Goal: Task Accomplishment & Management: Manage account settings

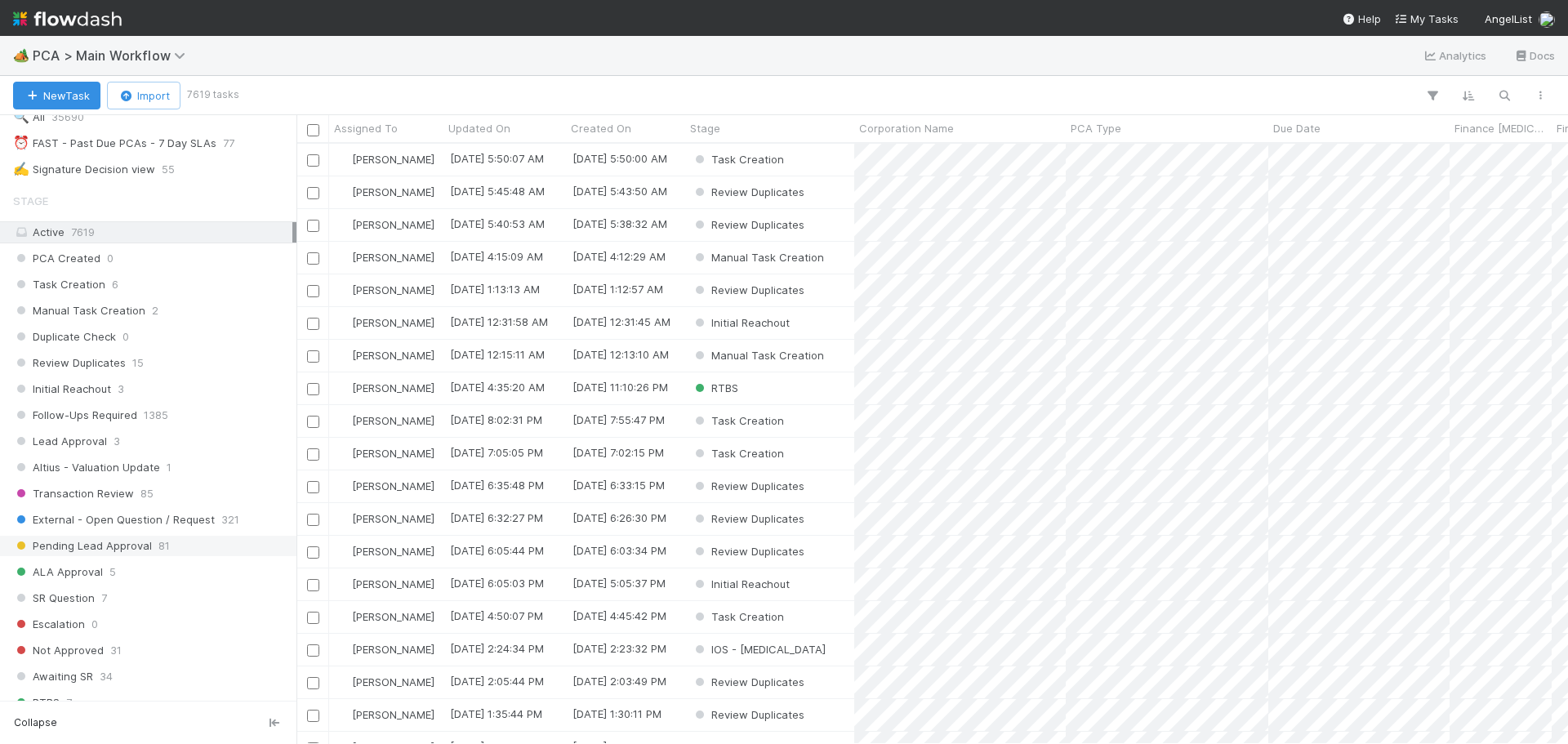
scroll to position [82, 0]
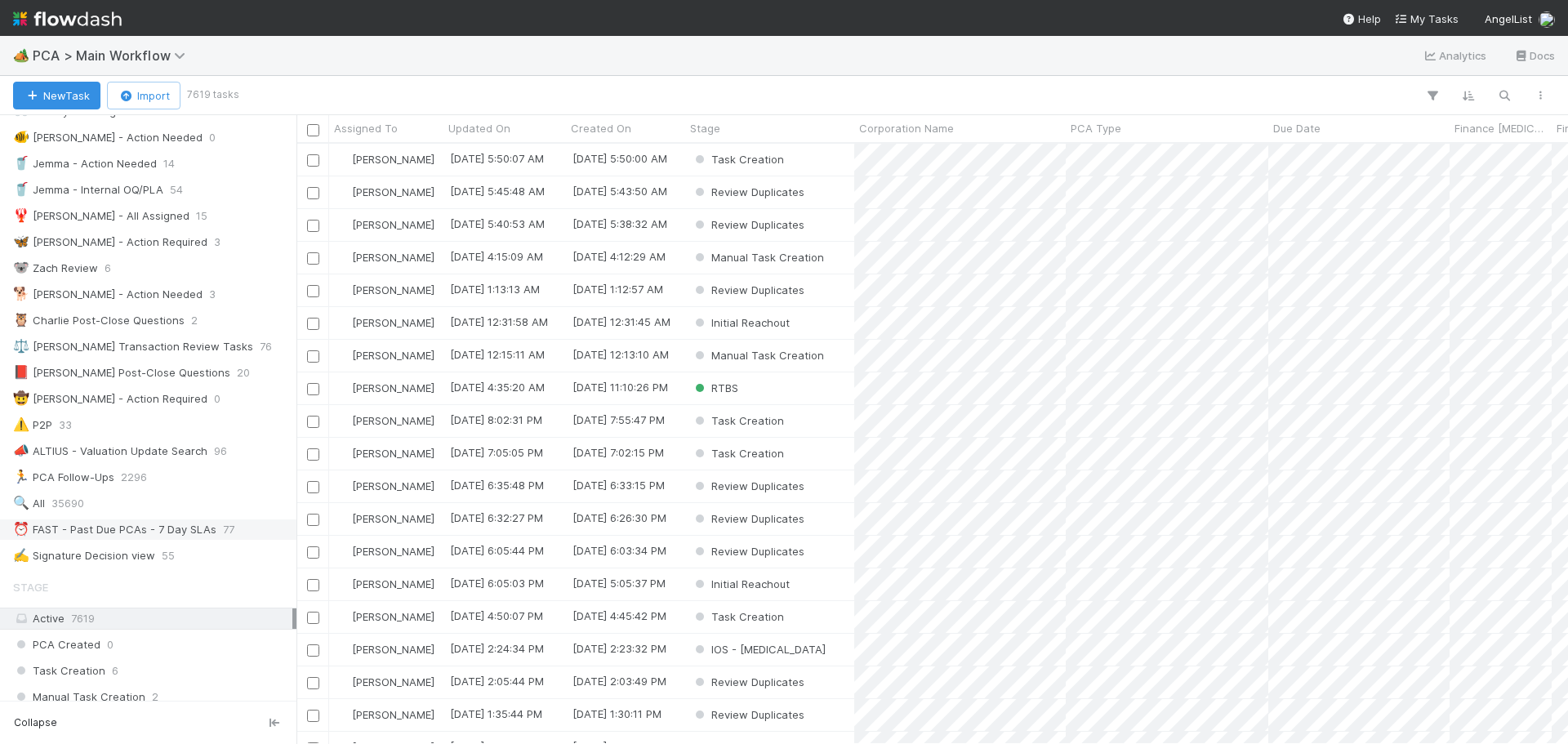
click at [173, 534] on div "⏰ FAST - Past Due PCAs - 7 Day SLAs" at bounding box center [115, 529] width 204 height 20
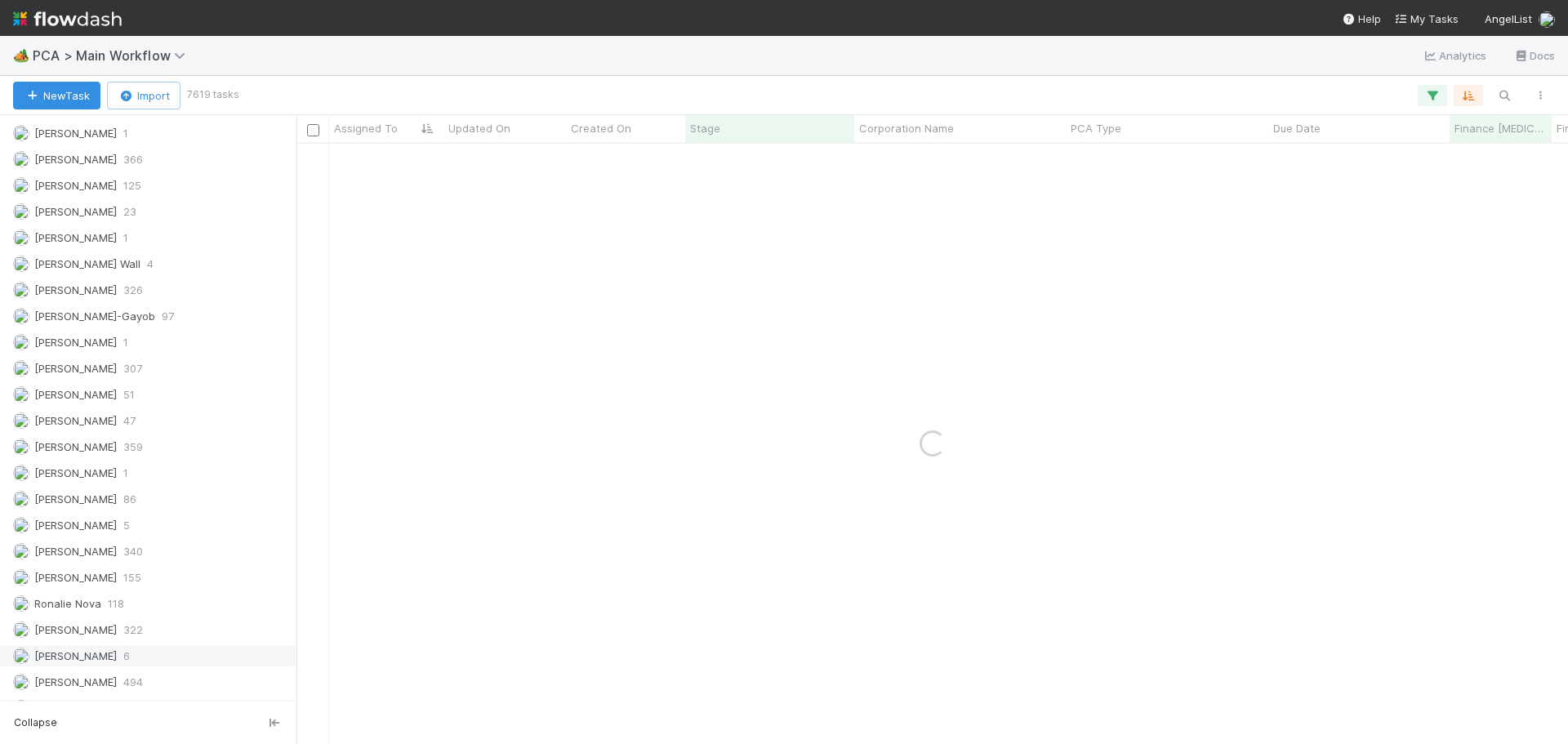
scroll to position [2352, 0]
click at [110, 339] on span "[PERSON_NAME]" at bounding box center [65, 346] width 104 height 20
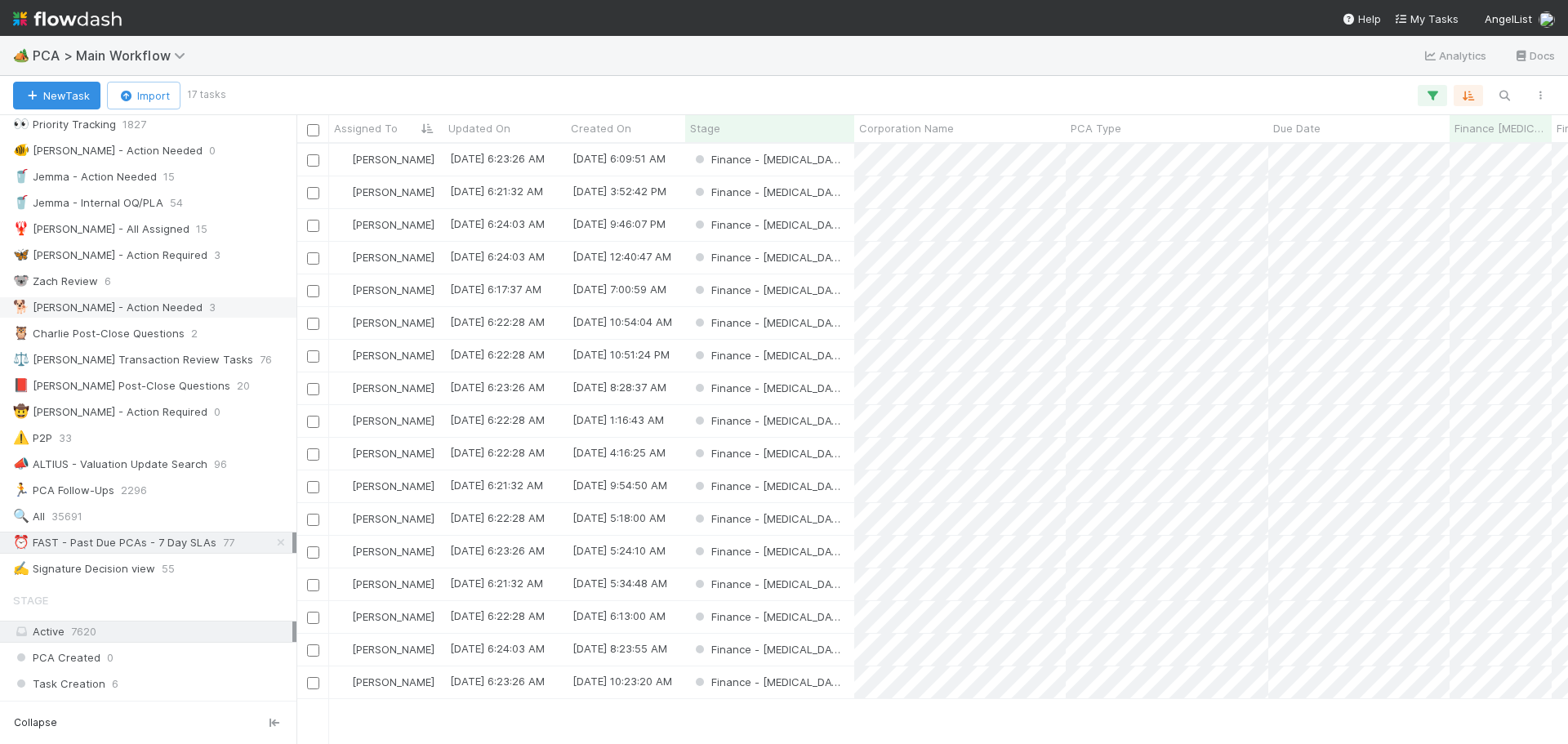
scroll to position [64, 0]
drag, startPoint x: 273, startPoint y: 549, endPoint x: 260, endPoint y: 539, distance: 16.4
click at [273, 549] on icon at bounding box center [281, 547] width 17 height 11
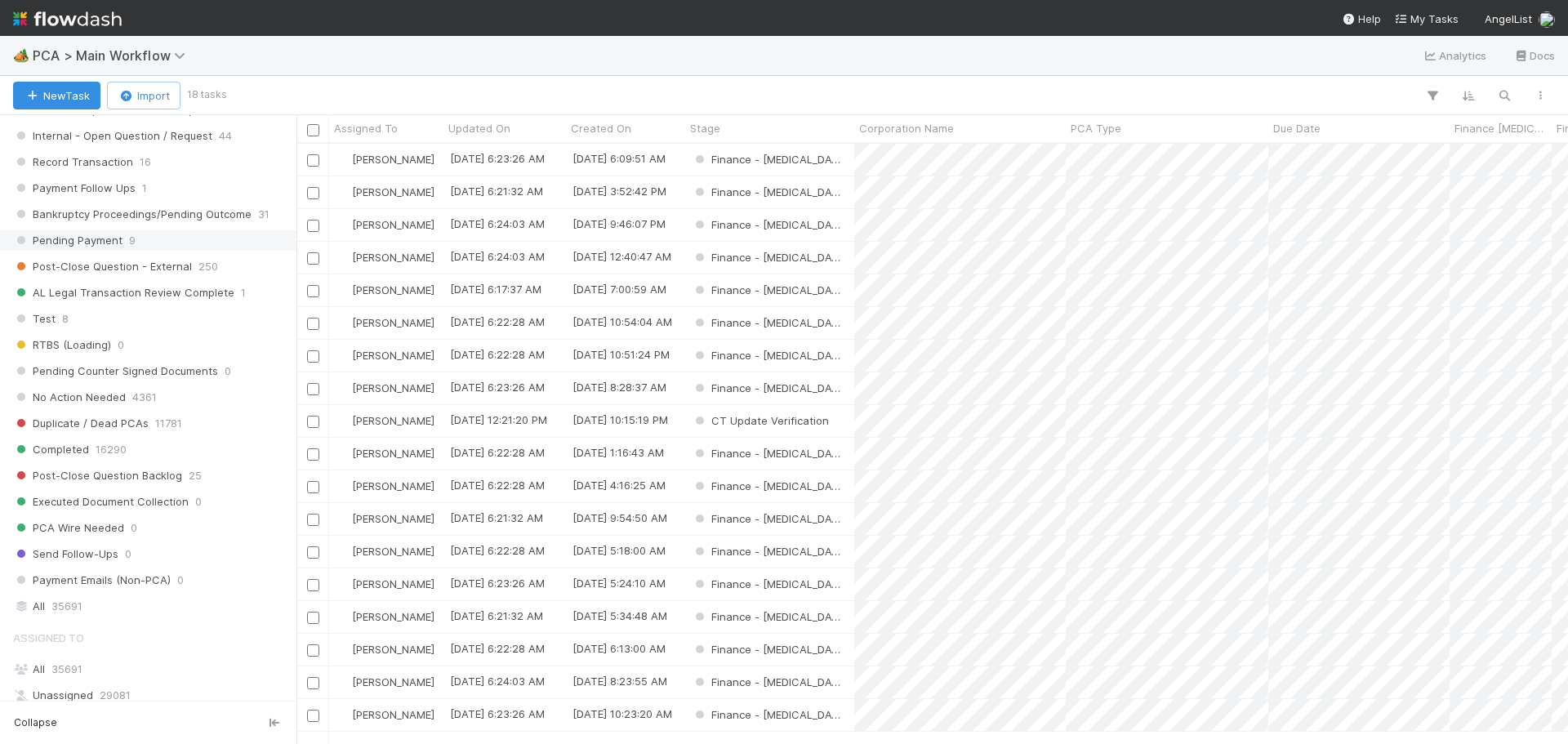
scroll to position [1127, 0]
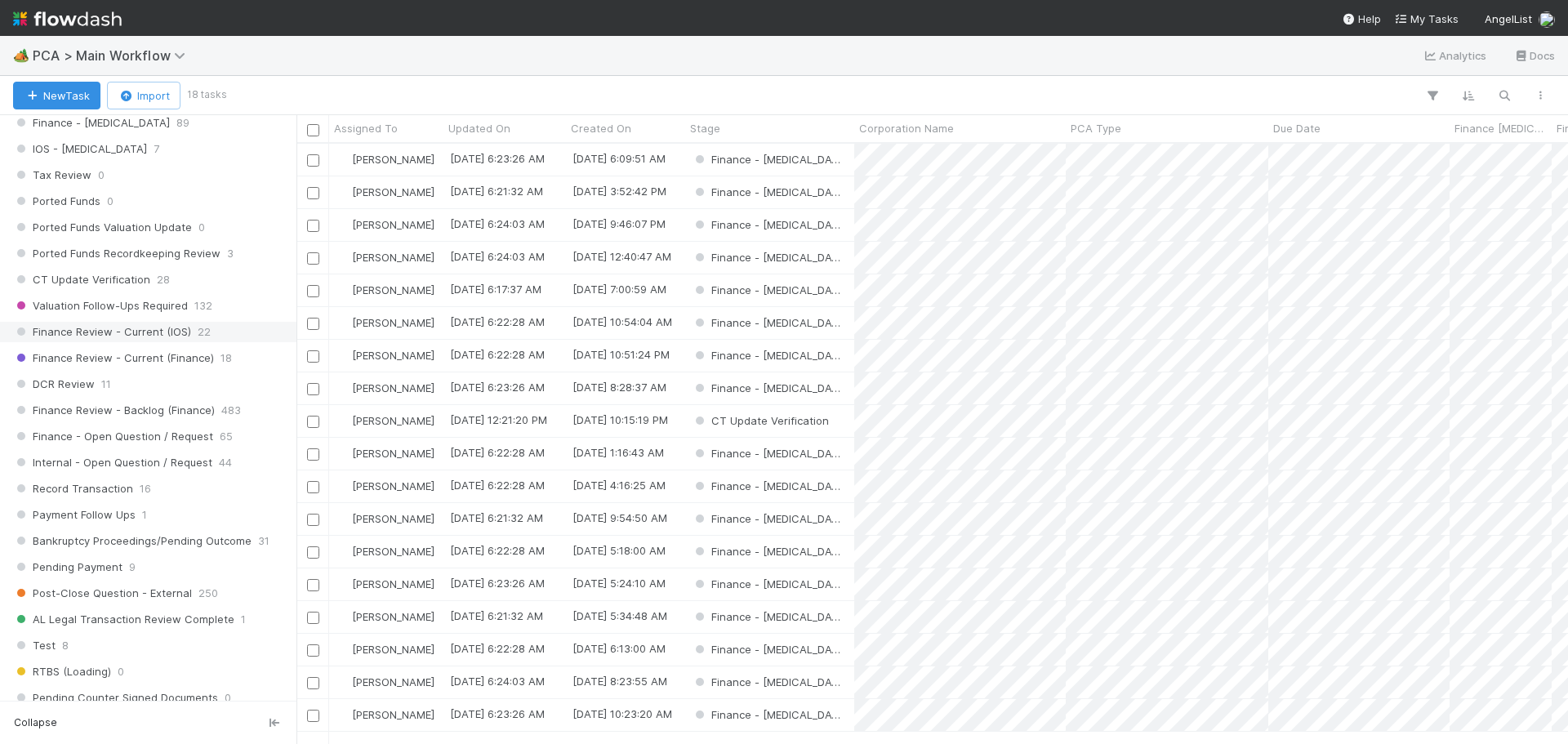
click at [181, 338] on span "Finance Review - Current (IOS)" at bounding box center [102, 331] width 178 height 20
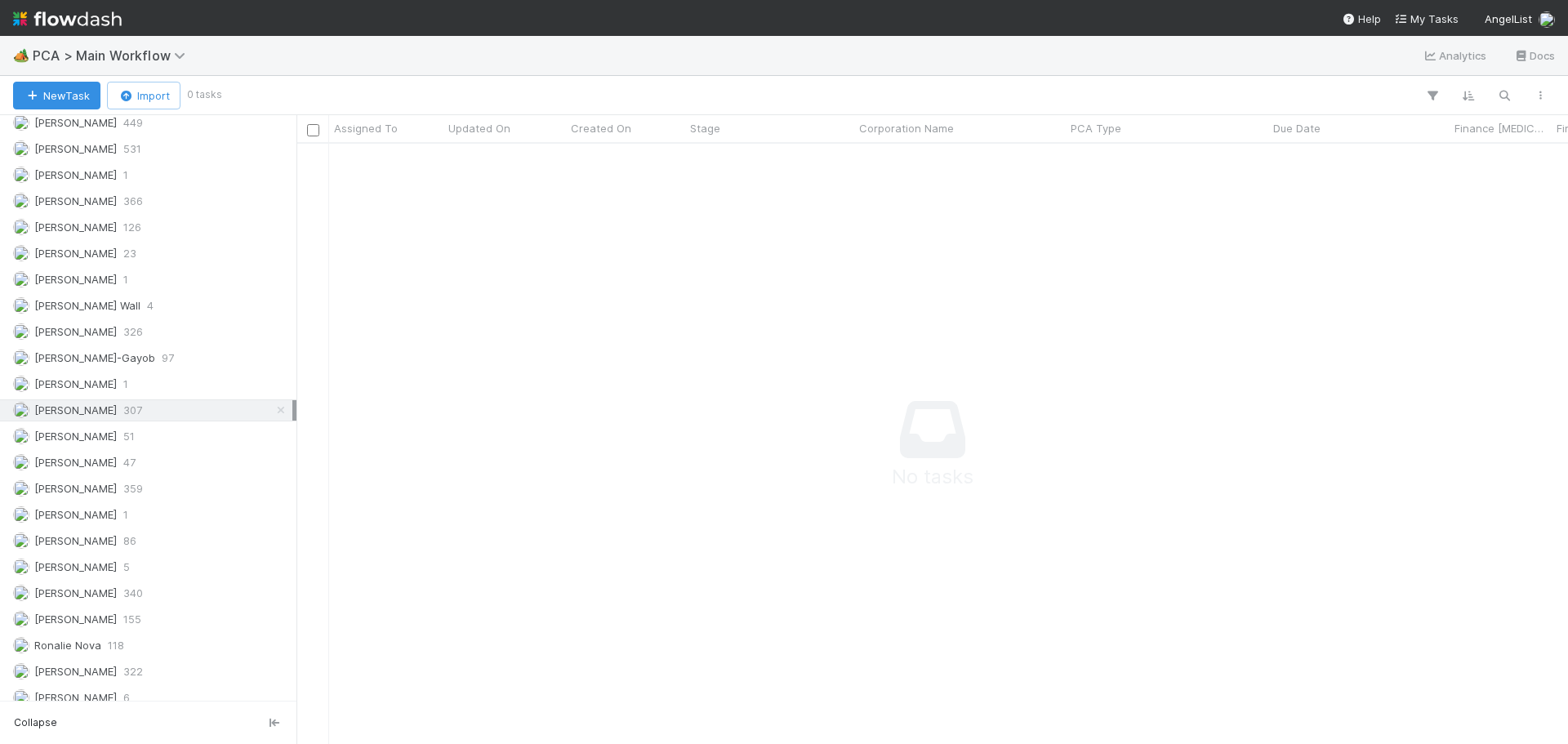
scroll to position [2352, 0]
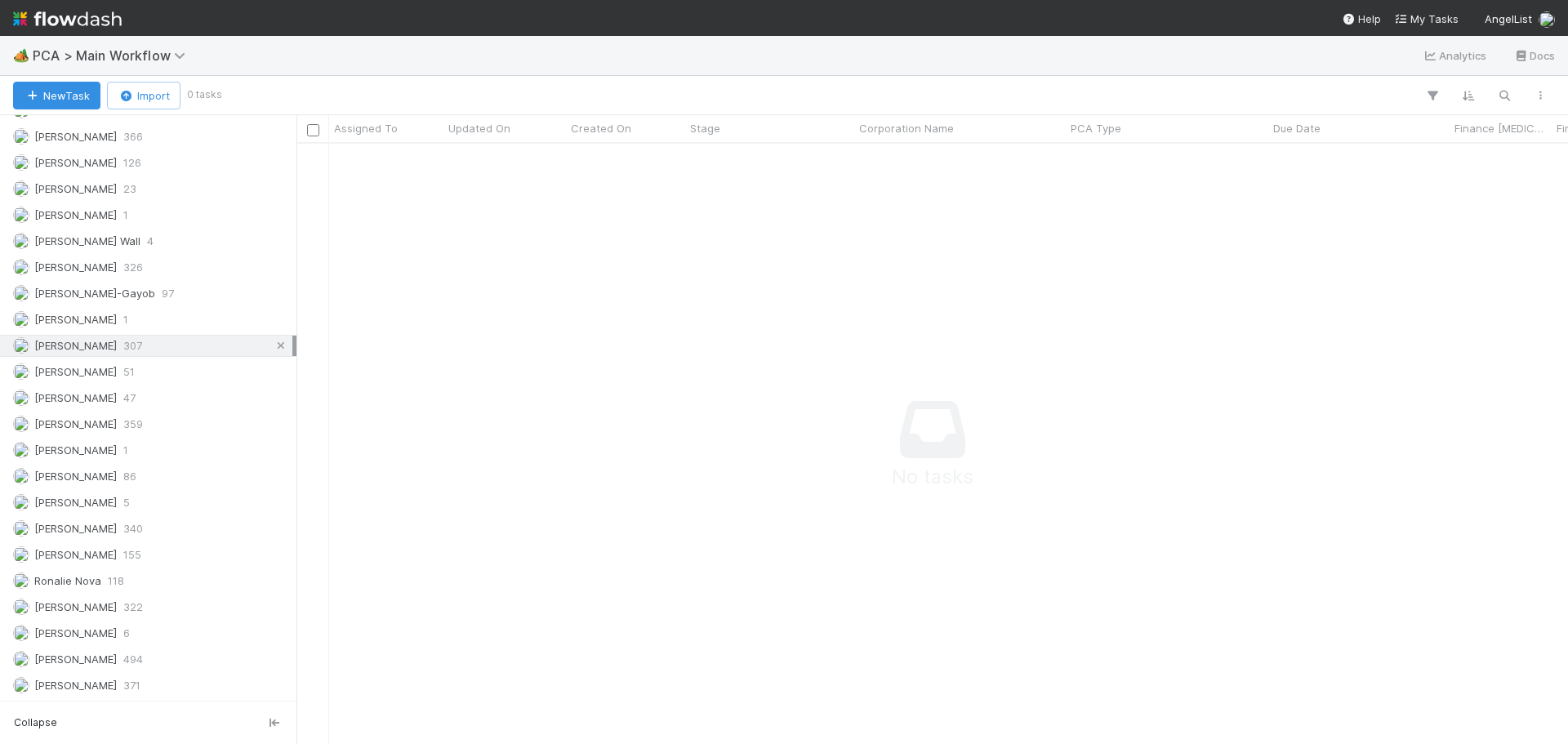
click at [273, 352] on link at bounding box center [281, 346] width 17 height 20
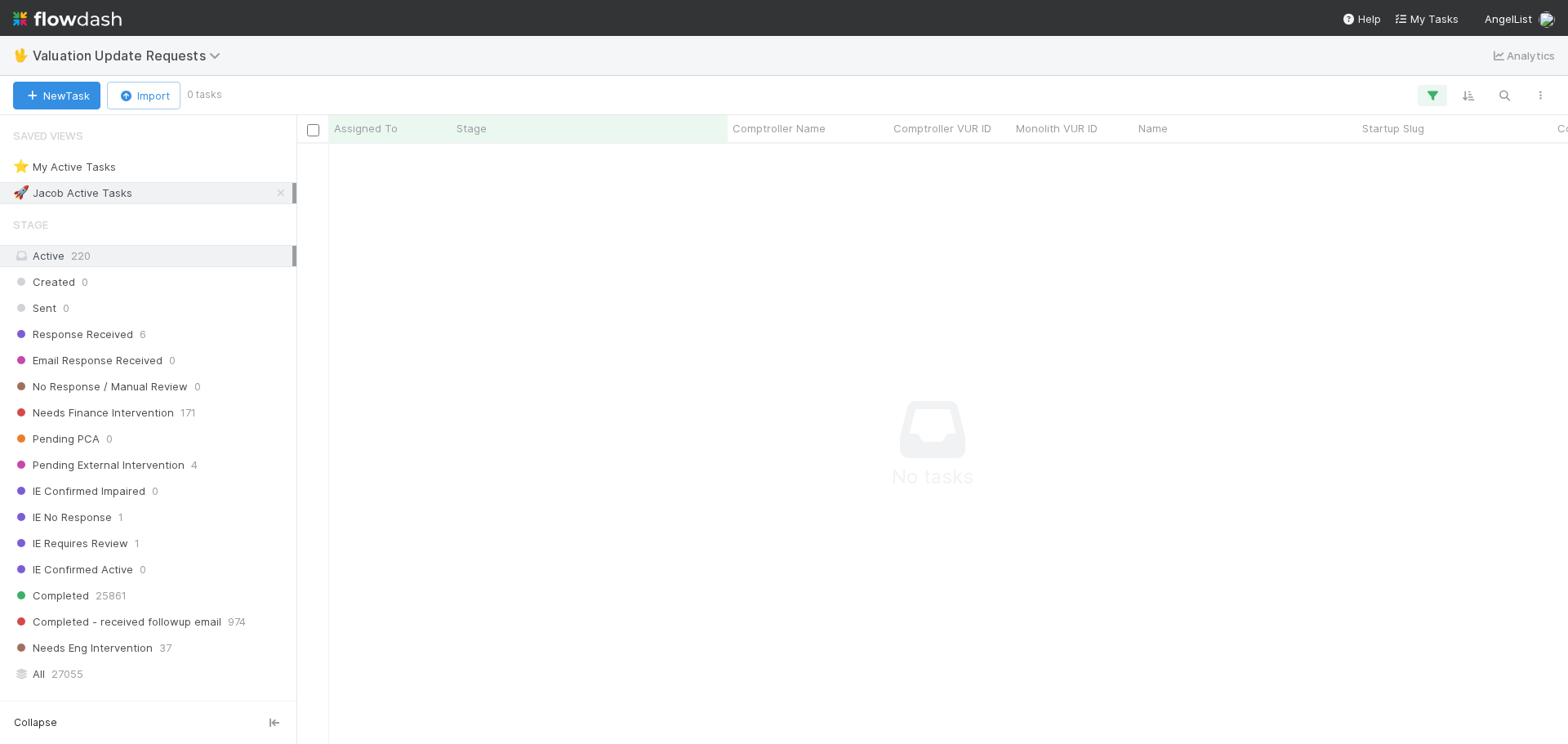
scroll to position [576, 1260]
click at [273, 196] on icon at bounding box center [281, 193] width 17 height 11
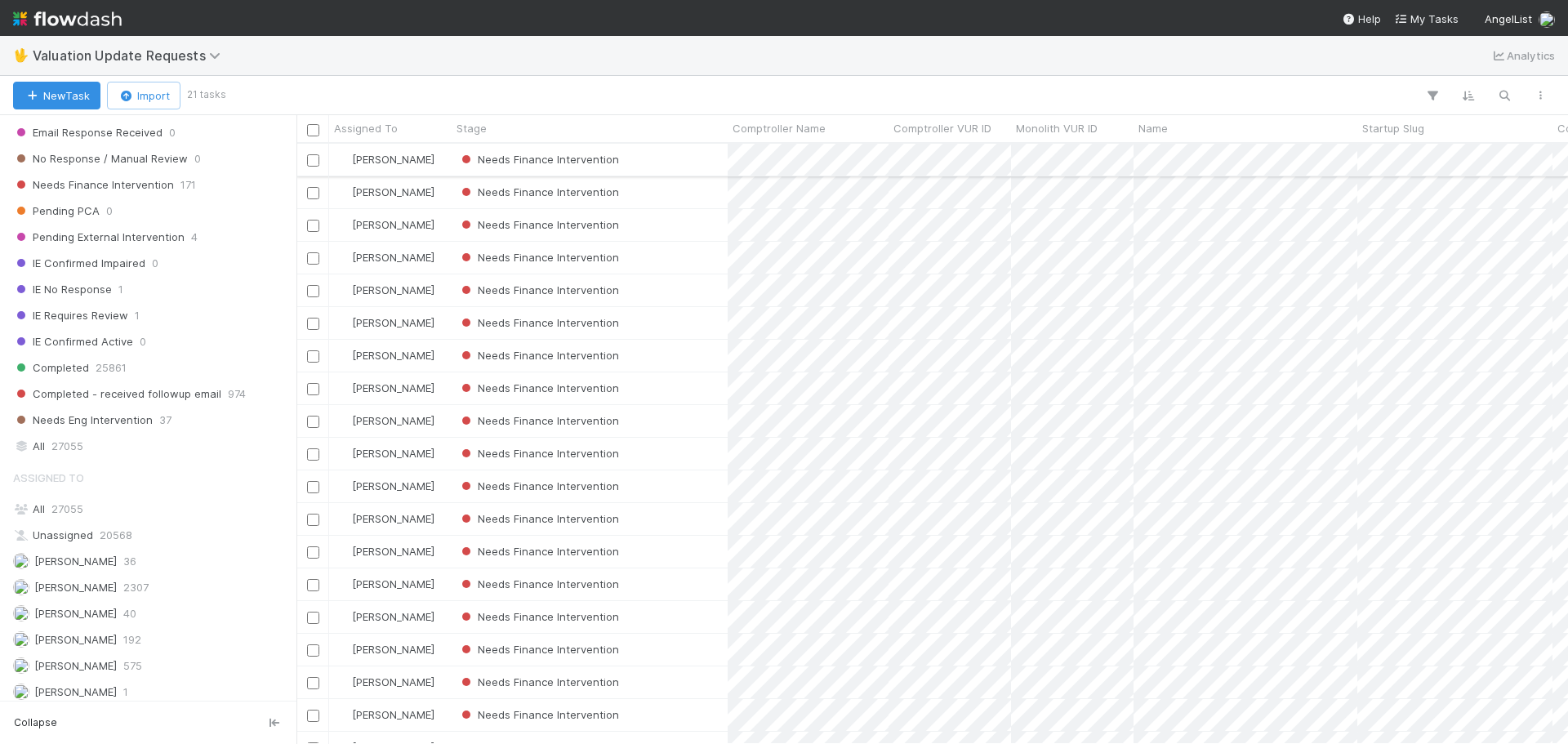
click at [687, 153] on div "Needs Finance Intervention" at bounding box center [590, 160] width 276 height 32
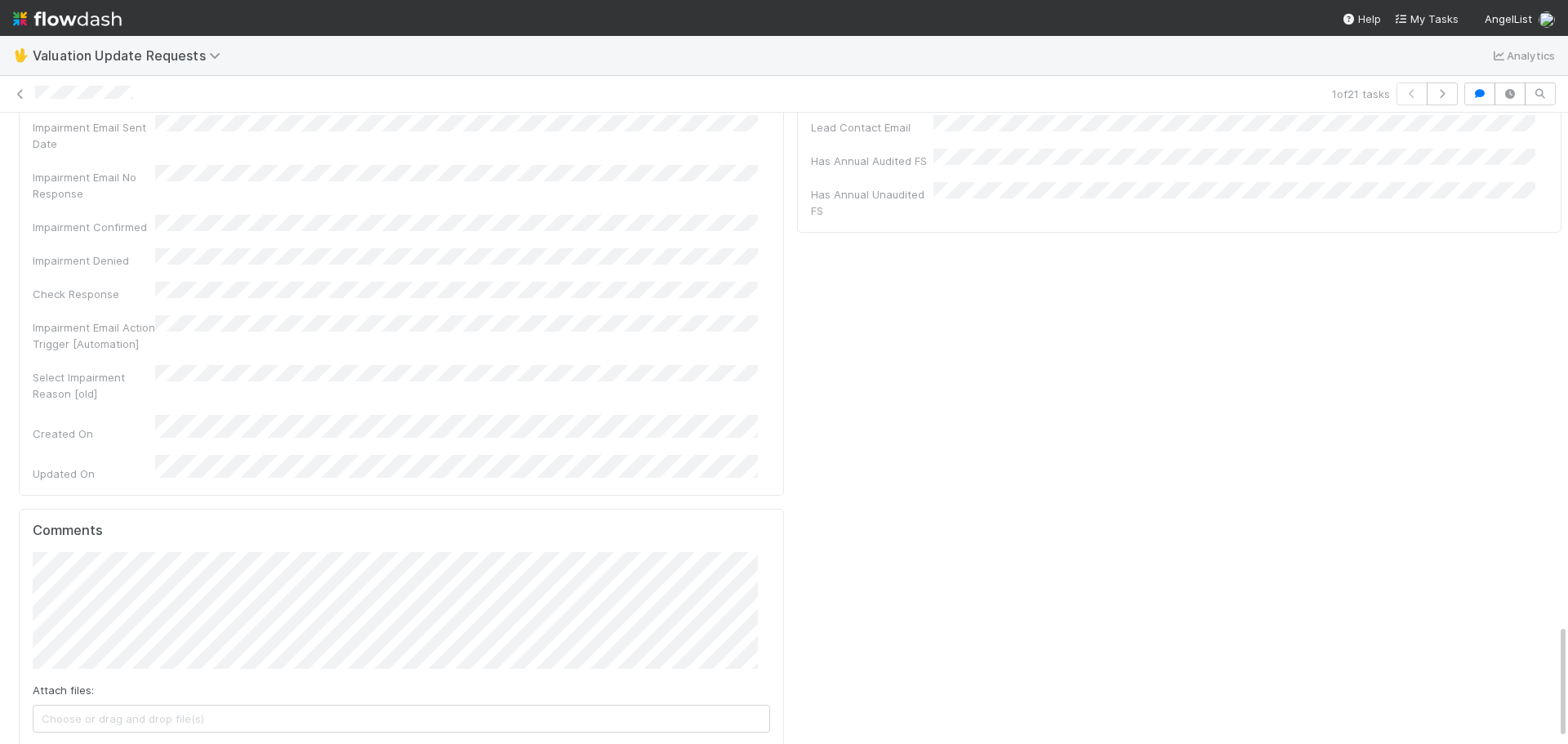
scroll to position [2820, 0]
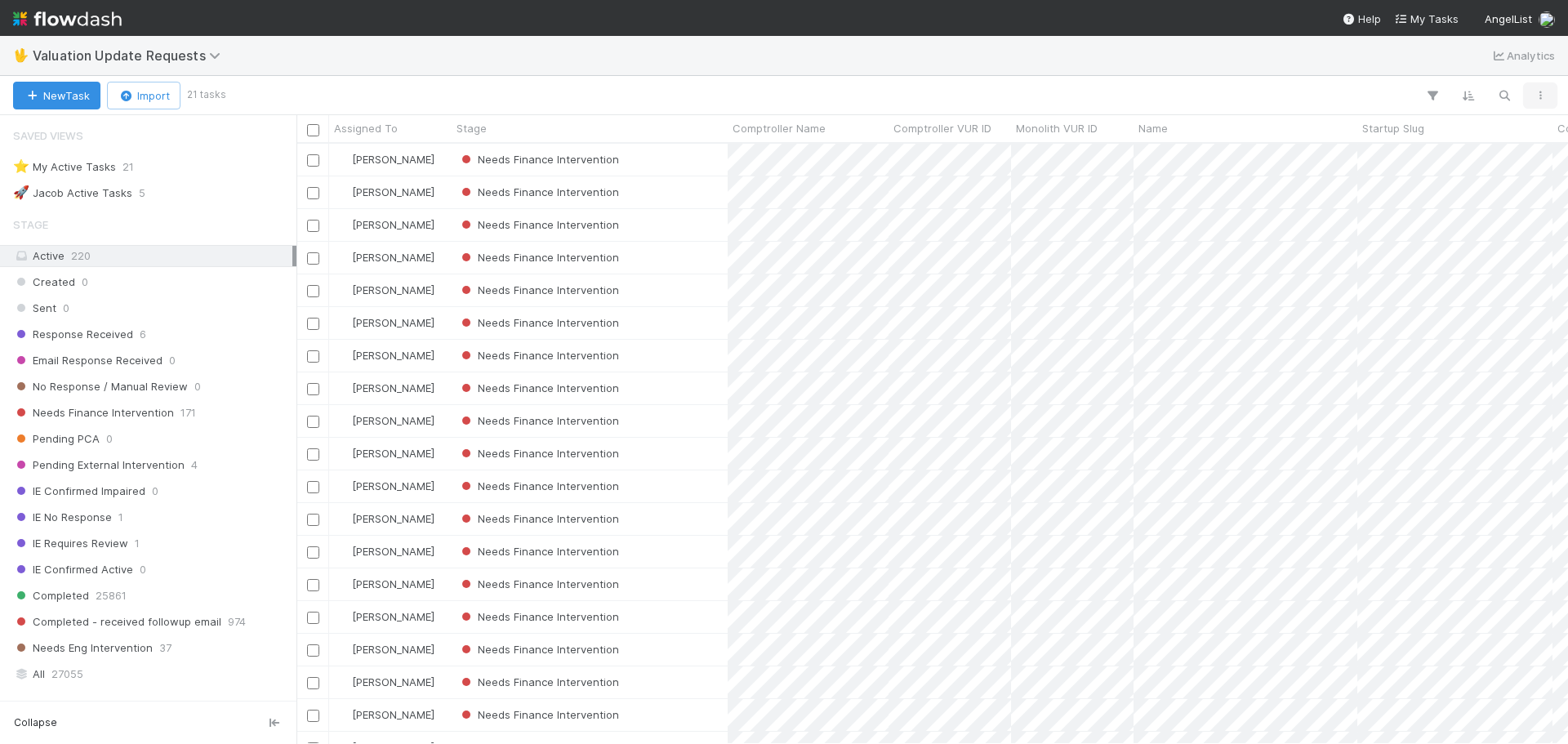
click at [1535, 93] on icon "button" at bounding box center [1541, 95] width 17 height 10
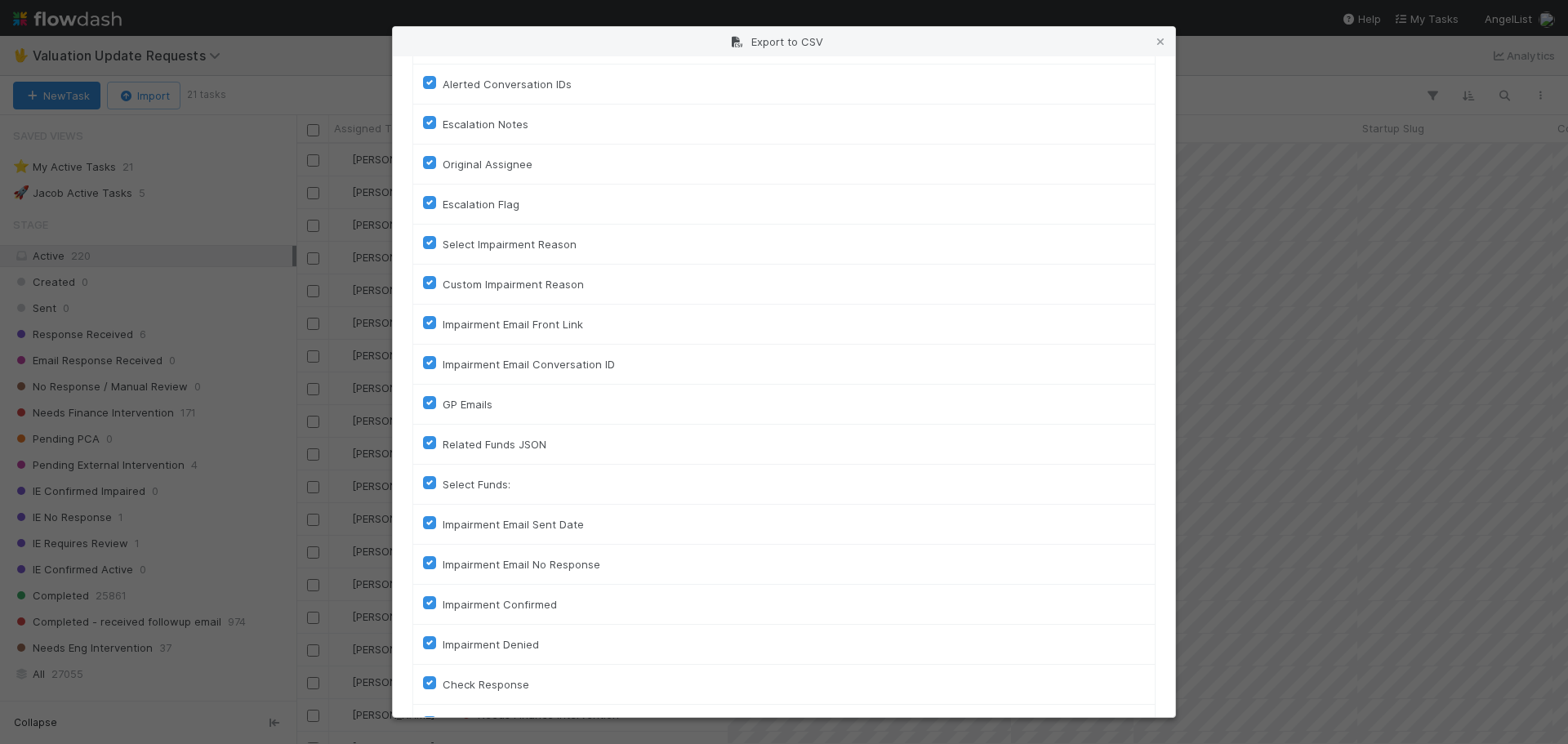
scroll to position [768, 0]
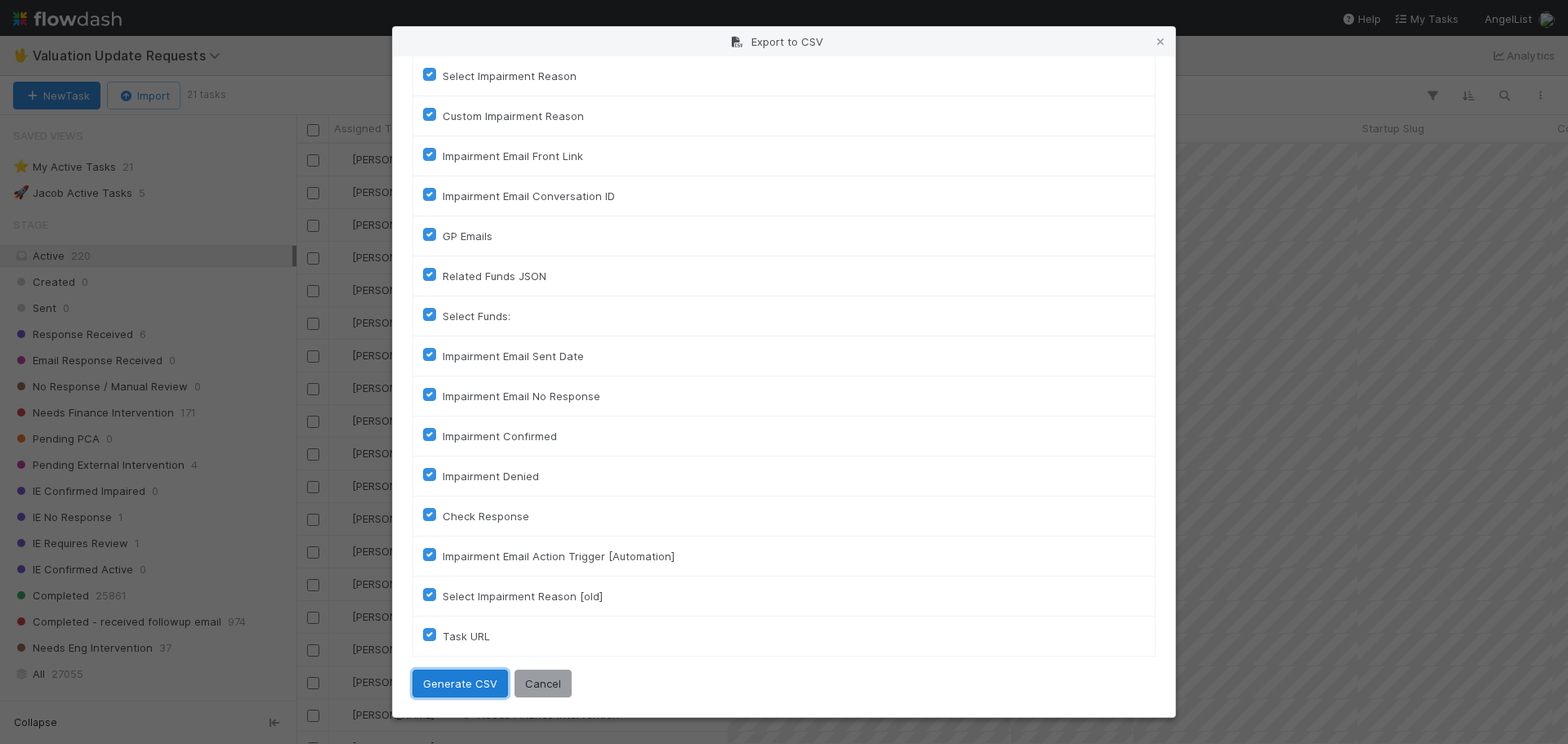
click at [463, 684] on button "Generate CSV" at bounding box center [460, 684] width 95 height 28
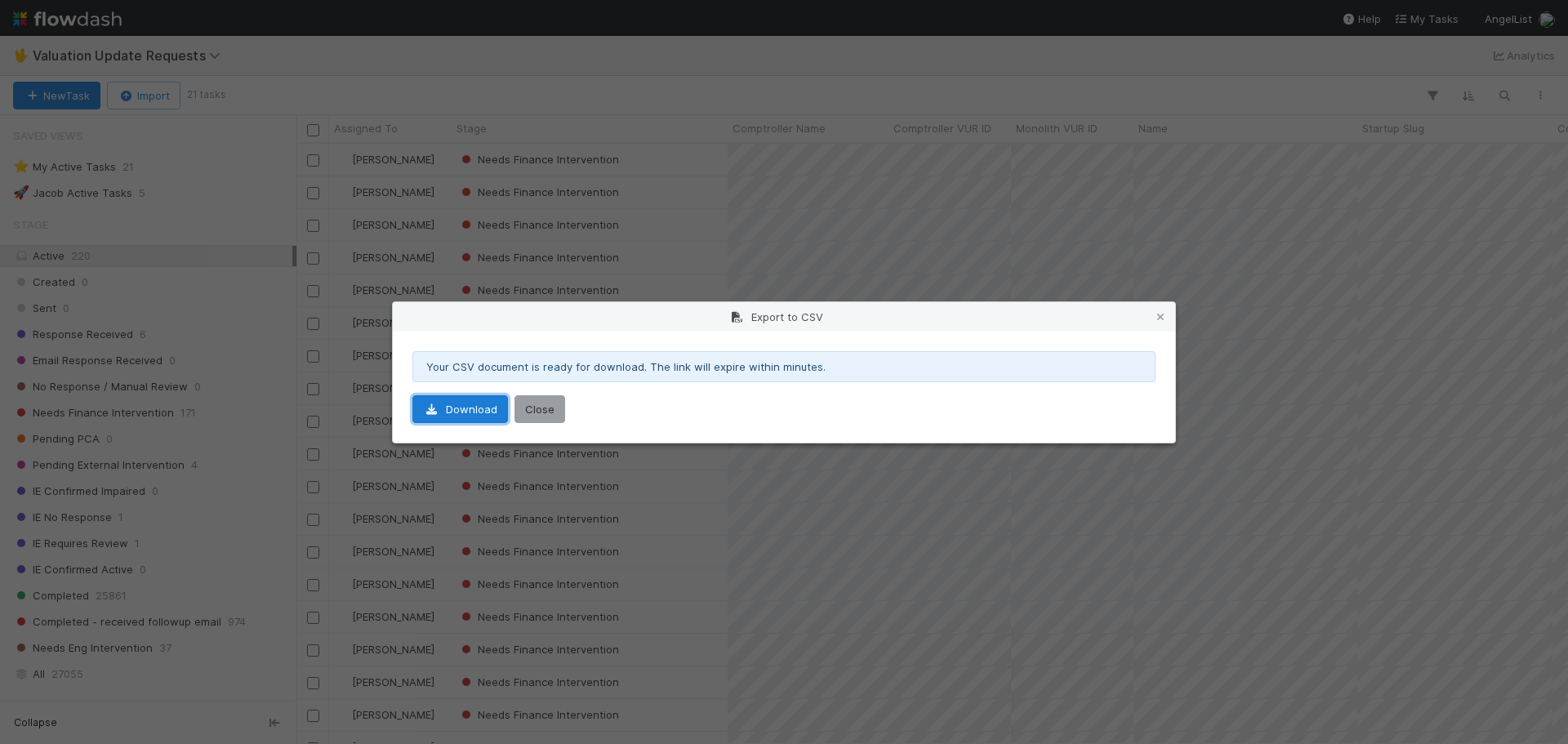
click at [466, 404] on link "Download" at bounding box center [460, 410] width 95 height 28
click at [1162, 315] on icon at bounding box center [1161, 317] width 17 height 11
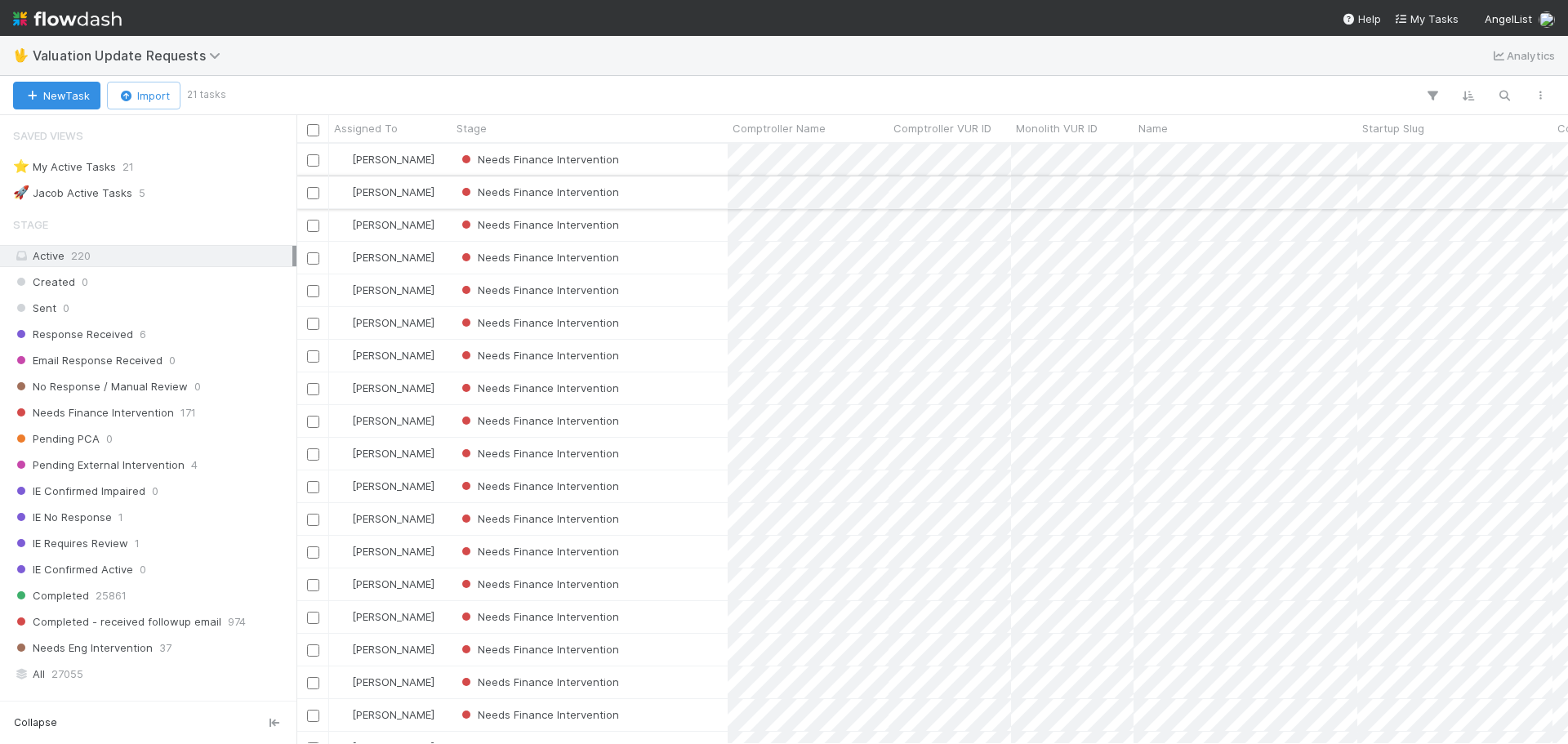
click at [681, 190] on div "Needs Finance Intervention" at bounding box center [590, 192] width 276 height 32
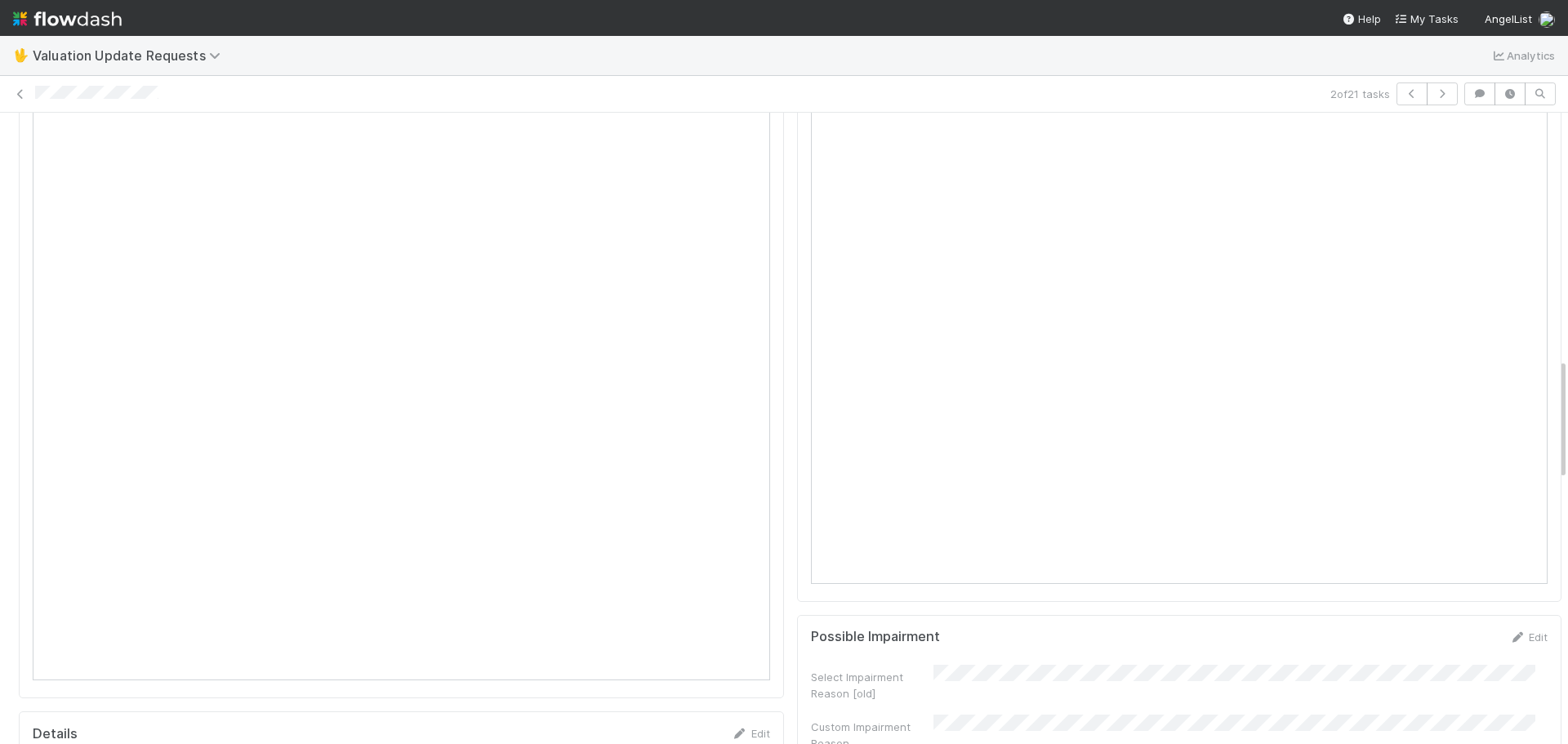
scroll to position [1634, 0]
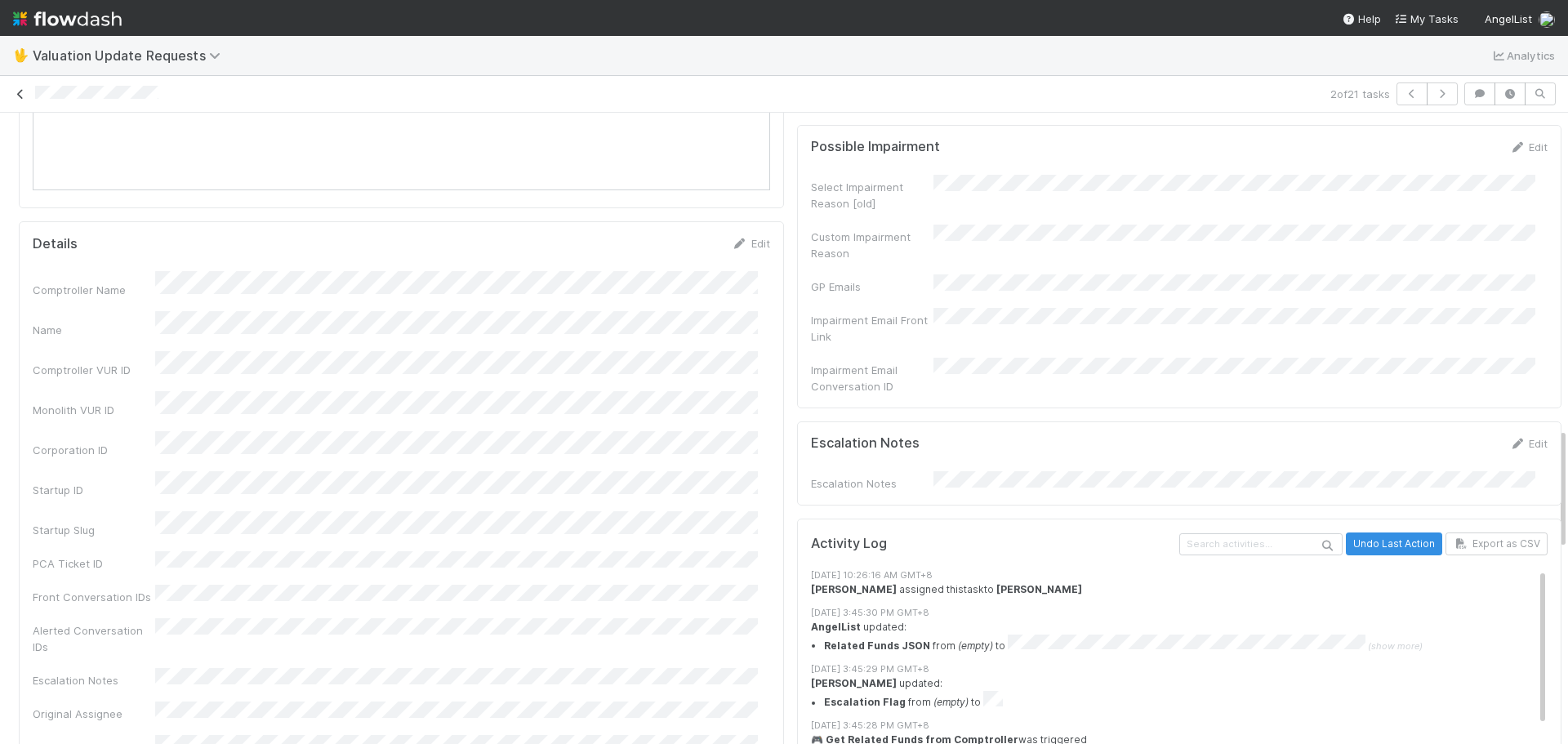
click at [18, 93] on icon at bounding box center [20, 94] width 17 height 11
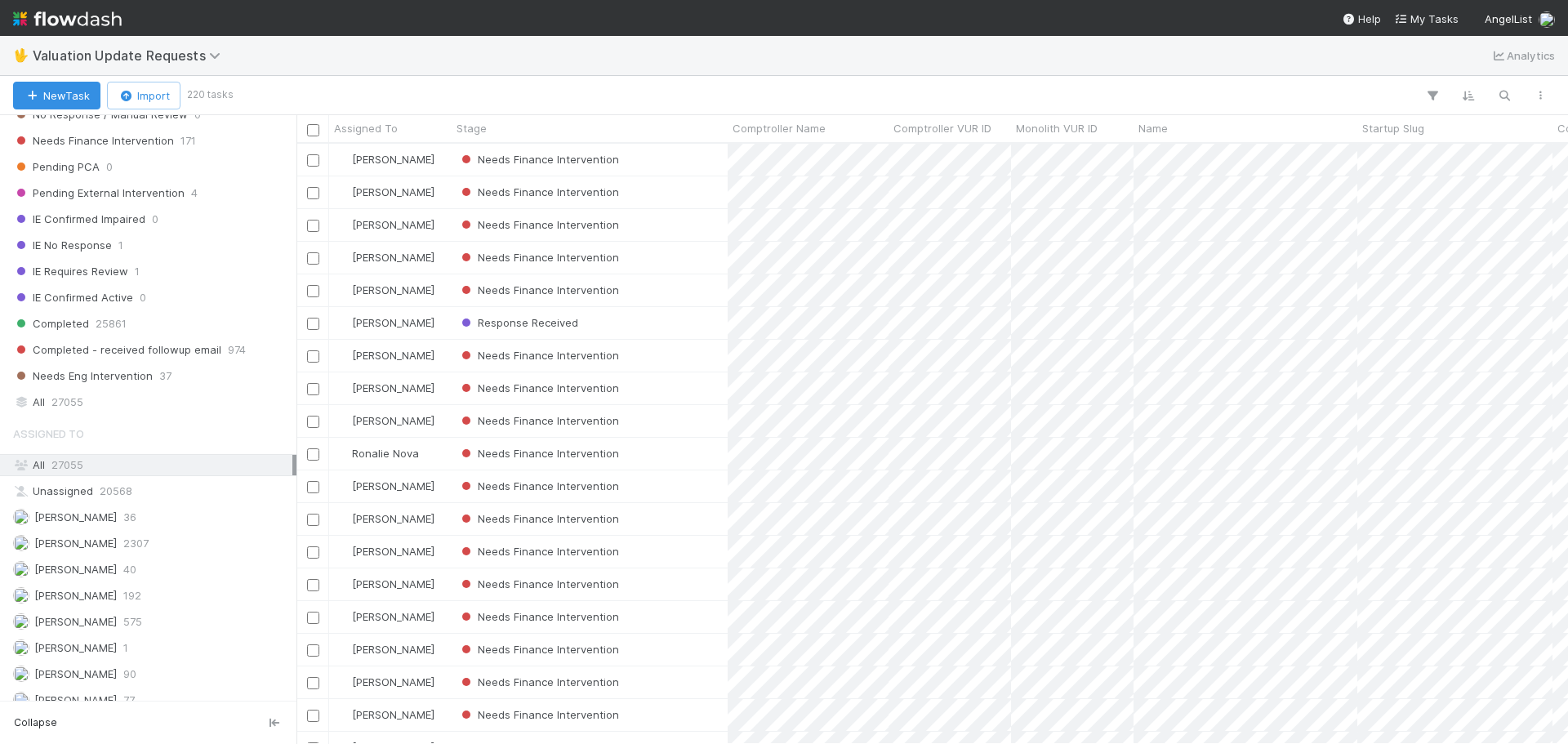
scroll to position [391, 0]
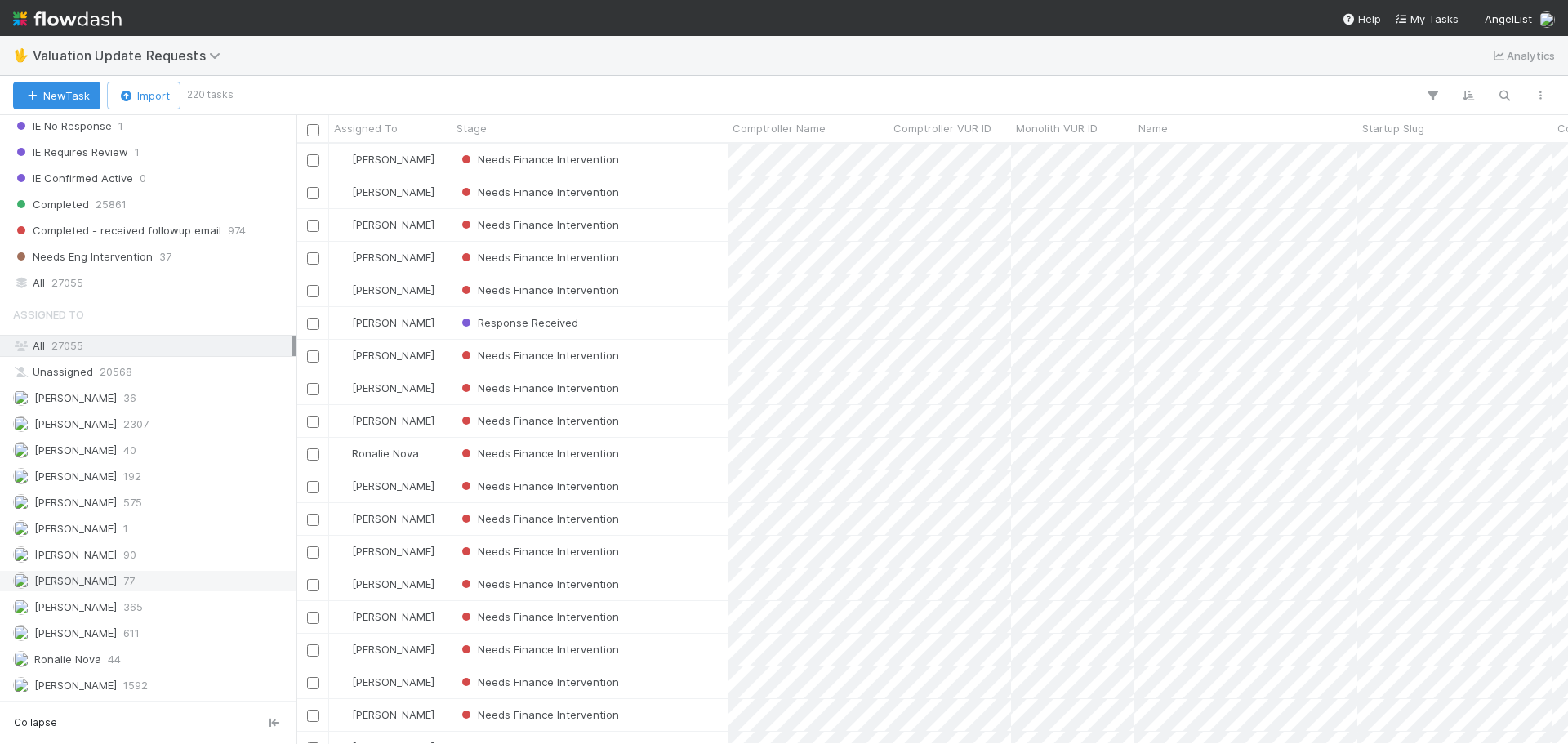
click at [128, 589] on div "Marlon 77" at bounding box center [152, 581] width 279 height 20
click at [175, 554] on div "Marenz Trajano 90" at bounding box center [152, 554] width 279 height 20
click at [700, 227] on div "Needs Finance Intervention" at bounding box center [590, 225] width 276 height 32
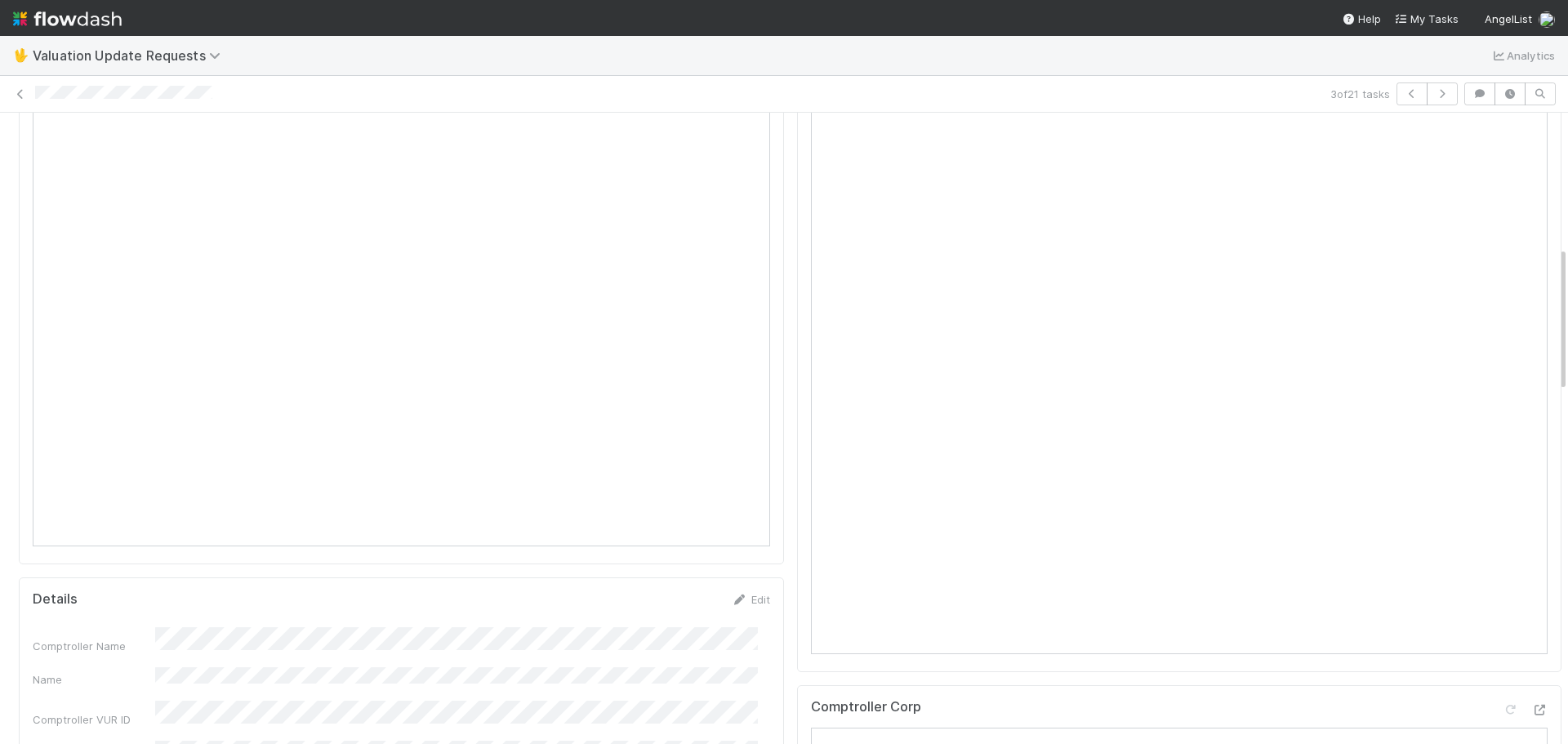
scroll to position [394, 0]
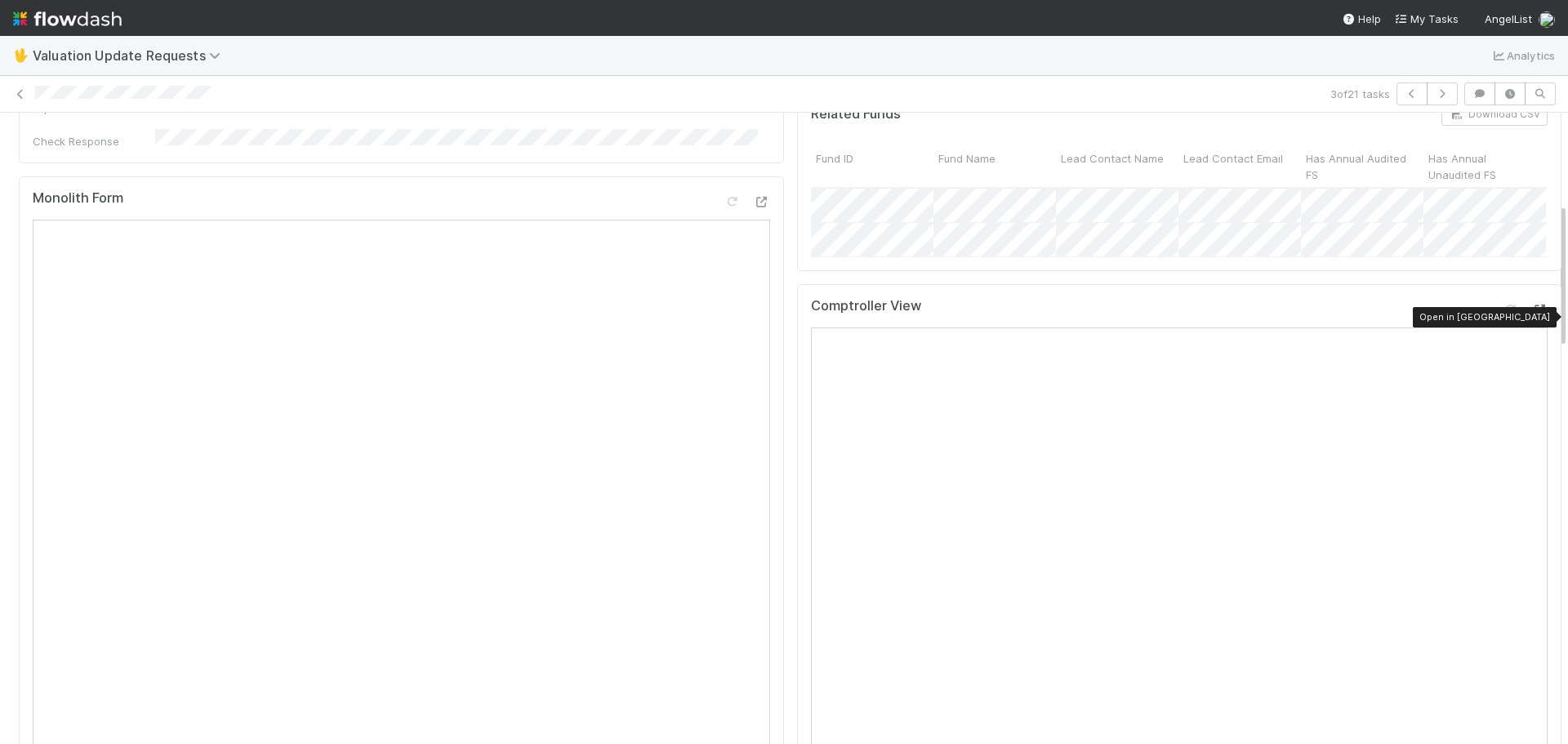
click at [1532, 305] on icon at bounding box center [1540, 310] width 17 height 11
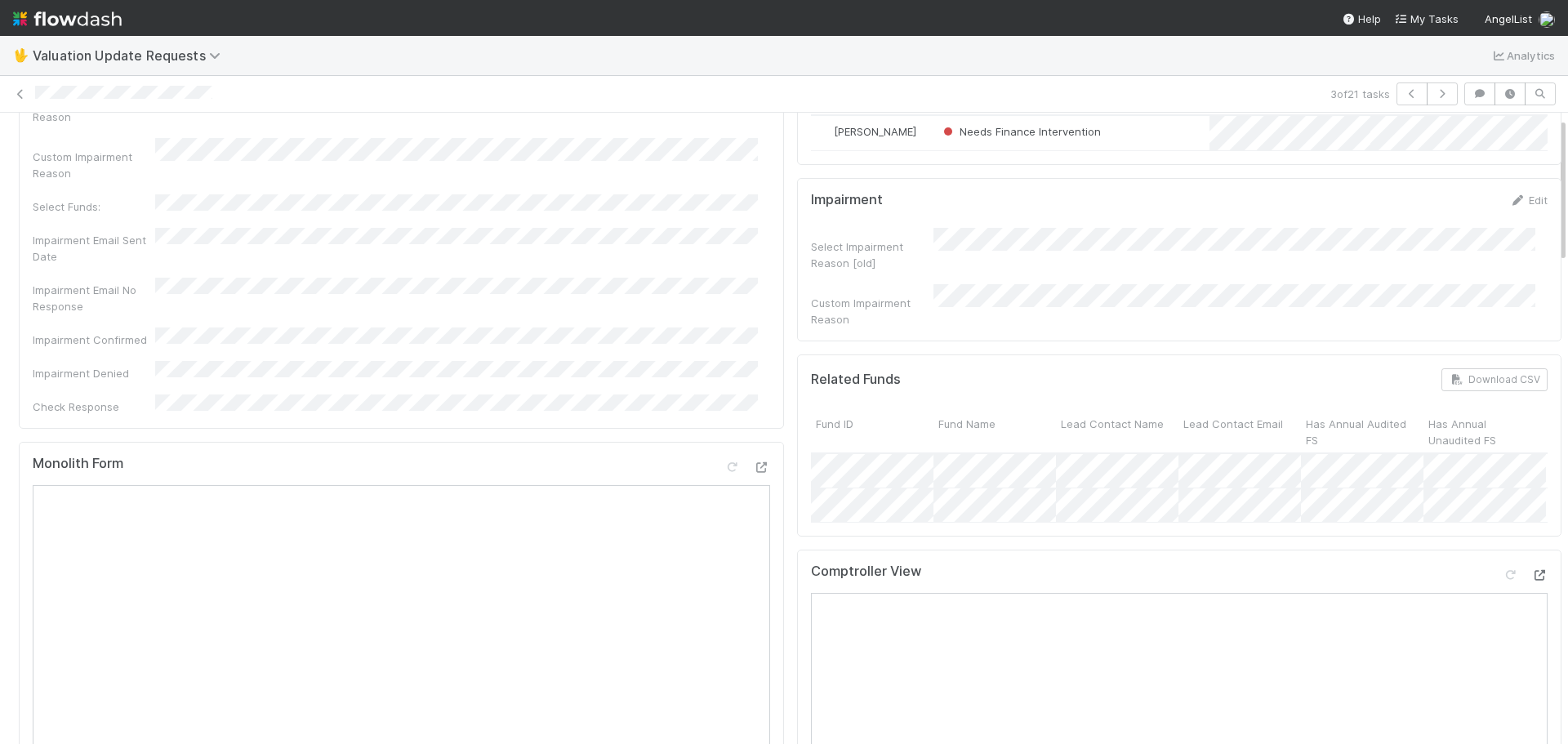
scroll to position [0, 0]
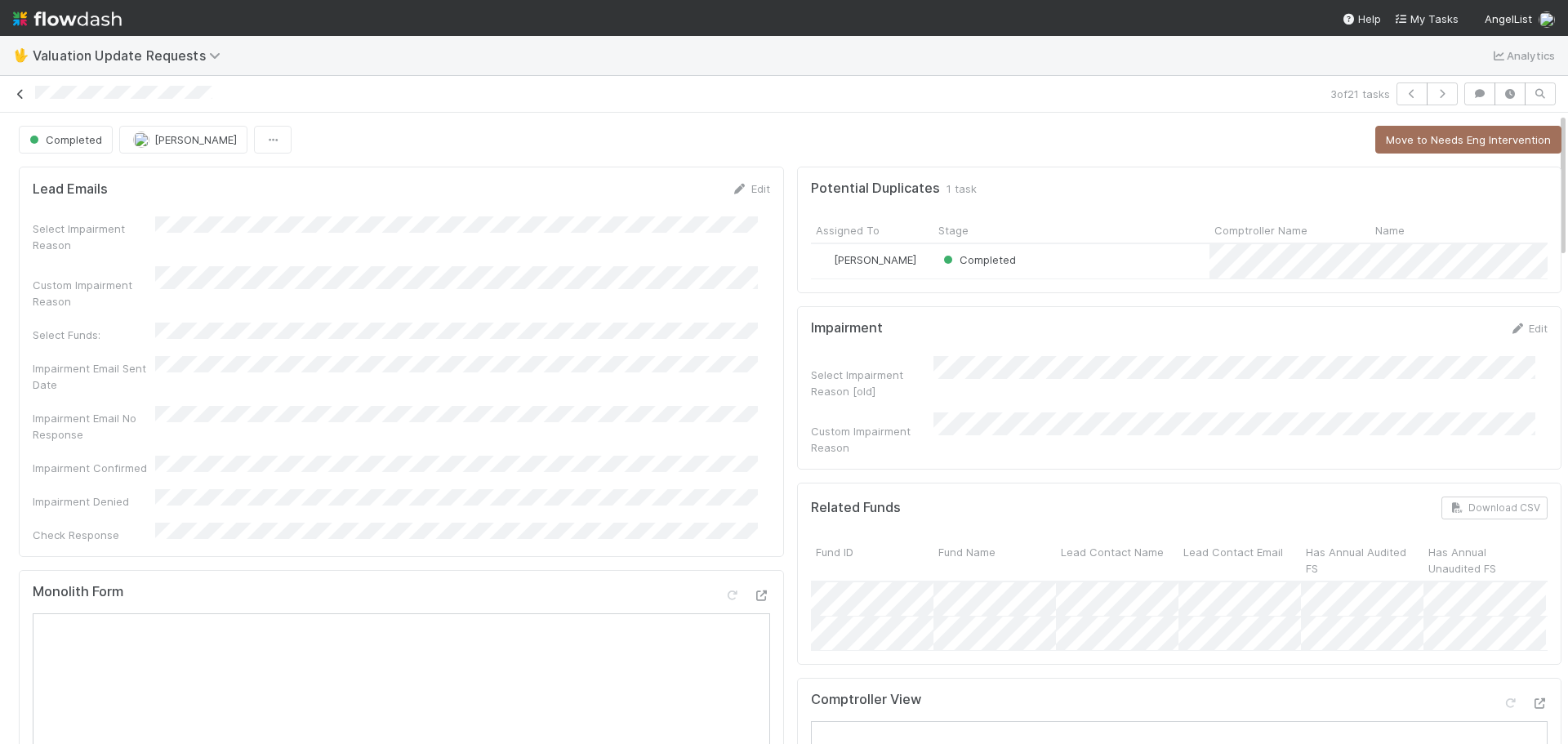
click at [21, 89] on icon at bounding box center [20, 94] width 17 height 11
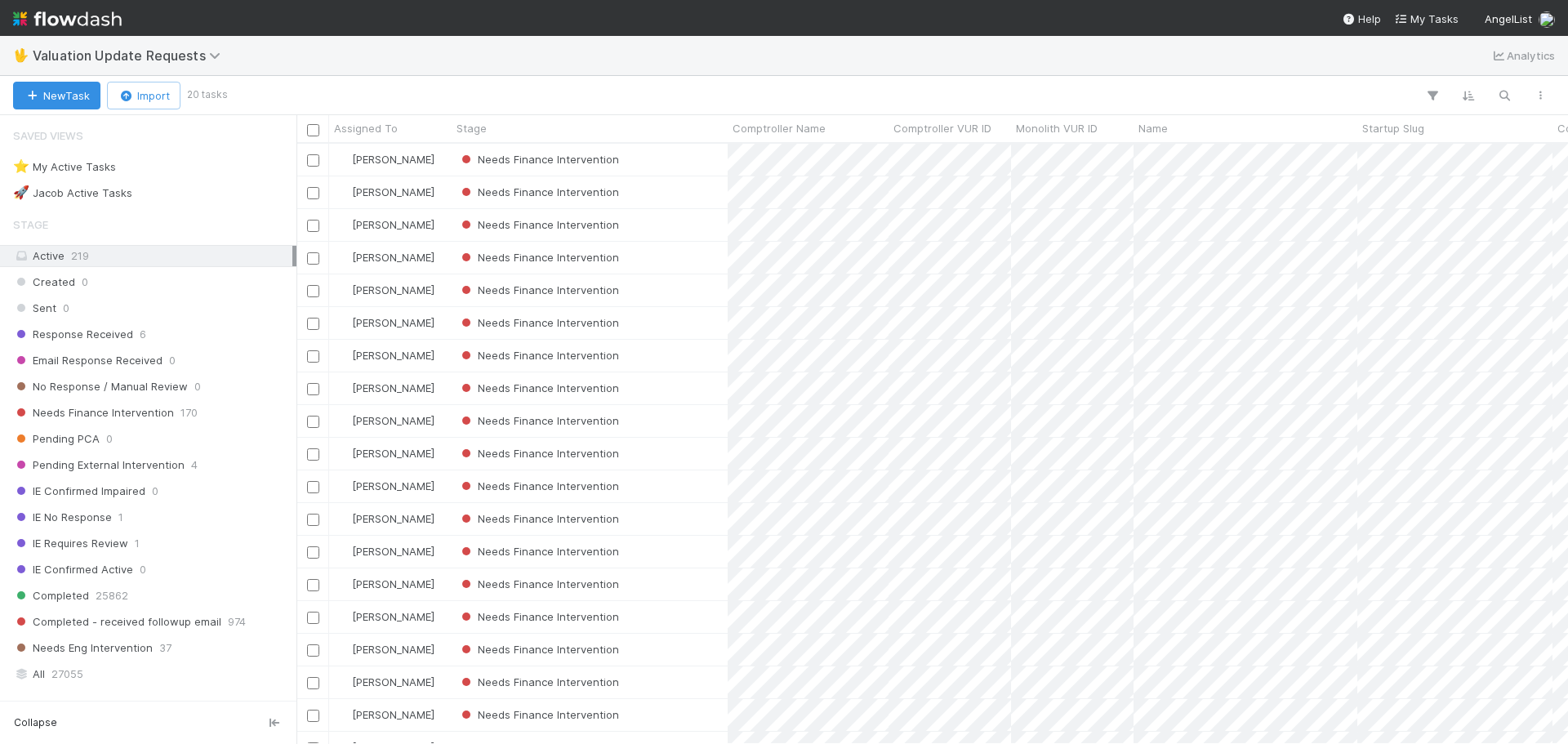
scroll to position [588, 1260]
click at [694, 215] on div "Needs Finance Intervention" at bounding box center [590, 225] width 276 height 32
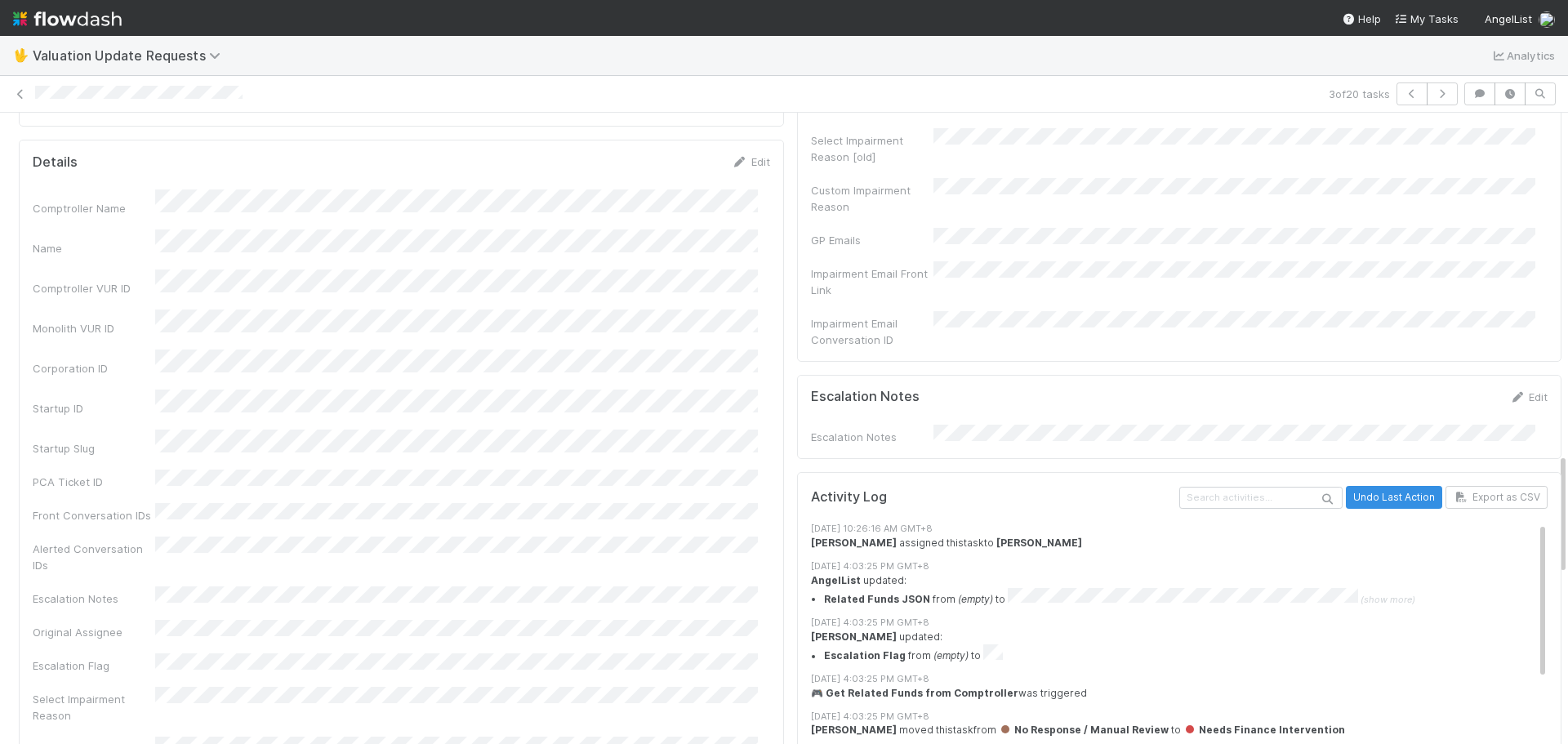
scroll to position [2042, 0]
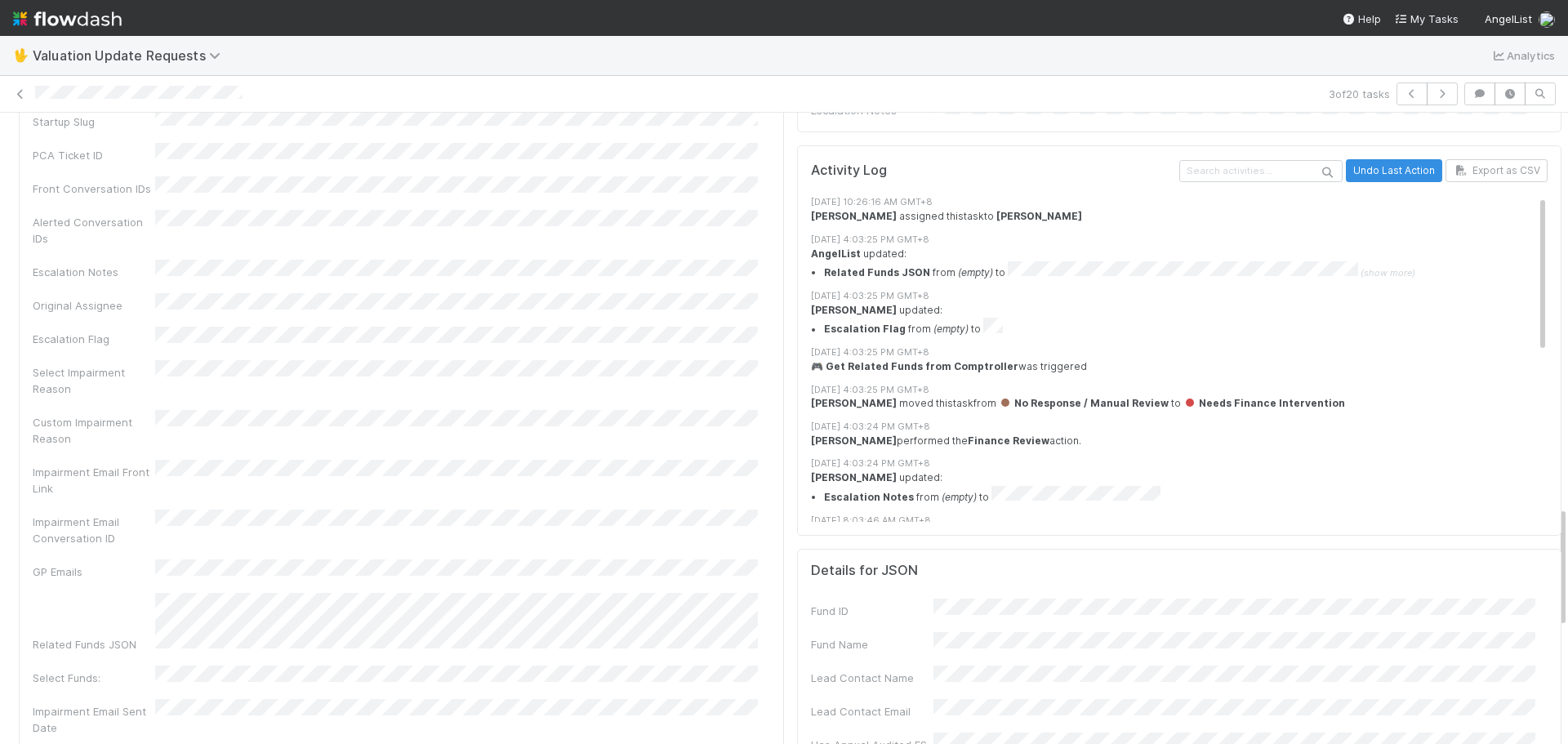
click at [406, 361] on div "Select Impairment Reason" at bounding box center [401, 379] width 738 height 37
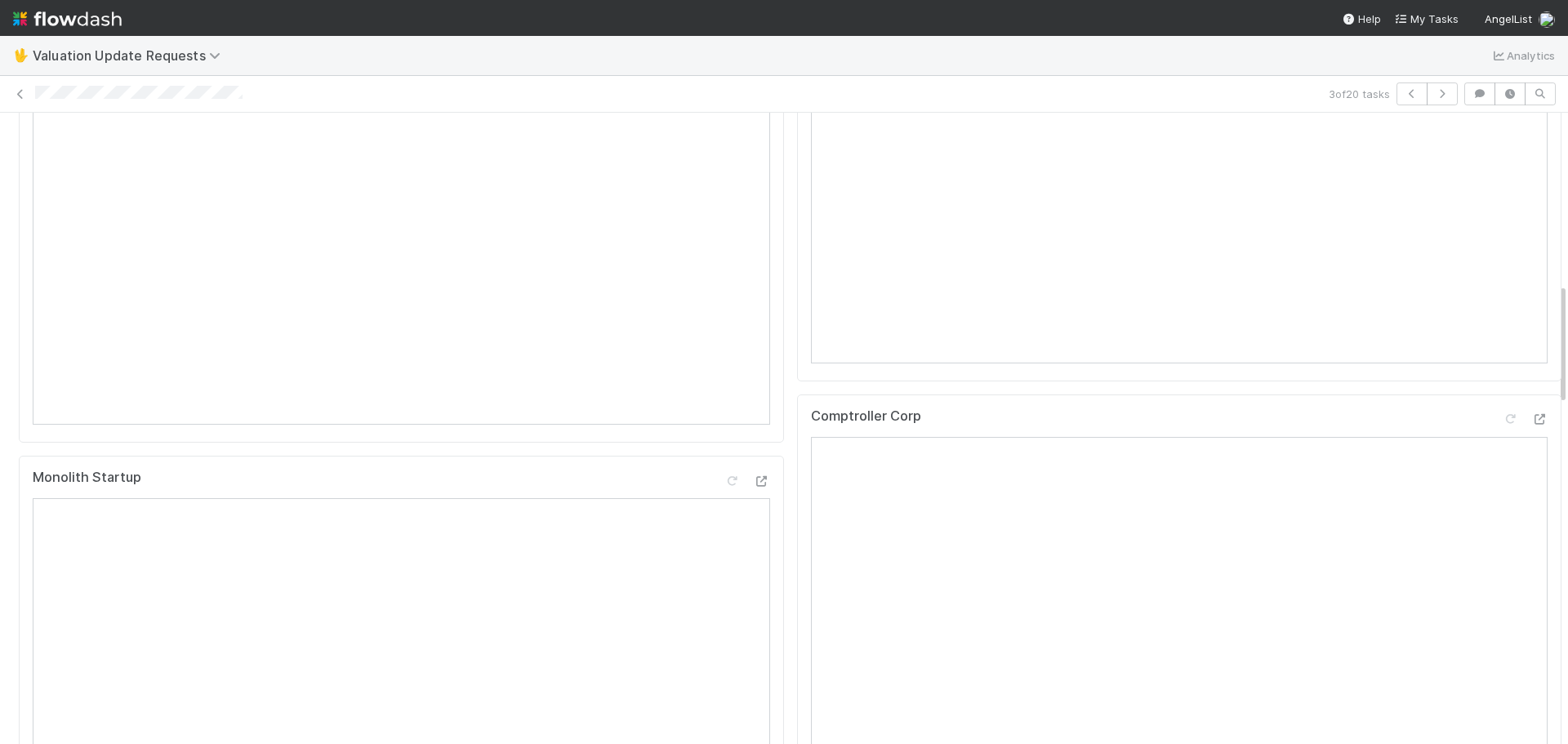
scroll to position [601, 0]
click at [24, 91] on icon at bounding box center [20, 94] width 17 height 11
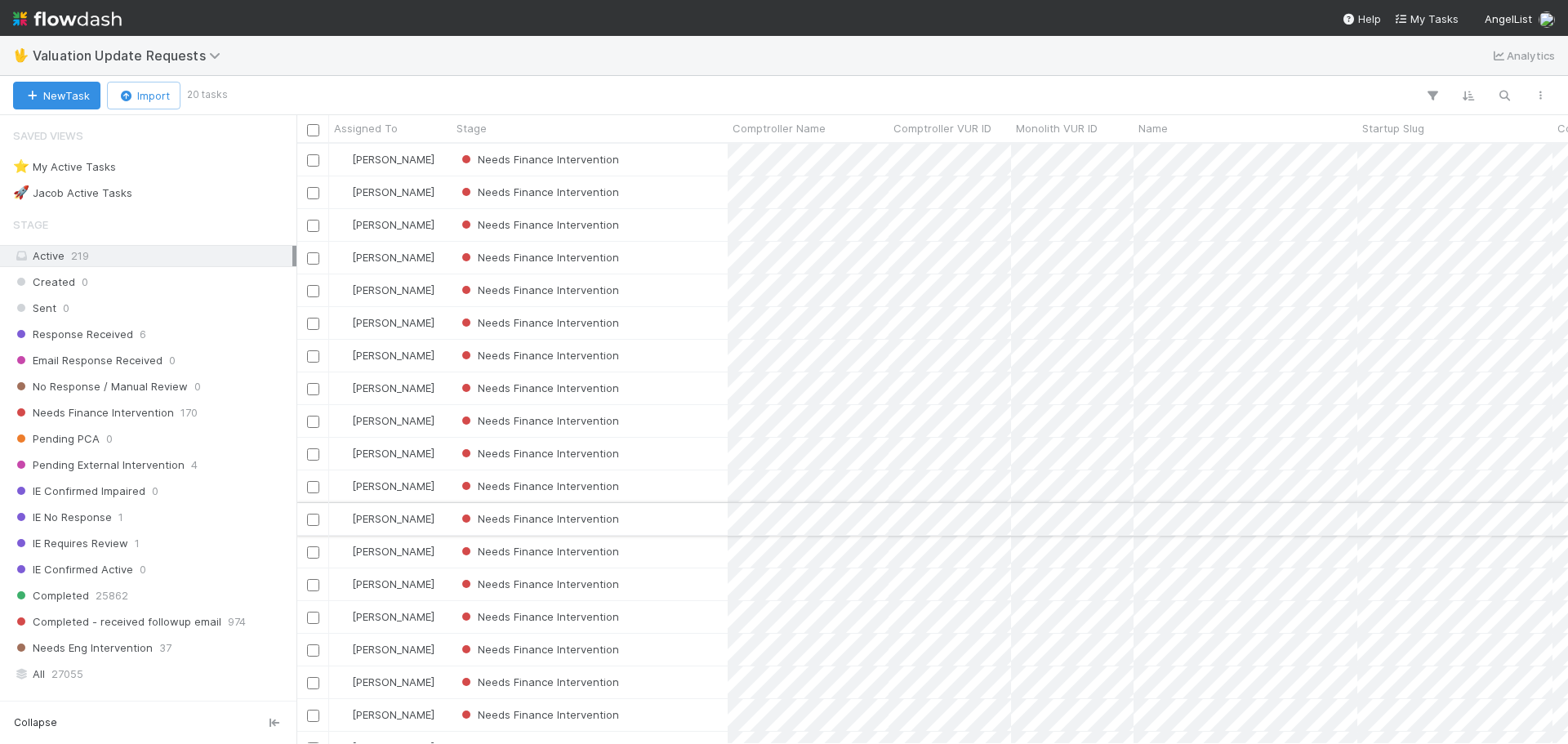
scroll to position [588, 1260]
click at [678, 251] on div "Needs Finance Intervention" at bounding box center [590, 257] width 276 height 32
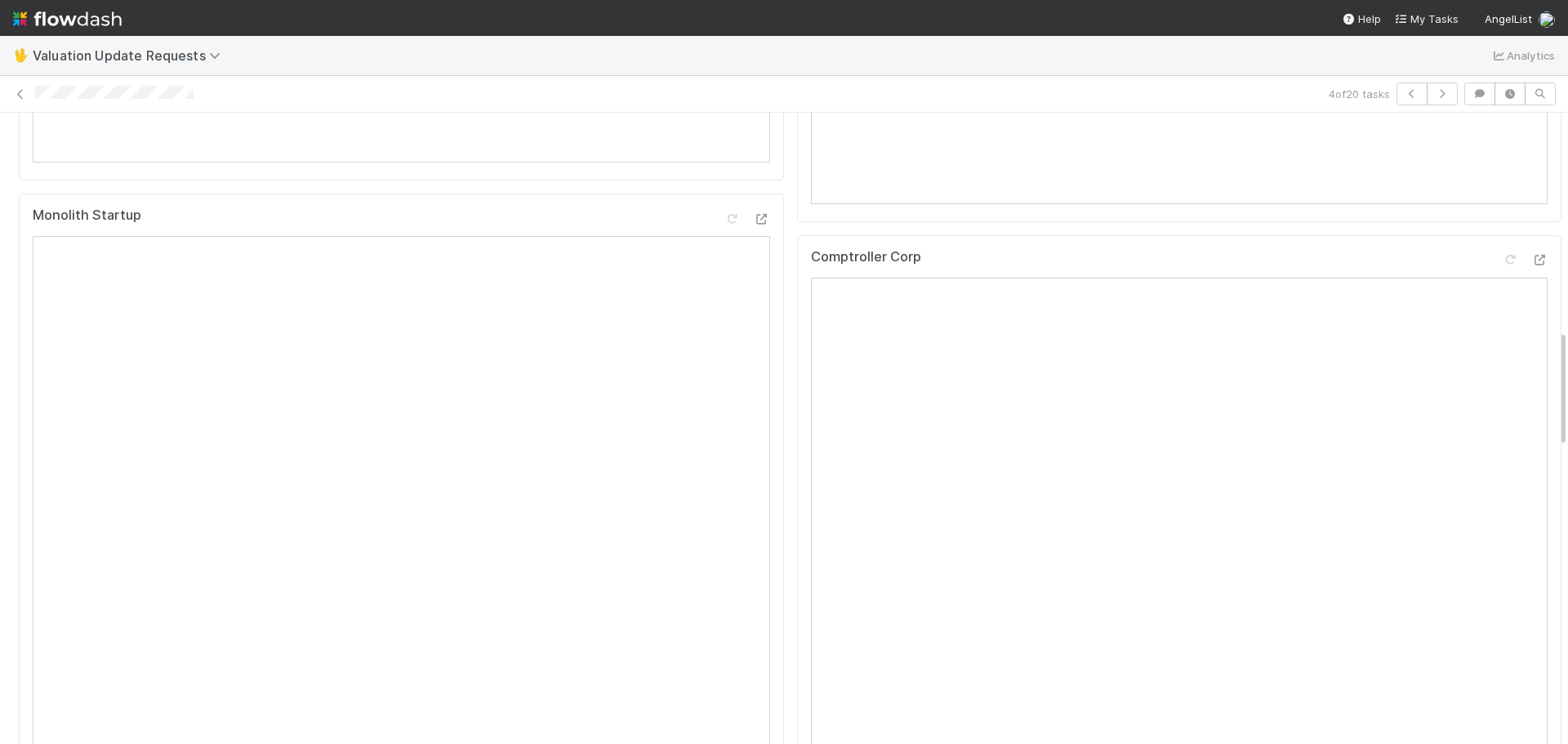
scroll to position [898, 0]
click at [24, 92] on icon at bounding box center [20, 94] width 17 height 11
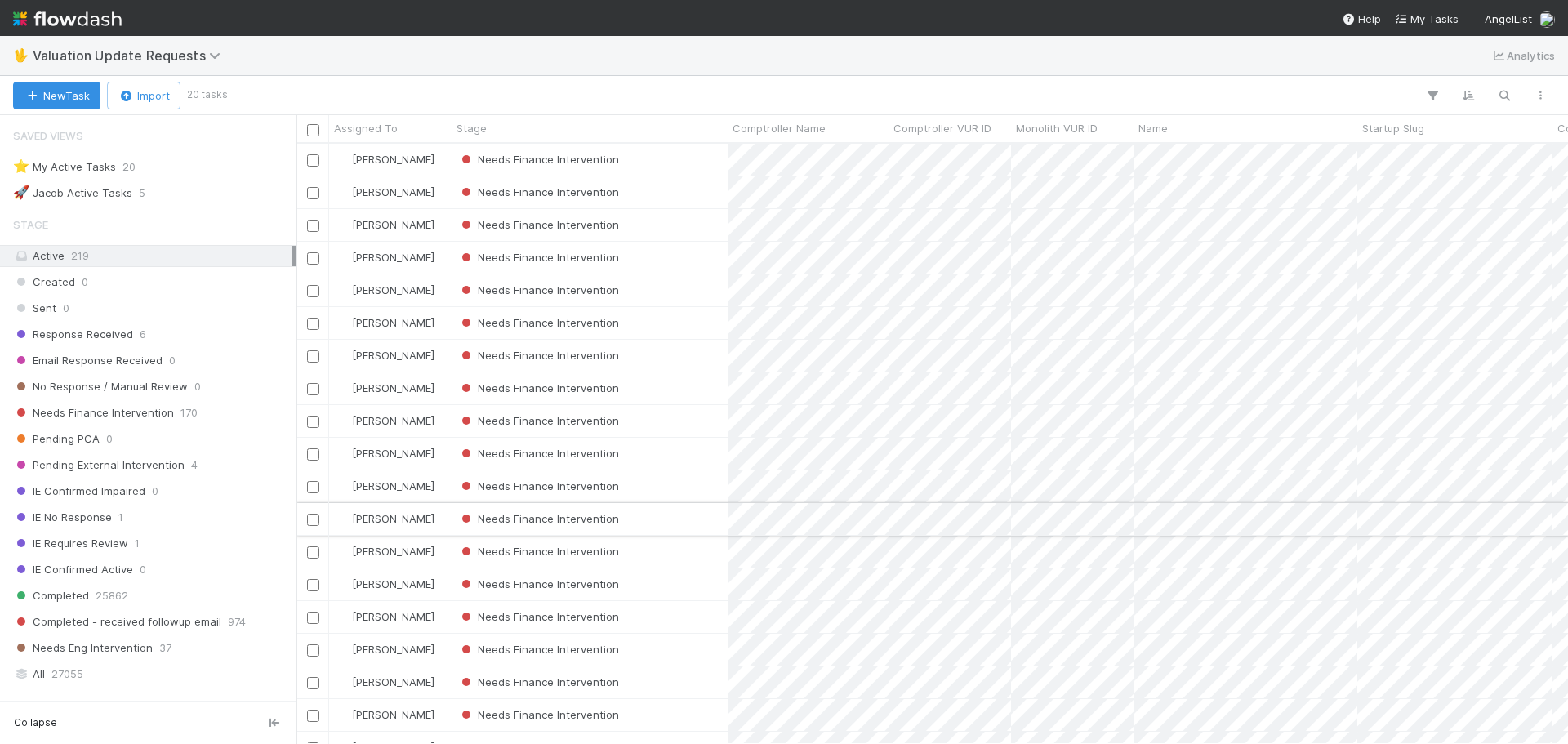
scroll to position [588, 1260]
click at [684, 300] on div "Needs Finance Intervention" at bounding box center [590, 290] width 276 height 32
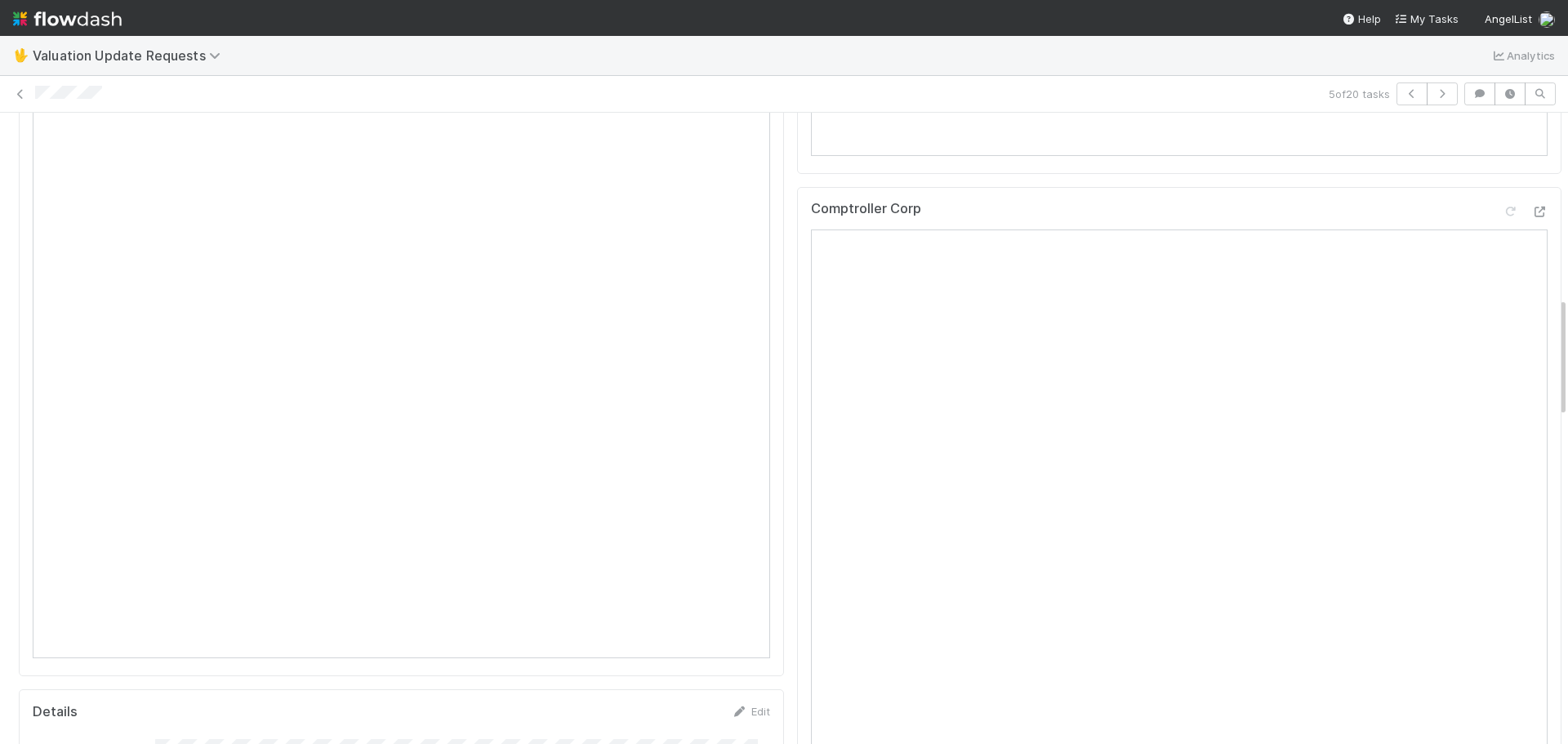
scroll to position [967, 0]
click at [1524, 421] on div "Comptroller Corp" at bounding box center [1180, 709] width 765 height 633
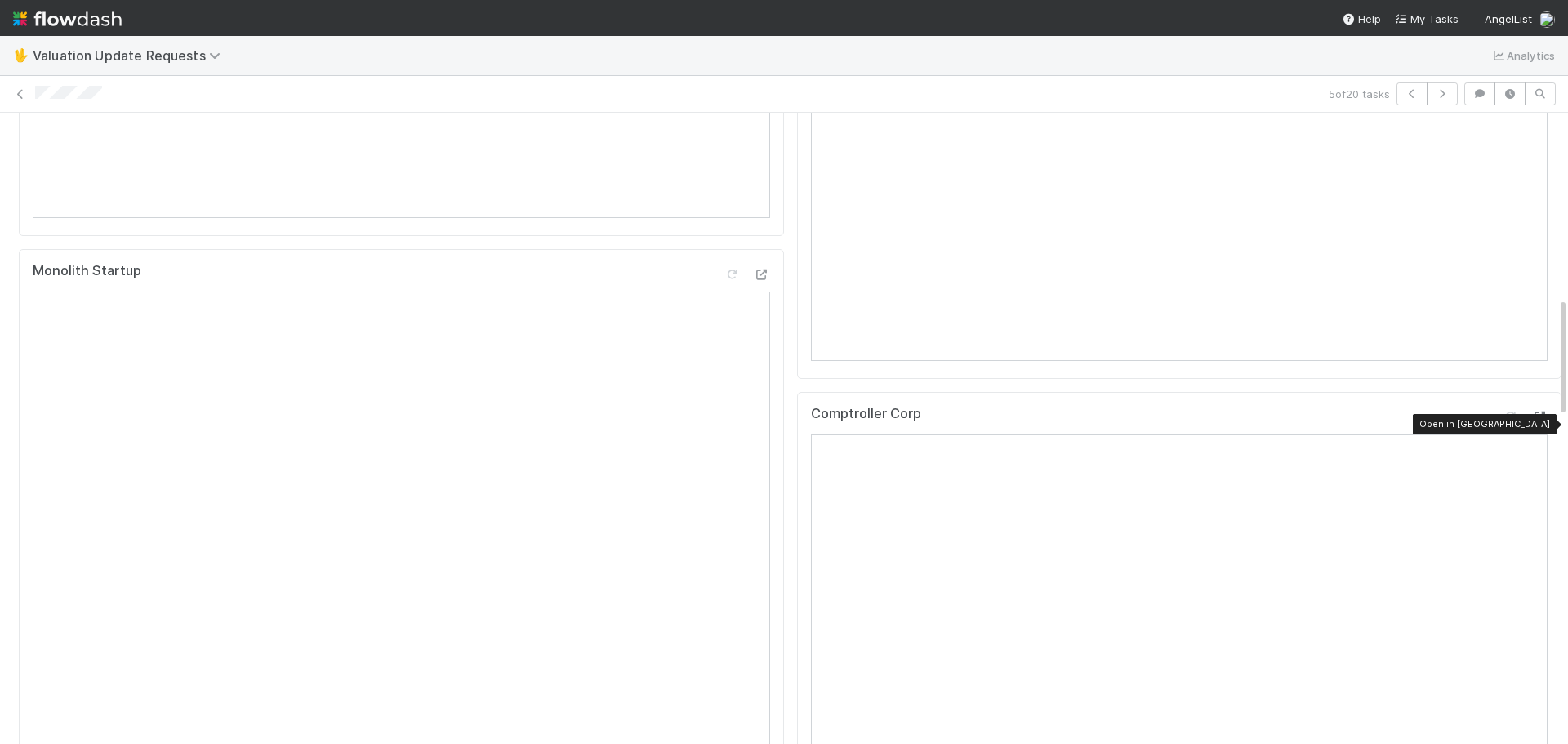
click at [1532, 422] on icon at bounding box center [1540, 417] width 17 height 11
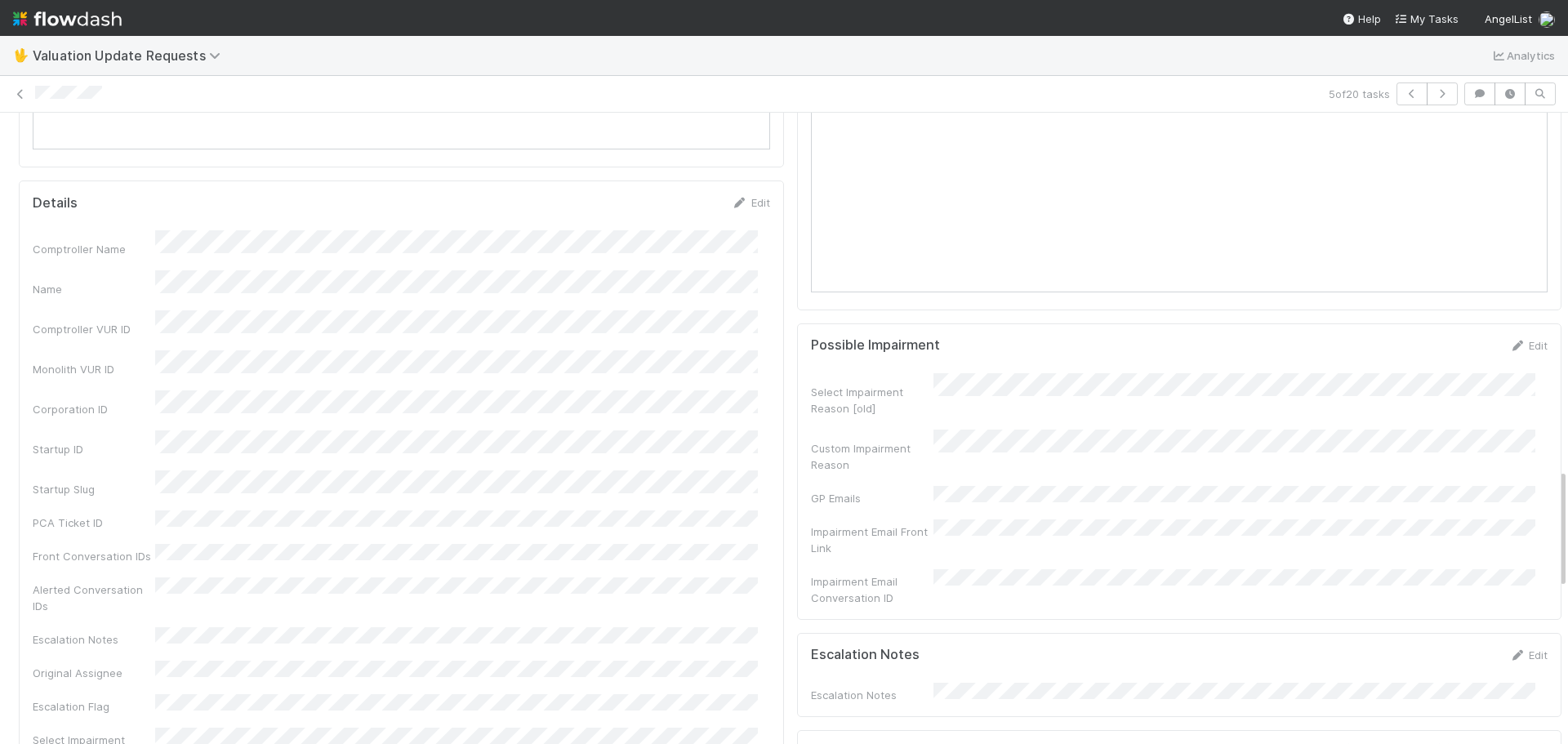
scroll to position [1621, 0]
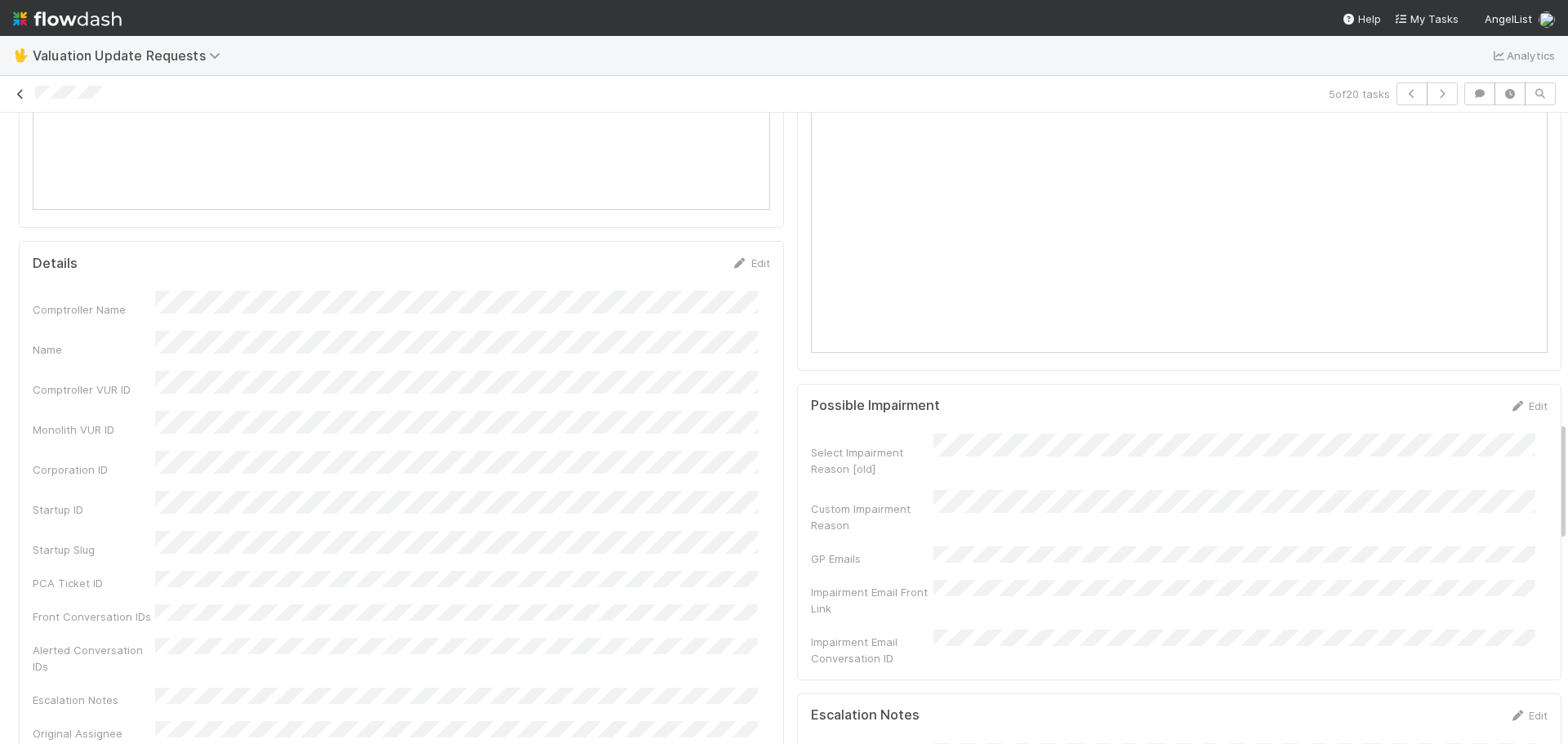
click at [19, 94] on icon at bounding box center [20, 94] width 17 height 11
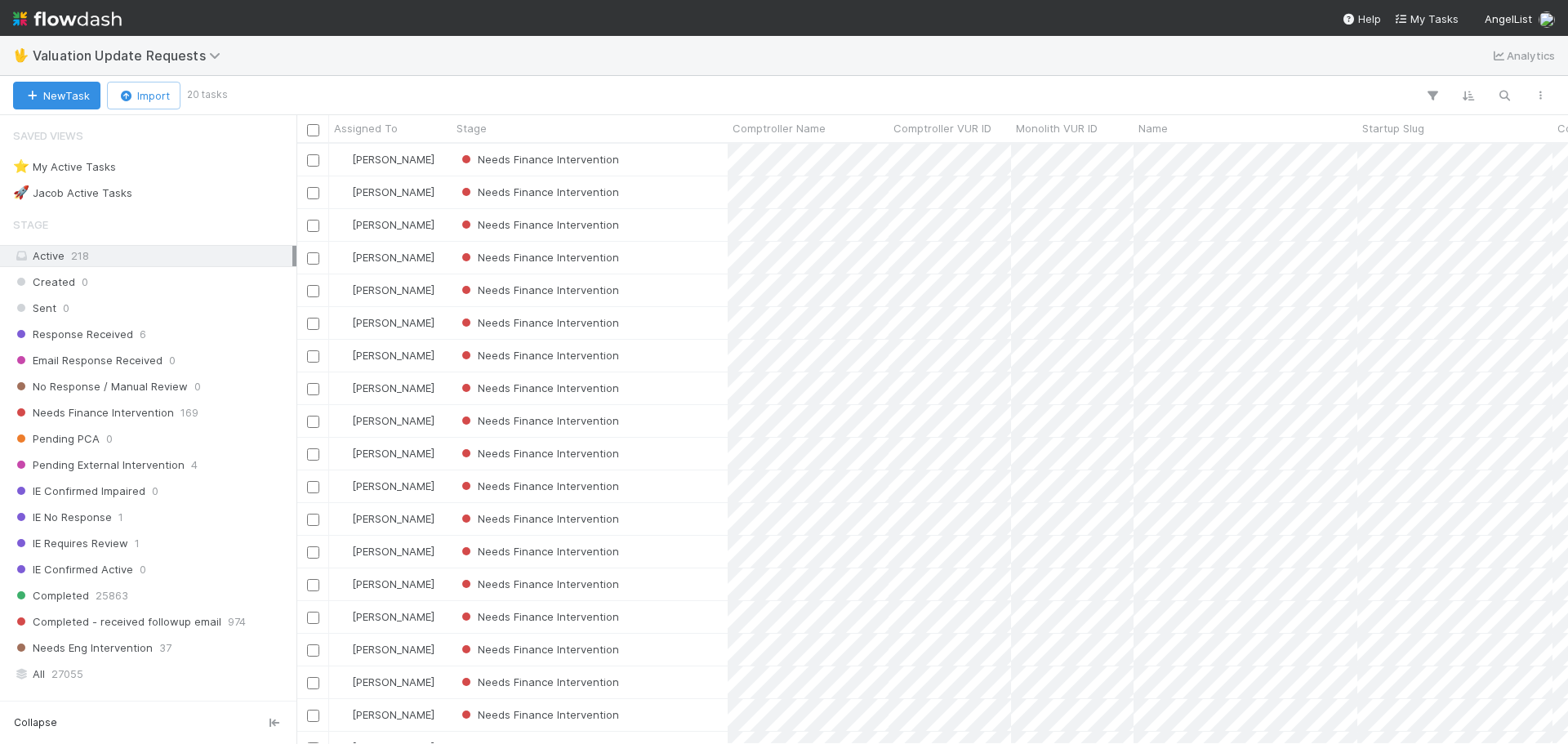
scroll to position [588, 1260]
click at [678, 324] on div "Needs Finance Intervention" at bounding box center [590, 323] width 276 height 32
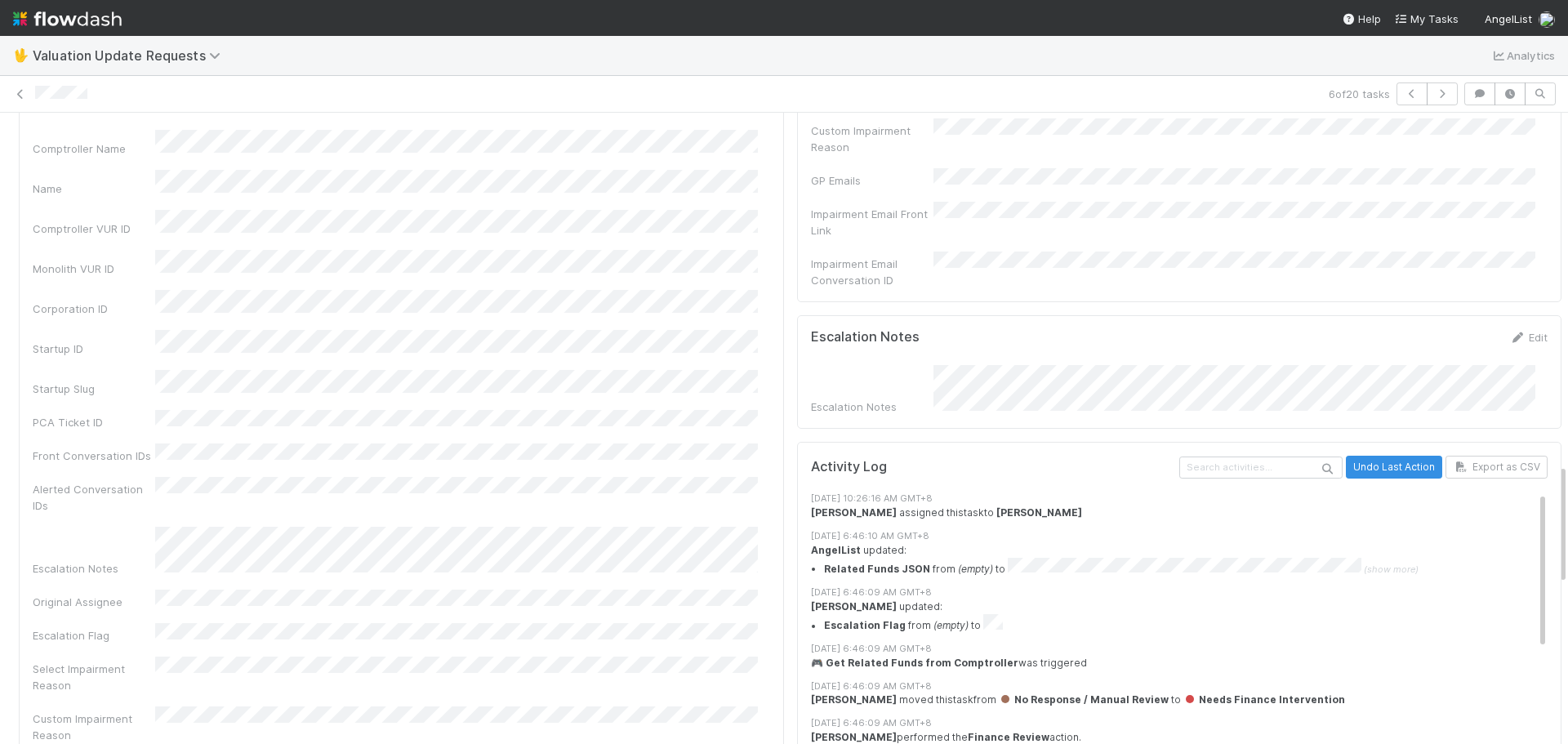
scroll to position [1774, 0]
click at [20, 86] on link at bounding box center [20, 93] width 17 height 17
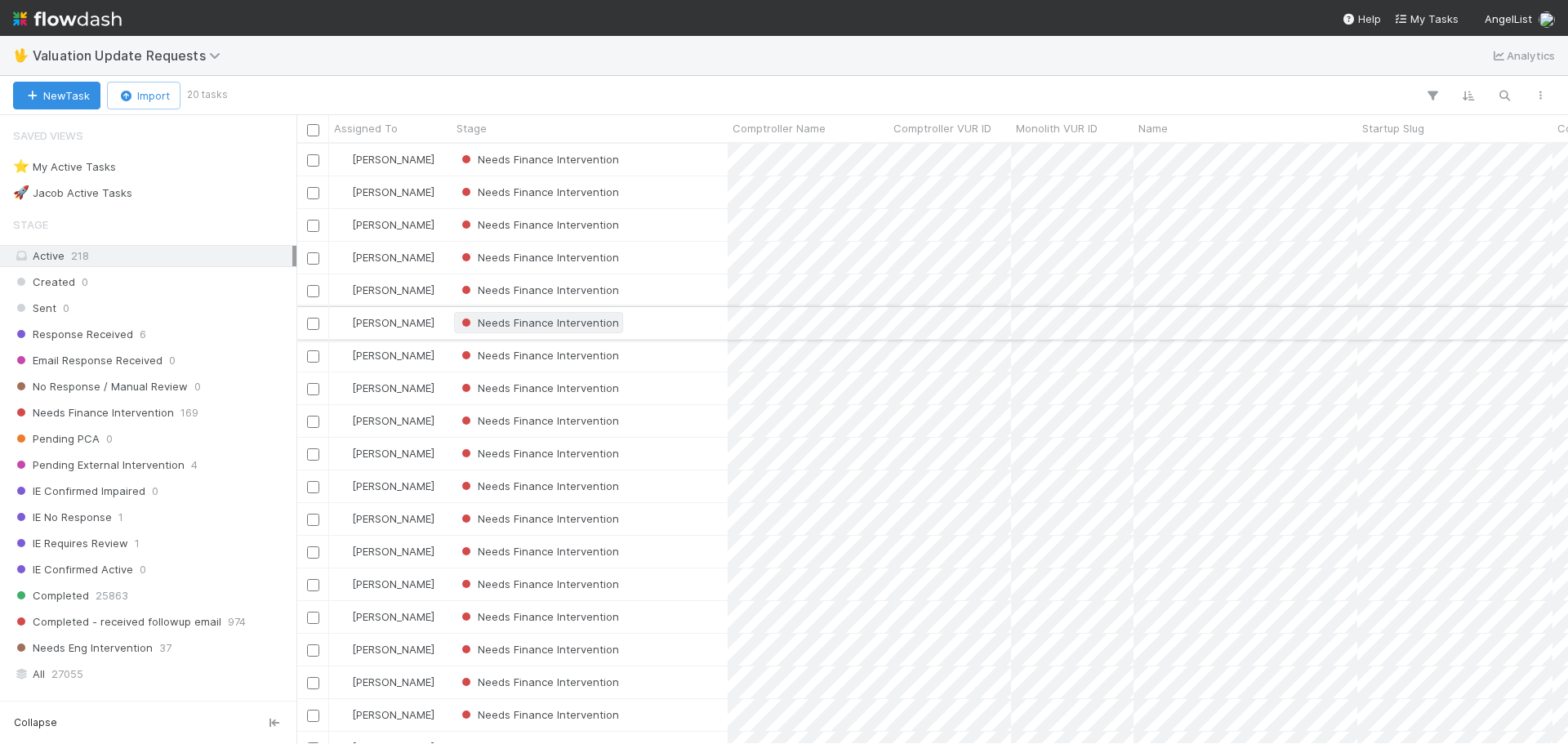
scroll to position [588, 1260]
click at [685, 351] on div "Needs Finance Intervention" at bounding box center [590, 356] width 276 height 32
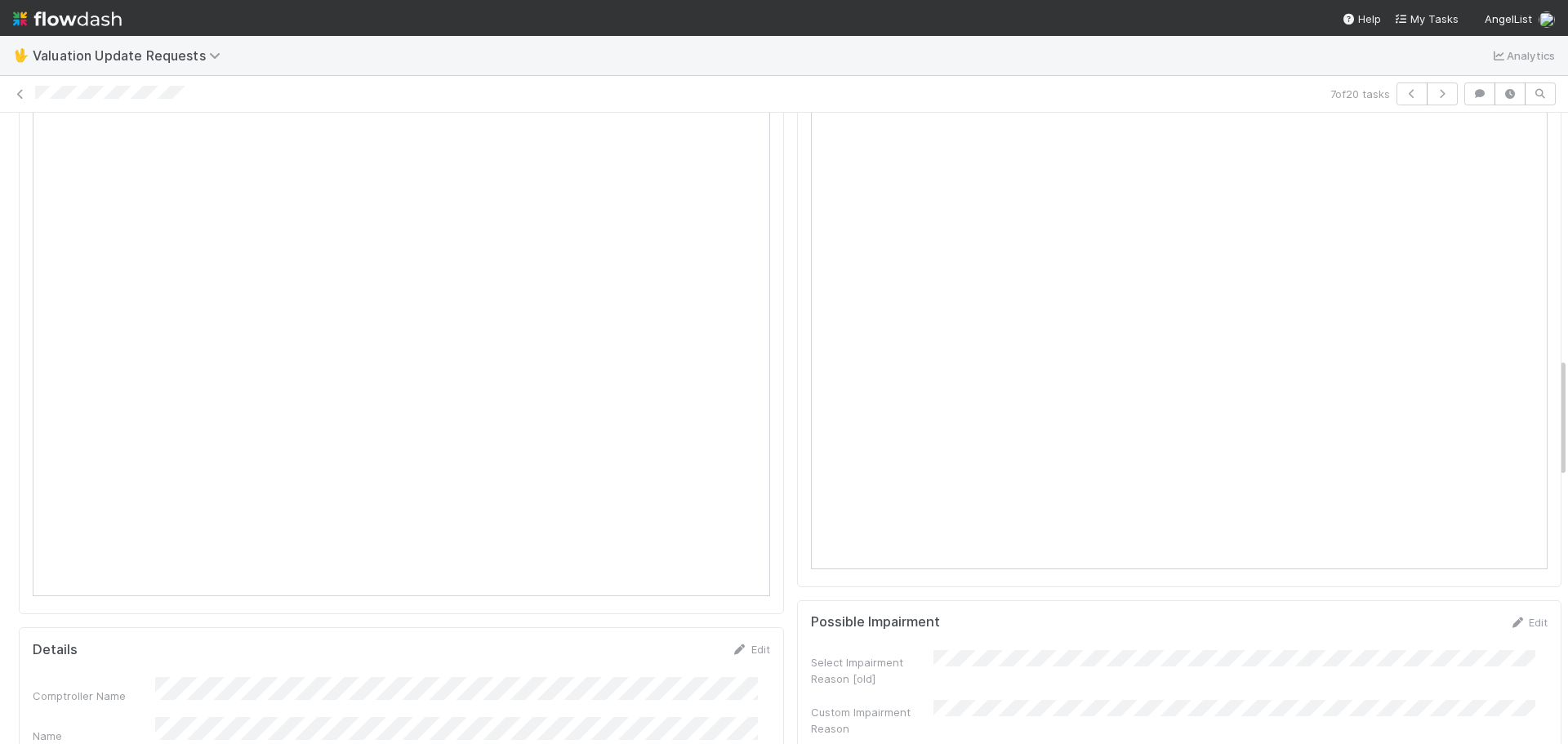
scroll to position [1043, 0]
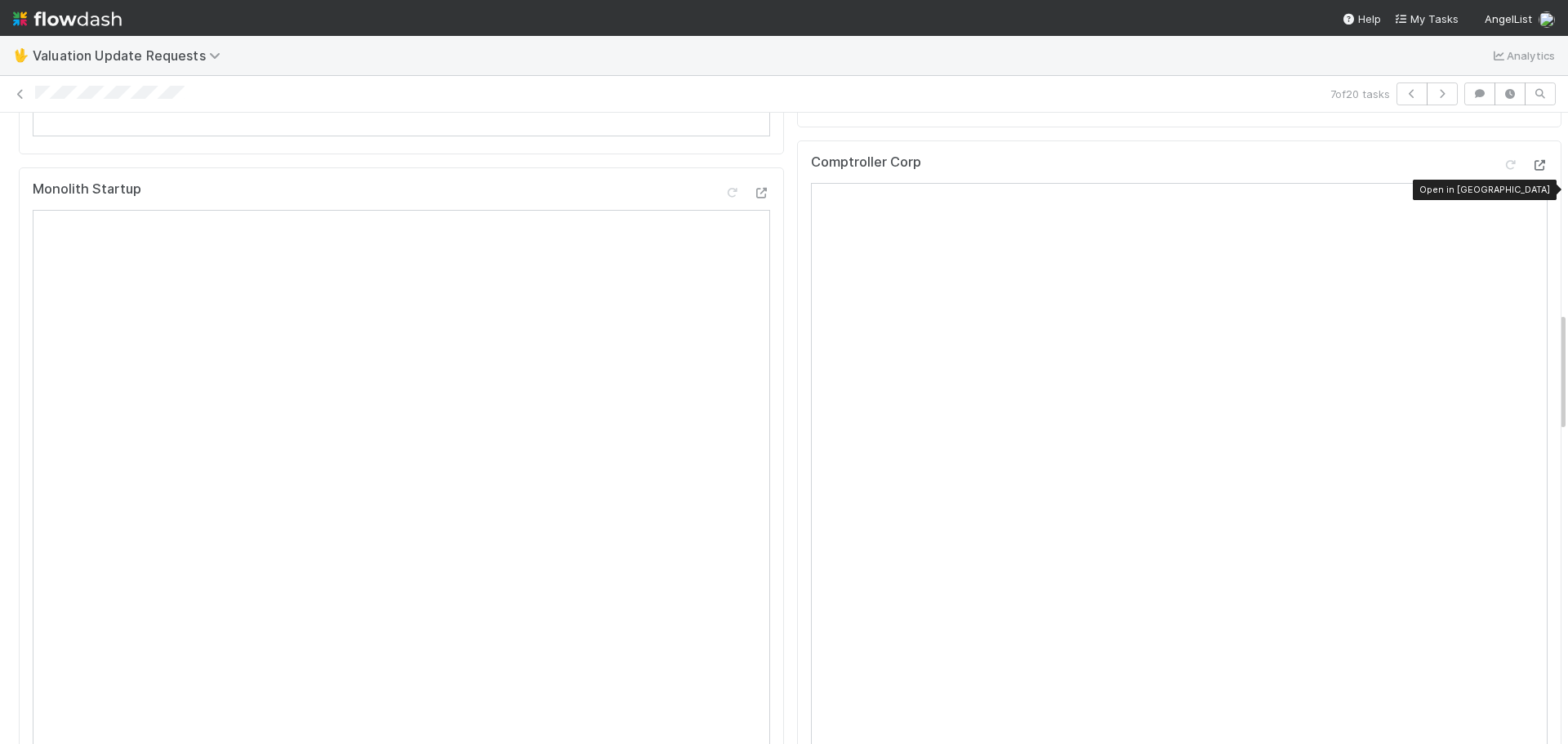
click at [1532, 171] on icon at bounding box center [1540, 166] width 17 height 11
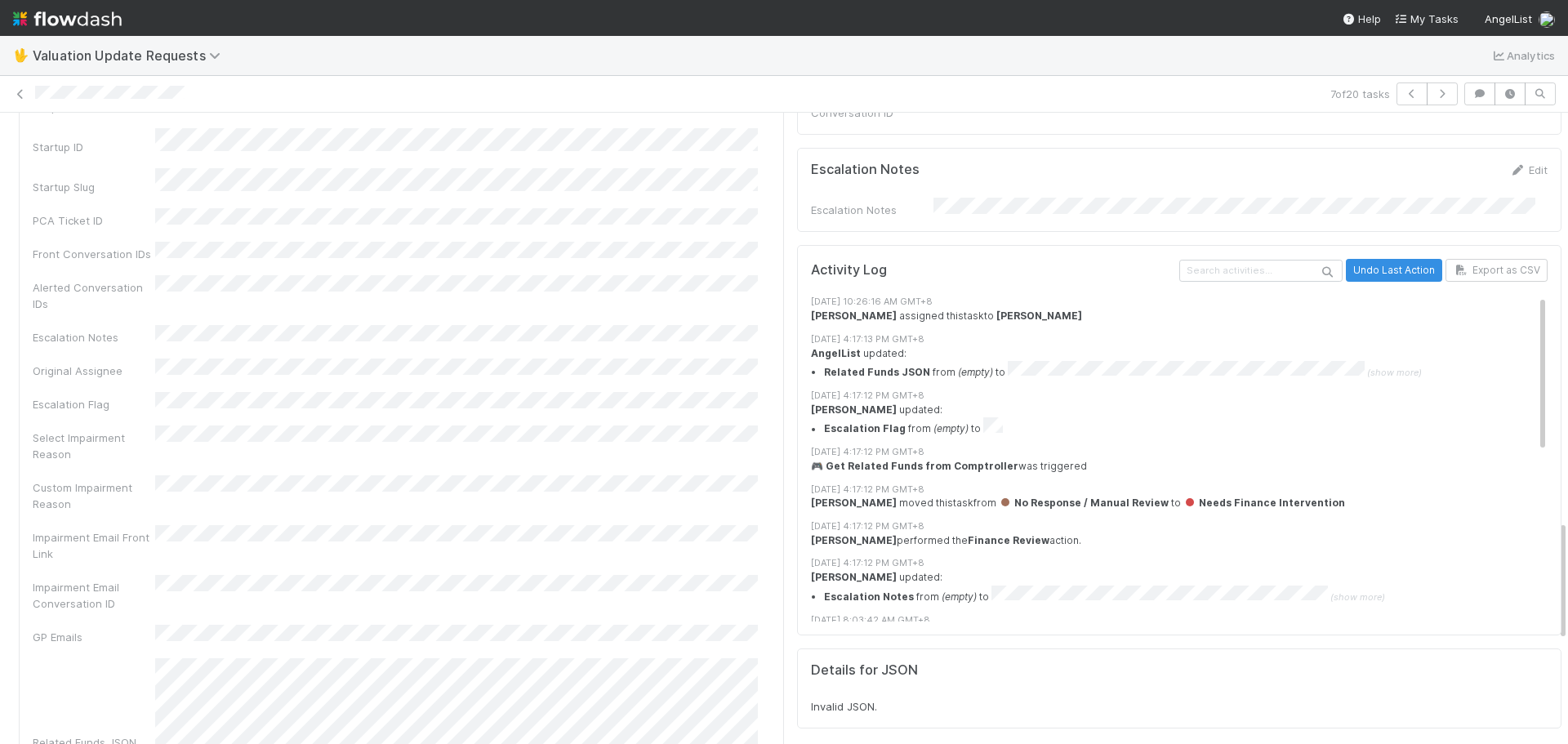
scroll to position [1778, 0]
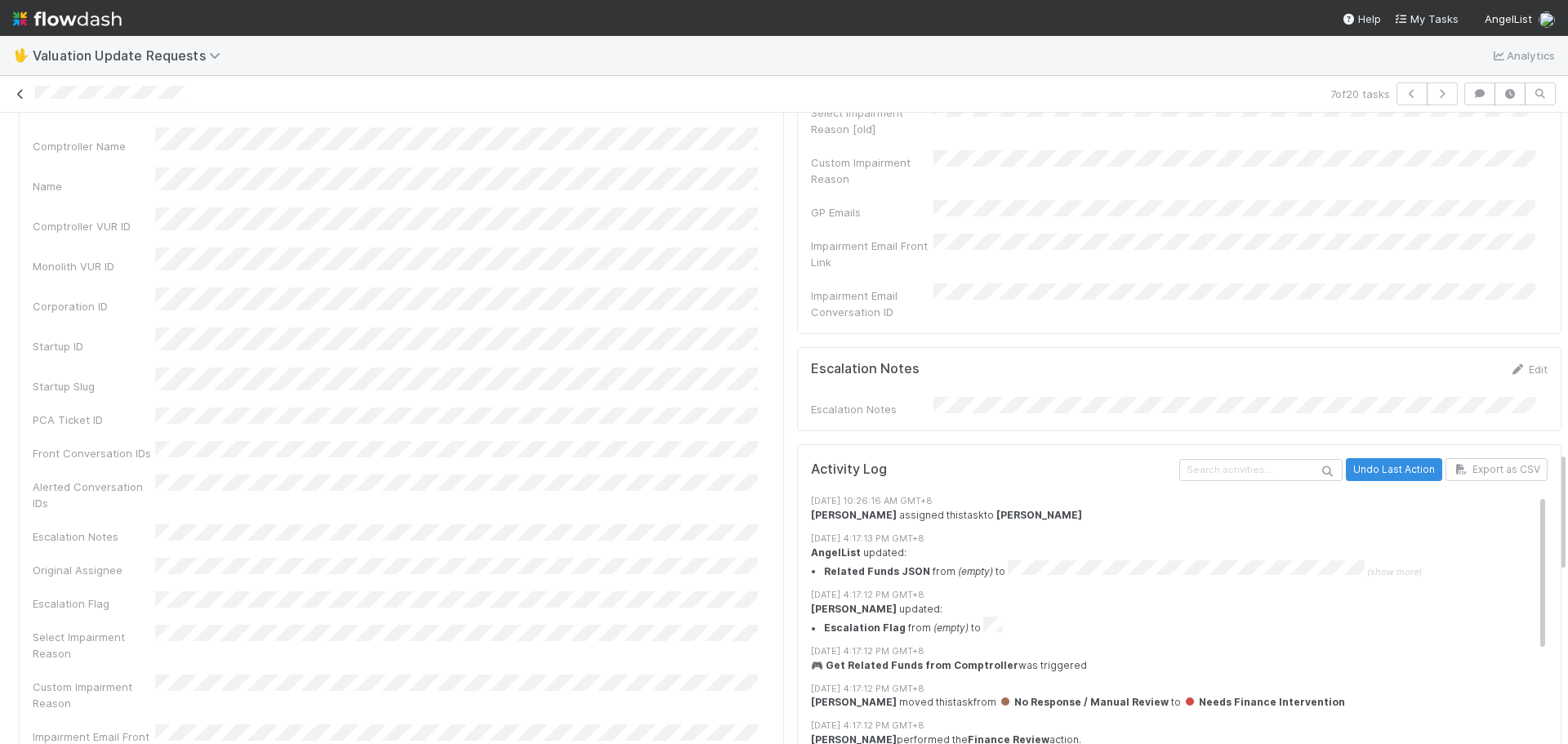
click at [21, 100] on link at bounding box center [20, 93] width 17 height 17
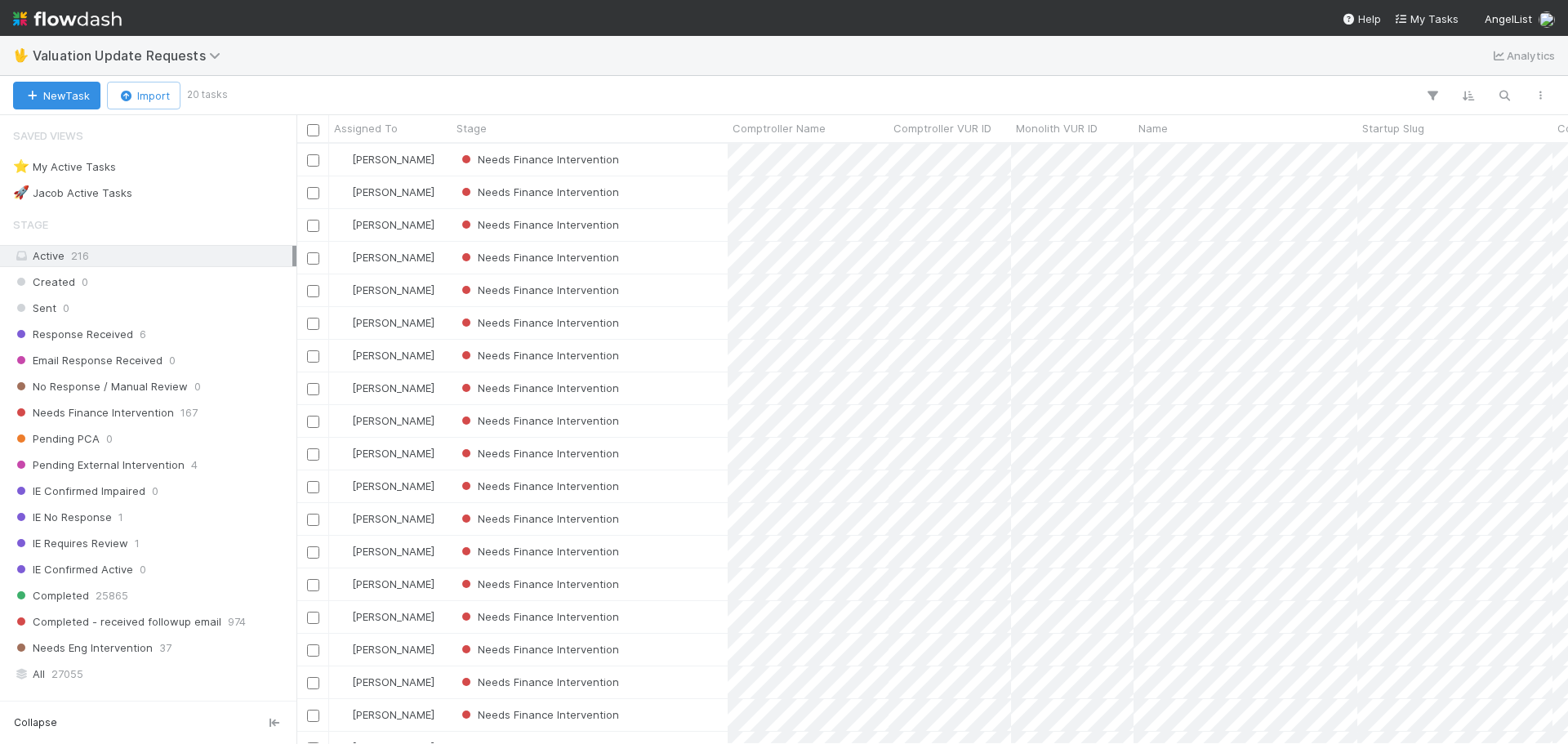
scroll to position [588, 1260]
click at [701, 384] on div "Needs Finance Intervention" at bounding box center [590, 389] width 276 height 32
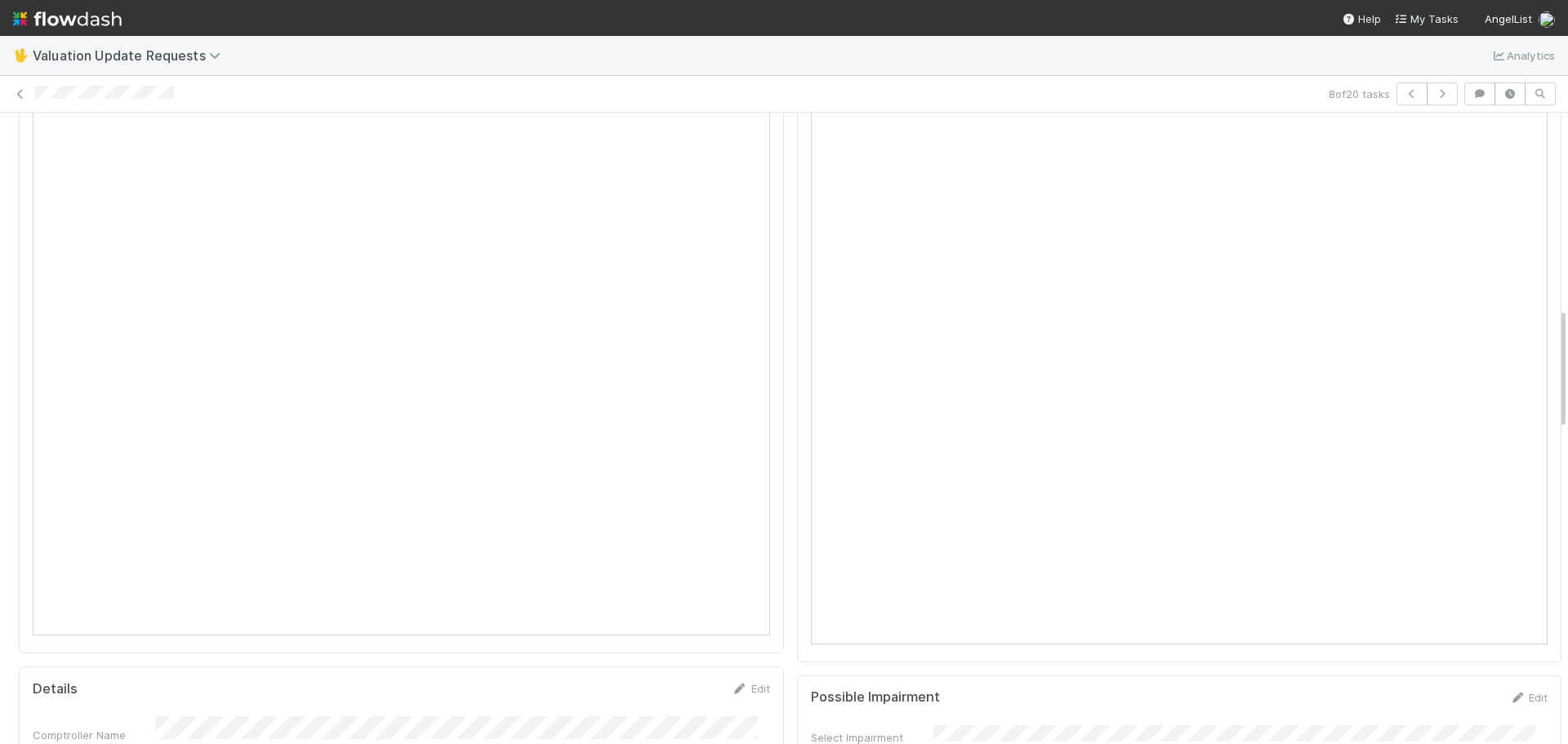
scroll to position [1010, 0]
click at [24, 100] on link at bounding box center [20, 93] width 17 height 17
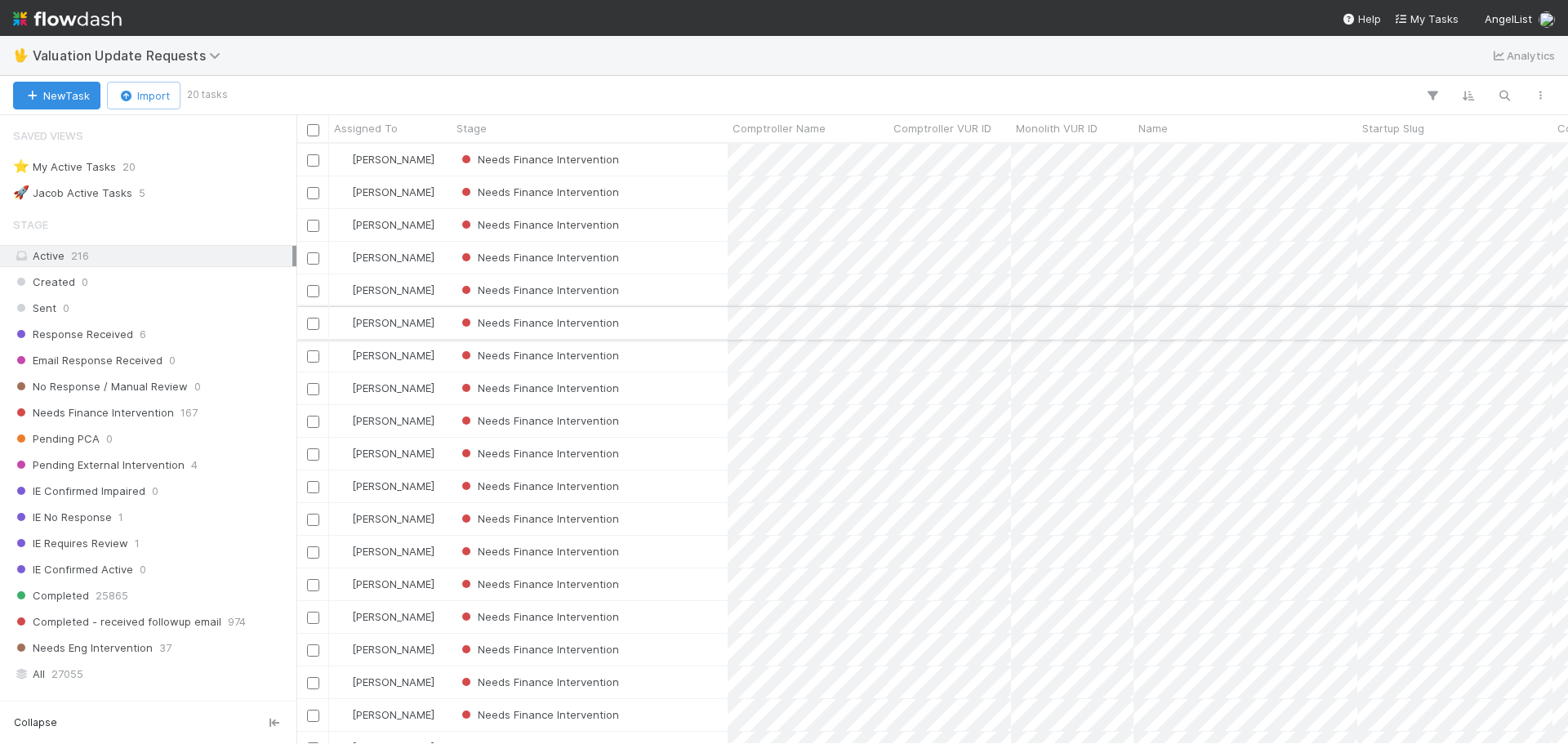
scroll to position [588, 1260]
click at [675, 420] on div "Needs Finance Intervention" at bounding box center [590, 421] width 276 height 32
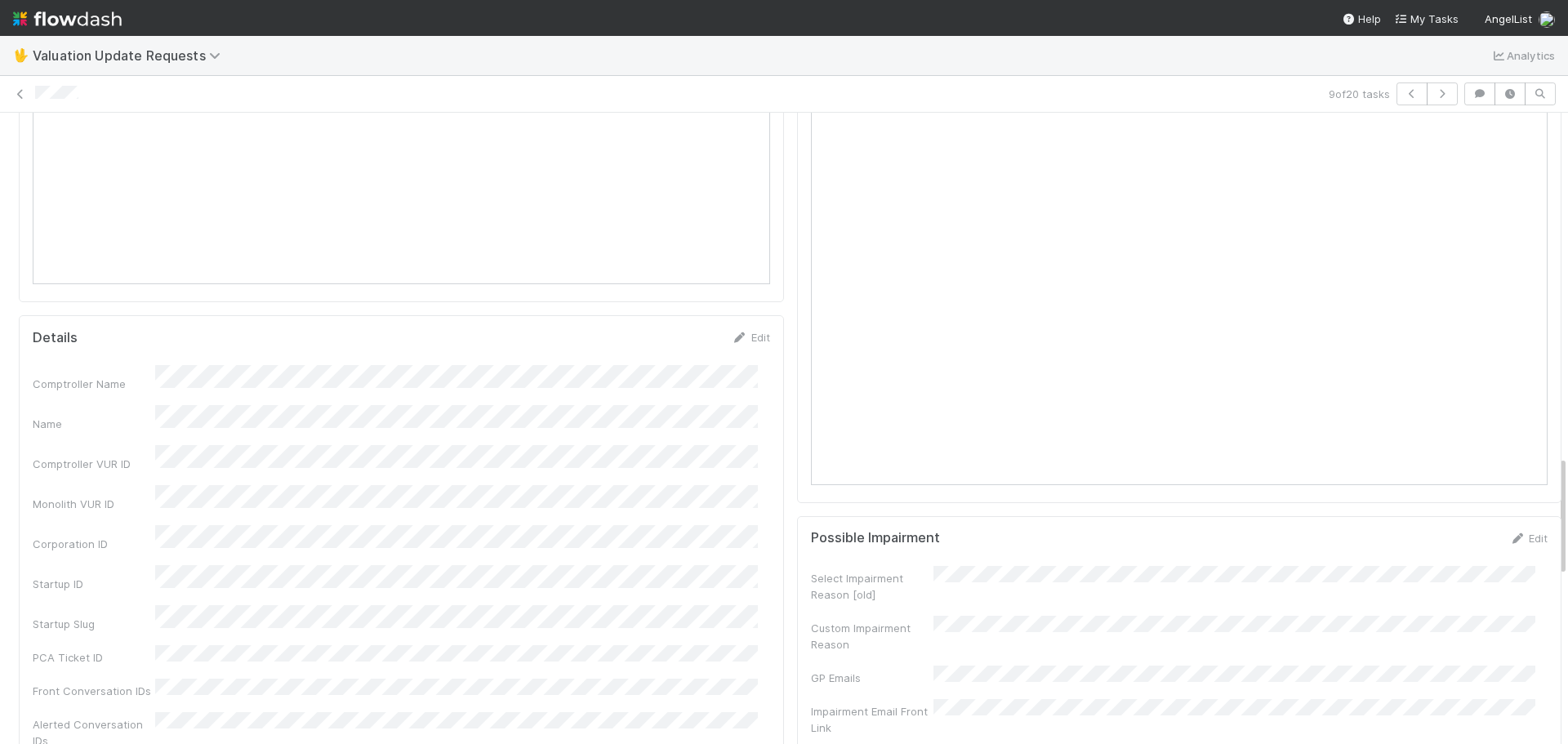
scroll to position [1797, 0]
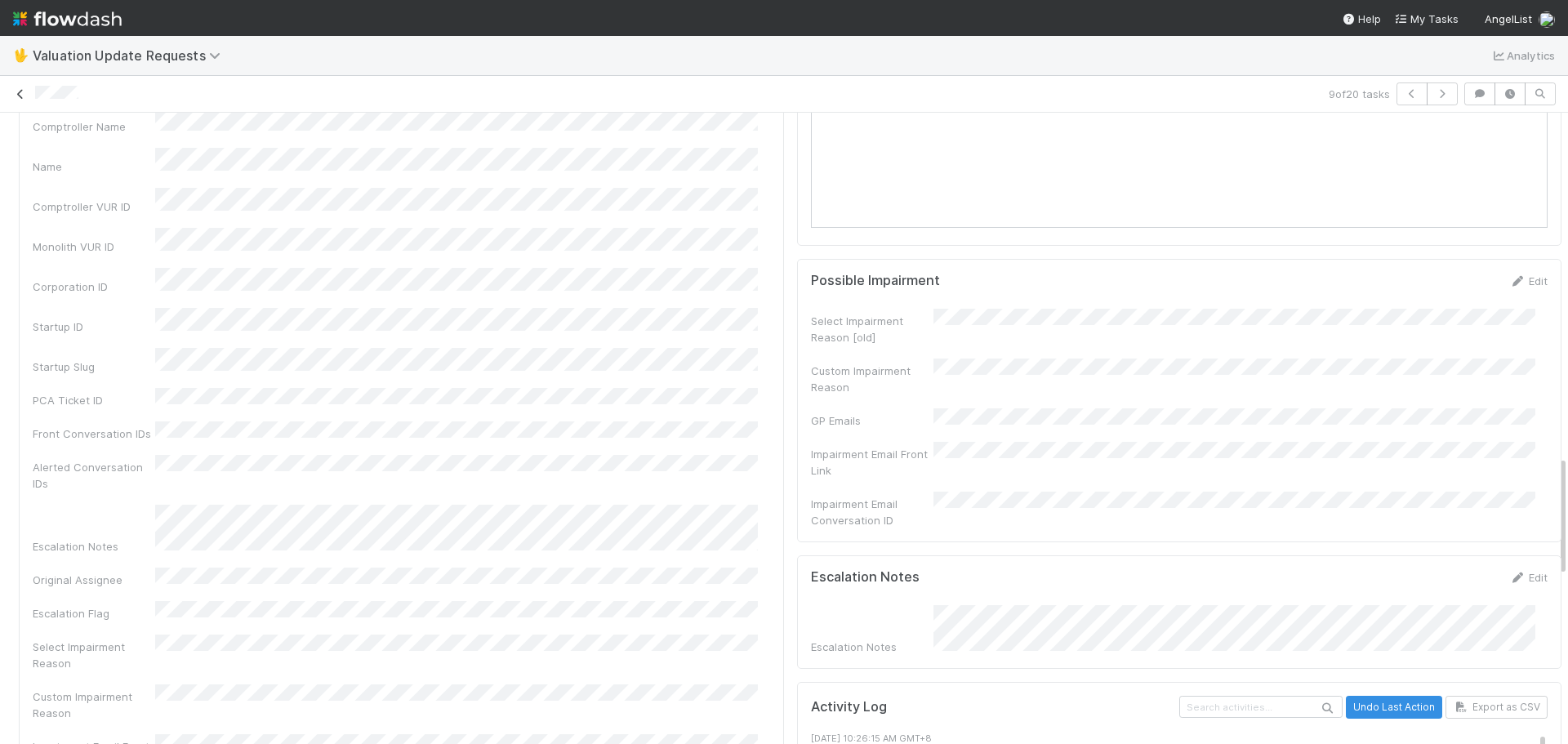
click at [22, 93] on icon at bounding box center [20, 94] width 17 height 11
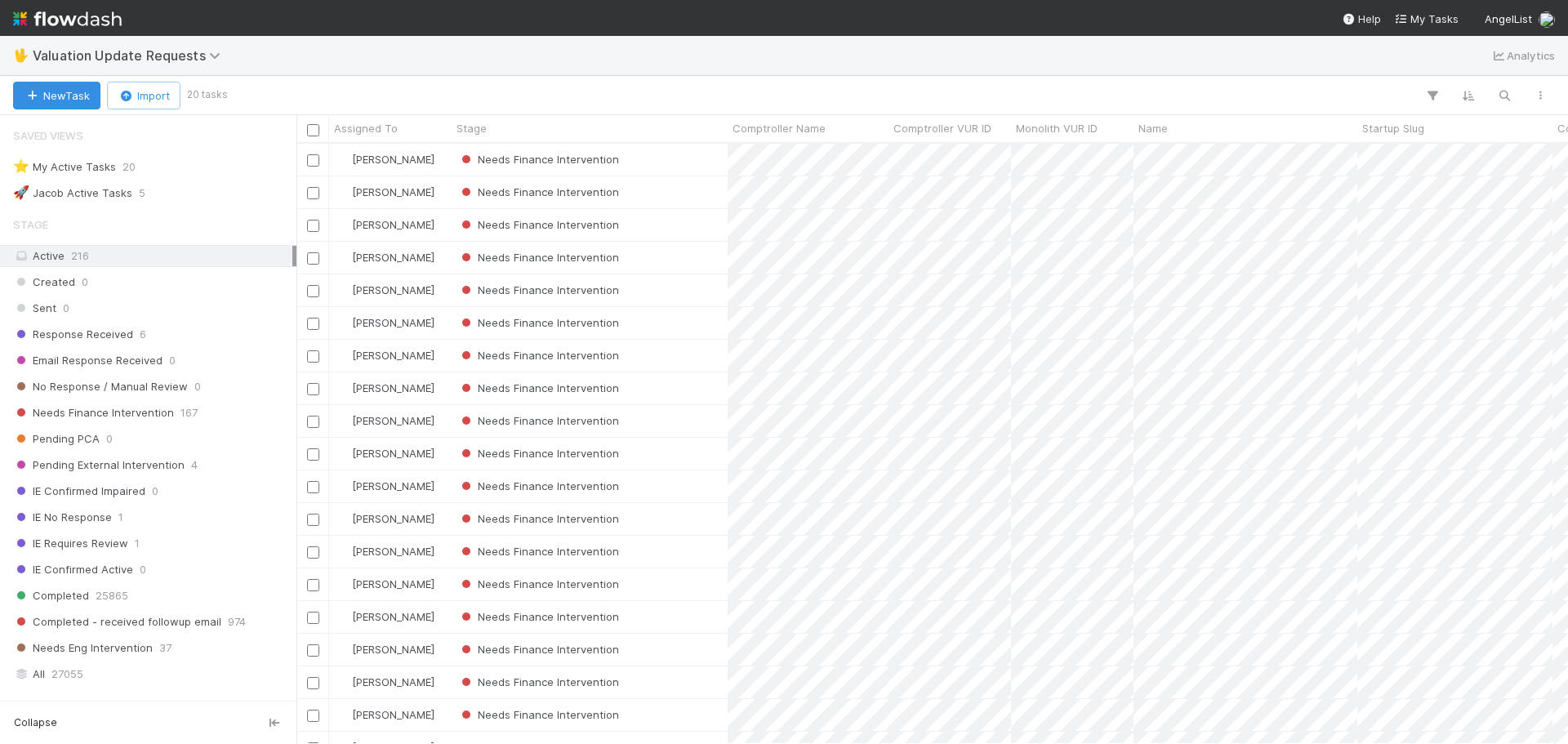
scroll to position [588, 1260]
click at [683, 460] on div "Needs Finance Intervention" at bounding box center [590, 454] width 276 height 32
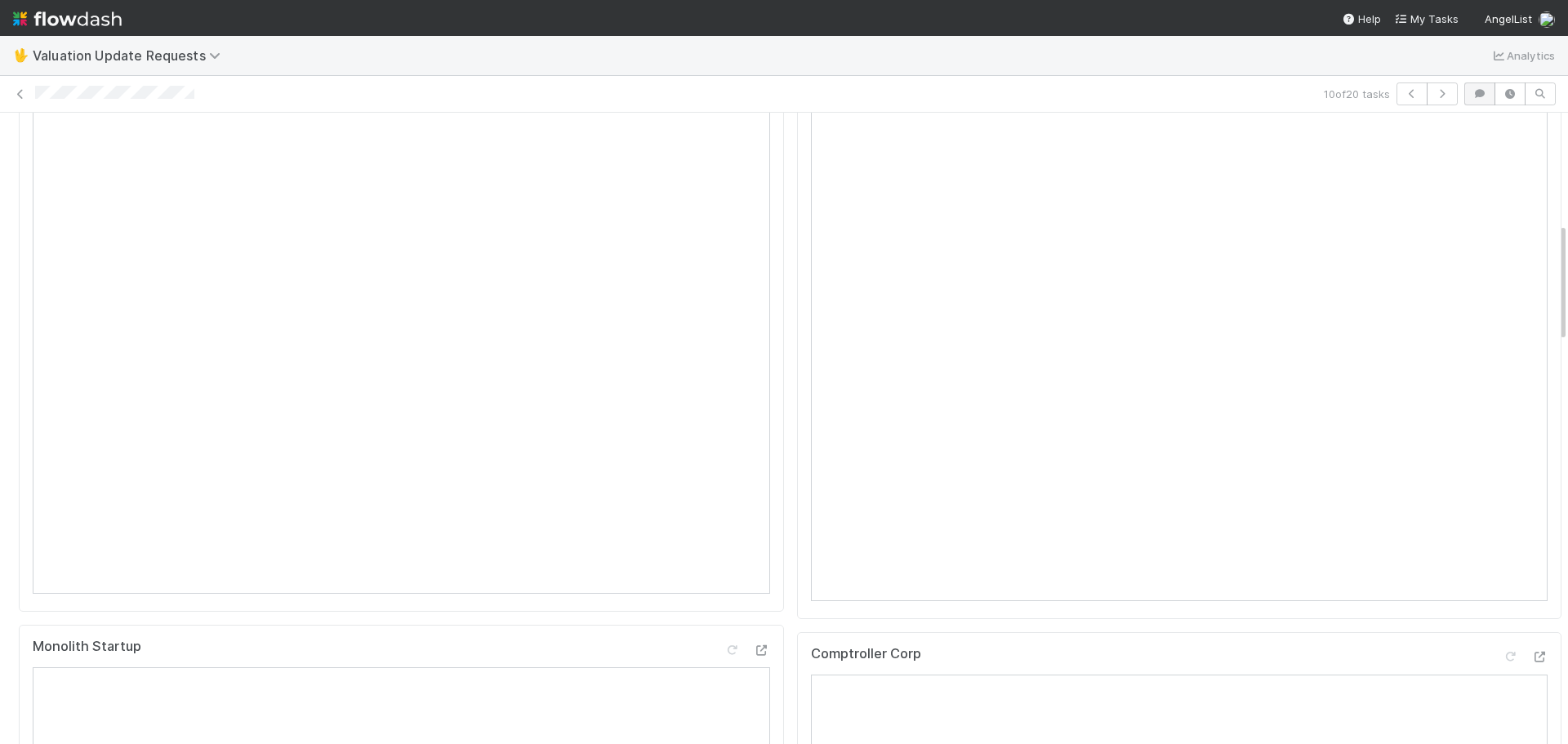
scroll to position [340, 0]
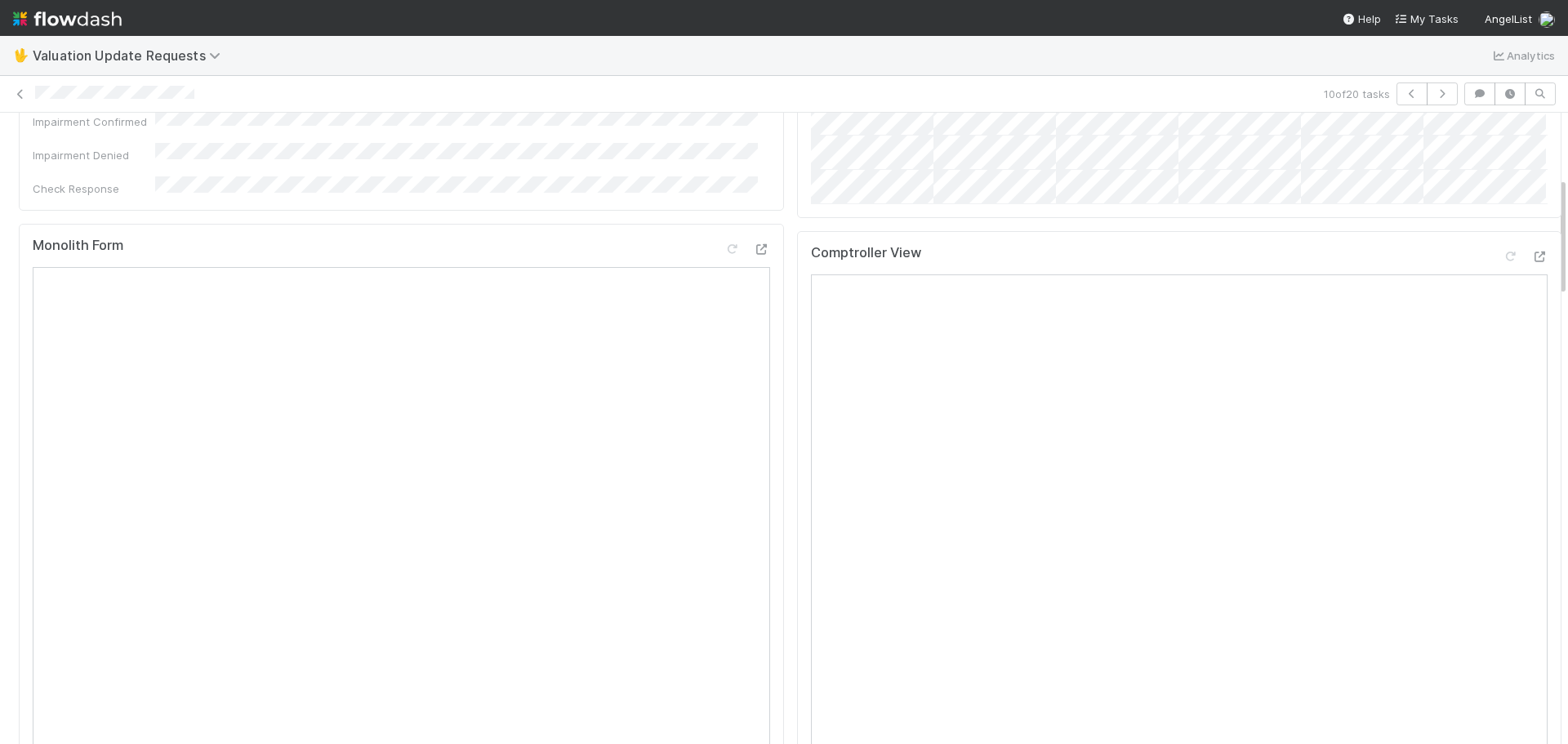
click at [1523, 279] on div "Comptroller View" at bounding box center [1180, 547] width 765 height 633
click at [1532, 263] on icon at bounding box center [1540, 257] width 17 height 11
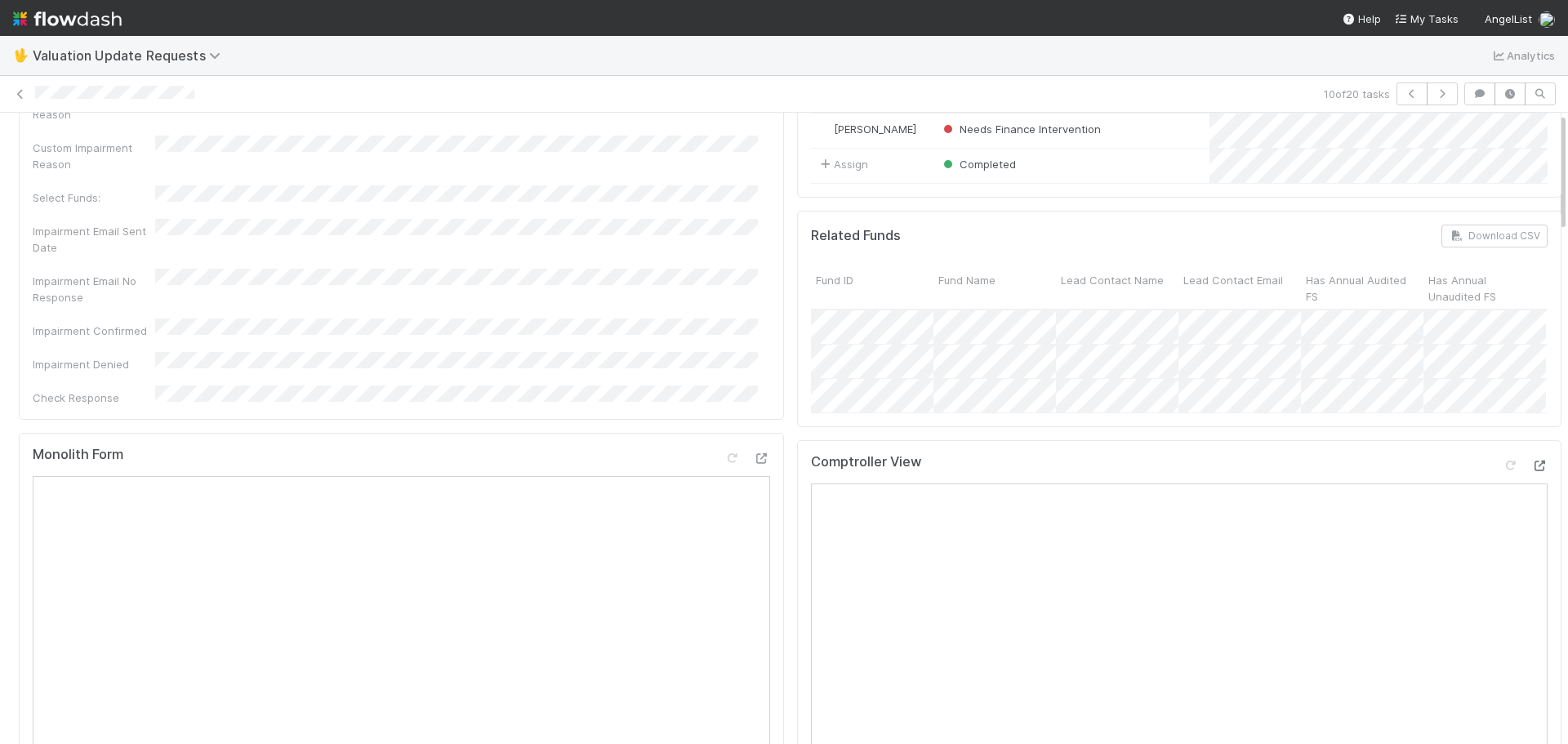
scroll to position [0, 0]
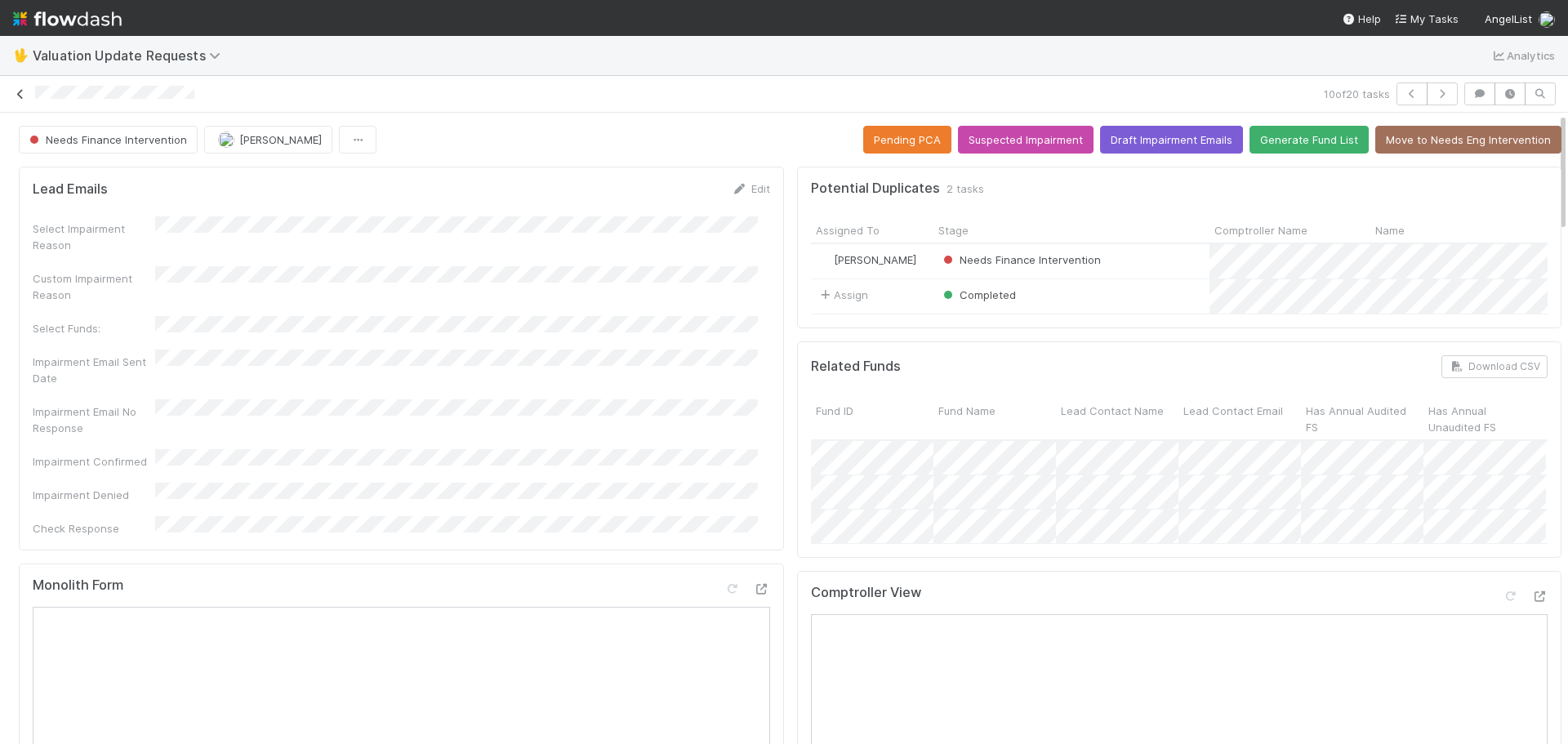
click at [21, 100] on link at bounding box center [20, 93] width 17 height 17
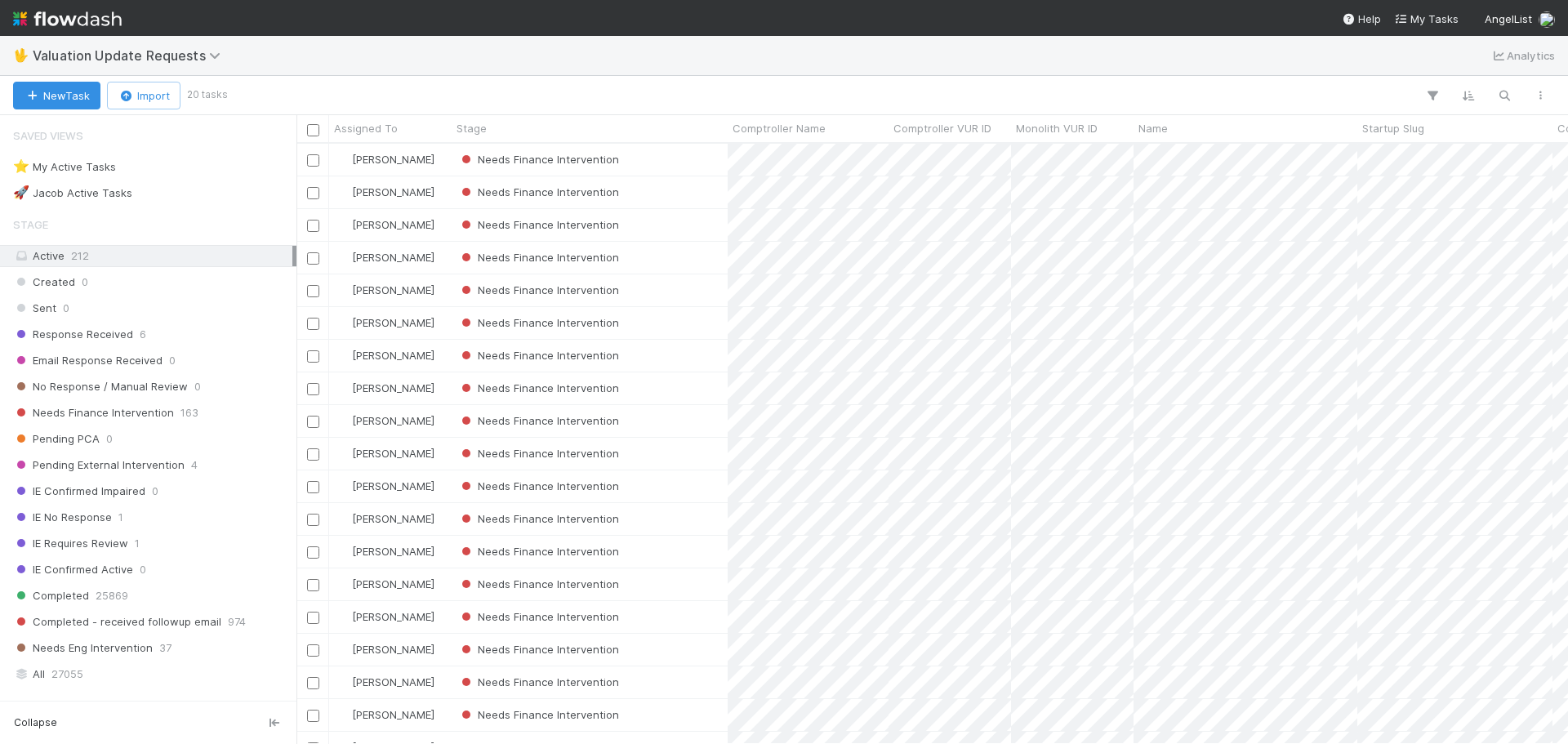
scroll to position [588, 1260]
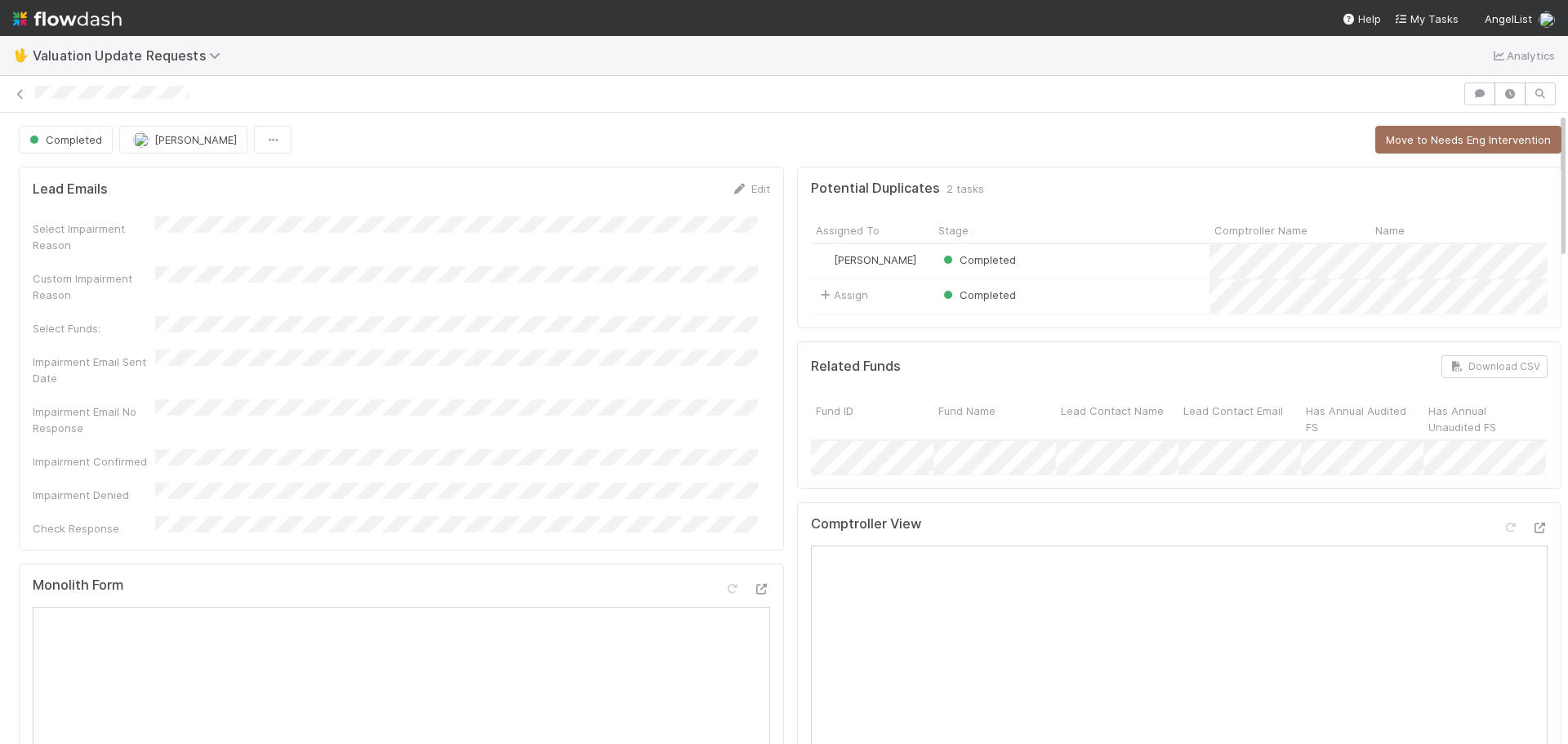
scroll to position [408, 0]
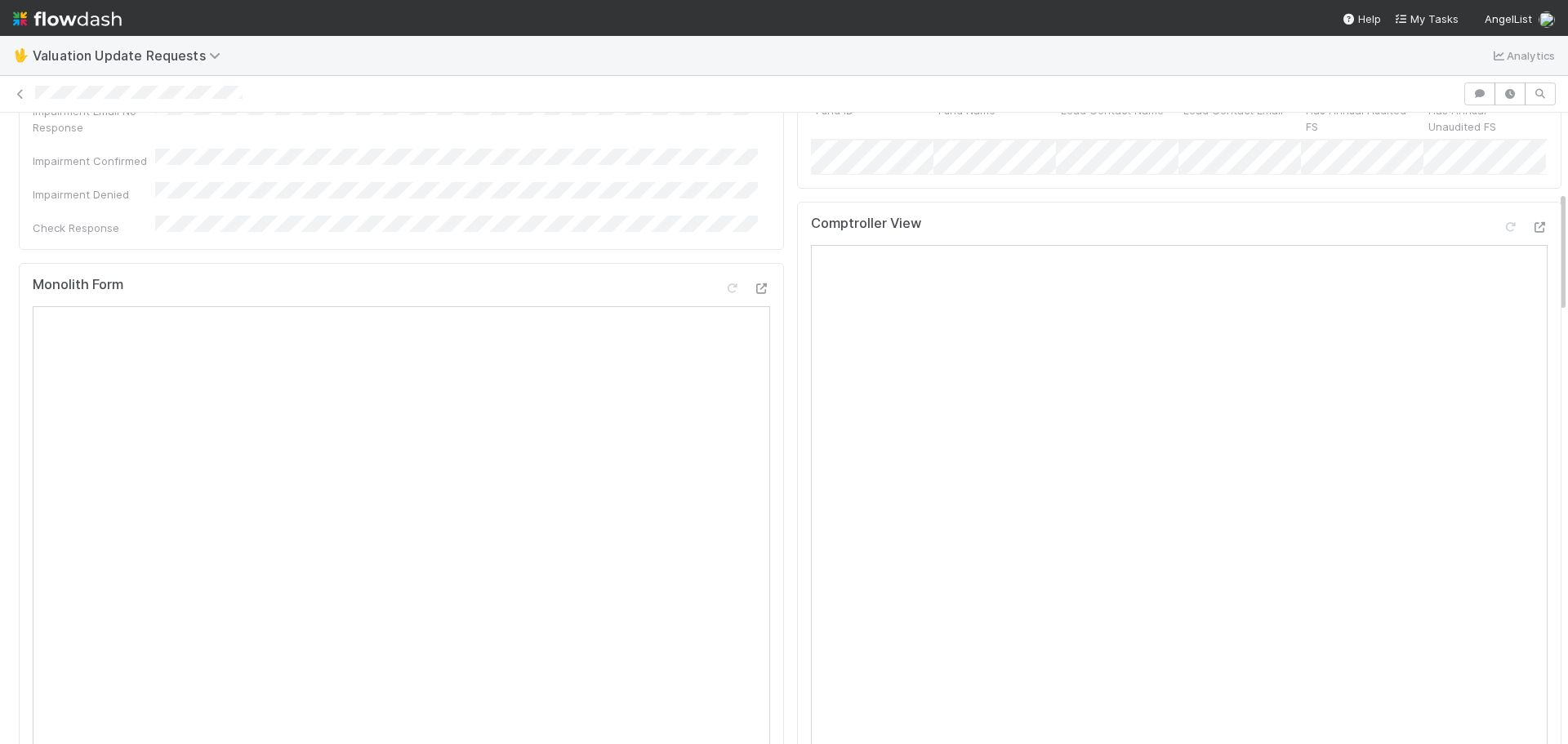
scroll to position [408, 0]
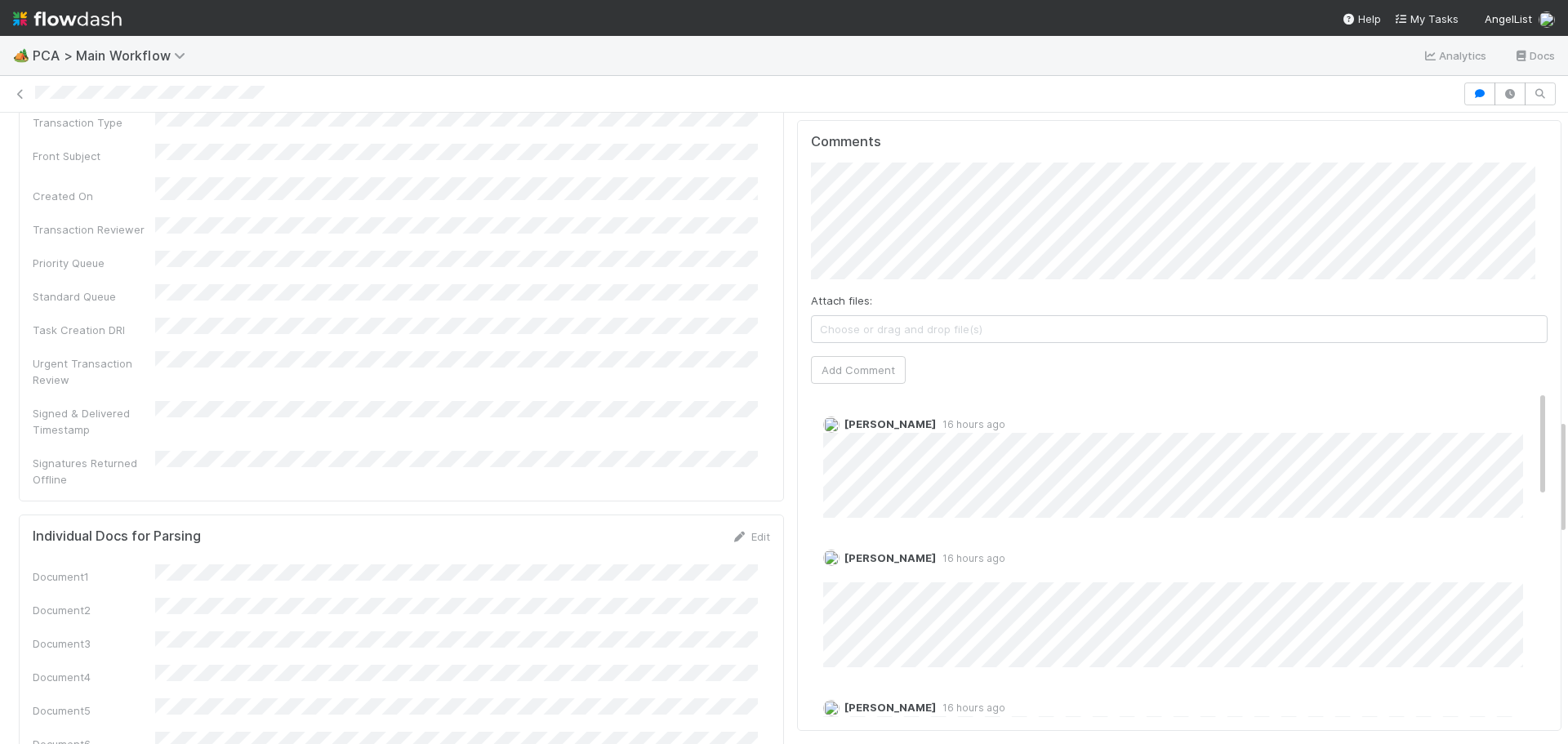
scroll to position [1668, 0]
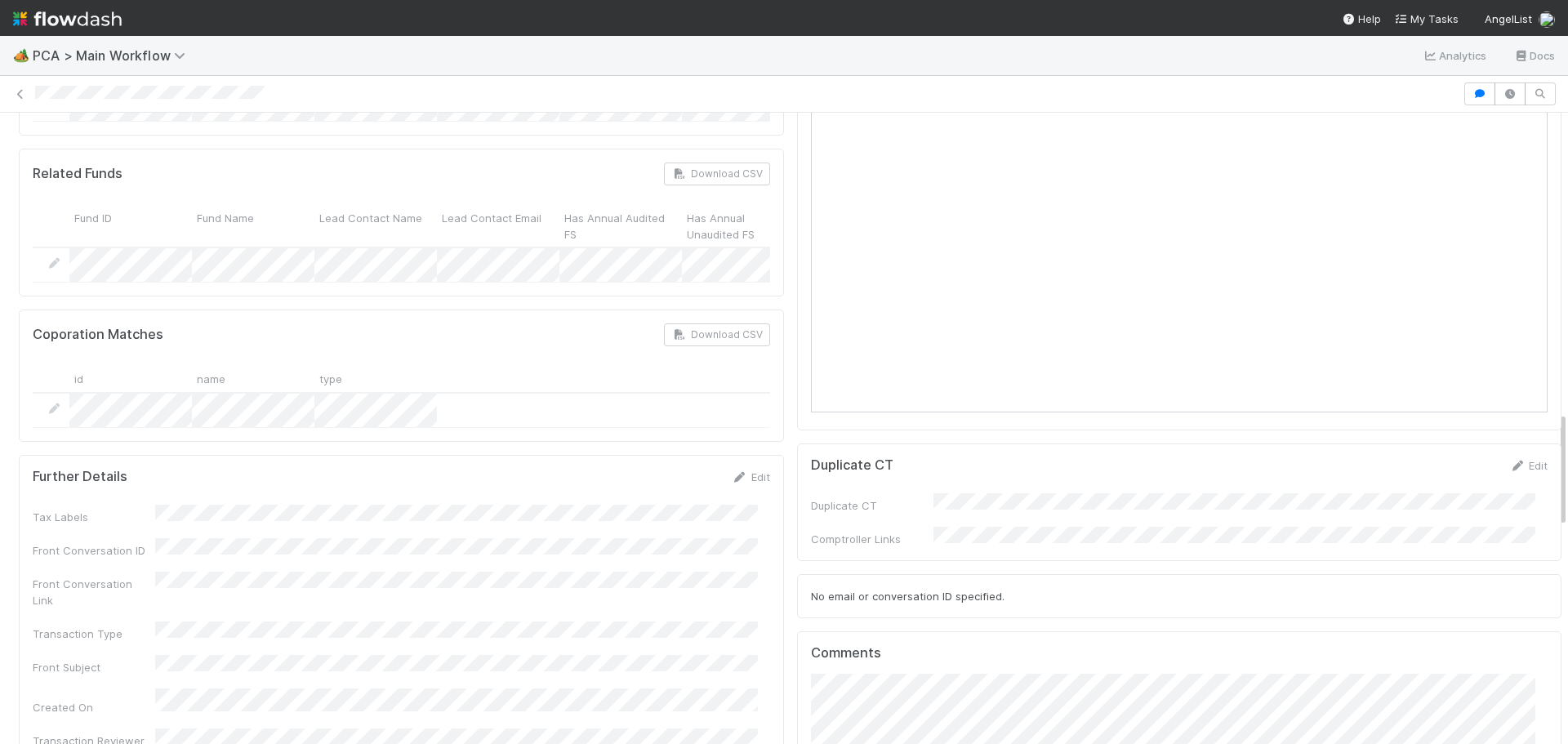
scroll to position [1634, 0]
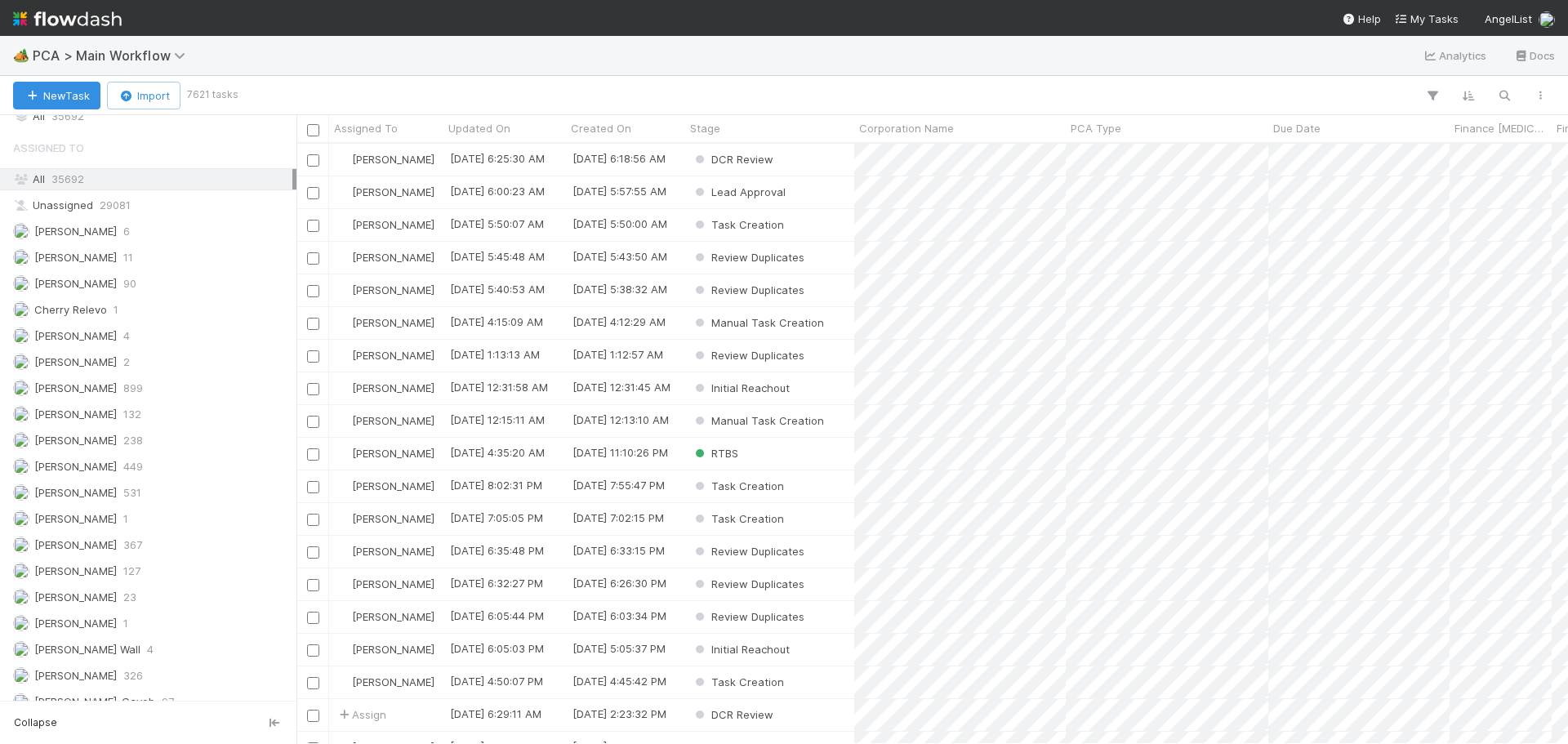
scroll to position [1780, 0]
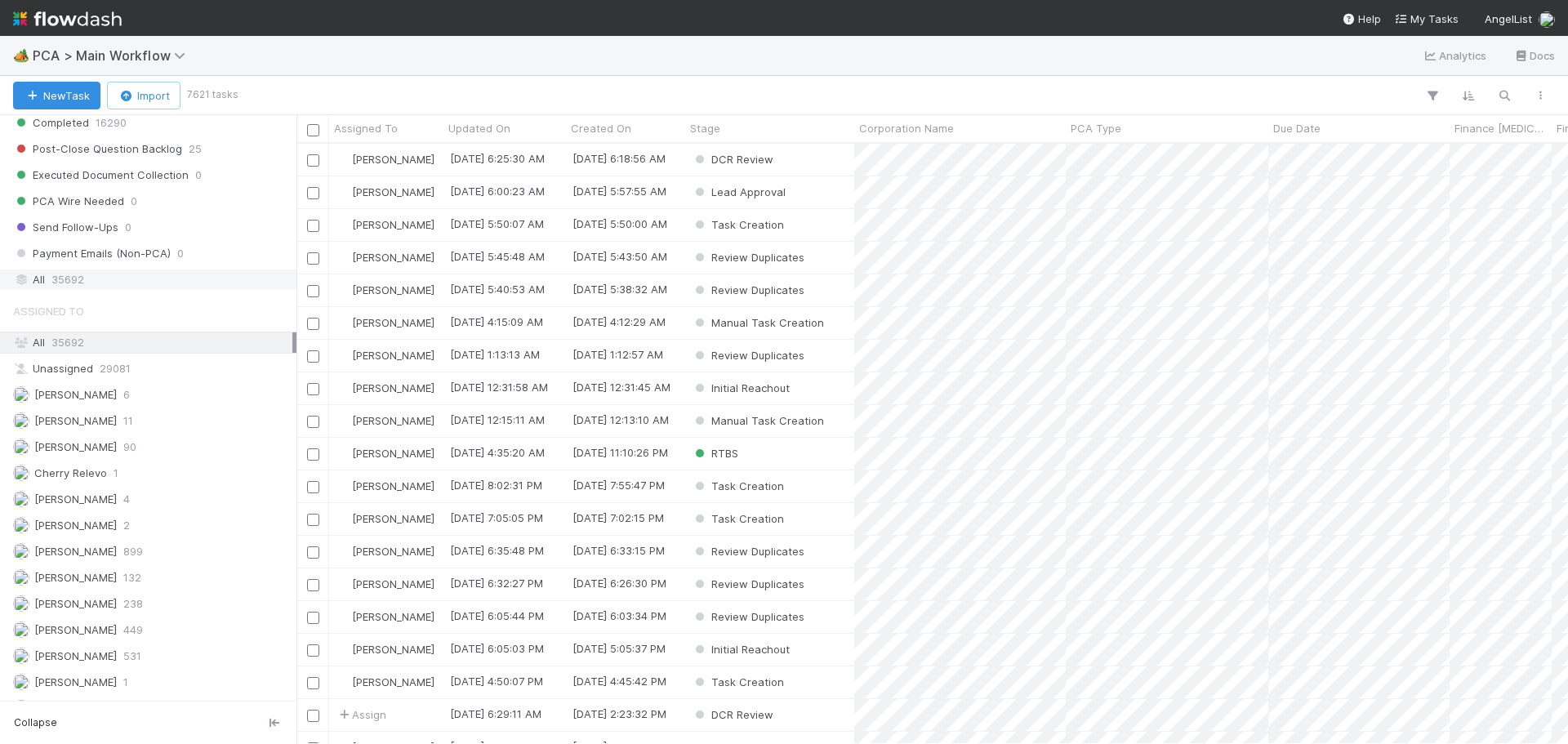
click at [112, 282] on div "All 35692" at bounding box center [152, 279] width 279 height 20
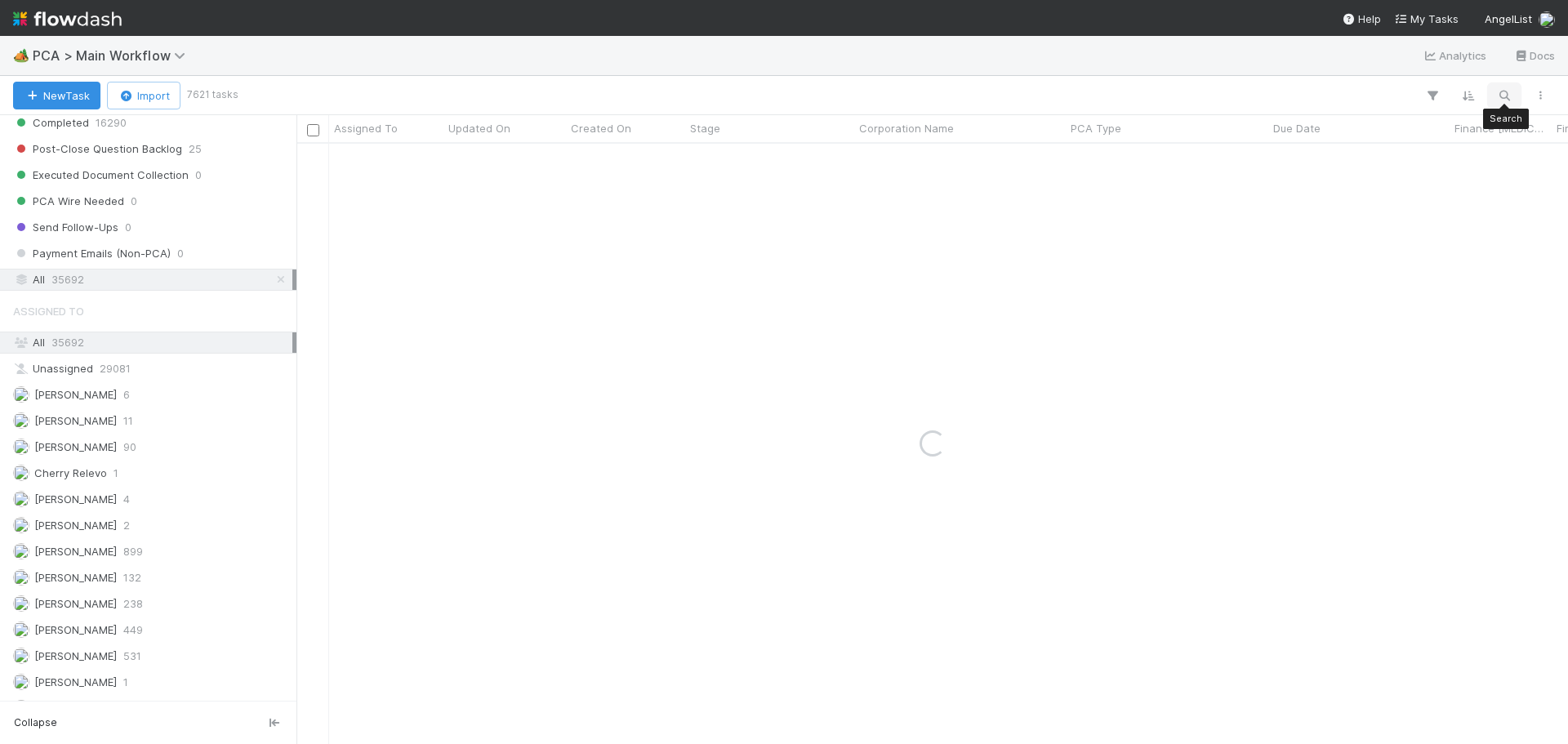
click at [1505, 89] on icon "button" at bounding box center [1505, 95] width 17 height 15
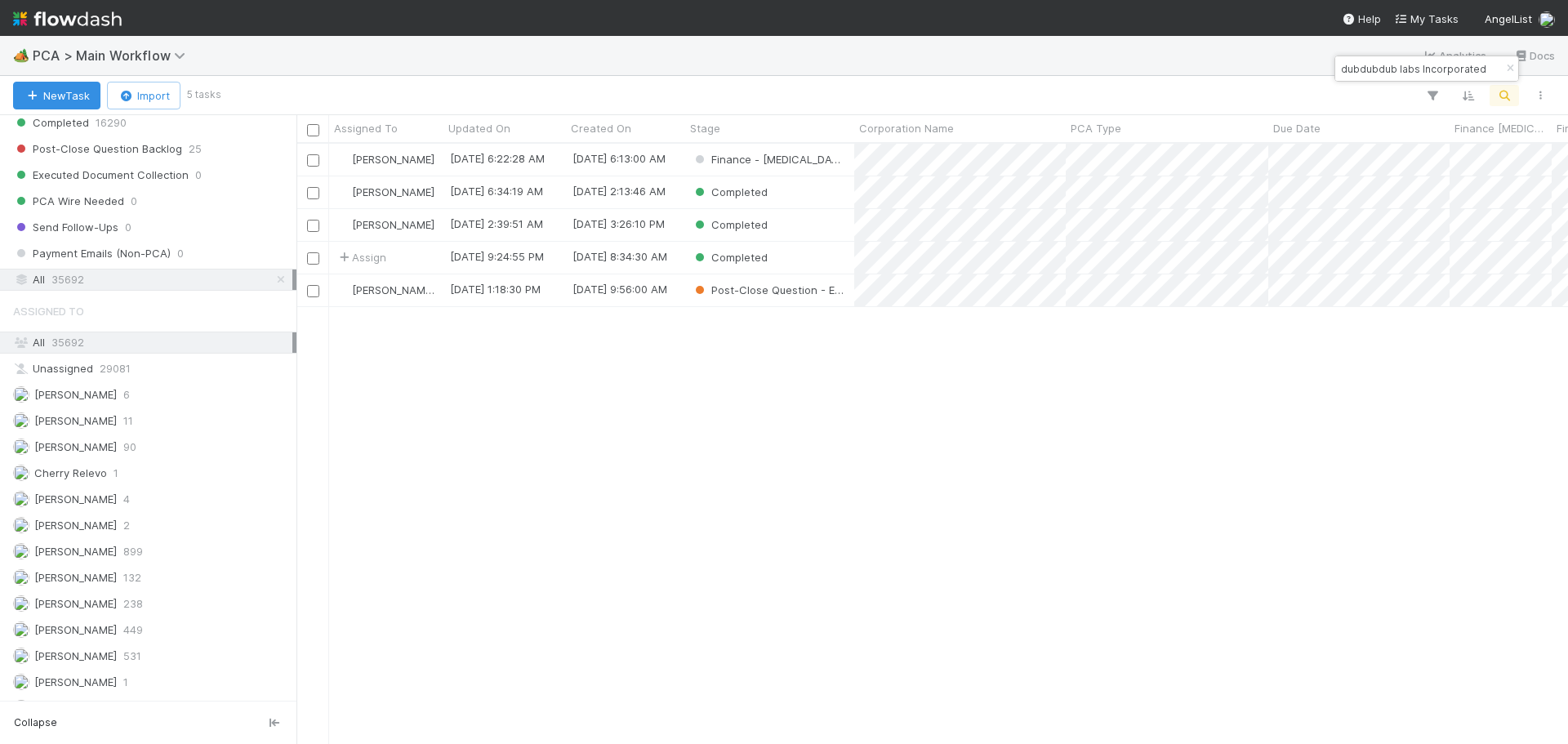
scroll to position [0, 4]
drag, startPoint x: 1401, startPoint y: 68, endPoint x: 1491, endPoint y: 66, distance: 90.0
click at [1491, 66] on div "dubdubdub labs Incorporated" at bounding box center [1427, 69] width 183 height 25
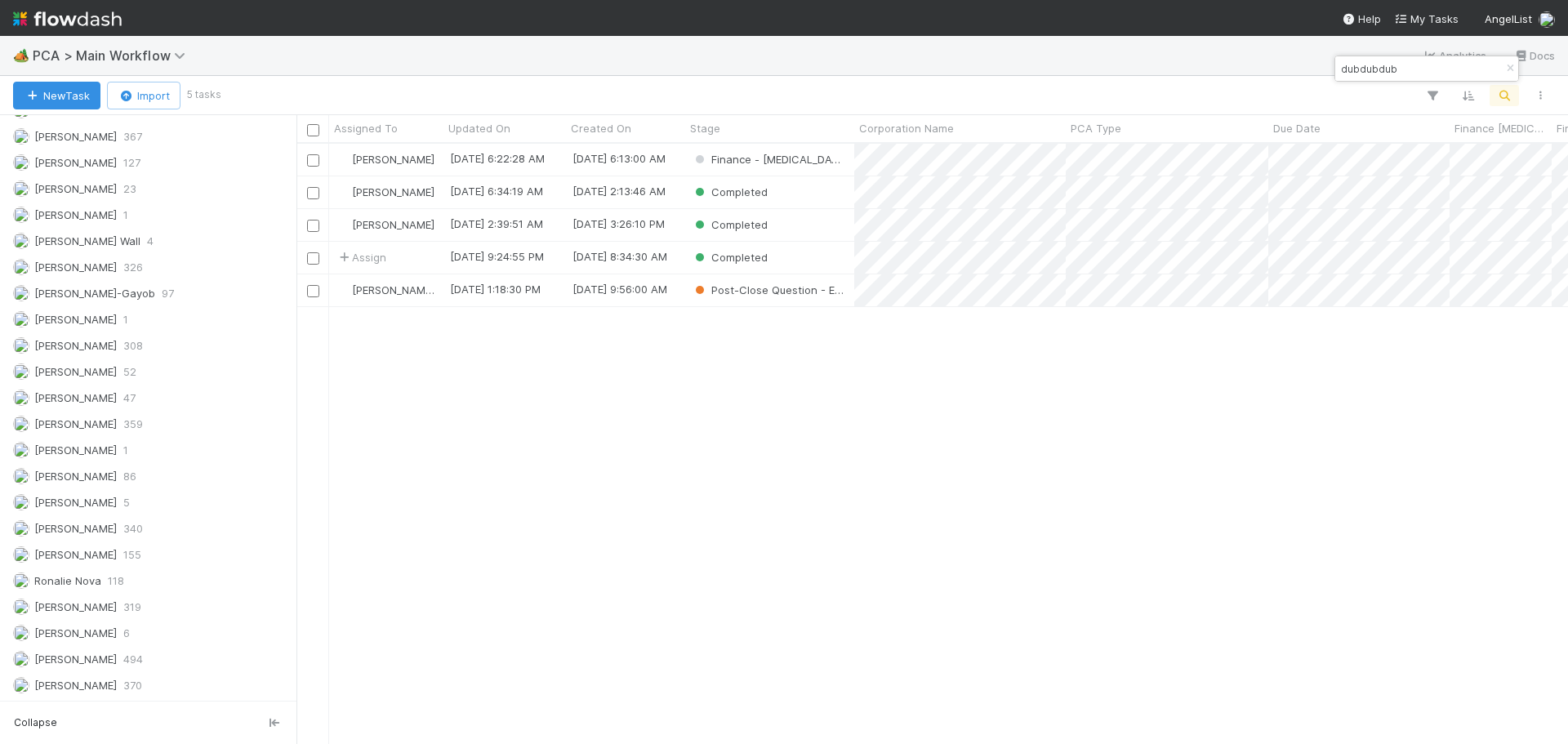
scroll to position [588, 1260]
type input "dubdubdub"
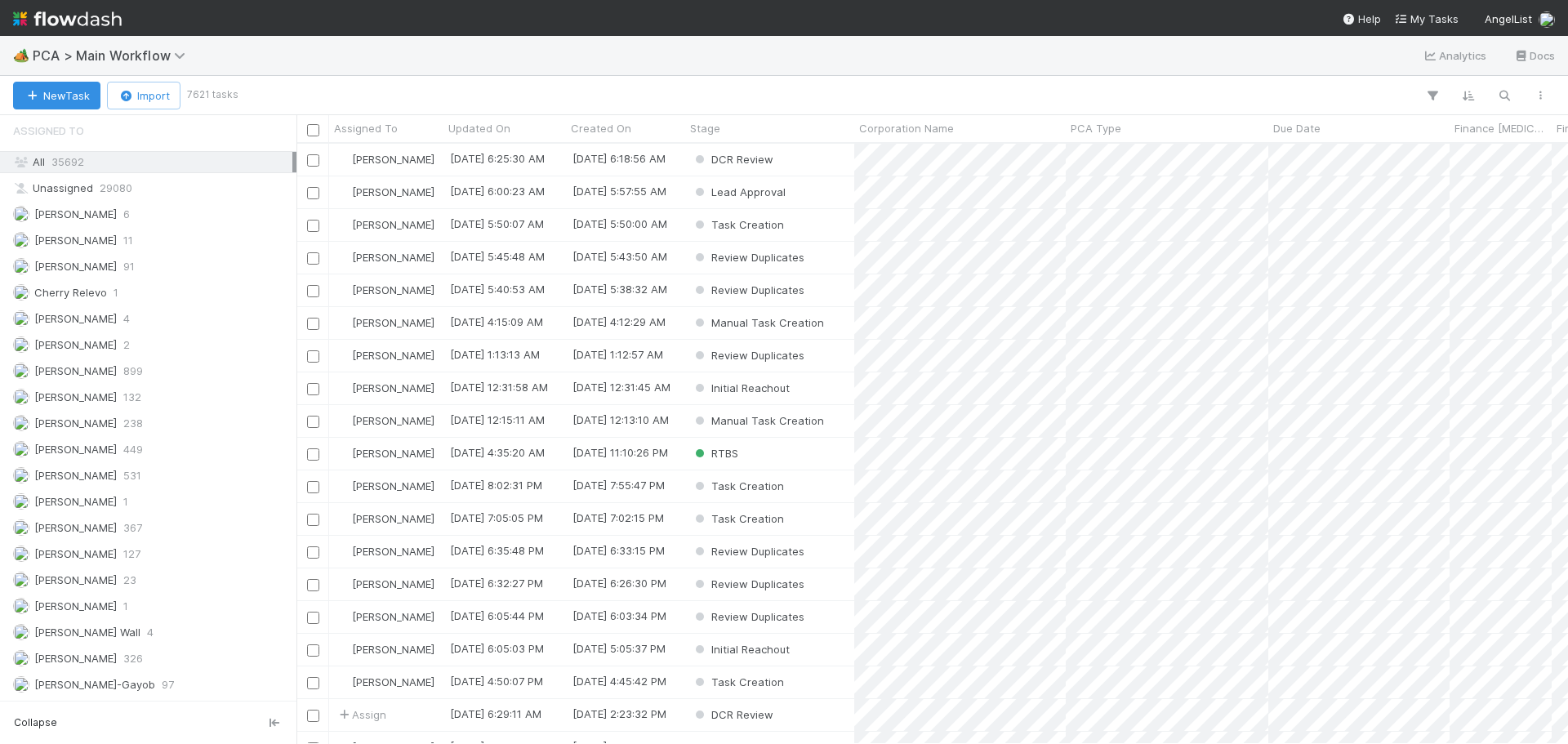
scroll to position [1715, 0]
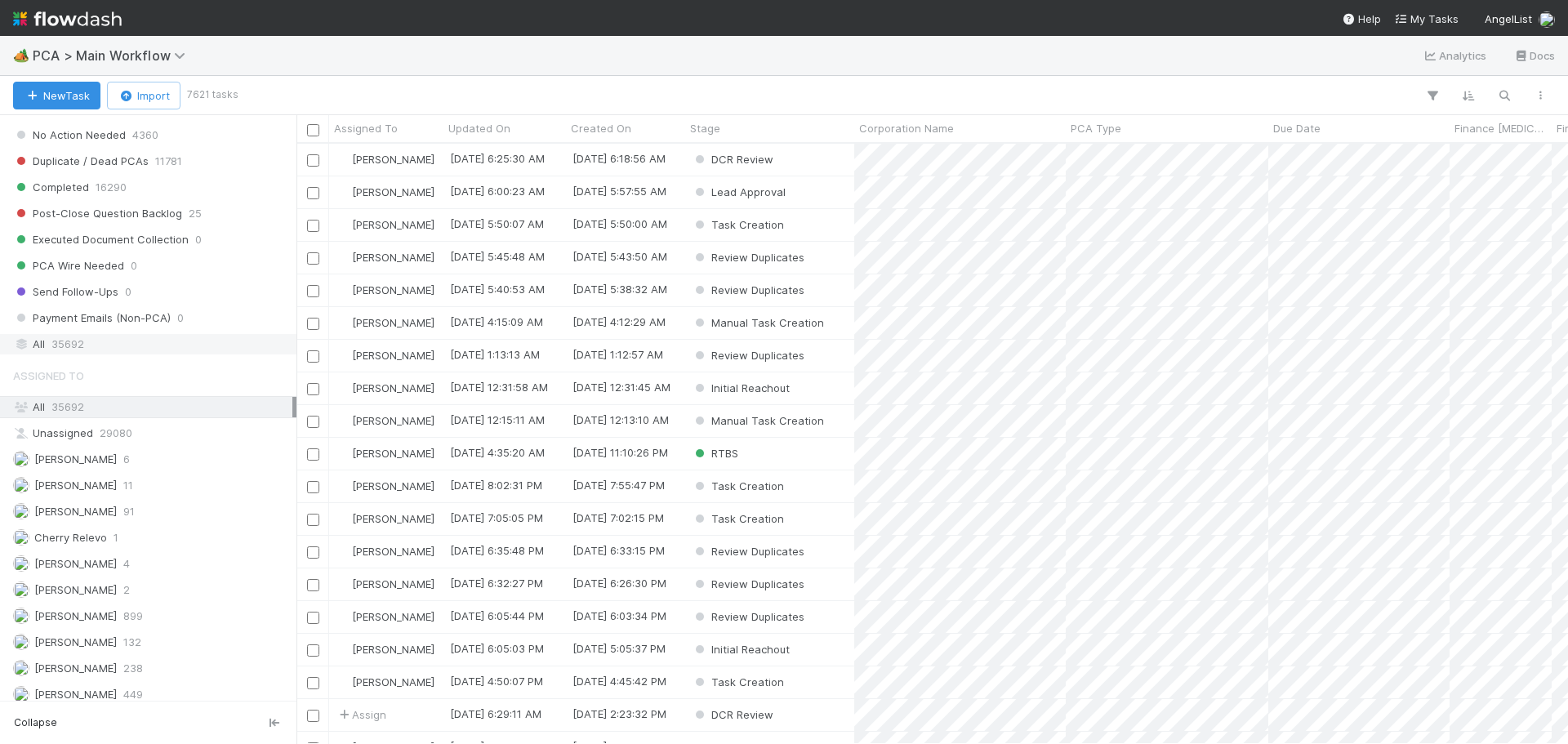
click at [102, 344] on div "All 35692" at bounding box center [152, 344] width 279 height 20
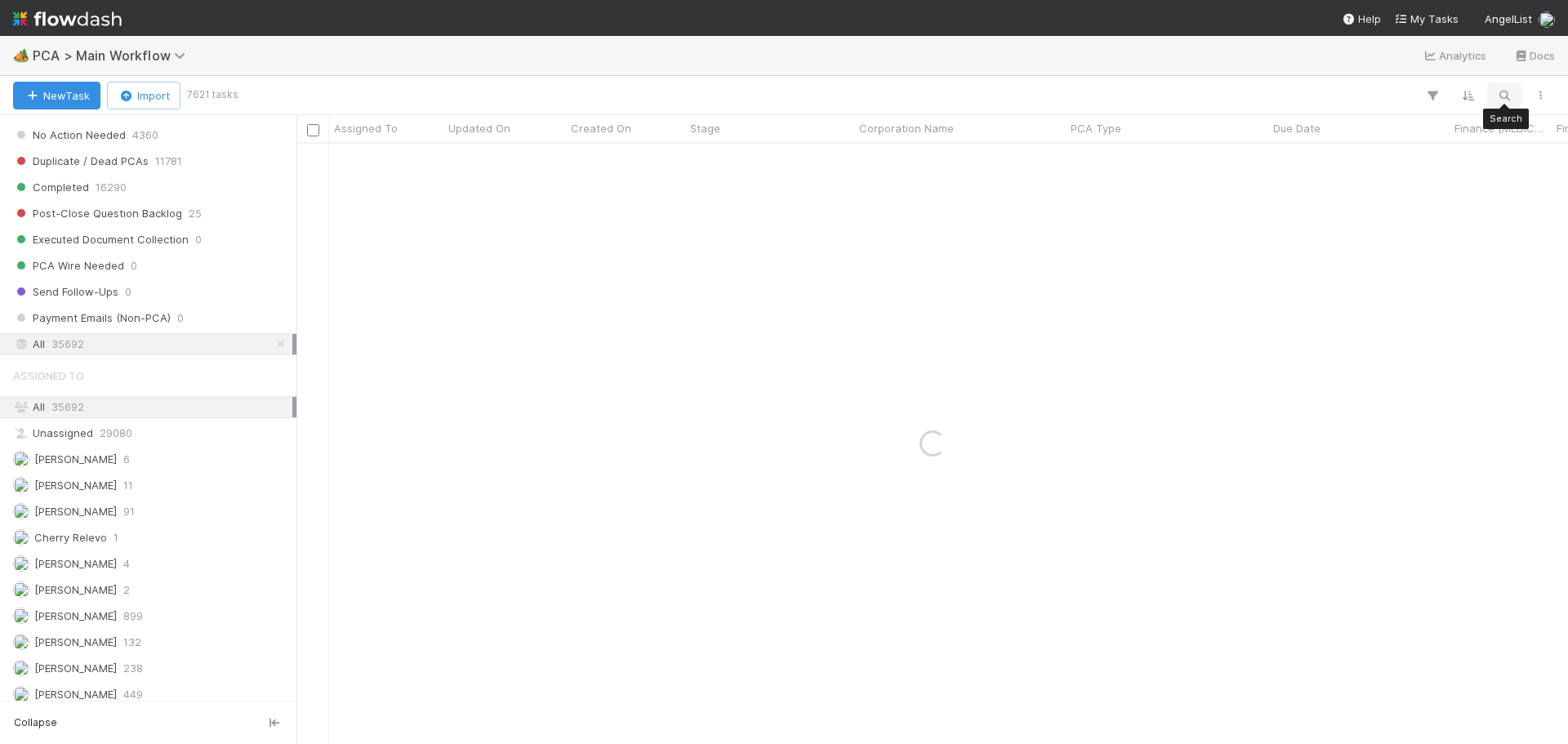
click at [1501, 93] on icon "button" at bounding box center [1505, 95] width 17 height 15
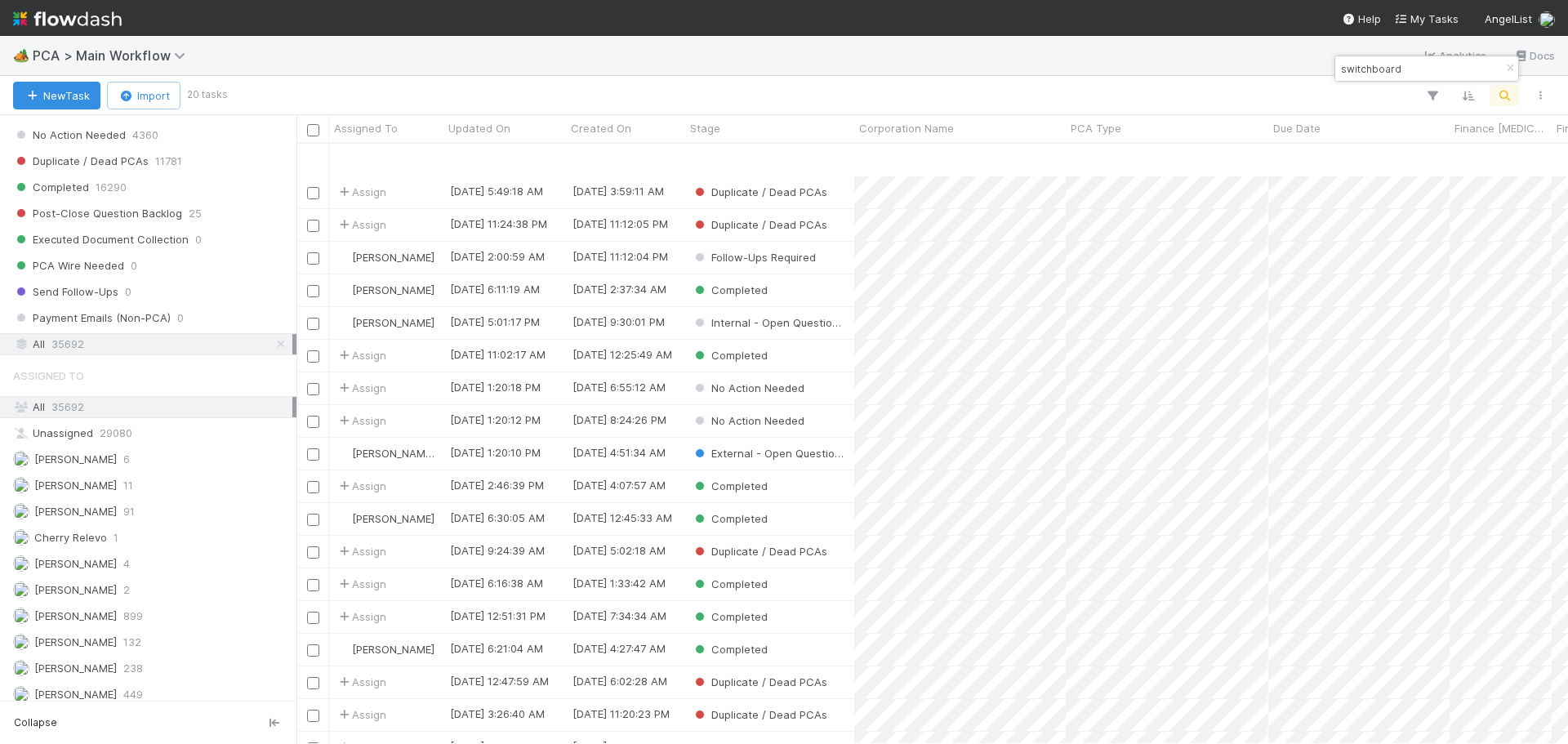
scroll to position [66, 0]
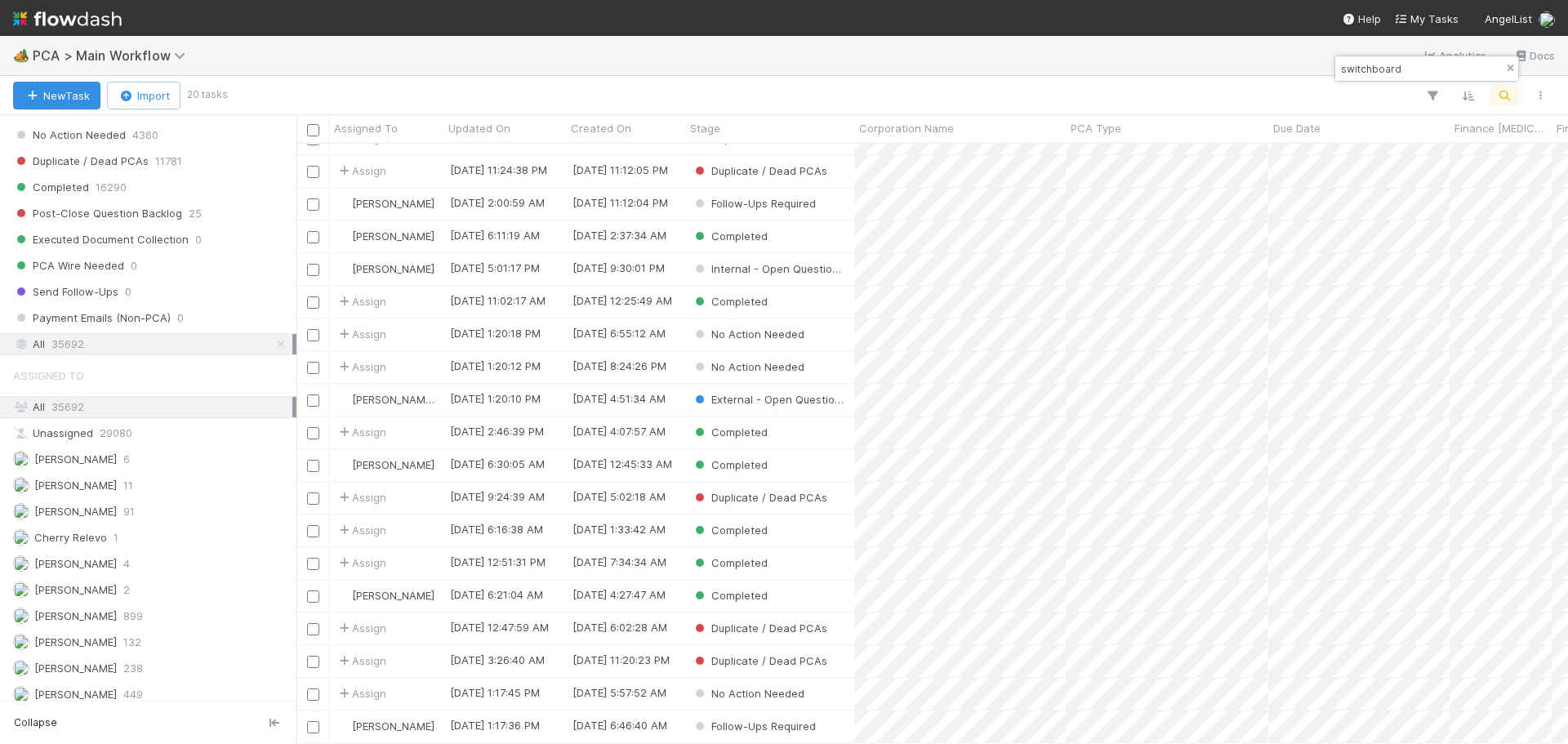
type input "switchboard"
click at [1511, 65] on icon "button" at bounding box center [1510, 68] width 17 height 10
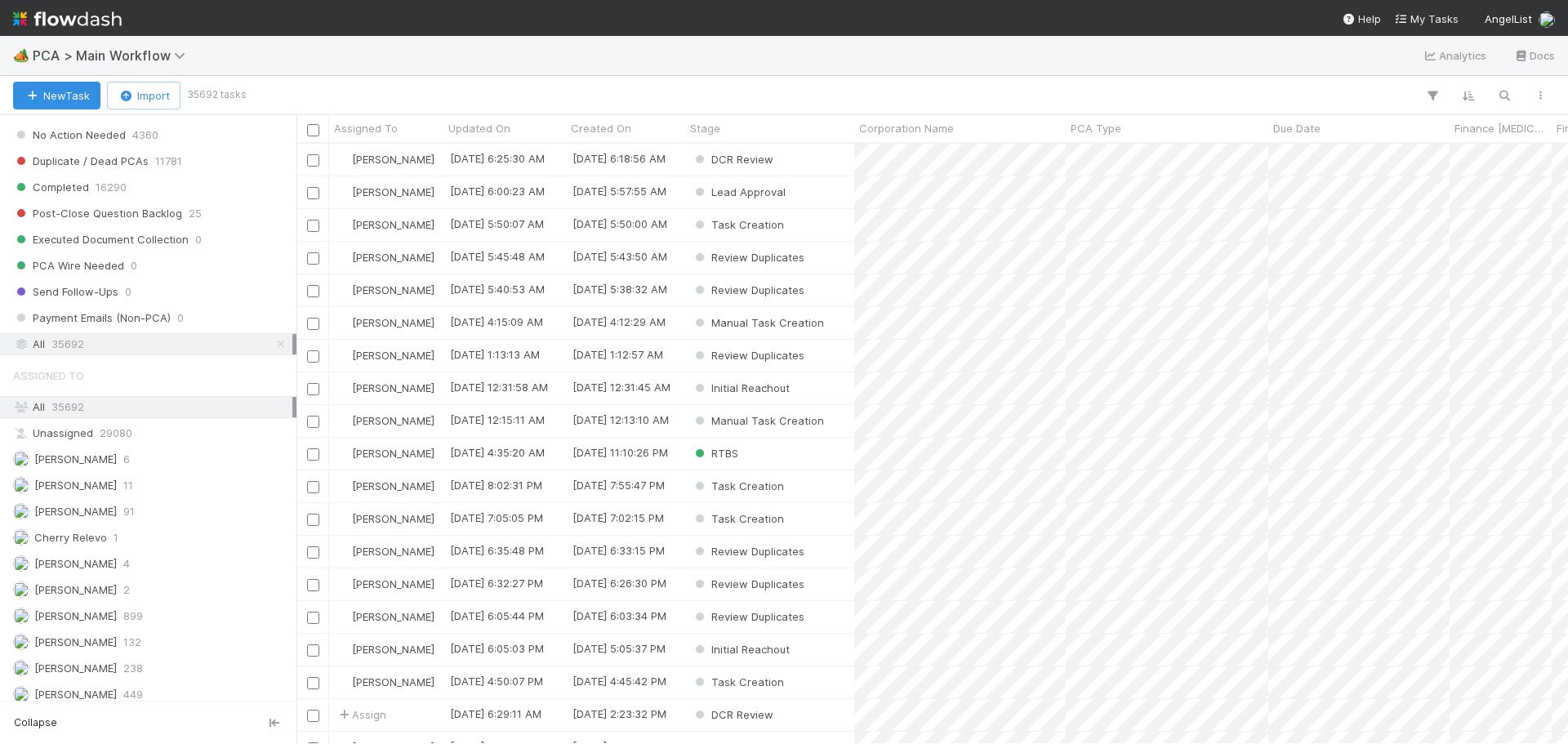
scroll to position [588, 1260]
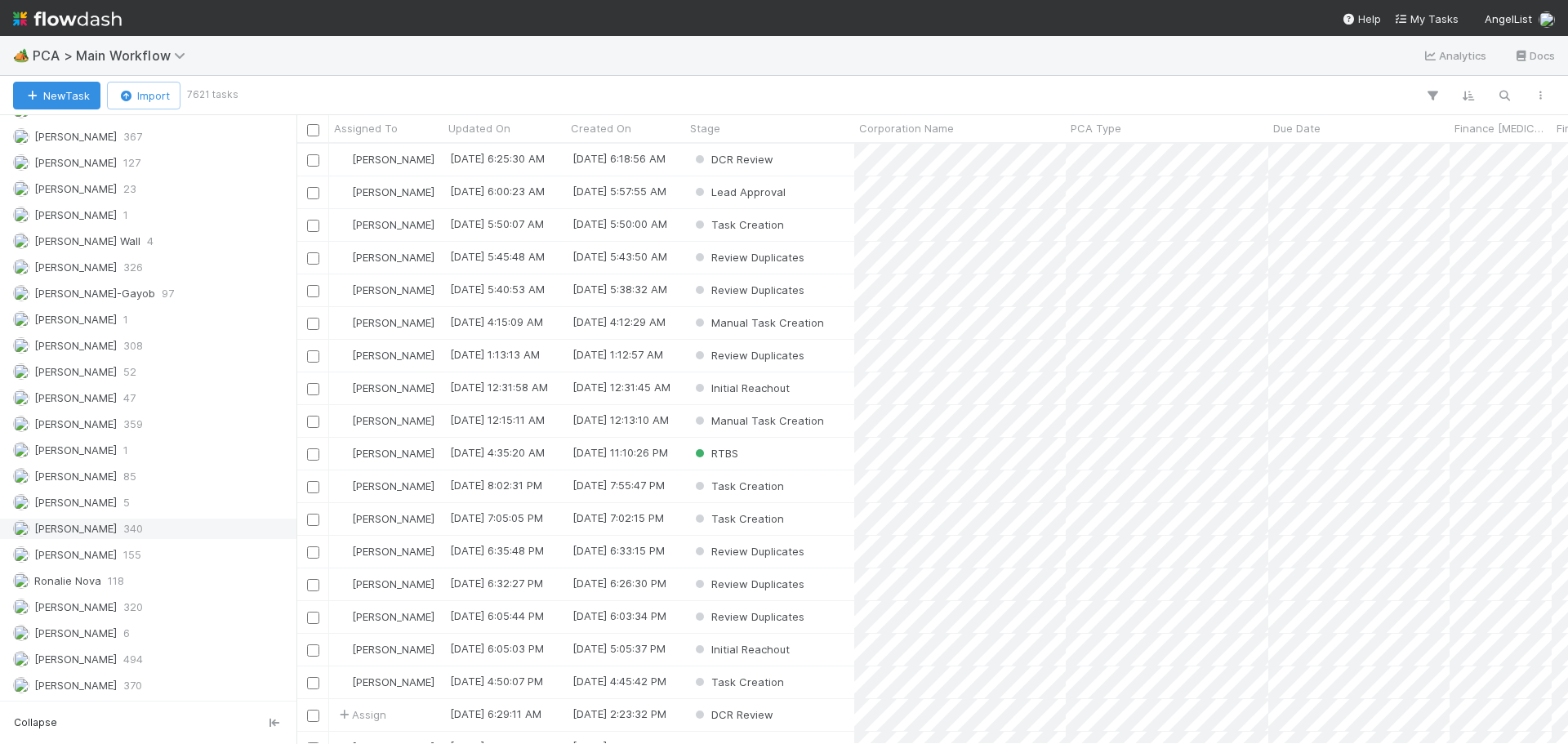
scroll to position [1780, 0]
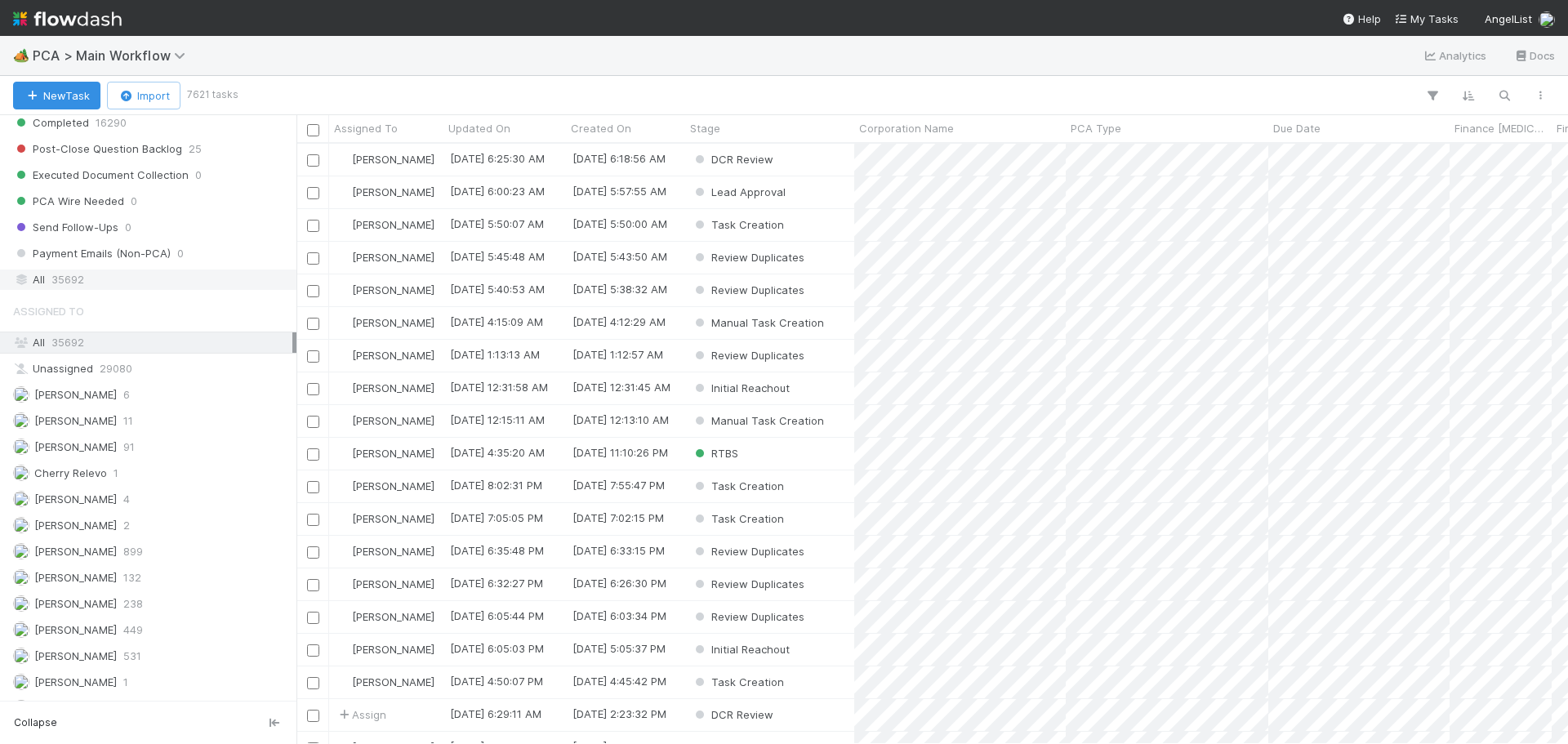
click at [100, 272] on div "All 35692" at bounding box center [152, 279] width 279 height 20
click at [1509, 86] on button "button" at bounding box center [1504, 95] width 29 height 21
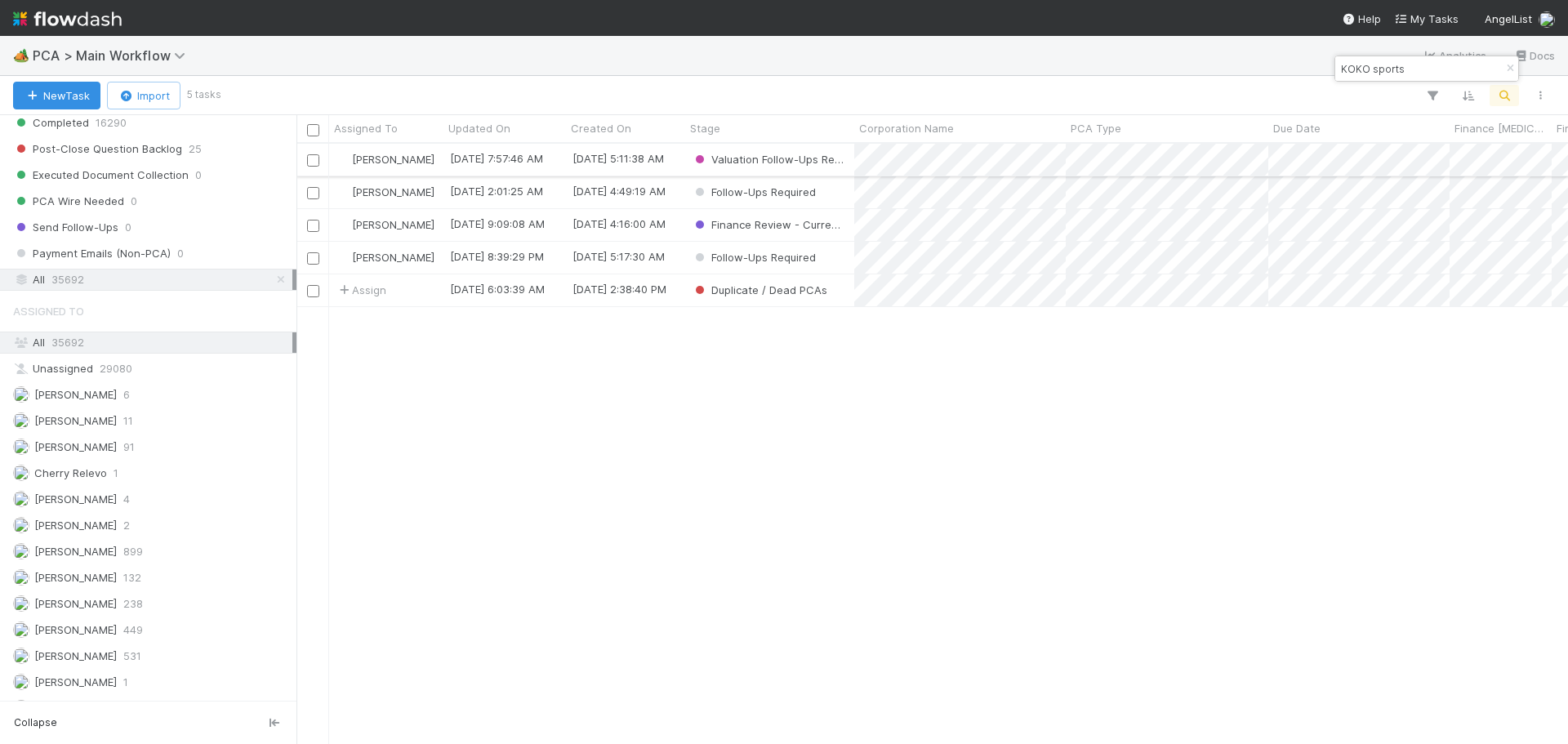
type input "KOKO sports"
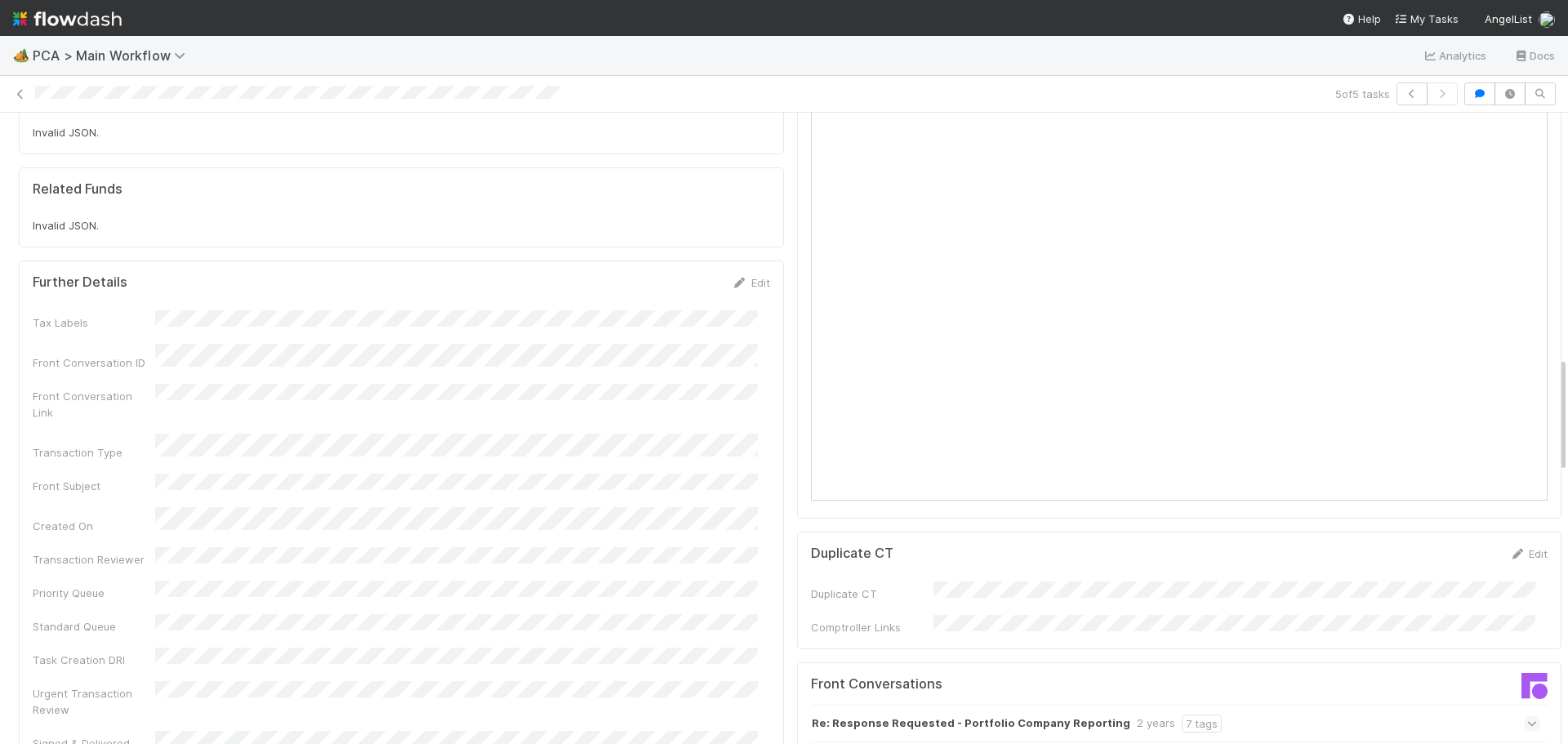
scroll to position [1307, 0]
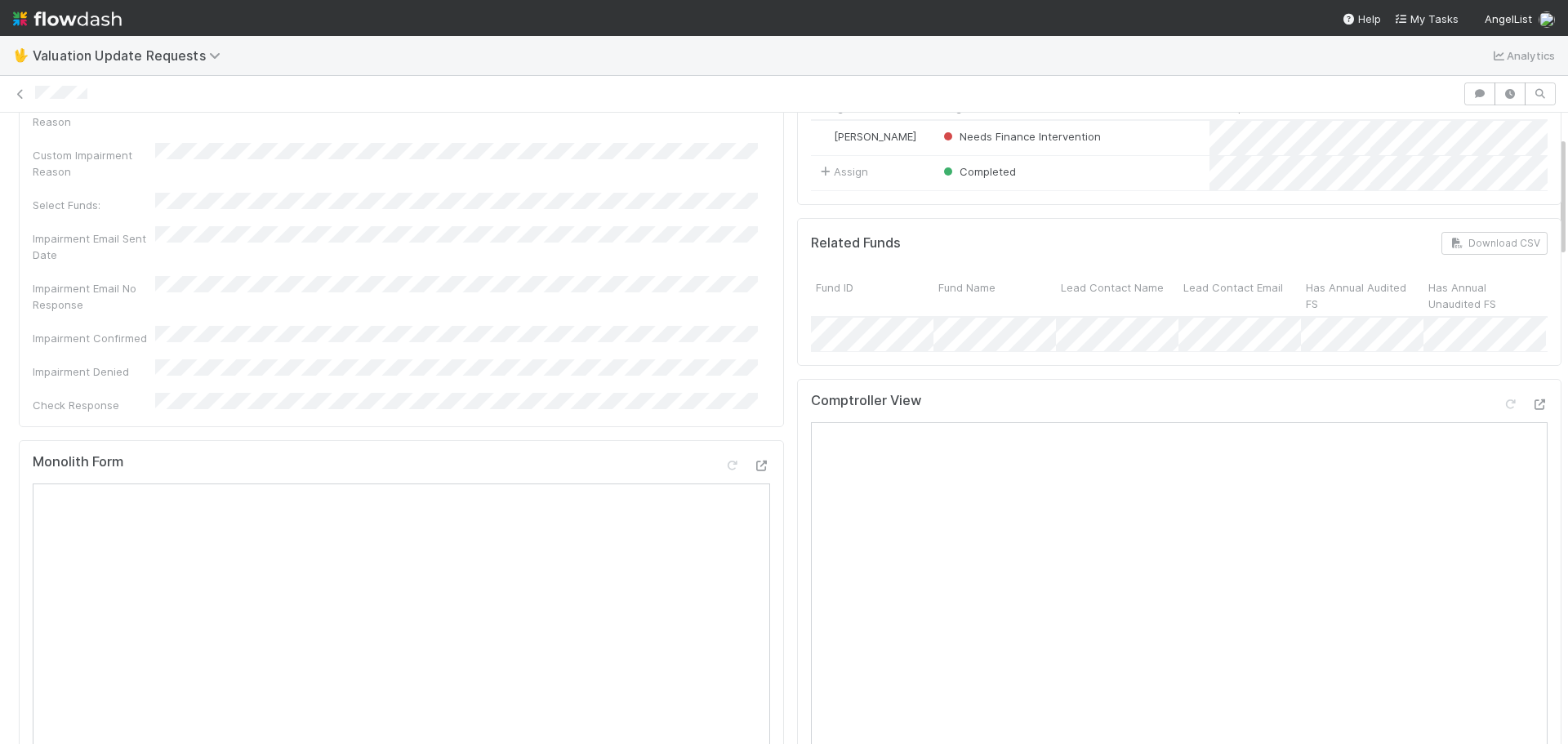
scroll to position [245, 0]
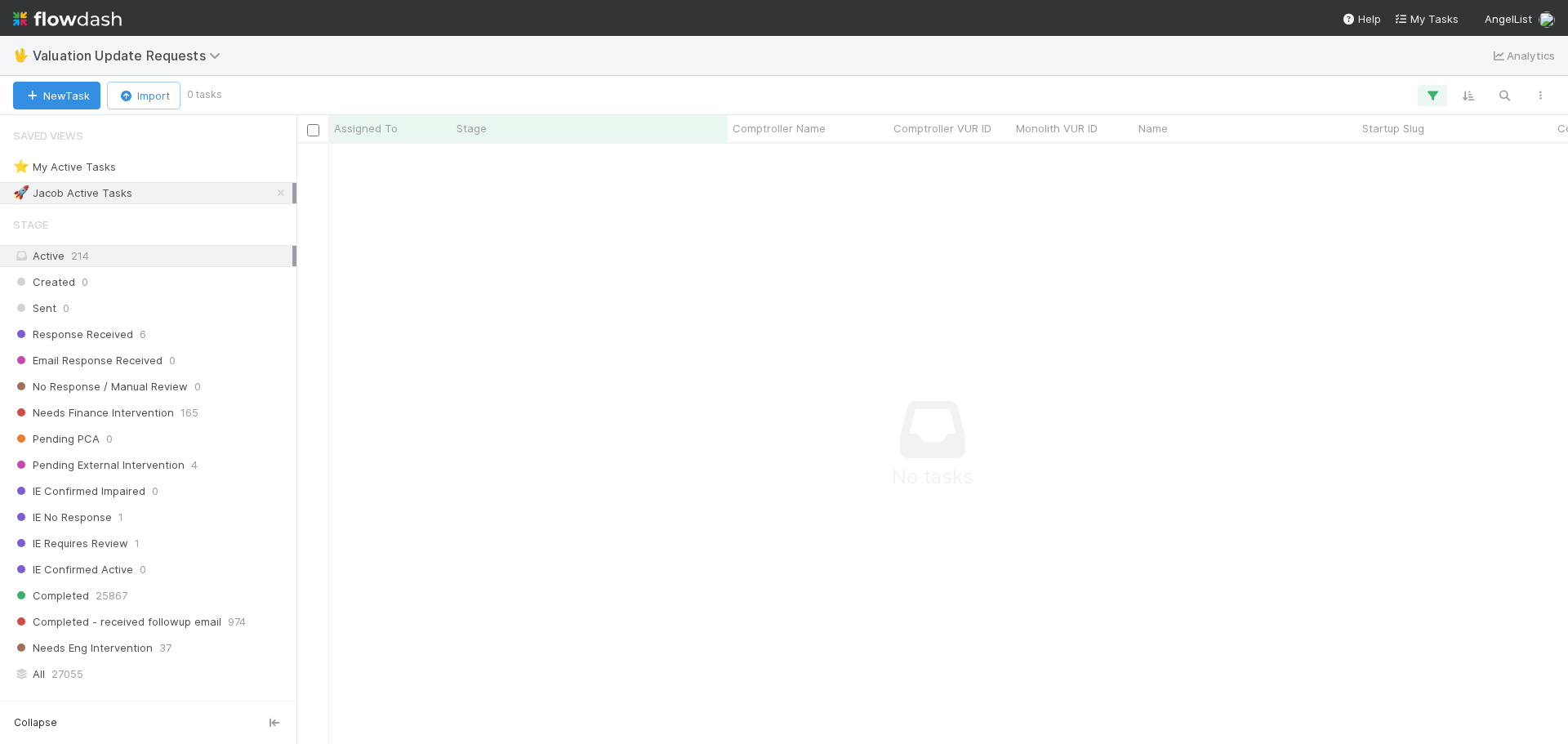
scroll to position [576, 1260]
click at [273, 197] on icon at bounding box center [281, 193] width 17 height 11
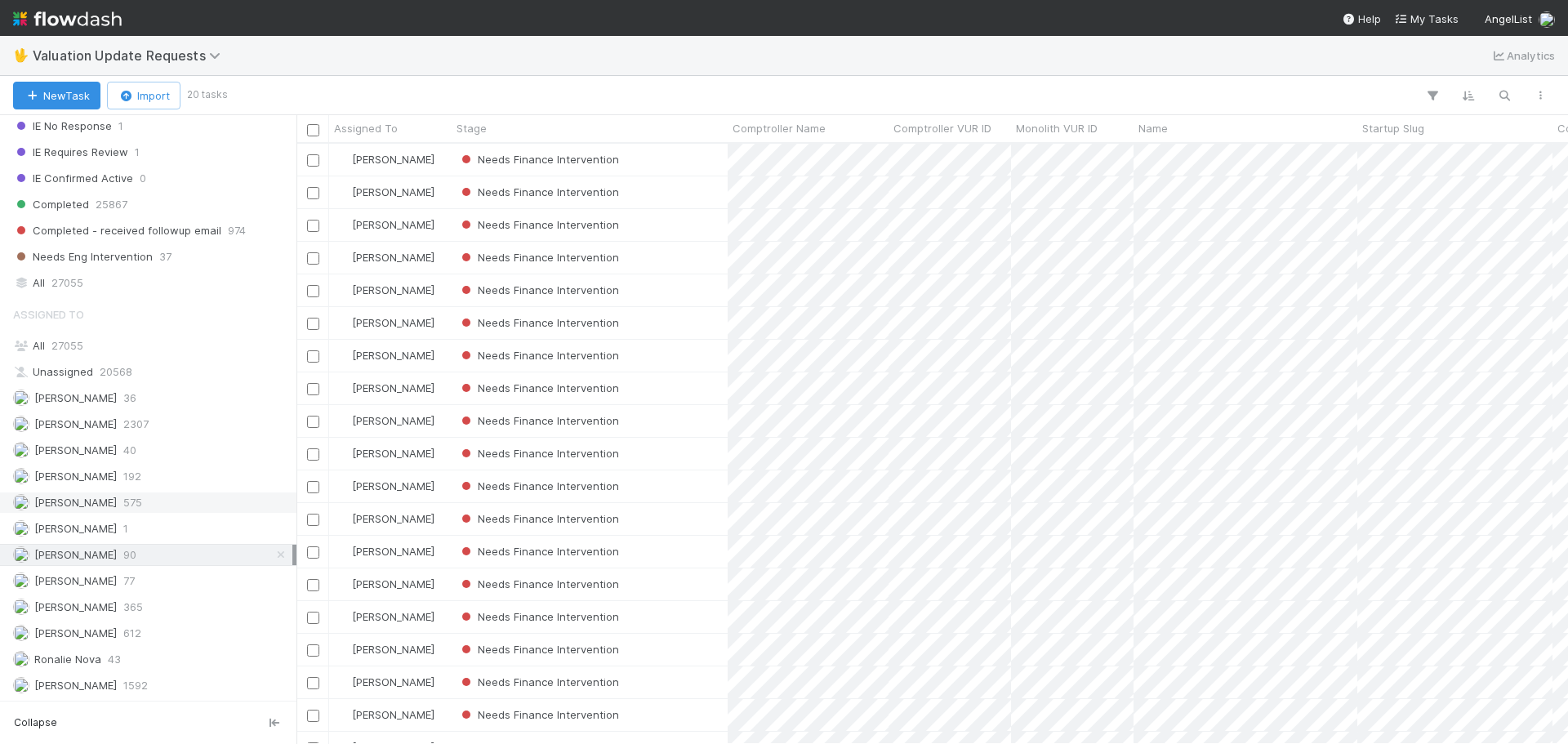
scroll to position [588, 1260]
click at [115, 288] on div "All 27055" at bounding box center [152, 283] width 279 height 20
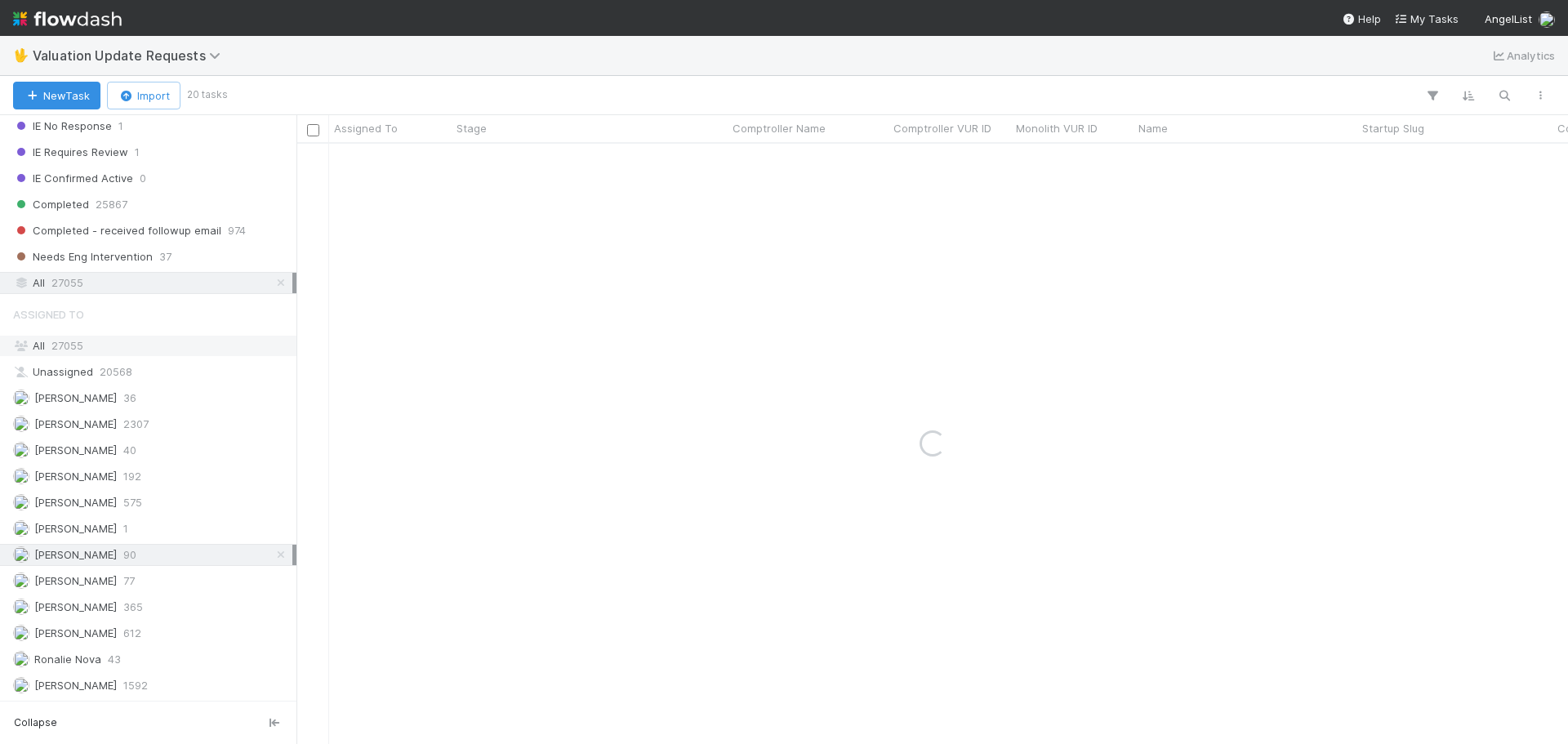
click at [119, 355] on div "All 27055" at bounding box center [152, 346] width 279 height 20
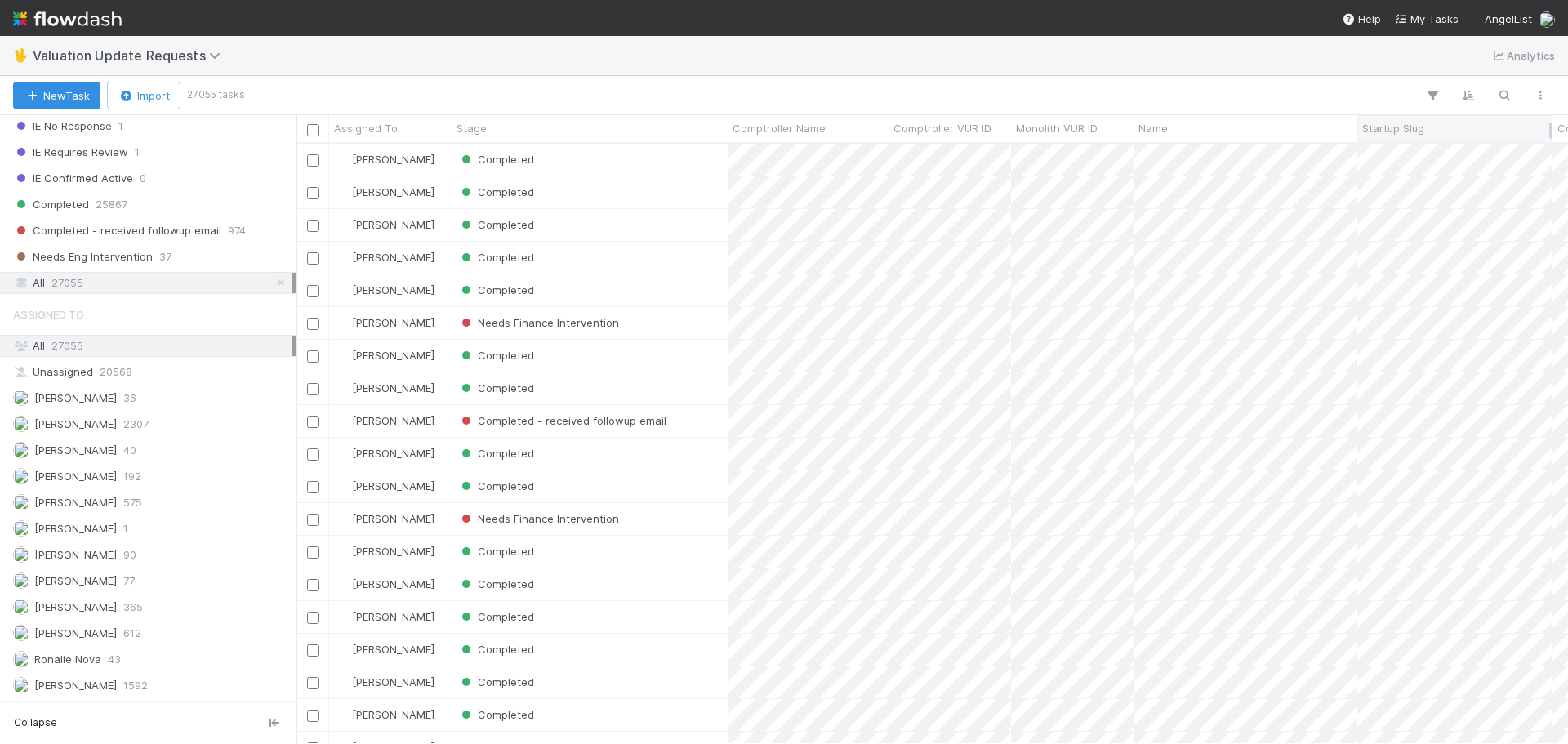
scroll to position [588, 1260]
click at [1503, 95] on icon "button" at bounding box center [1505, 95] width 17 height 15
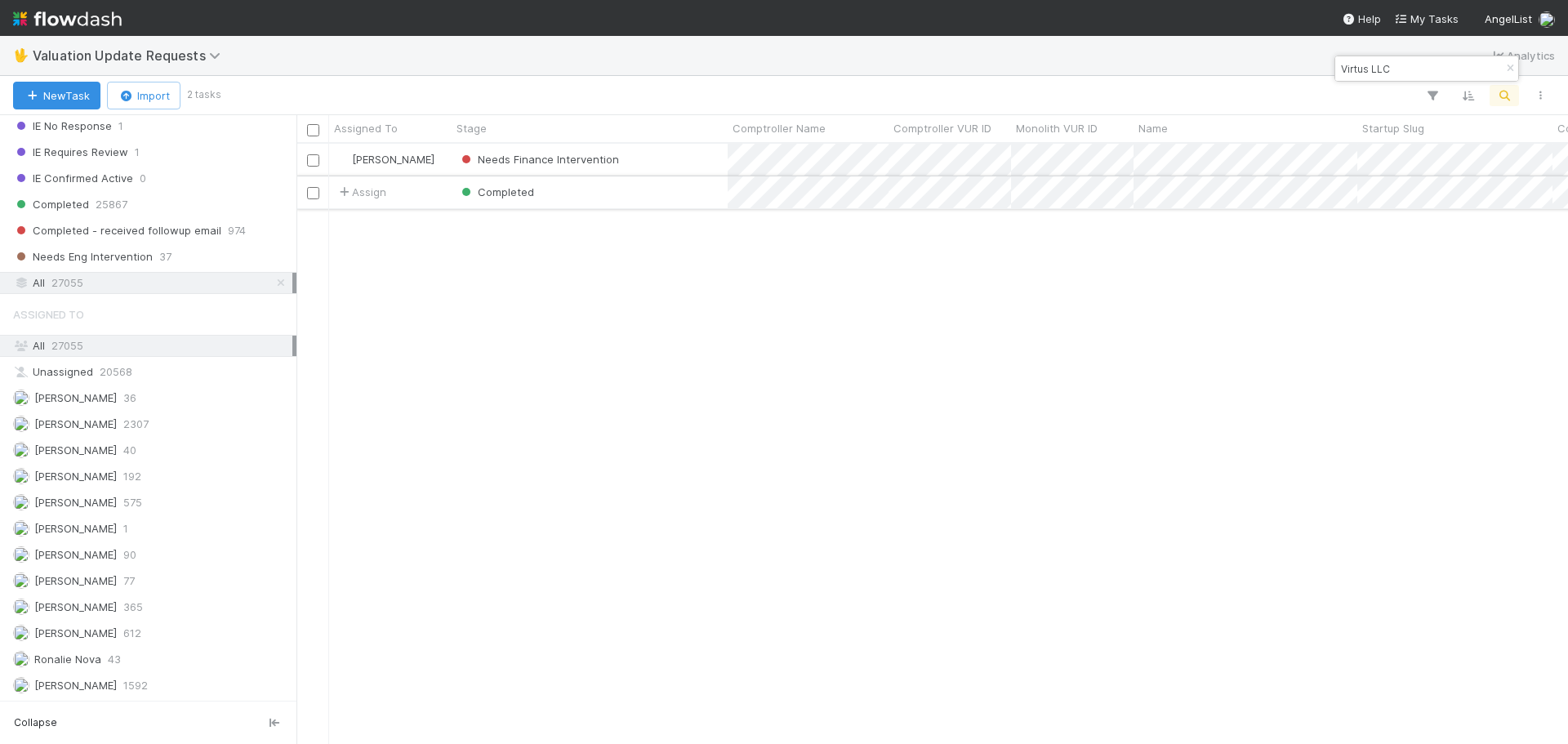
type input "Virtus LLC"
click at [662, 202] on div "Completed" at bounding box center [590, 192] width 276 height 32
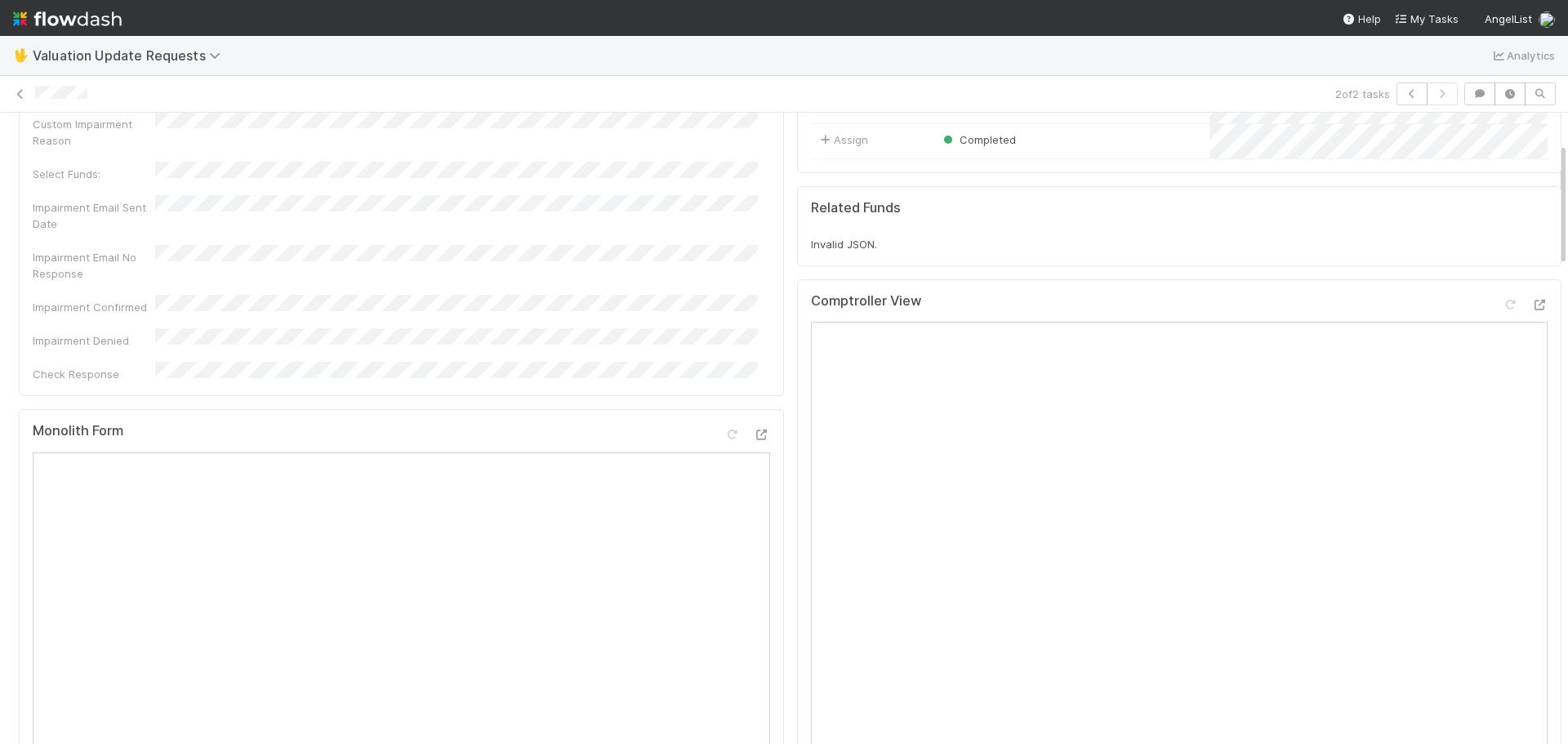
scroll to position [153, 0]
click at [1532, 311] on icon at bounding box center [1540, 306] width 17 height 11
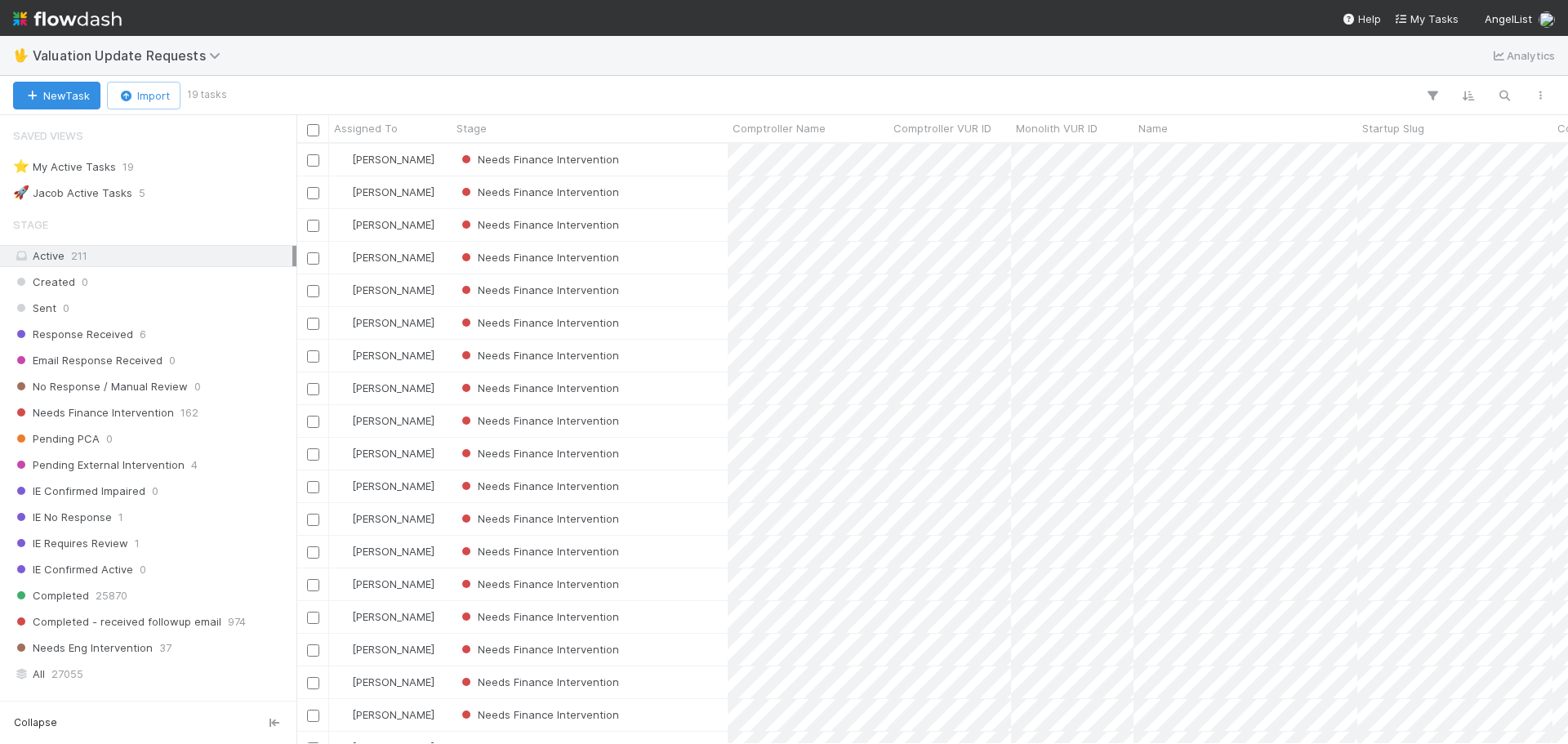
scroll to position [588, 1260]
click at [675, 448] on div "Needs Finance Intervention" at bounding box center [590, 454] width 276 height 32
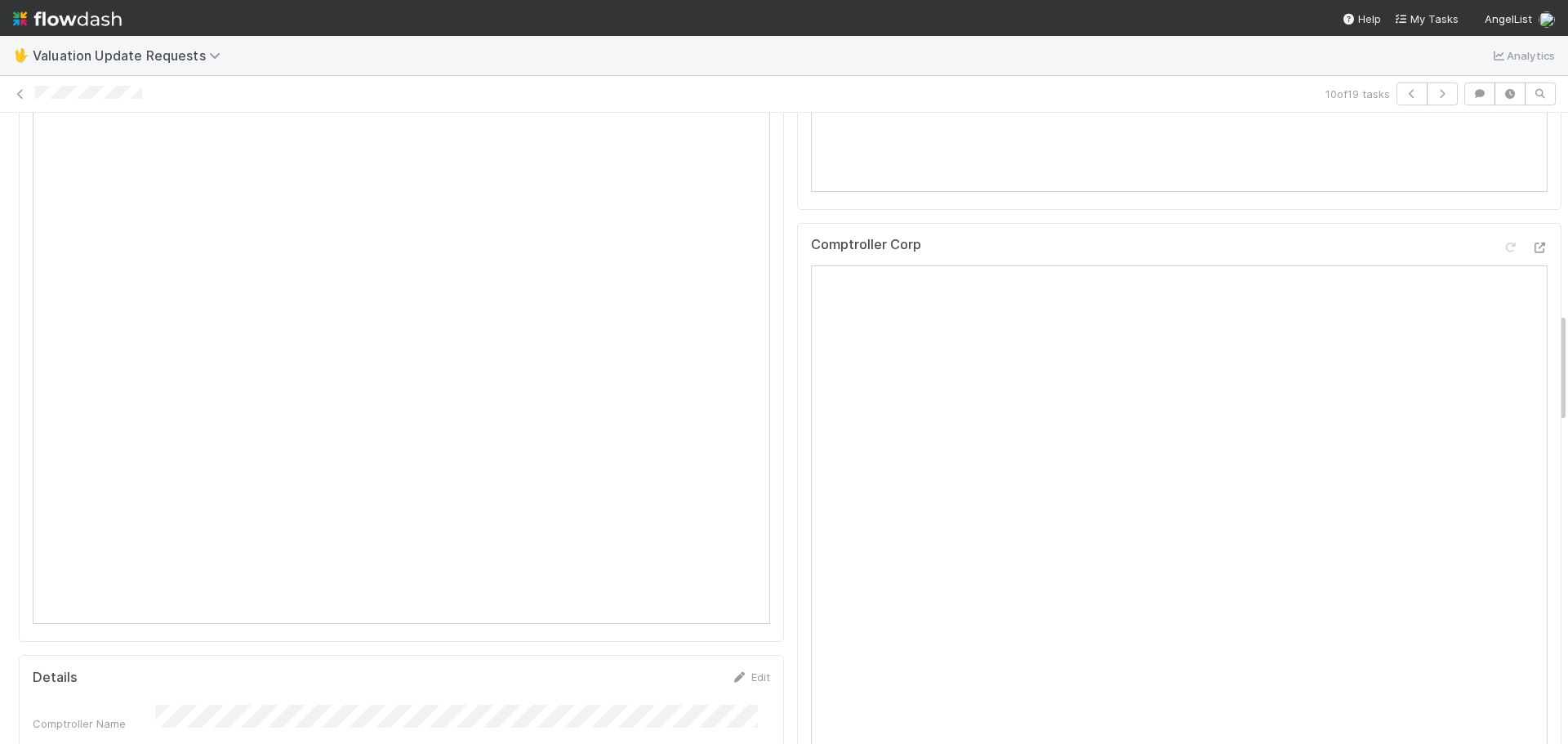
scroll to position [1144, 0]
click at [1532, 309] on icon at bounding box center [1540, 304] width 17 height 11
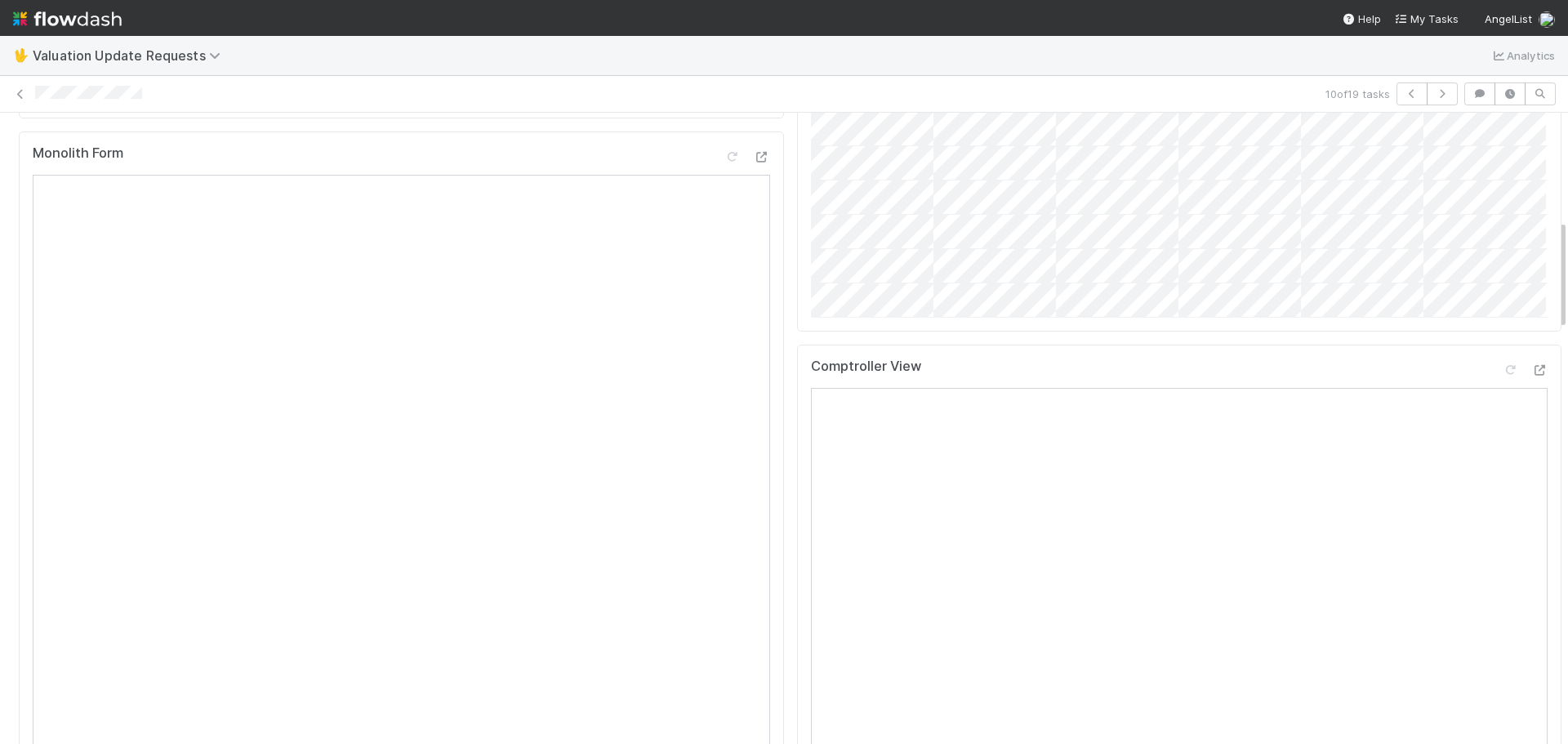
scroll to position [614, 0]
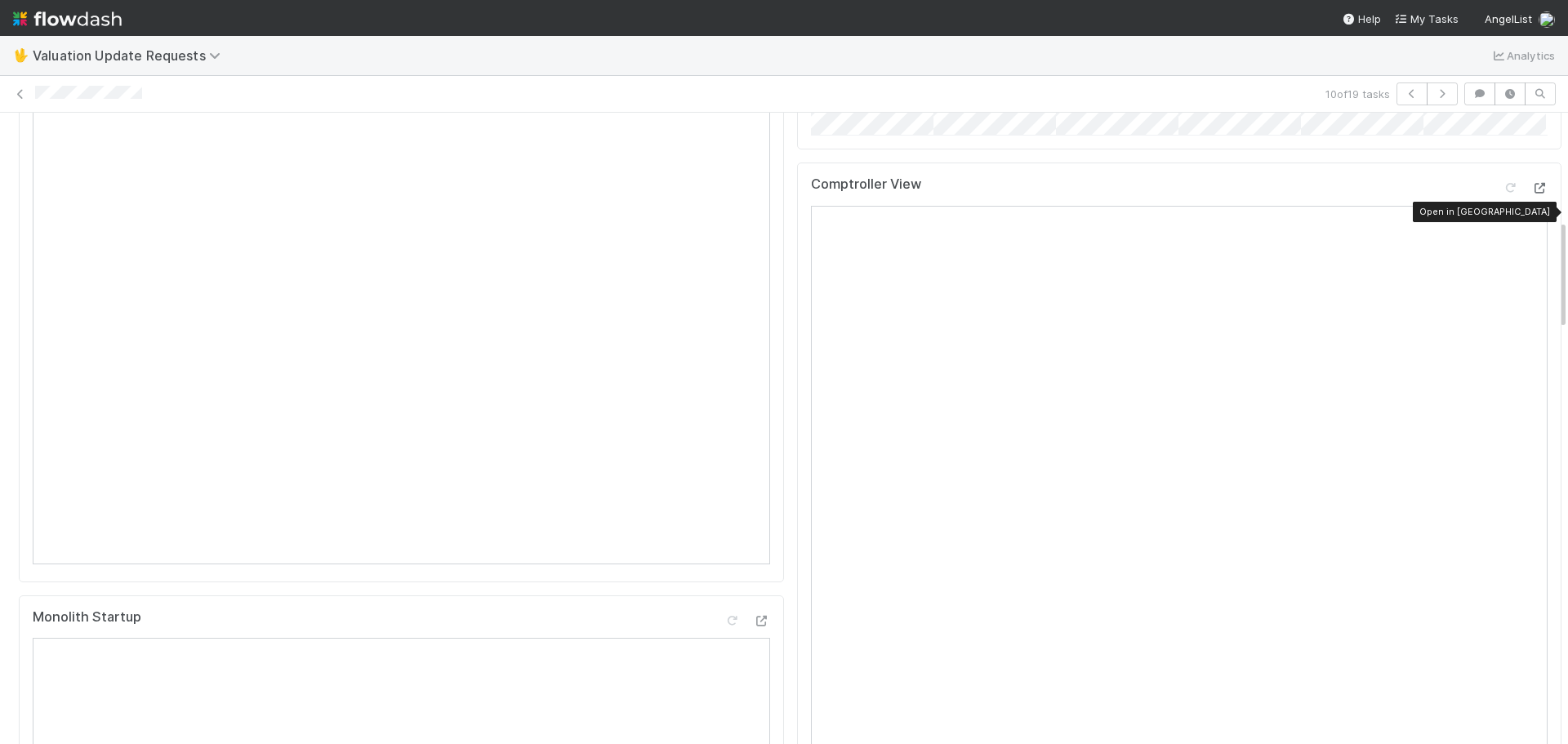
click at [1532, 194] on icon at bounding box center [1540, 189] width 17 height 11
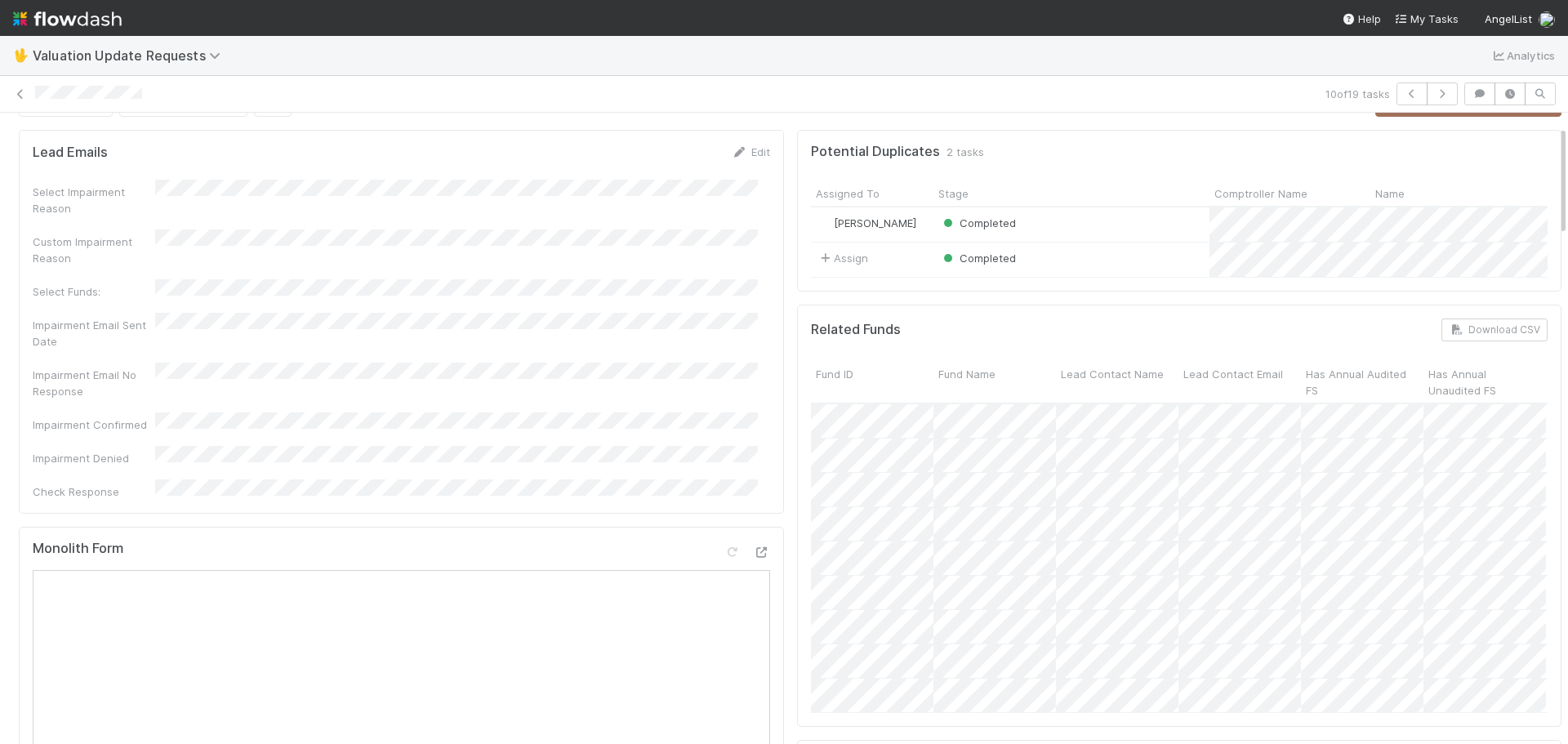
scroll to position [0, 0]
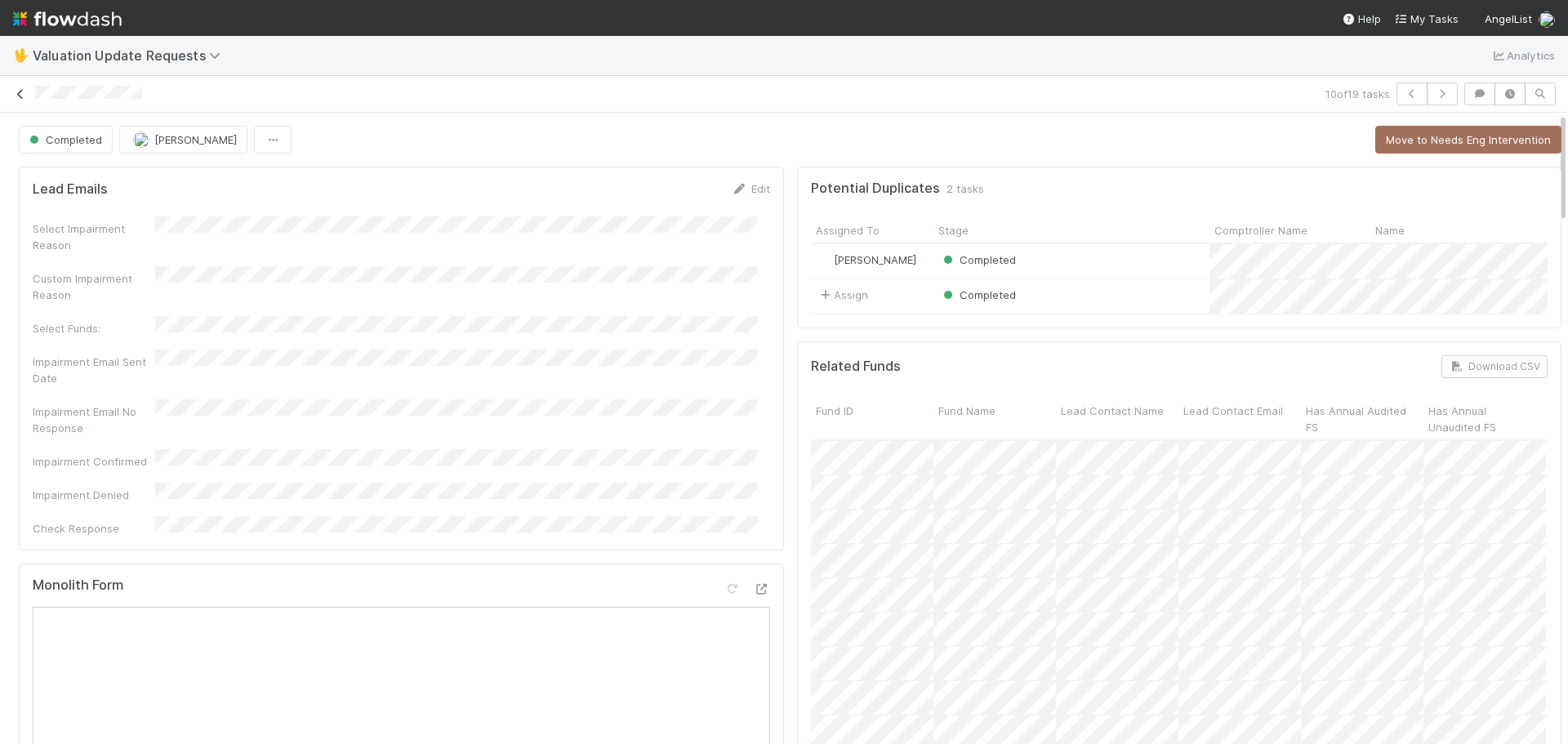
click at [20, 91] on icon at bounding box center [20, 94] width 17 height 11
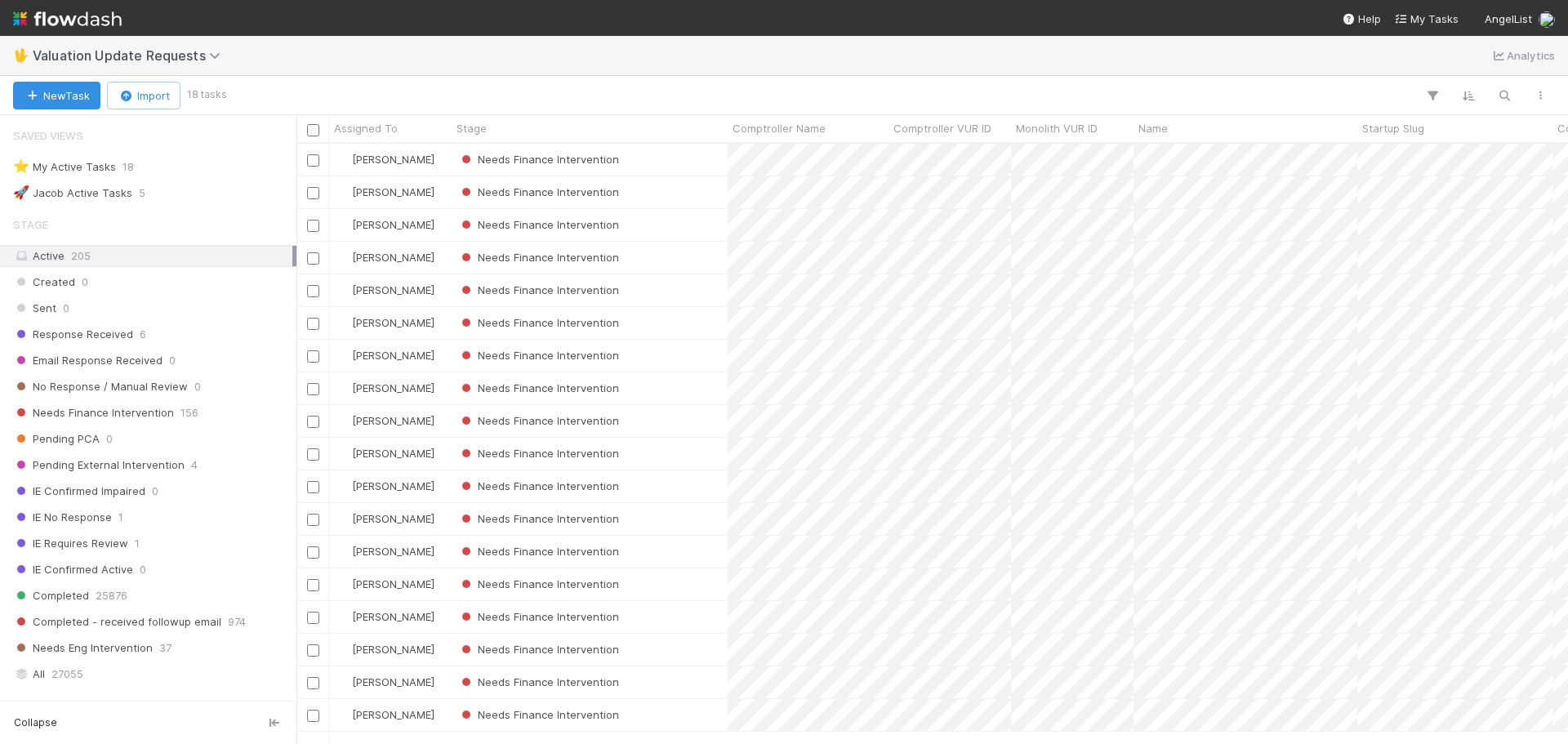
scroll to position [588, 1260]
click at [687, 450] on div "Needs Finance Intervention" at bounding box center [590, 454] width 276 height 32
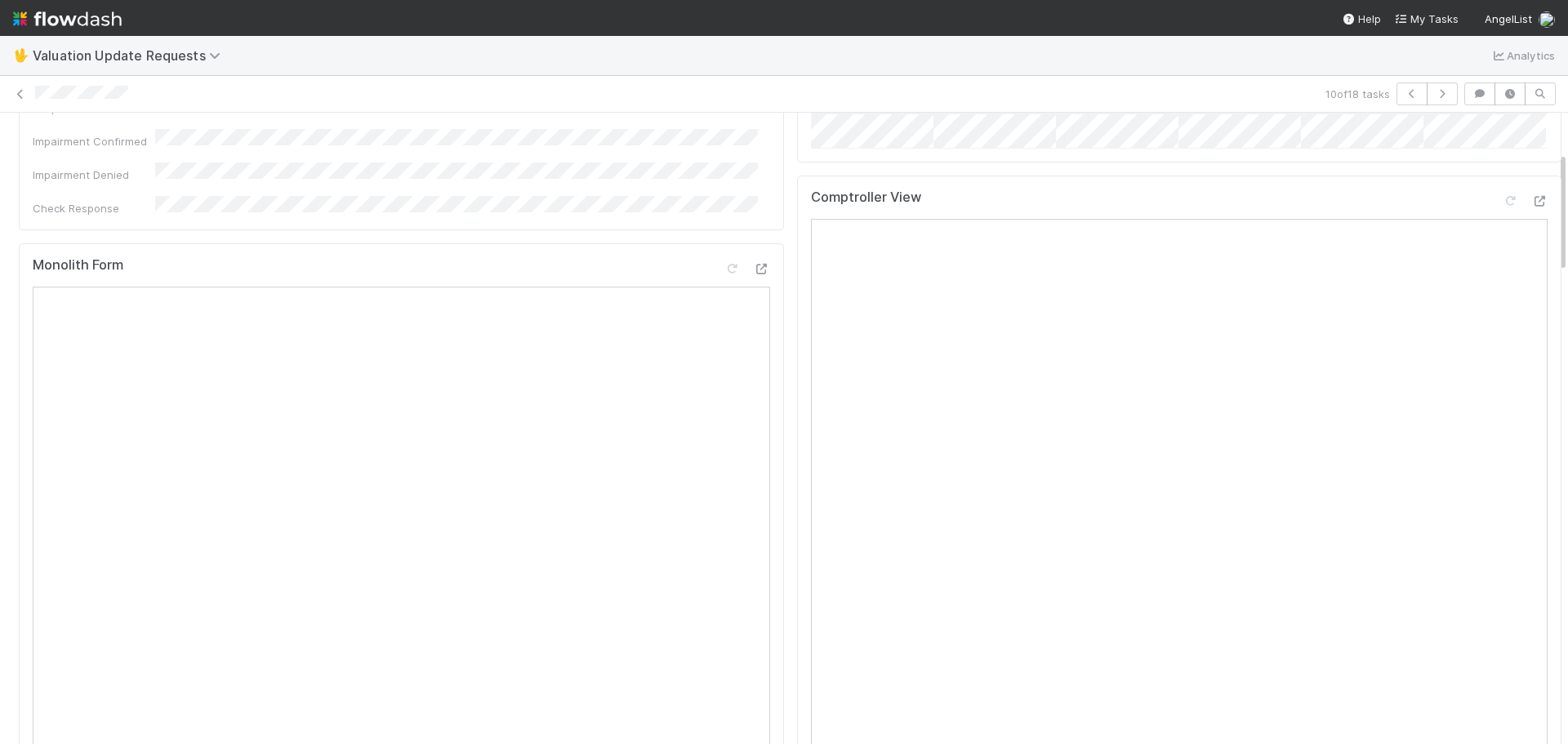
scroll to position [82, 0]
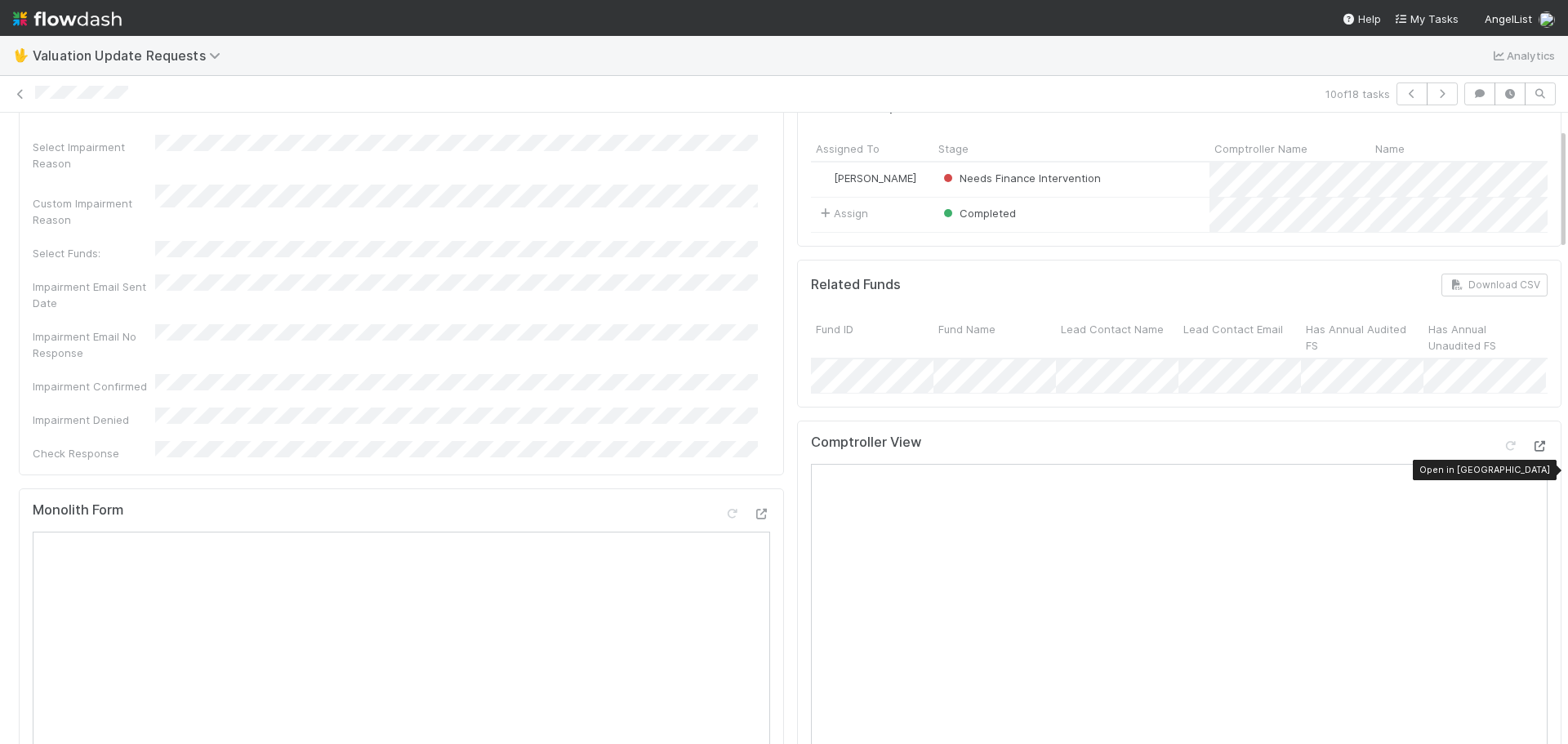
click at [1532, 452] on icon at bounding box center [1540, 446] width 17 height 11
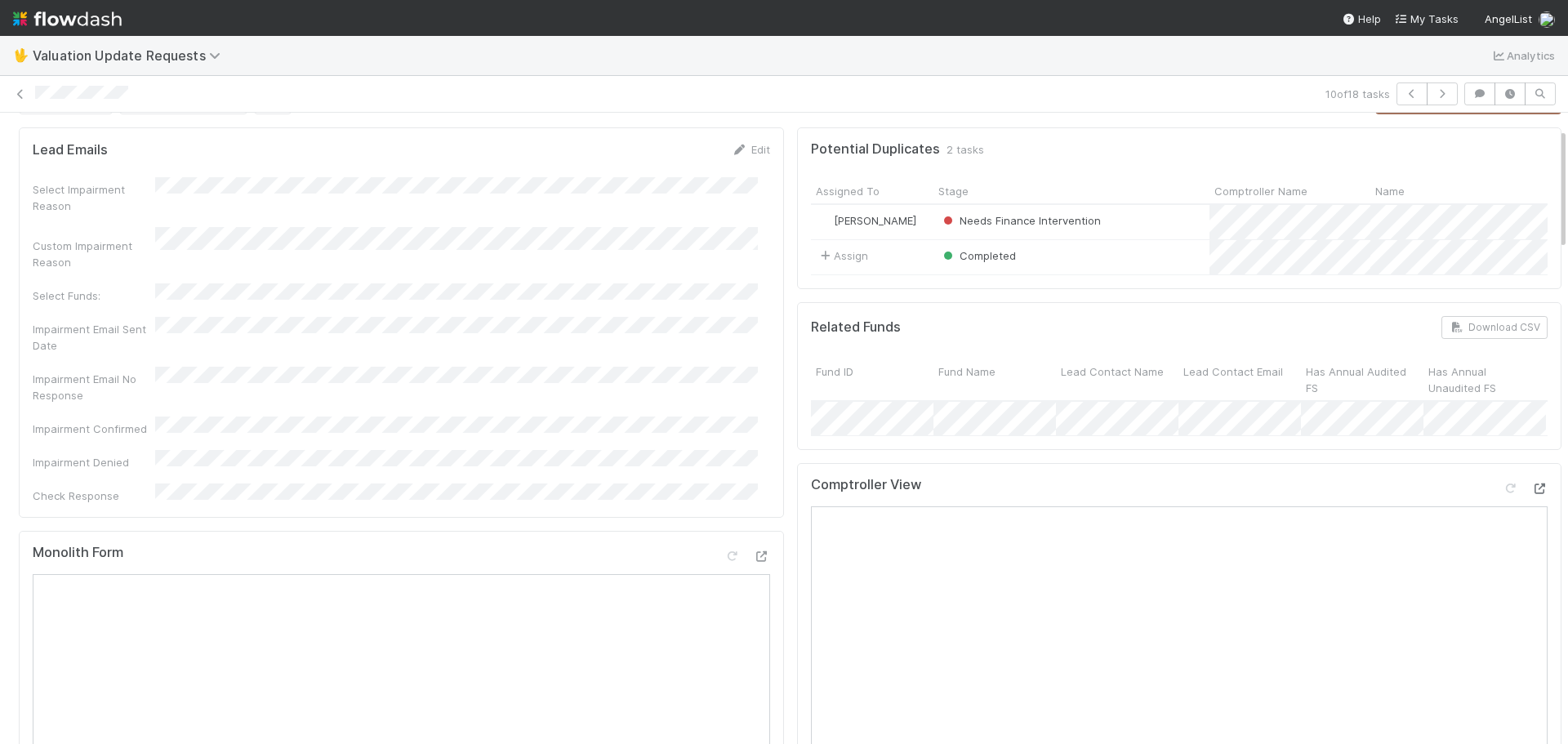
scroll to position [0, 0]
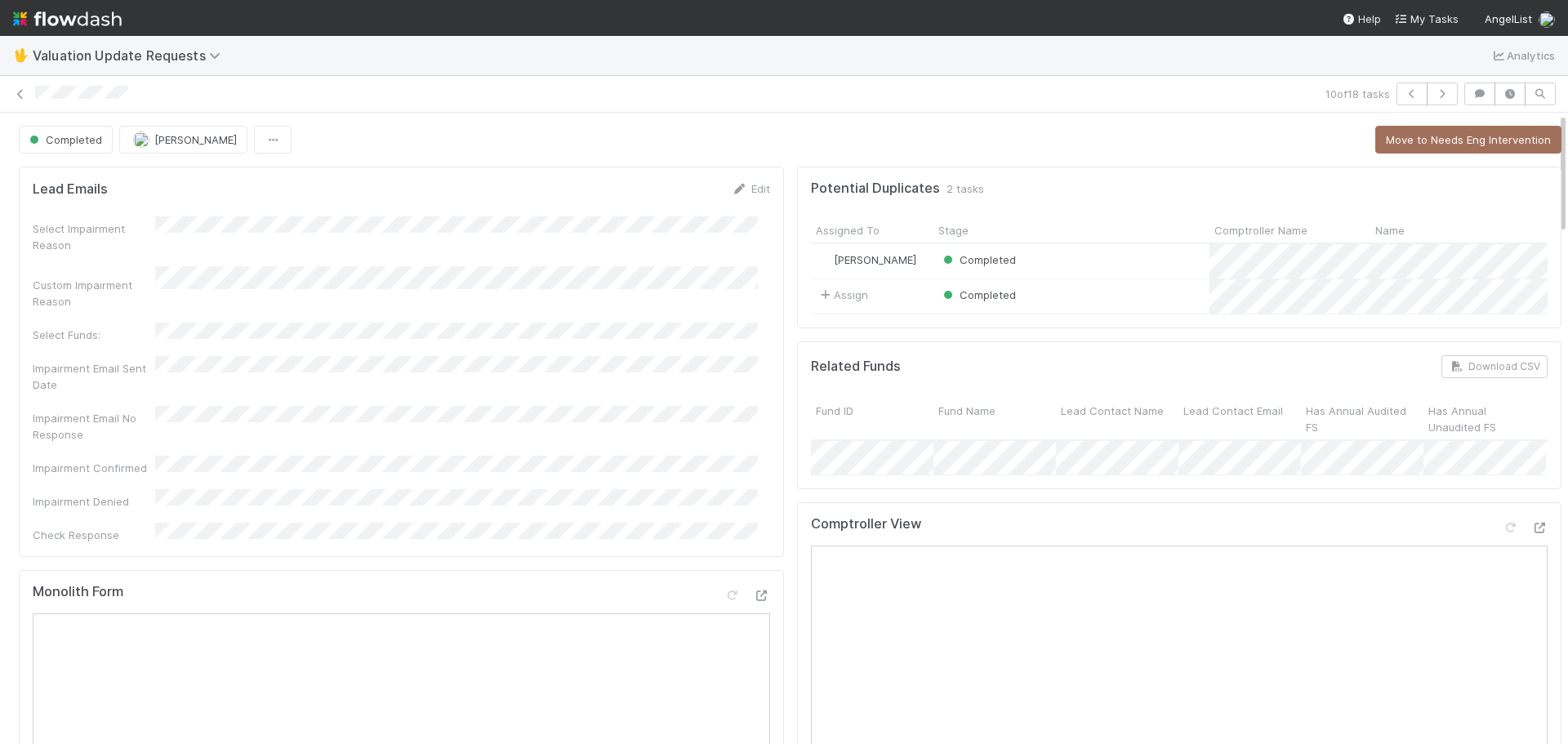
click at [10, 90] on div "10 of 18 tasks" at bounding box center [784, 94] width 1568 height 23
click at [28, 98] on div "10 of 18 tasks" at bounding box center [784, 94] width 1568 height 23
click at [16, 95] on icon at bounding box center [20, 94] width 17 height 11
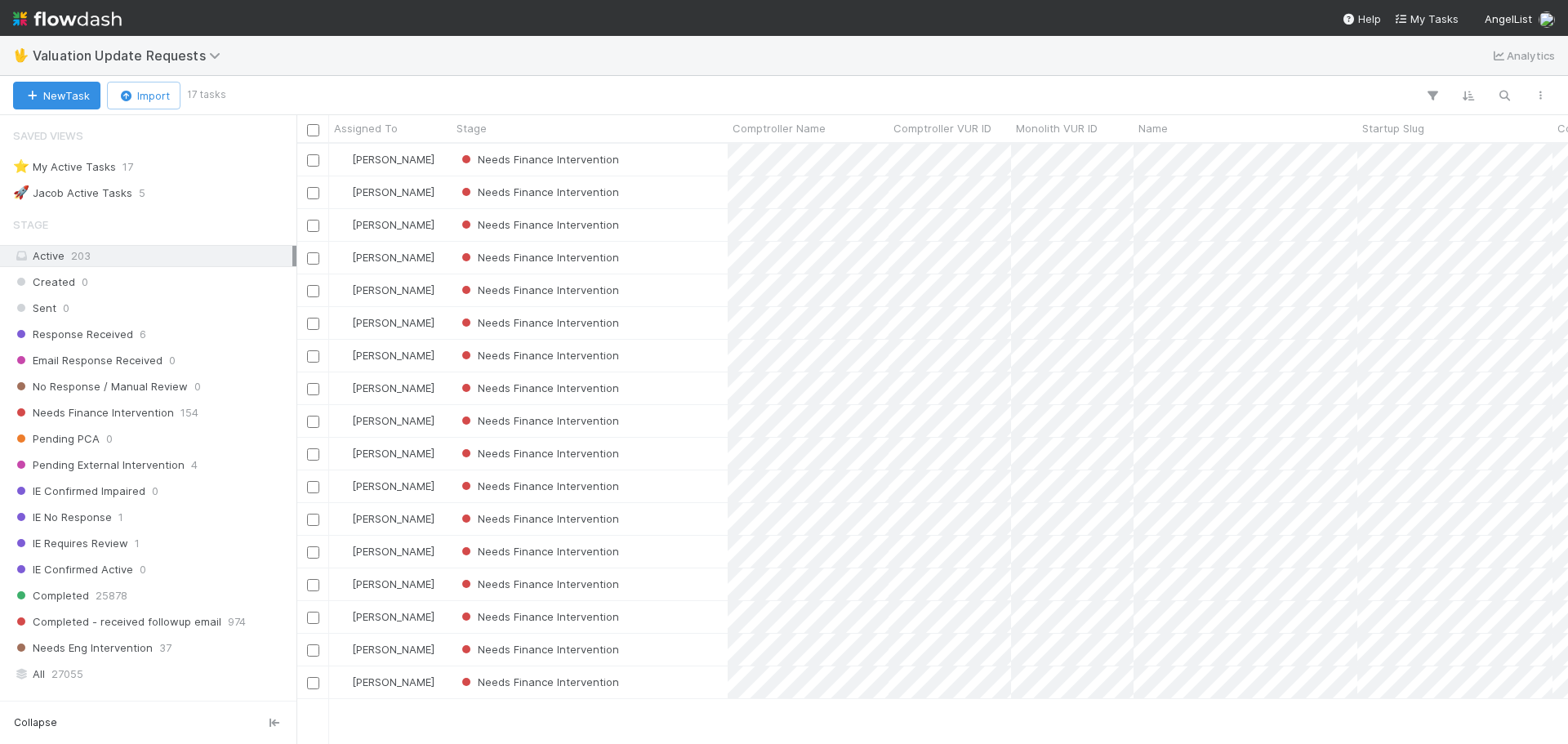
scroll to position [588, 1260]
click at [700, 450] on div "Needs Finance Intervention" at bounding box center [590, 454] width 276 height 32
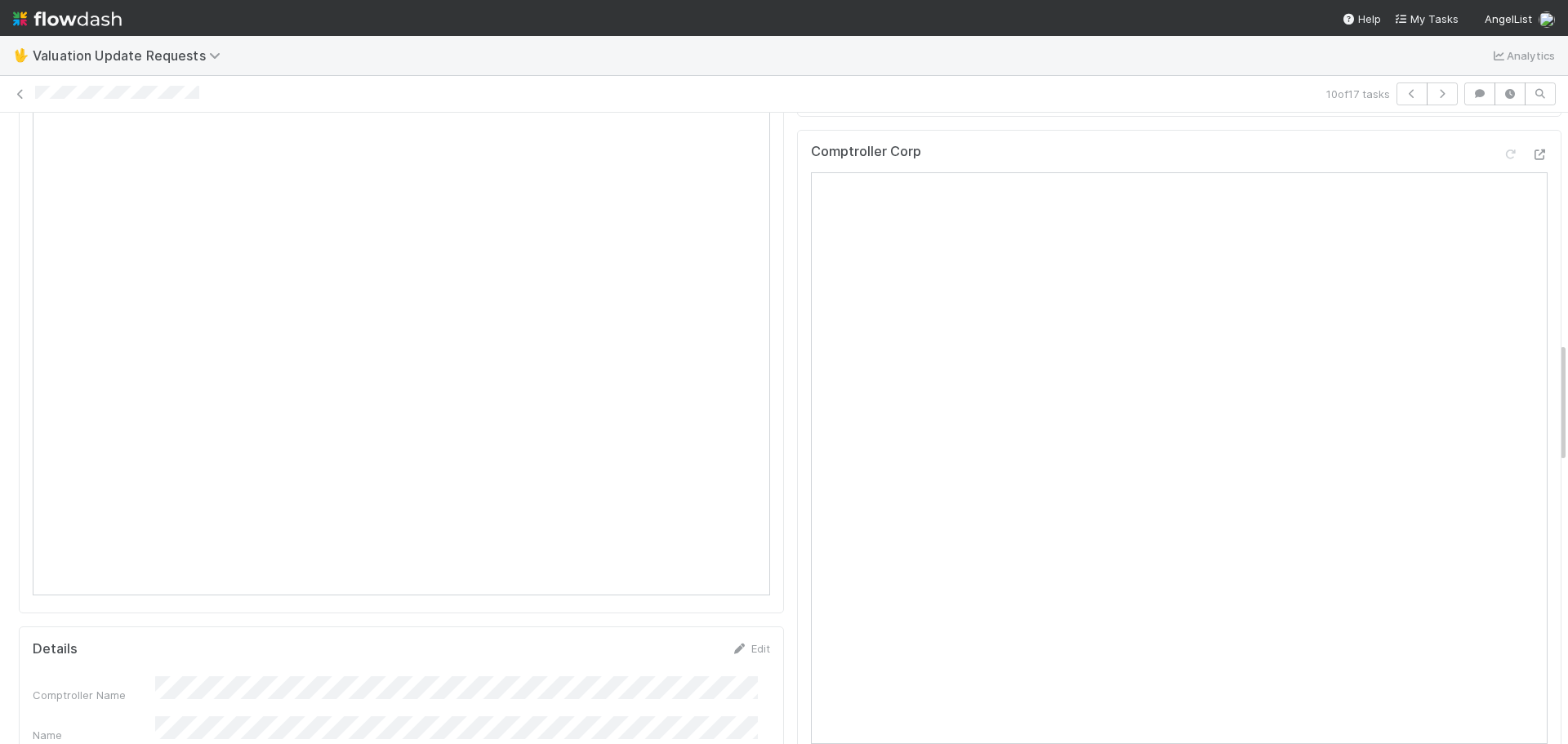
scroll to position [1144, 0]
click at [1532, 245] on icon at bounding box center [1540, 240] width 17 height 11
click at [23, 93] on icon at bounding box center [20, 94] width 17 height 11
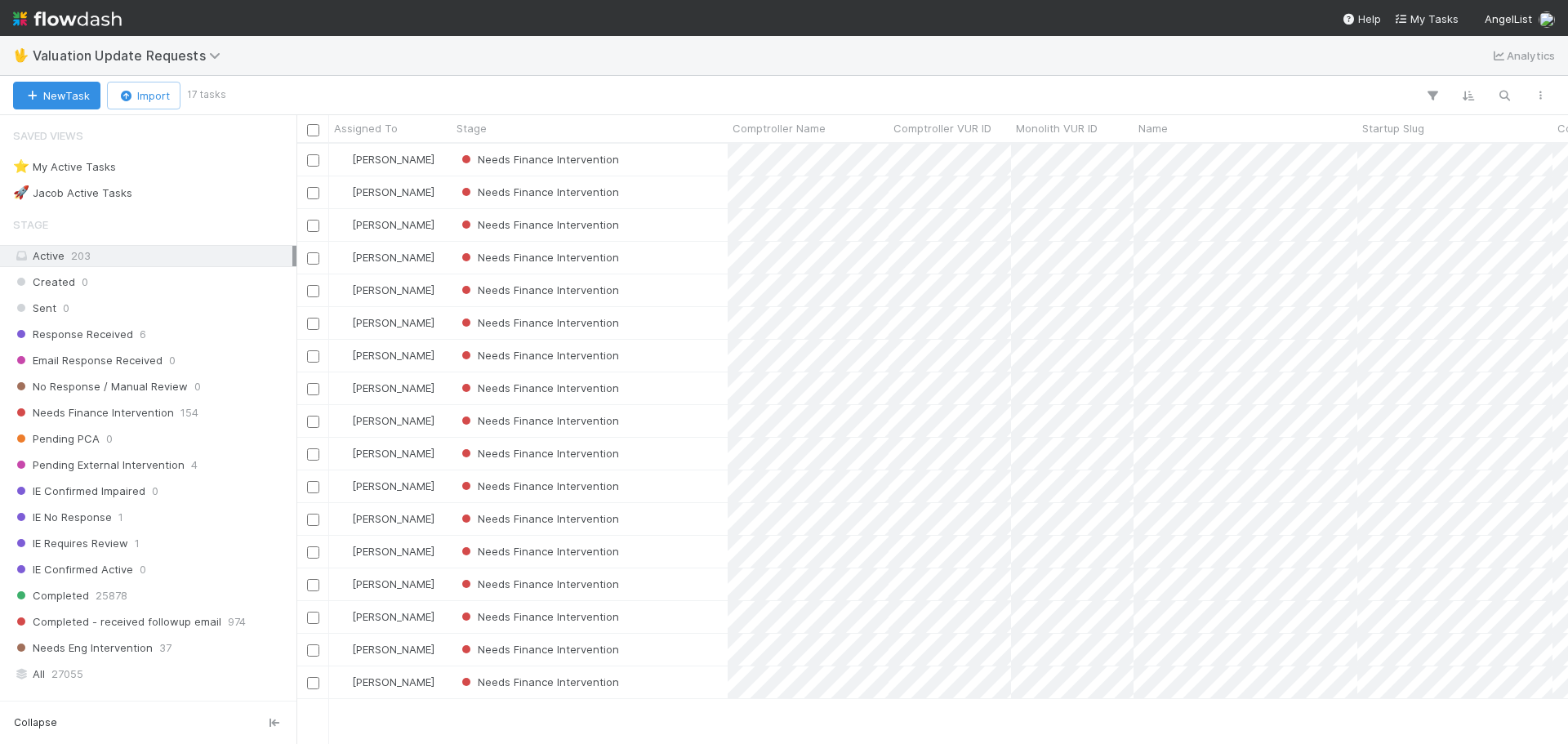
scroll to position [588, 1260]
click at [684, 479] on div "Needs Finance Intervention" at bounding box center [590, 487] width 276 height 32
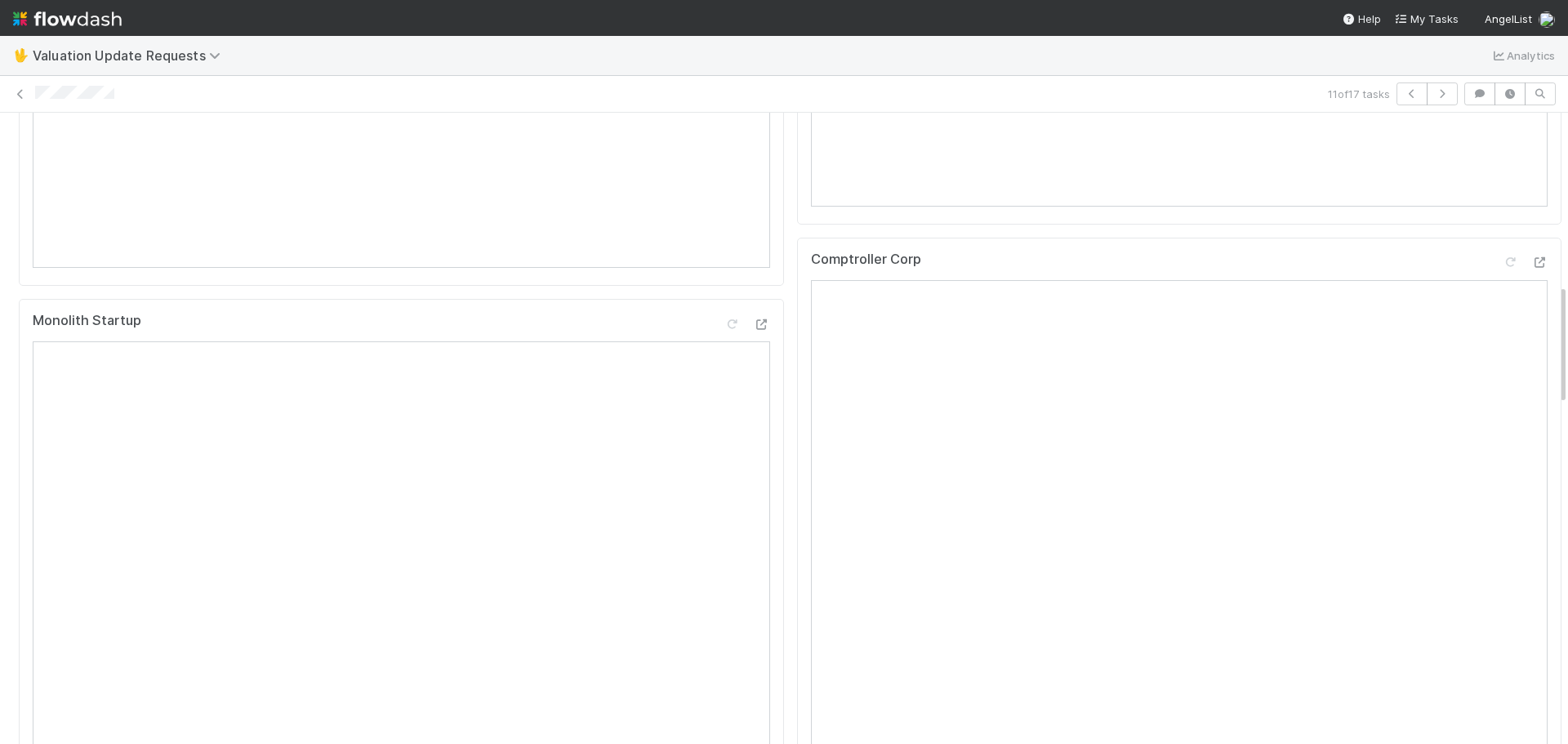
scroll to position [898, 0]
click at [1532, 280] on icon at bounding box center [1540, 275] width 17 height 11
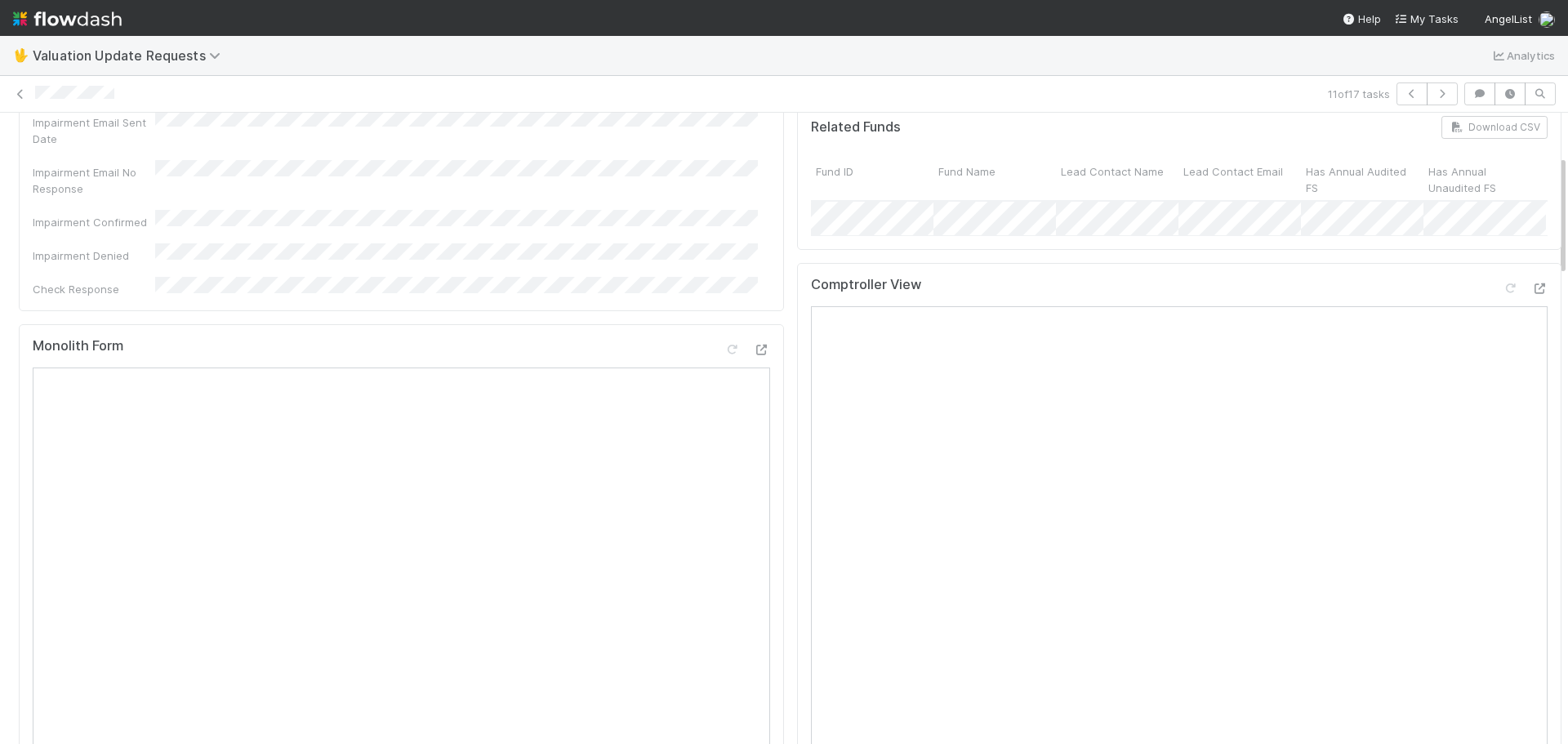
scroll to position [222, 0]
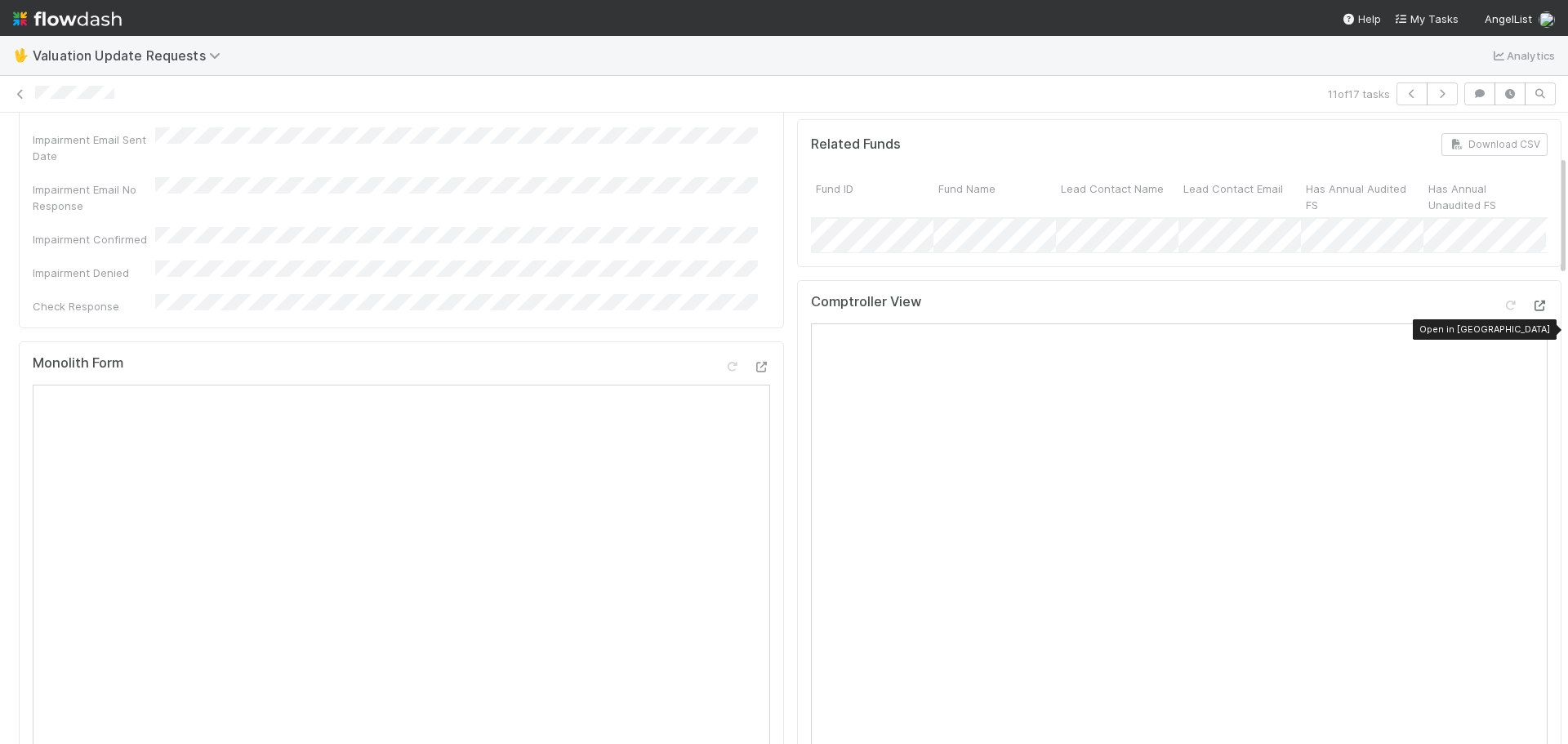
click at [1532, 311] on icon at bounding box center [1540, 306] width 17 height 11
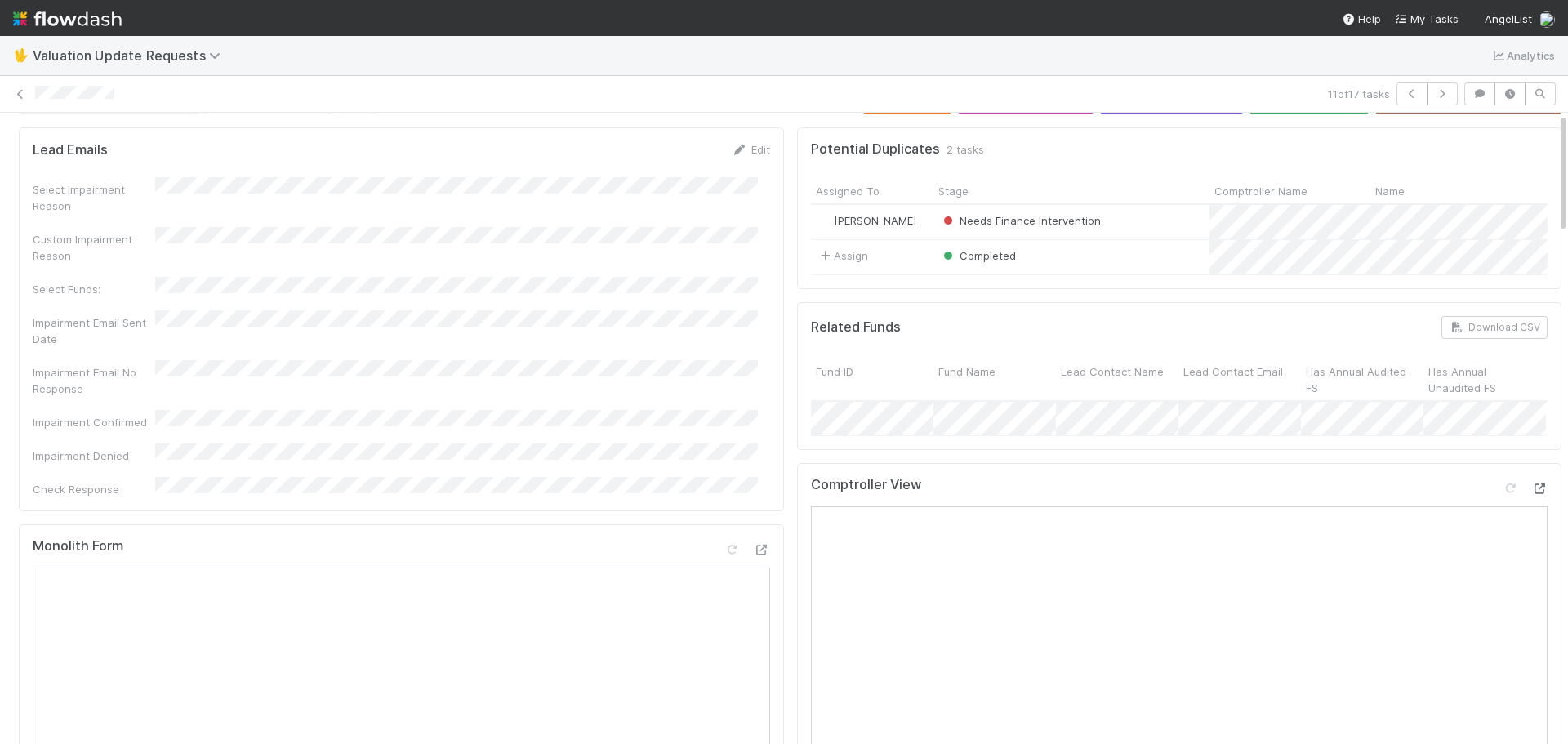
scroll to position [0, 0]
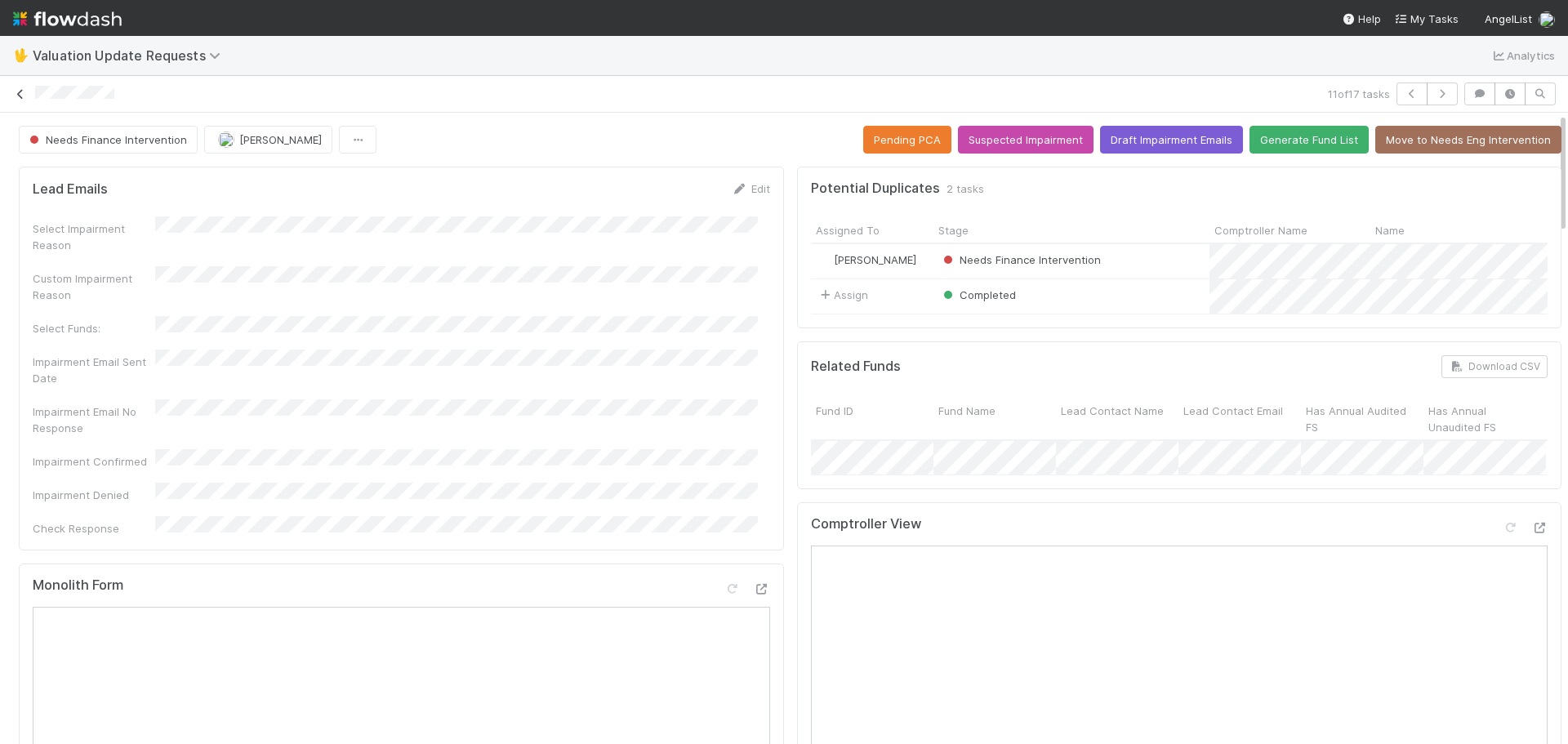
click at [26, 95] on icon at bounding box center [20, 94] width 17 height 11
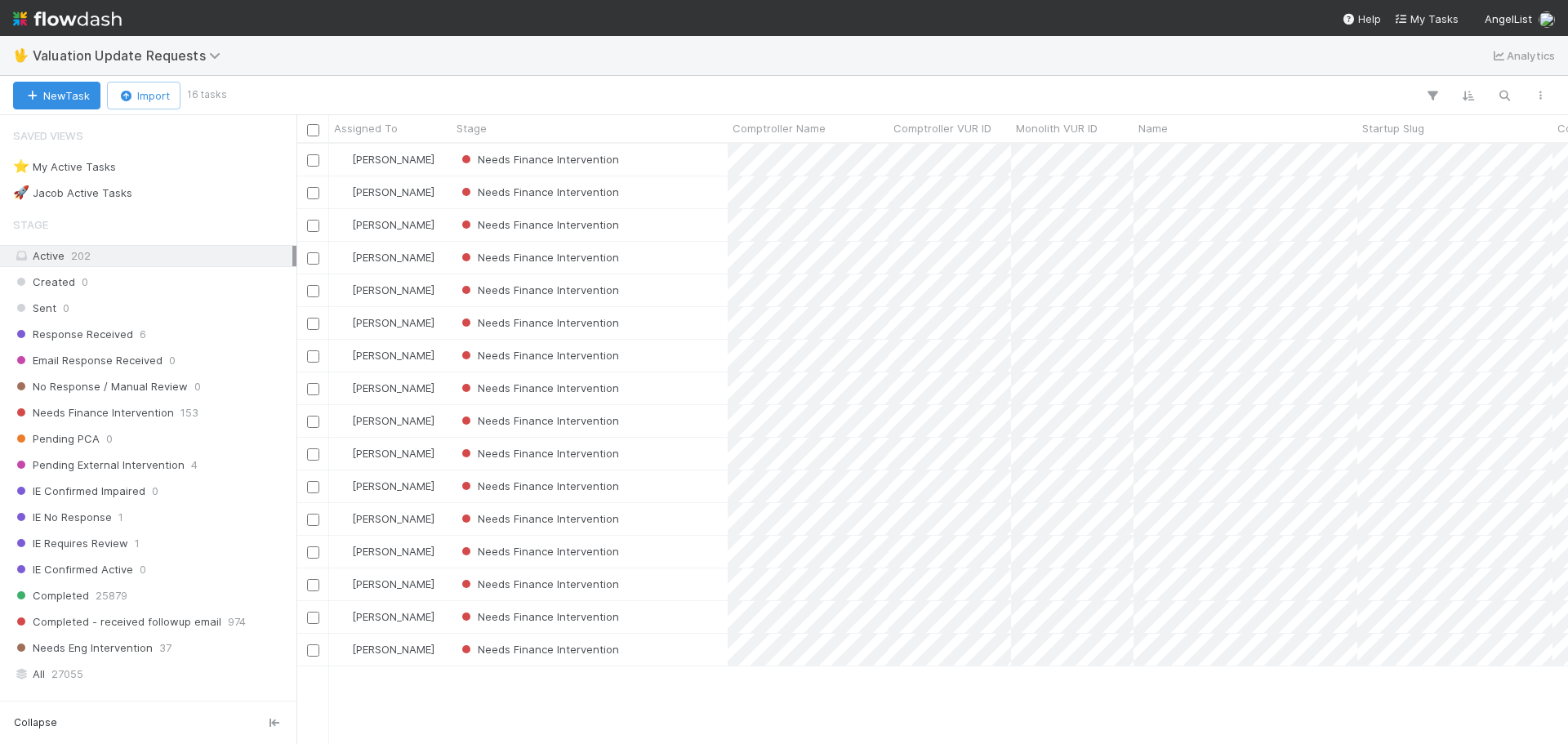
scroll to position [588, 1260]
click at [687, 487] on div "Needs Finance Intervention" at bounding box center [590, 487] width 276 height 32
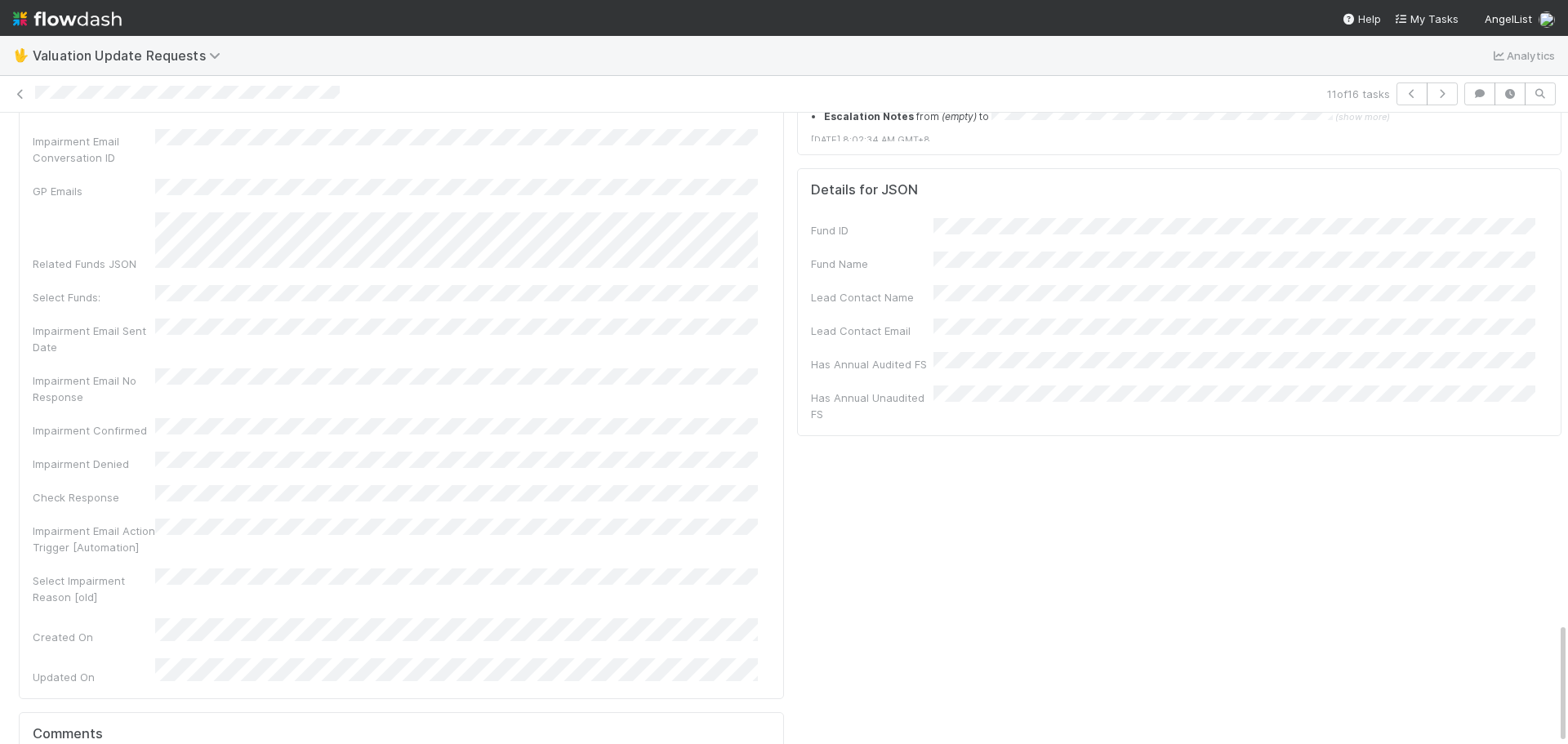
scroll to position [2644, 0]
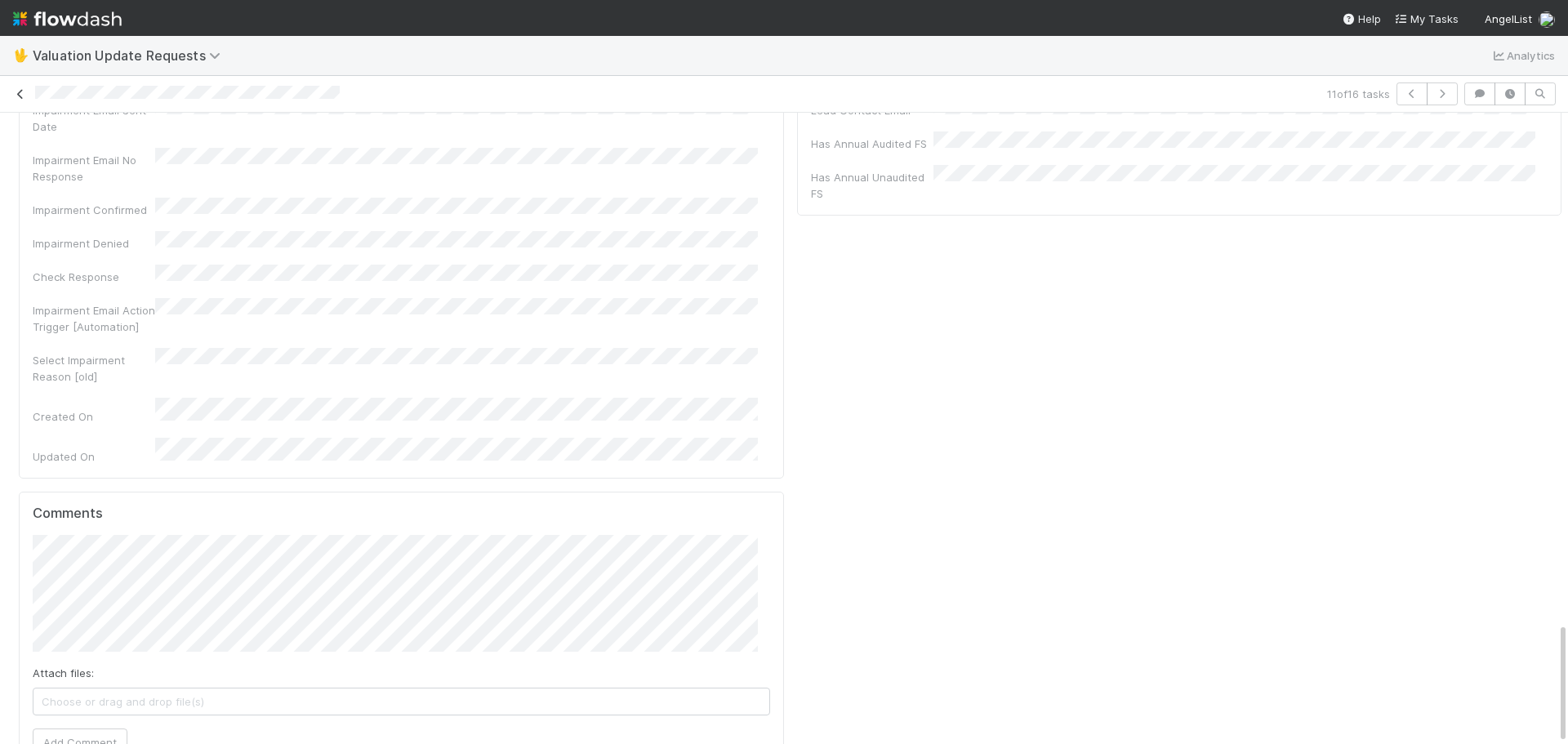
click at [24, 95] on icon at bounding box center [20, 94] width 17 height 11
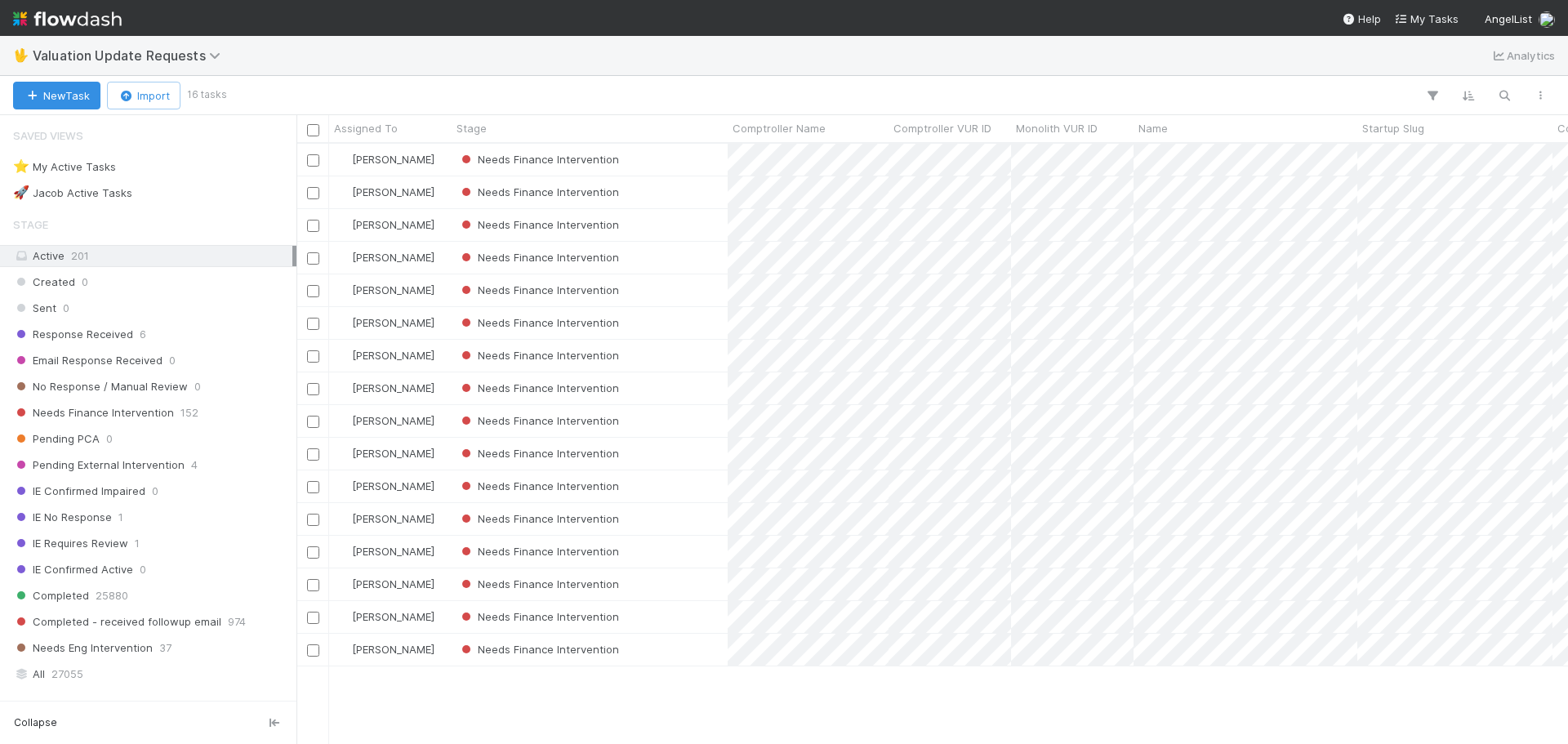
scroll to position [588, 1260]
click at [702, 517] on div "Needs Finance Intervention" at bounding box center [590, 519] width 276 height 32
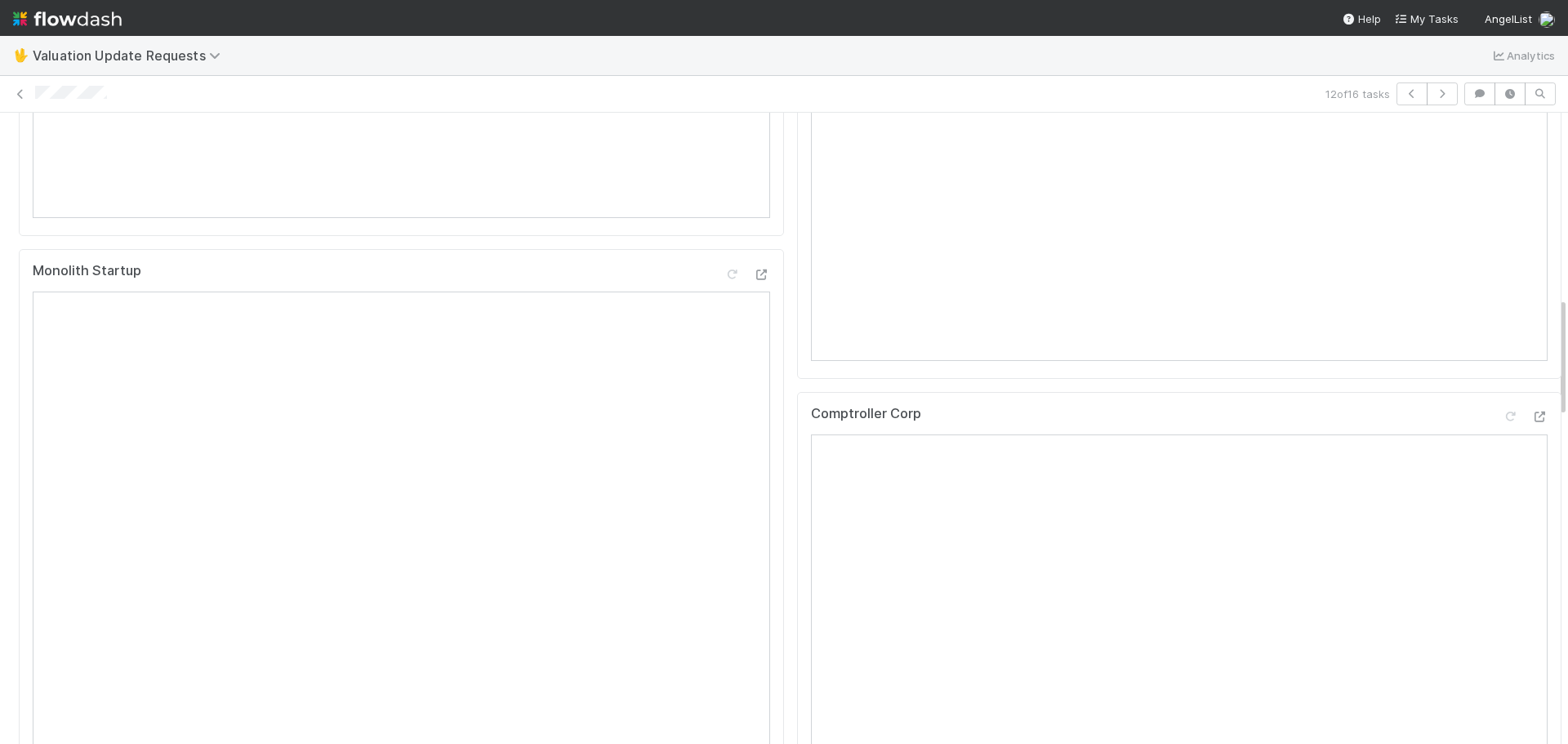
scroll to position [1131, 0]
click at [1532, 259] on icon at bounding box center [1540, 254] width 17 height 11
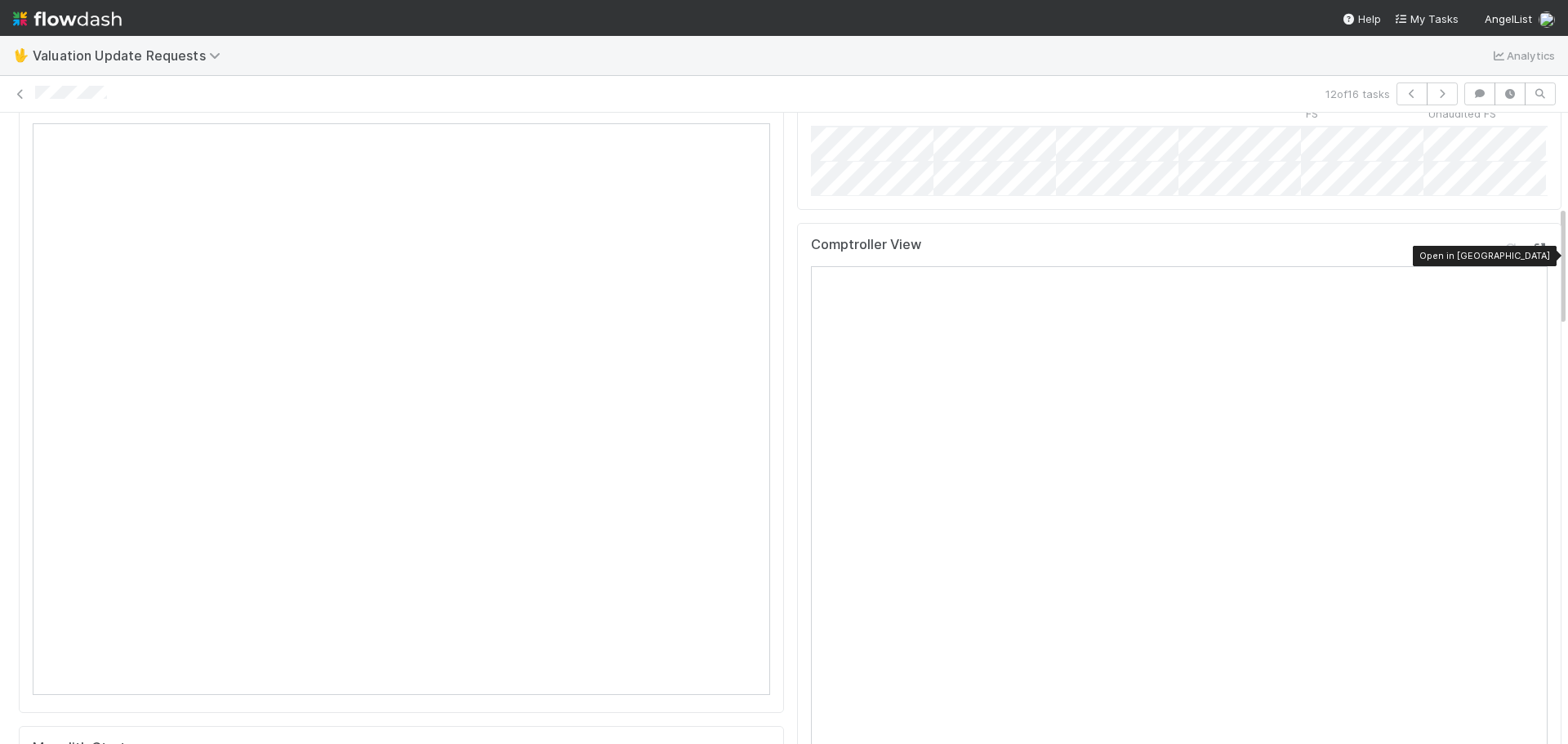
click at [1532, 254] on icon at bounding box center [1540, 249] width 17 height 11
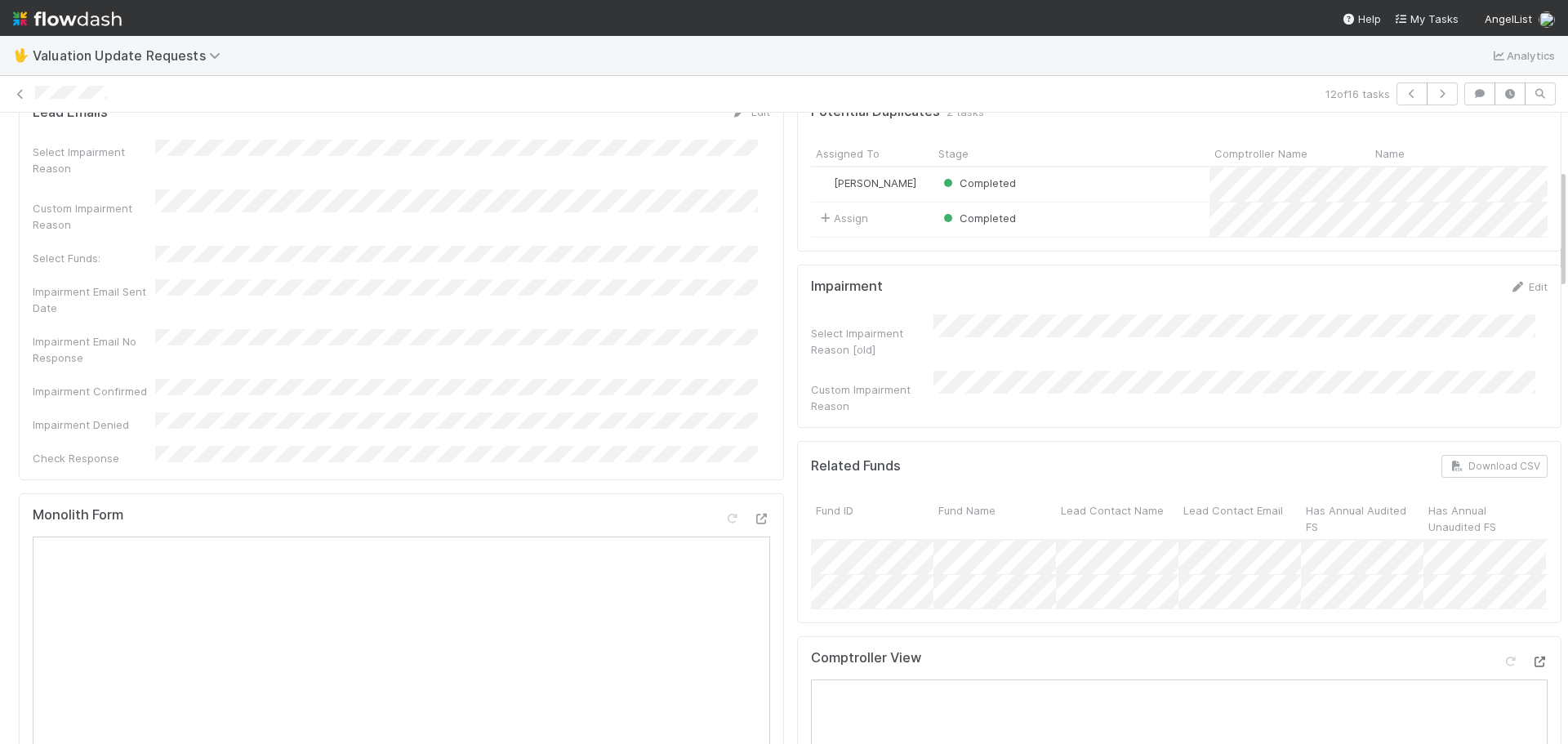
scroll to position [0, 0]
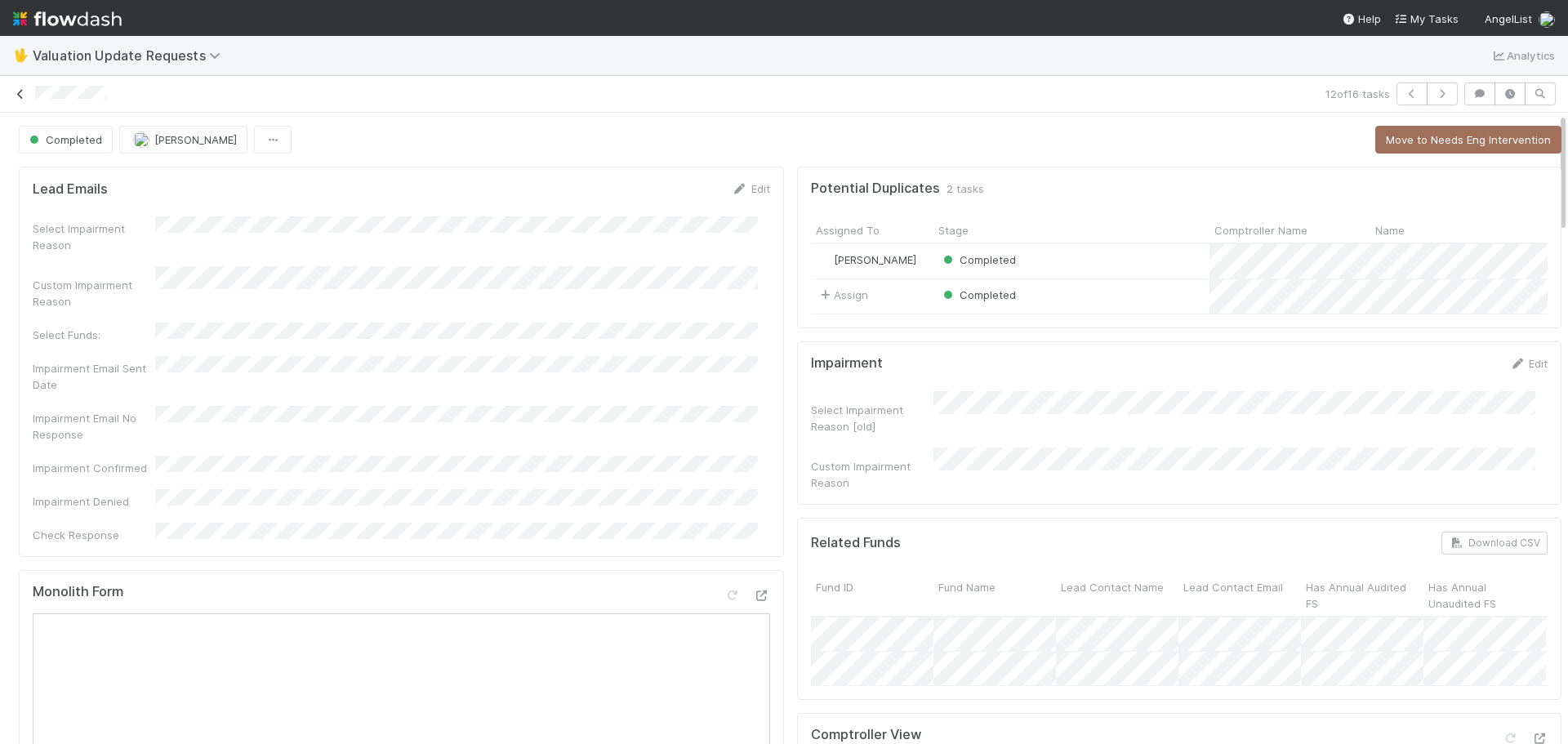
click at [19, 95] on icon at bounding box center [20, 94] width 17 height 11
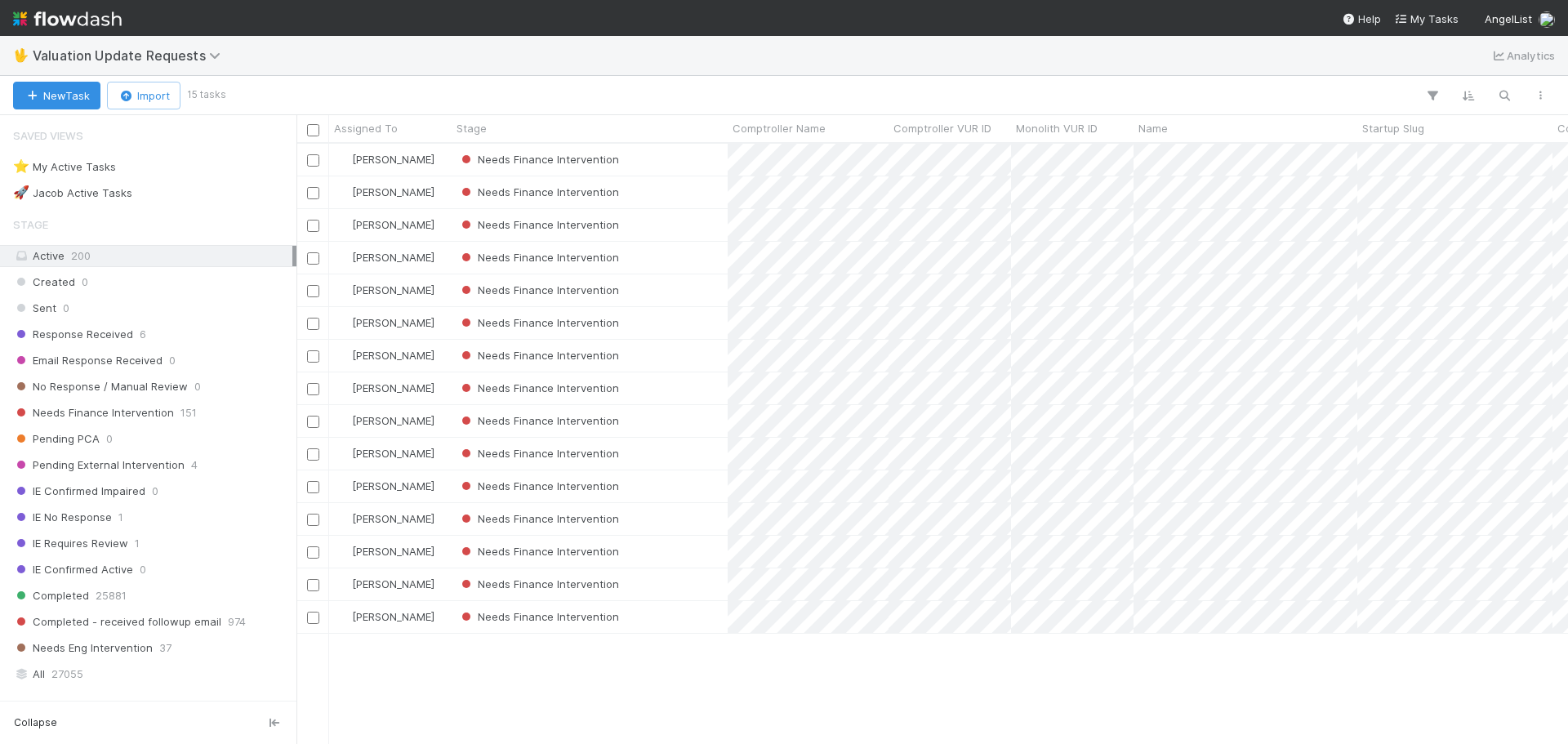
scroll to position [588, 1260]
click at [716, 529] on div "Needs Finance Intervention" at bounding box center [590, 519] width 276 height 32
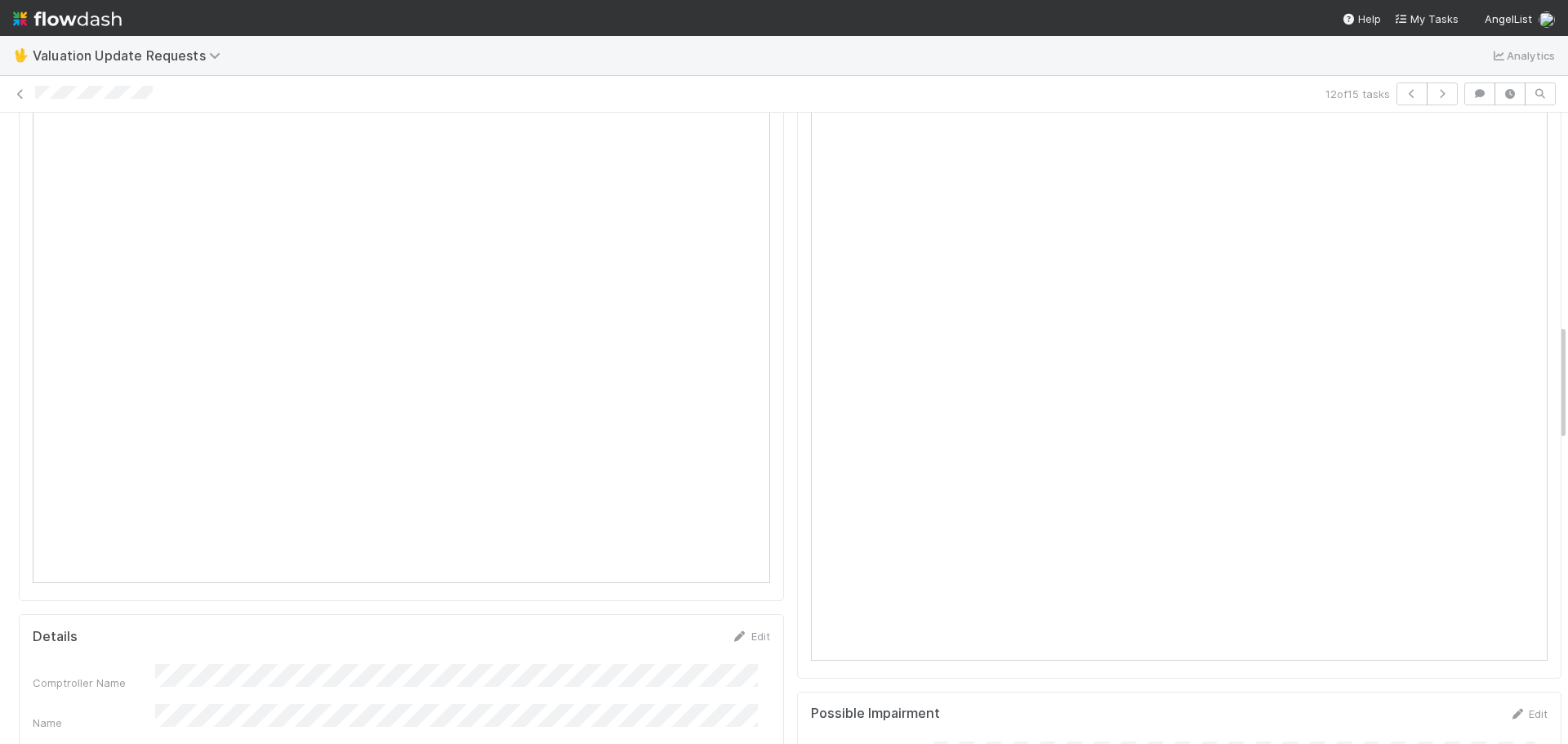
scroll to position [1144, 0]
click at [1532, 174] on icon at bounding box center [1540, 168] width 17 height 11
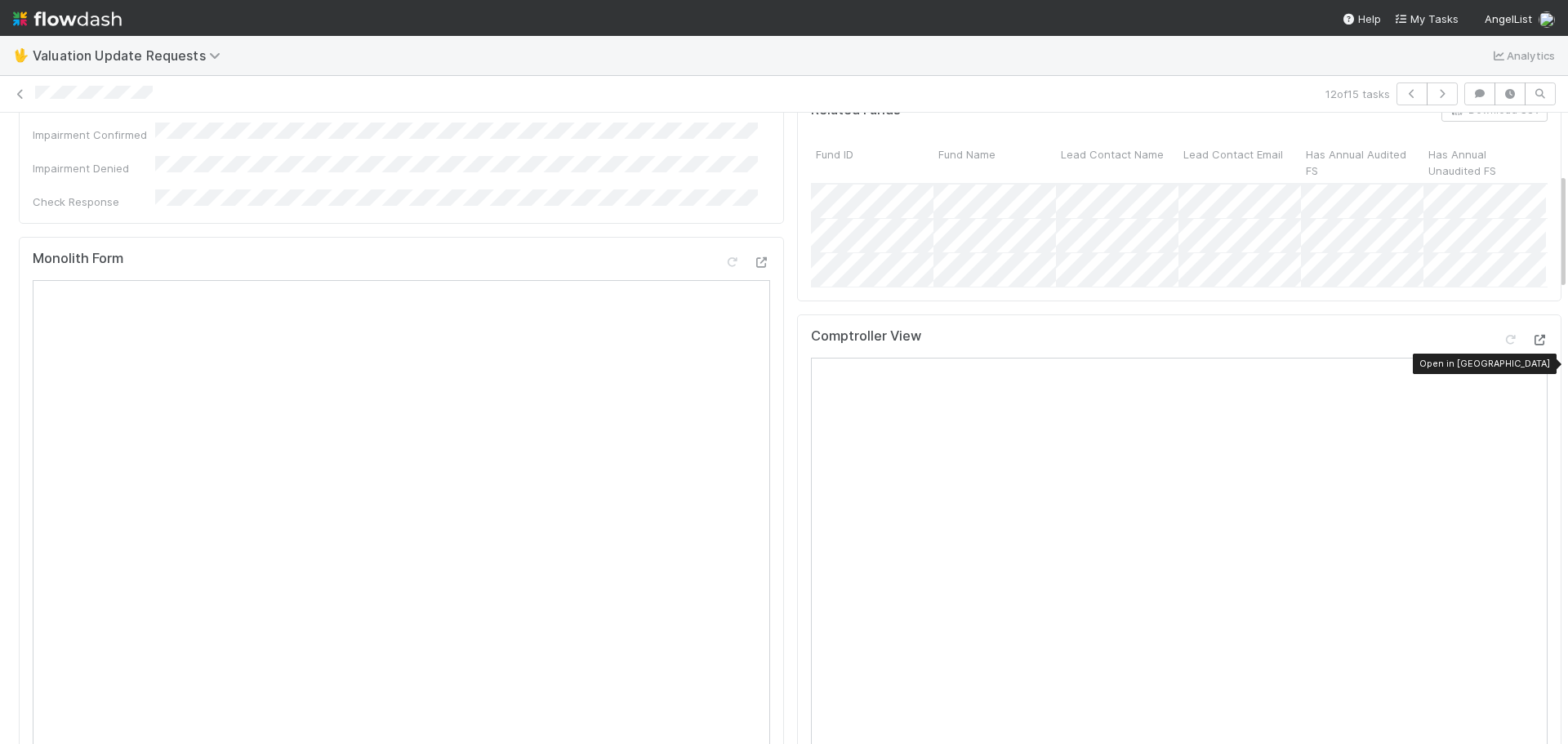
click at [1532, 346] on icon at bounding box center [1540, 340] width 17 height 11
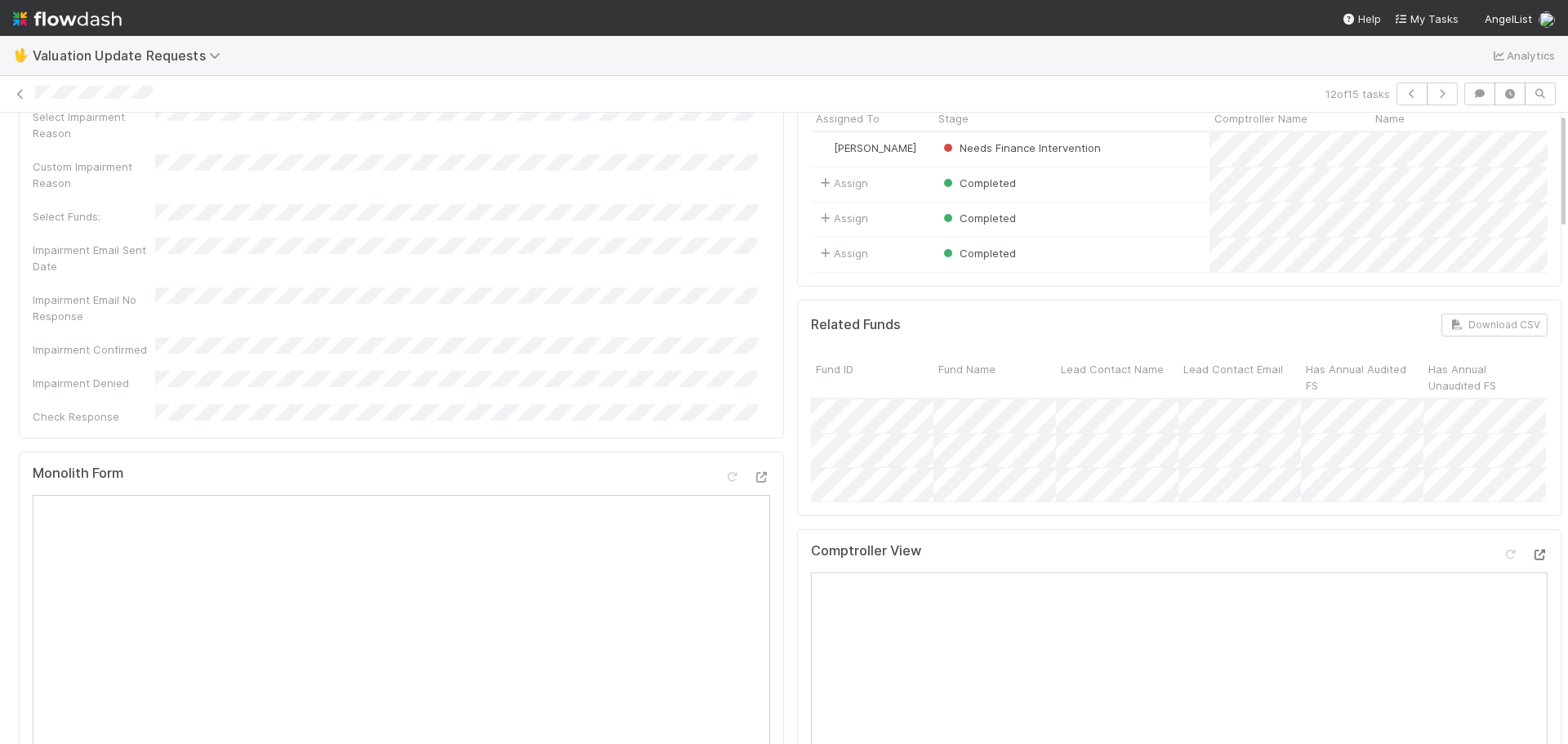
scroll to position [0, 0]
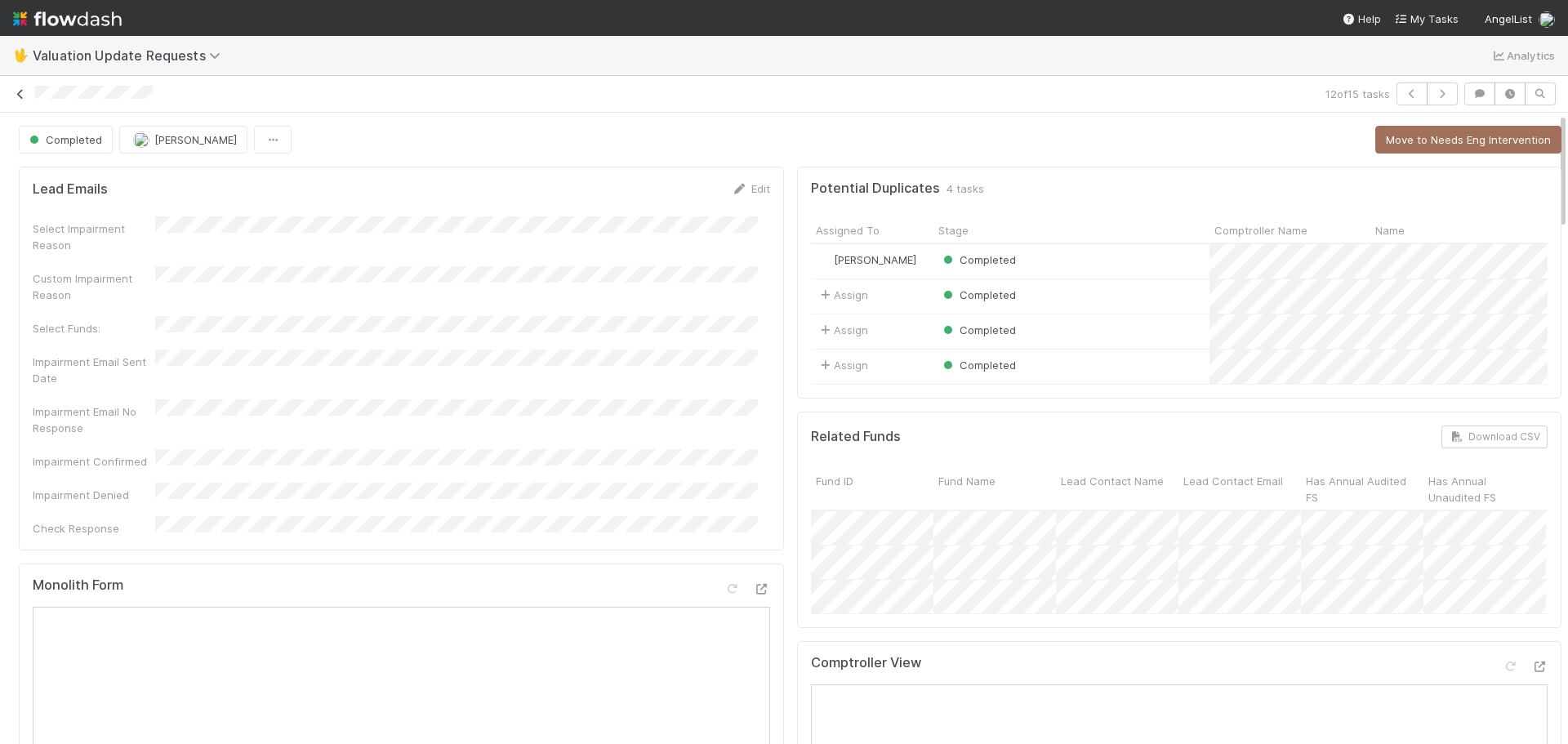
click at [27, 94] on icon at bounding box center [20, 94] width 17 height 11
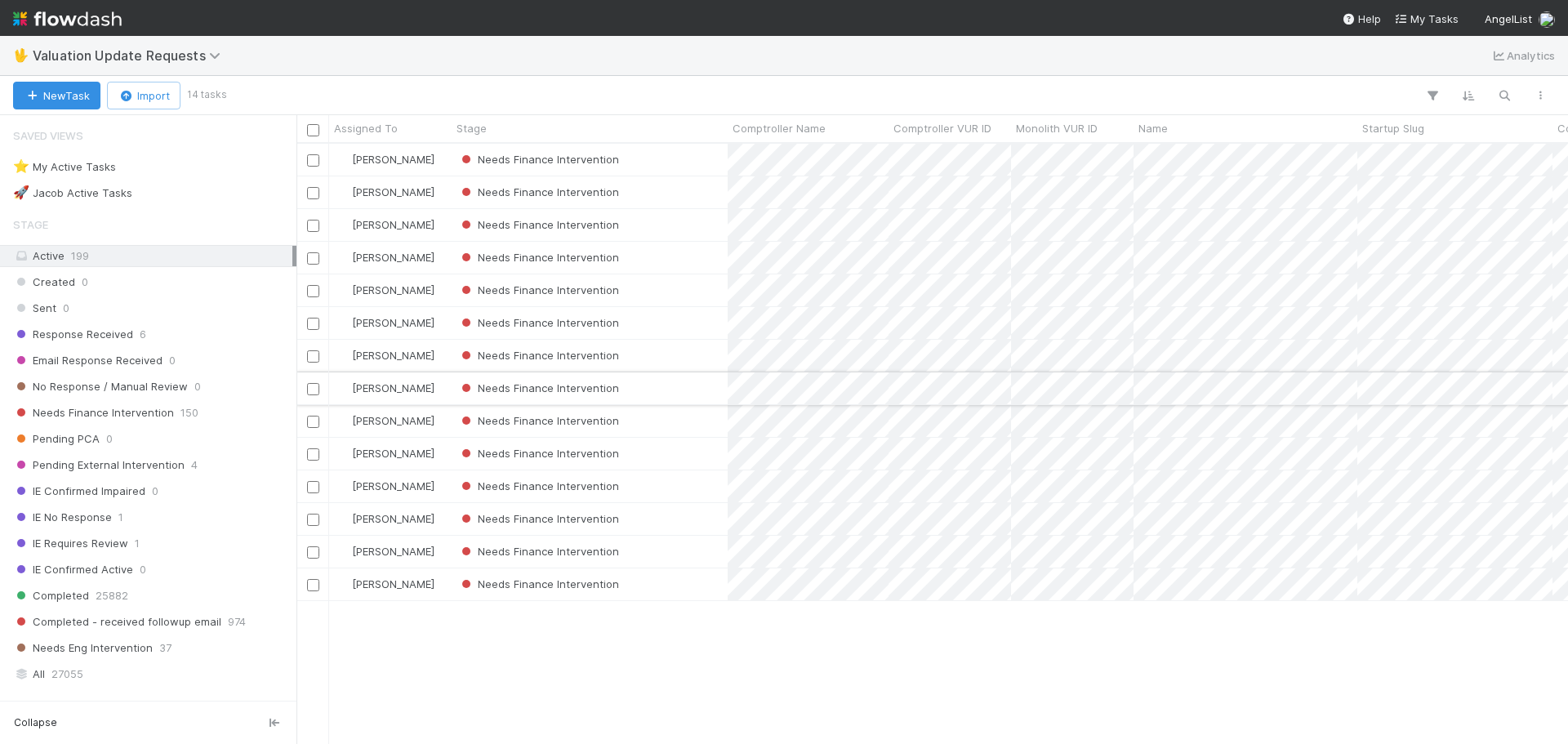
scroll to position [588, 1260]
click at [687, 521] on div "Needs Finance Intervention" at bounding box center [590, 519] width 276 height 32
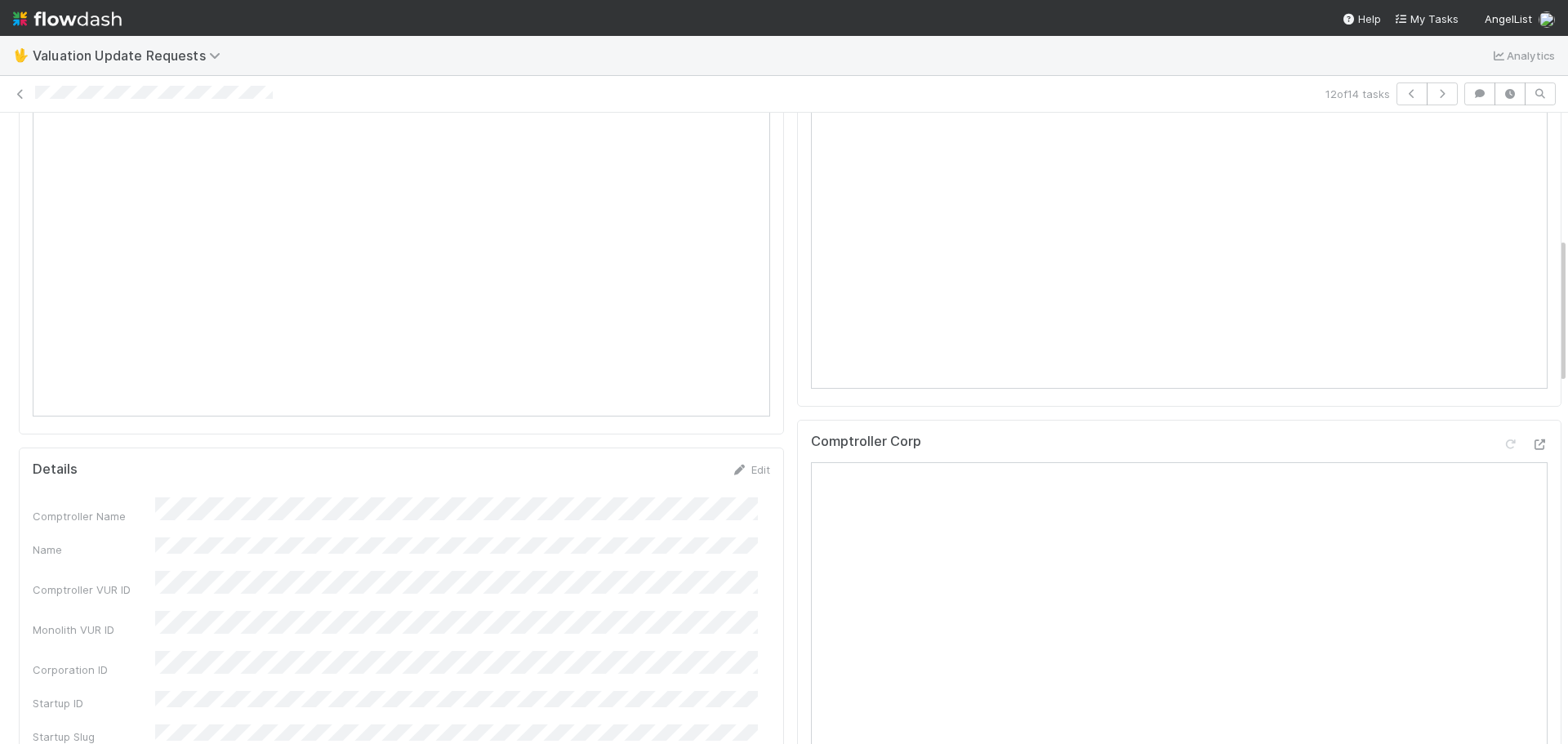
scroll to position [538, 0]
click at [14, 92] on icon at bounding box center [20, 94] width 17 height 11
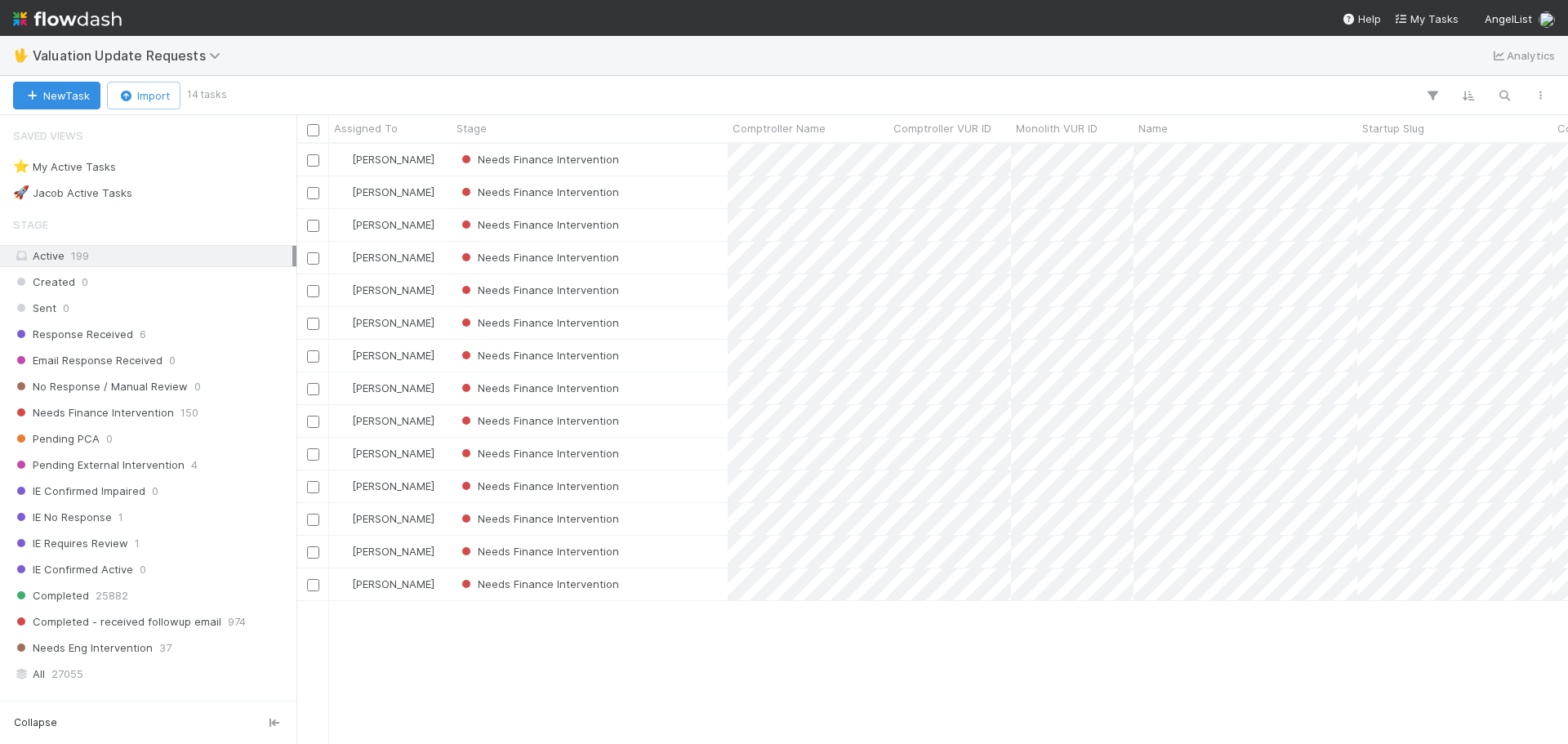
scroll to position [588, 1260]
click at [695, 546] on div "Needs Finance Intervention" at bounding box center [590, 552] width 276 height 32
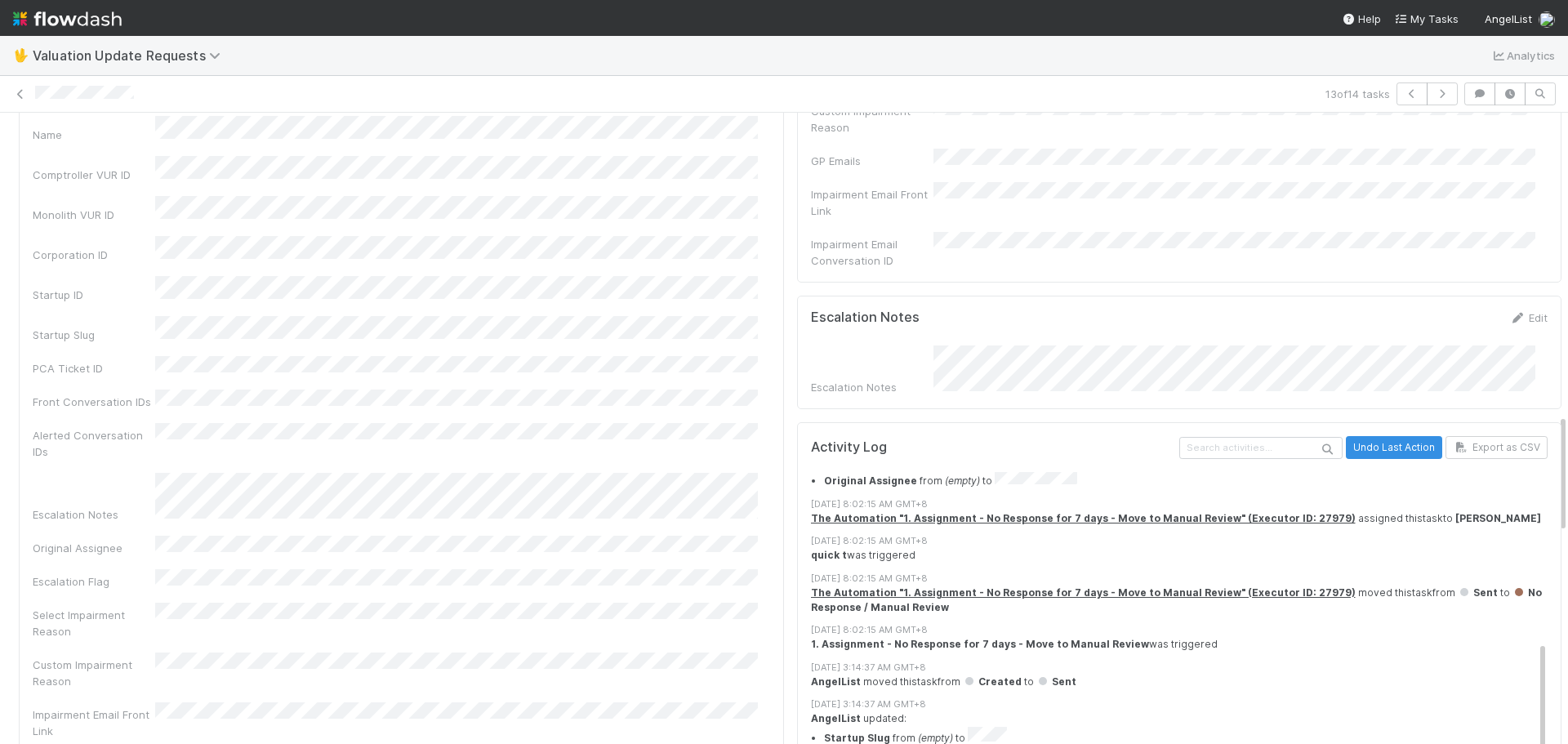
scroll to position [1562, 0]
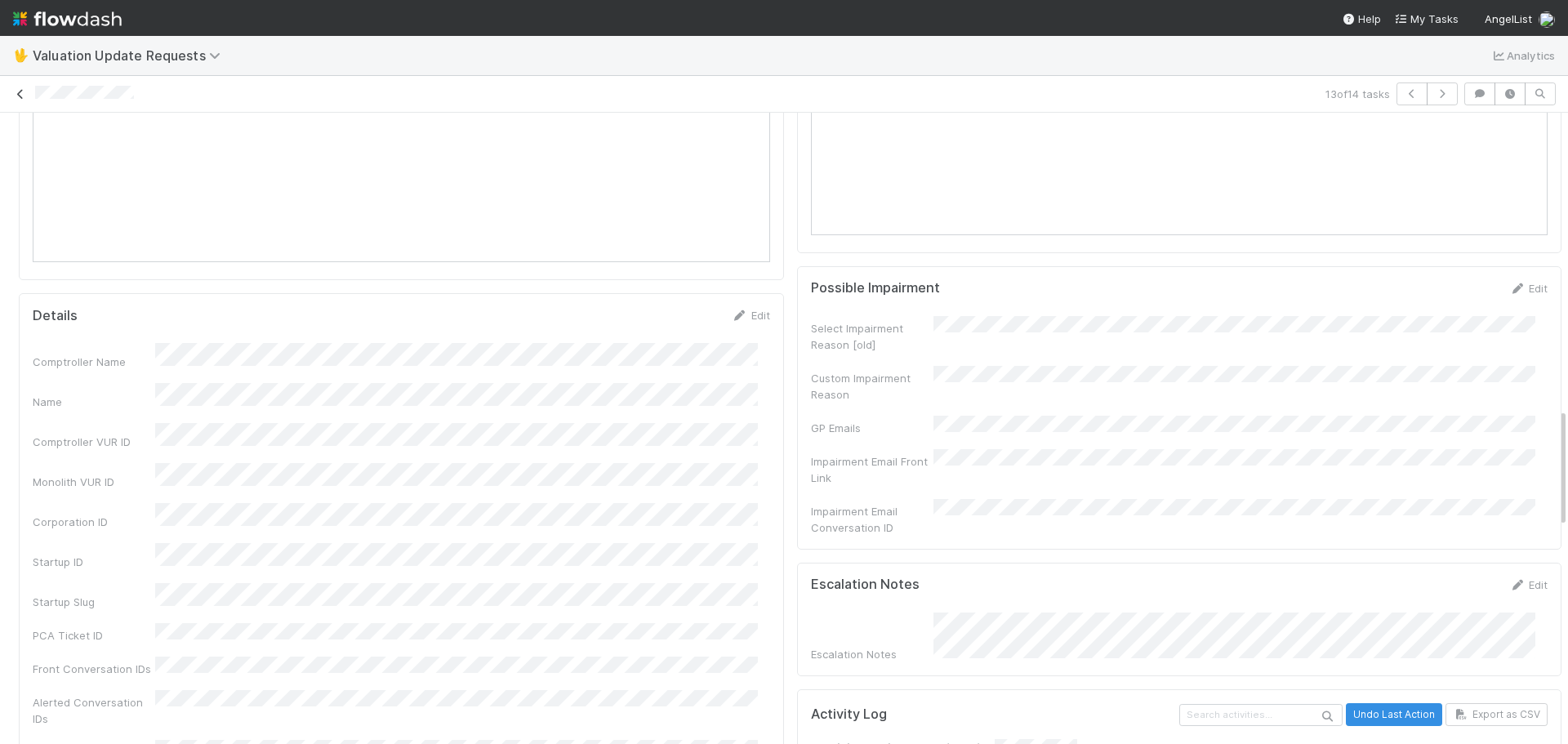
click at [26, 95] on icon at bounding box center [20, 94] width 17 height 11
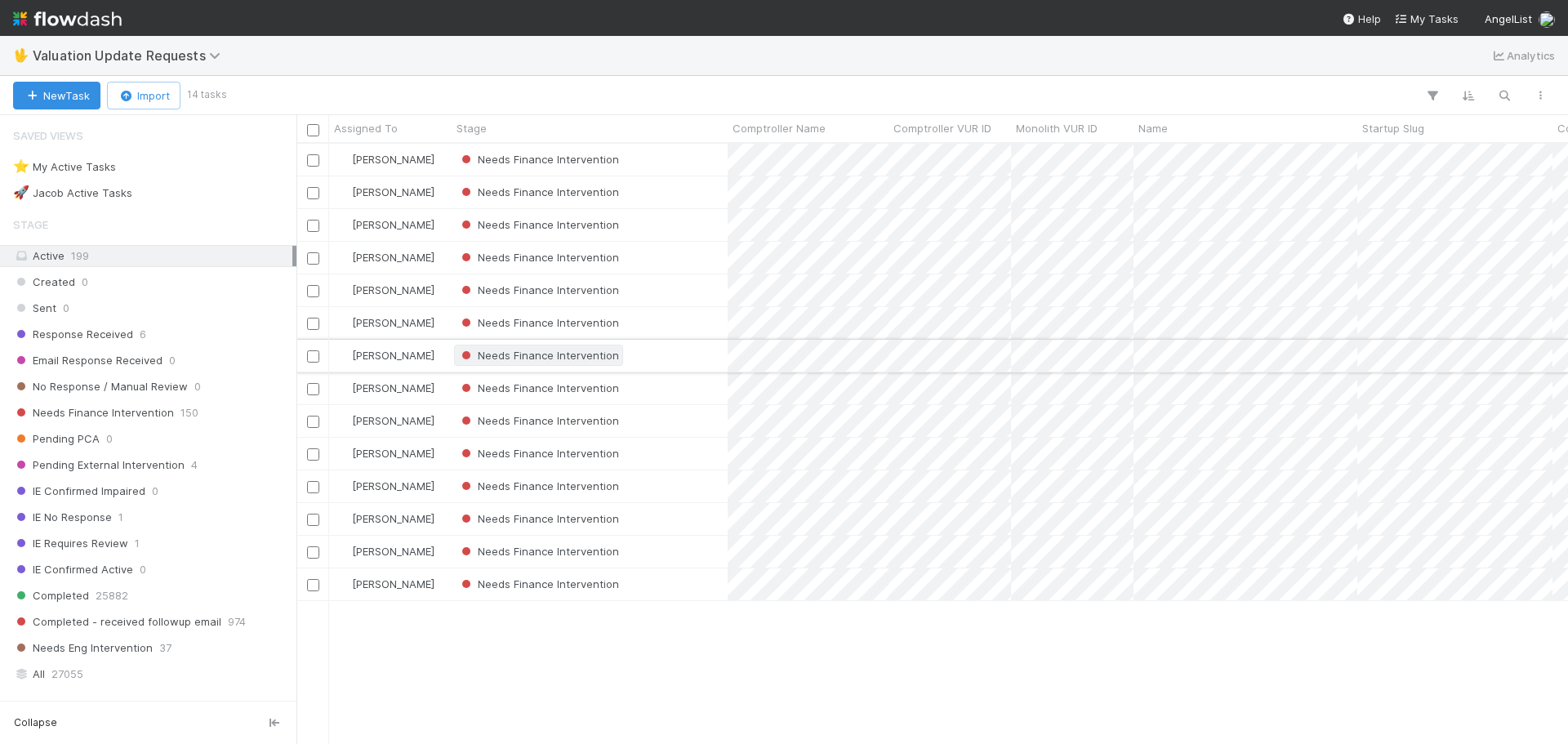
scroll to position [588, 1260]
click at [691, 578] on div "Needs Finance Intervention" at bounding box center [590, 584] width 276 height 32
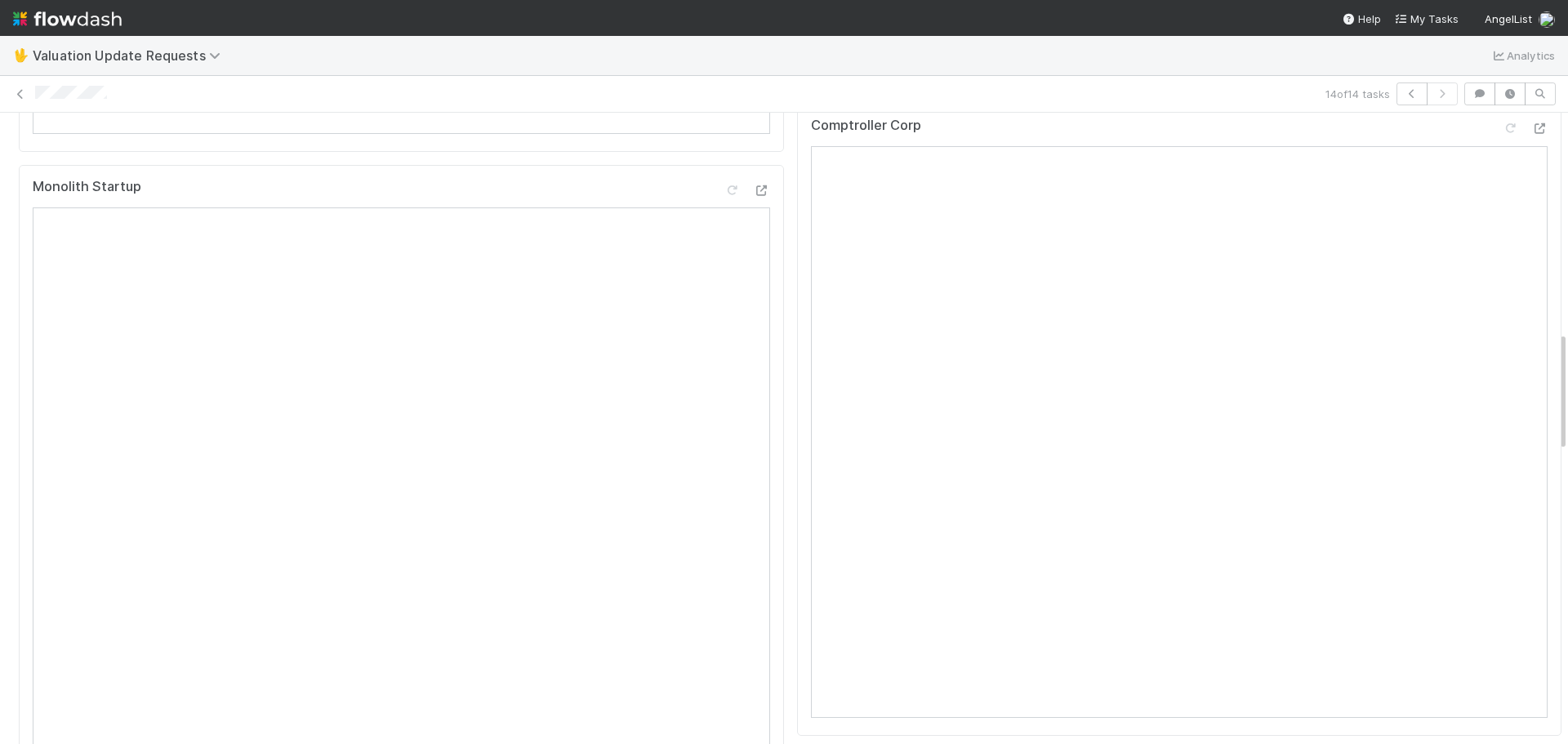
scroll to position [817, 0]
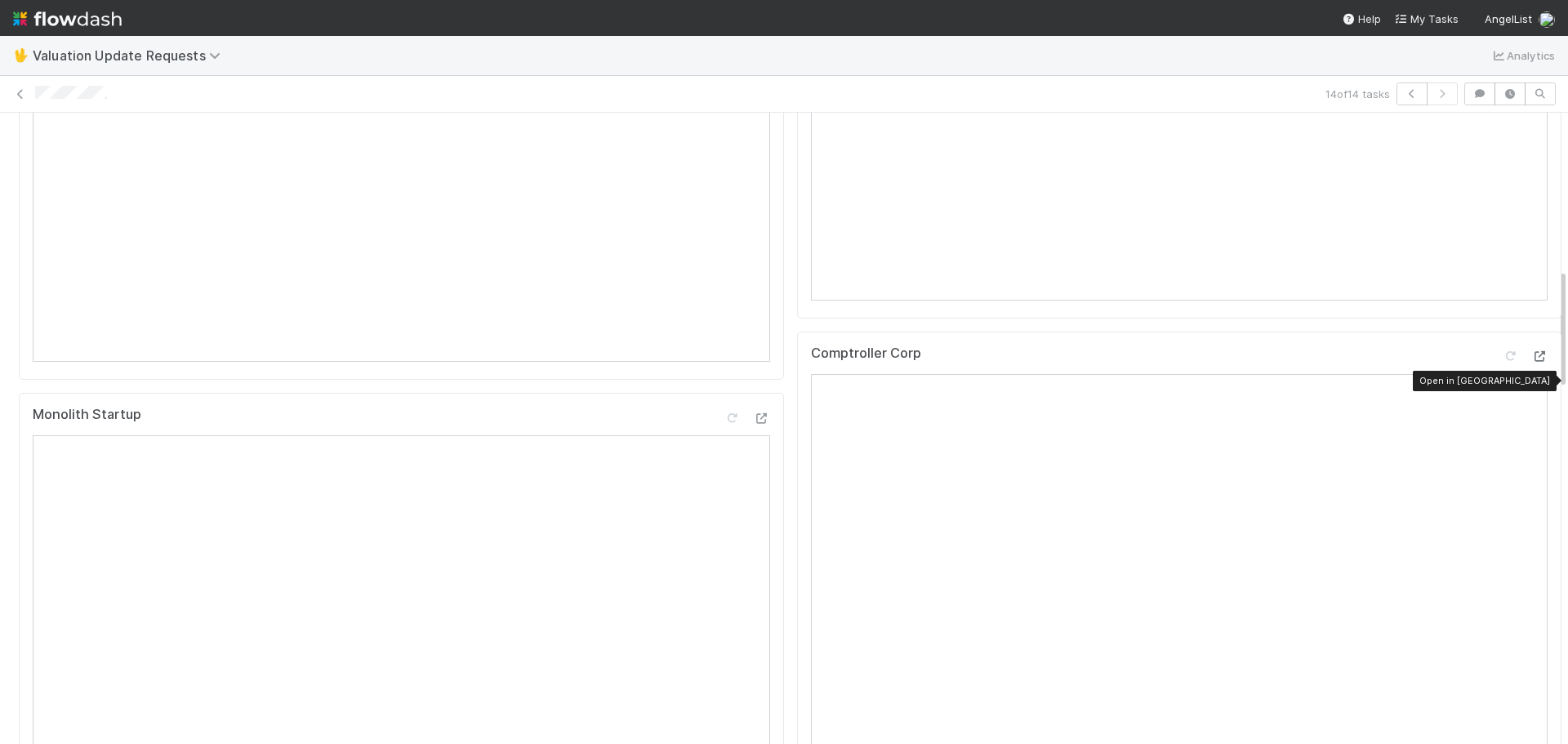
click at [1532, 362] on icon at bounding box center [1540, 357] width 17 height 11
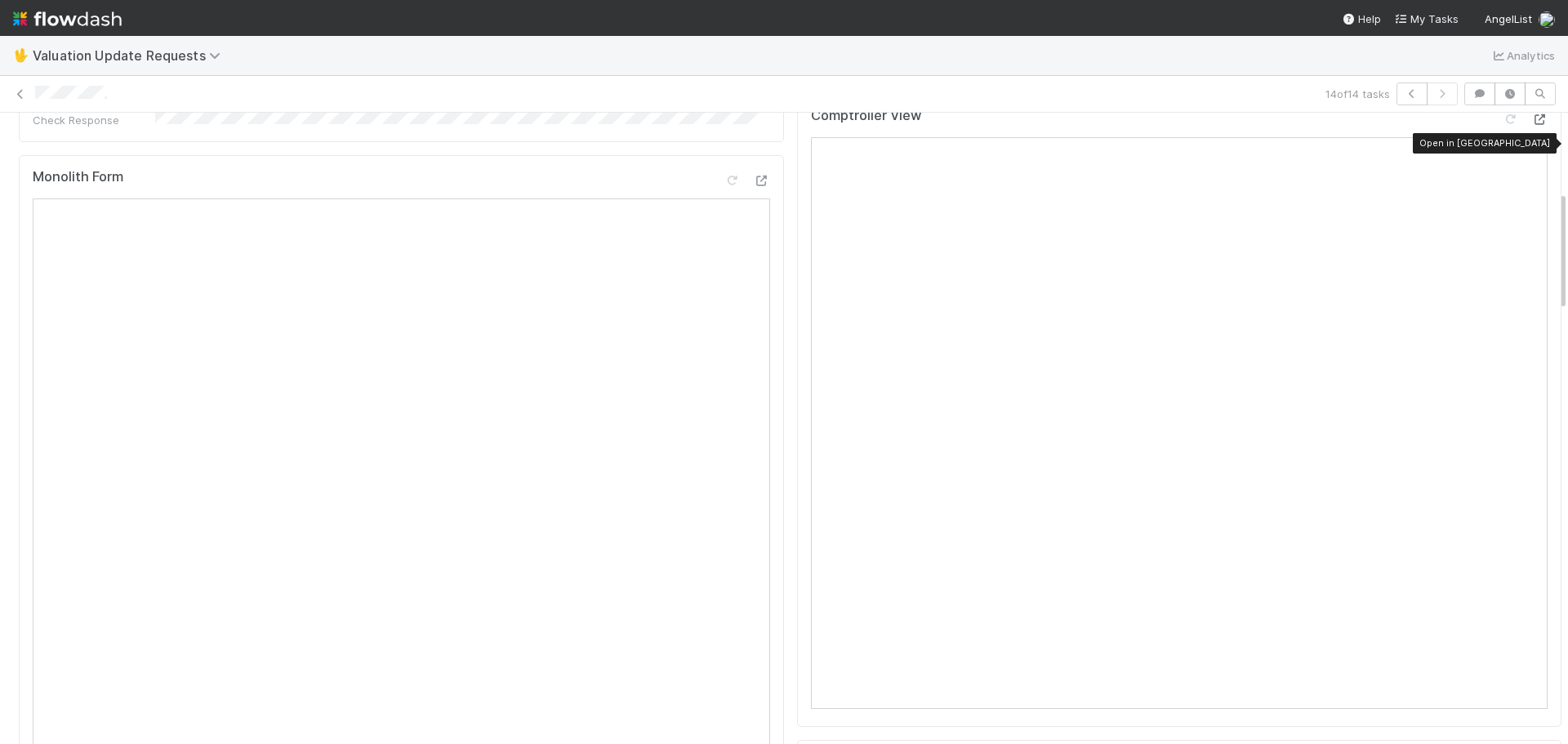
click at [1532, 128] on div at bounding box center [1540, 119] width 17 height 17
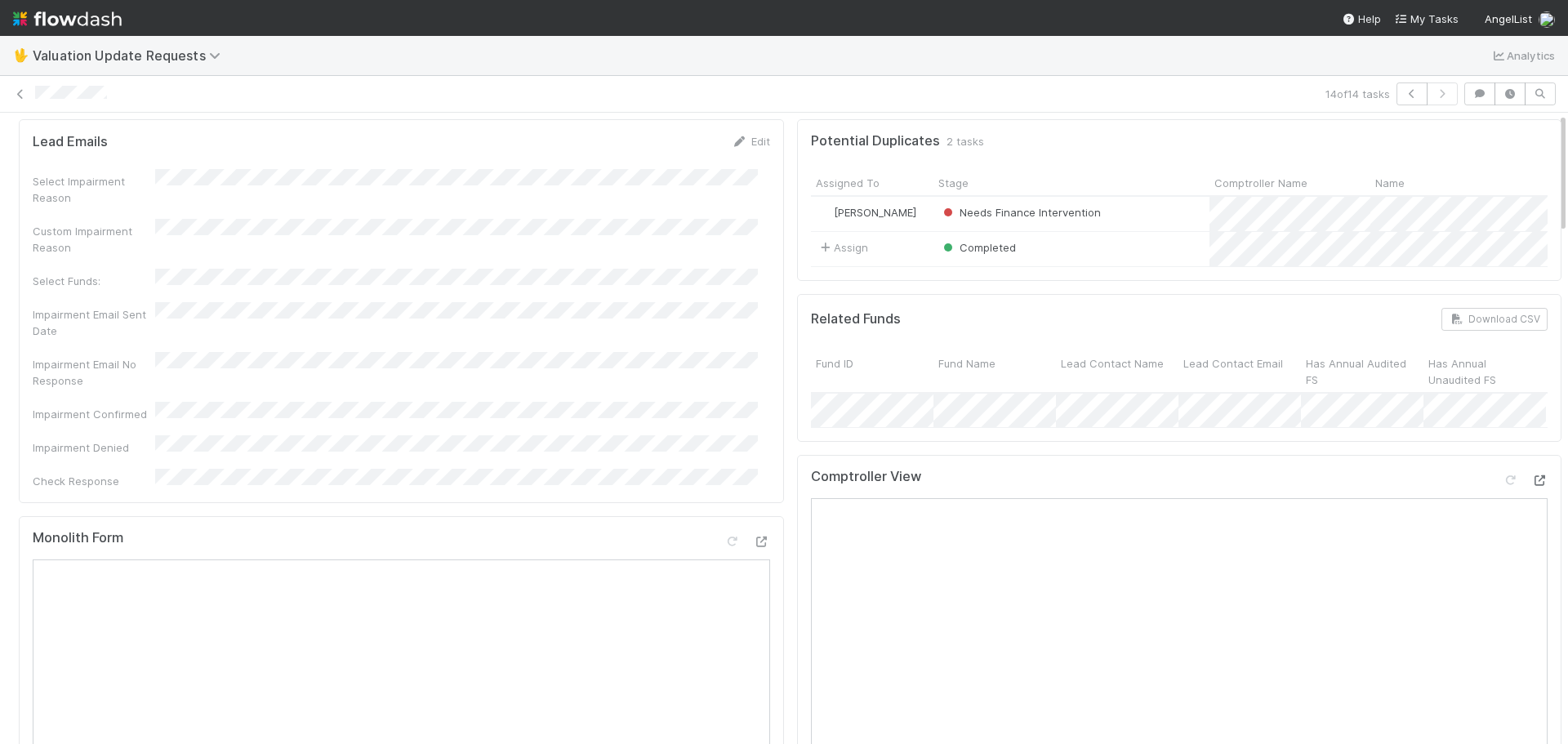
scroll to position [0, 0]
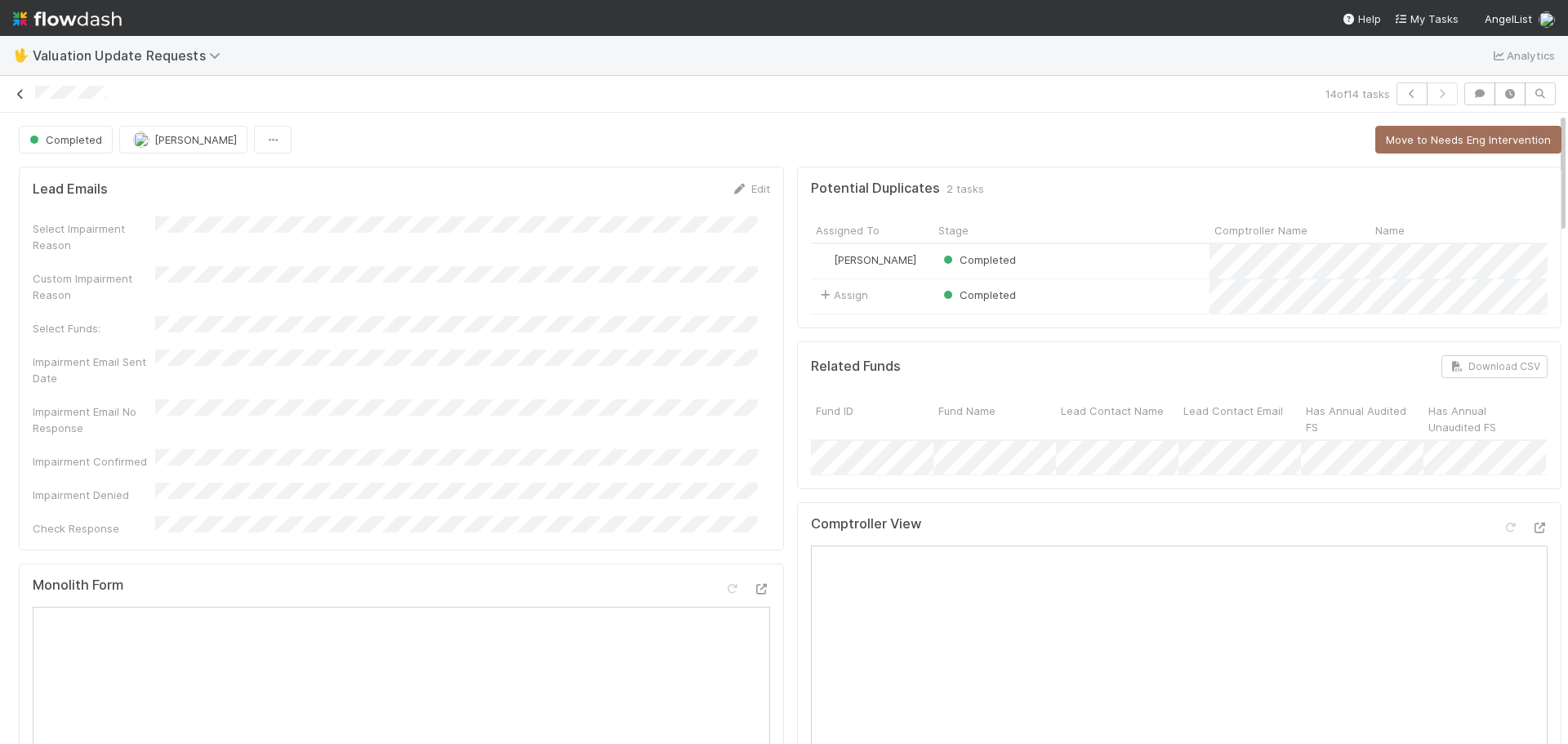
click at [19, 99] on icon at bounding box center [20, 94] width 17 height 11
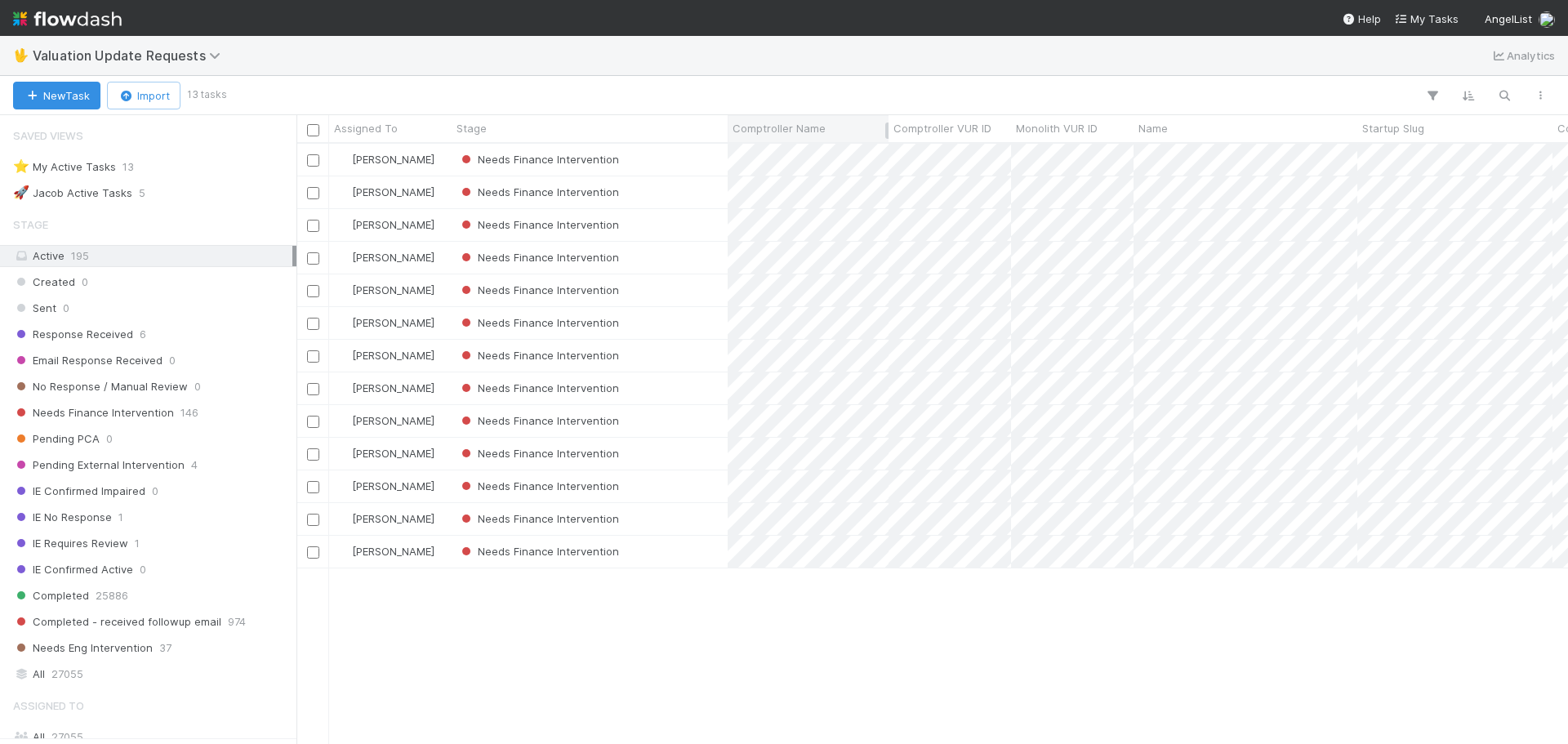
scroll to position [13, 13]
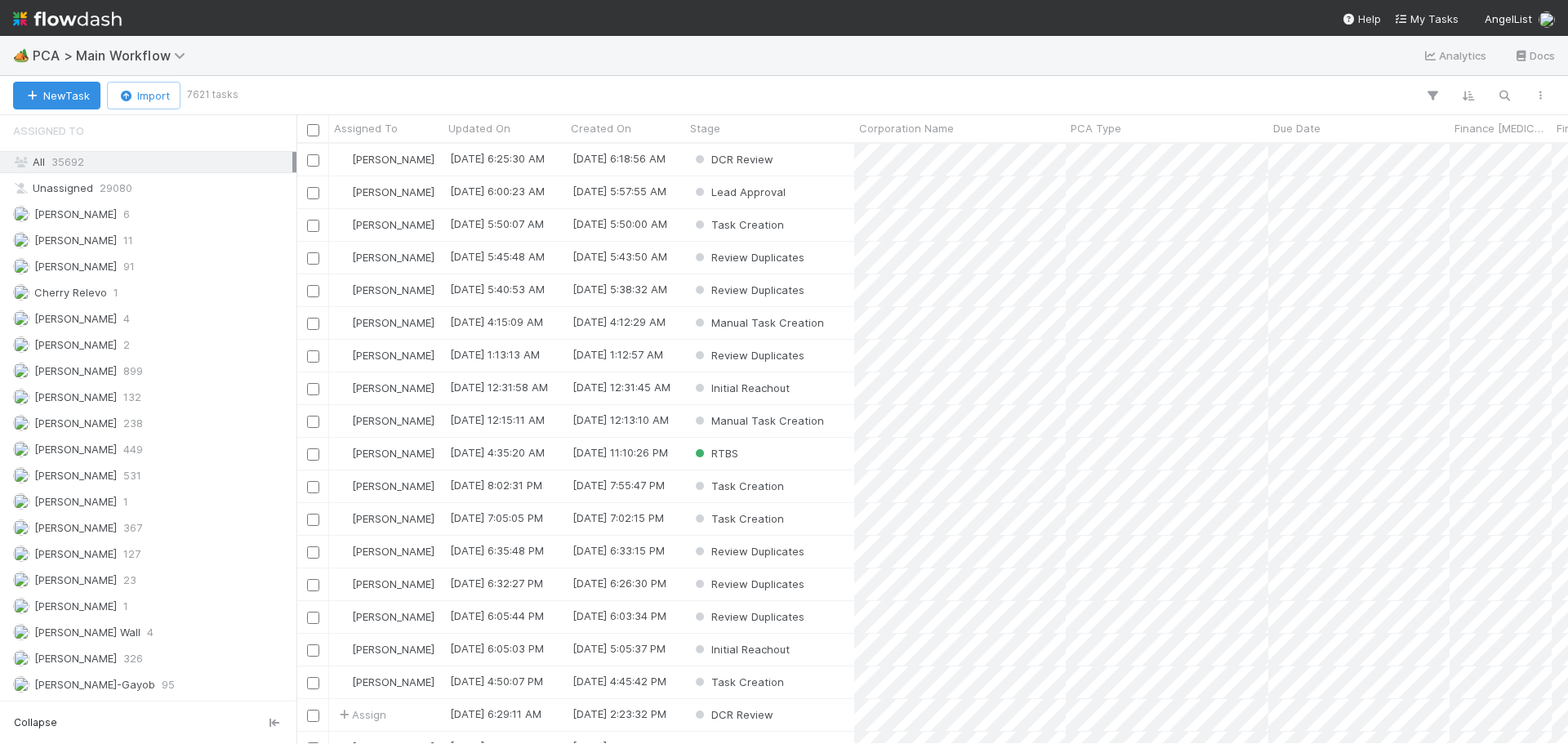
scroll to position [1715, 0]
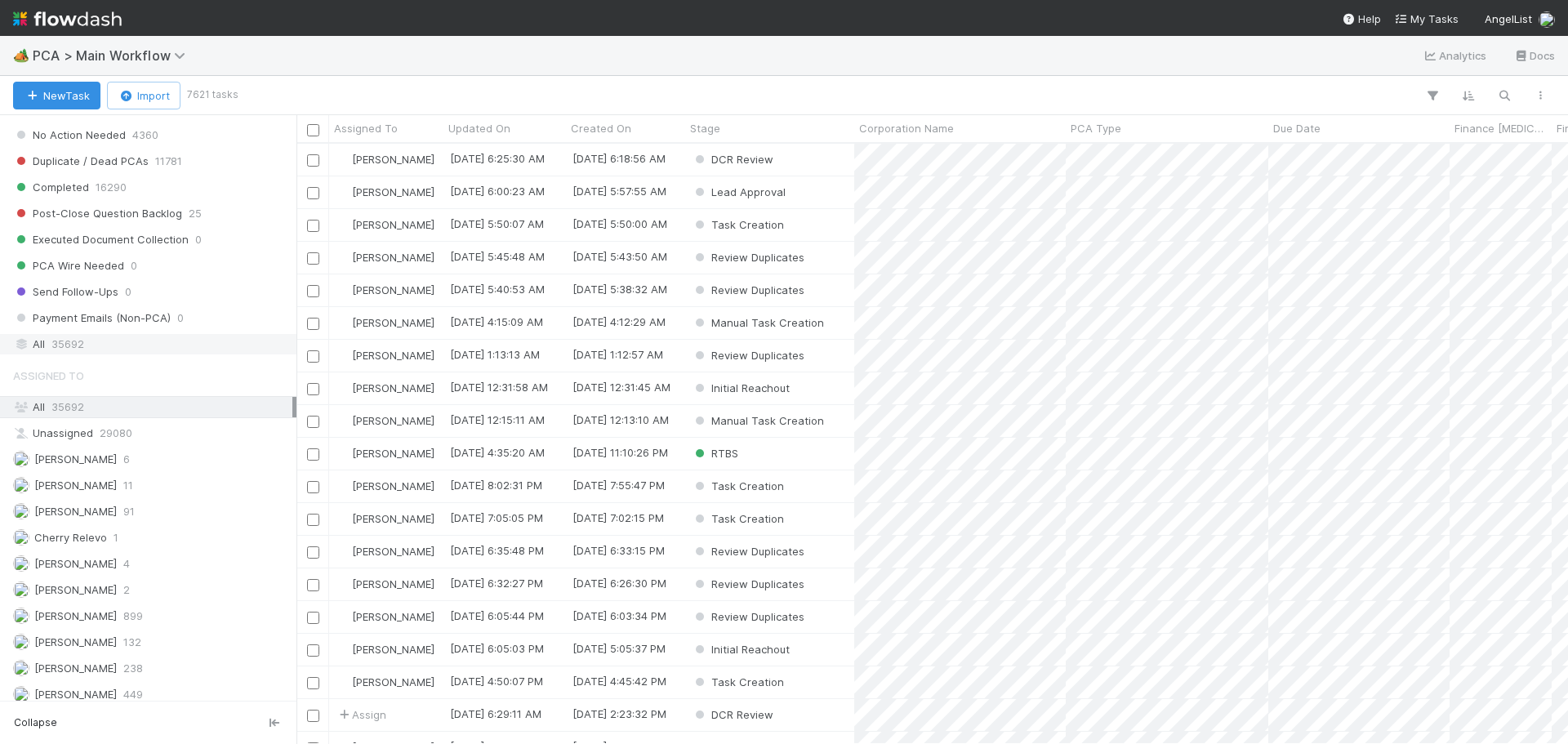
click at [95, 340] on div "All 35692" at bounding box center [152, 344] width 279 height 20
click at [1498, 93] on icon "button" at bounding box center [1505, 95] width 17 height 15
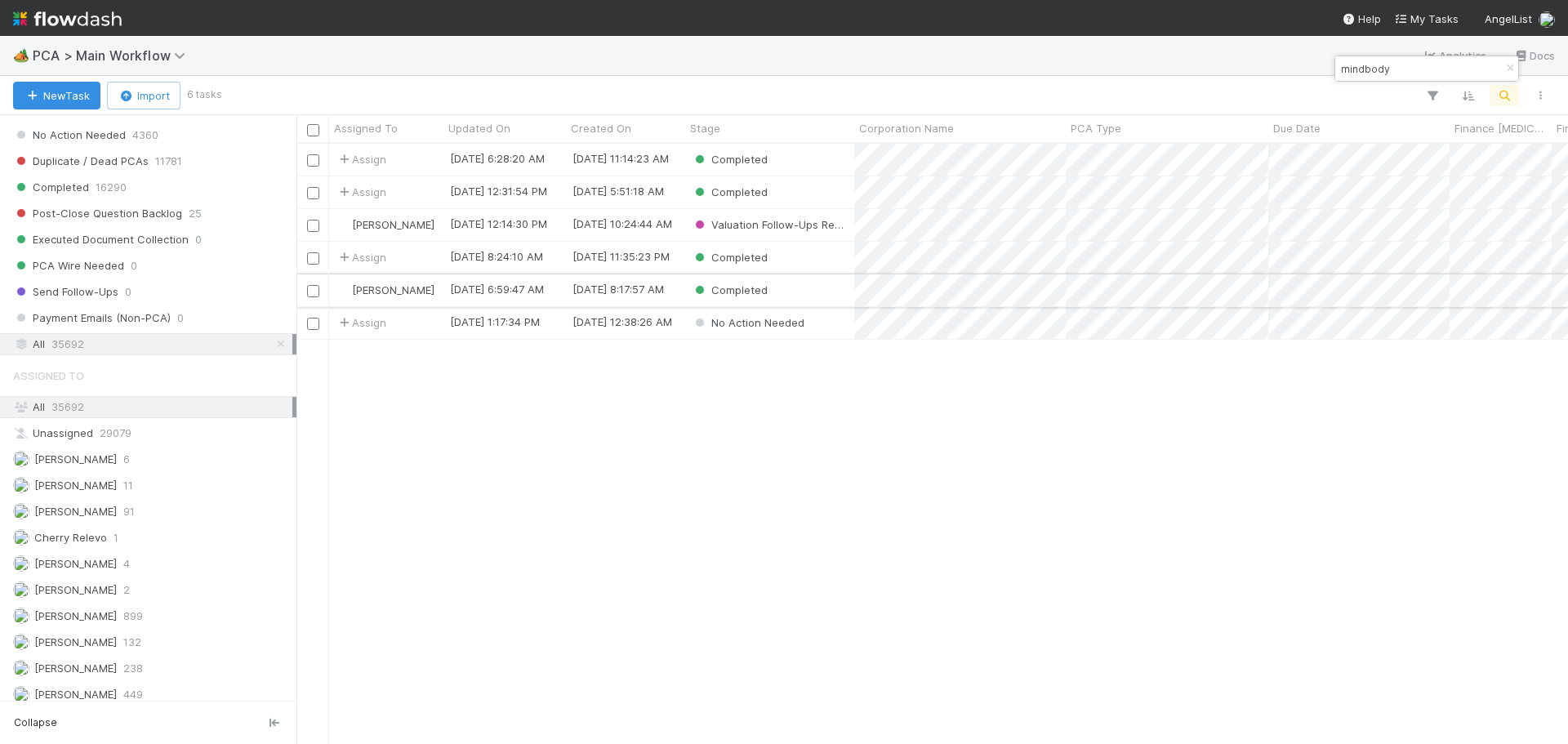
type input "mindbody"
click at [831, 282] on div "Completed" at bounding box center [770, 290] width 169 height 32
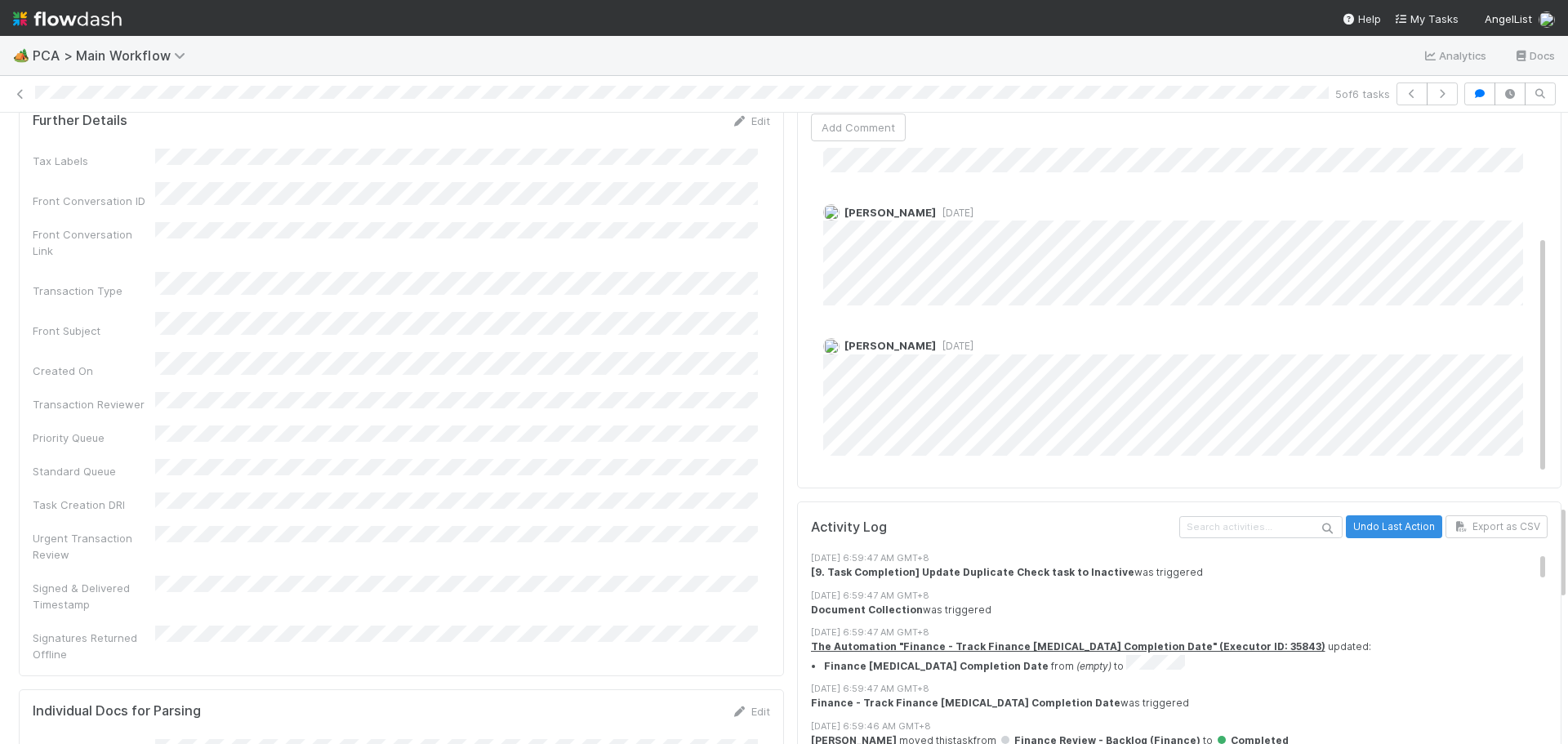
scroll to position [2696, 0]
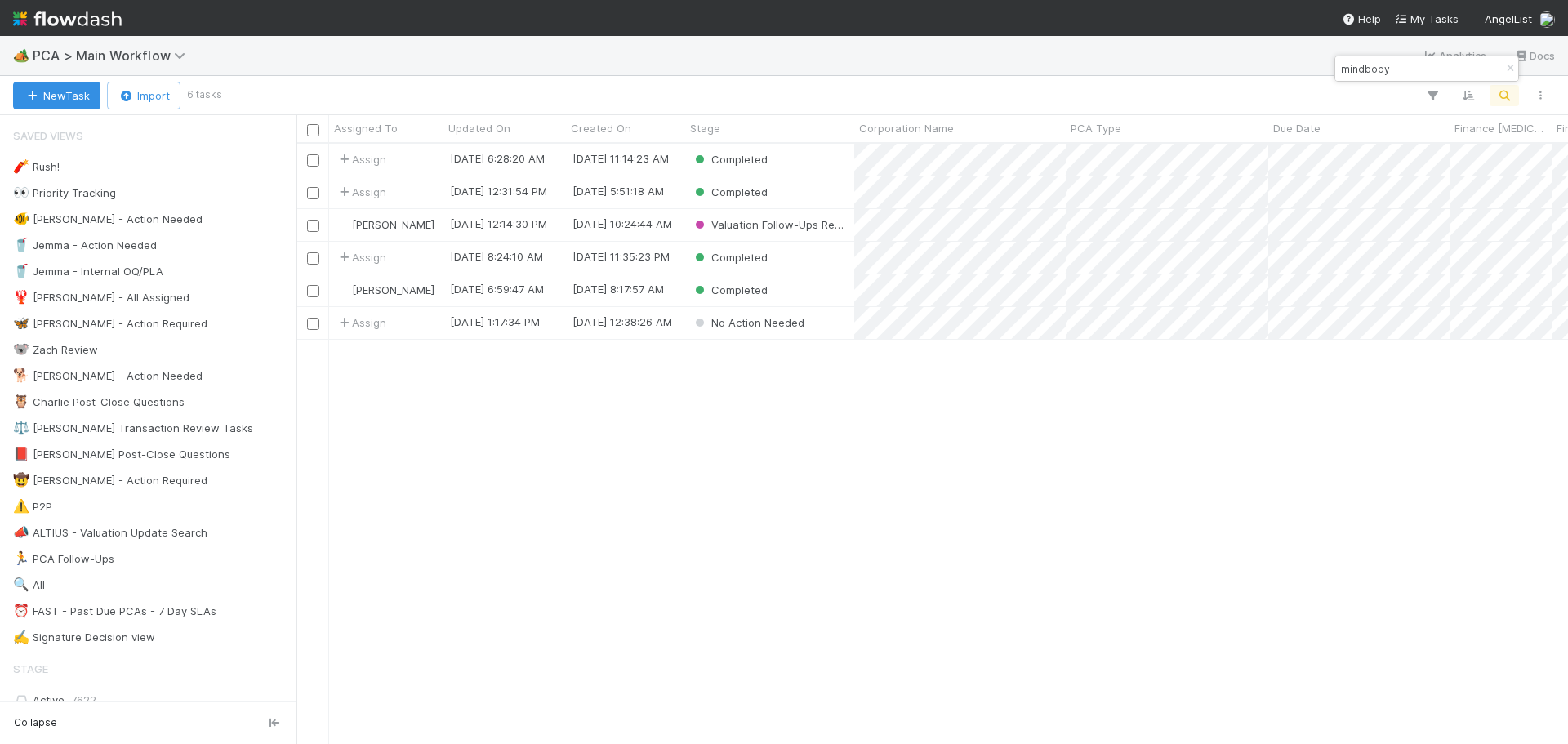
scroll to position [588, 1260]
click at [67, 96] on button "New Task" at bounding box center [56, 96] width 87 height 28
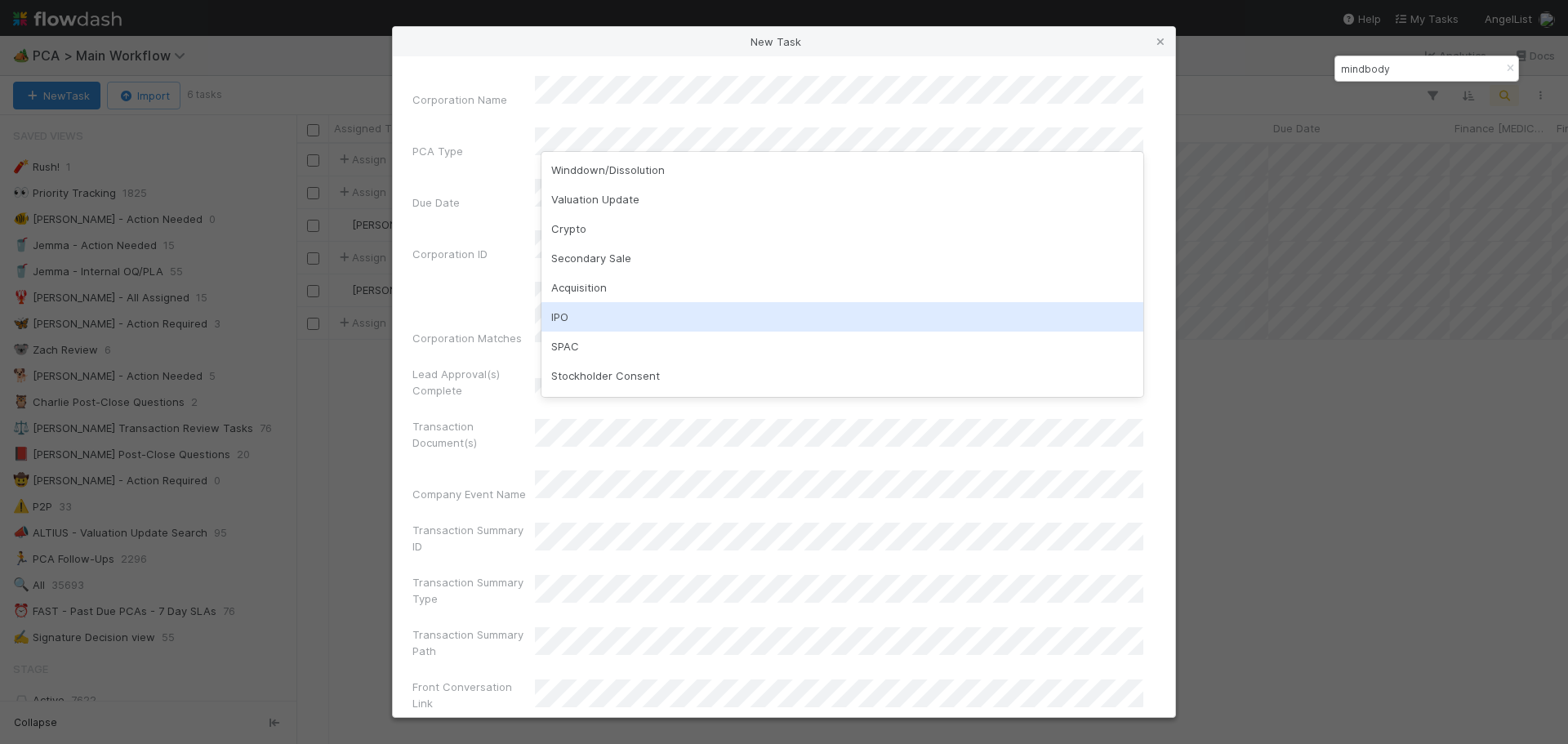
scroll to position [245, 0]
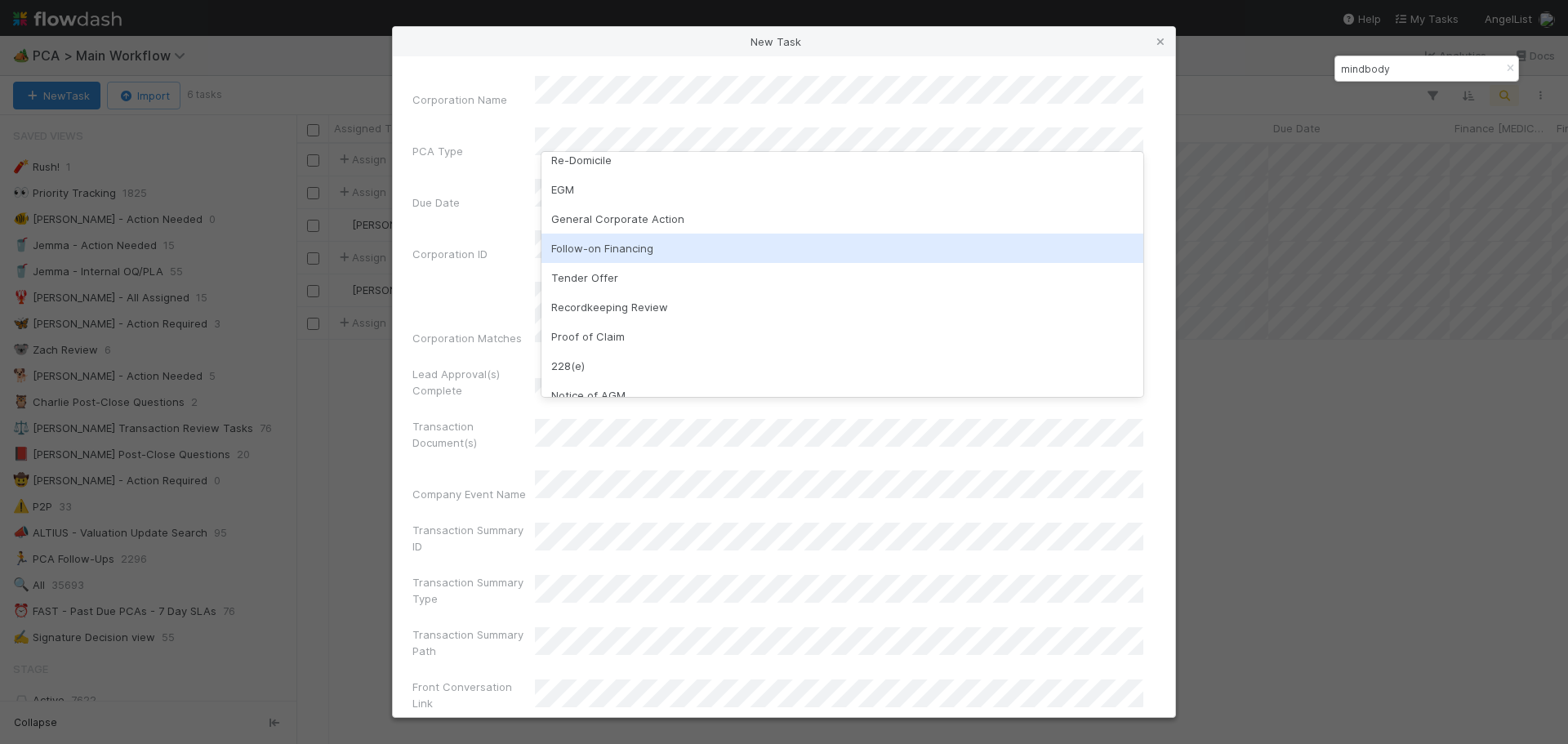
click at [609, 249] on div "Follow-on Financing" at bounding box center [842, 248] width 602 height 29
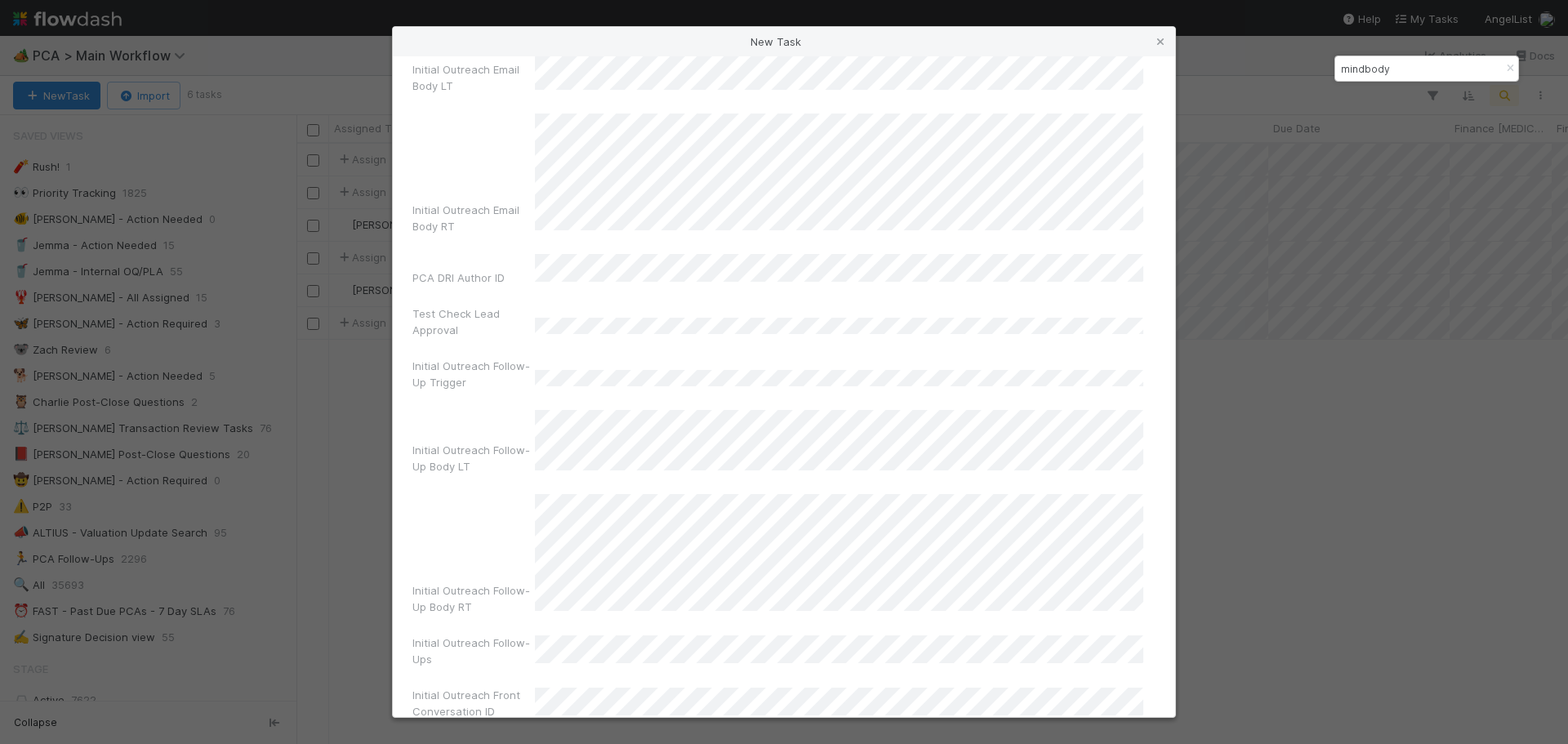
scroll to position [11159, 0]
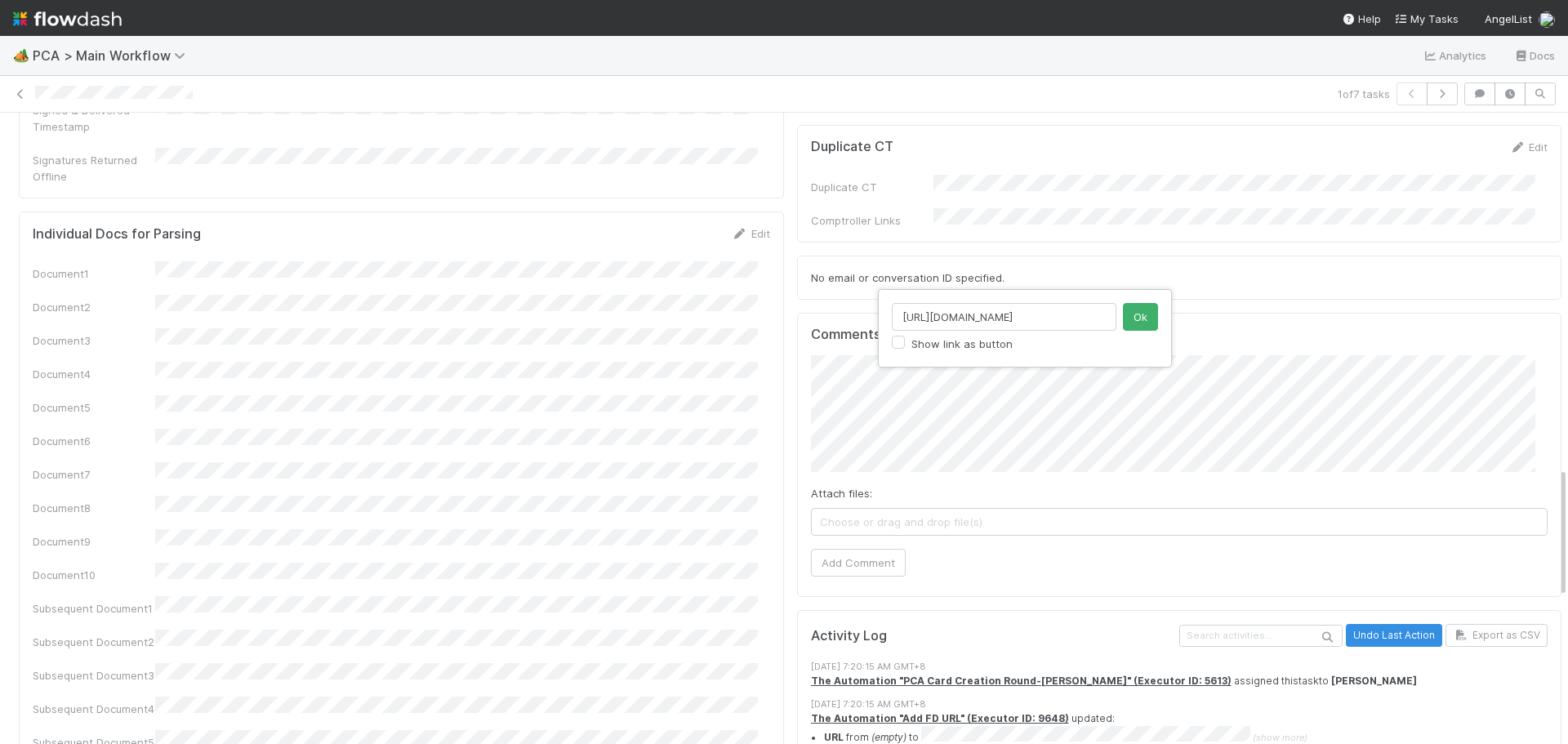
scroll to position [0, 620]
type input "https://www.crunchbase.com/organization/menda-health?utm_source=linkedin&utm_me…"
click at [1144, 323] on button "Ok" at bounding box center [1141, 317] width 35 height 28
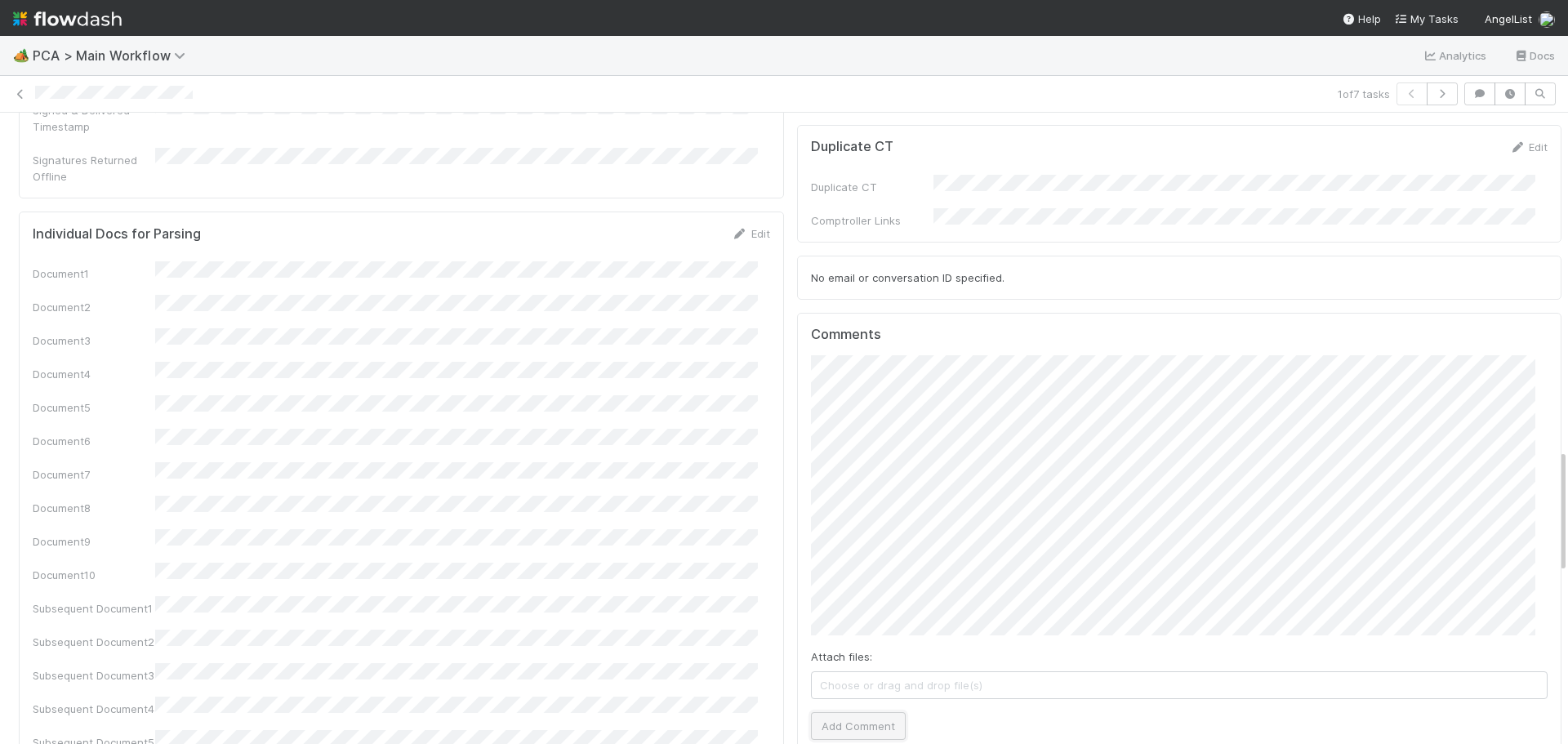
click at [840, 712] on button "Add Comment" at bounding box center [858, 726] width 95 height 28
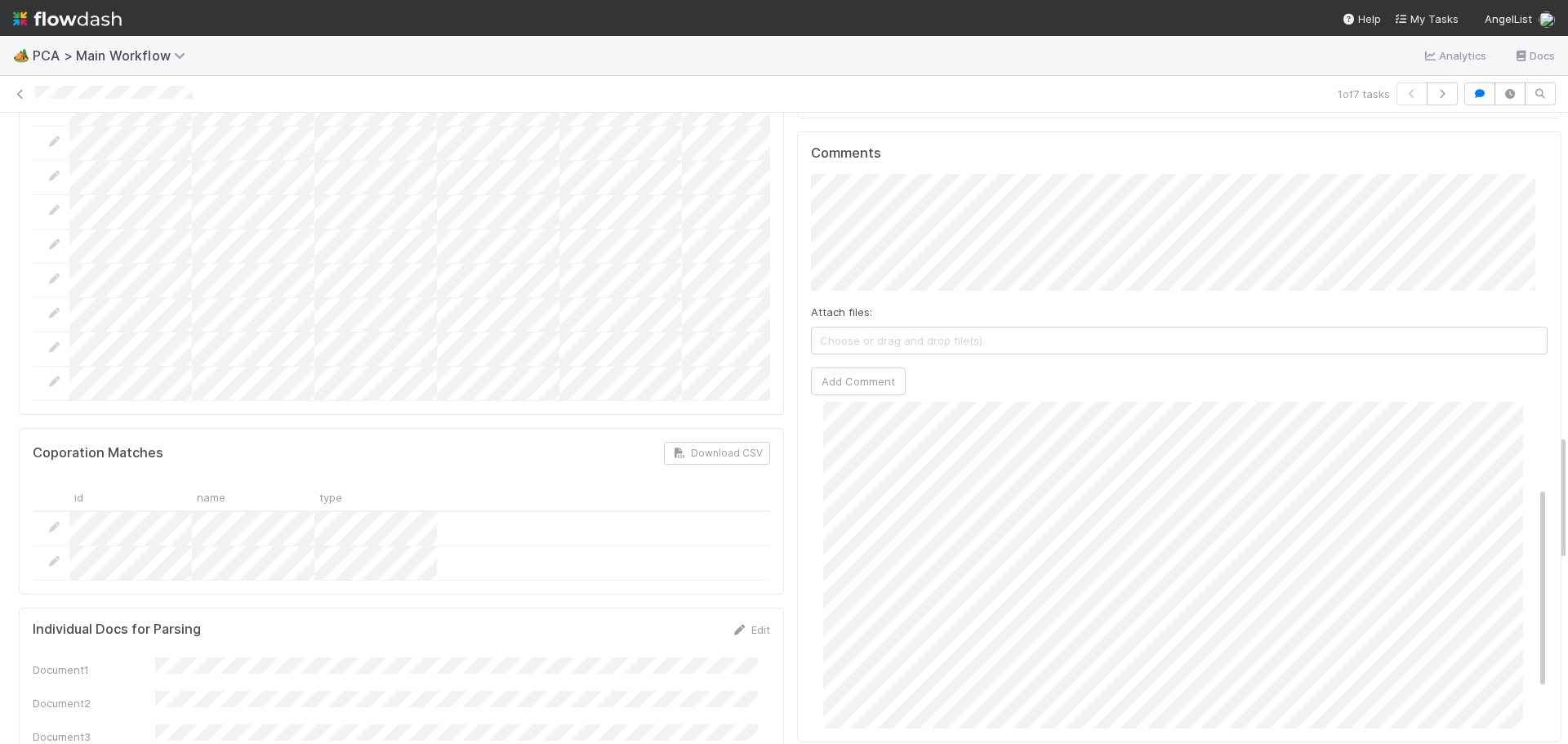
scroll to position [0, 0]
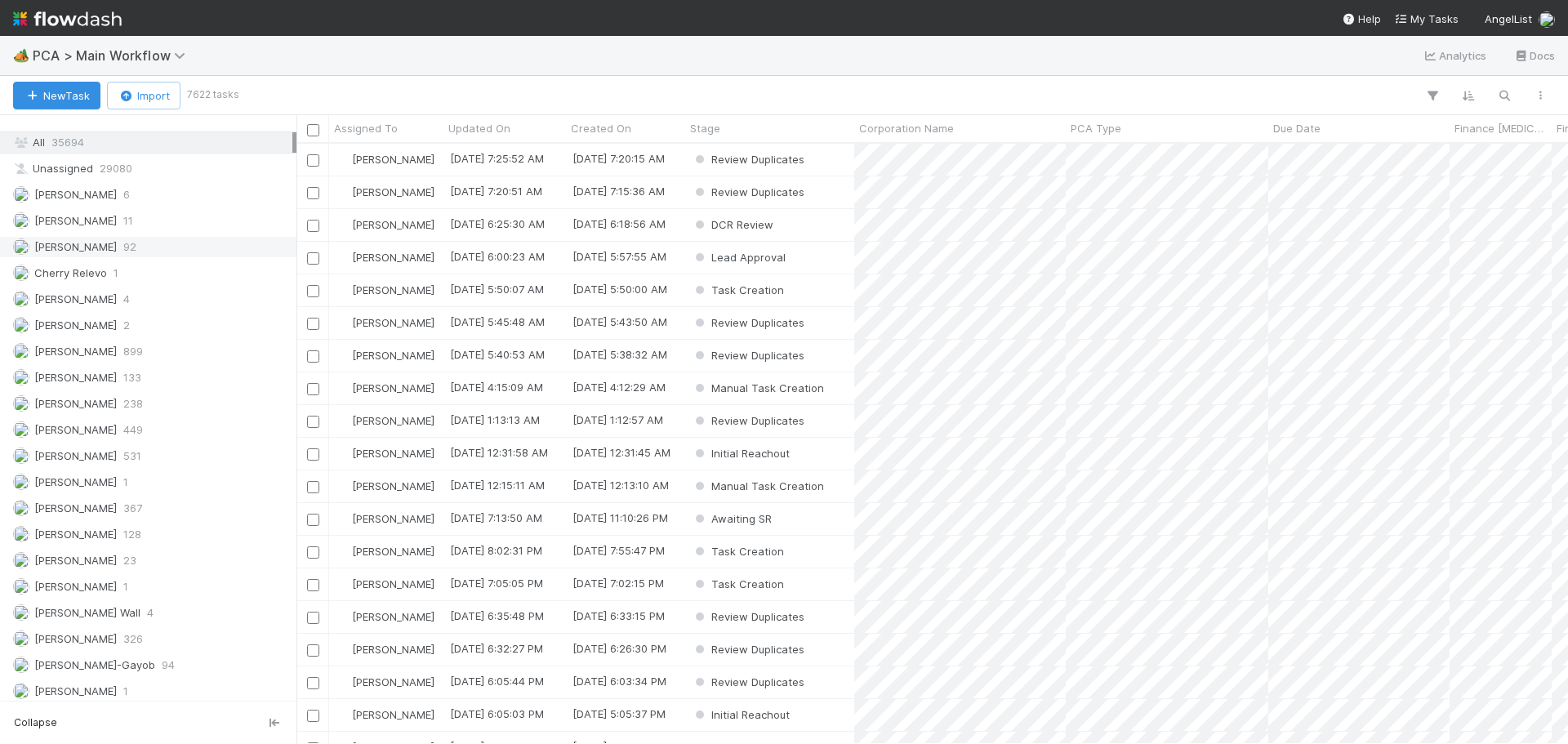
scroll to position [1715, 0]
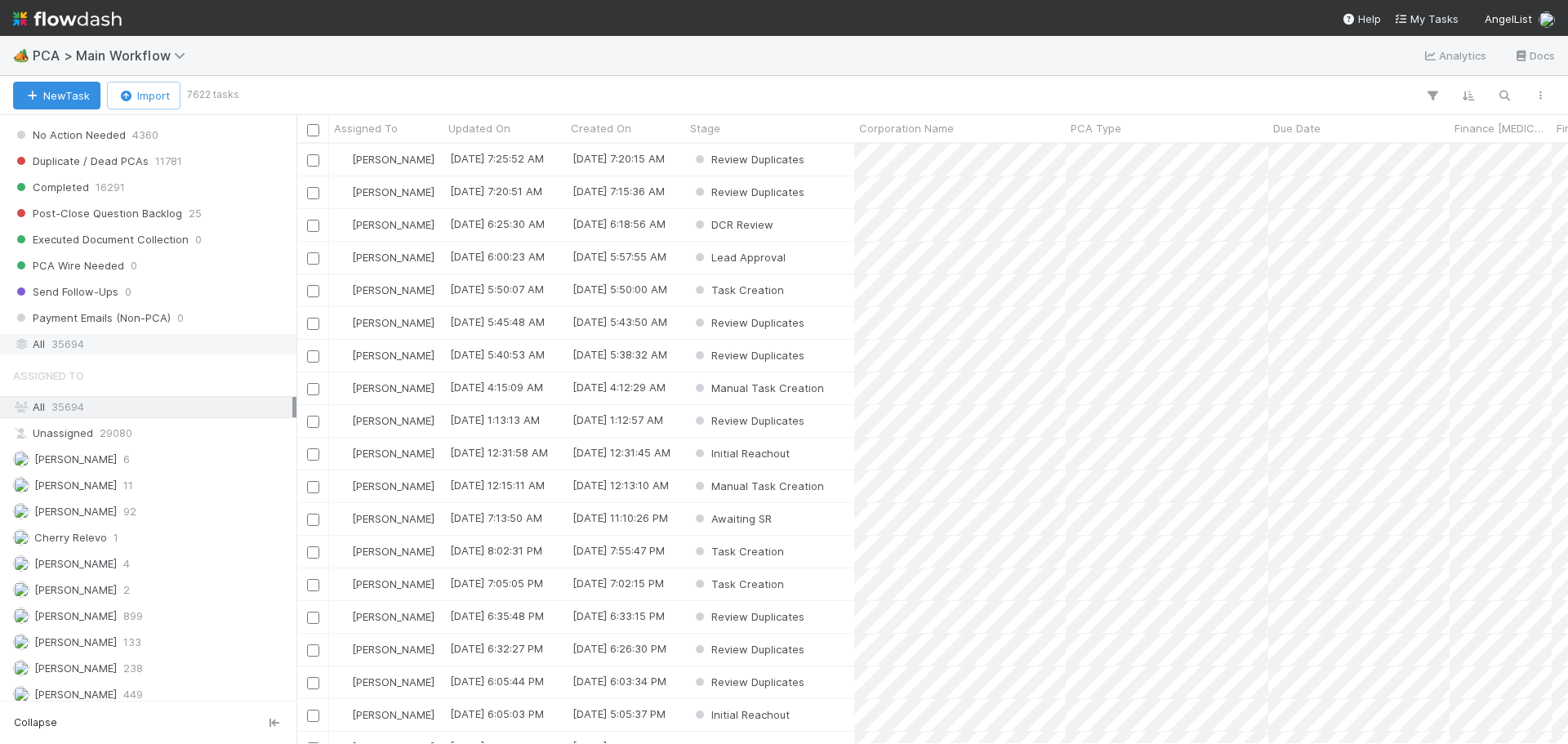
drag, startPoint x: 81, startPoint y: 346, endPoint x: 134, endPoint y: 343, distance: 53.1
click at [81, 346] on span "35694" at bounding box center [67, 344] width 33 height 20
click at [1498, 94] on icon "button" at bounding box center [1505, 95] width 17 height 15
paste input "Opennano Pte. Ltd"
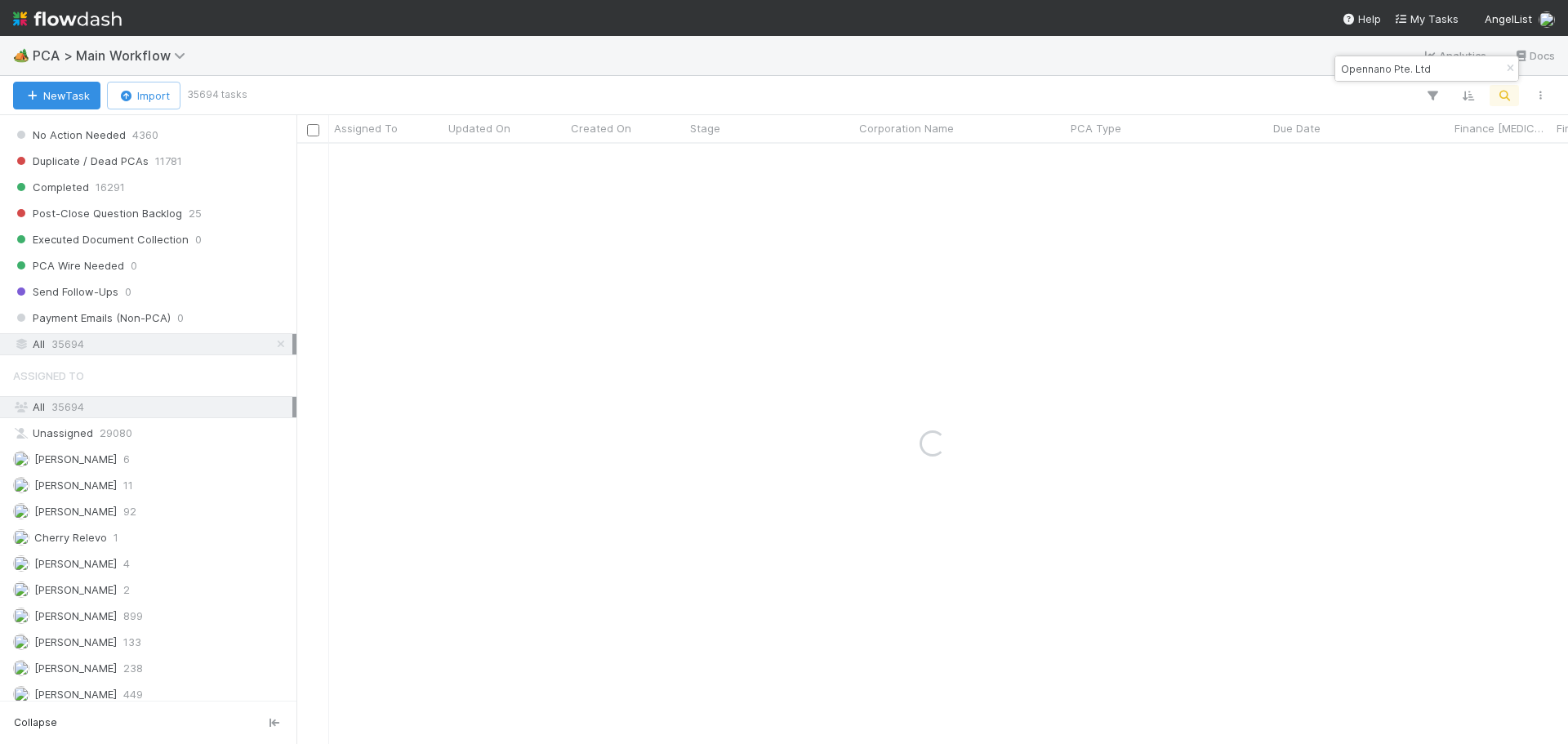
type input "Opennano Pte. Ltd"
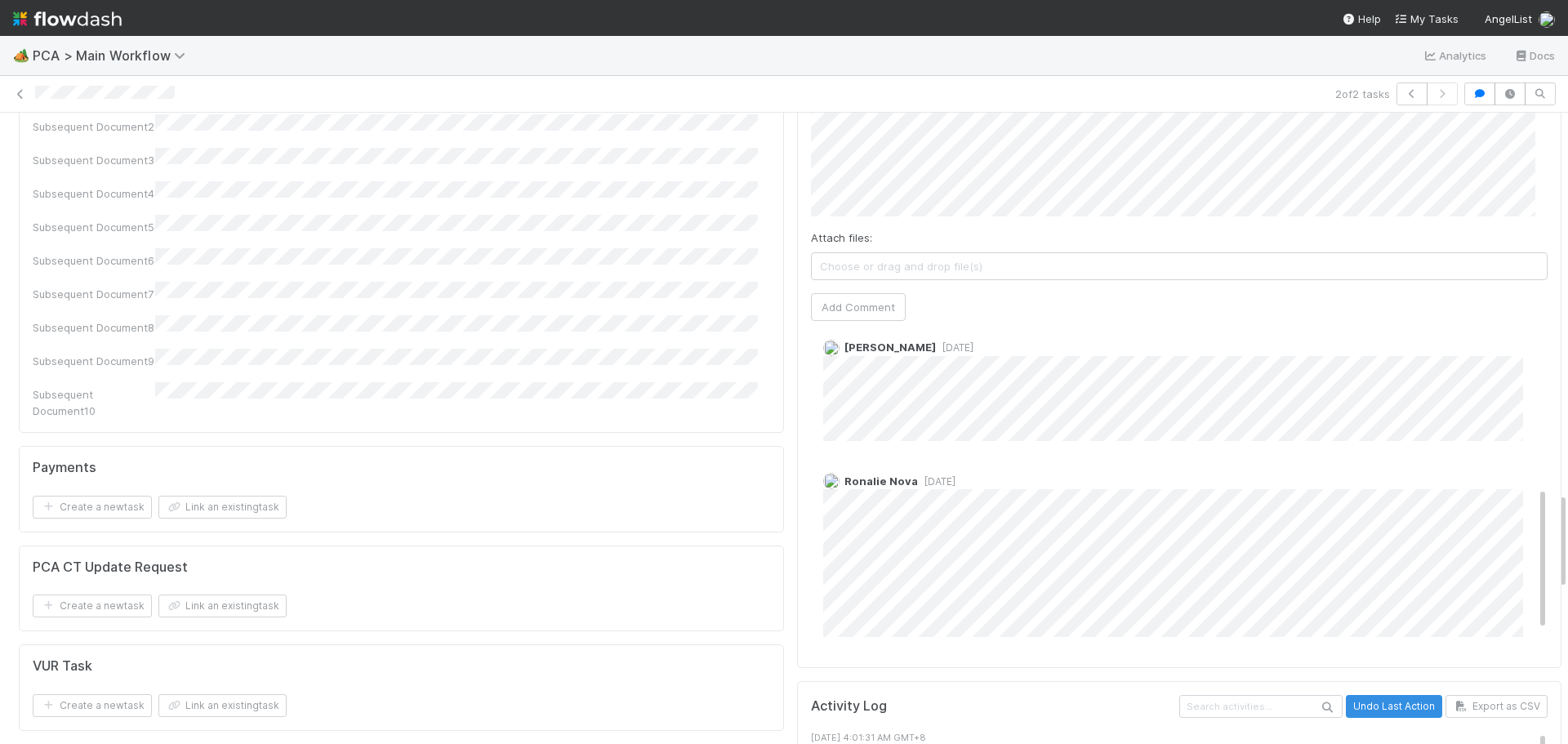
scroll to position [417, 0]
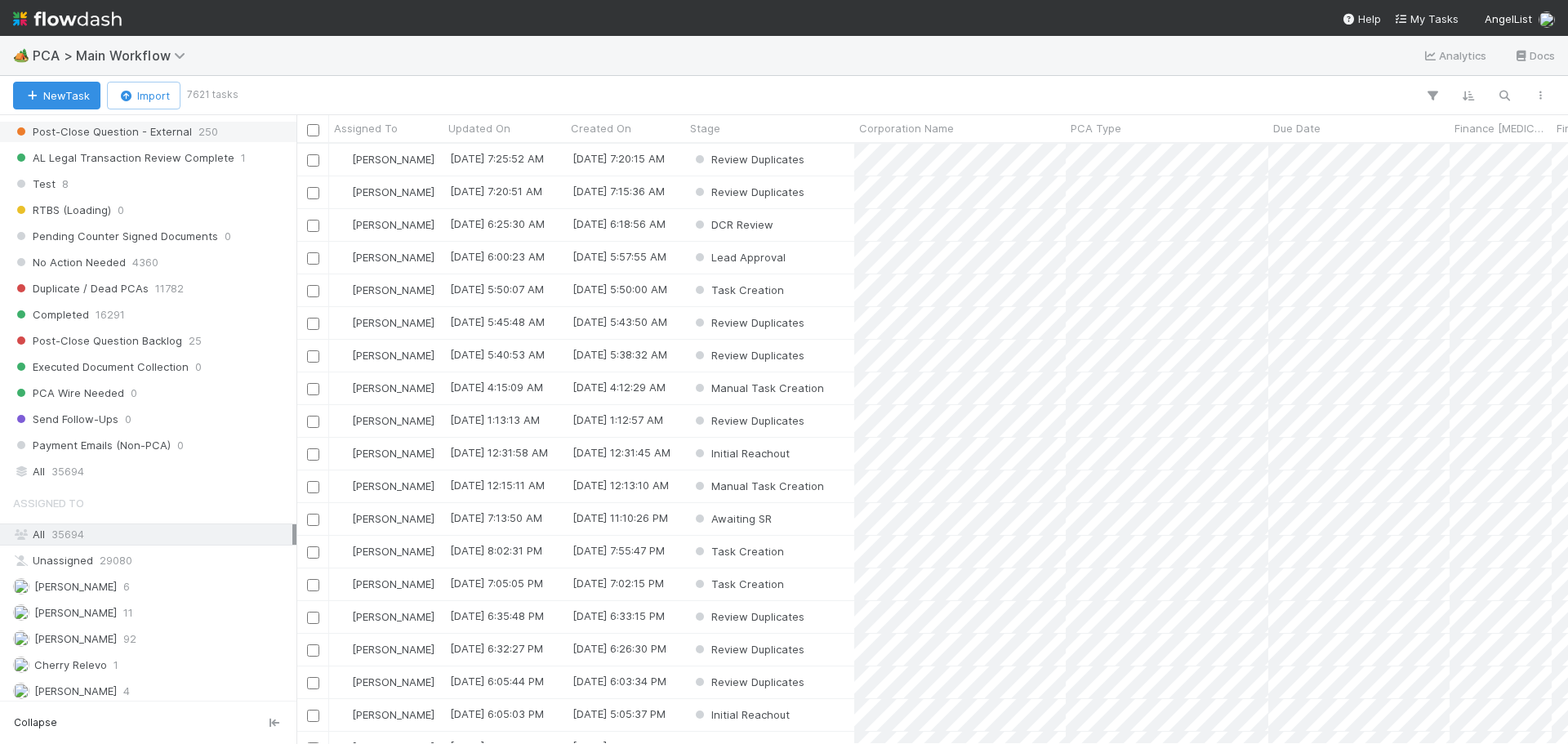
scroll to position [1797, 0]
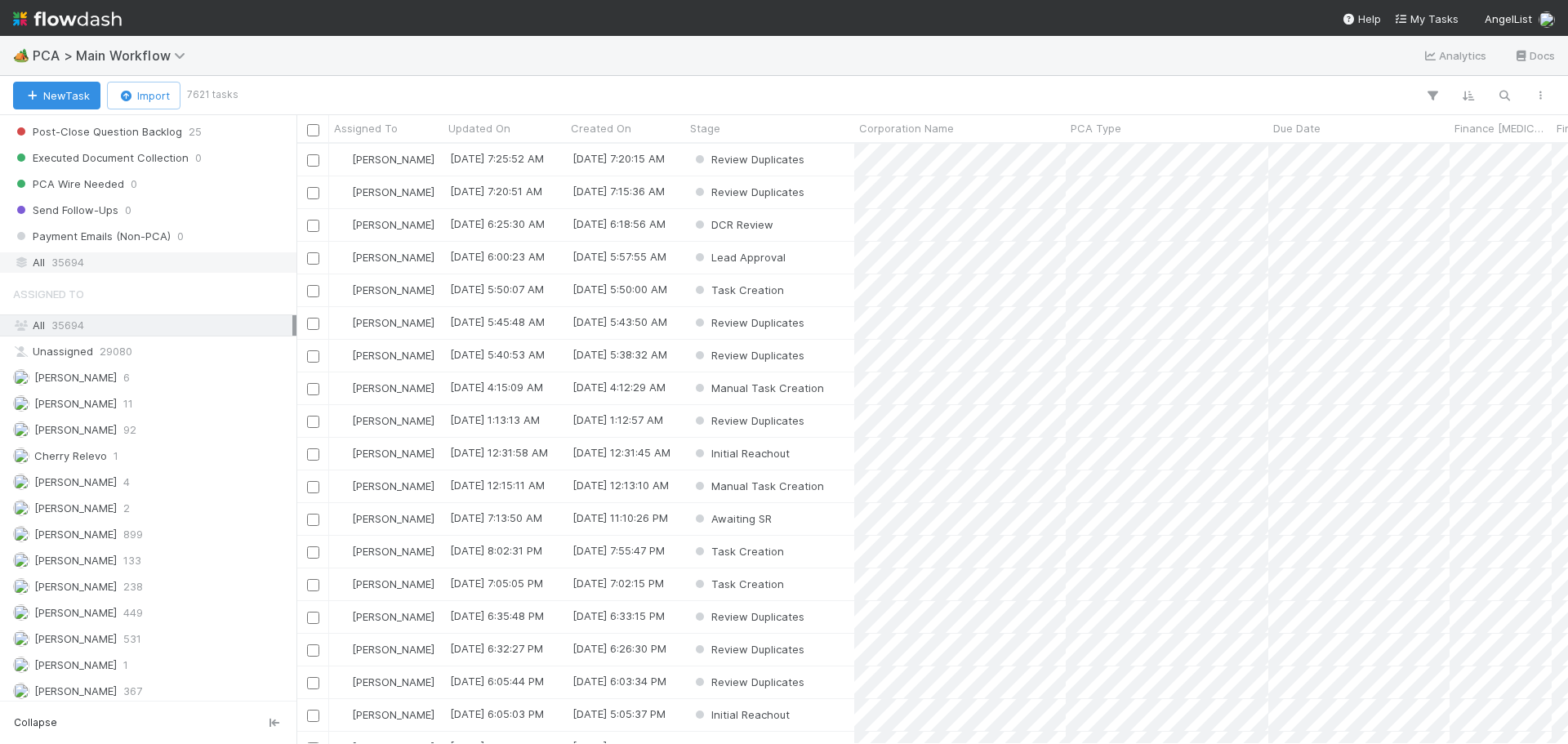
click at [103, 262] on div "All 35694" at bounding box center [152, 262] width 279 height 20
click at [1512, 97] on icon "button" at bounding box center [1505, 95] width 17 height 15
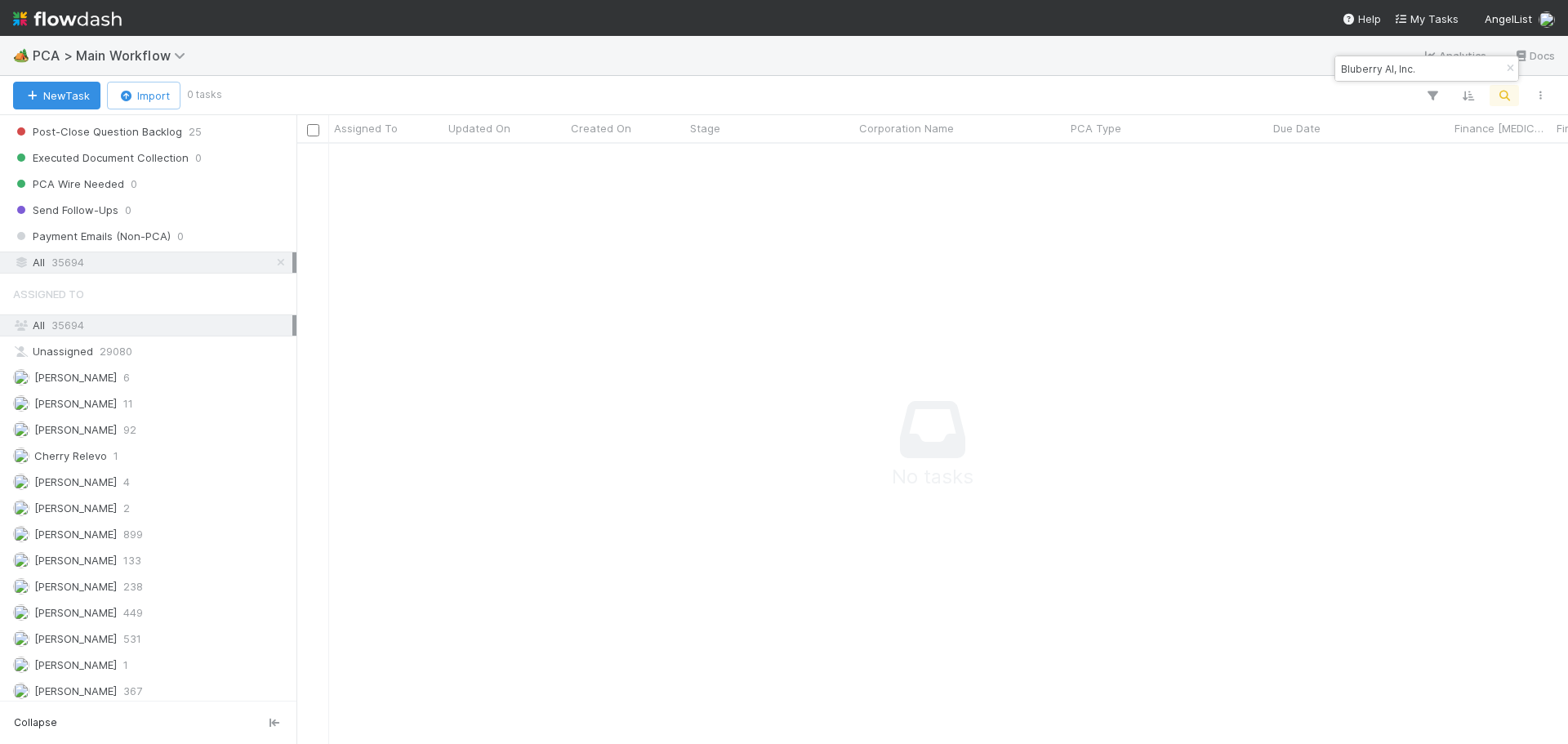
scroll to position [576, 1260]
type input "Bluberry AI Inc"
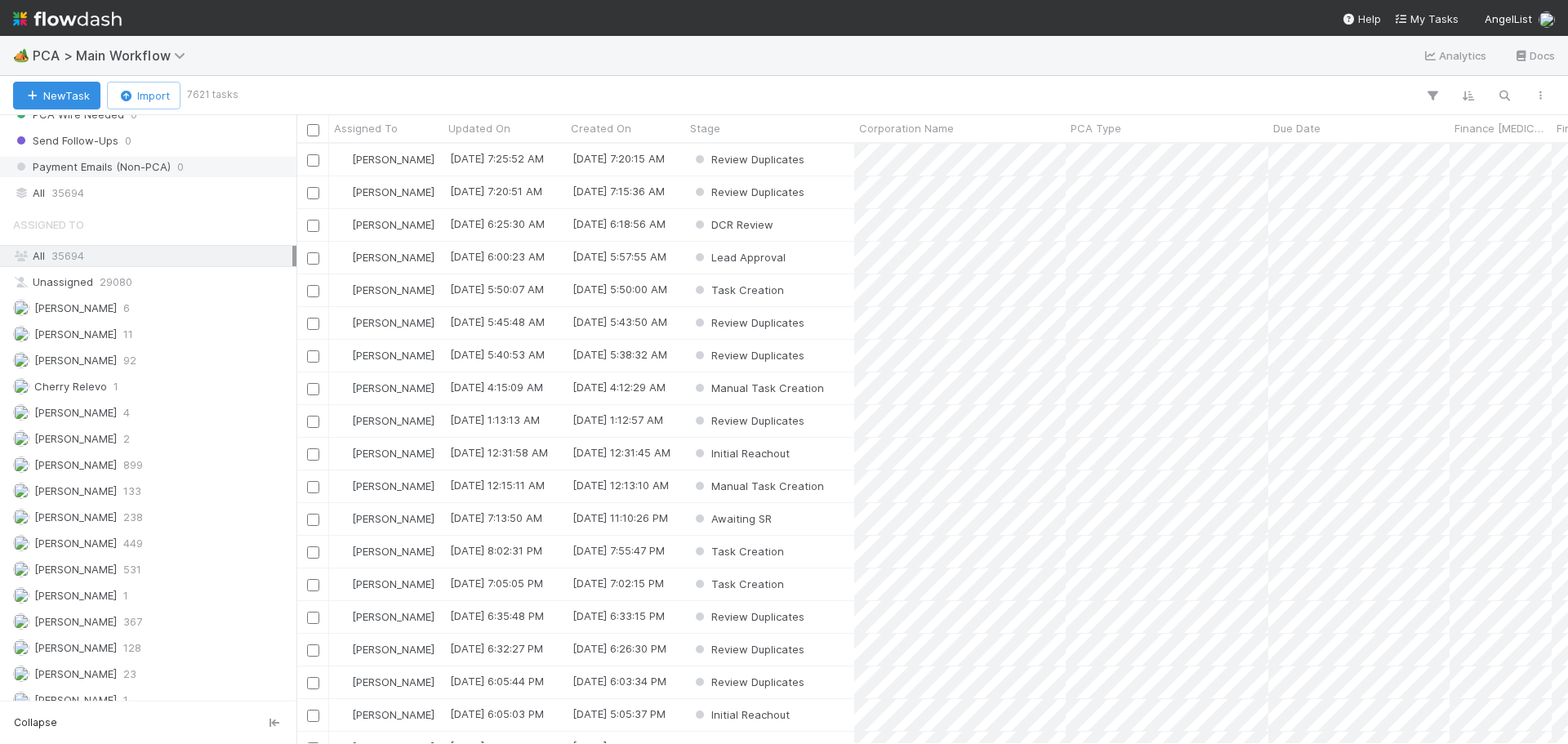
scroll to position [1715, 0]
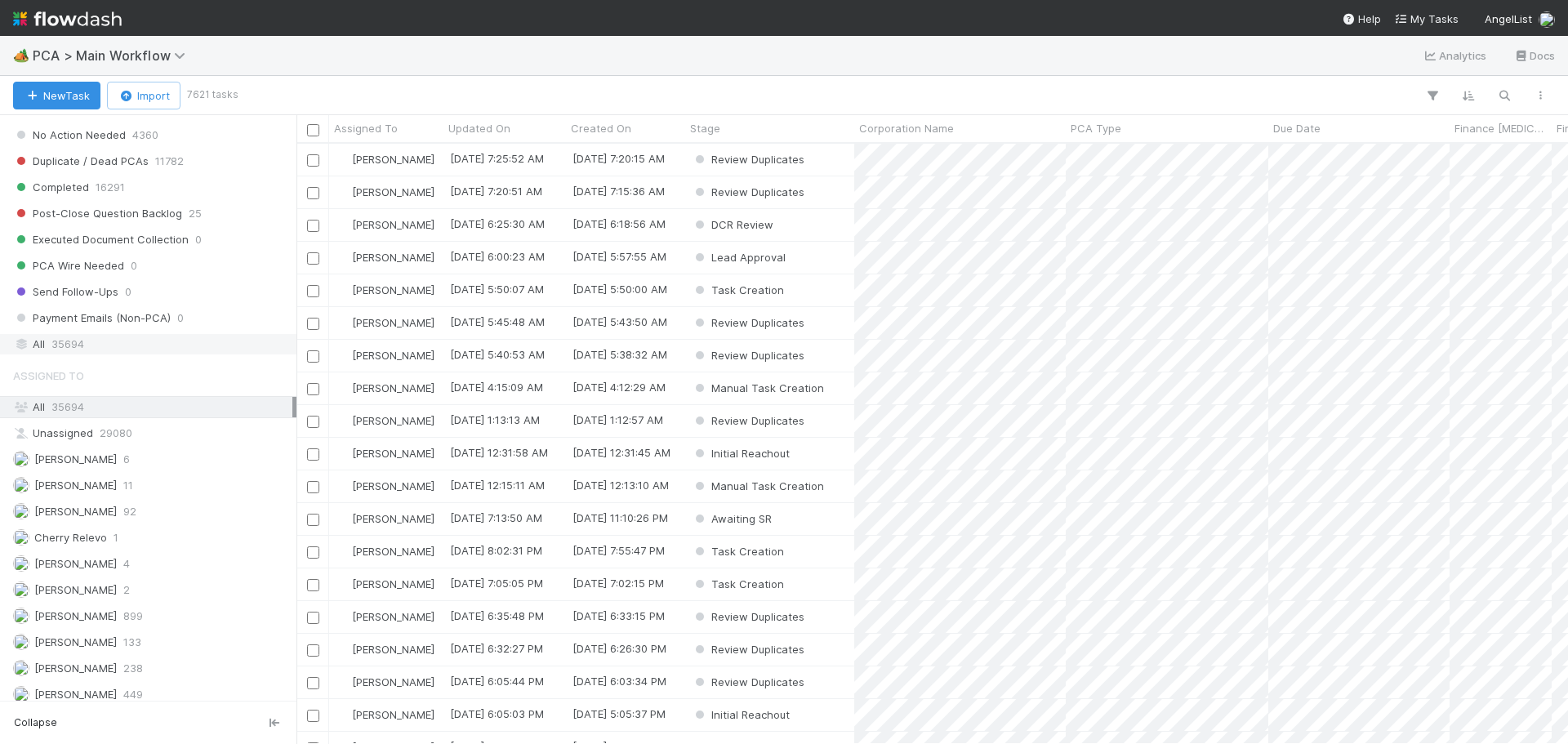
click at [106, 346] on div "All 35694" at bounding box center [152, 344] width 279 height 20
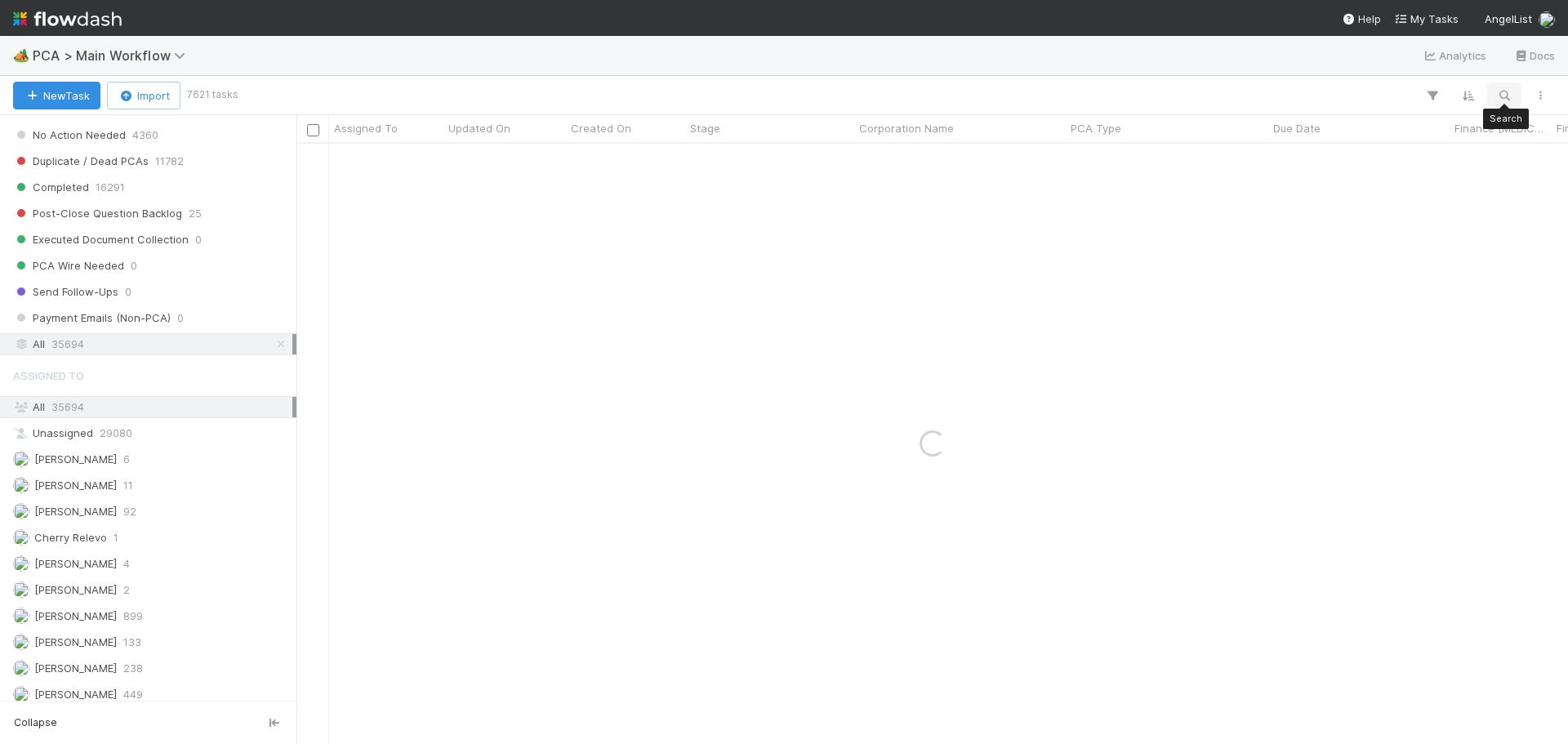
click at [1506, 86] on button "button" at bounding box center [1504, 95] width 29 height 21
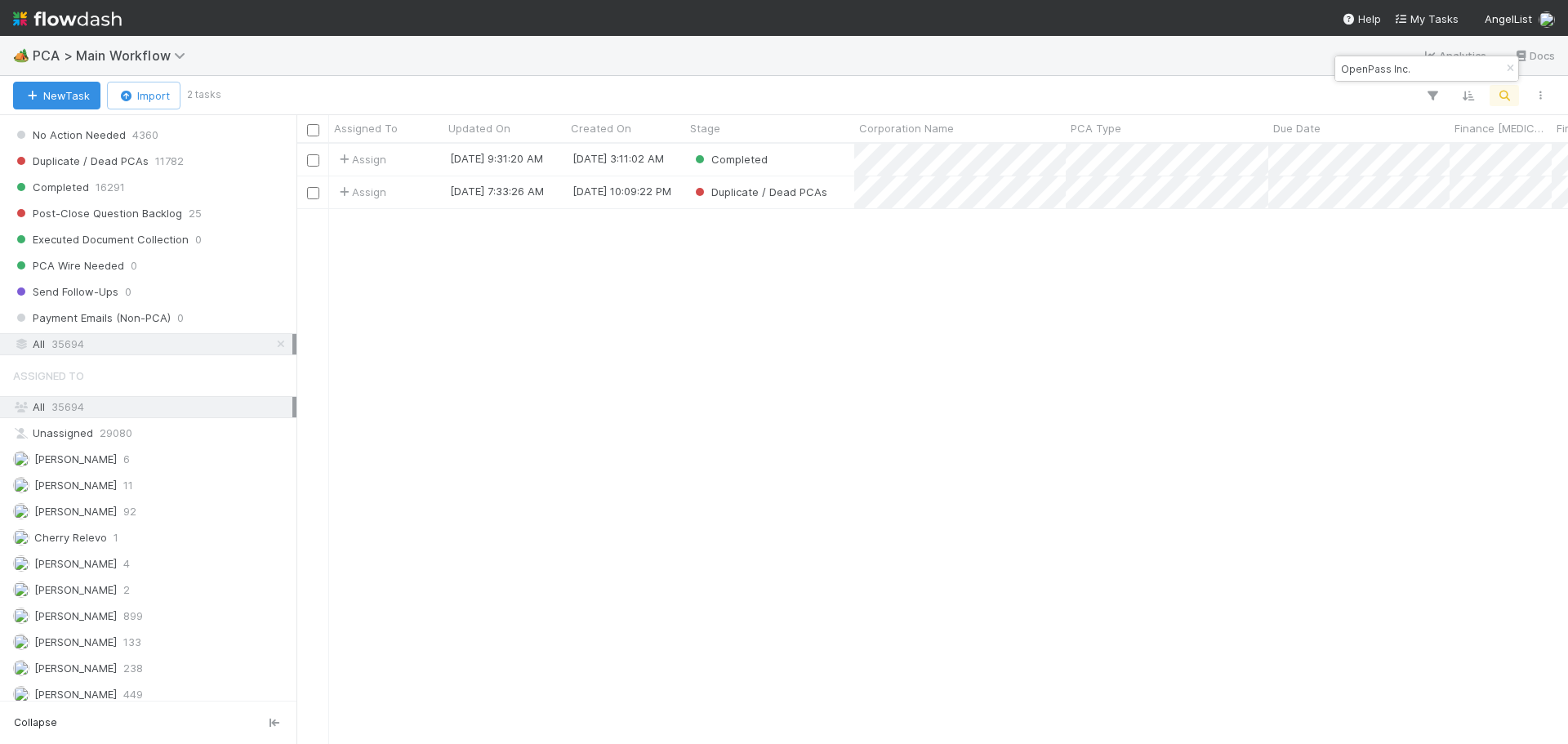
scroll to position [588, 1260]
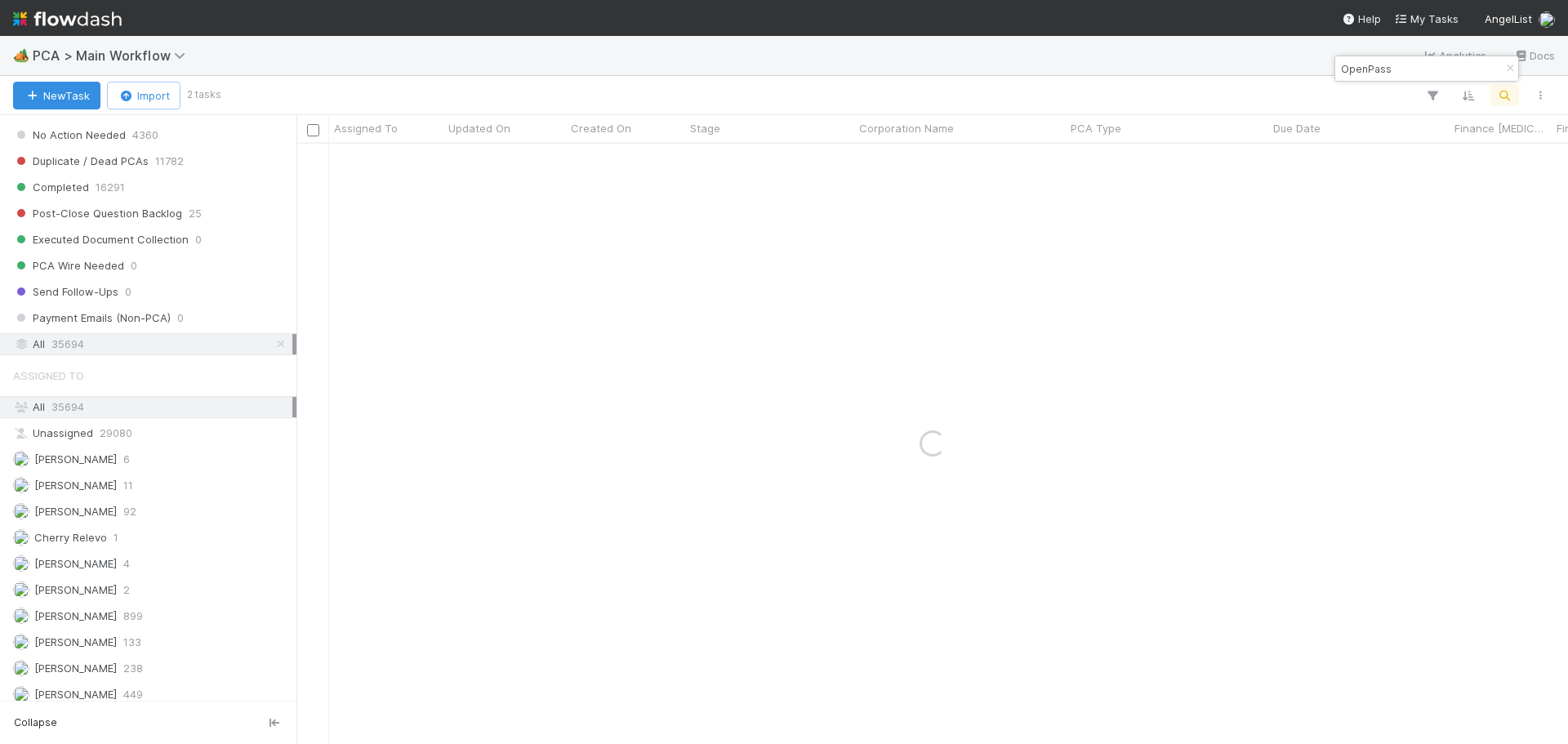
type input "OpenPass"
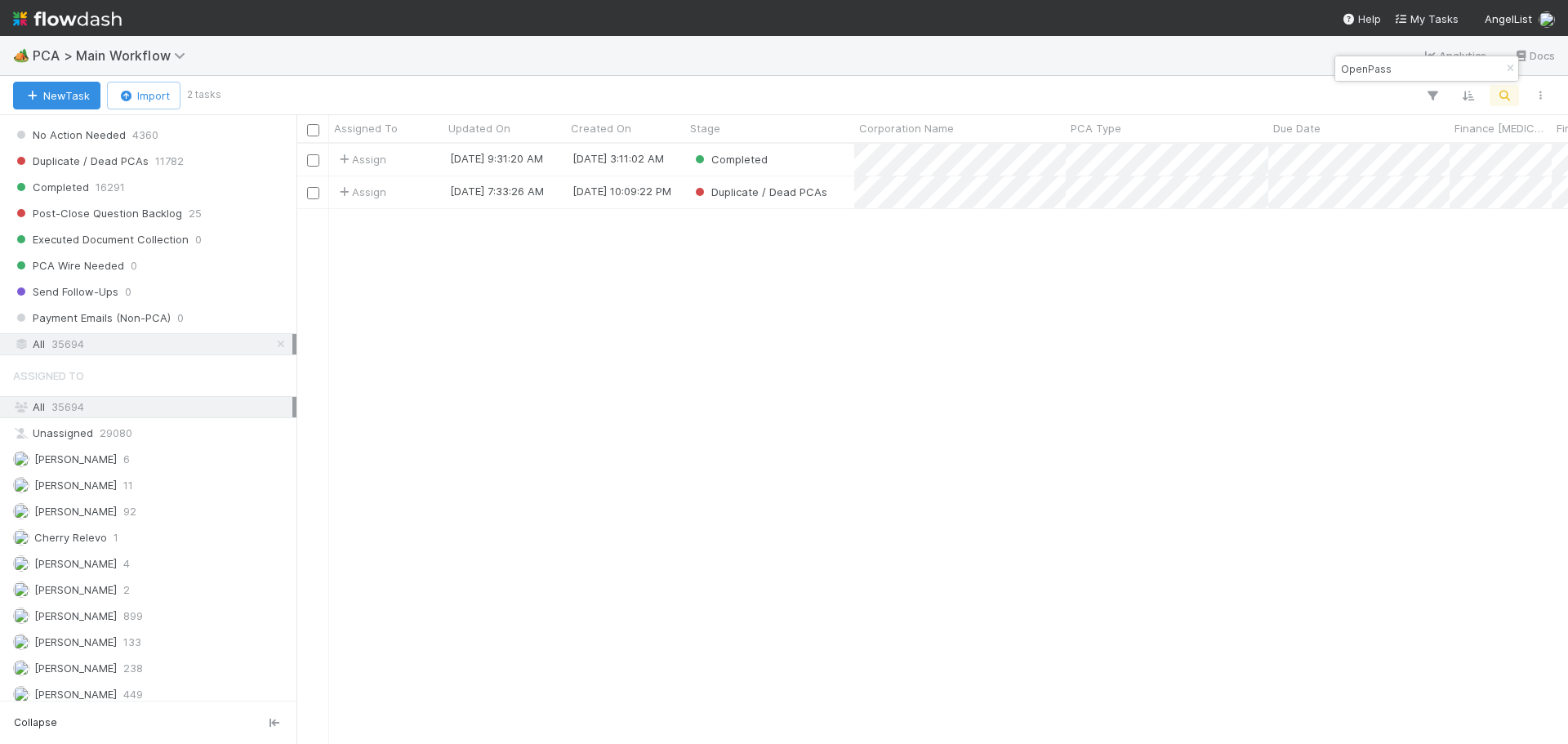
scroll to position [13, 13]
click at [844, 195] on div "Duplicate / Dead PCAs" at bounding box center [770, 192] width 169 height 32
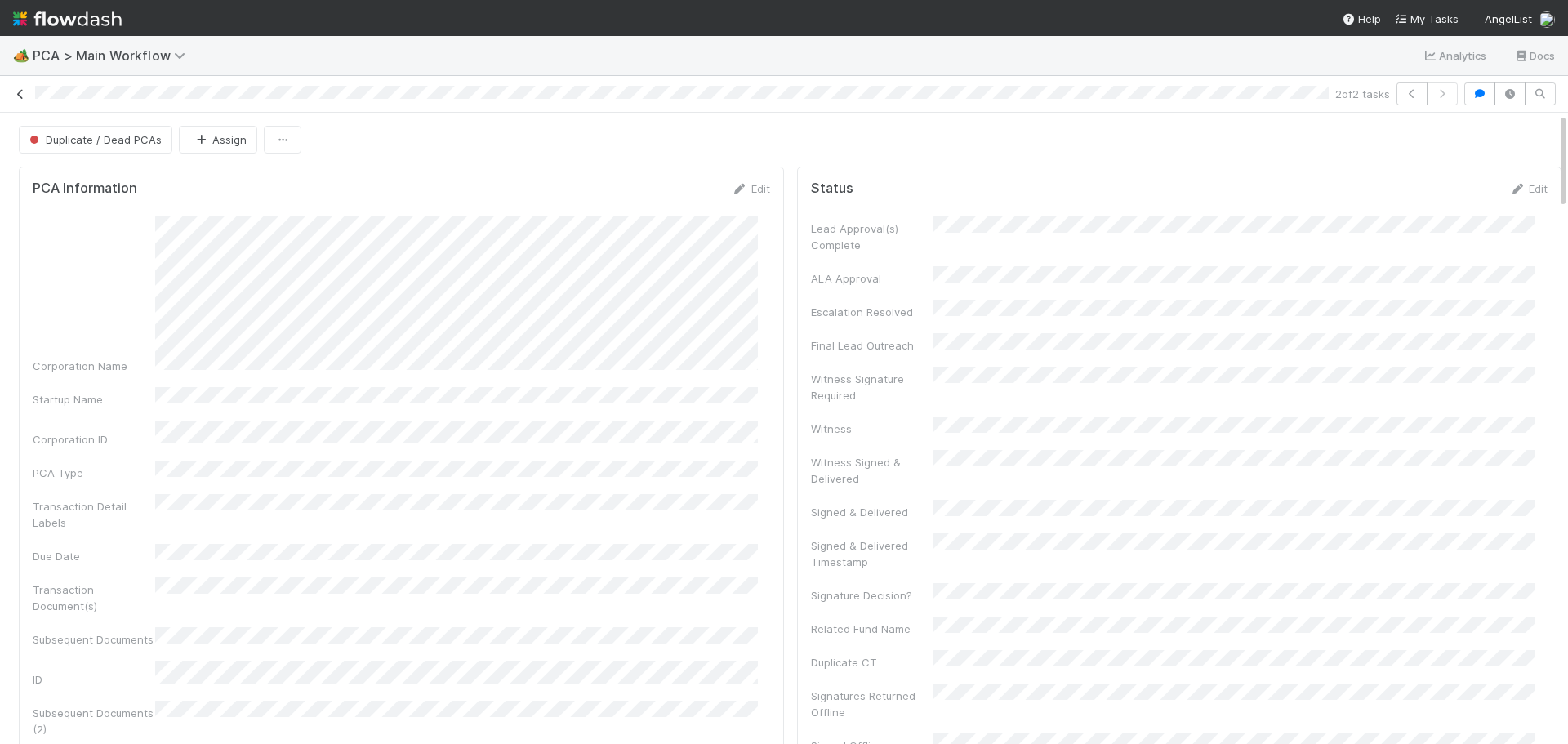
click at [20, 95] on icon at bounding box center [20, 94] width 17 height 11
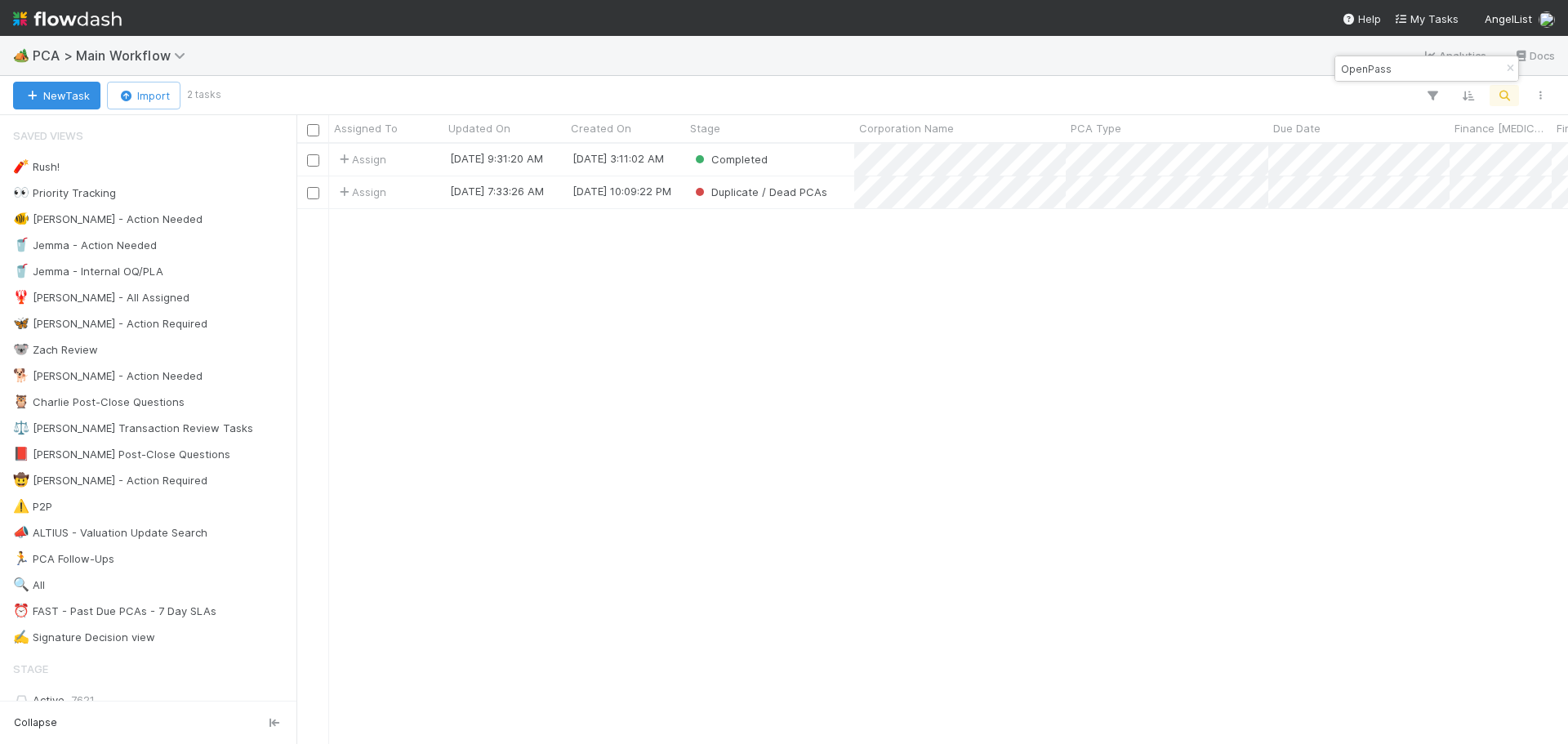
scroll to position [588, 1260]
click at [45, 102] on button "New Task" at bounding box center [56, 96] width 87 height 28
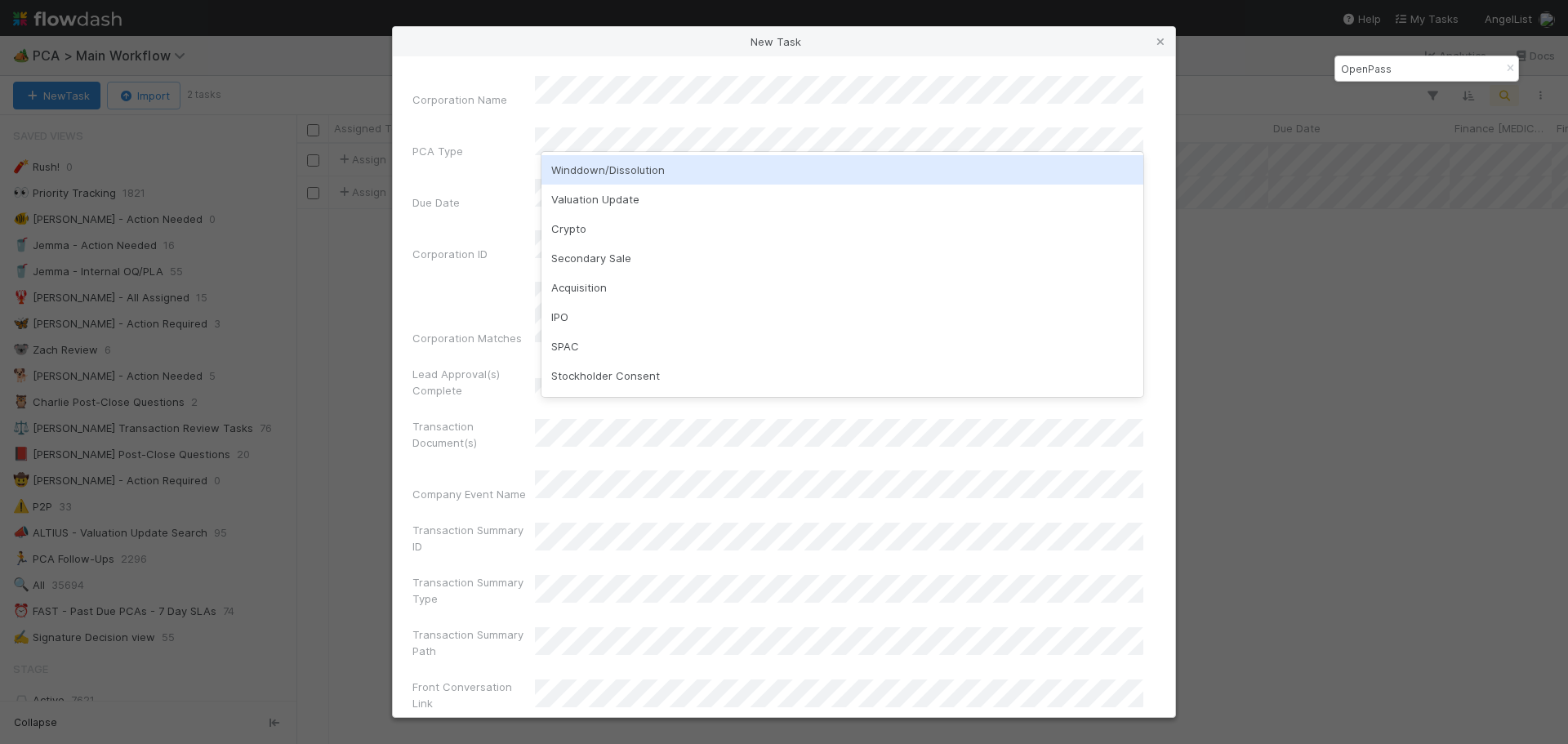
click at [590, 171] on div "Winddown/Dissolution" at bounding box center [842, 169] width 602 height 29
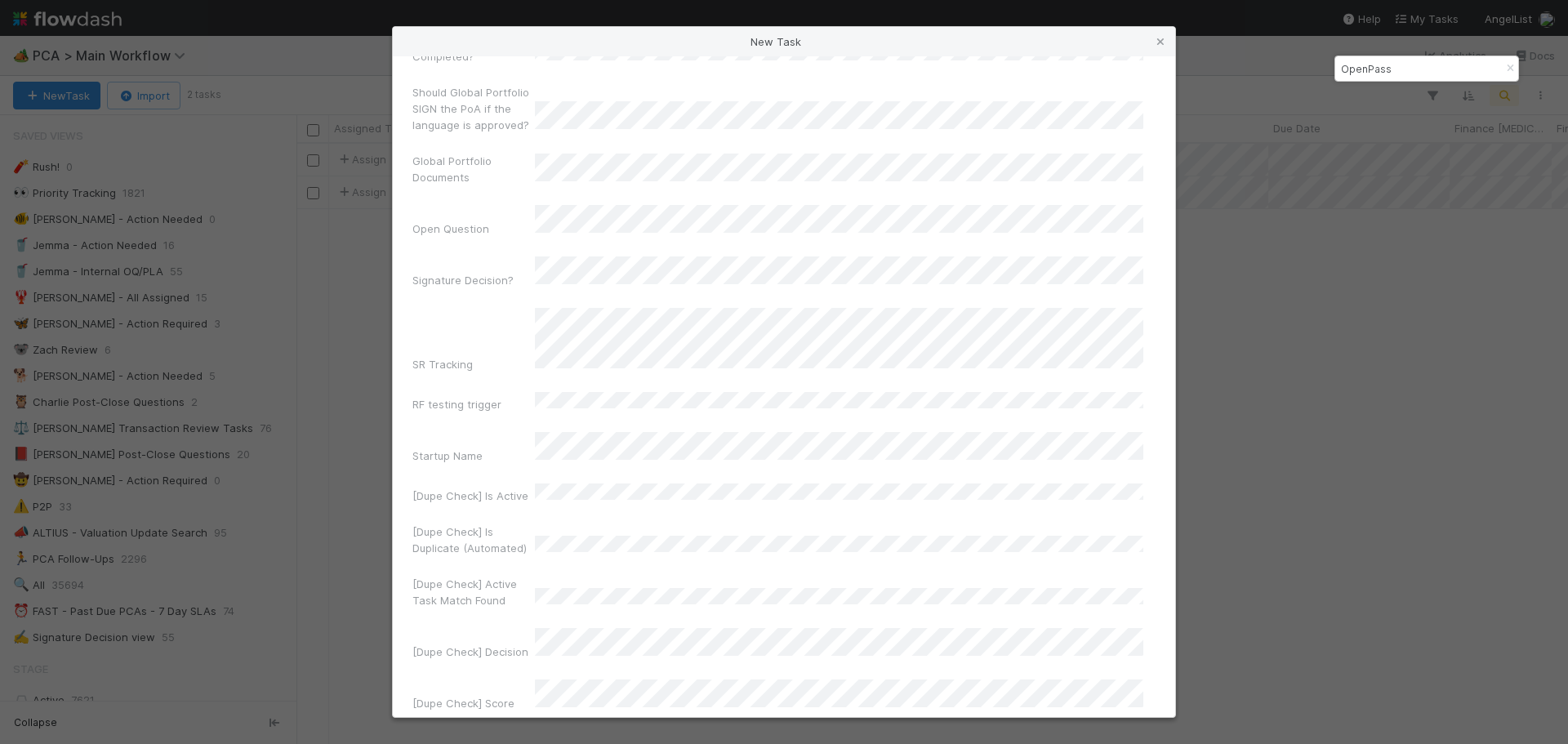
scroll to position [11159, 0]
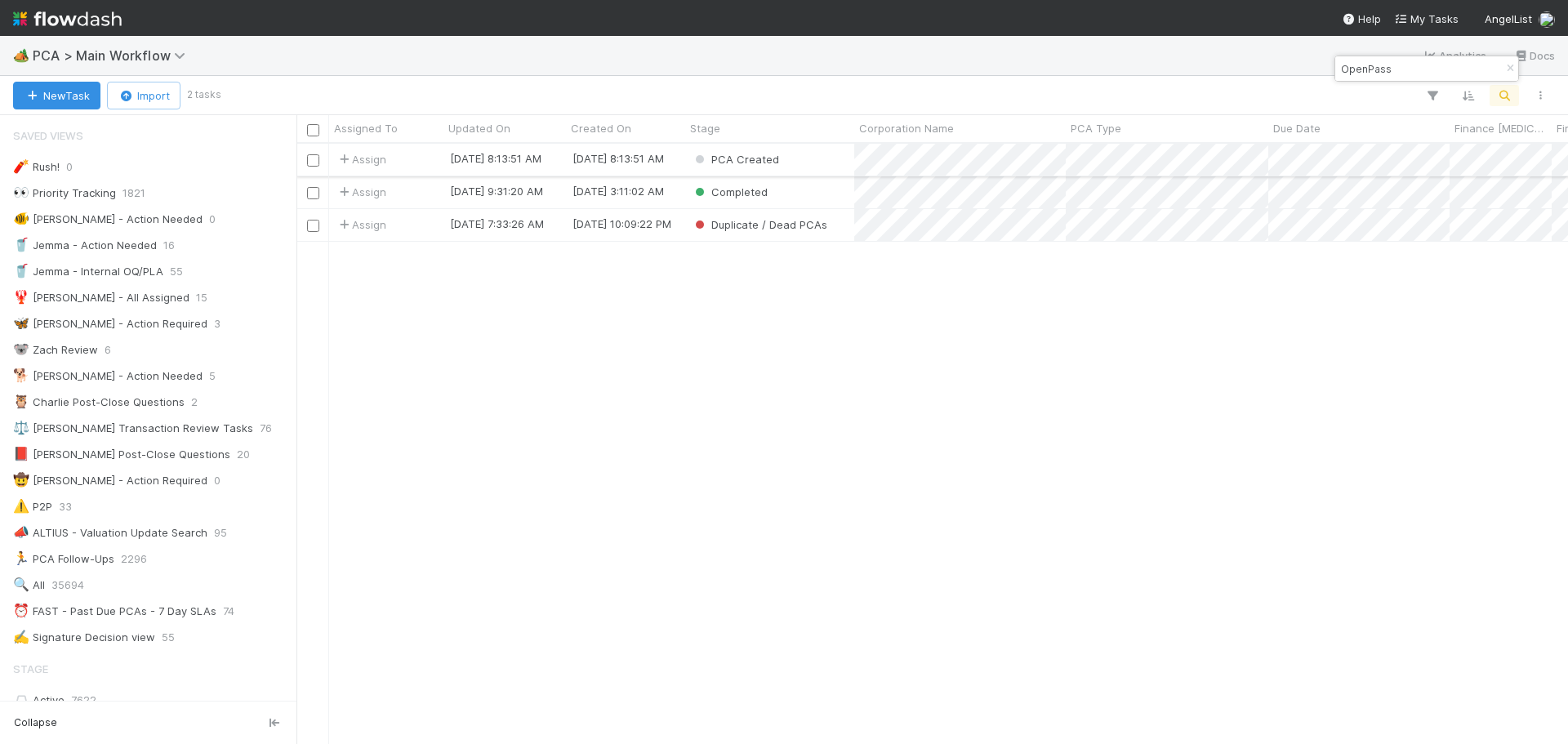
click at [820, 157] on div "PCA Created" at bounding box center [770, 160] width 169 height 32
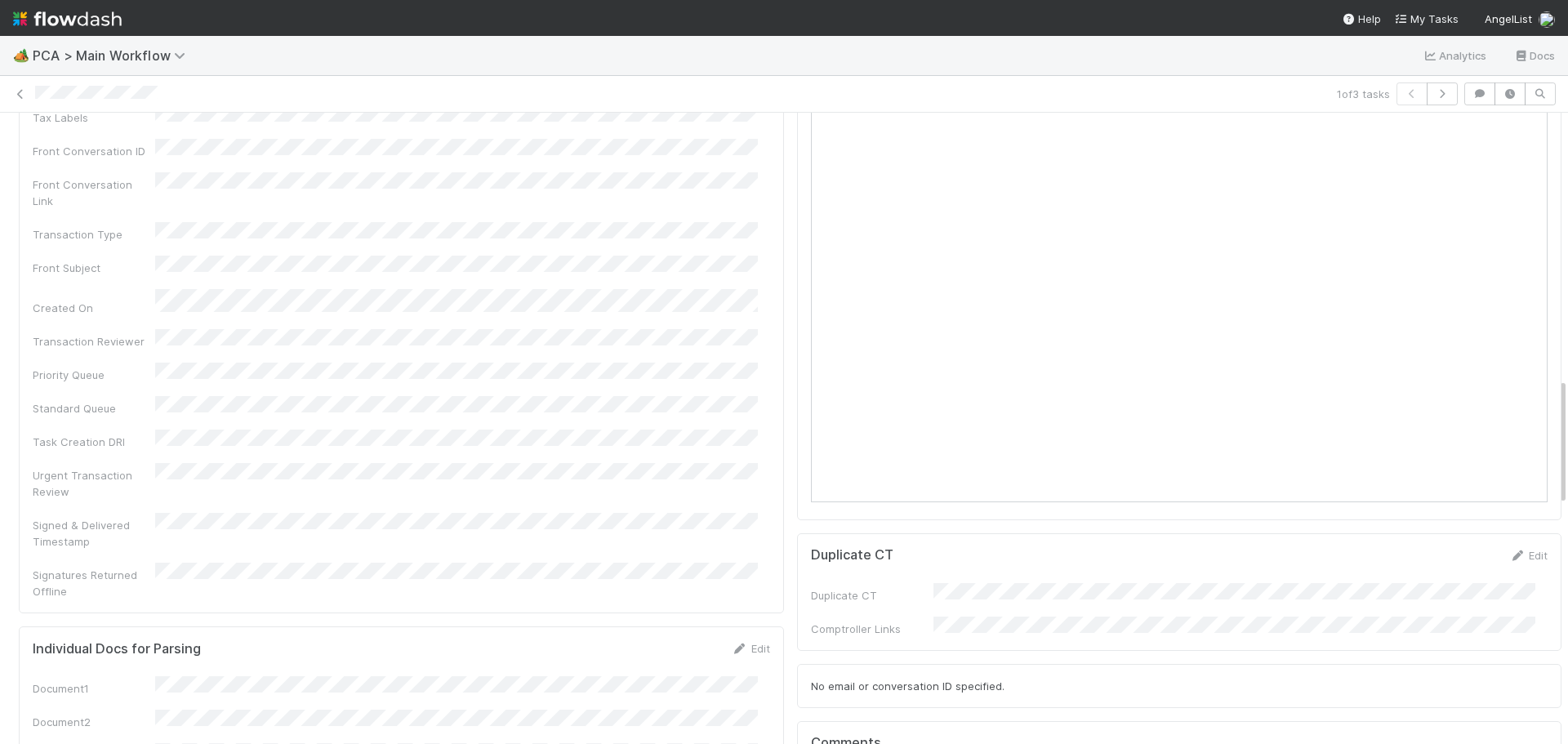
scroll to position [1715, 0]
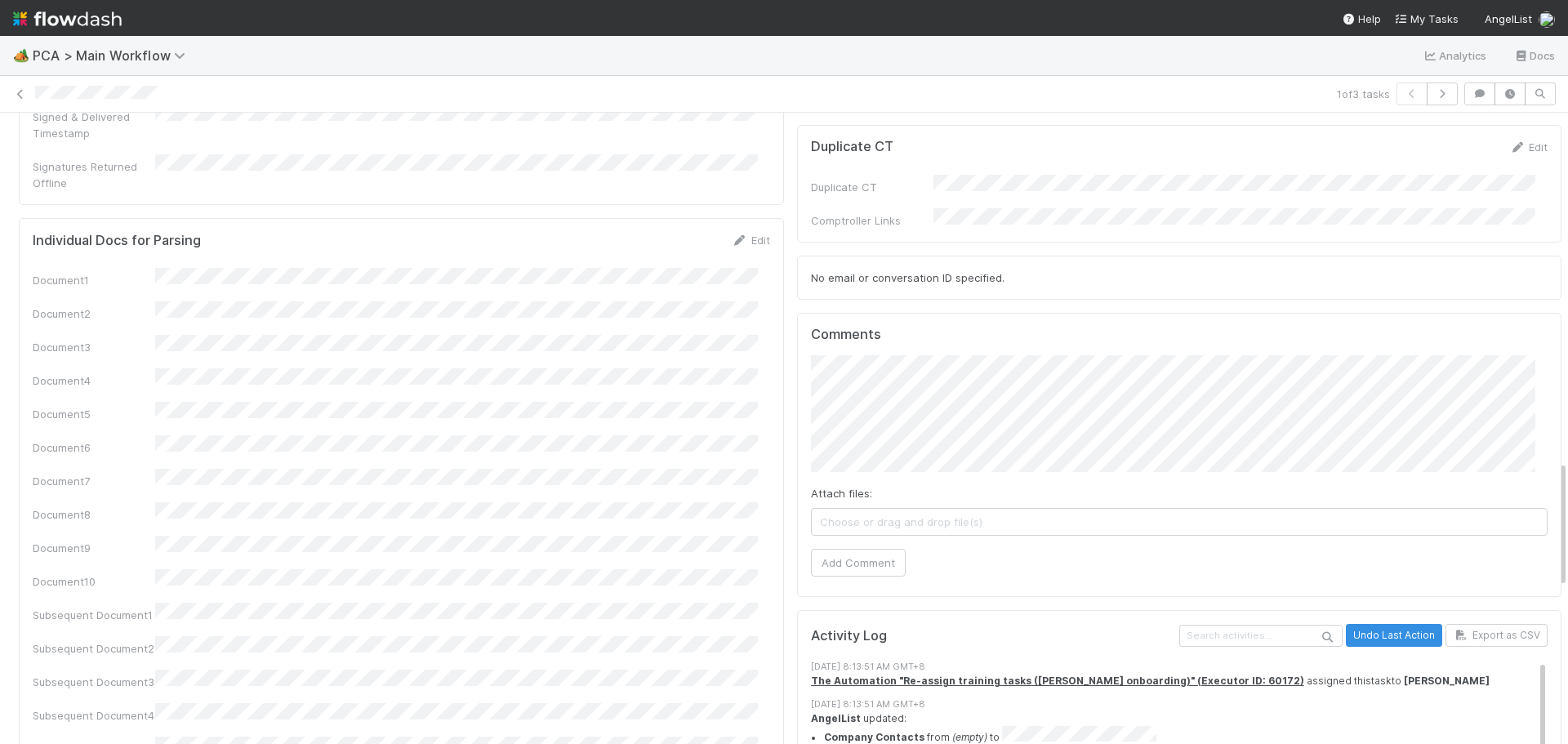
click at [707, 259] on div "PCA Information Edit Corporation Name Startup Name Corporation ID PCA Type Tran…" at bounding box center [791, 45] width 1557 height 3203
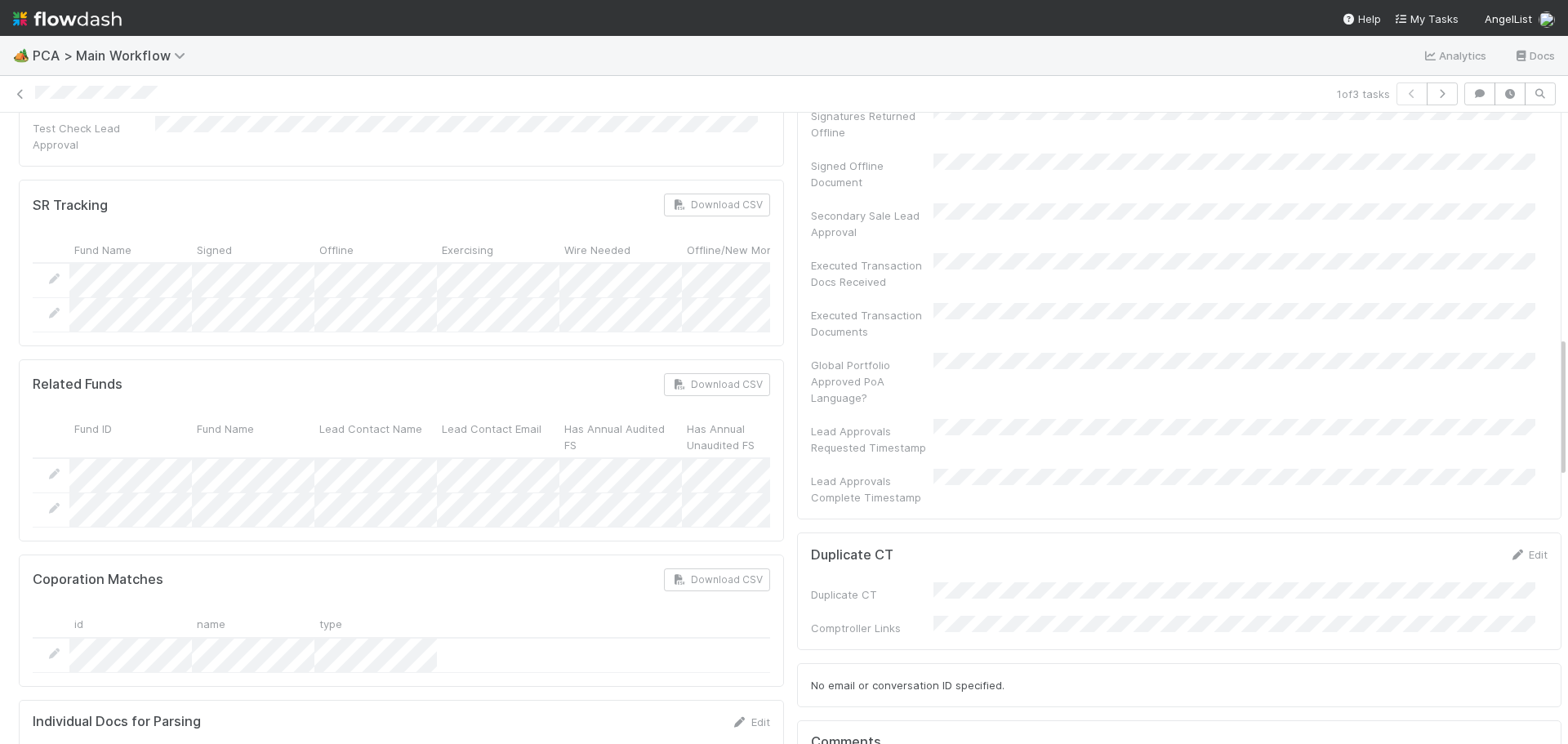
scroll to position [1406, 0]
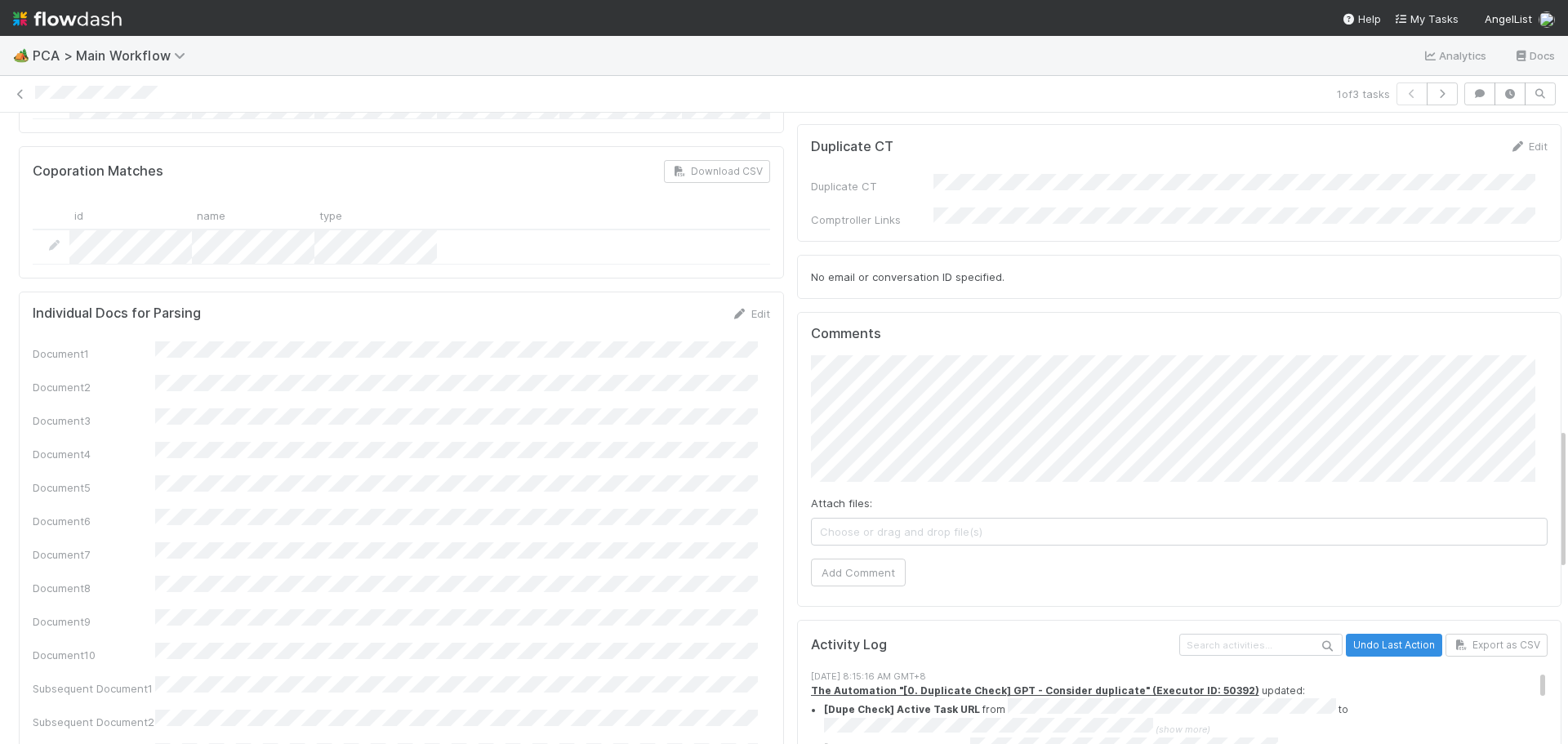
click at [759, 321] on div "PCA Information Edit Corporation Name Startup Name Corporation ID PCA Type Tran…" at bounding box center [791, 205] width 1557 height 2902
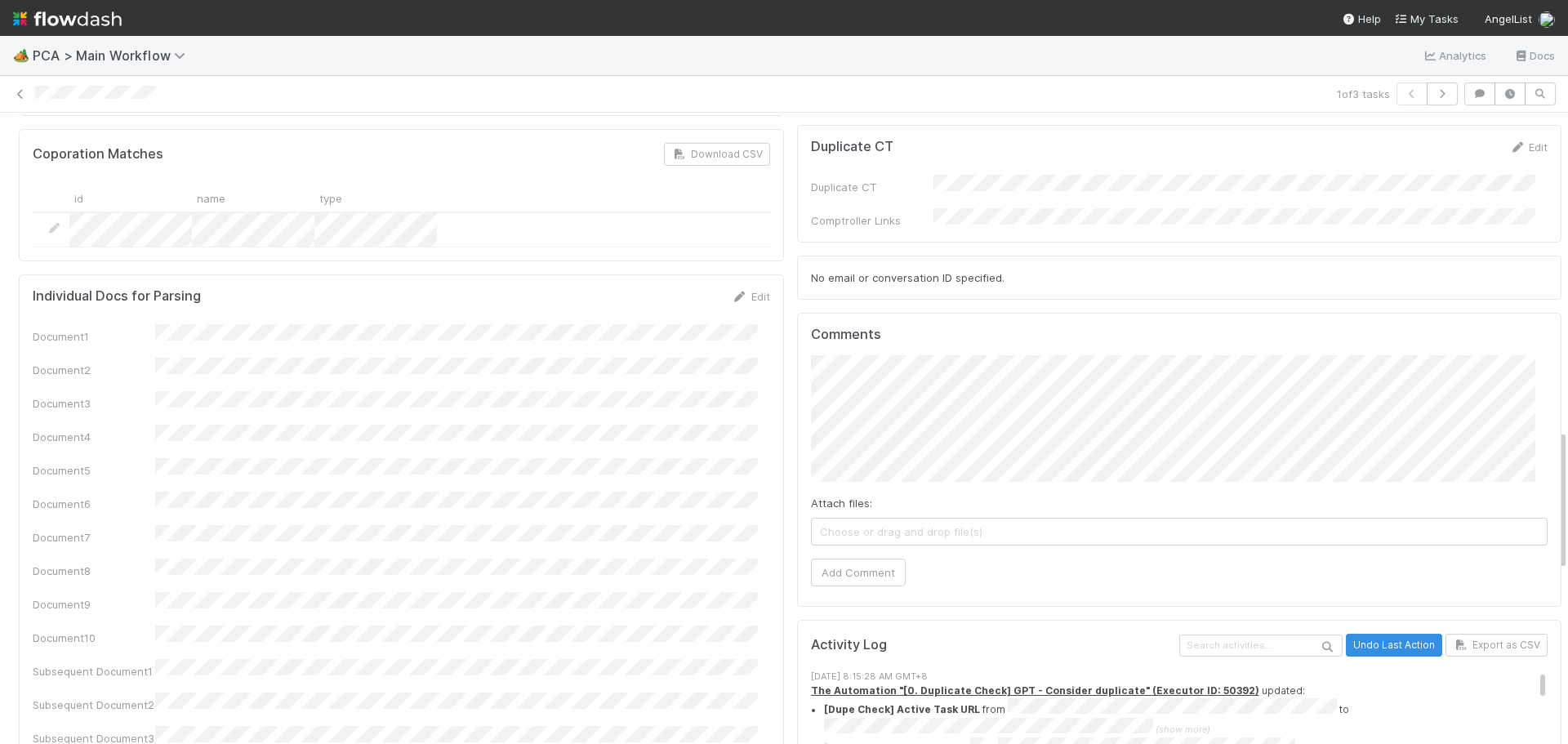
click at [748, 278] on div "PCA Information Edit Corporation Name Startup Name Corporation ID PCA Type Tran…" at bounding box center [791, 196] width 1557 height 2919
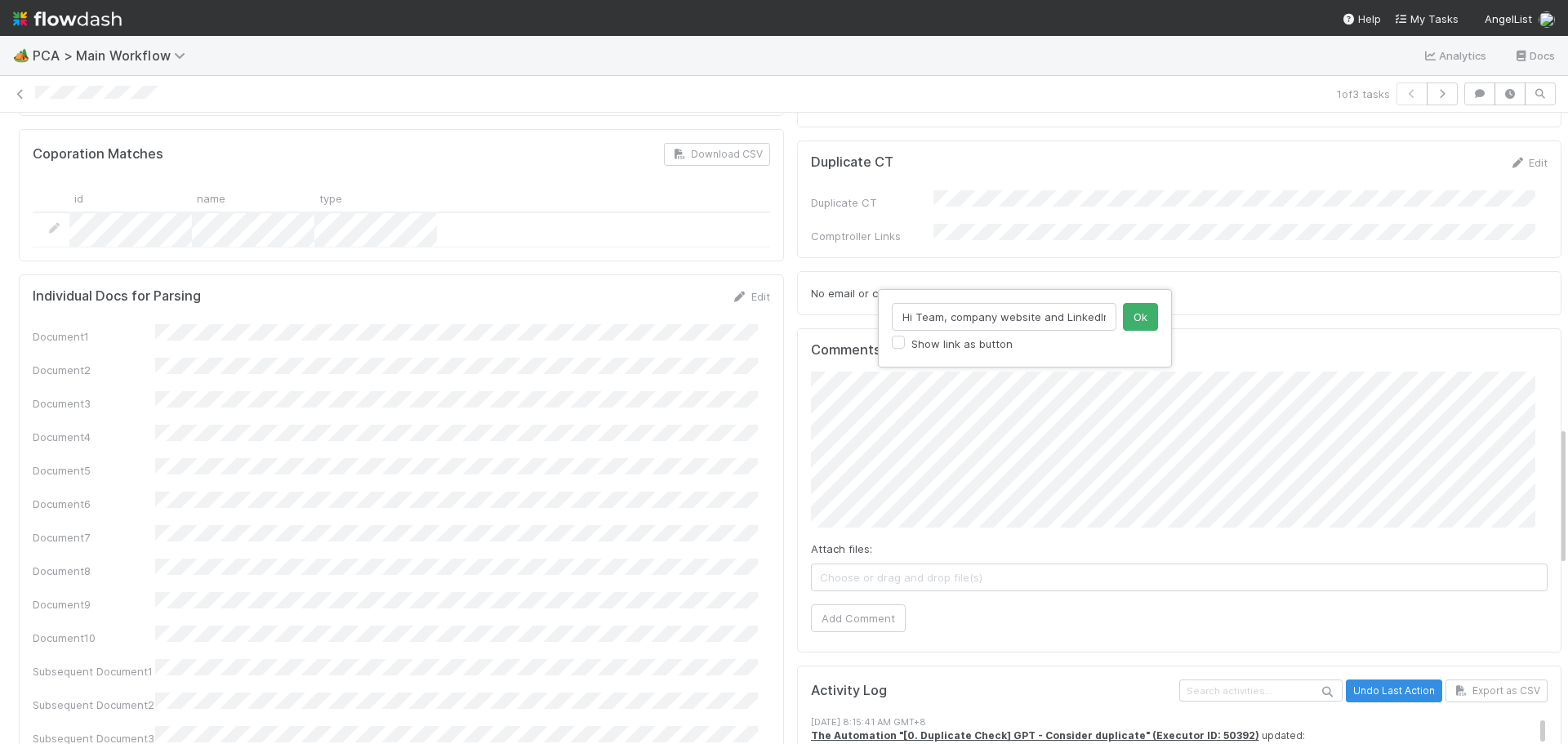
type input "Hi Team, company website and LinkedIn are inactive. Kindly reach out for furthe…"
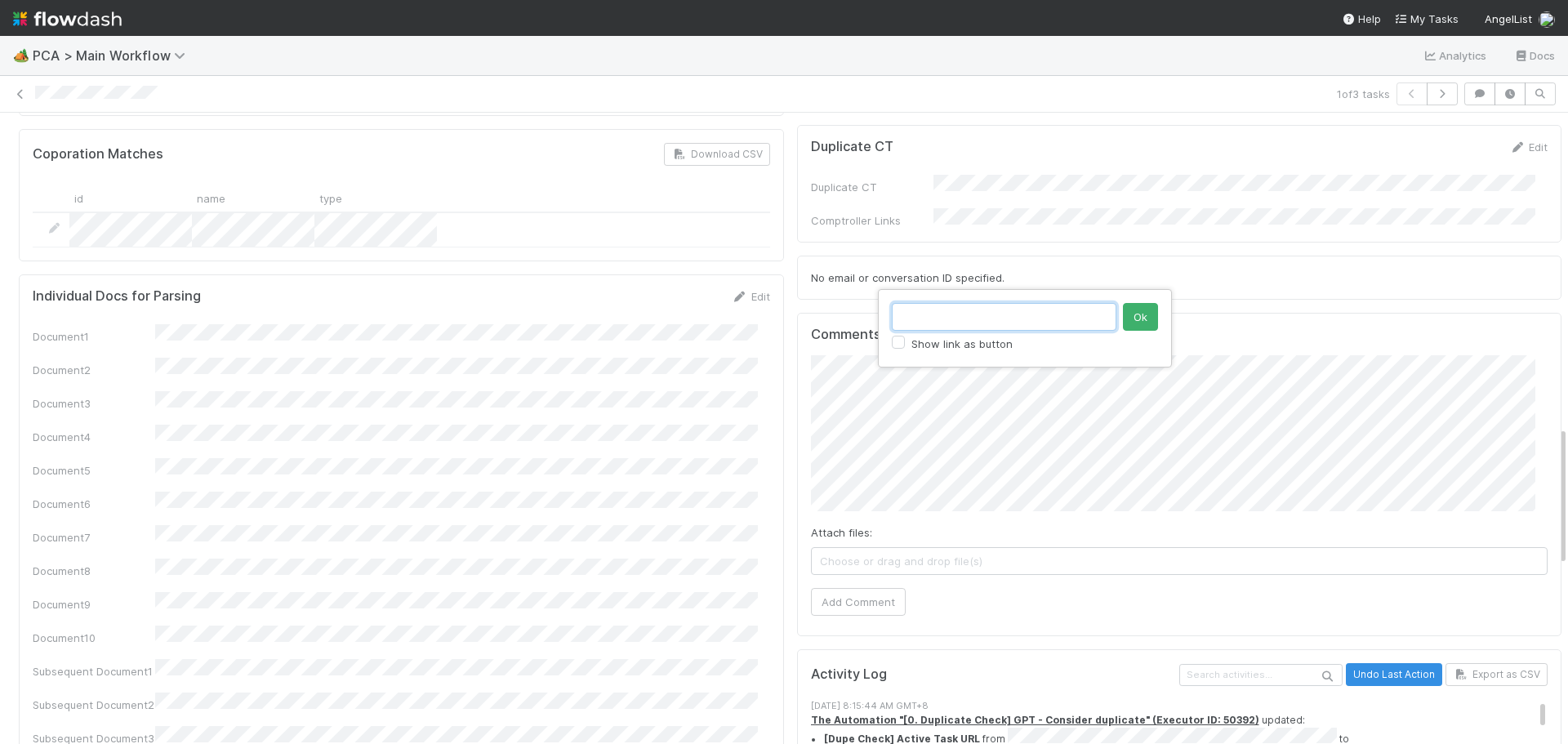
paste input "https://tryopenchefs.com/"
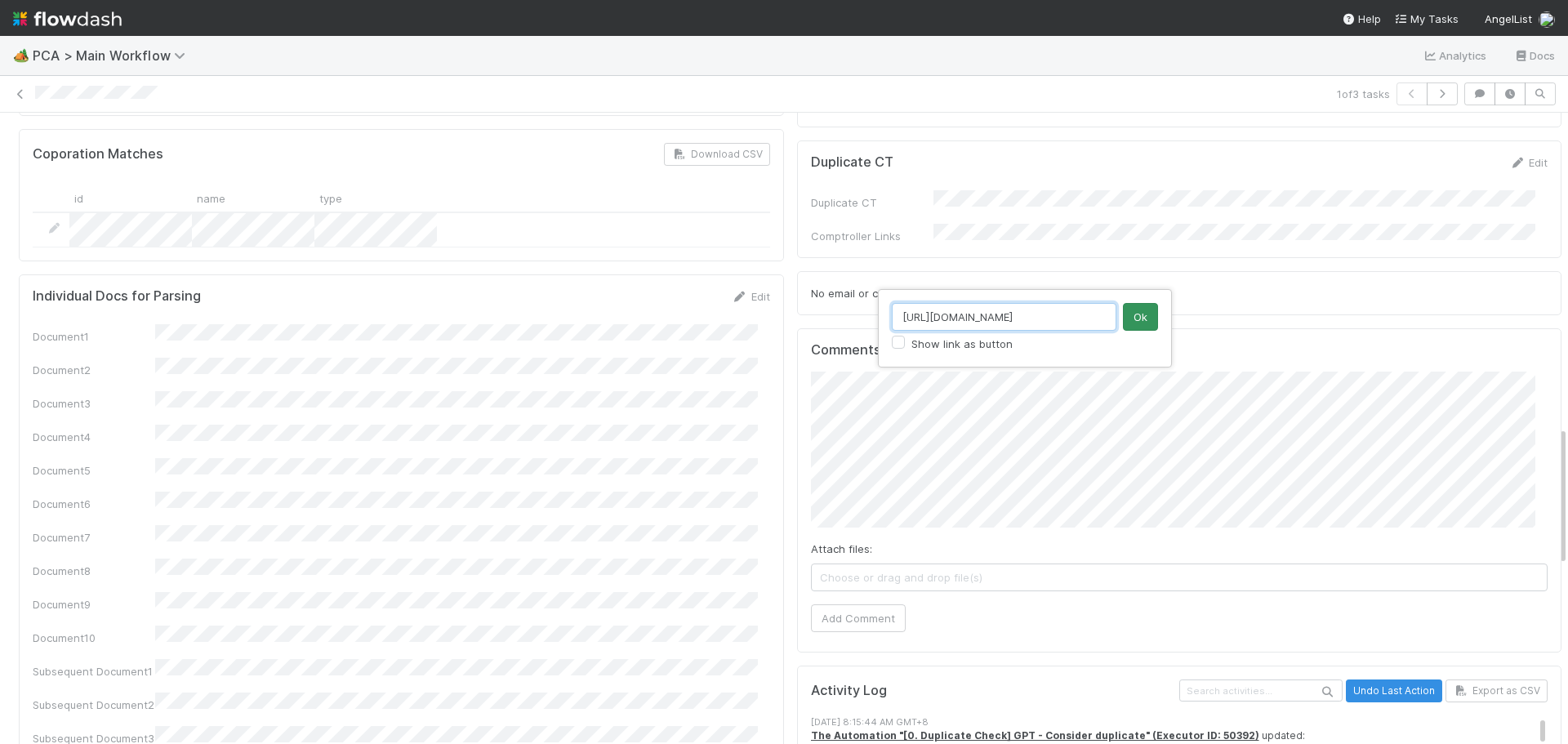
type input "https://tryopenchefs.com/"
click at [1138, 319] on button "Ok" at bounding box center [1141, 317] width 35 height 28
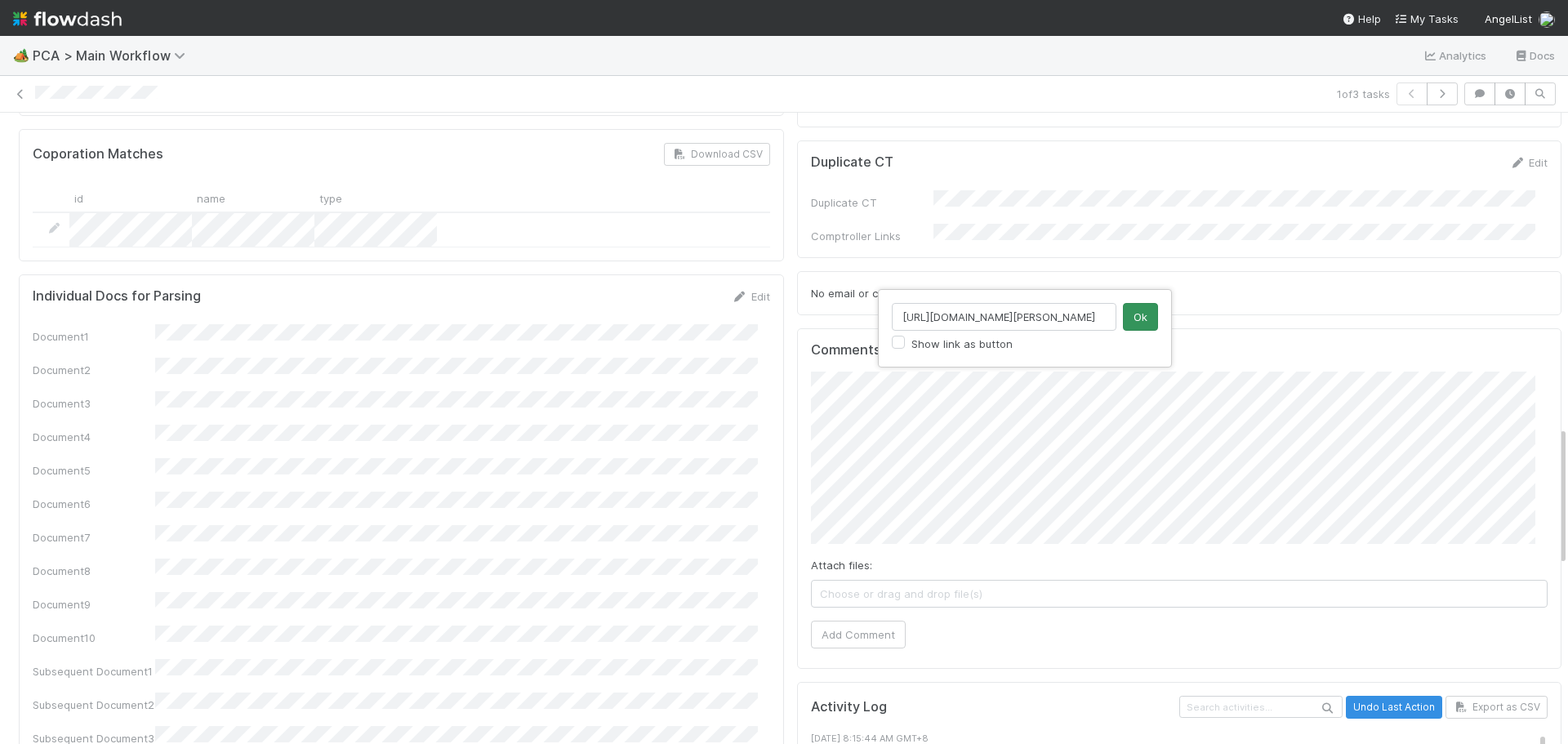
scroll to position [0, 88]
type input "https://www.linkedin.com/in/jeson-lee-junzhen-7b175b8a/"
click at [1141, 316] on button "Ok" at bounding box center [1141, 317] width 35 height 28
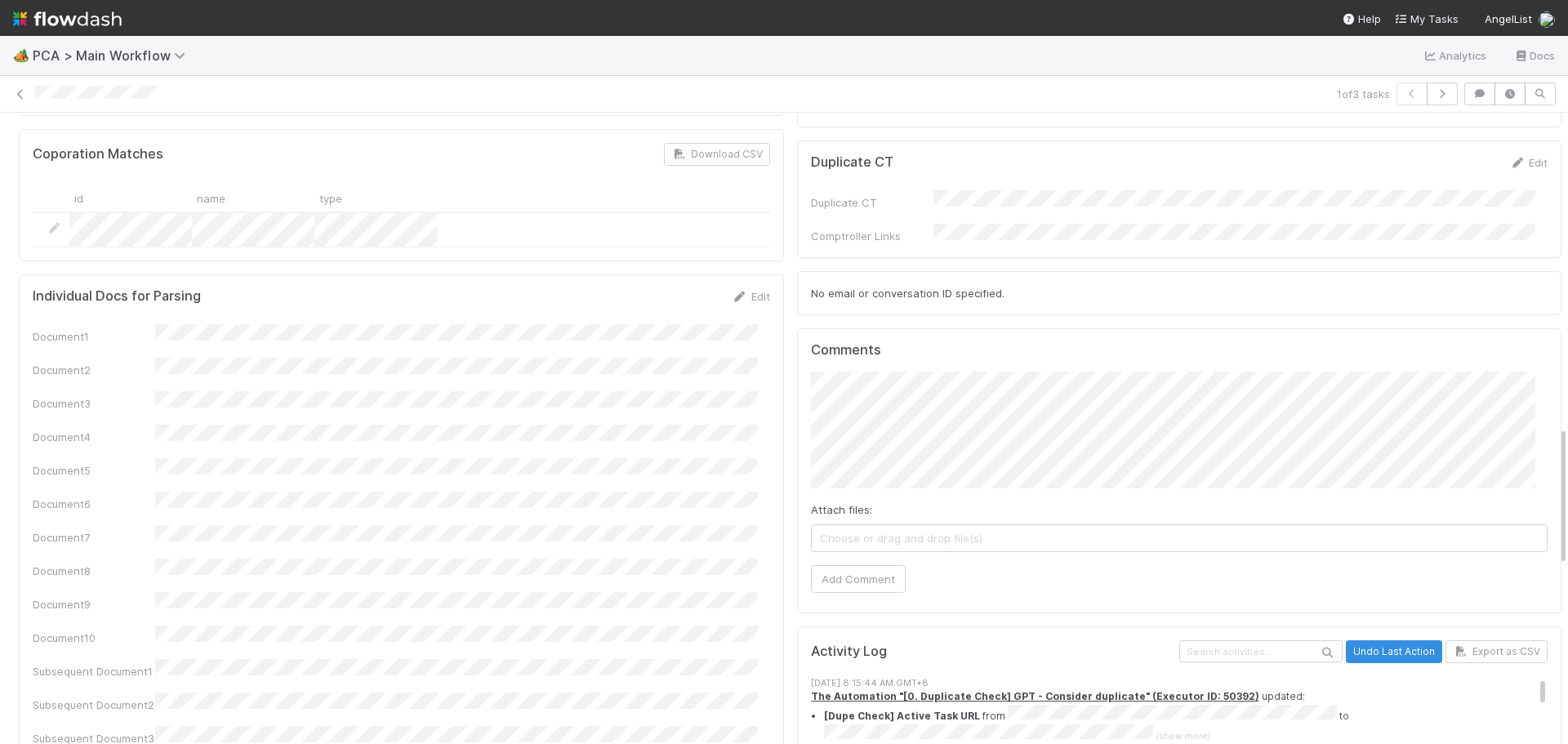
click at [628, 270] on div "PCA Information Edit Corporation Name Startup Name Corporation ID PCA Type Tran…" at bounding box center [791, 199] width 1557 height 2926
drag, startPoint x: 848, startPoint y: 478, endPoint x: 955, endPoint y: 455, distance: 109.4
click at [847, 565] on button "Add Comment" at bounding box center [858, 579] width 95 height 28
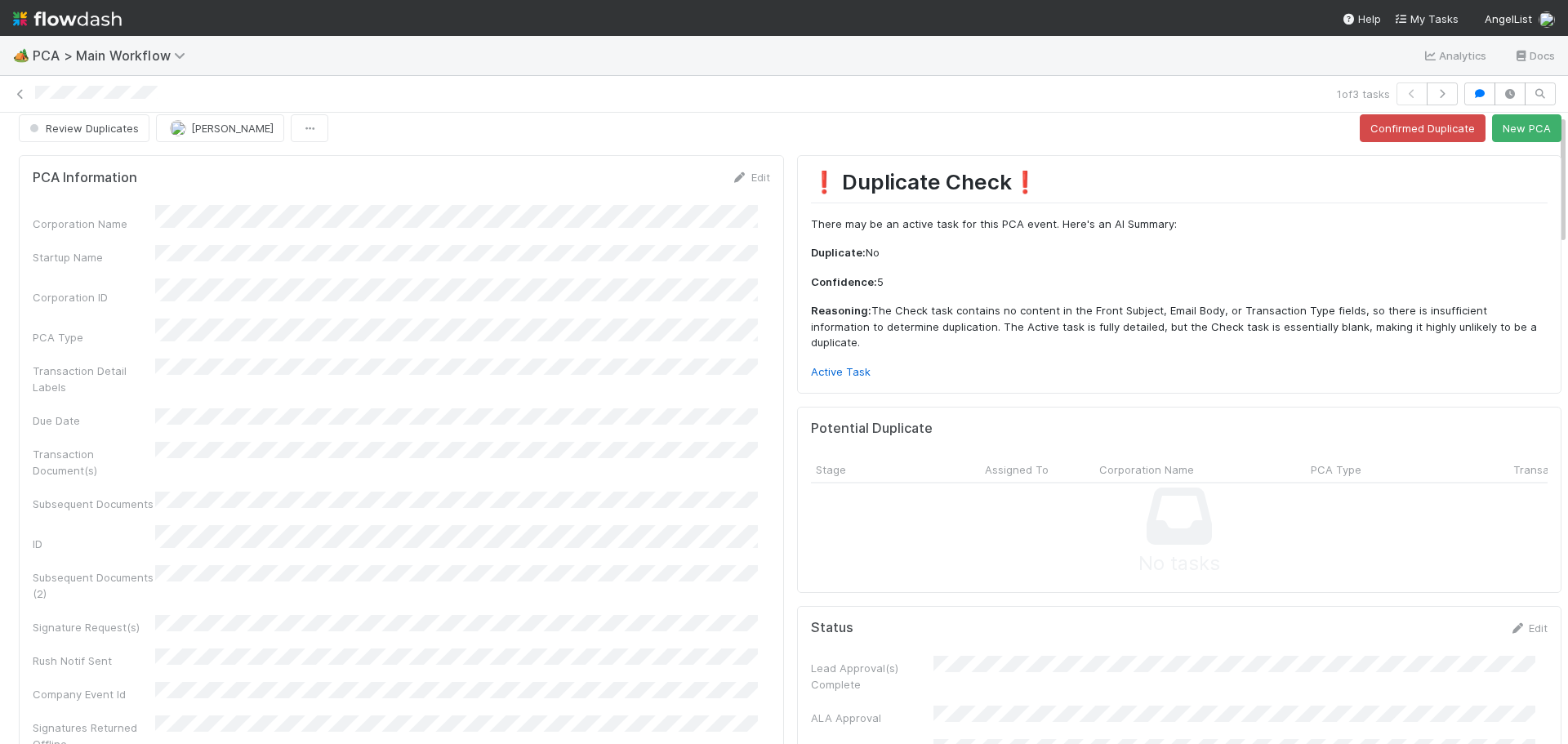
scroll to position [0, 0]
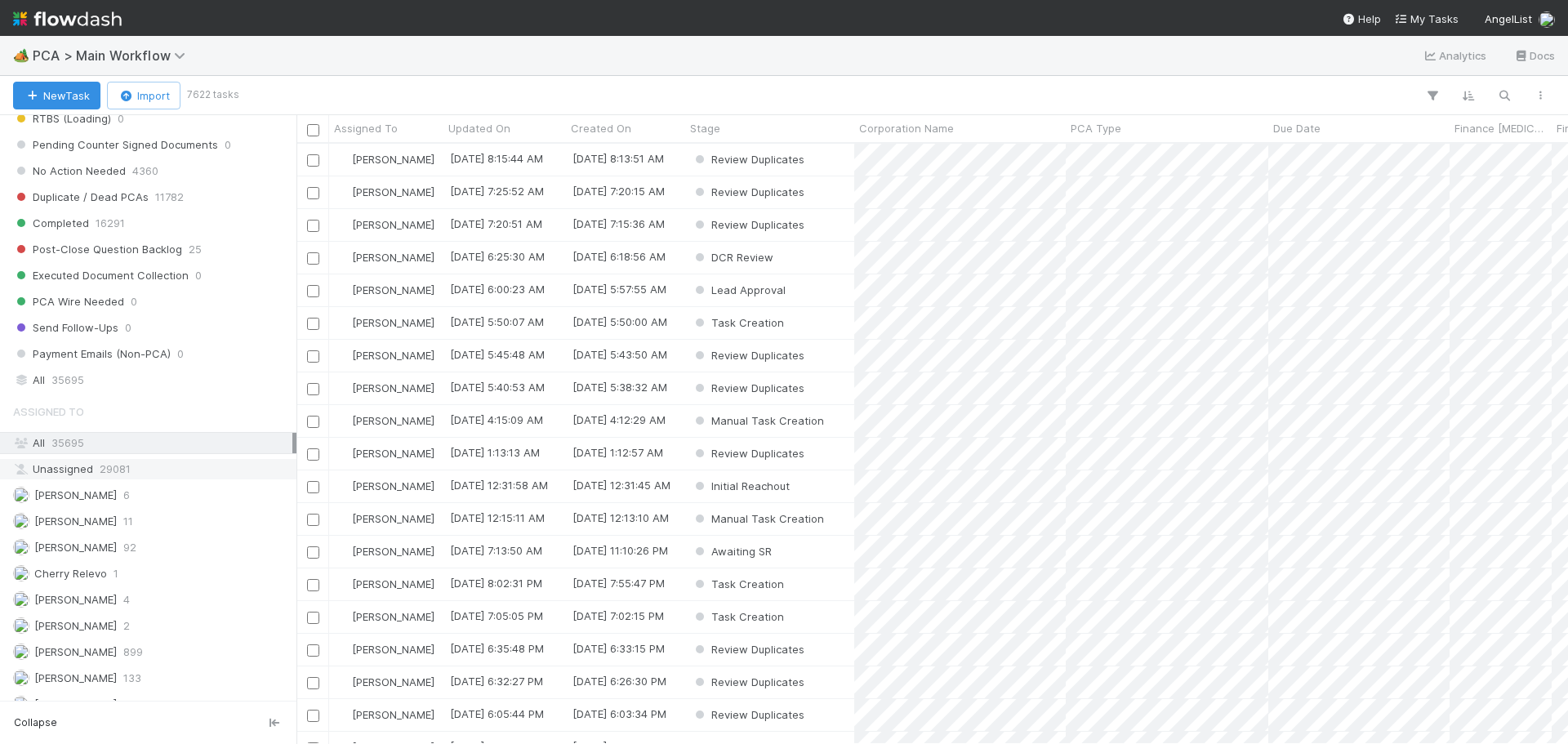
scroll to position [1797, 0]
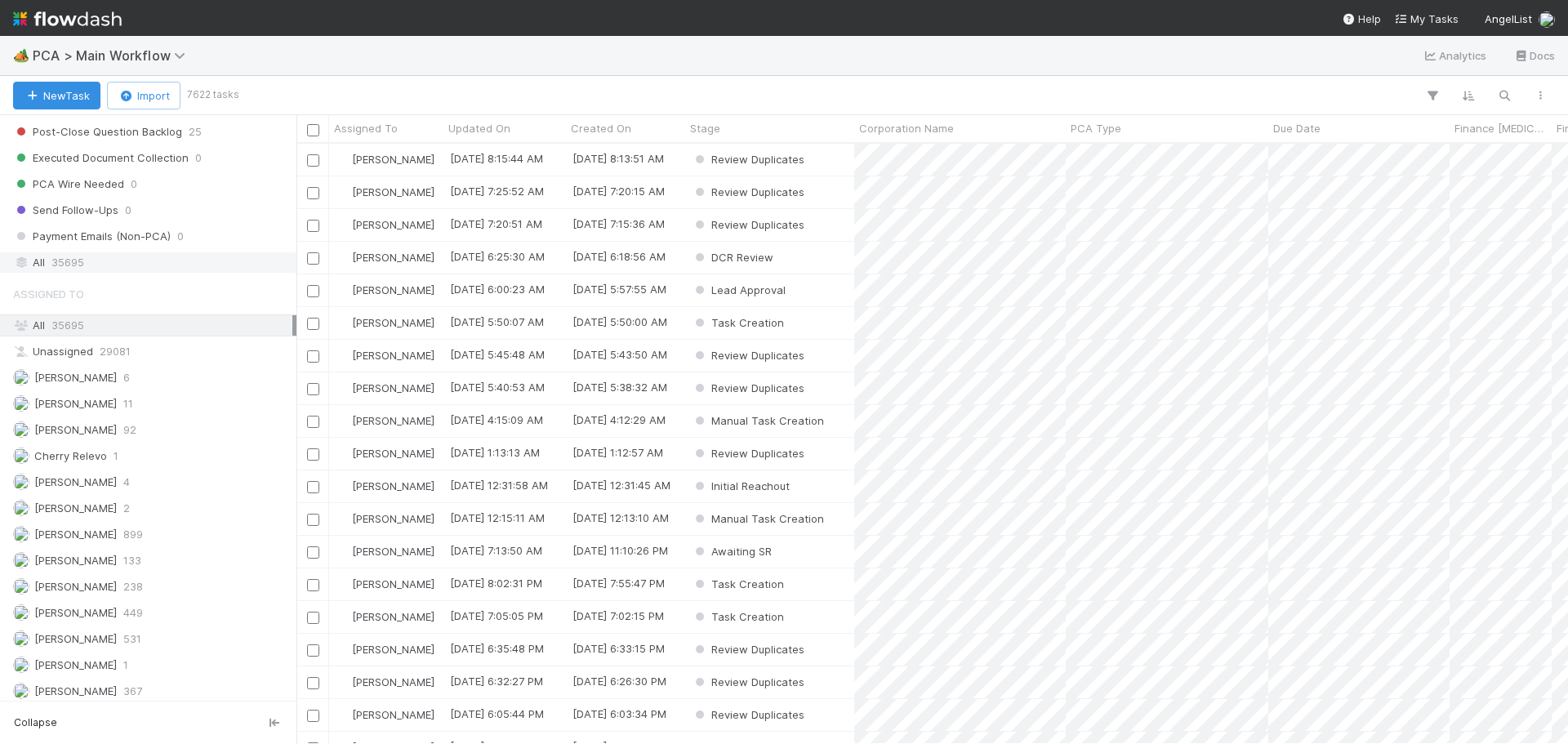
click at [89, 270] on div "All 35695" at bounding box center [152, 262] width 279 height 20
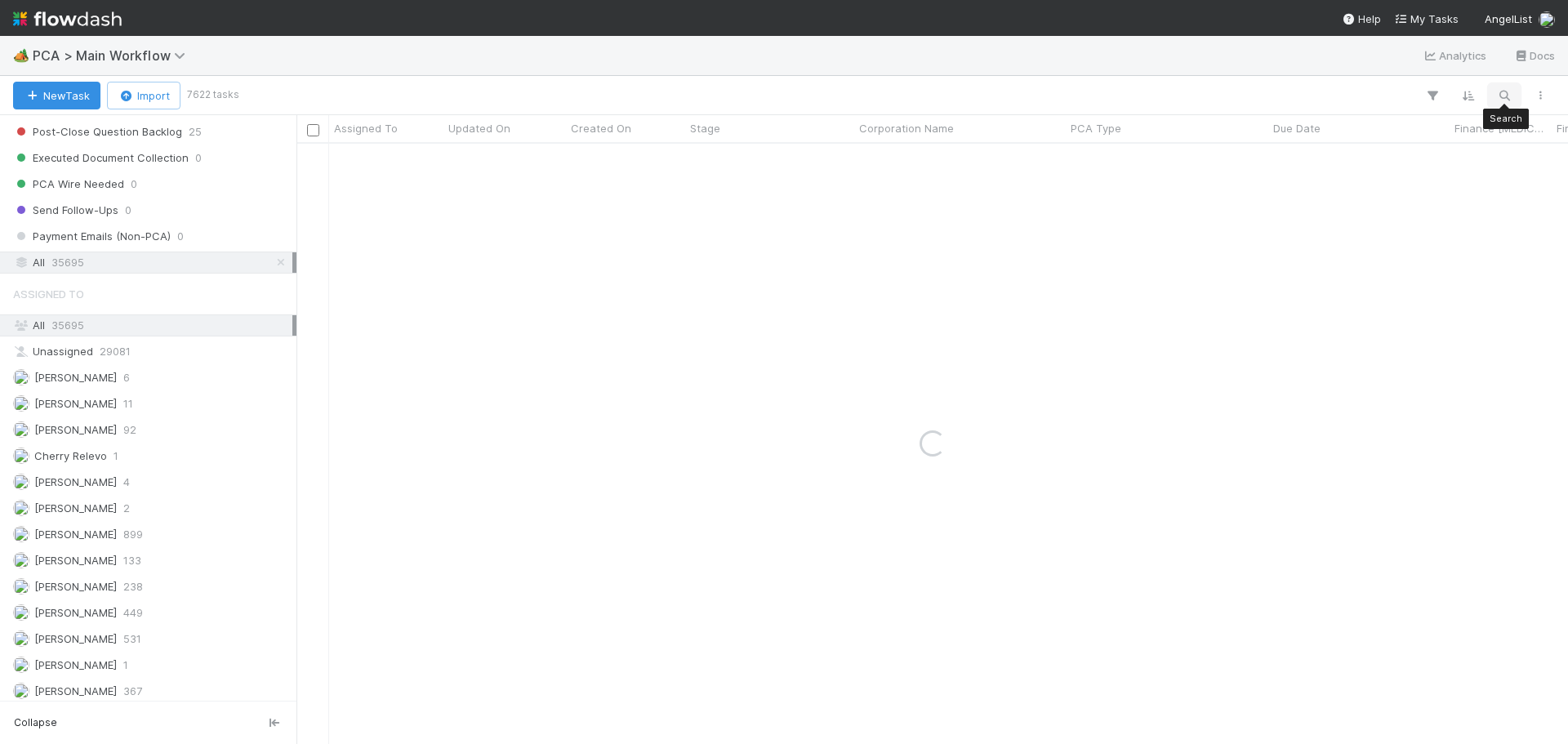
click at [1494, 100] on button "button" at bounding box center [1504, 95] width 29 height 21
type input "Plaza Technologies Inc"
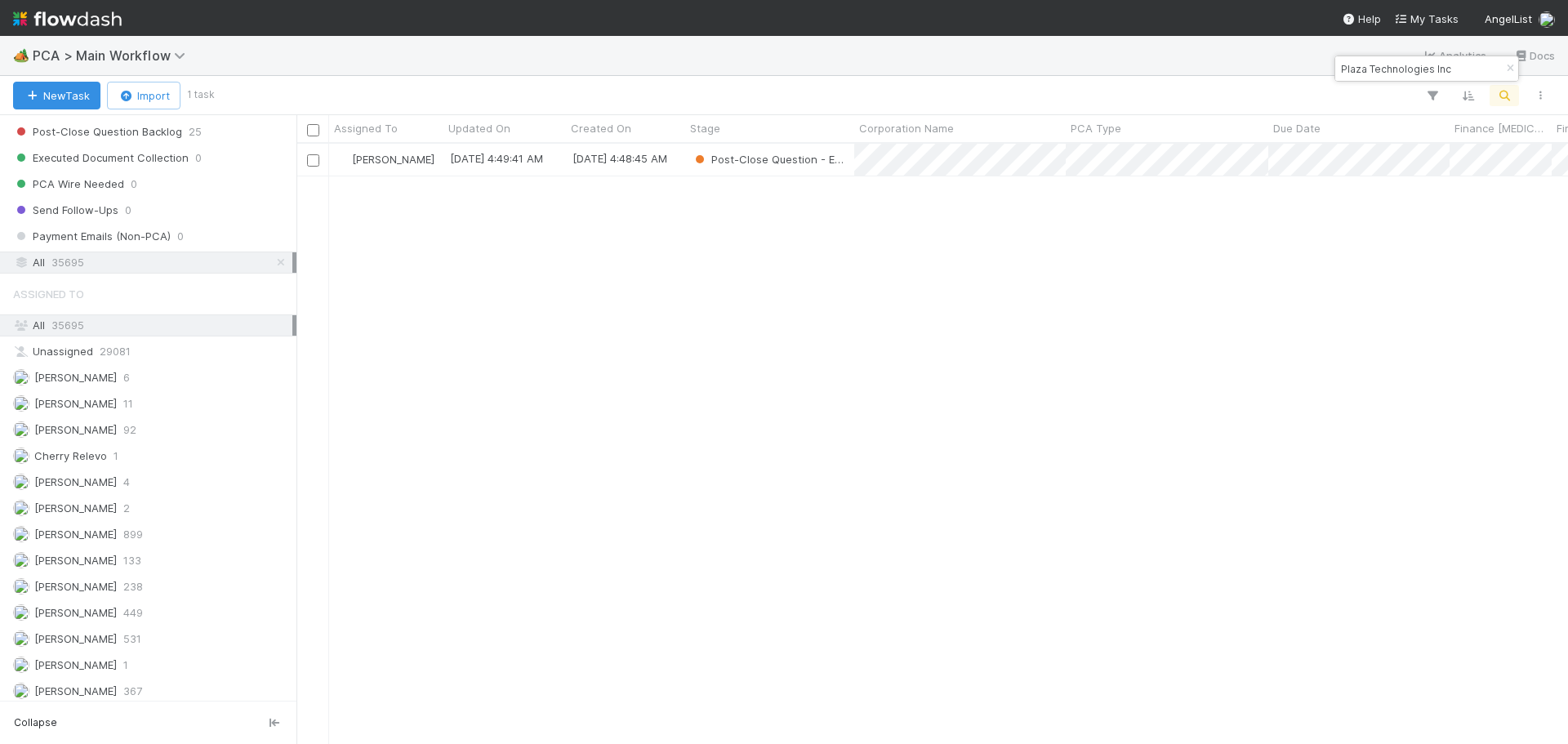
scroll to position [588, 1260]
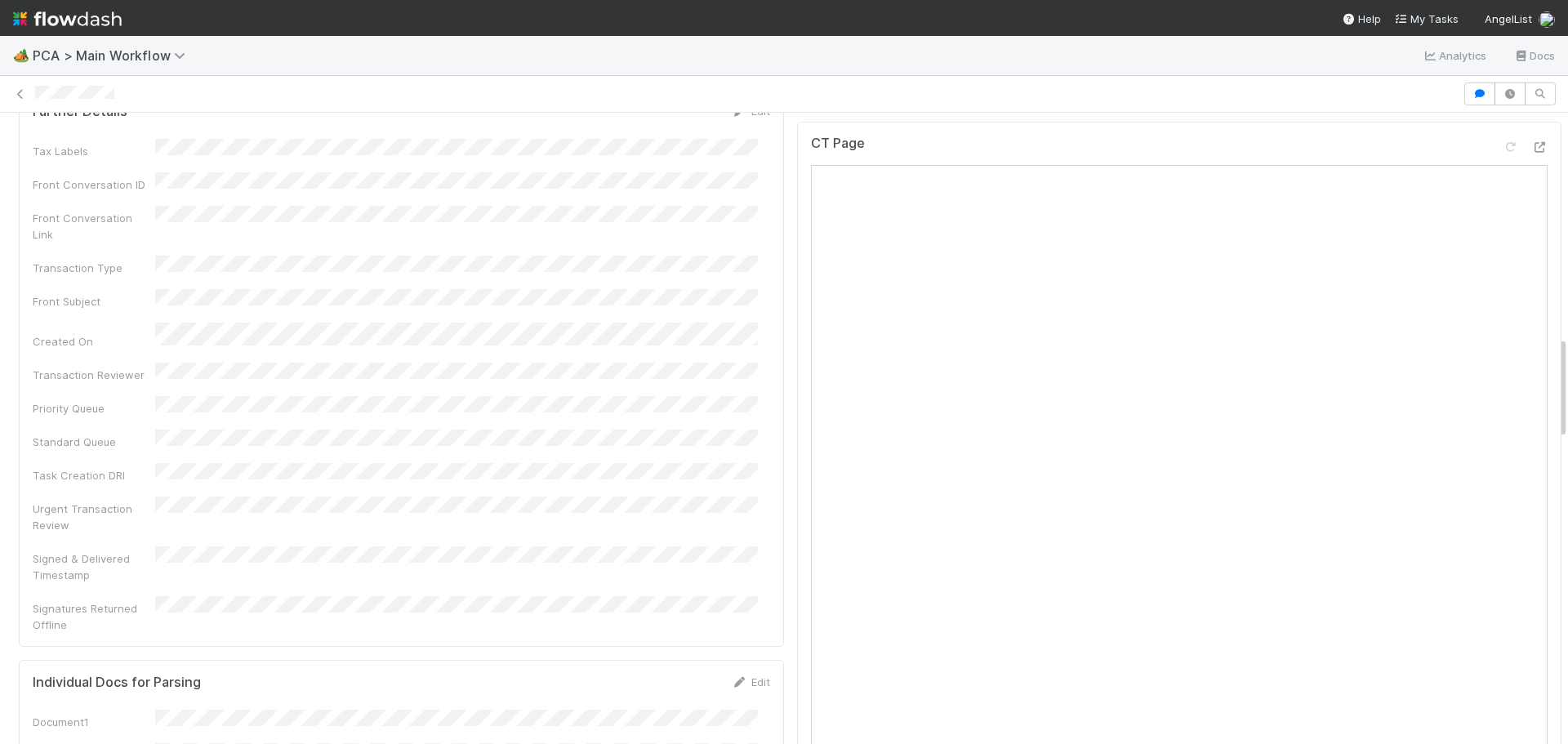
scroll to position [1225, 0]
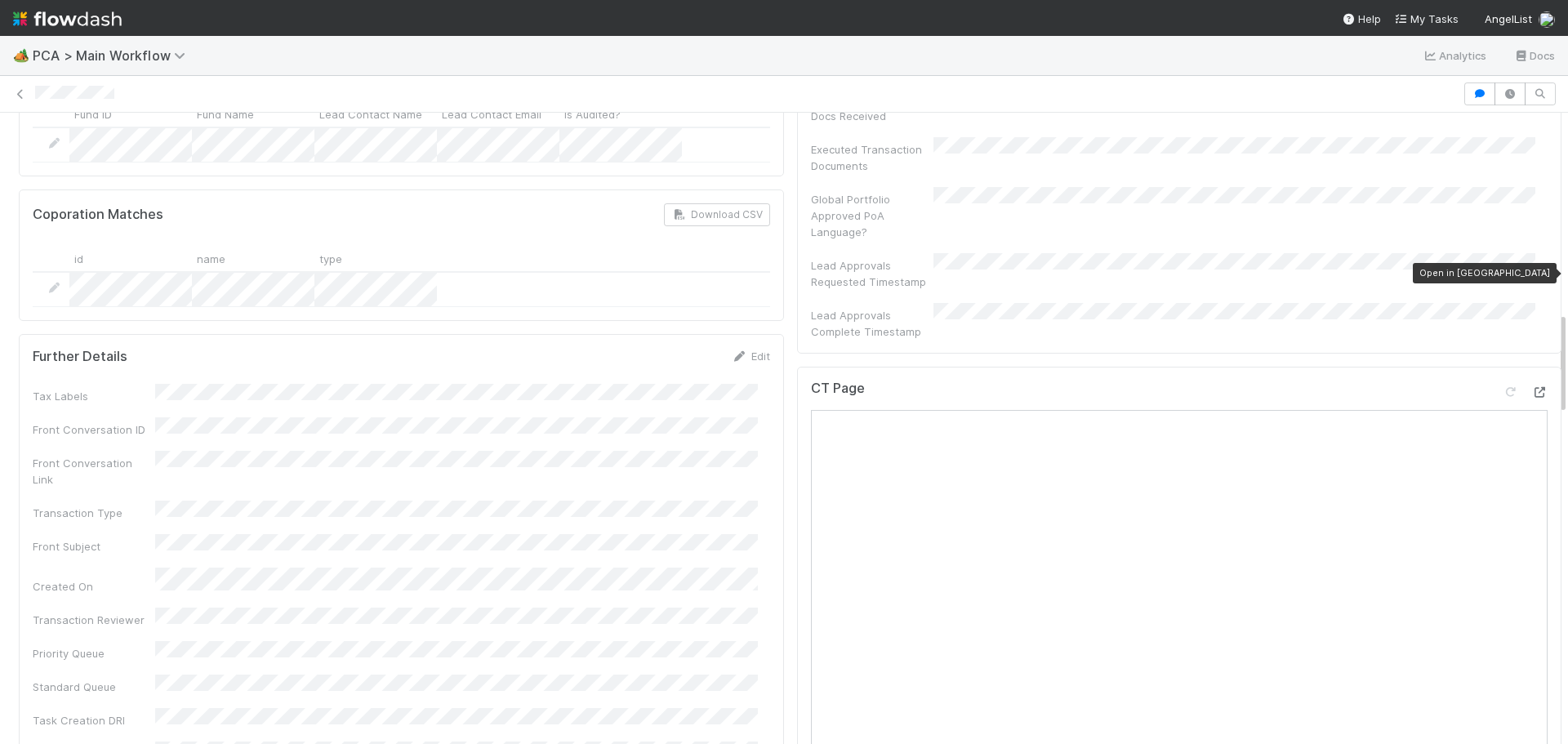
click at [1532, 387] on icon at bounding box center [1540, 392] width 17 height 11
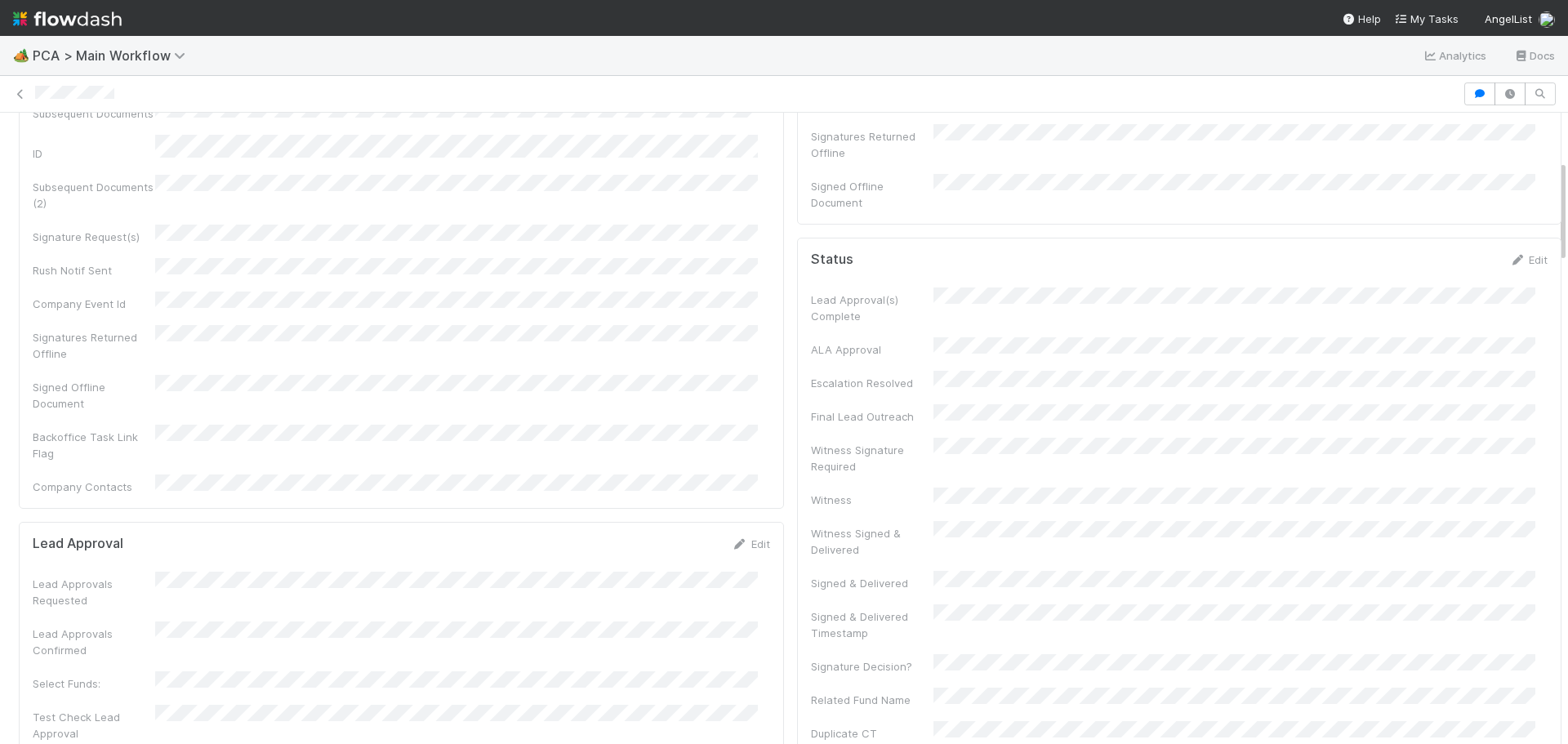
scroll to position [0, 0]
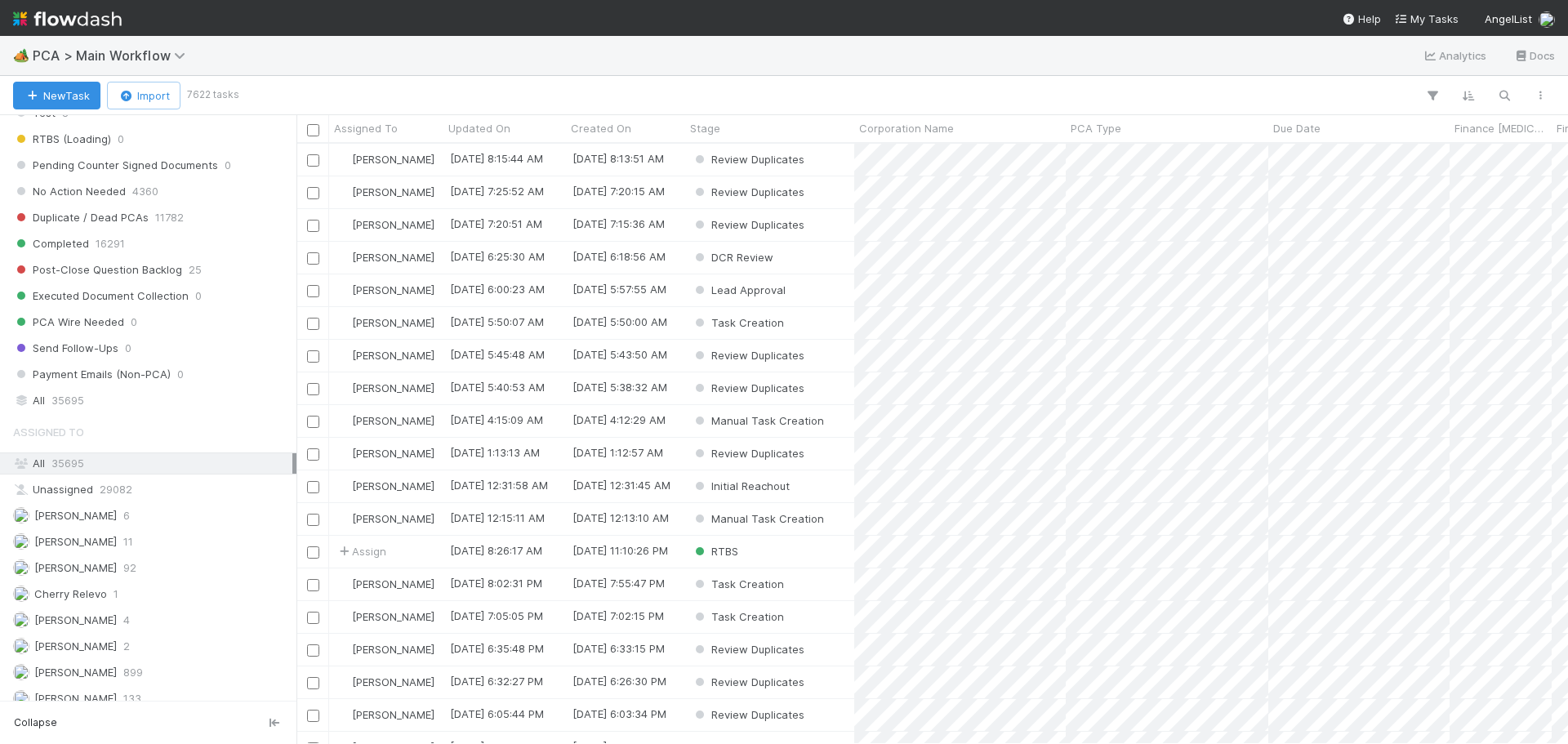
scroll to position [1797, 0]
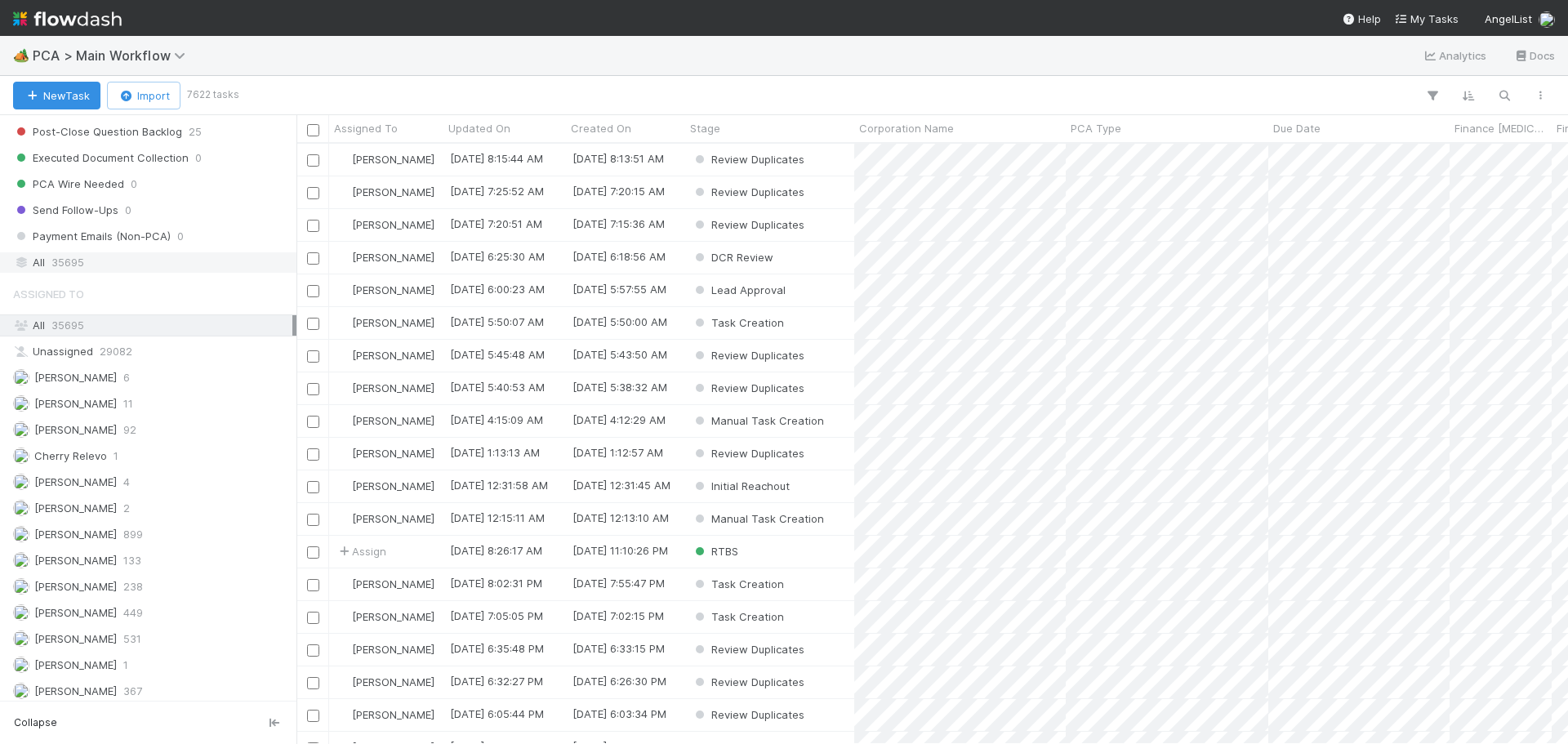
click at [108, 264] on div "All 35695" at bounding box center [152, 262] width 279 height 20
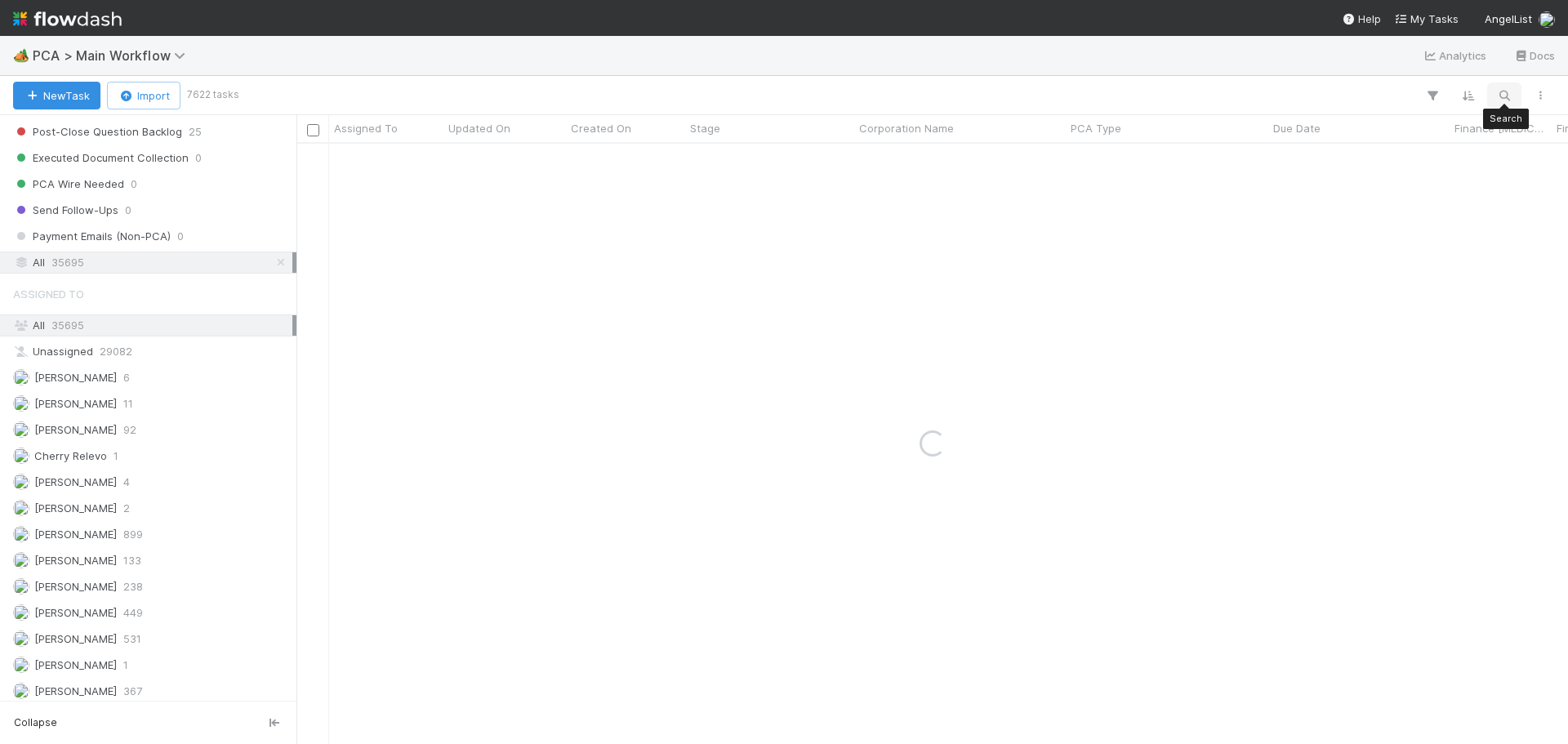
click at [1499, 101] on icon "button" at bounding box center [1505, 95] width 17 height 15
type input "x"
type input "zero loop"
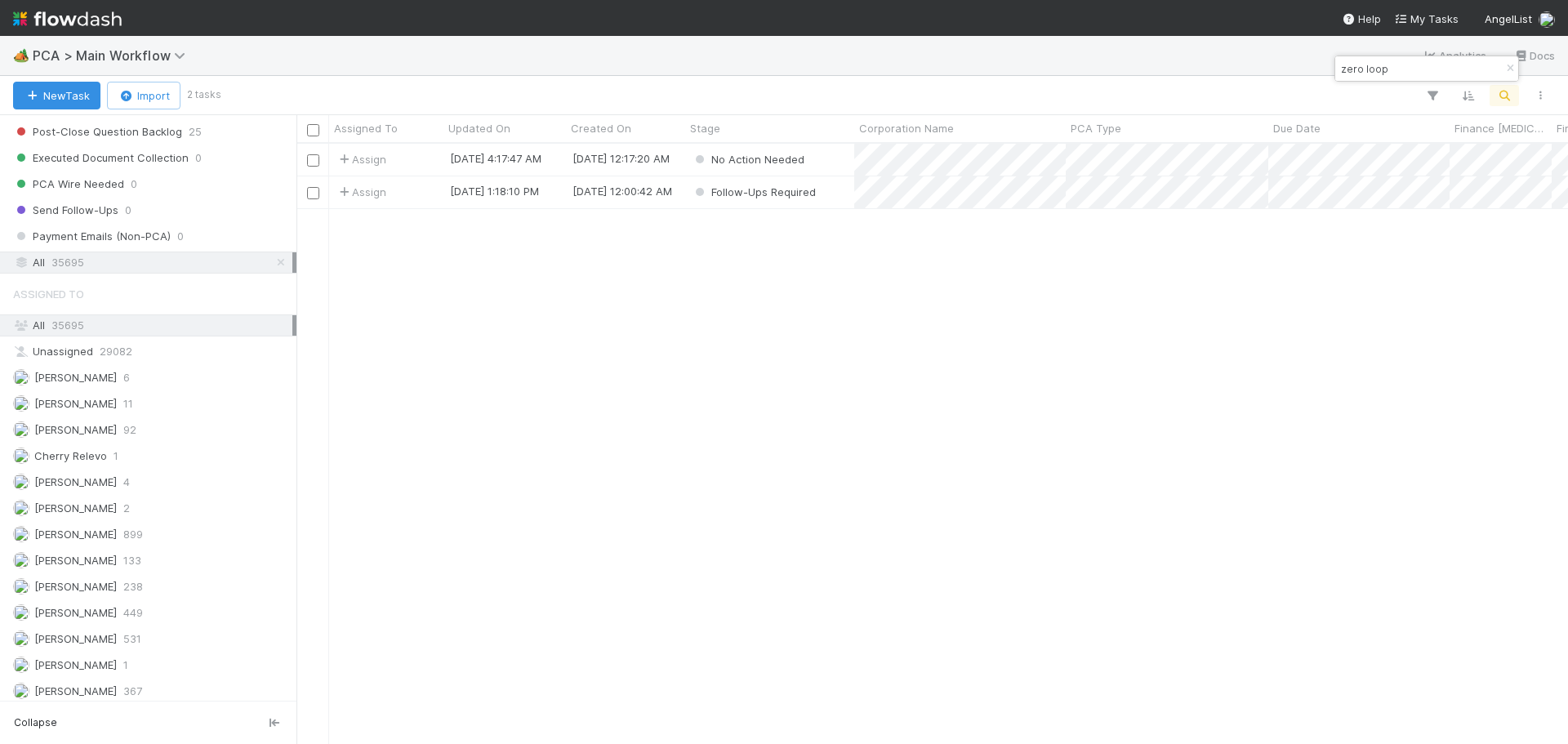
scroll to position [13, 13]
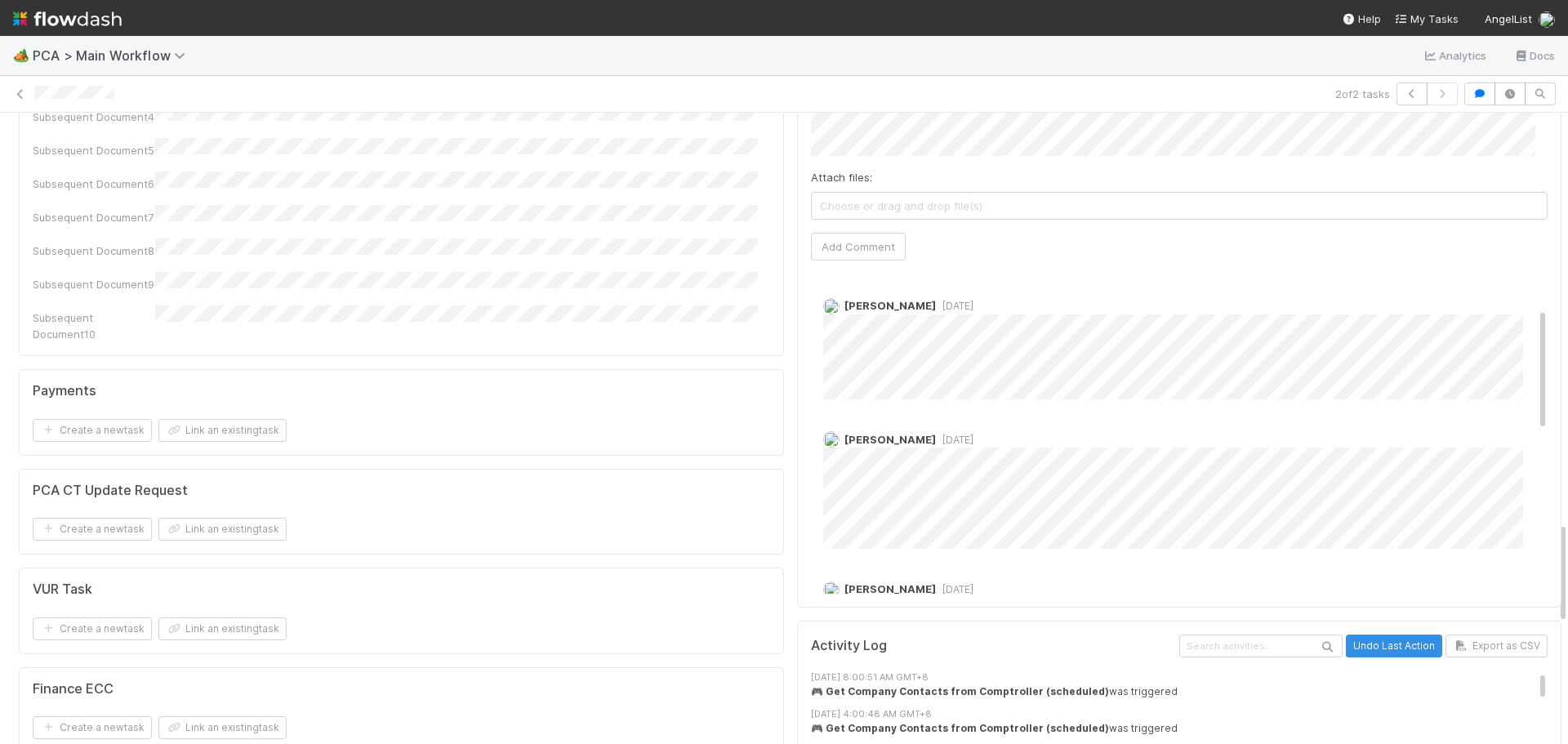
scroll to position [47, 0]
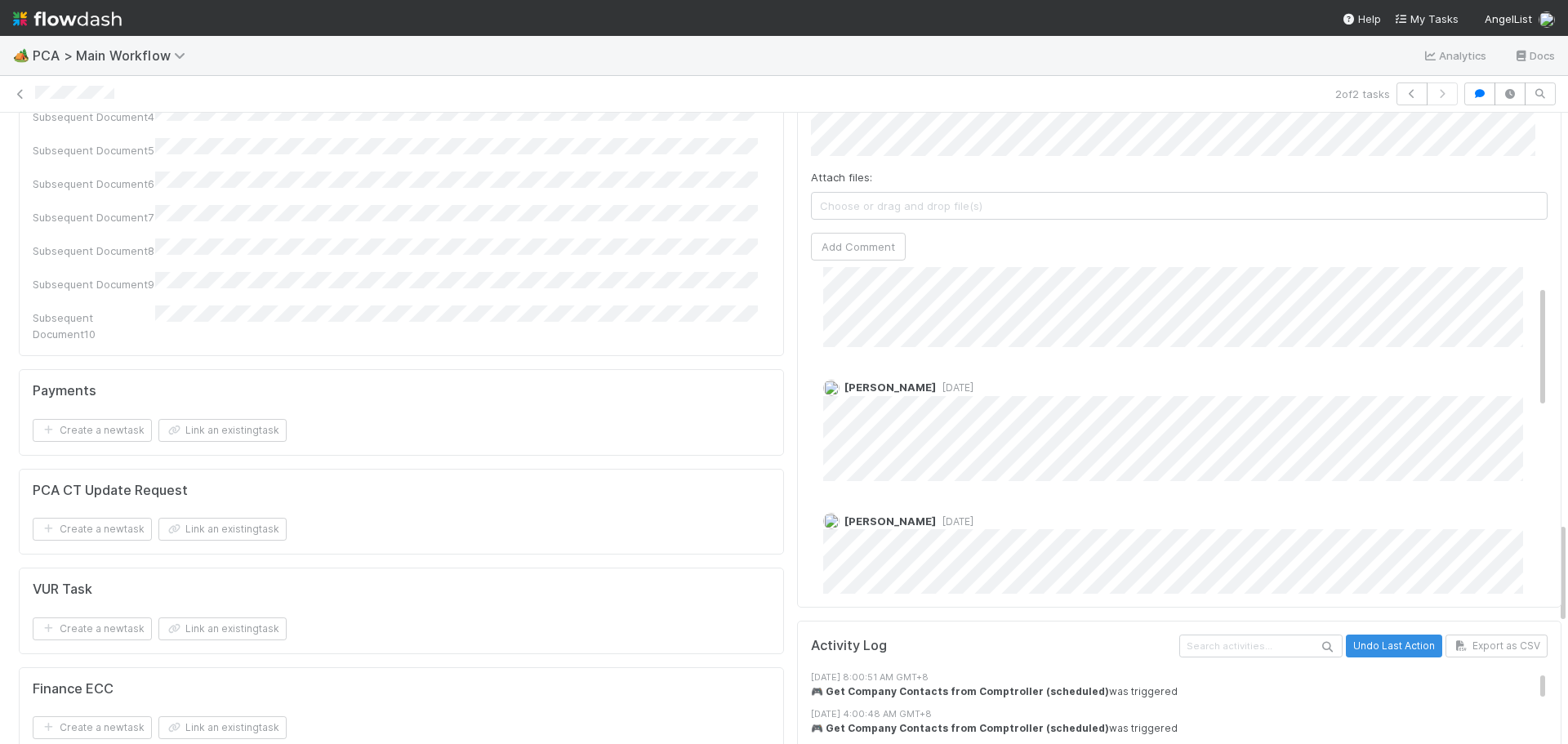
click at [945, 382] on span "7 months ago" at bounding box center [955, 388] width 38 height 12
click at [946, 382] on span "7 months ago" at bounding box center [955, 388] width 38 height 12
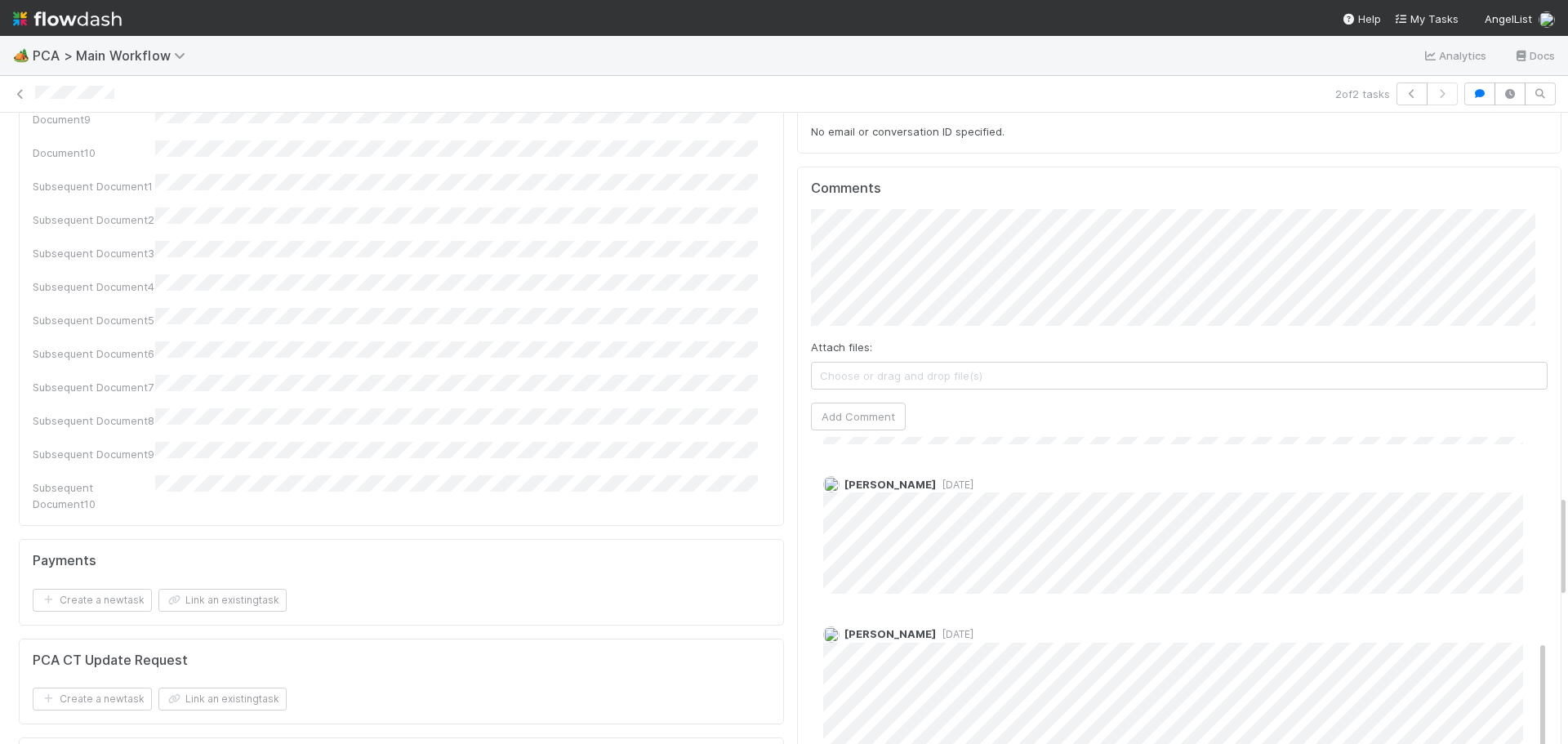
scroll to position [2348, 0]
click at [936, 472] on span "2 years ago" at bounding box center [955, 479] width 38 height 12
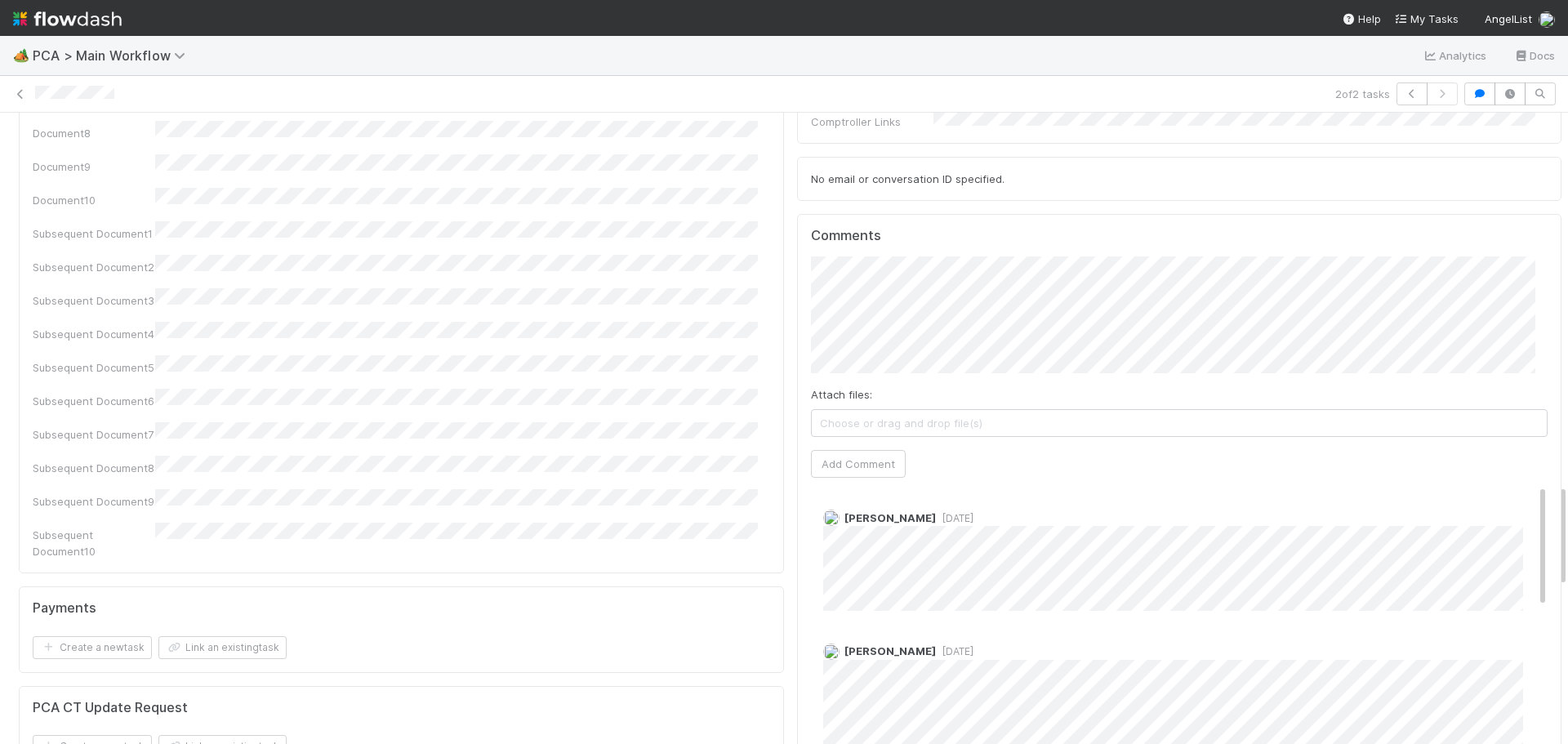
scroll to position [2266, 0]
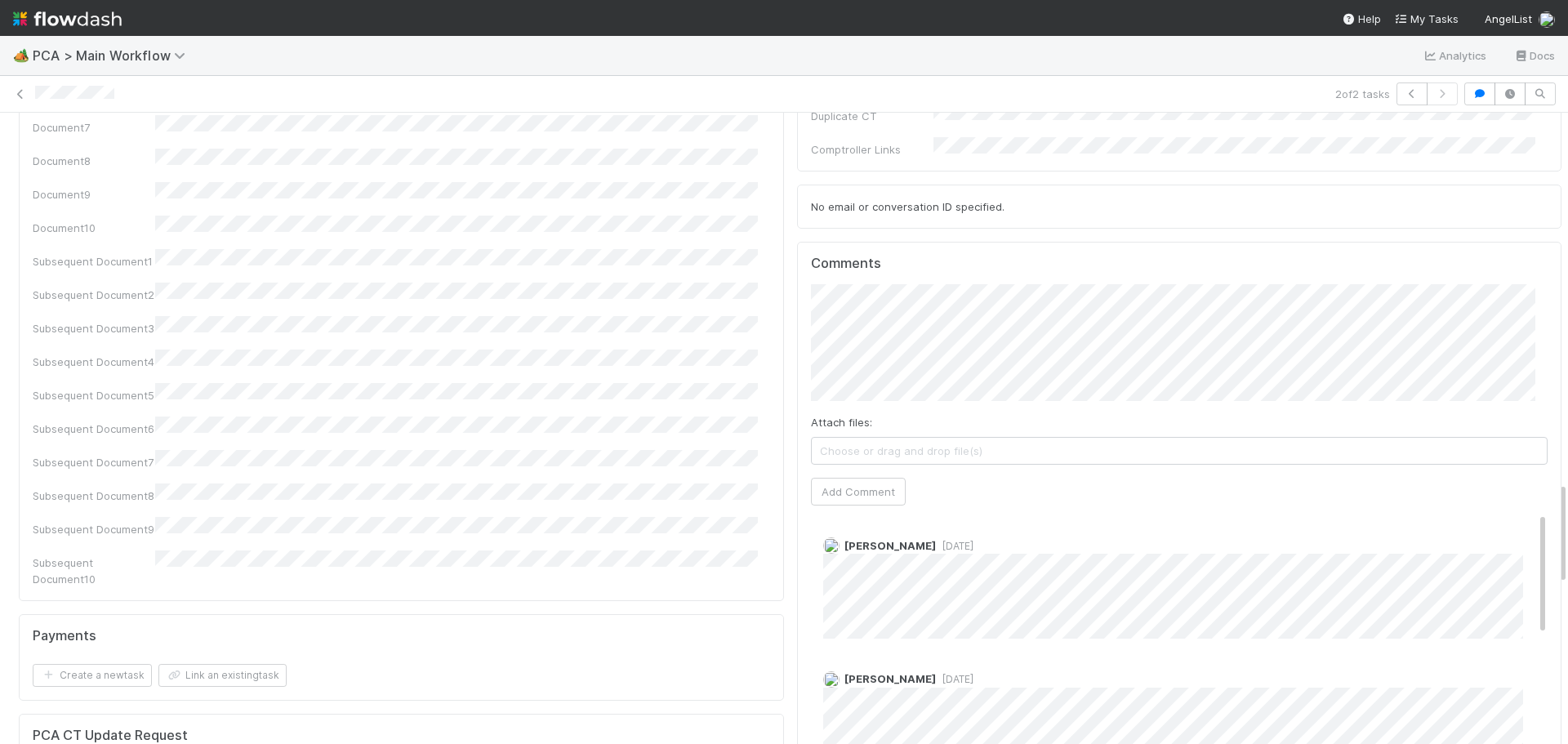
click at [937, 673] on span "7 months ago" at bounding box center [955, 680] width 38 height 12
click at [938, 673] on span "7 months ago" at bounding box center [955, 680] width 38 height 12
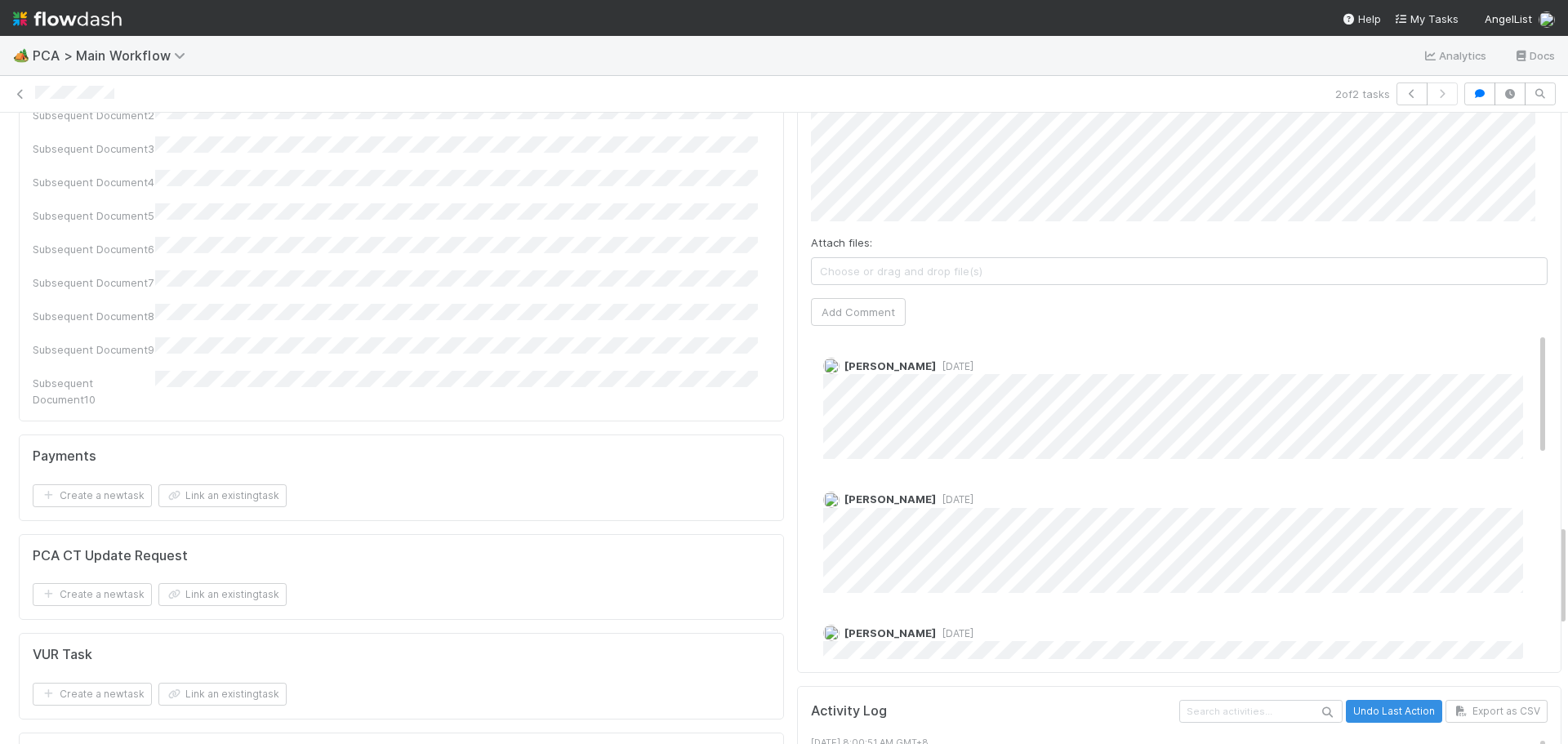
scroll to position [2429, 0]
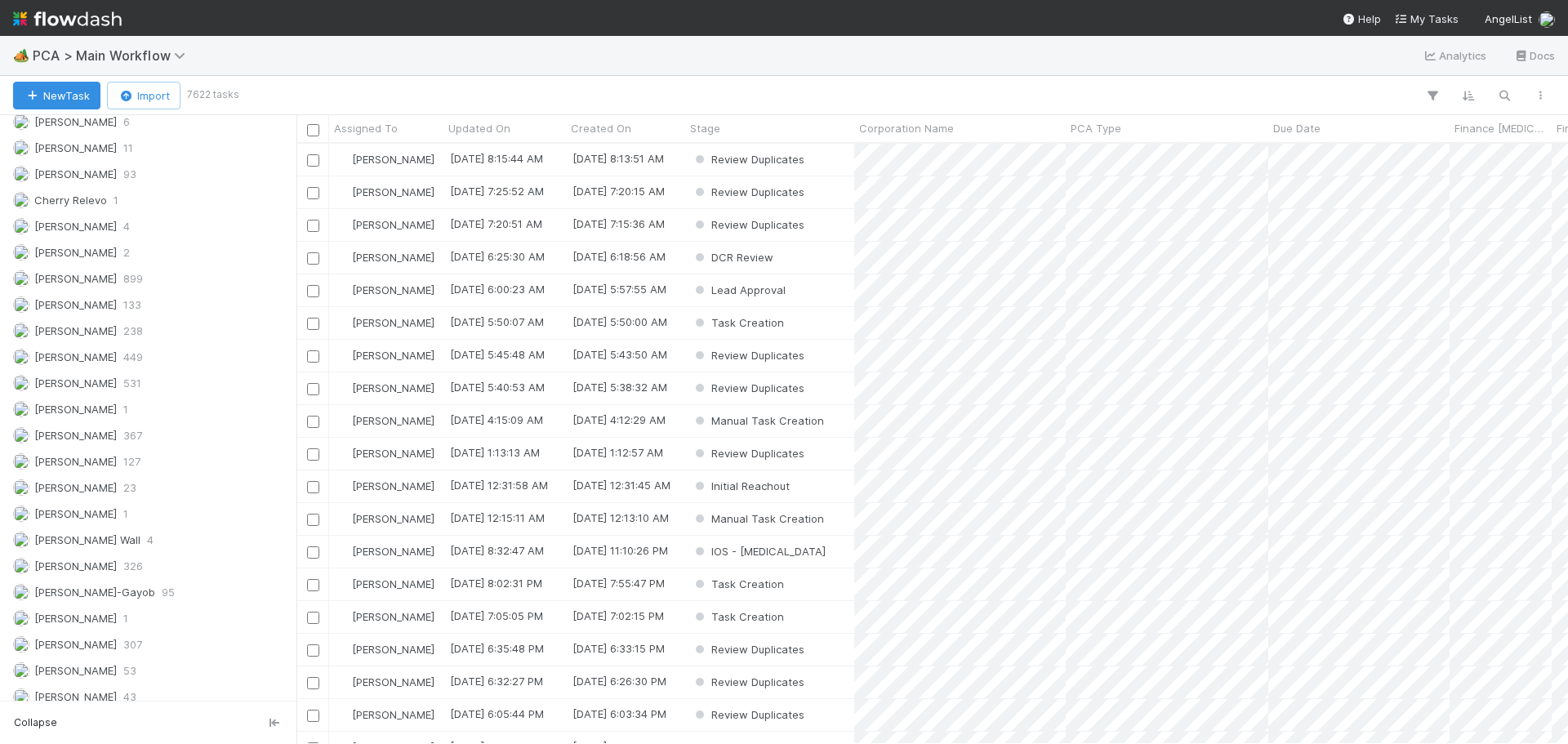
scroll to position [1879, 0]
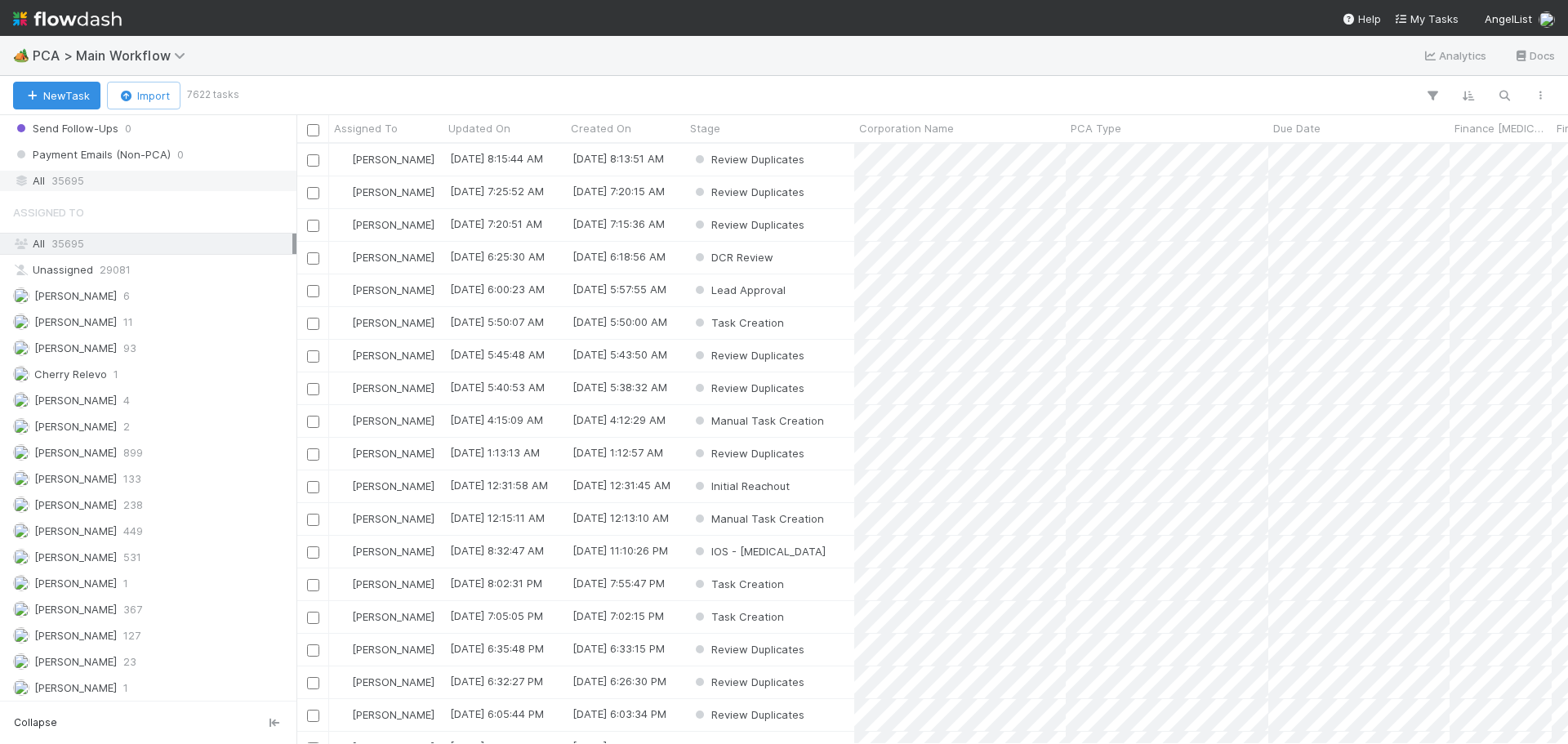
click at [98, 185] on div "All 35695" at bounding box center [152, 181] width 279 height 20
click at [1500, 98] on icon "button" at bounding box center [1505, 95] width 17 height 15
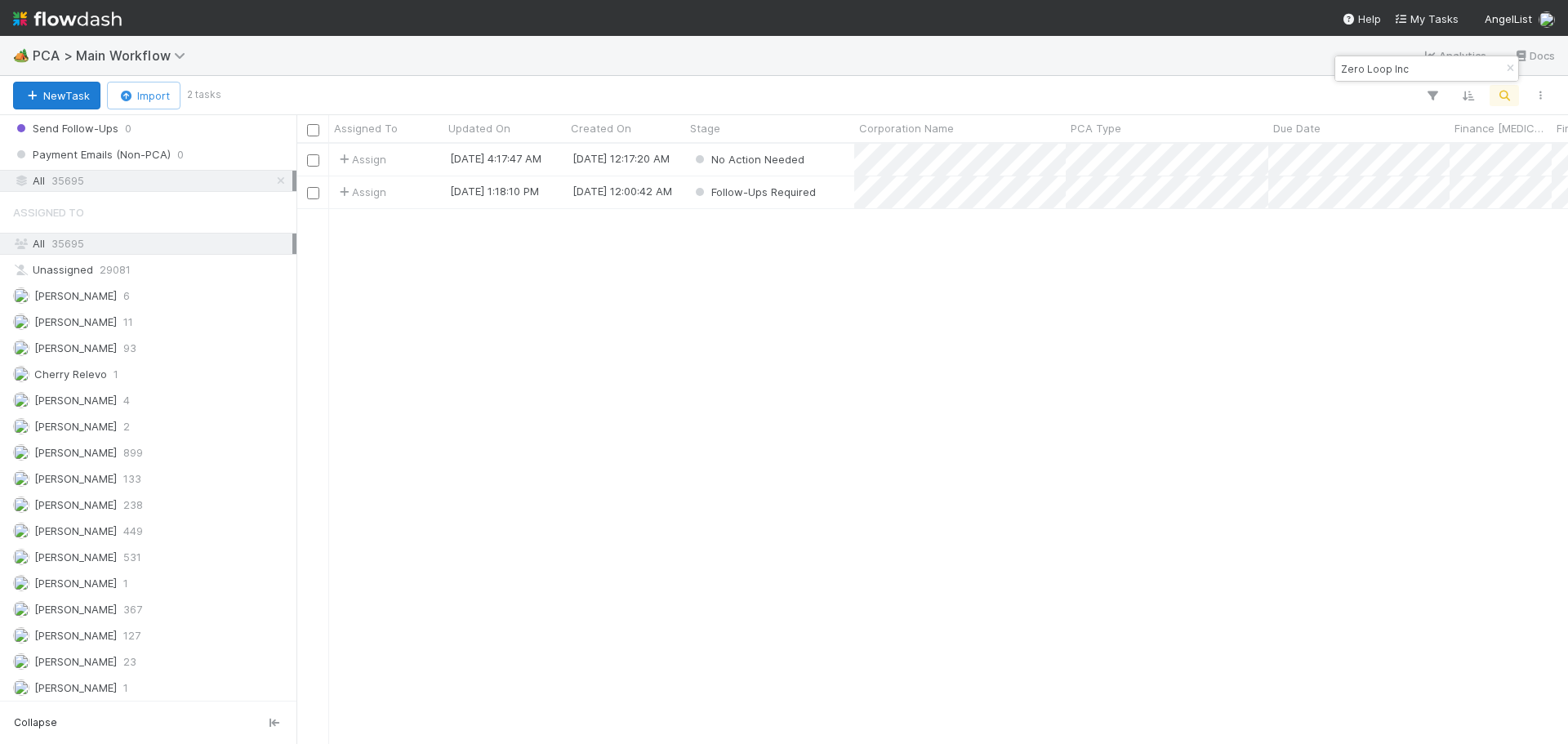
type input "Zero Loop Inc"
click at [35, 97] on icon "button" at bounding box center [32, 96] width 17 height 11
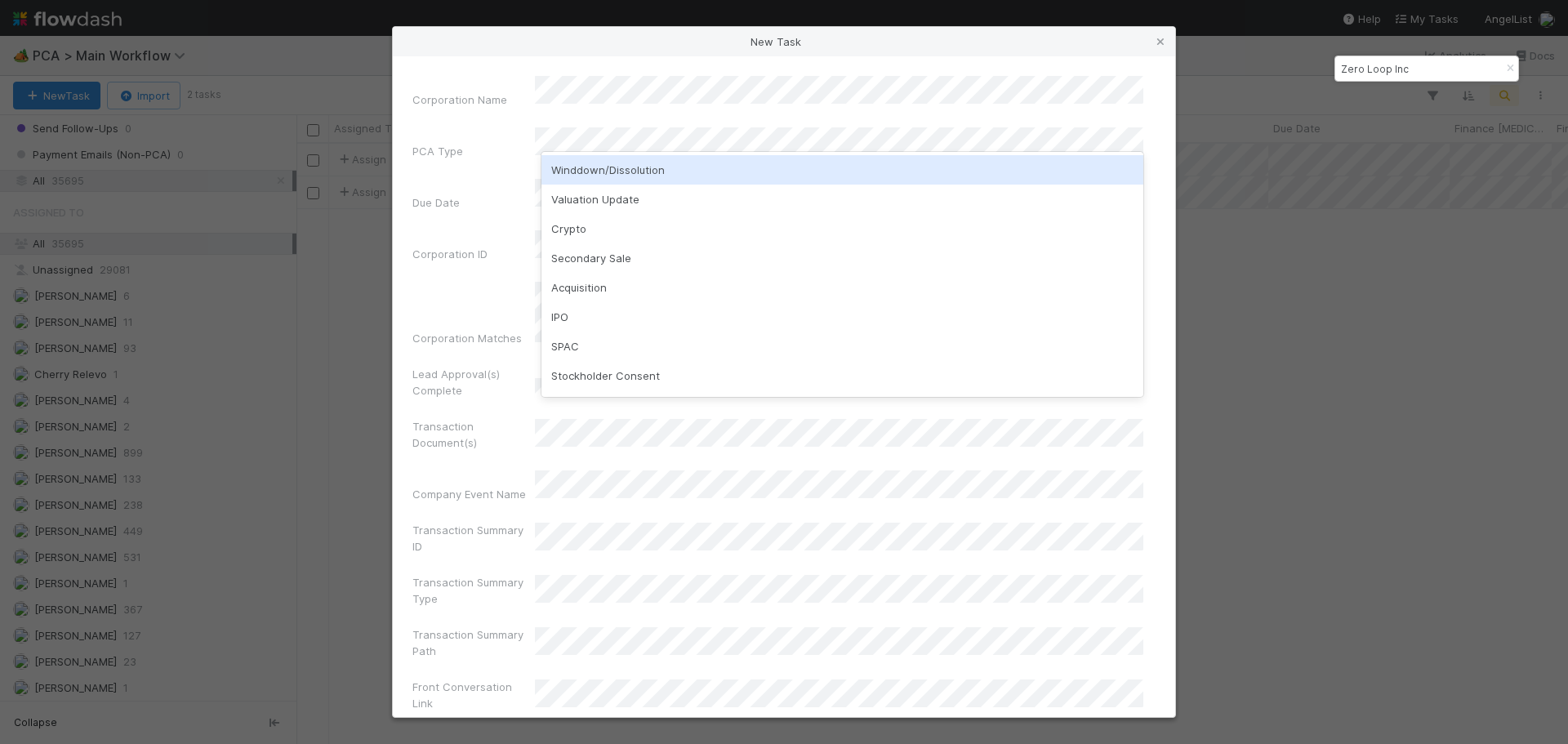
click at [601, 170] on div "Winddown/Dissolution" at bounding box center [842, 169] width 602 height 29
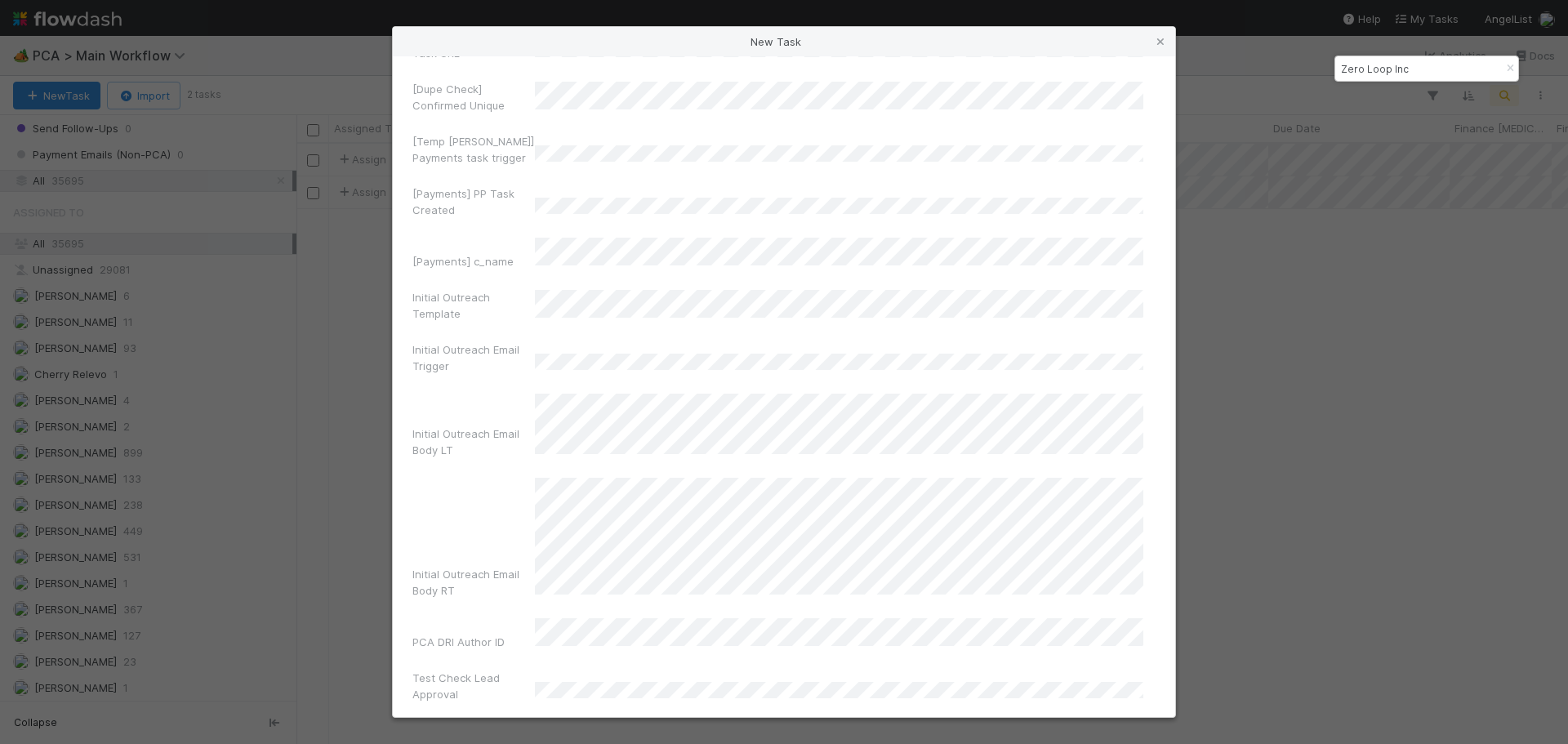
scroll to position [11159, 0]
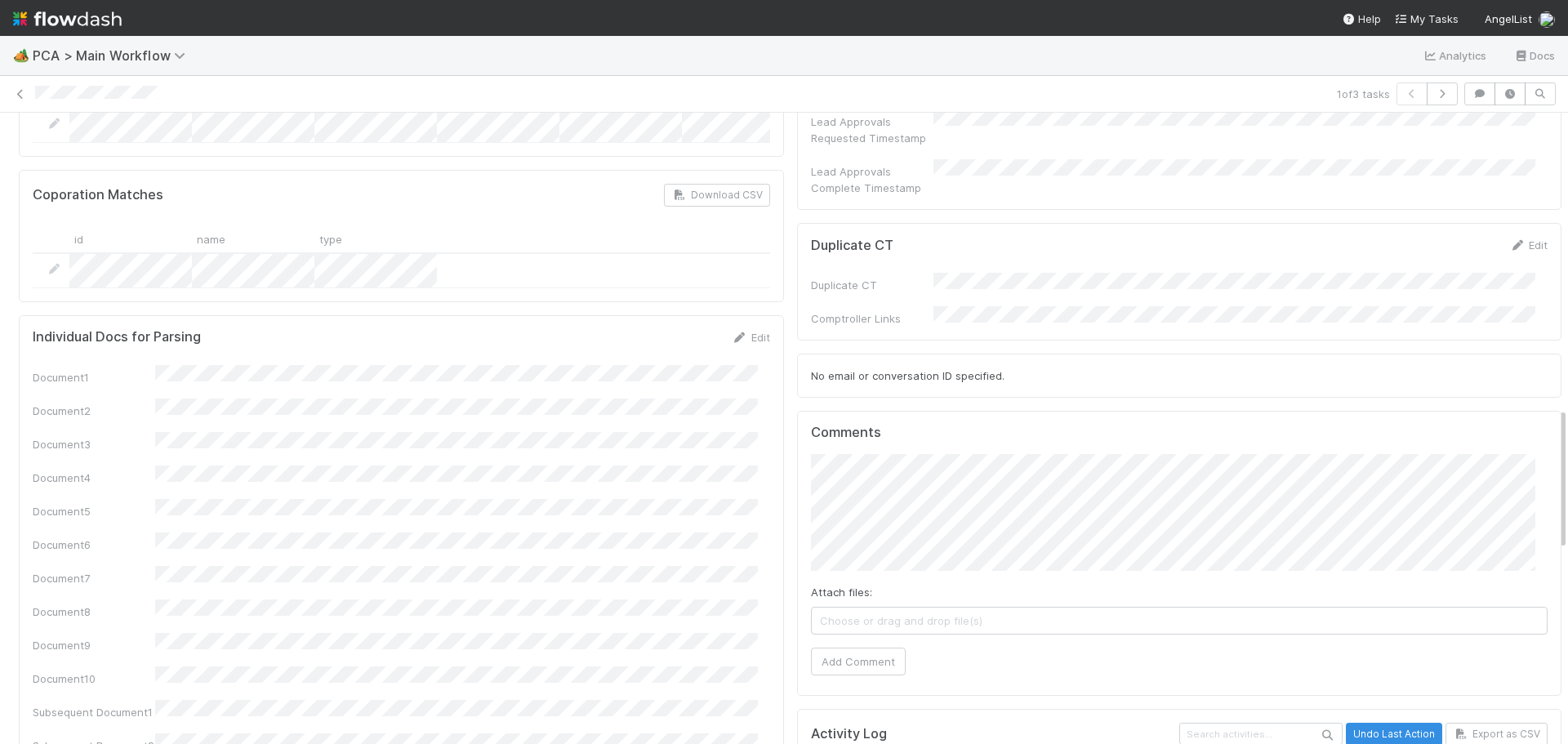
scroll to position [1324, 0]
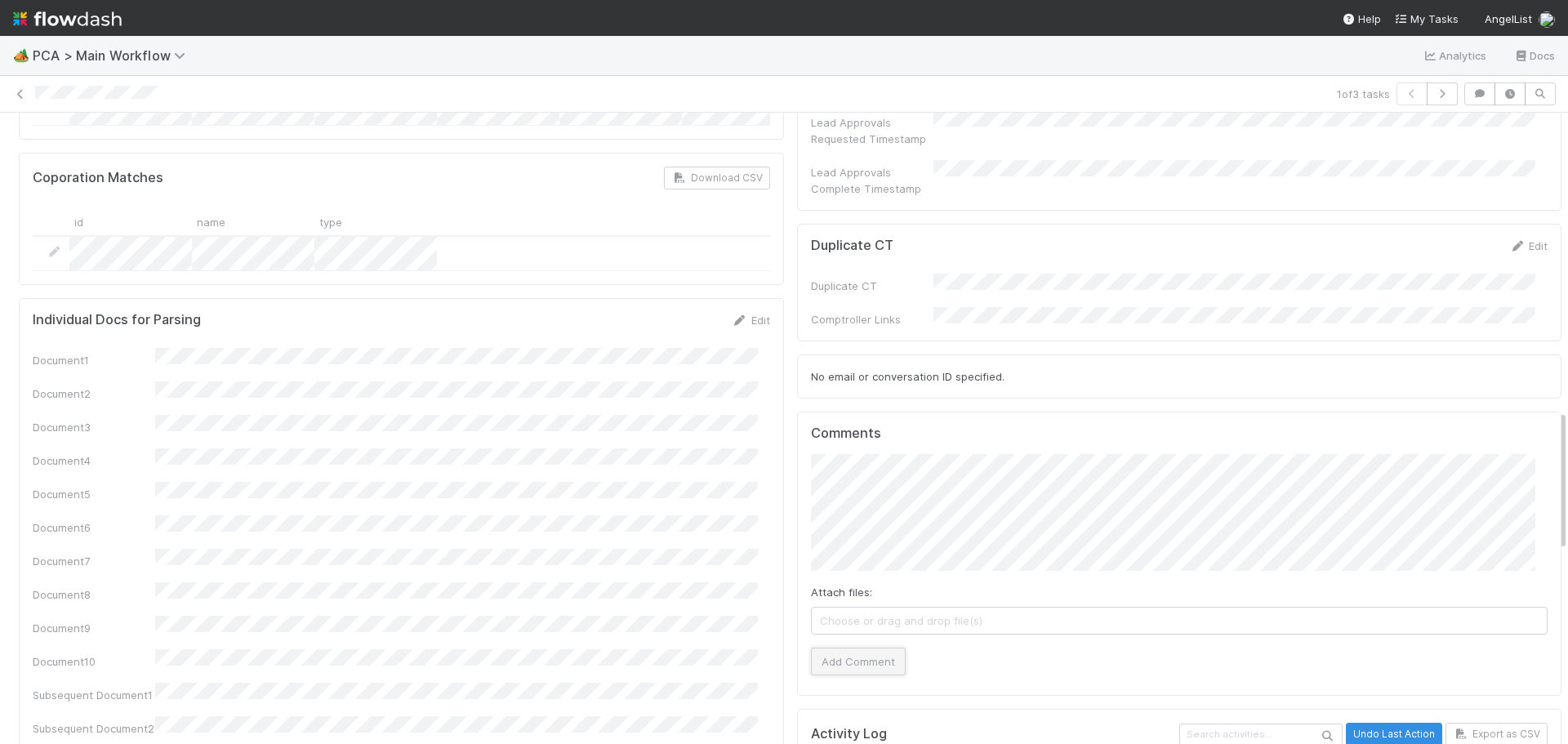
click at [858, 648] on button "Add Comment" at bounding box center [858, 662] width 95 height 28
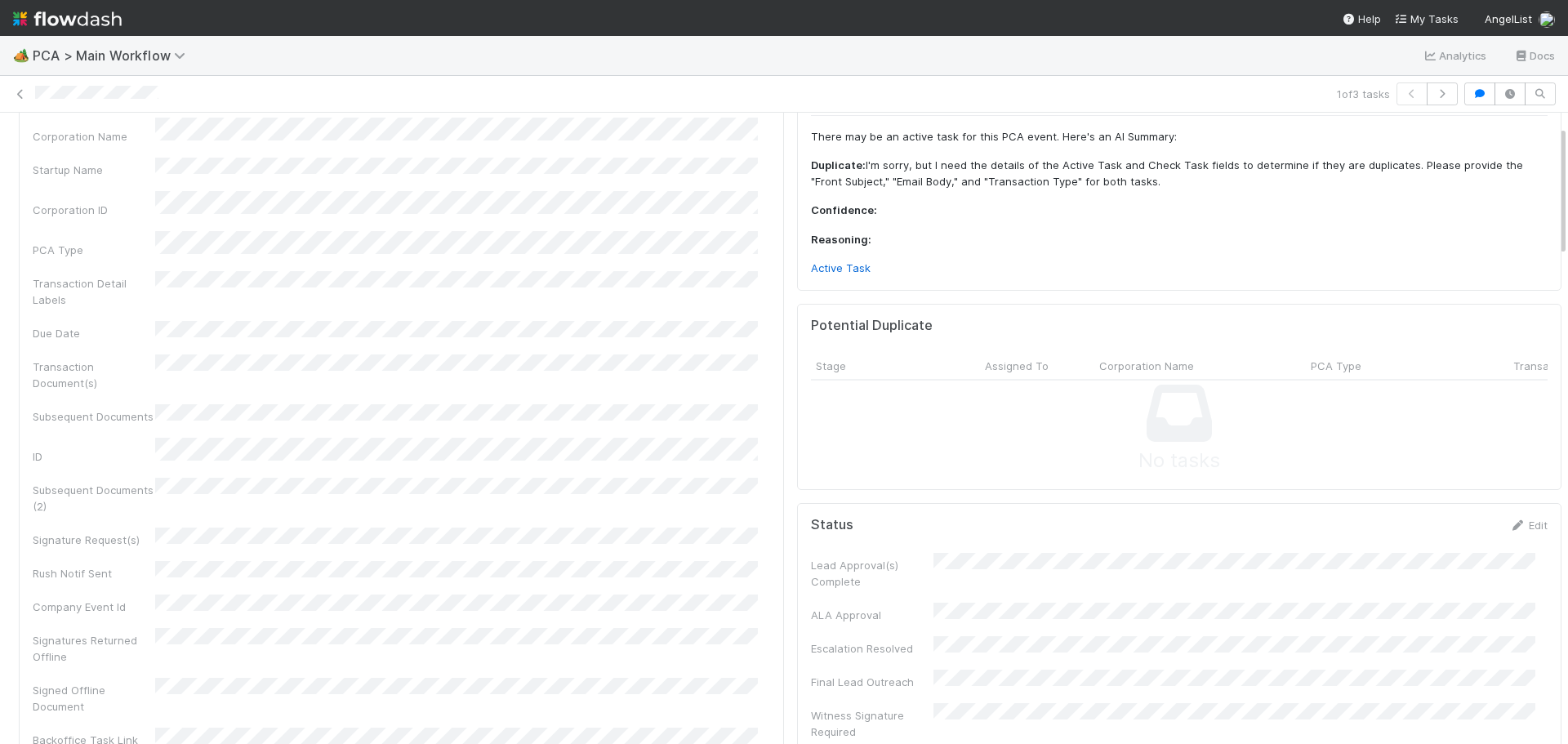
scroll to position [0, 0]
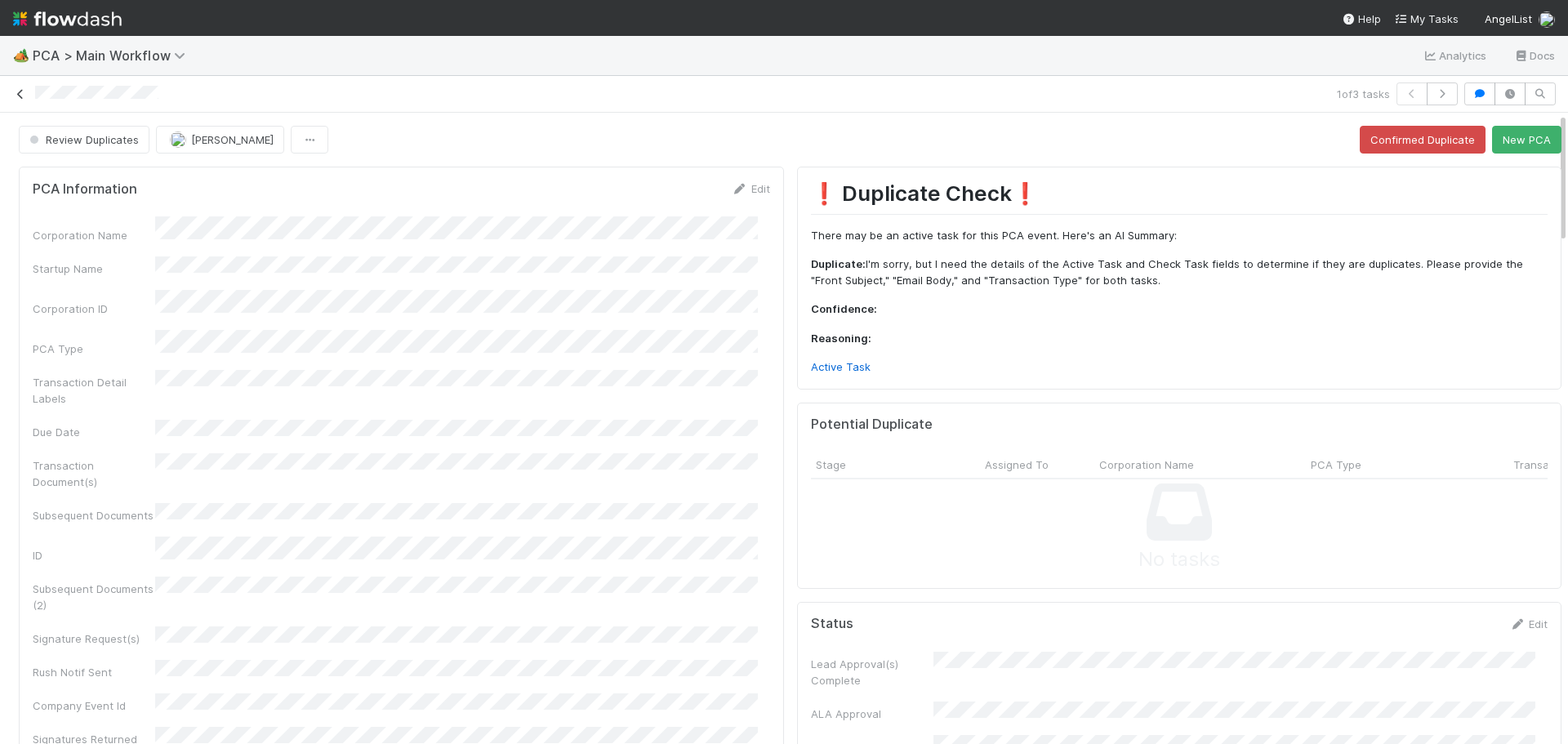
click at [24, 99] on icon at bounding box center [20, 94] width 17 height 11
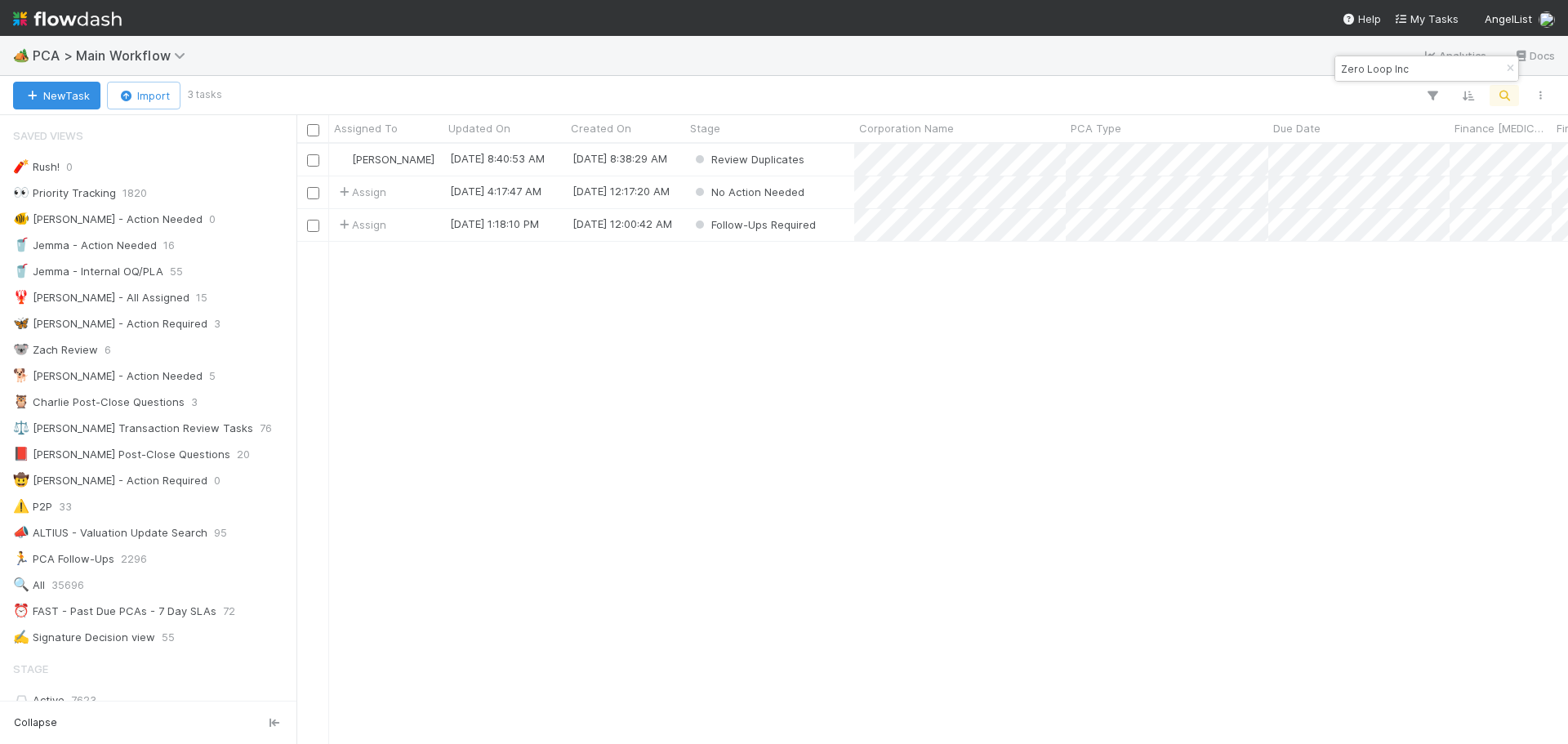
scroll to position [13, 13]
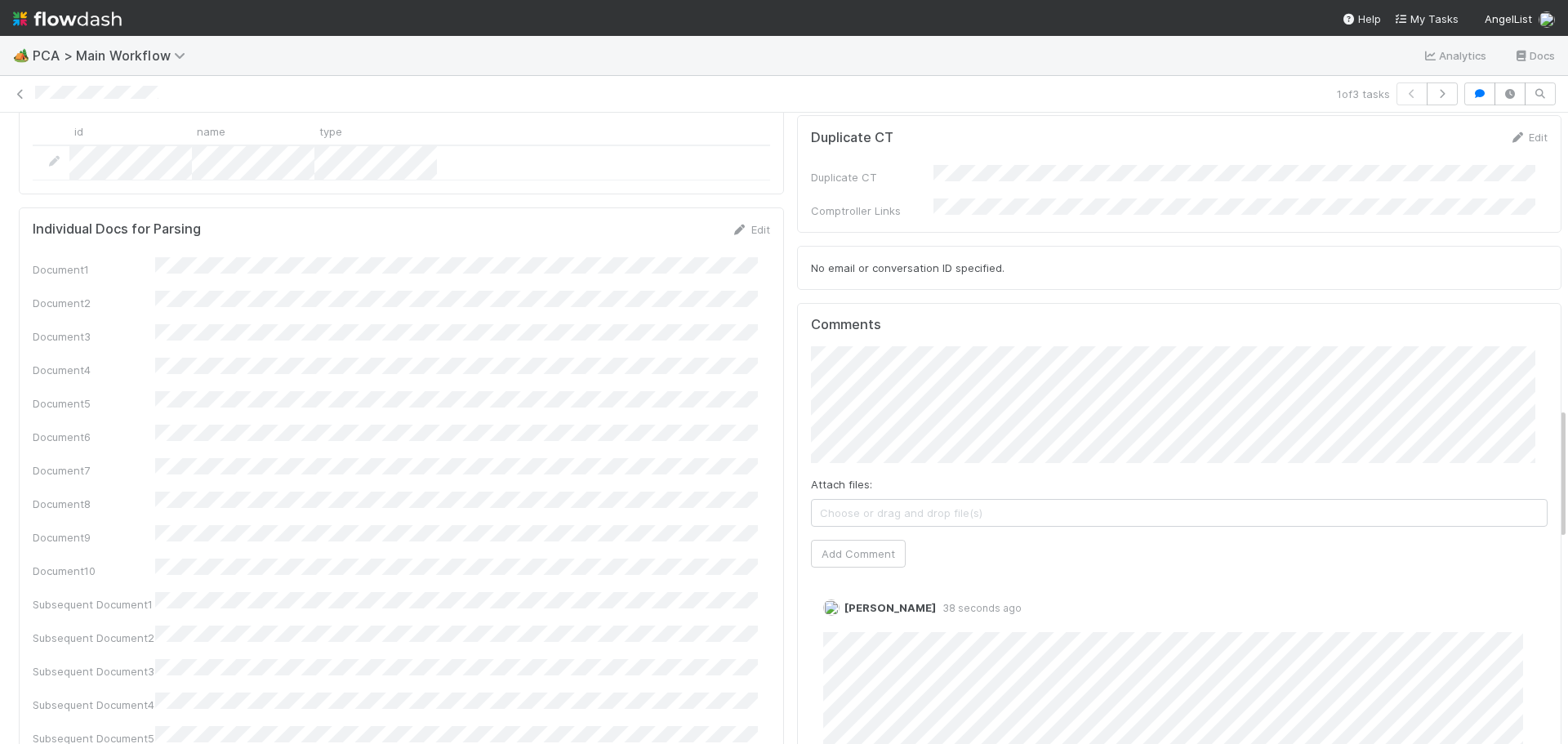
scroll to position [1552, 0]
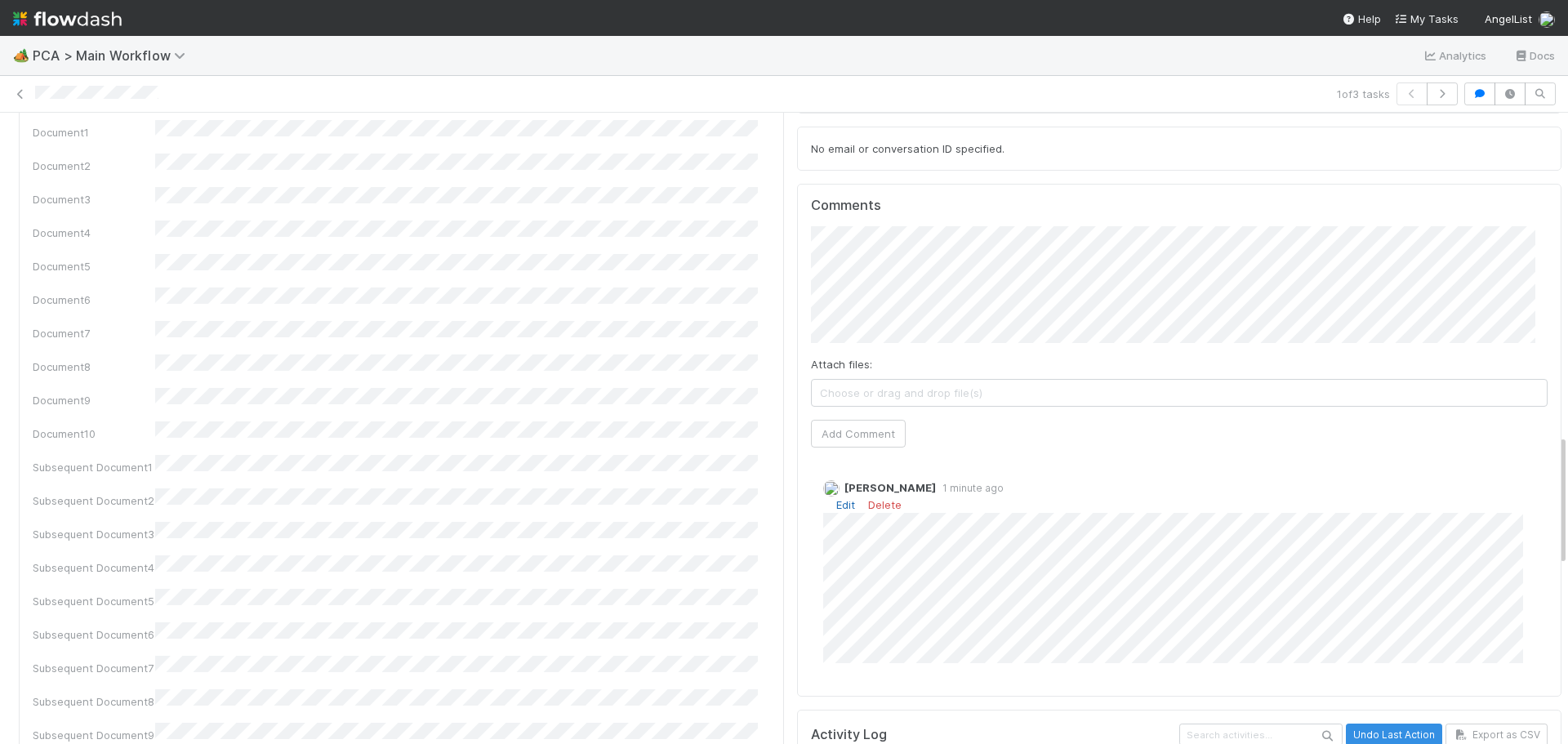
click at [838, 498] on link "Edit" at bounding box center [845, 504] width 19 height 13
click at [836, 498] on link "Edit" at bounding box center [845, 504] width 19 height 13
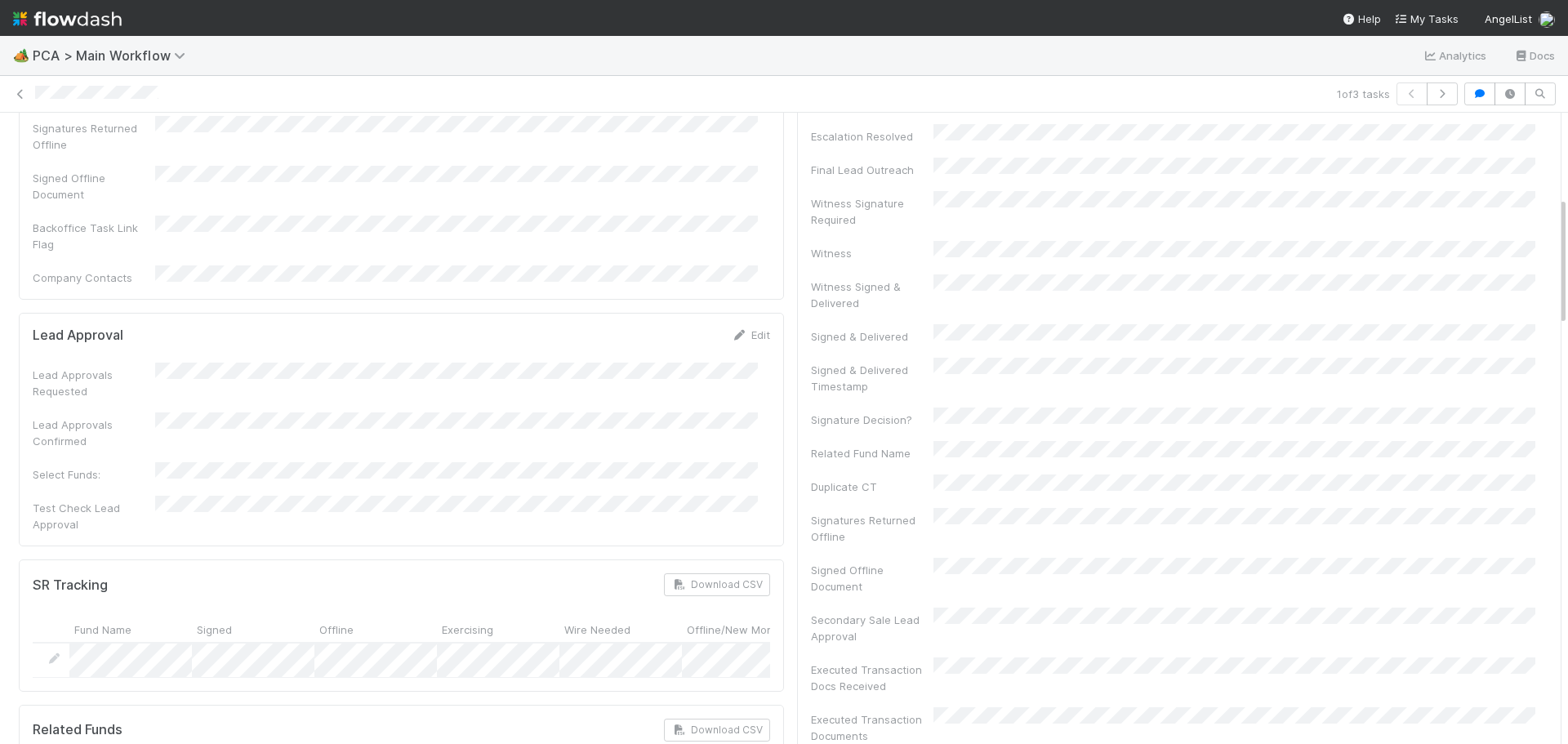
scroll to position [408, 0]
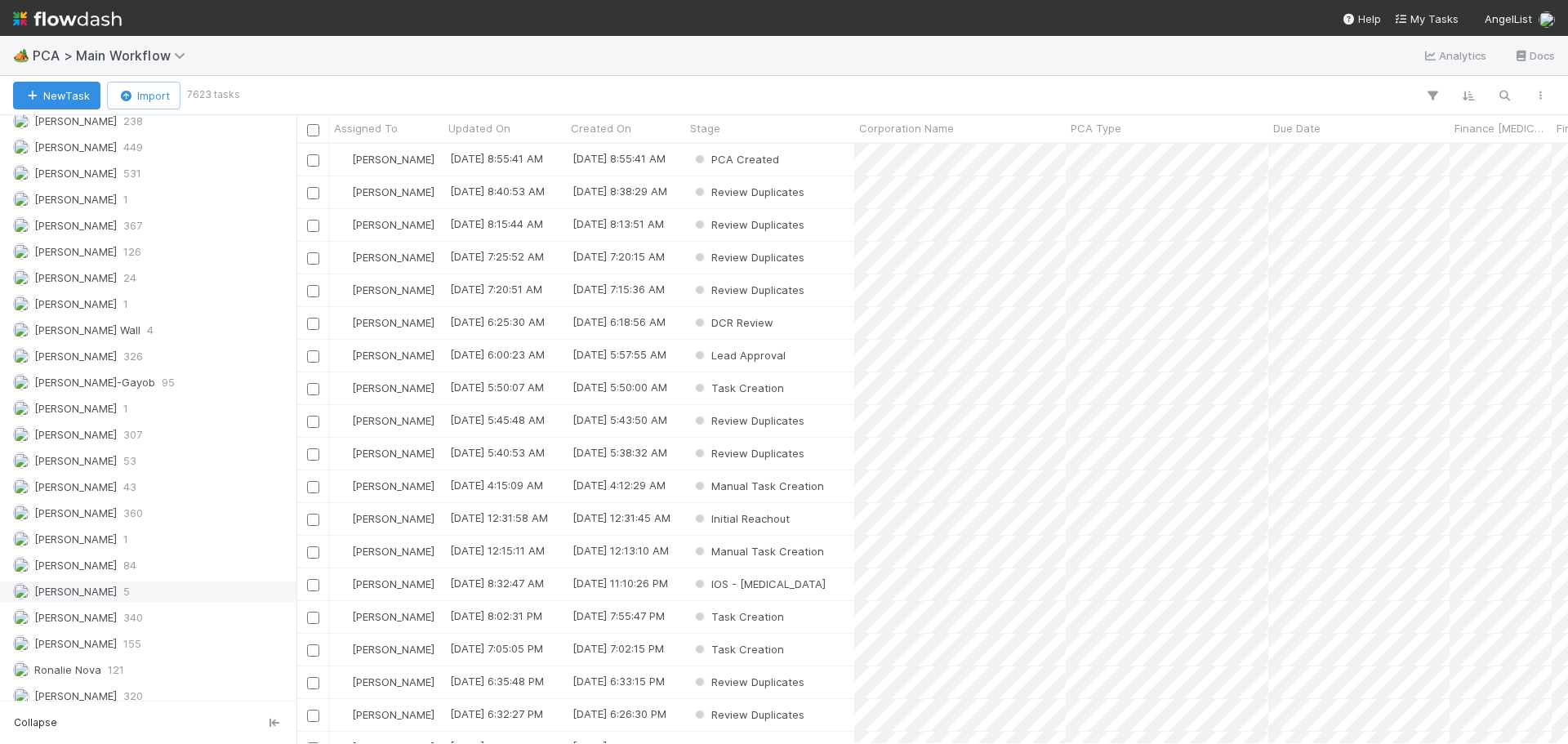
scroll to position [2352, 0]
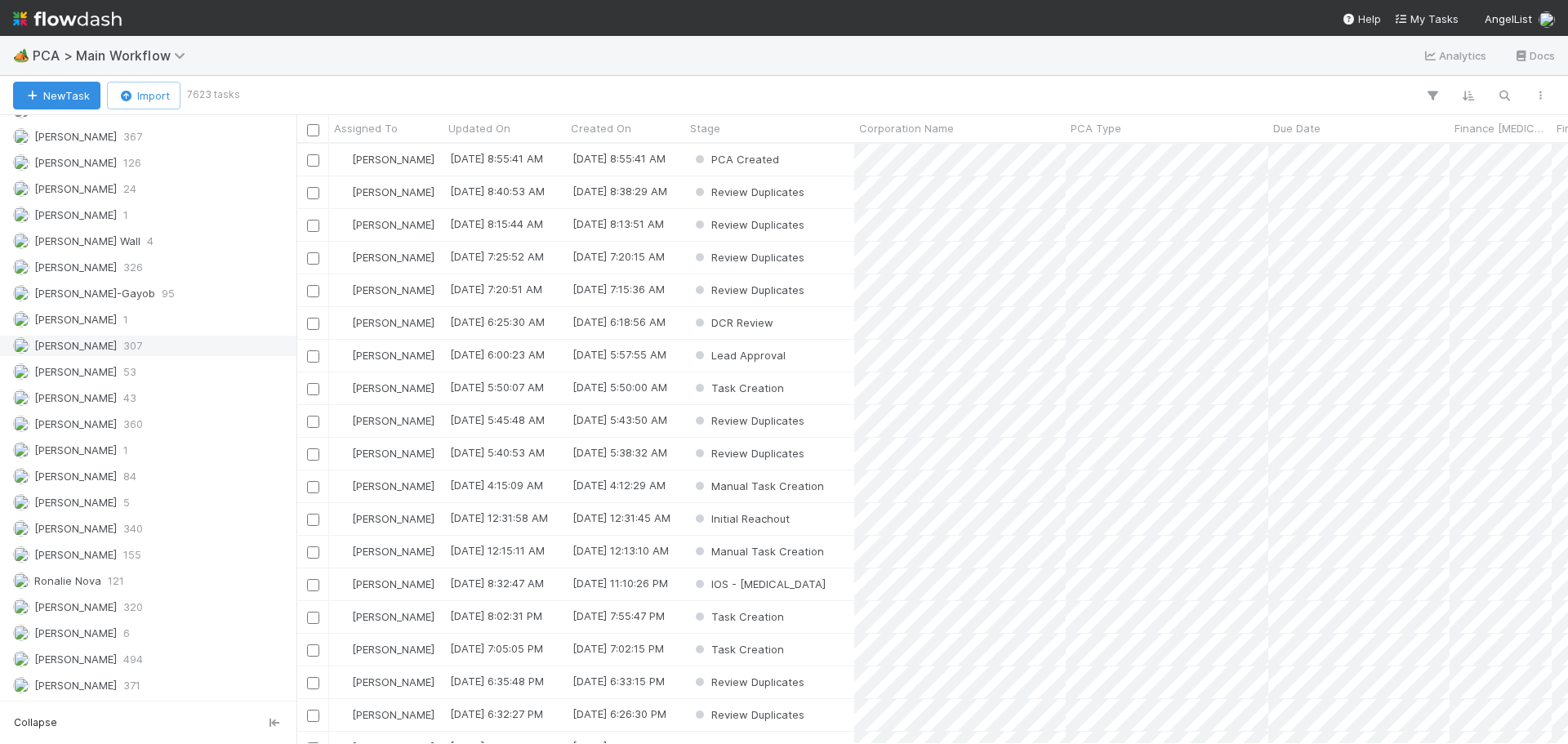
click at [112, 338] on div "Marenz Trajano 307" at bounding box center [152, 346] width 279 height 20
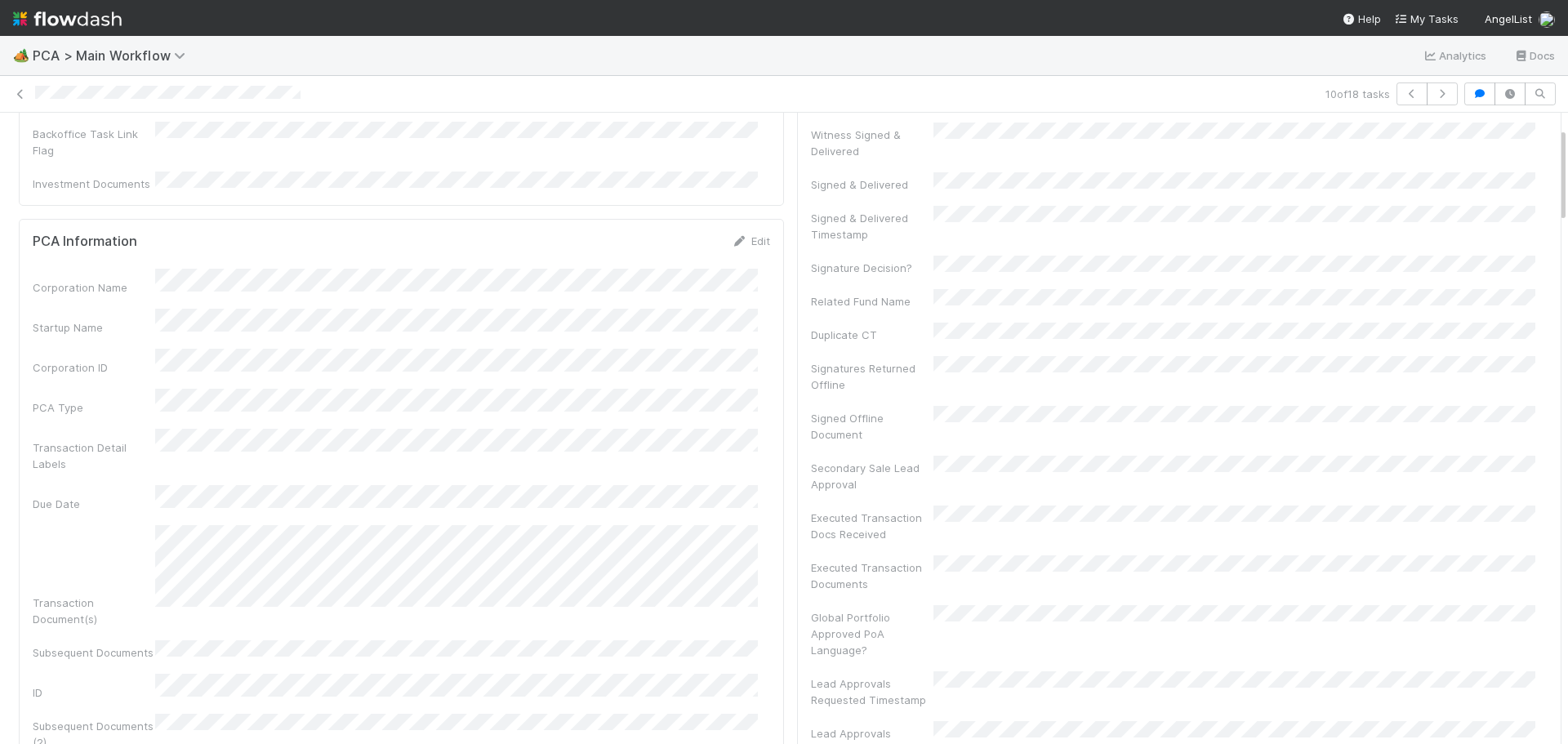
scroll to position [82, 0]
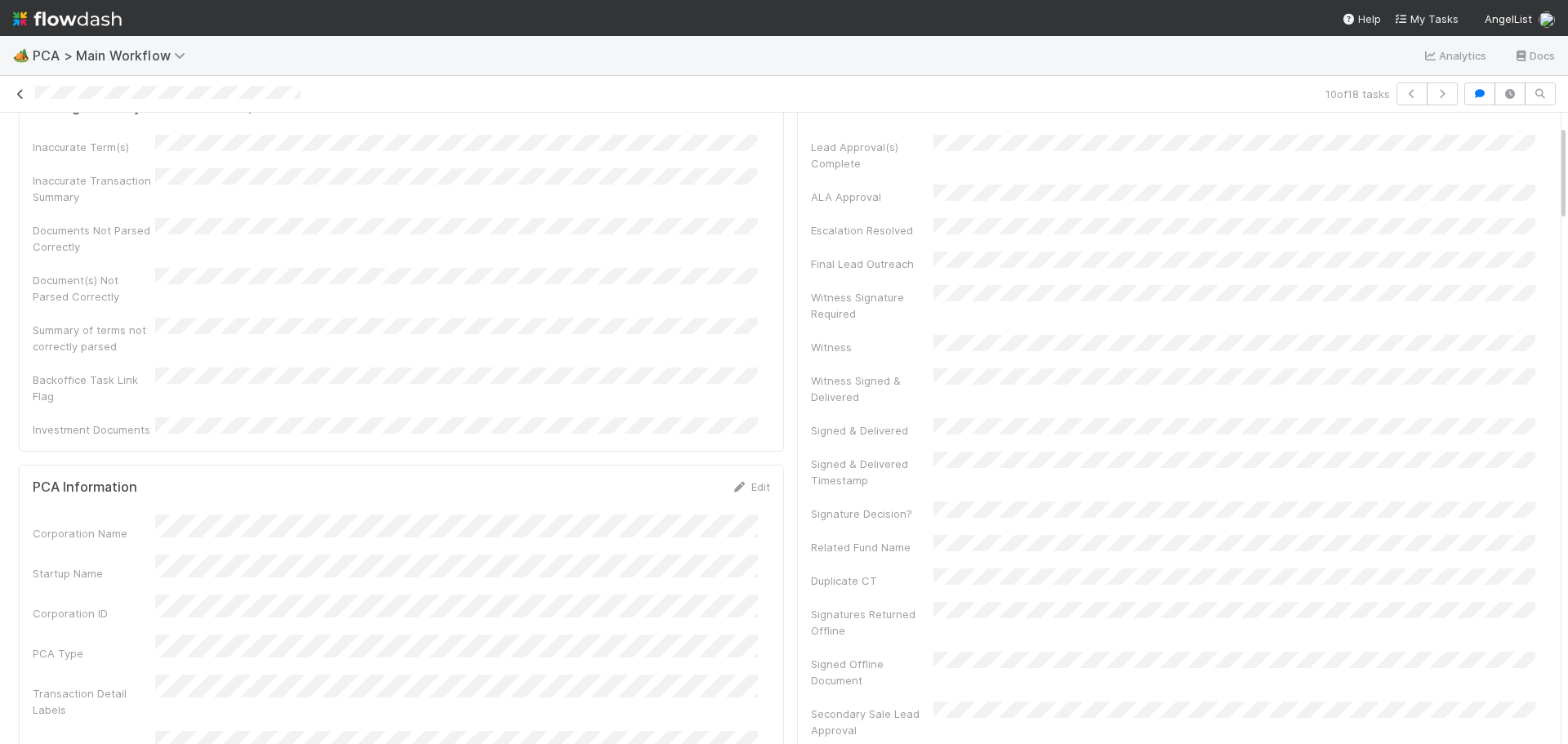
click at [26, 92] on icon at bounding box center [20, 94] width 17 height 11
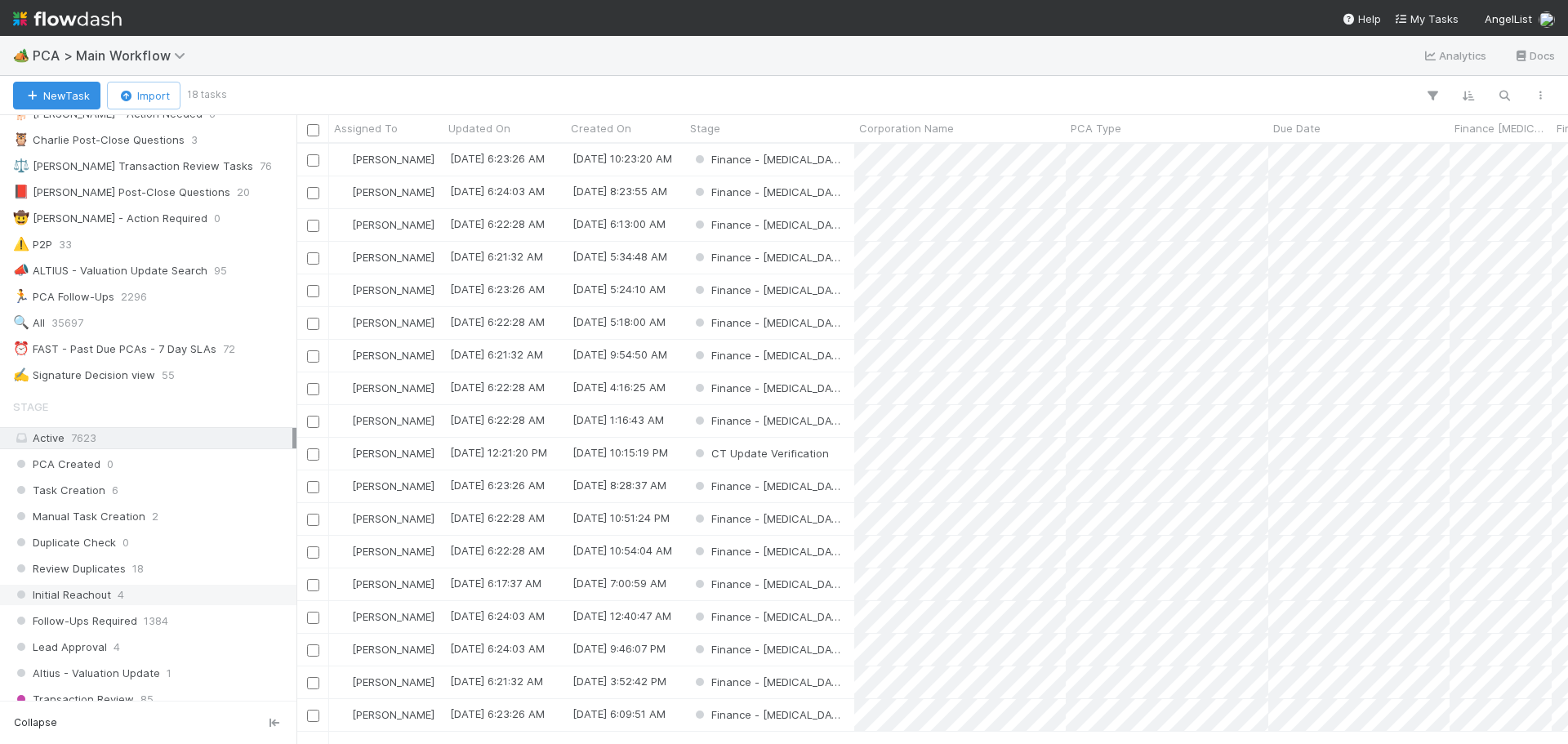
scroll to position [327, 0]
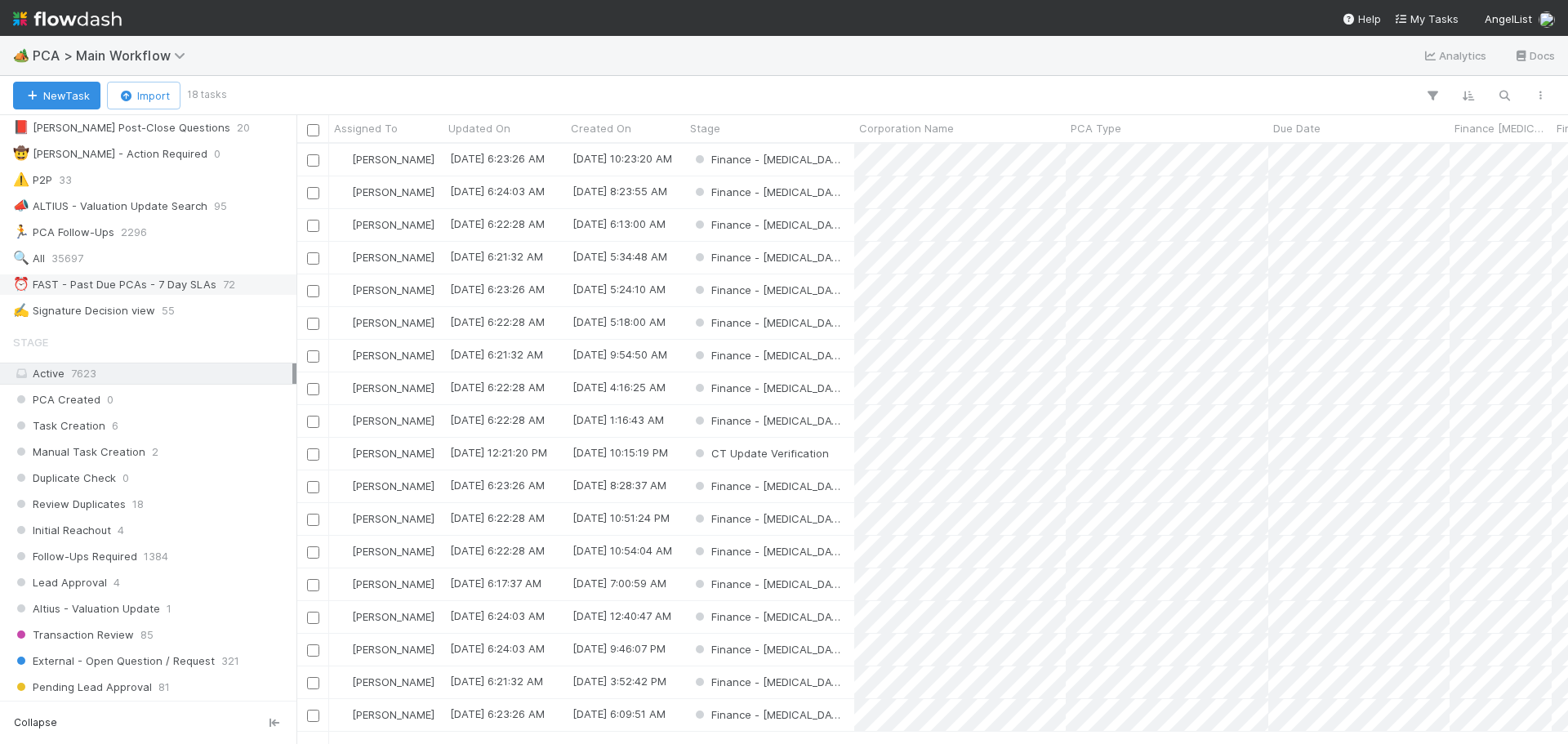
click at [154, 288] on div "⏰ FAST - Past Due PCAs - 7 Day SLAs" at bounding box center [115, 284] width 204 height 20
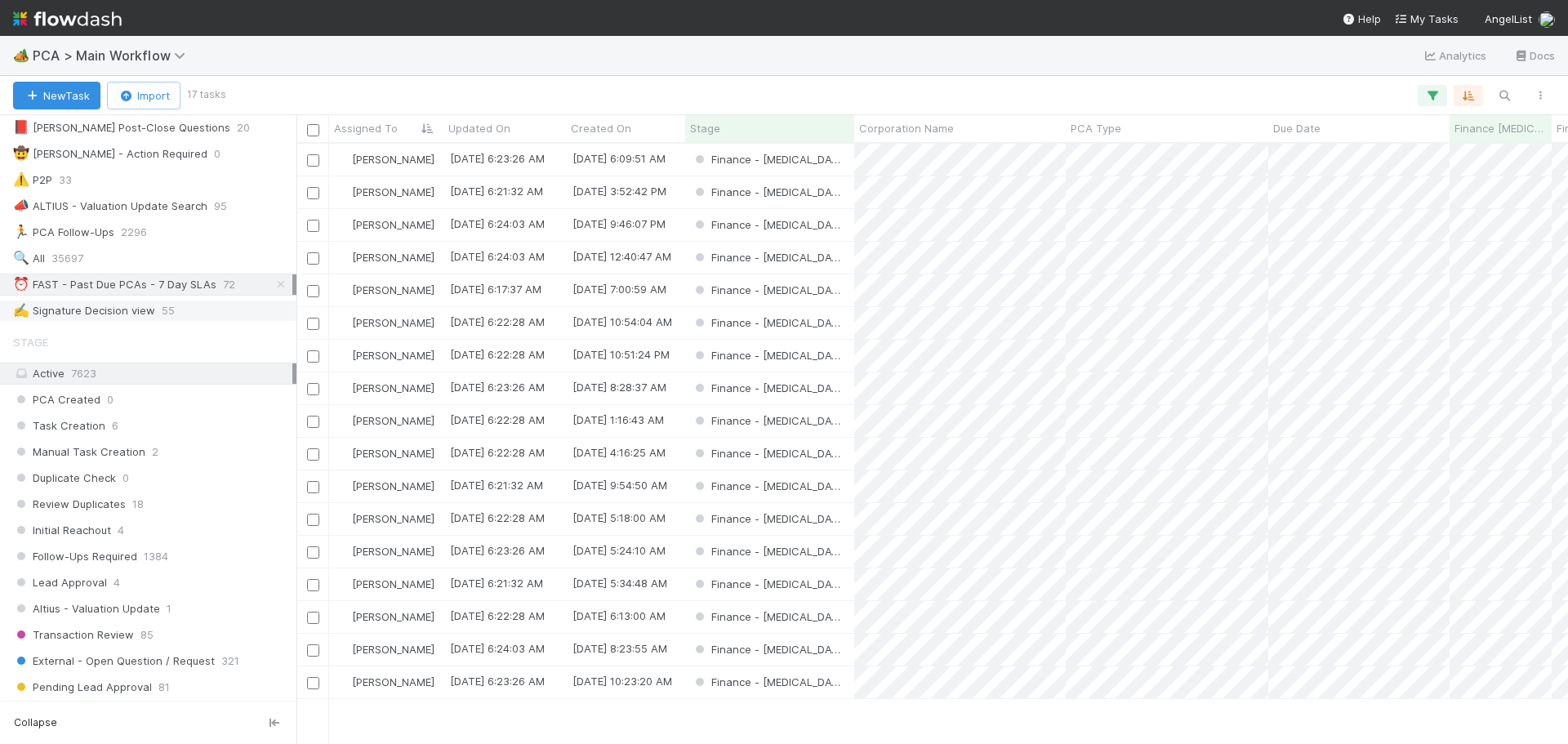
scroll to position [588, 1260]
click at [833, 196] on div "Finance - [MEDICAL_DATA]" at bounding box center [770, 192] width 169 height 32
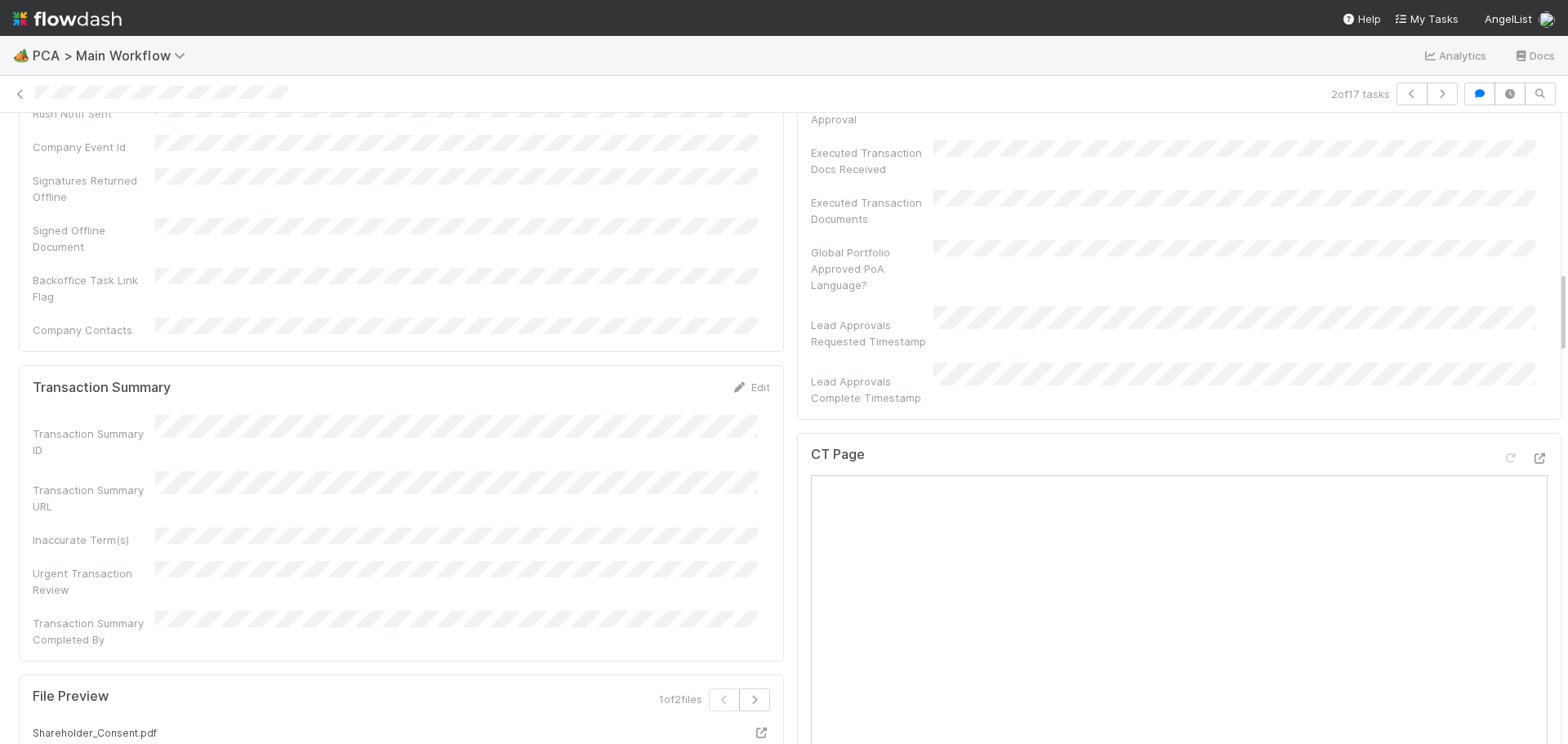
scroll to position [1225, 0]
click at [1532, 452] on div at bounding box center [1540, 460] width 17 height 17
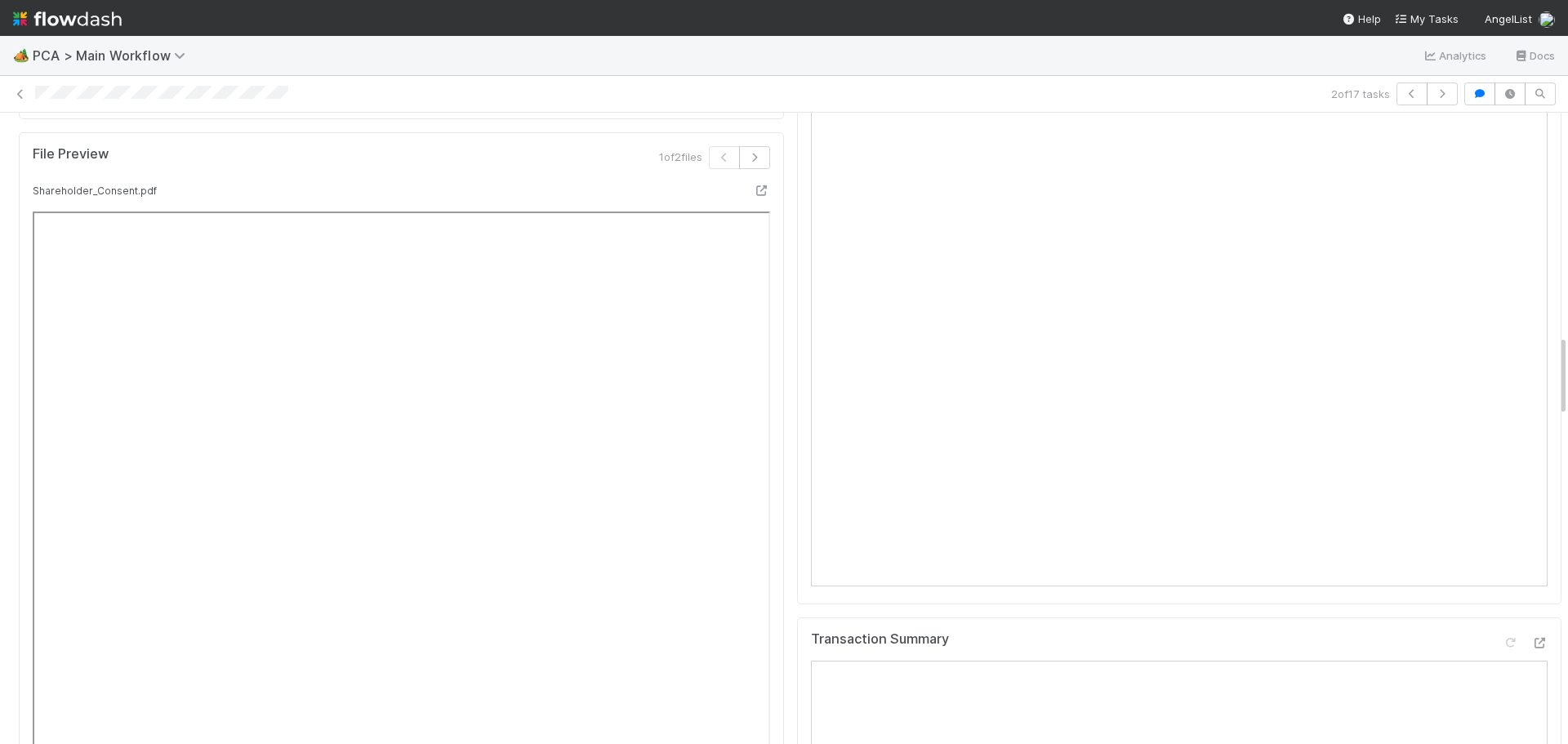
scroll to position [1715, 0]
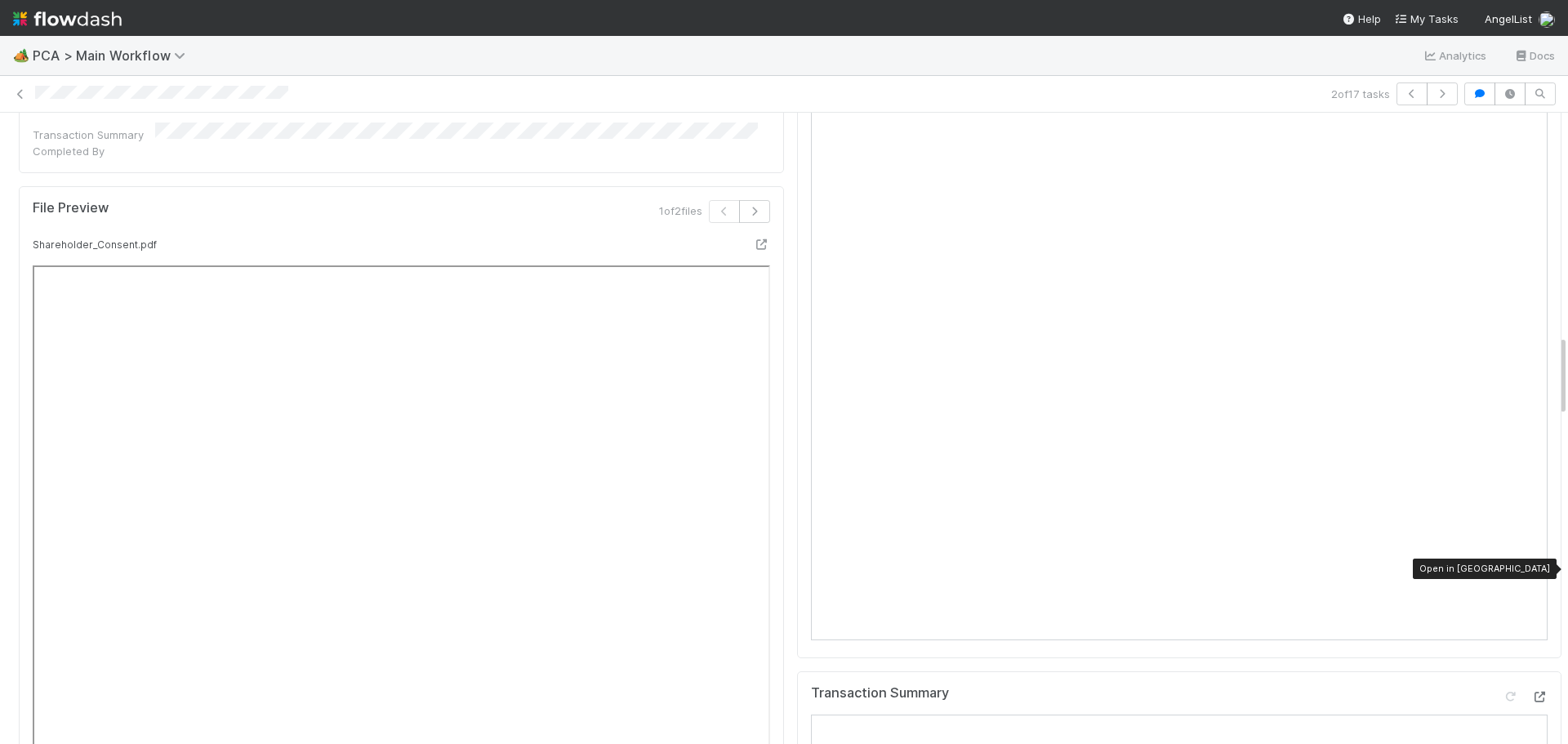
click at [1532, 692] on icon at bounding box center [1540, 697] width 17 height 11
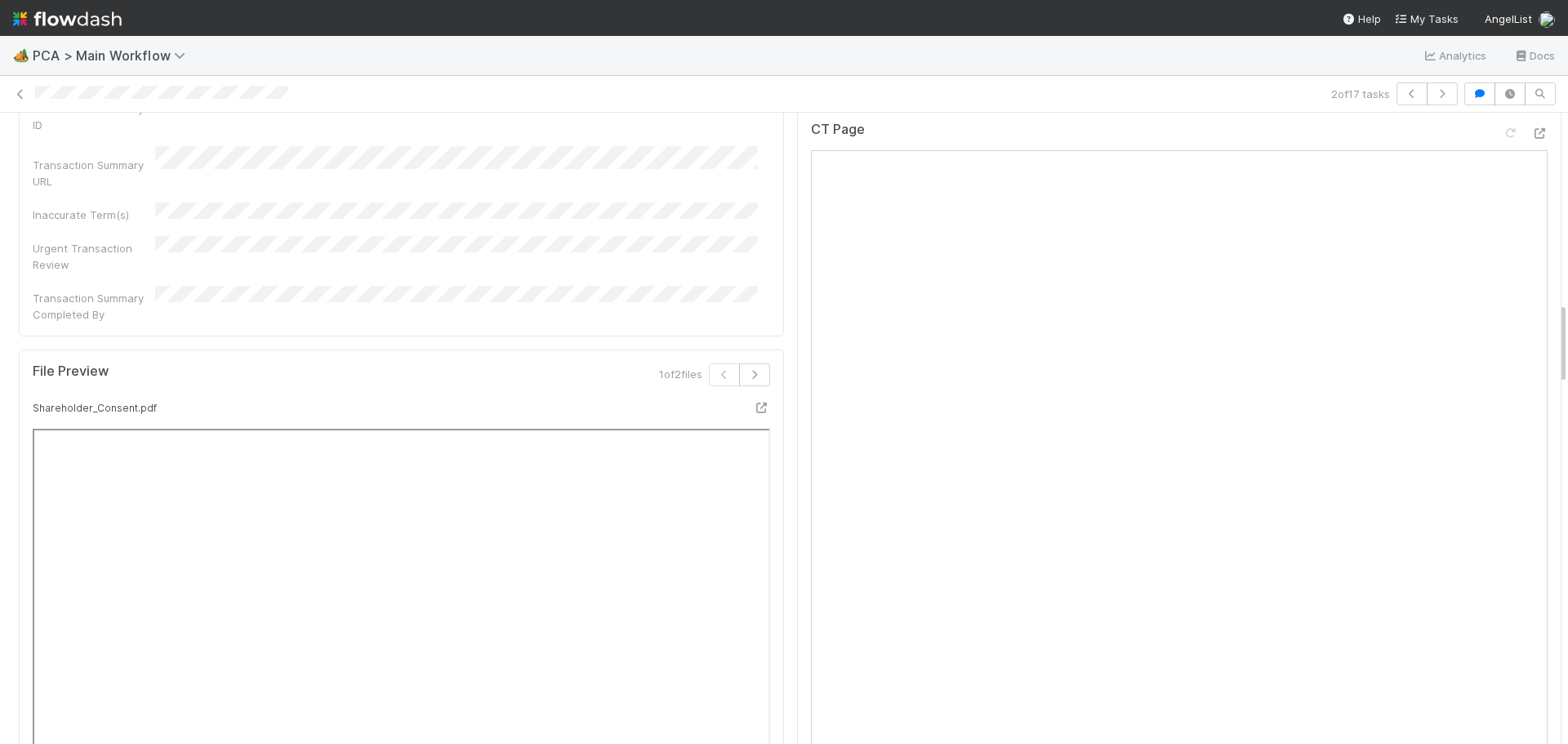
scroll to position [1307, 0]
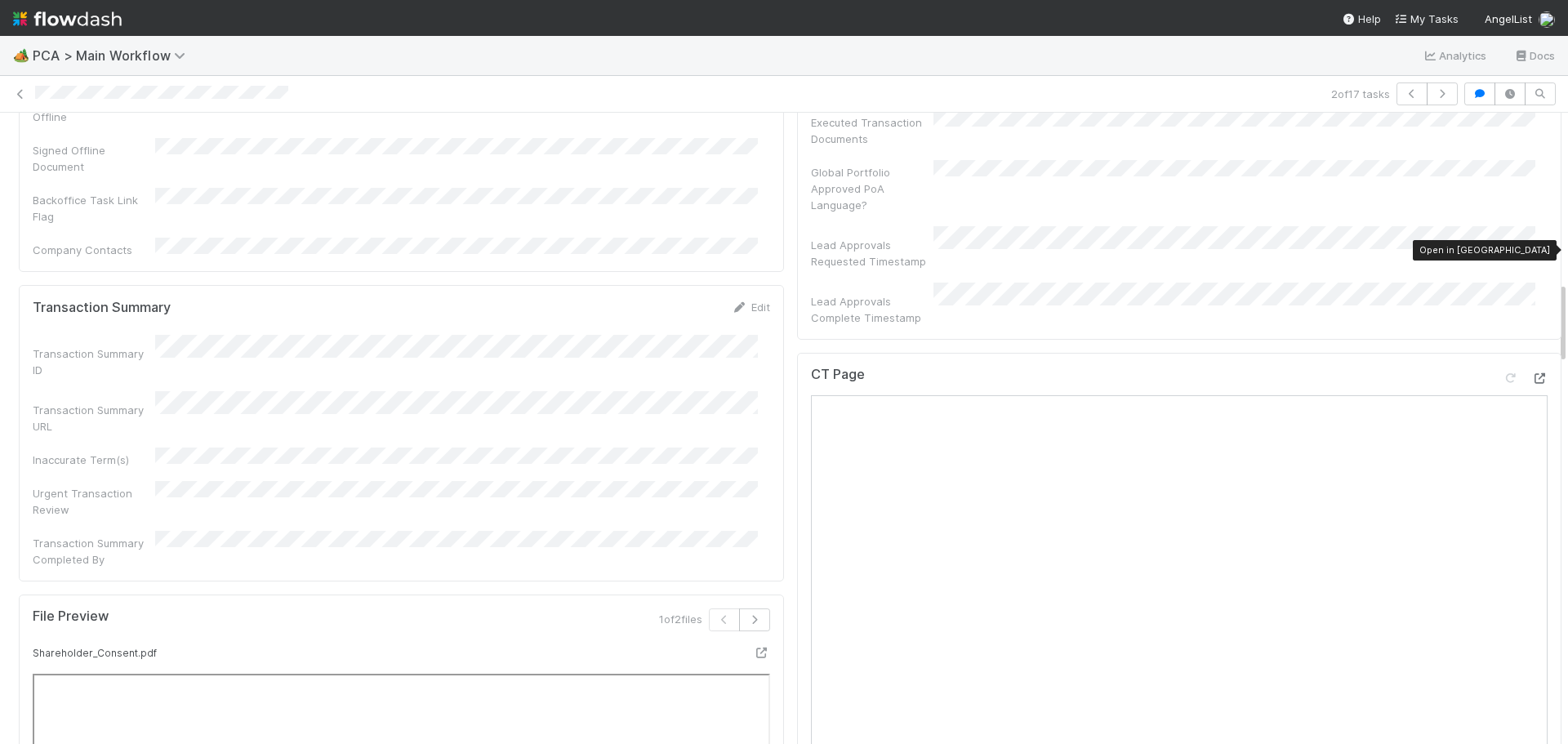
click at [1532, 374] on icon at bounding box center [1540, 379] width 17 height 11
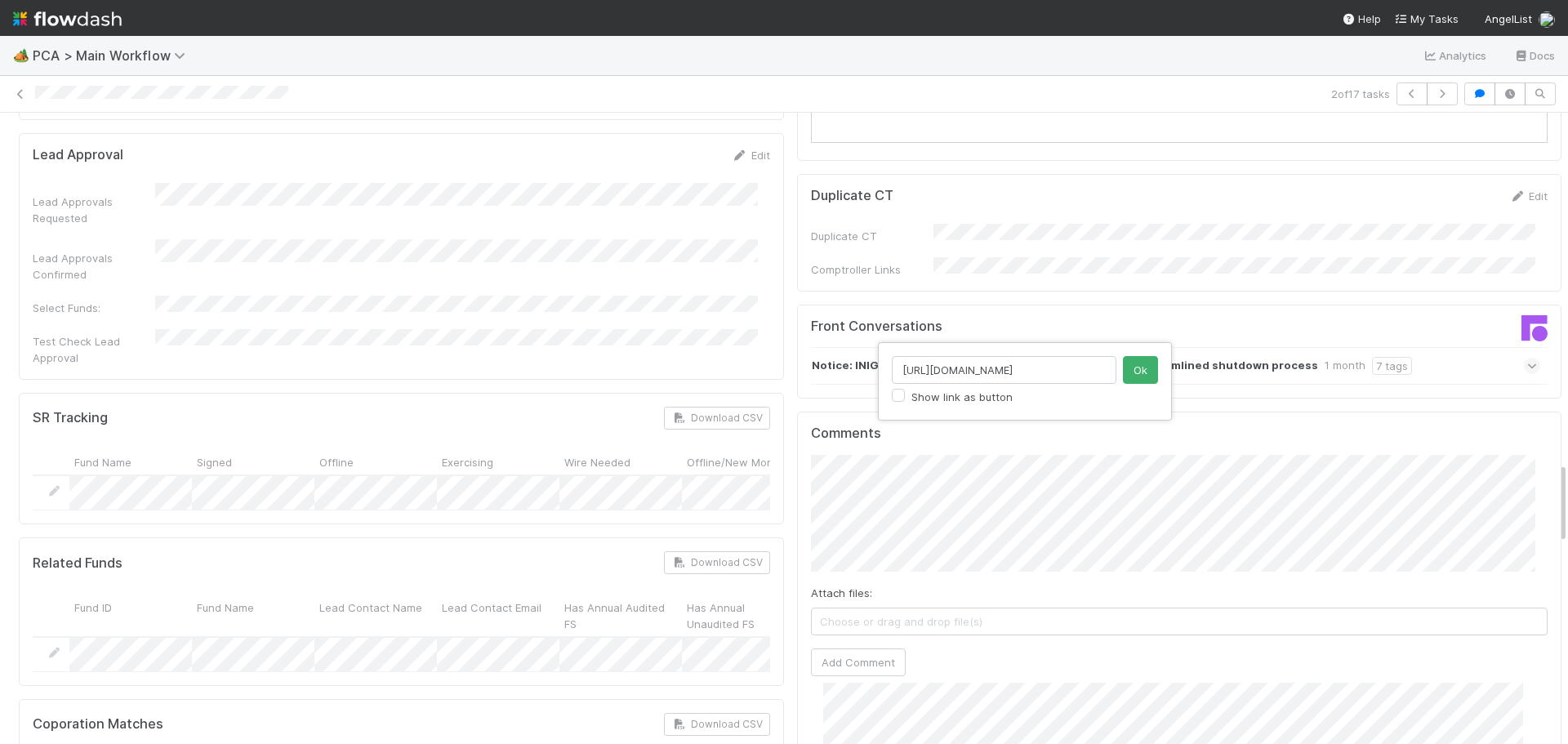
scroll to position [0, 464]
type input "https://comptroller.internal.angellist.com/v/review_data_change_requests?compan…"
click at [1136, 372] on button "Ok" at bounding box center [1141, 370] width 35 height 28
click at [849, 649] on button "Add Comment" at bounding box center [858, 663] width 95 height 28
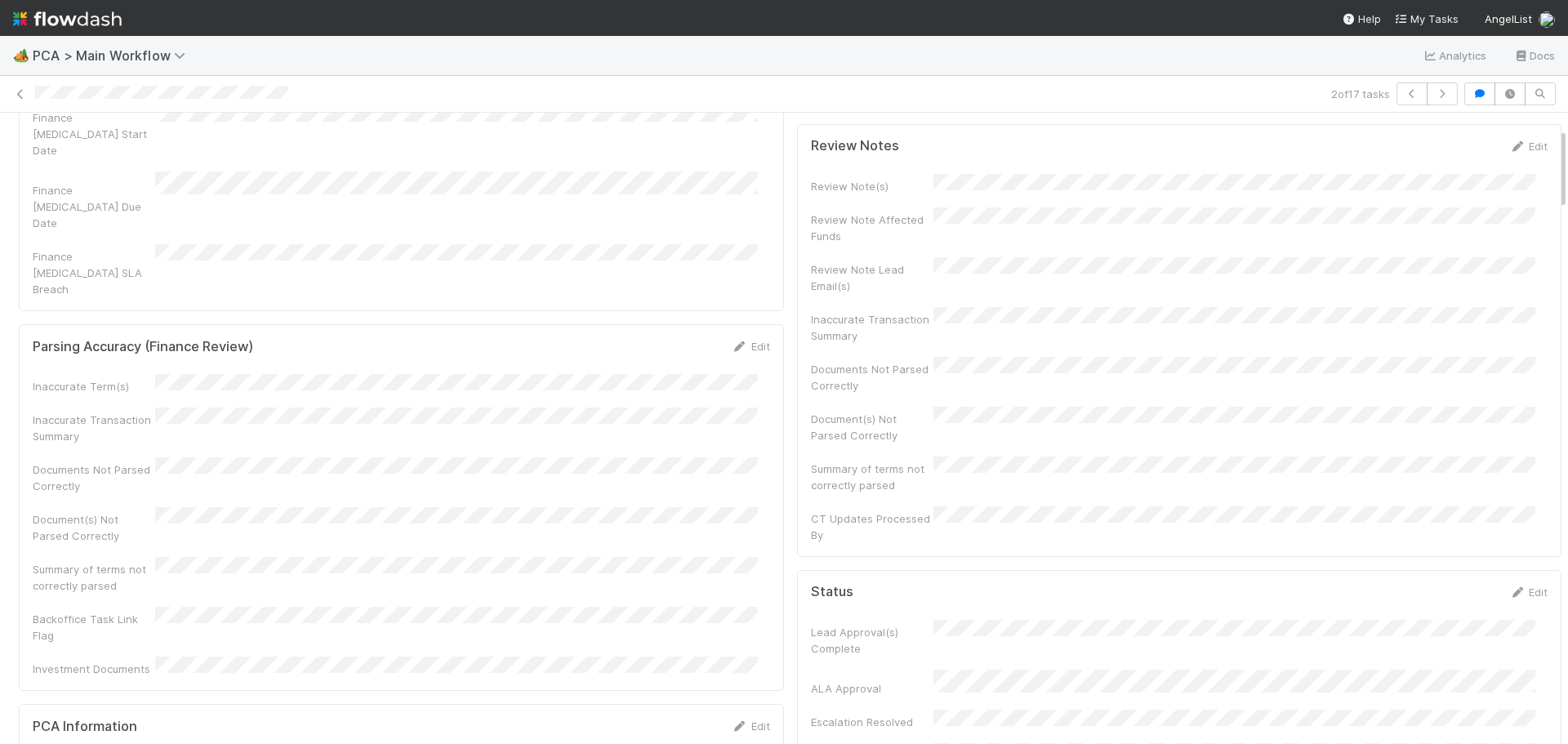
scroll to position [0, 0]
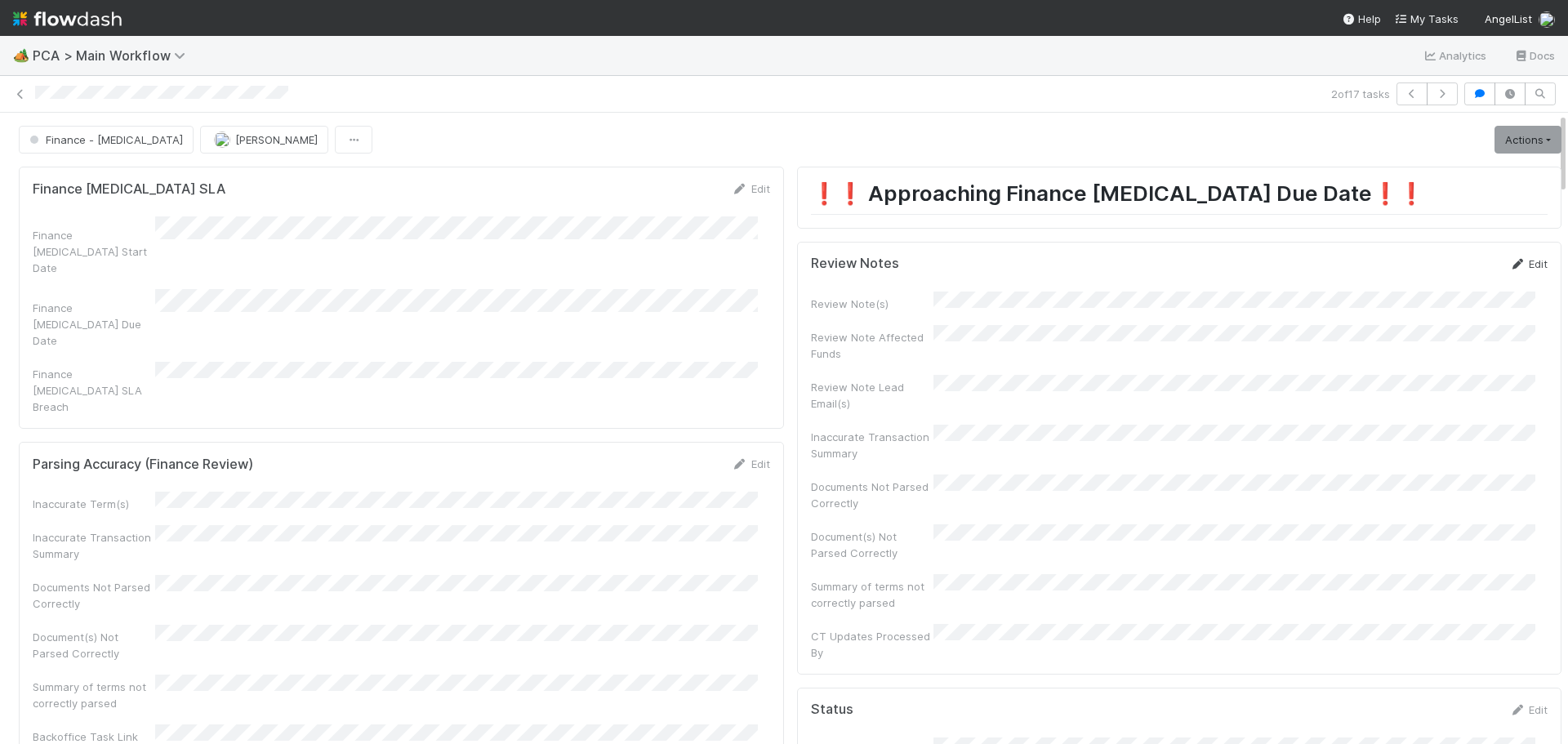
click at [1518, 266] on link "Edit" at bounding box center [1529, 264] width 39 height 13
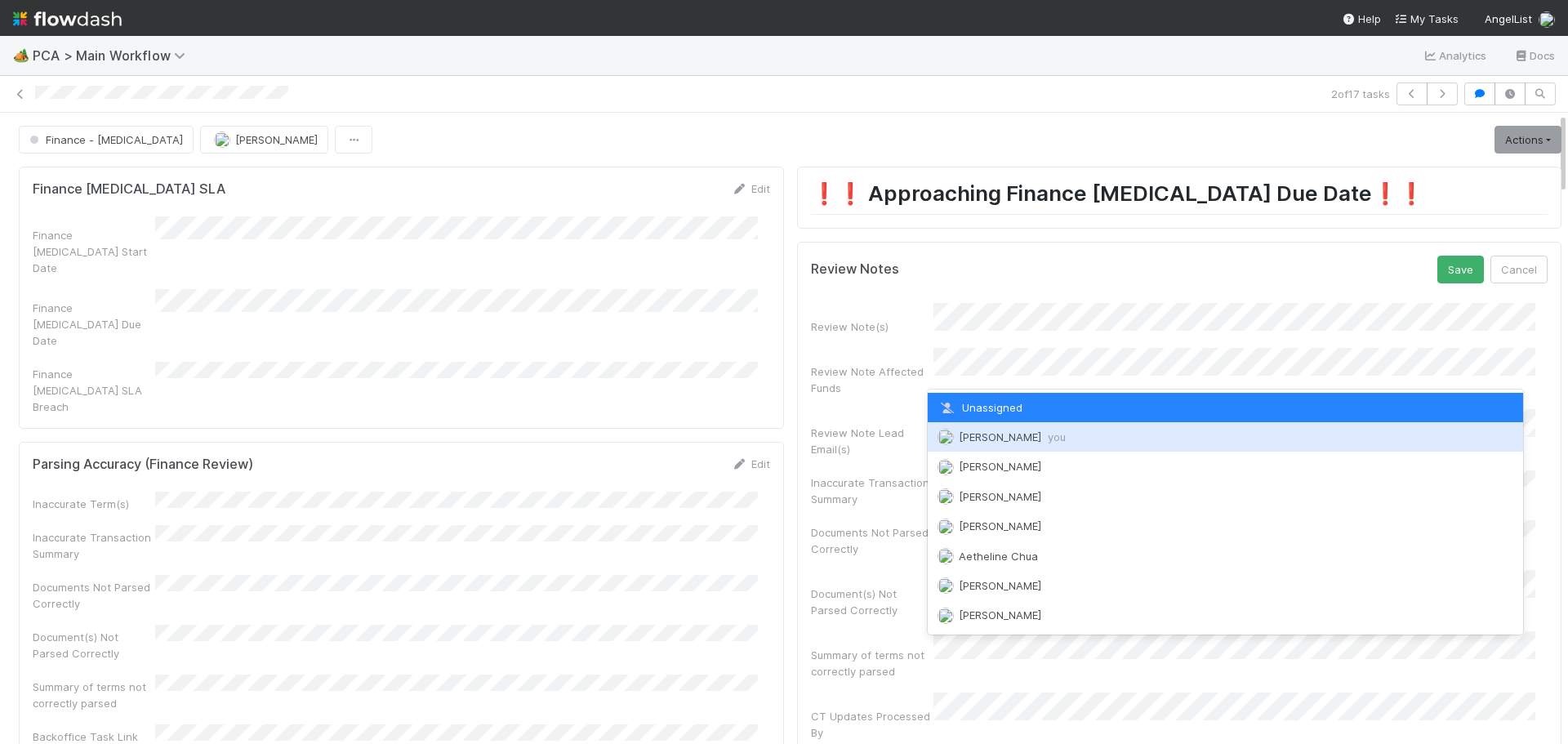
click at [979, 438] on span "Marenz Trajano you" at bounding box center [1012, 436] width 107 height 13
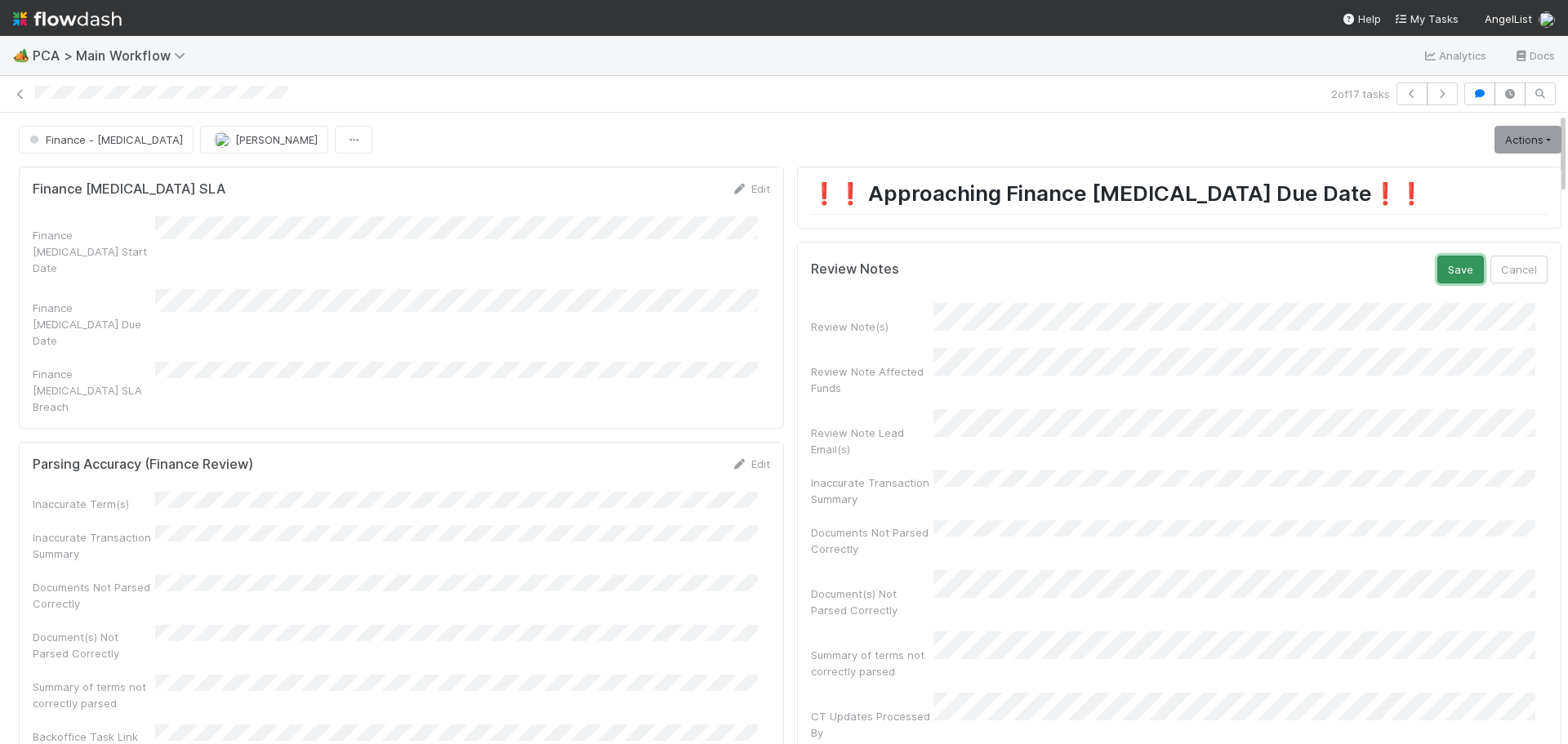
click at [1446, 273] on button "Save" at bounding box center [1460, 270] width 47 height 28
click at [1502, 135] on link "Actions" at bounding box center [1528, 140] width 67 height 28
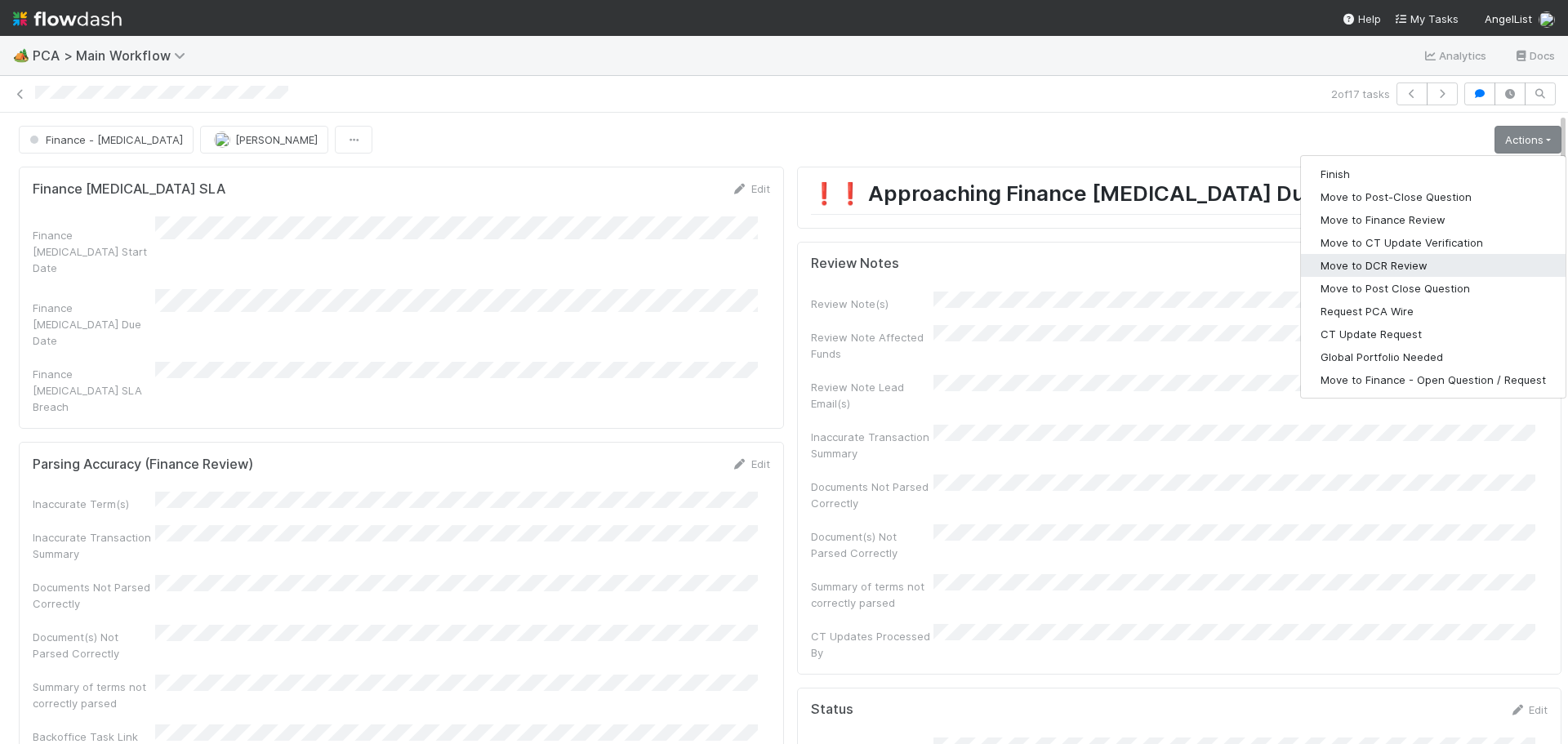
click at [1366, 271] on button "Move to DCR Review" at bounding box center [1433, 265] width 264 height 23
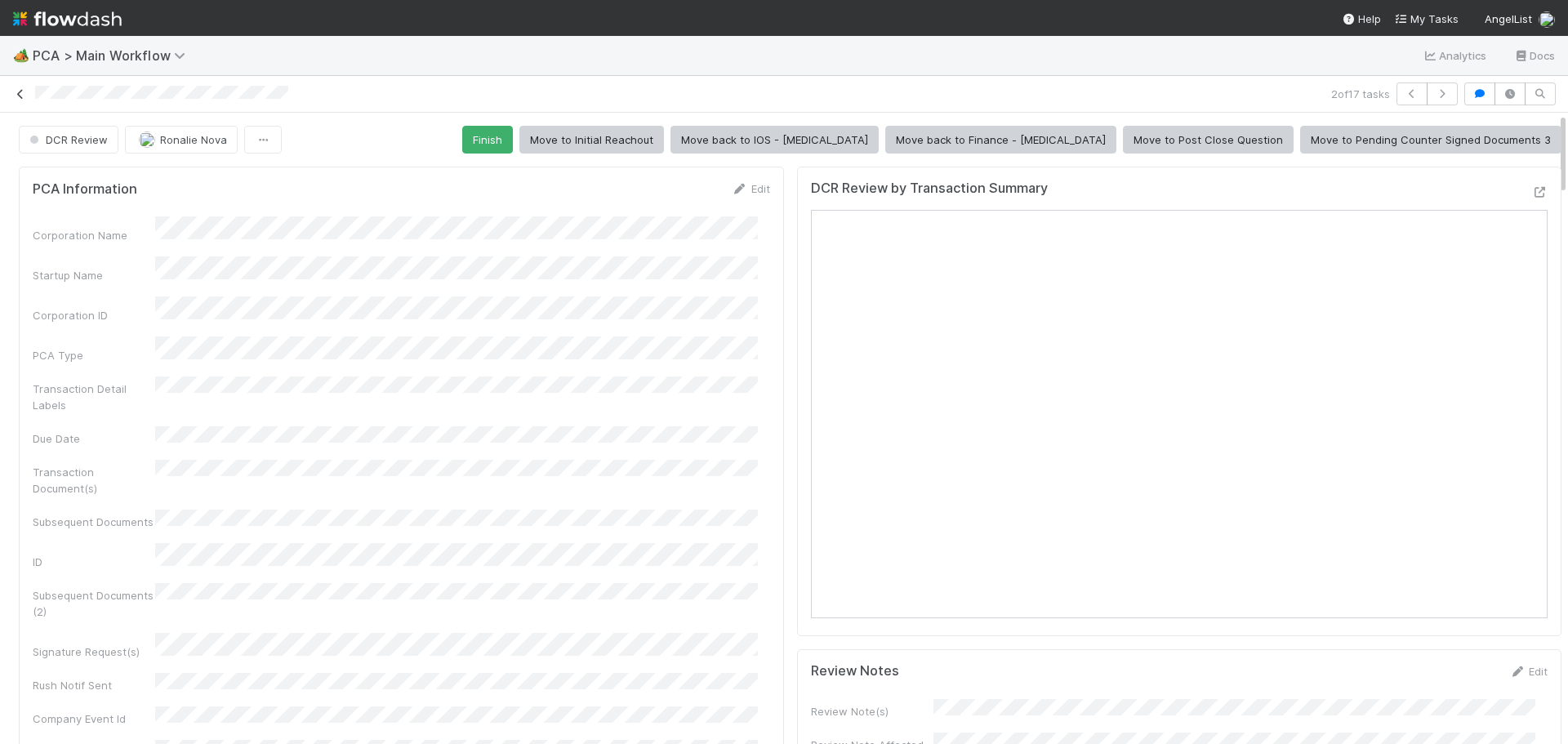
click at [25, 93] on icon at bounding box center [20, 94] width 17 height 11
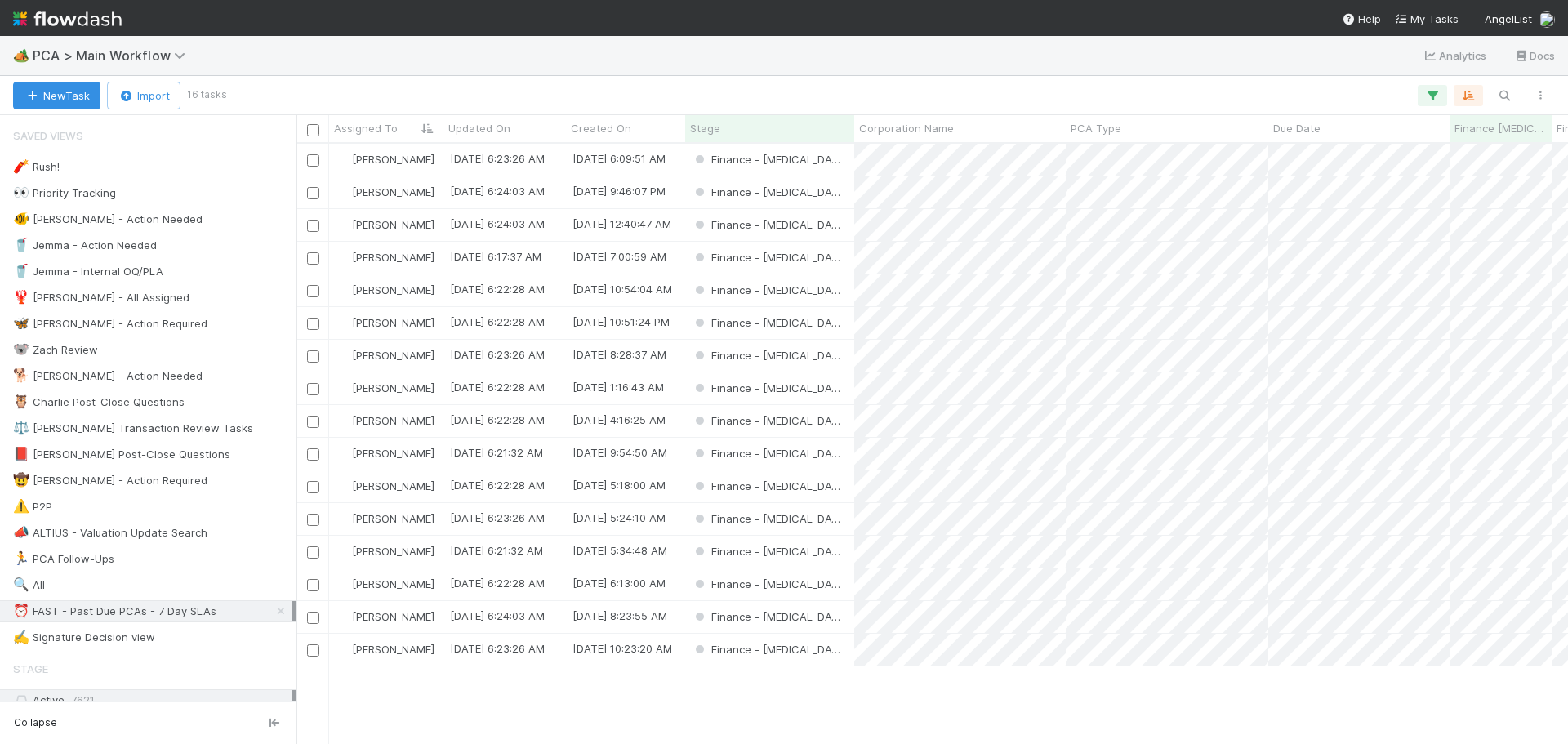
scroll to position [588, 1260]
click at [845, 365] on div "Finance - [MEDICAL_DATA]" at bounding box center [770, 356] width 169 height 32
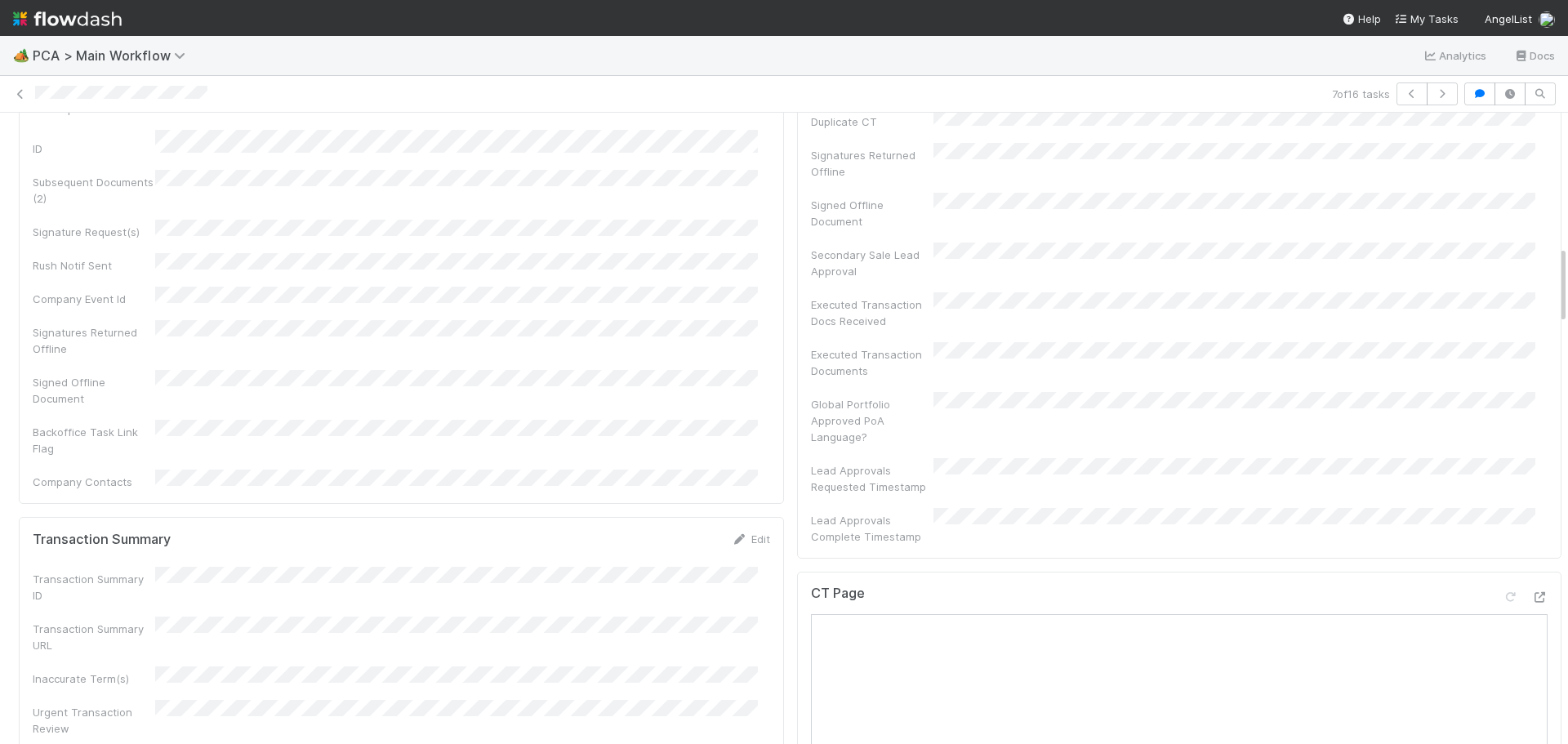
scroll to position [1225, 0]
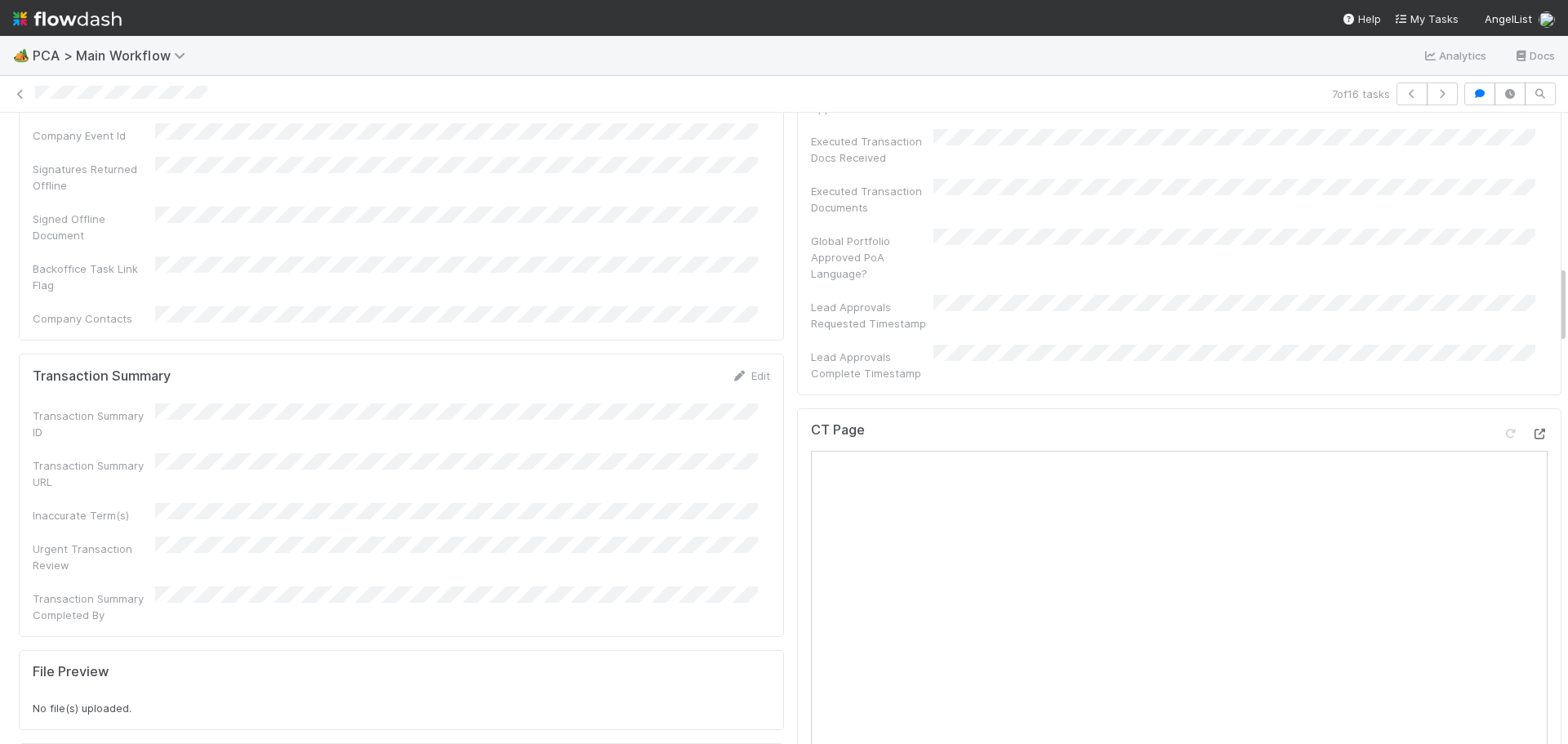
click at [1532, 426] on div at bounding box center [1540, 434] width 17 height 17
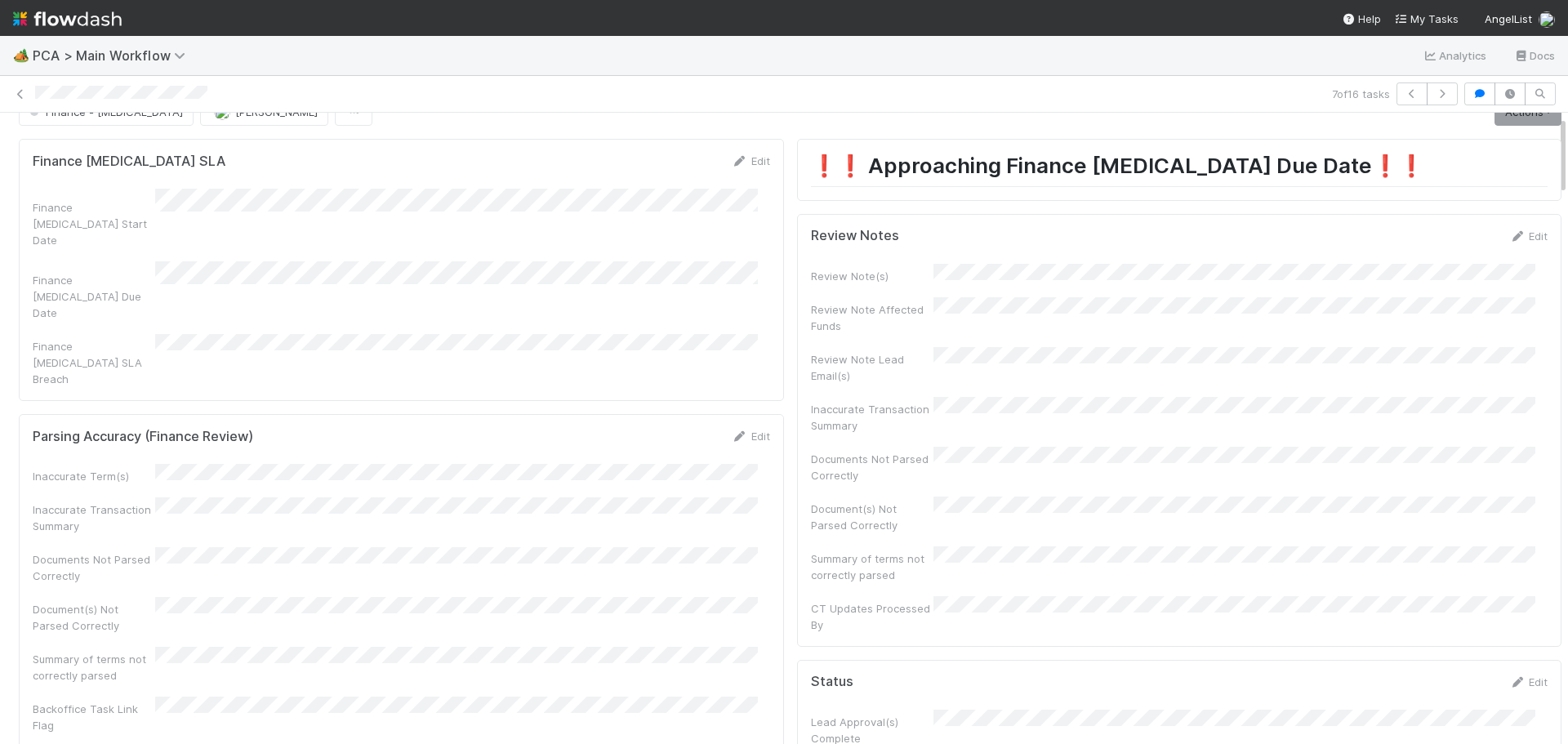
scroll to position [0, 0]
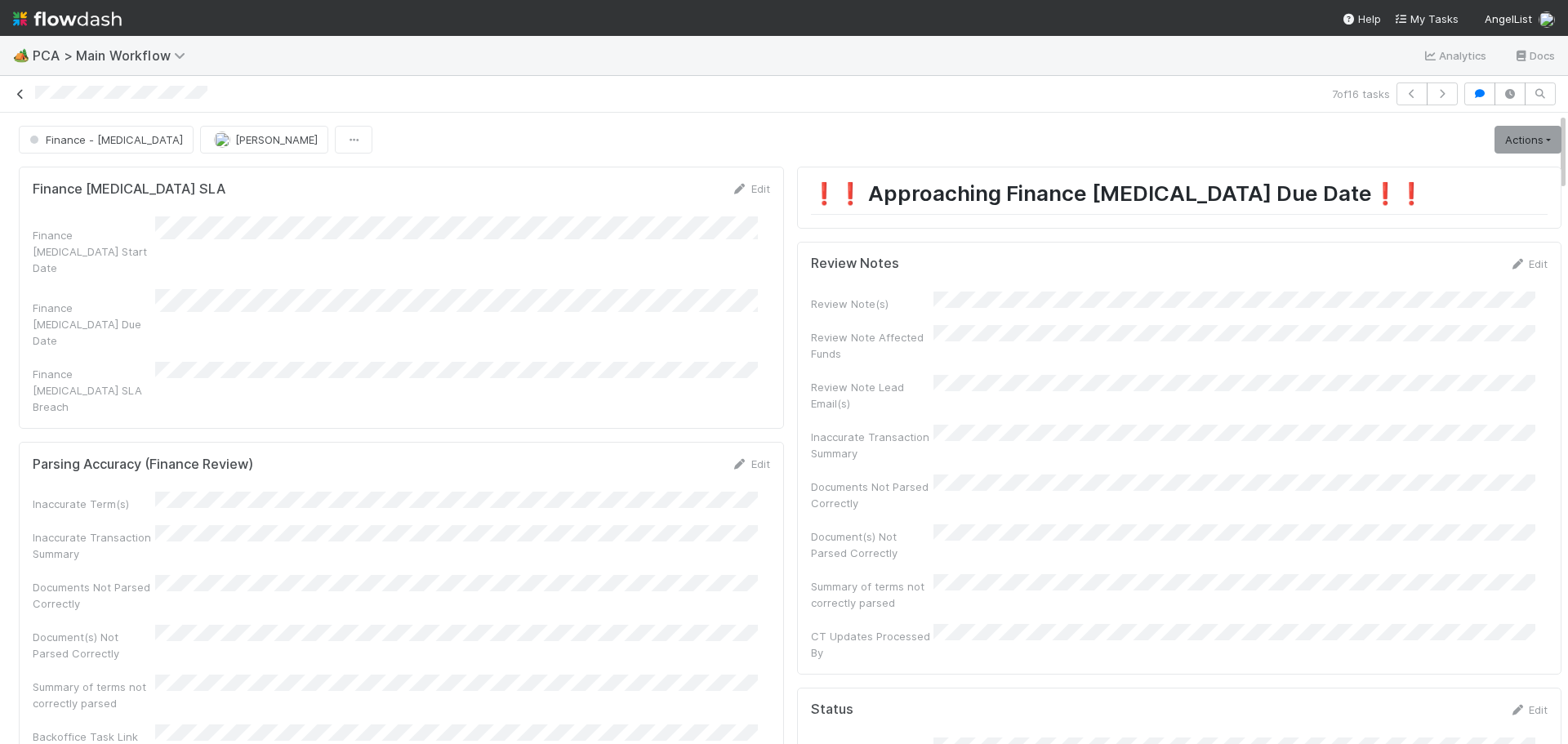
click at [18, 91] on icon at bounding box center [20, 94] width 17 height 11
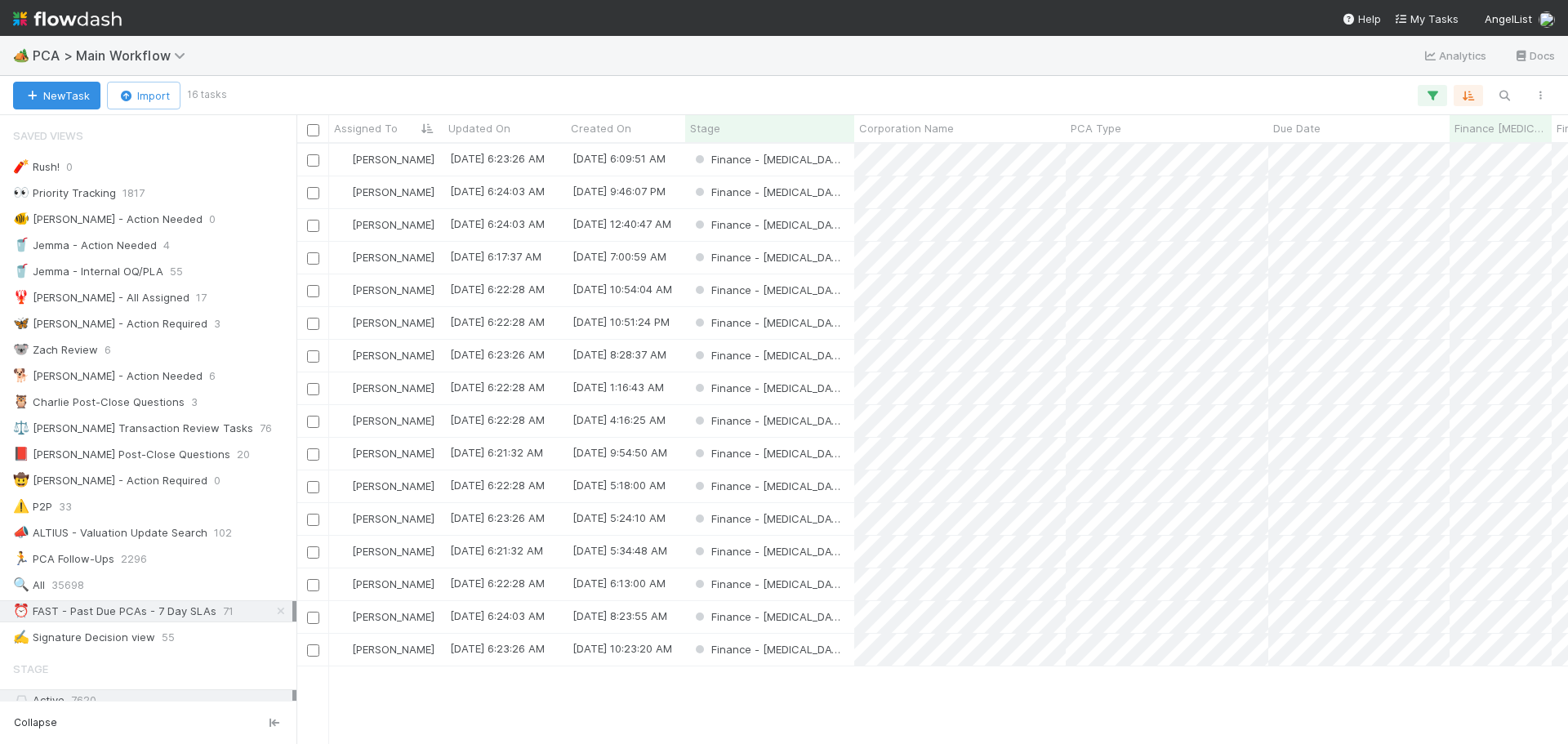
scroll to position [588, 1260]
click at [827, 450] on div "Finance - [MEDICAL_DATA]" at bounding box center [770, 454] width 169 height 32
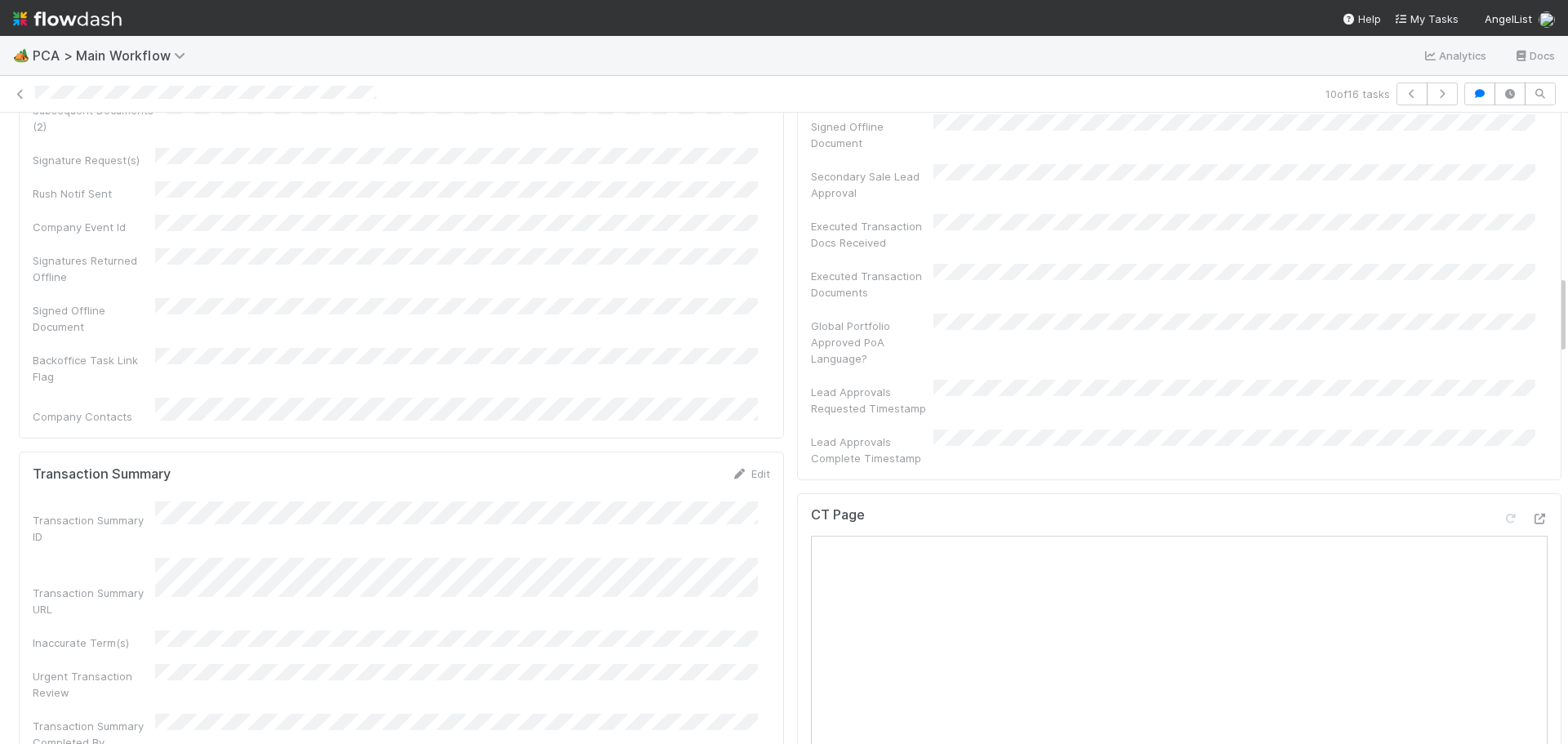
scroll to position [1307, 0]
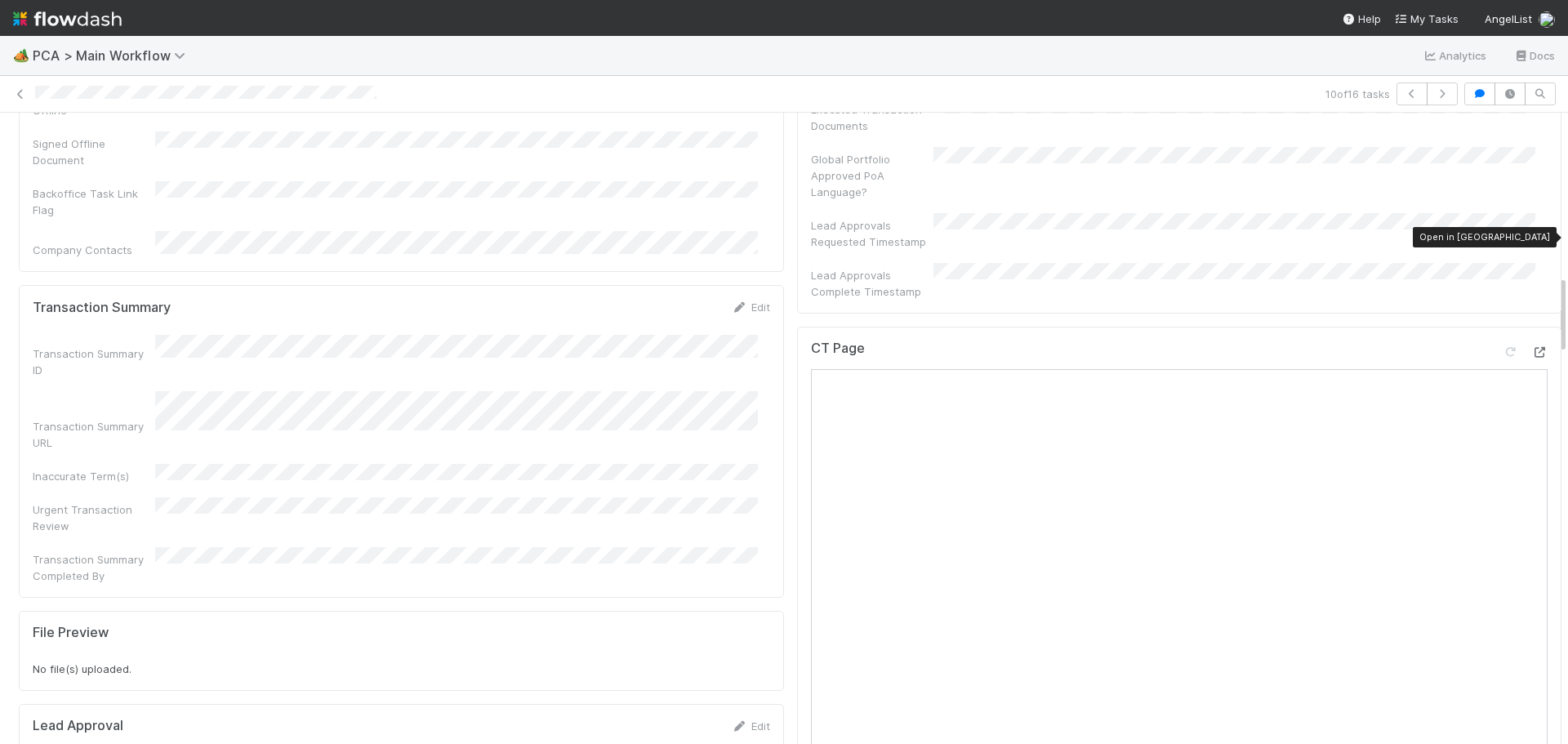
click at [1532, 347] on icon at bounding box center [1540, 353] width 17 height 11
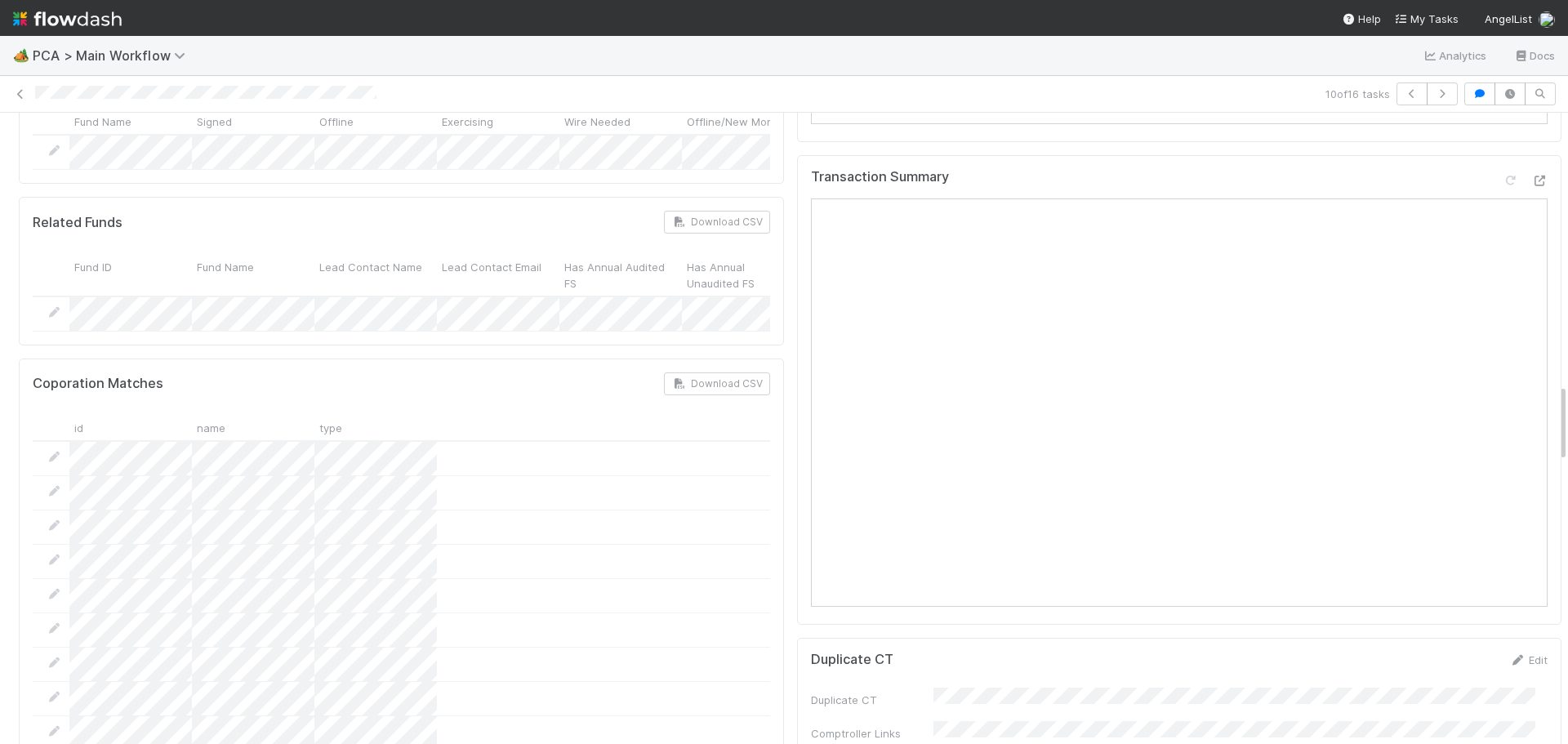
scroll to position [2124, 0]
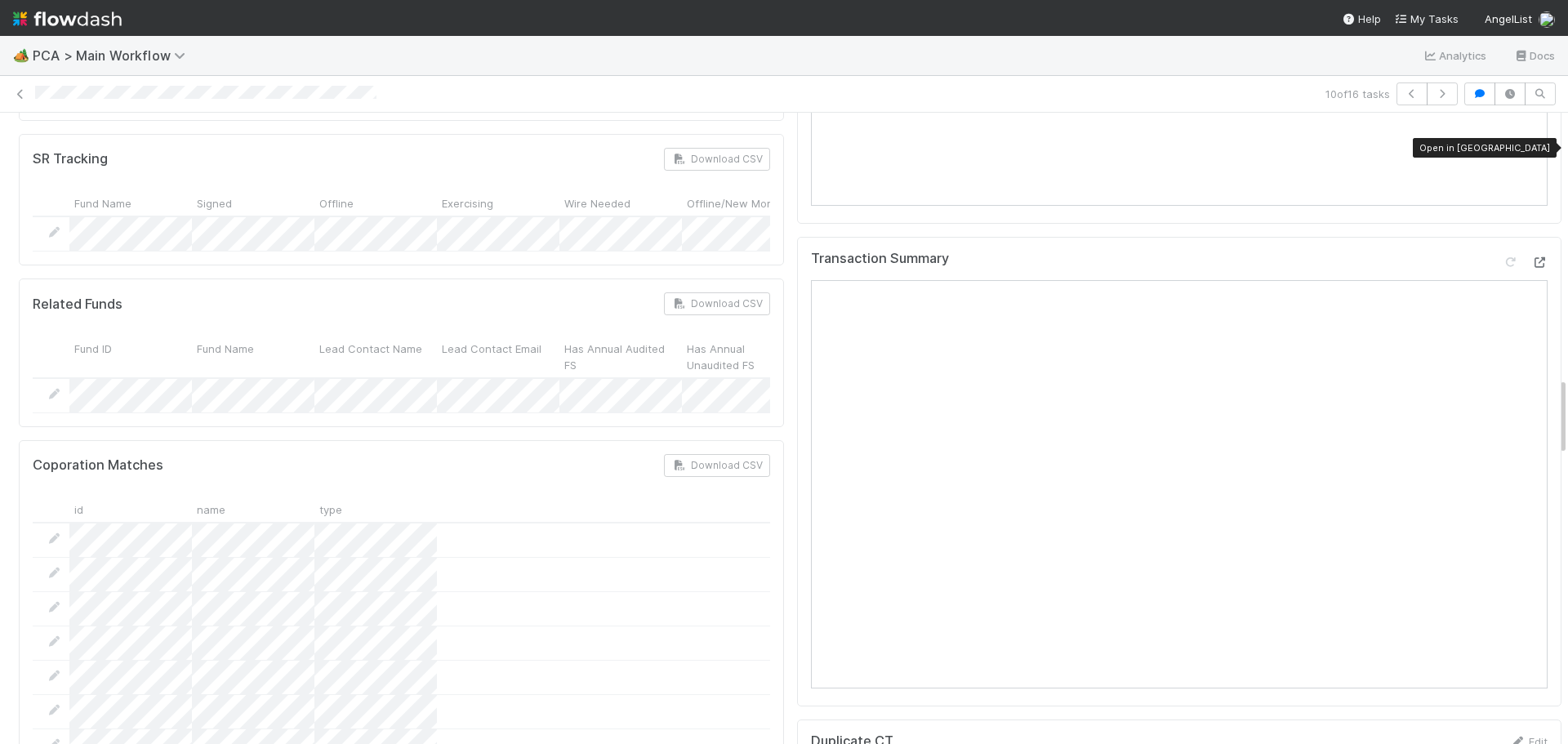
click at [1532, 257] on icon at bounding box center [1540, 263] width 17 height 11
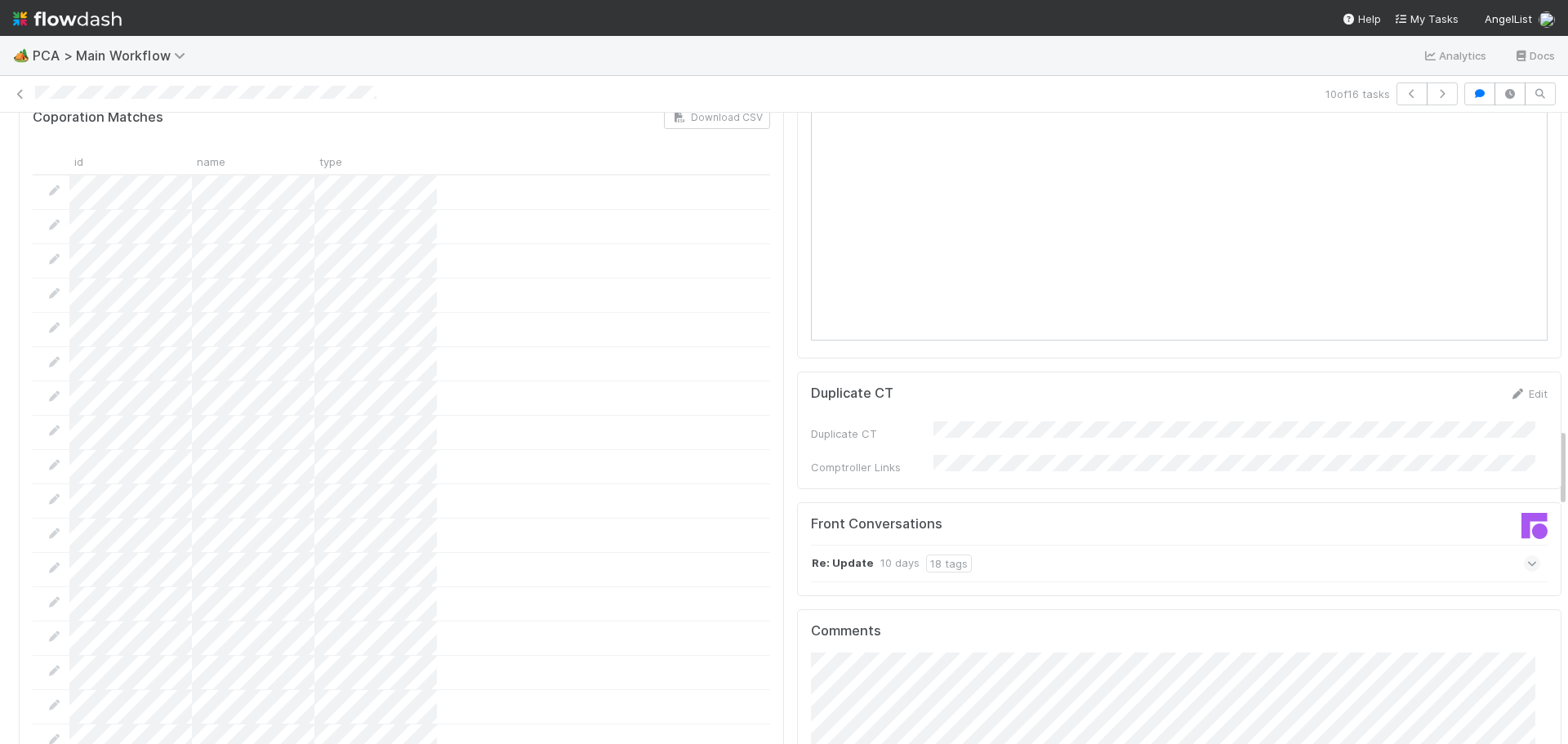
scroll to position [2533, 0]
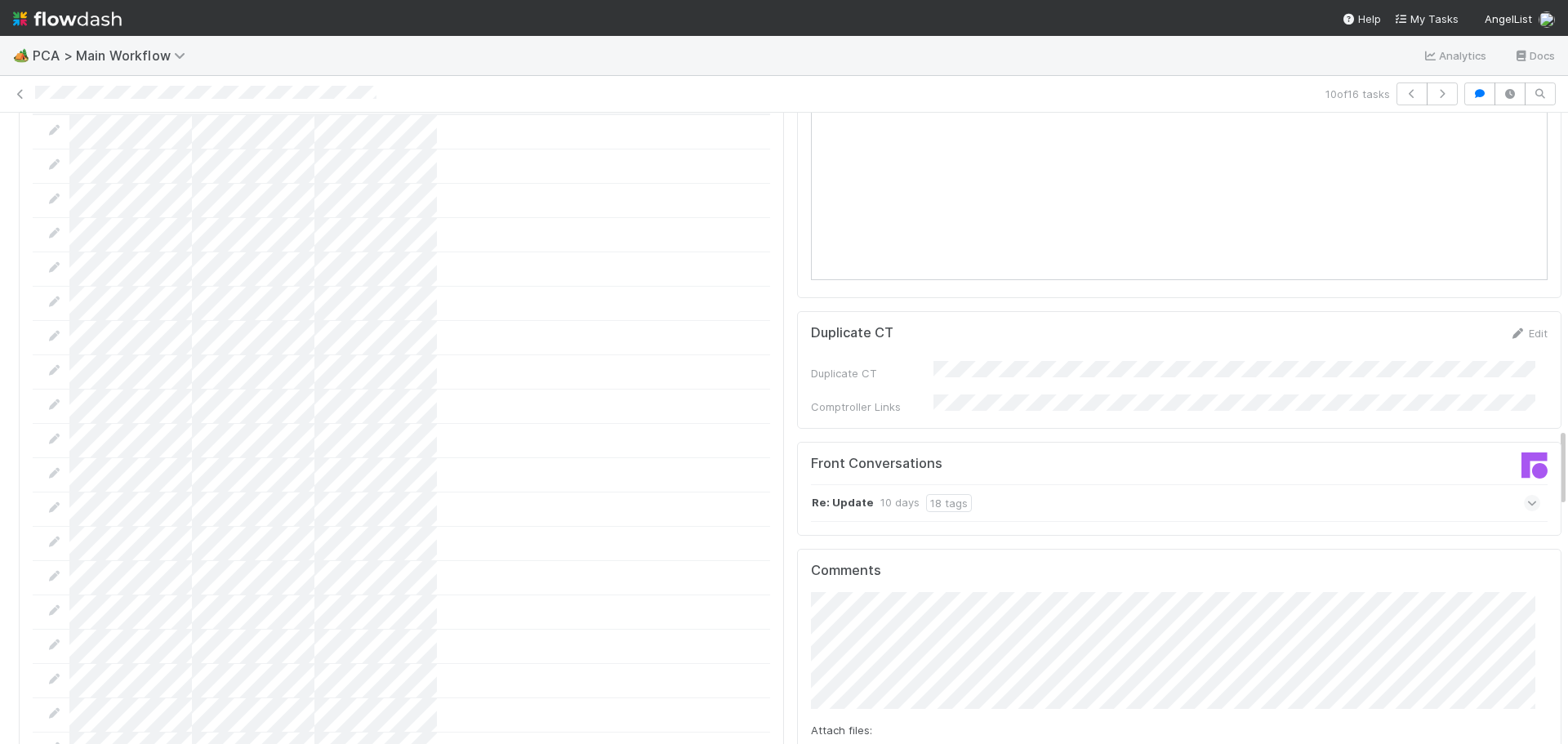
click at [1527, 495] on icon at bounding box center [1533, 503] width 11 height 17
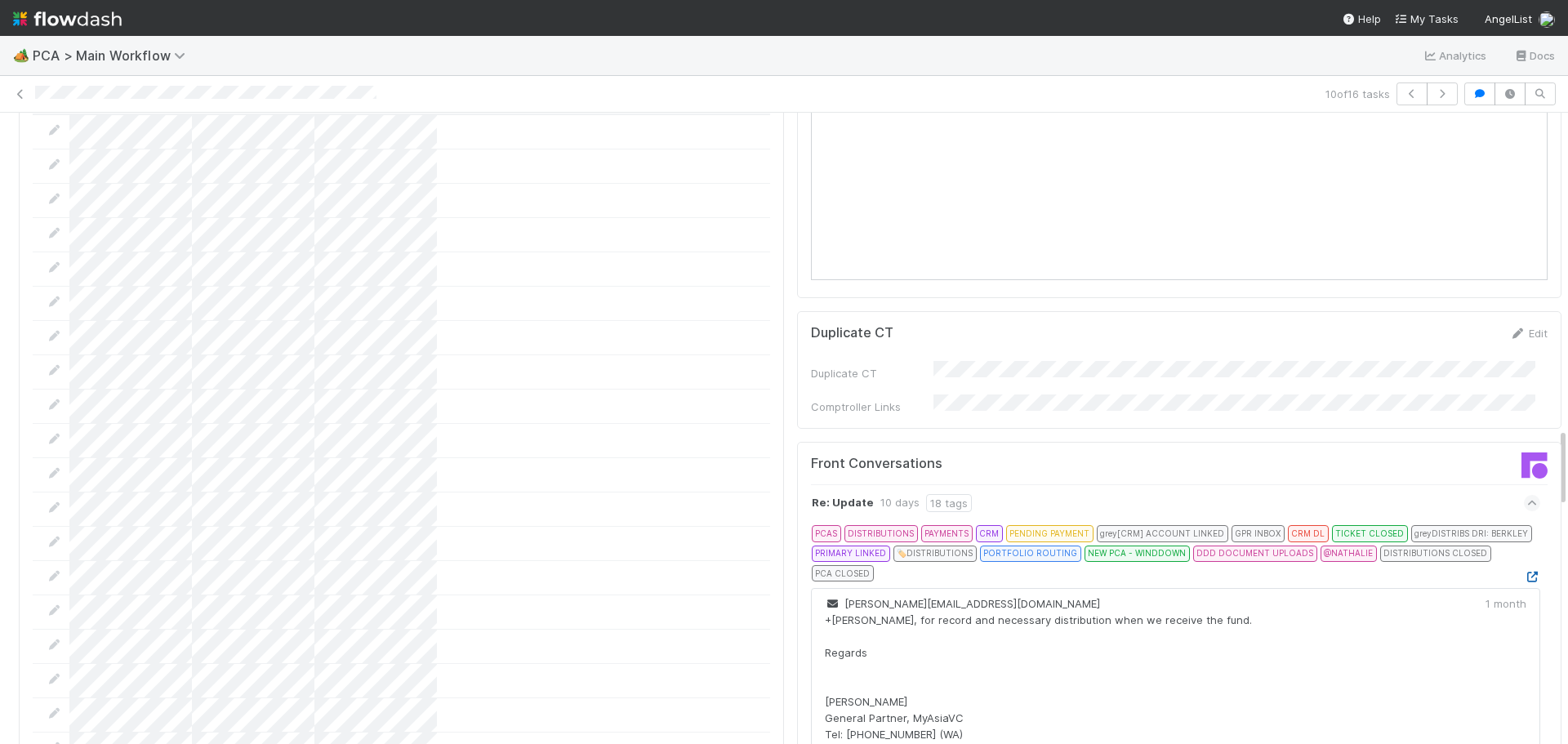
click at [1524, 572] on icon at bounding box center [1532, 577] width 17 height 11
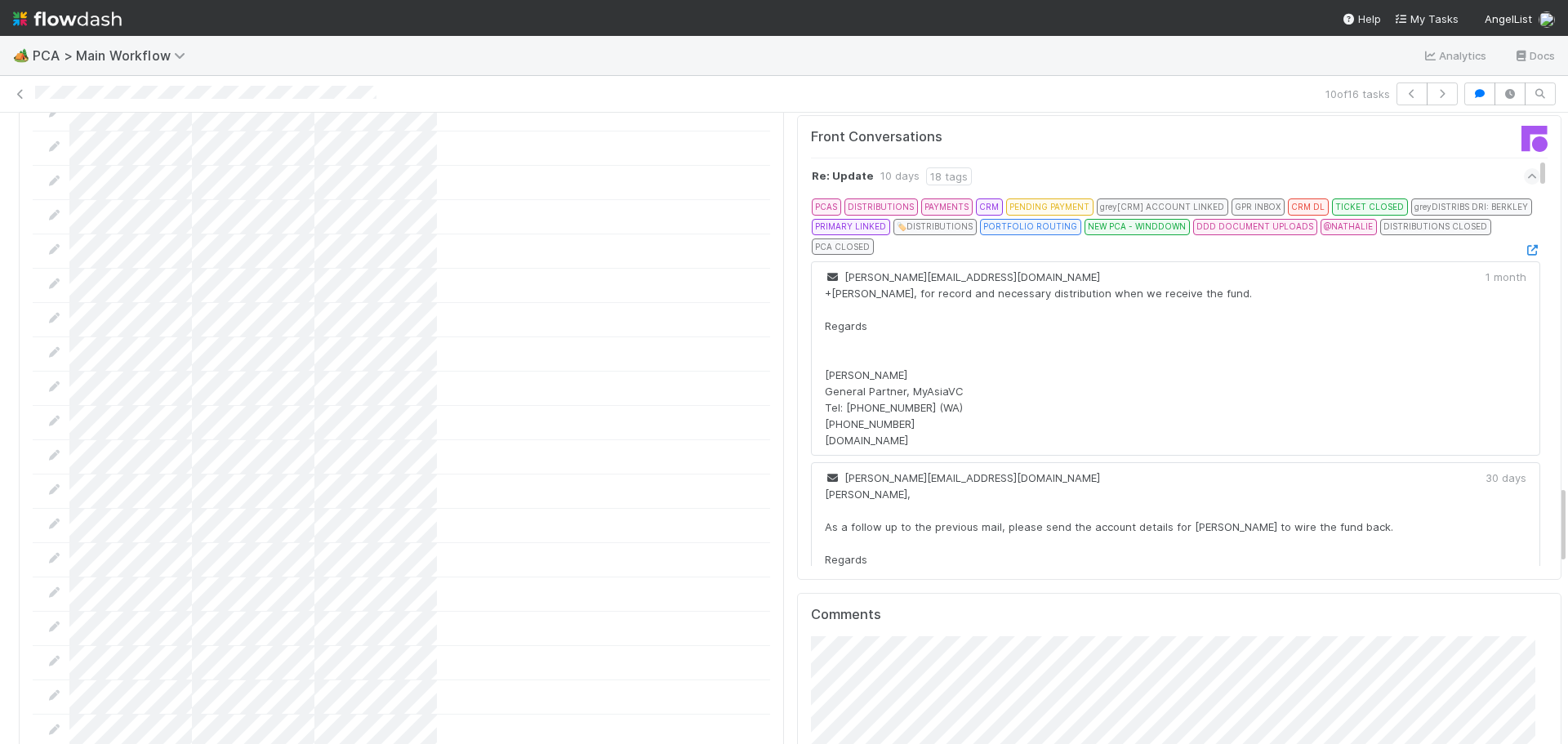
scroll to position [3268, 0]
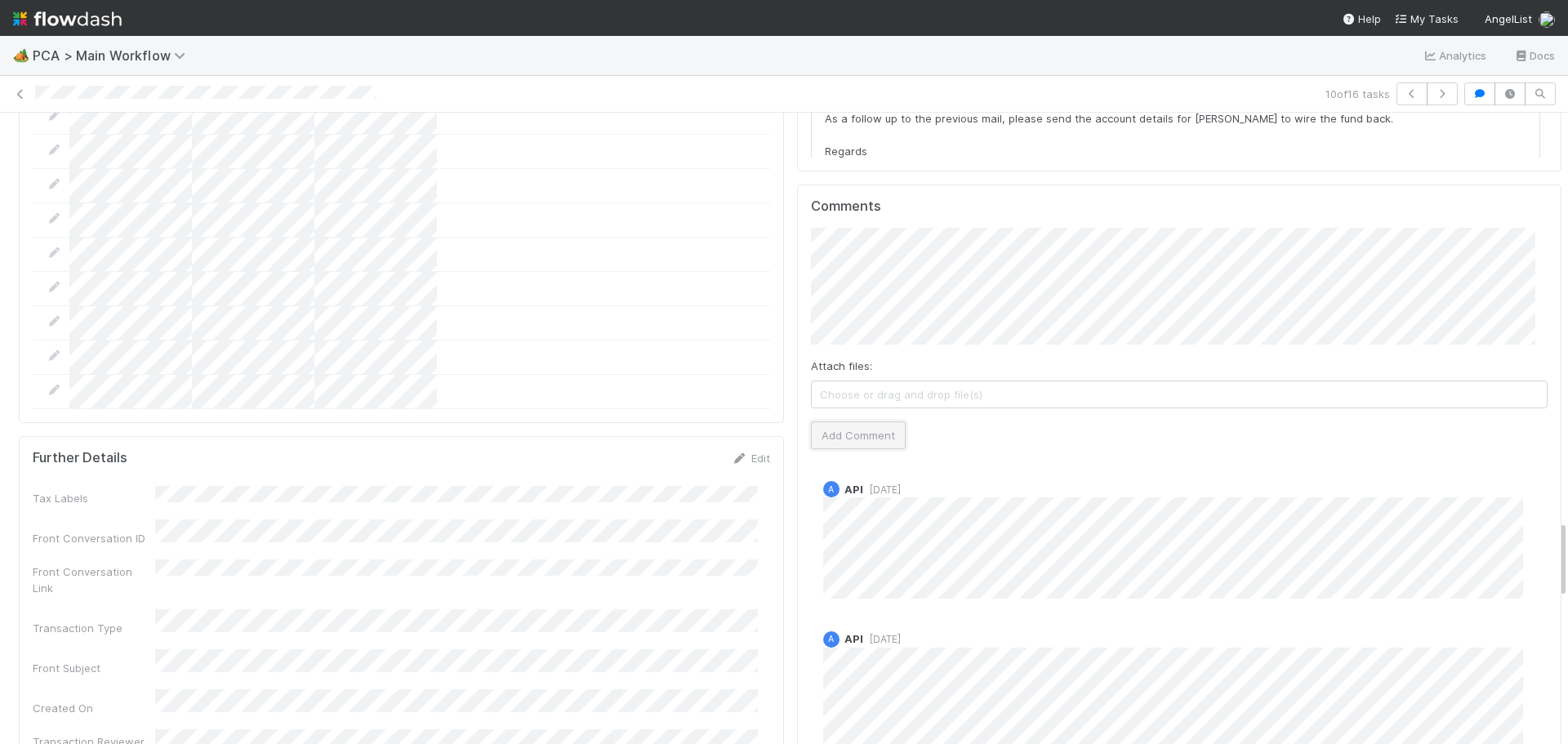
click at [856, 421] on button "Add Comment" at bounding box center [858, 435] width 95 height 28
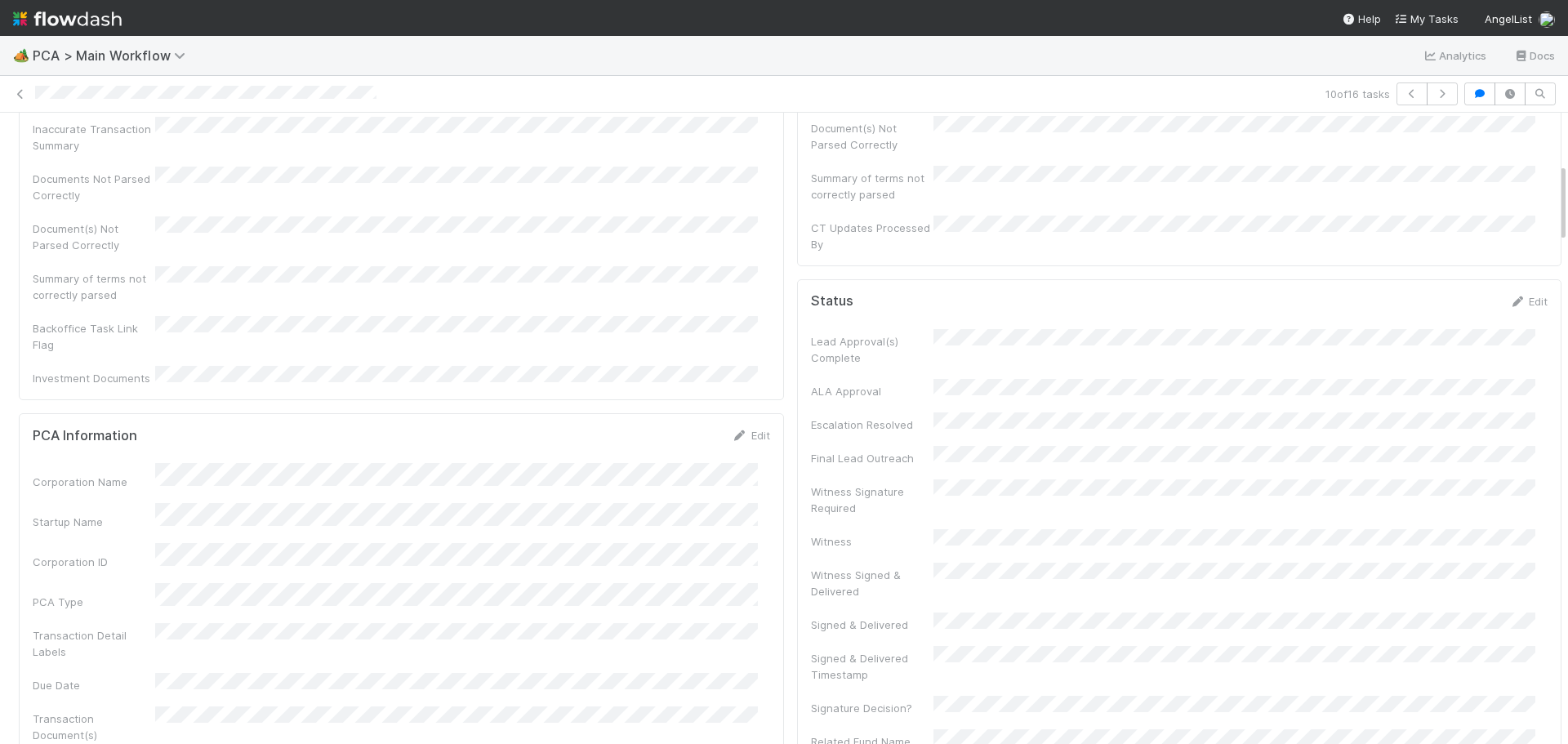
scroll to position [0, 0]
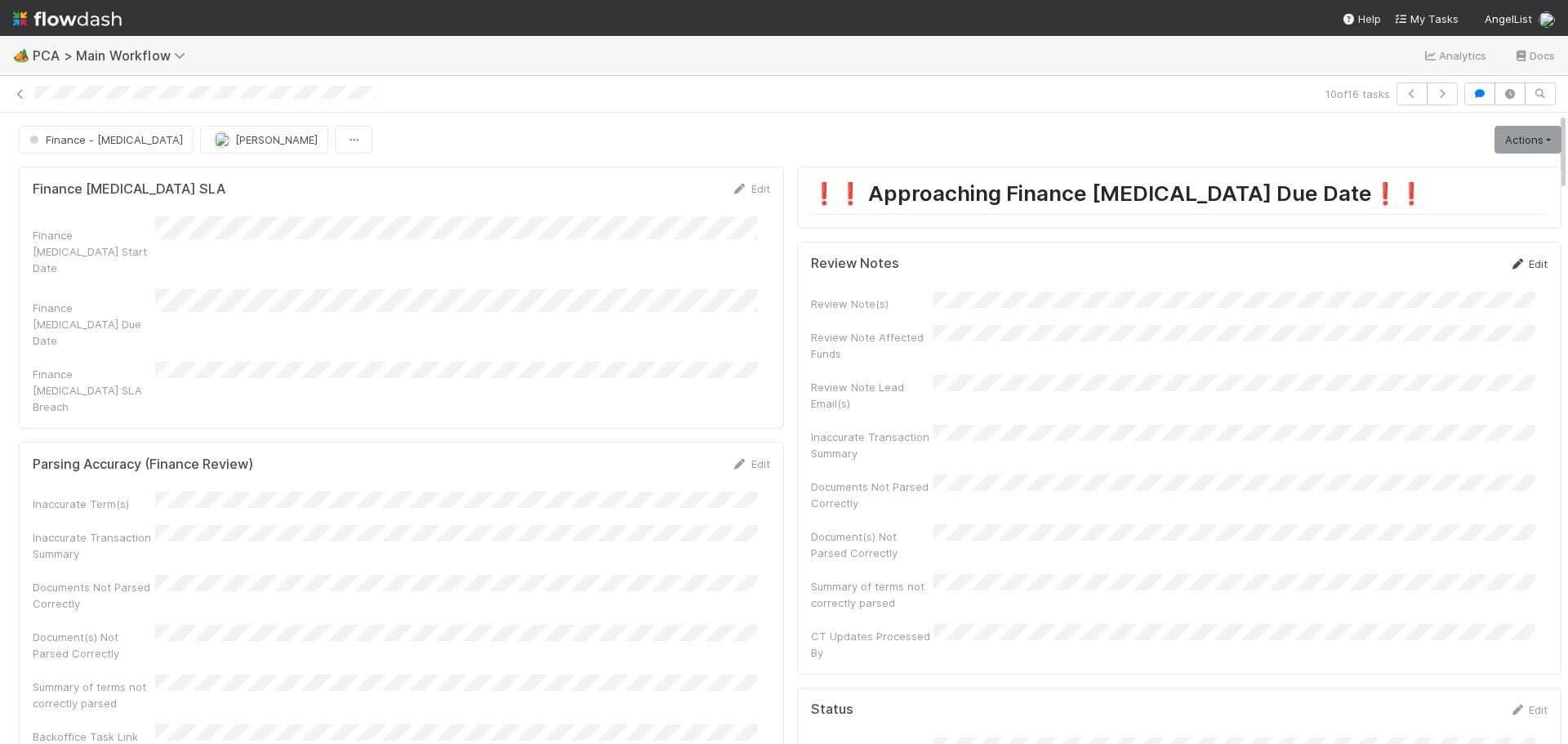
click at [1512, 263] on link "Edit" at bounding box center [1529, 264] width 39 height 13
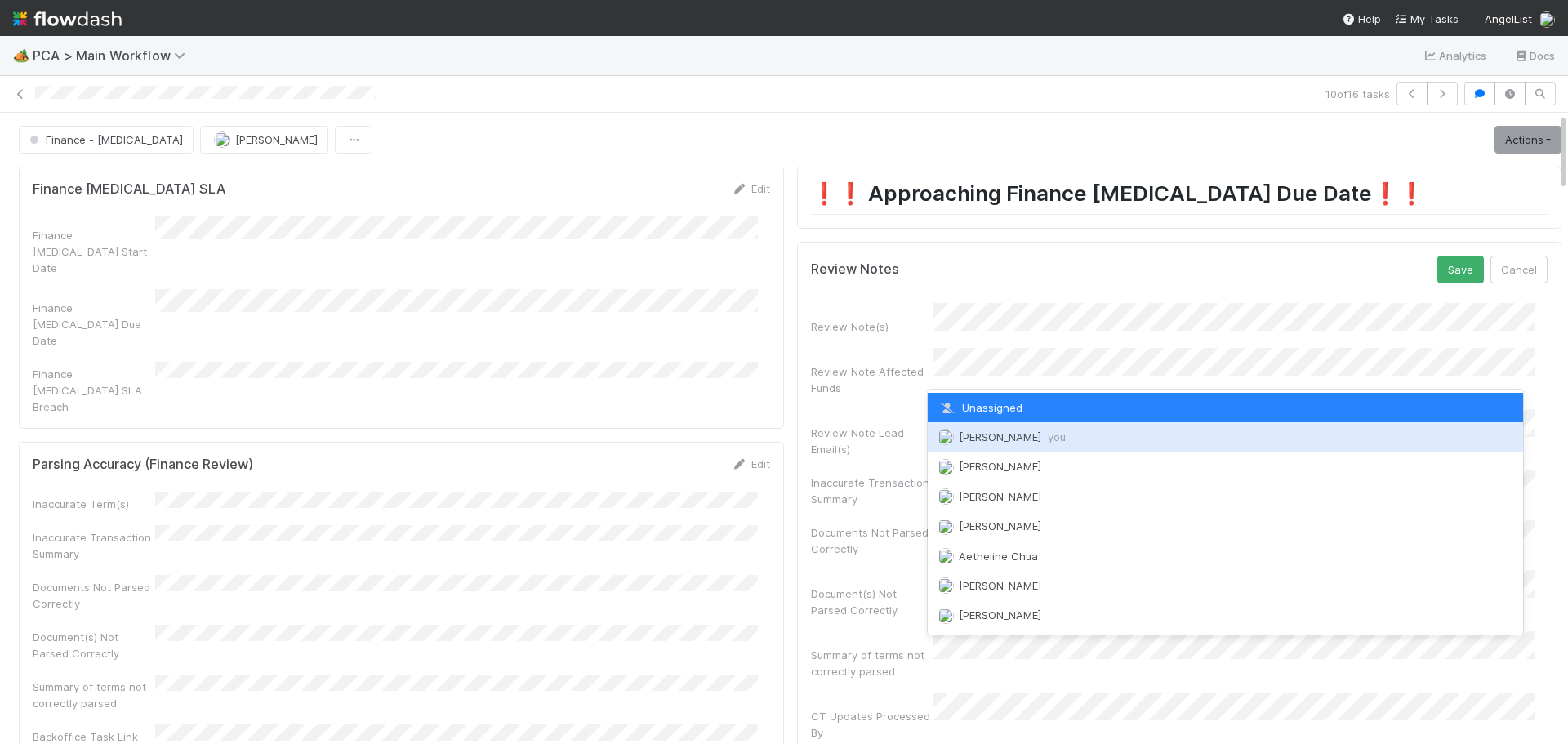
click at [1007, 442] on span "Marenz Trajano you" at bounding box center [1012, 436] width 107 height 13
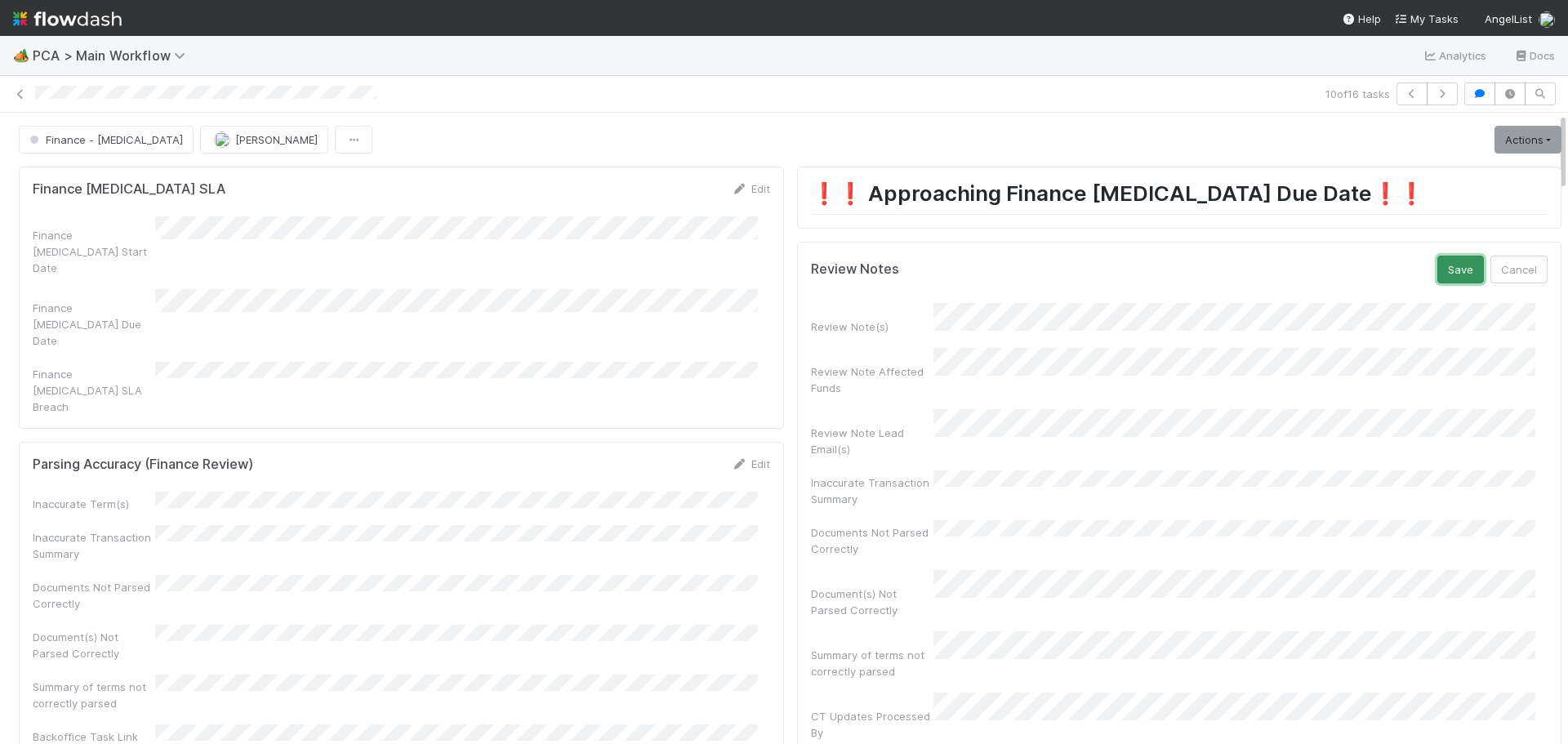
click at [1440, 272] on button "Save" at bounding box center [1460, 270] width 47 height 28
click at [1509, 145] on link "Actions" at bounding box center [1528, 140] width 67 height 28
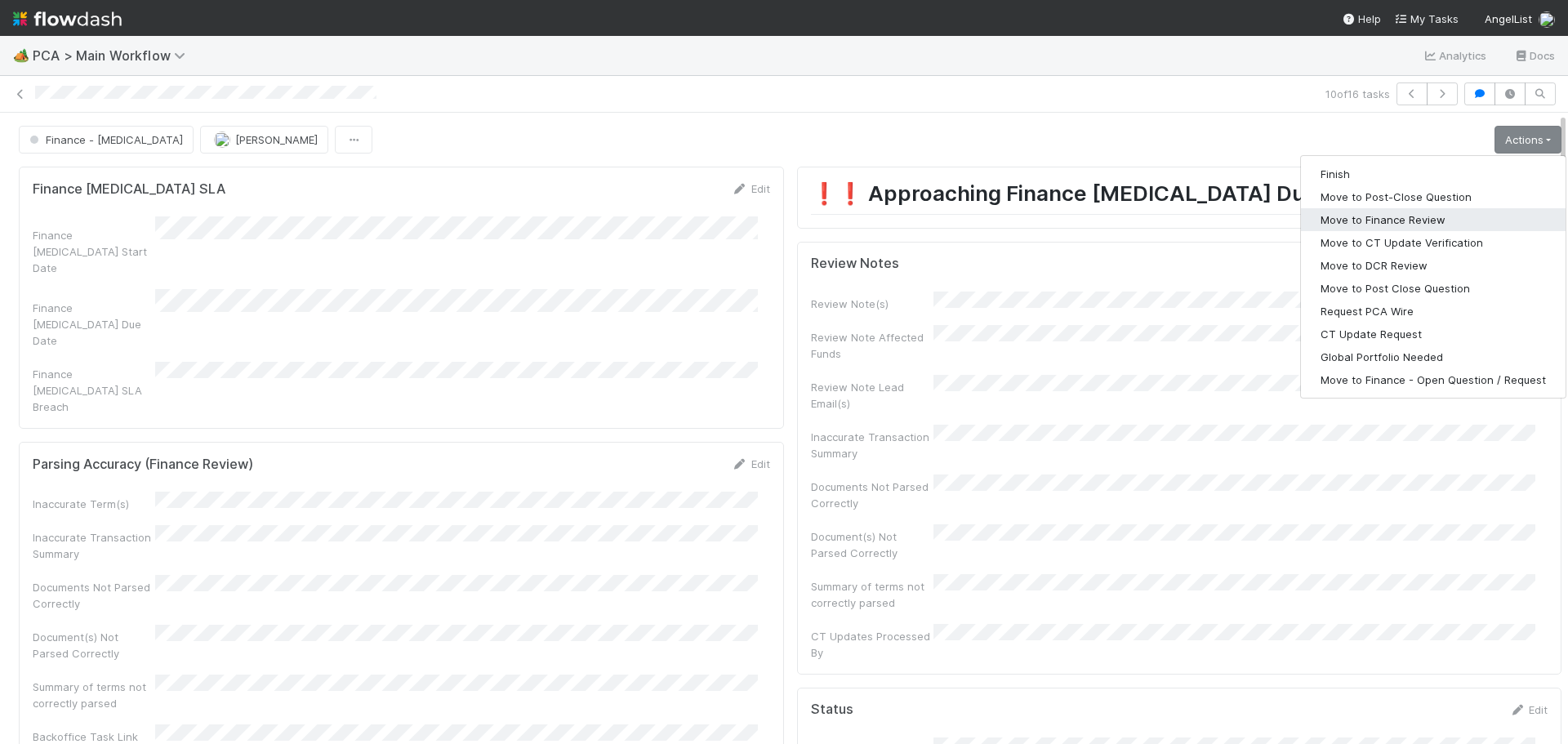
click at [1367, 215] on button "Move to Finance Review" at bounding box center [1433, 219] width 264 height 23
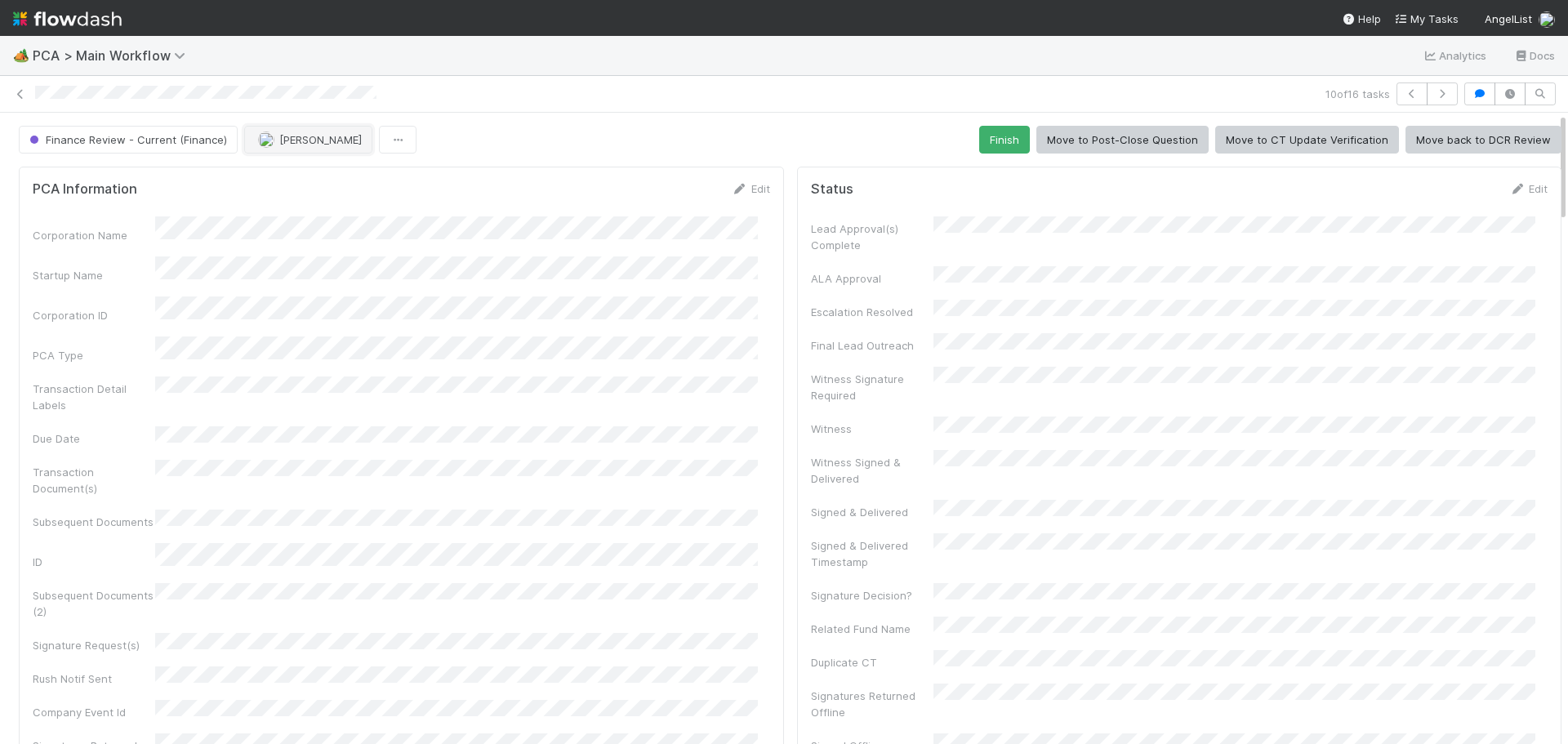
click at [311, 145] on span "[PERSON_NAME]" at bounding box center [321, 139] width 83 height 13
click at [353, 182] on div "Ronalie Nova" at bounding box center [348, 180] width 230 height 29
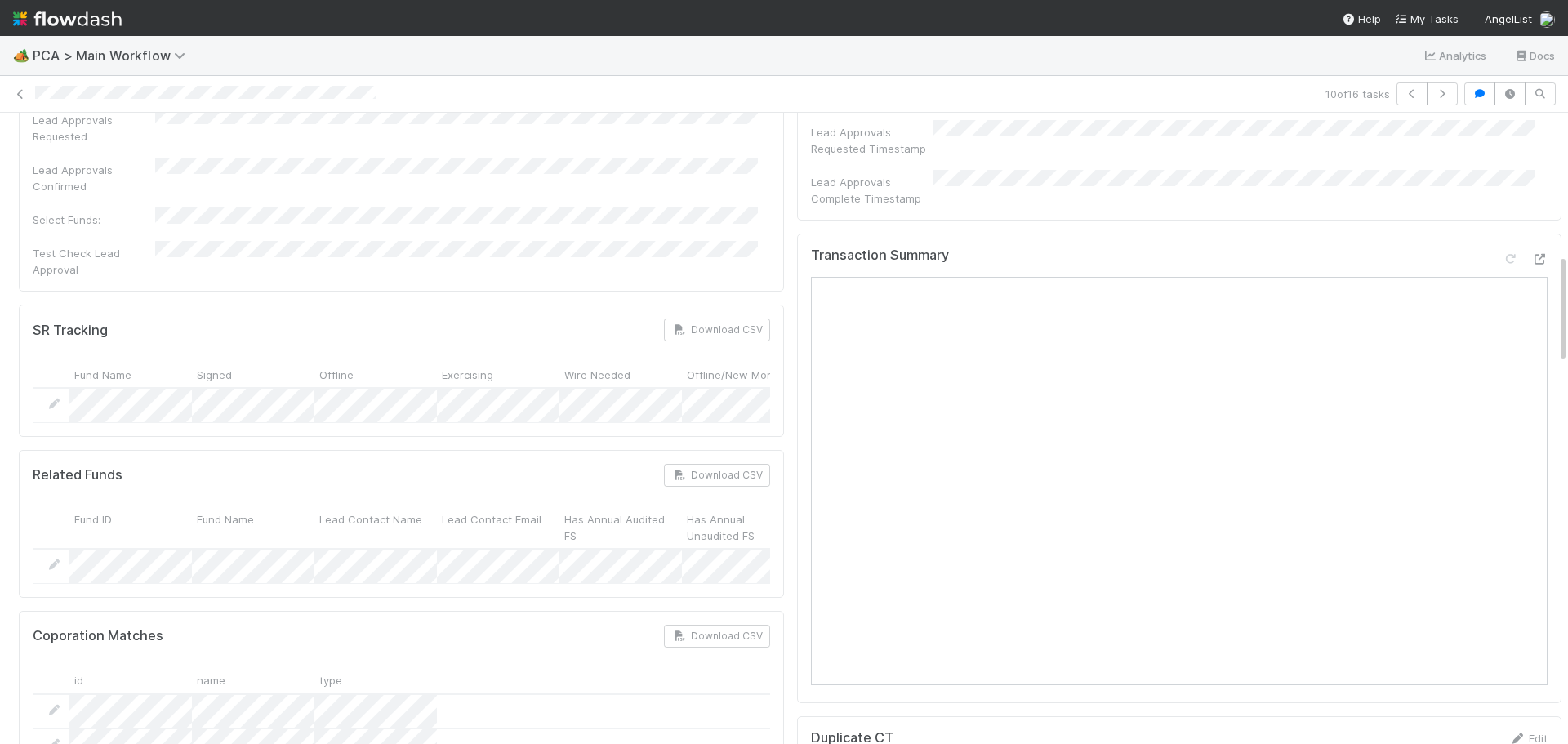
scroll to position [817, 0]
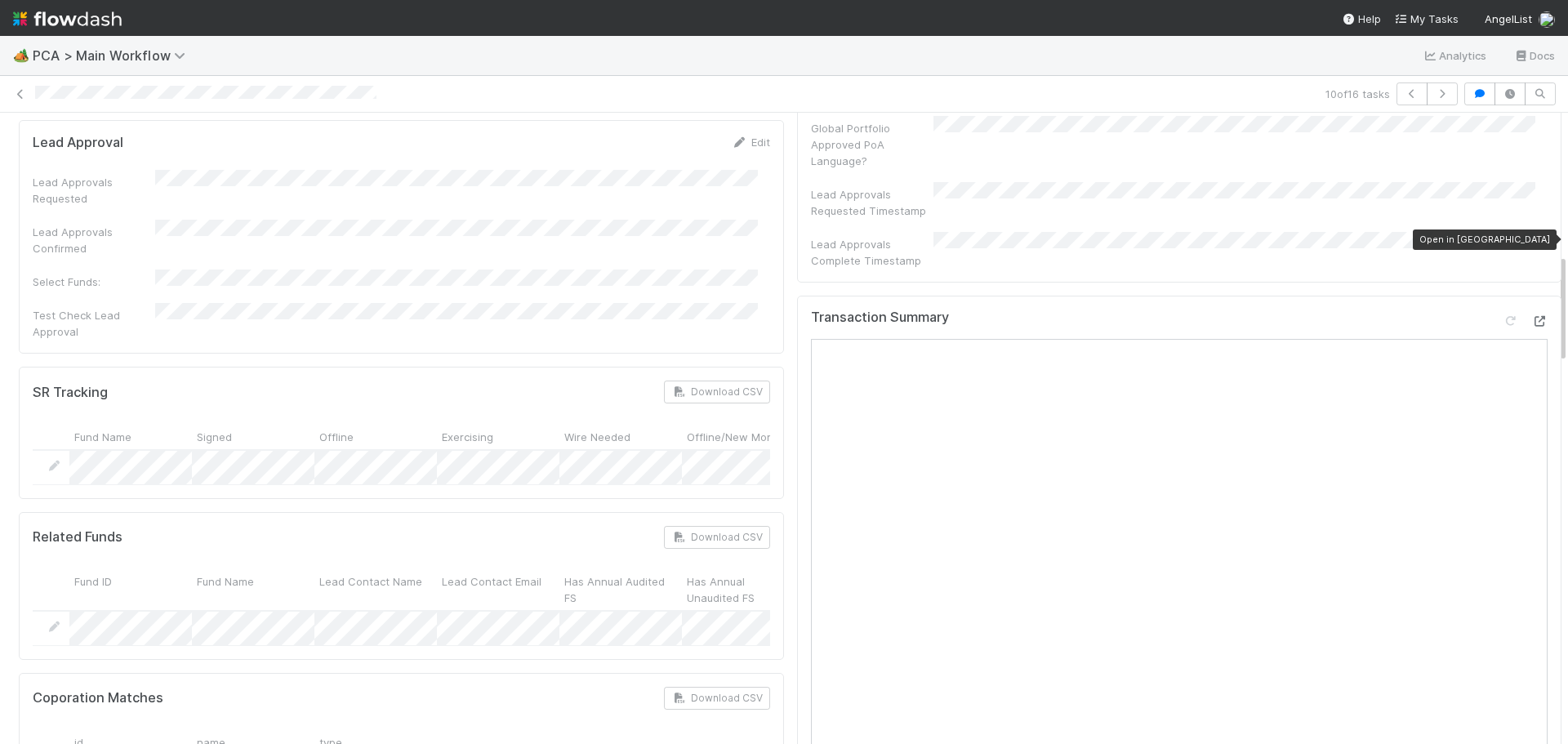
click at [1532, 316] on icon at bounding box center [1540, 322] width 17 height 11
click at [1523, 309] on div "Transaction Summary Reload Page" at bounding box center [1179, 324] width 738 height 29
click at [1532, 316] on icon at bounding box center [1540, 322] width 17 height 11
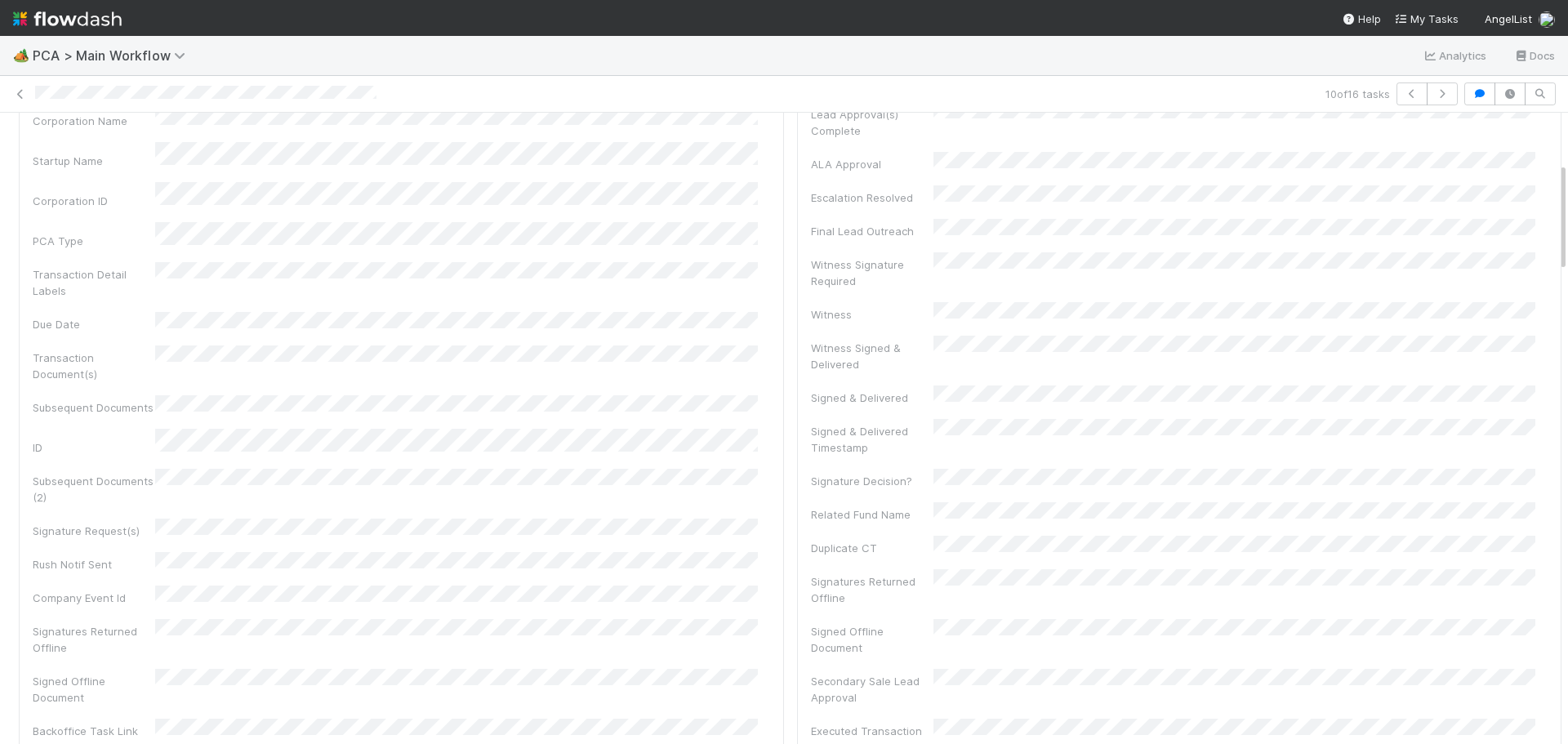
scroll to position [0, 0]
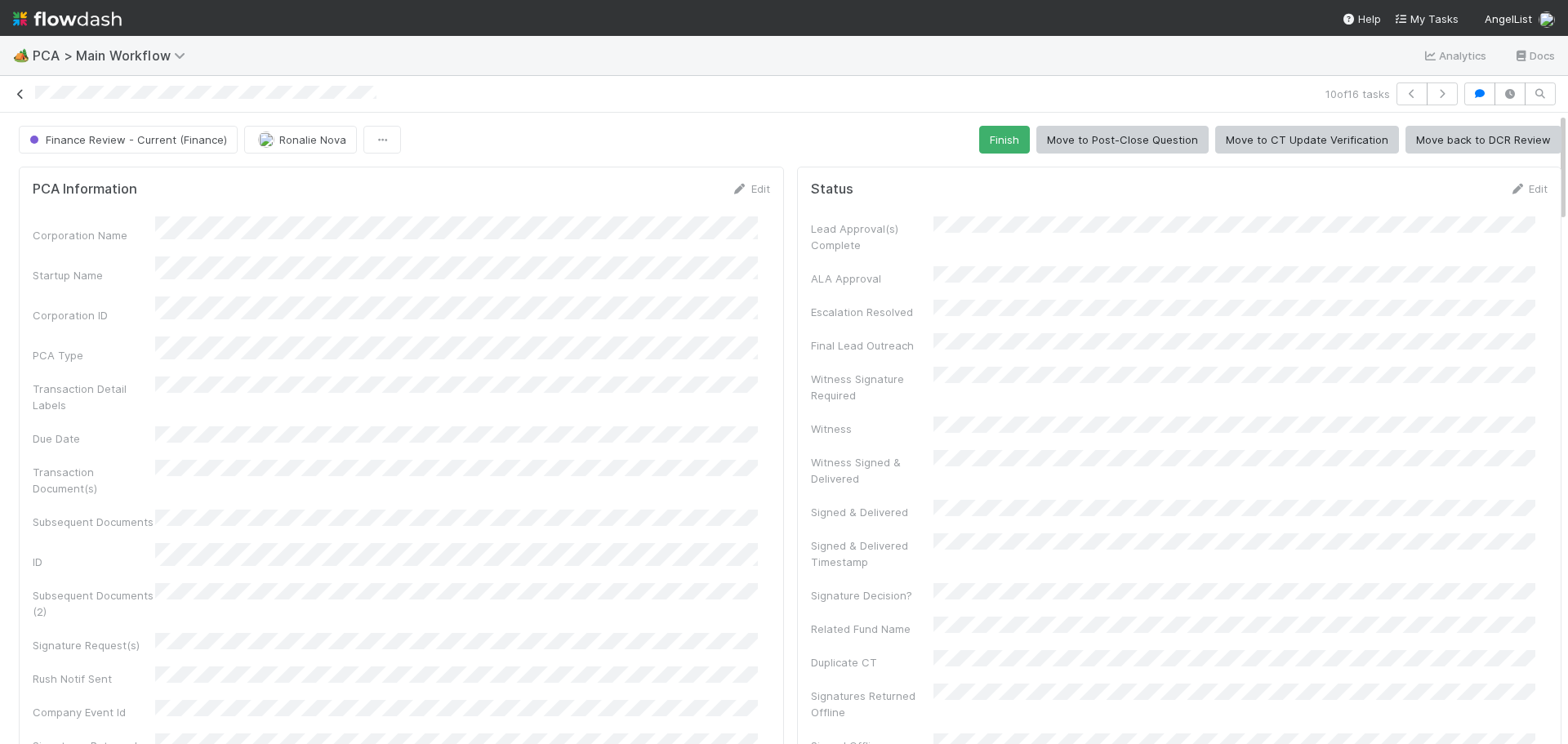
click at [18, 92] on icon at bounding box center [20, 94] width 17 height 11
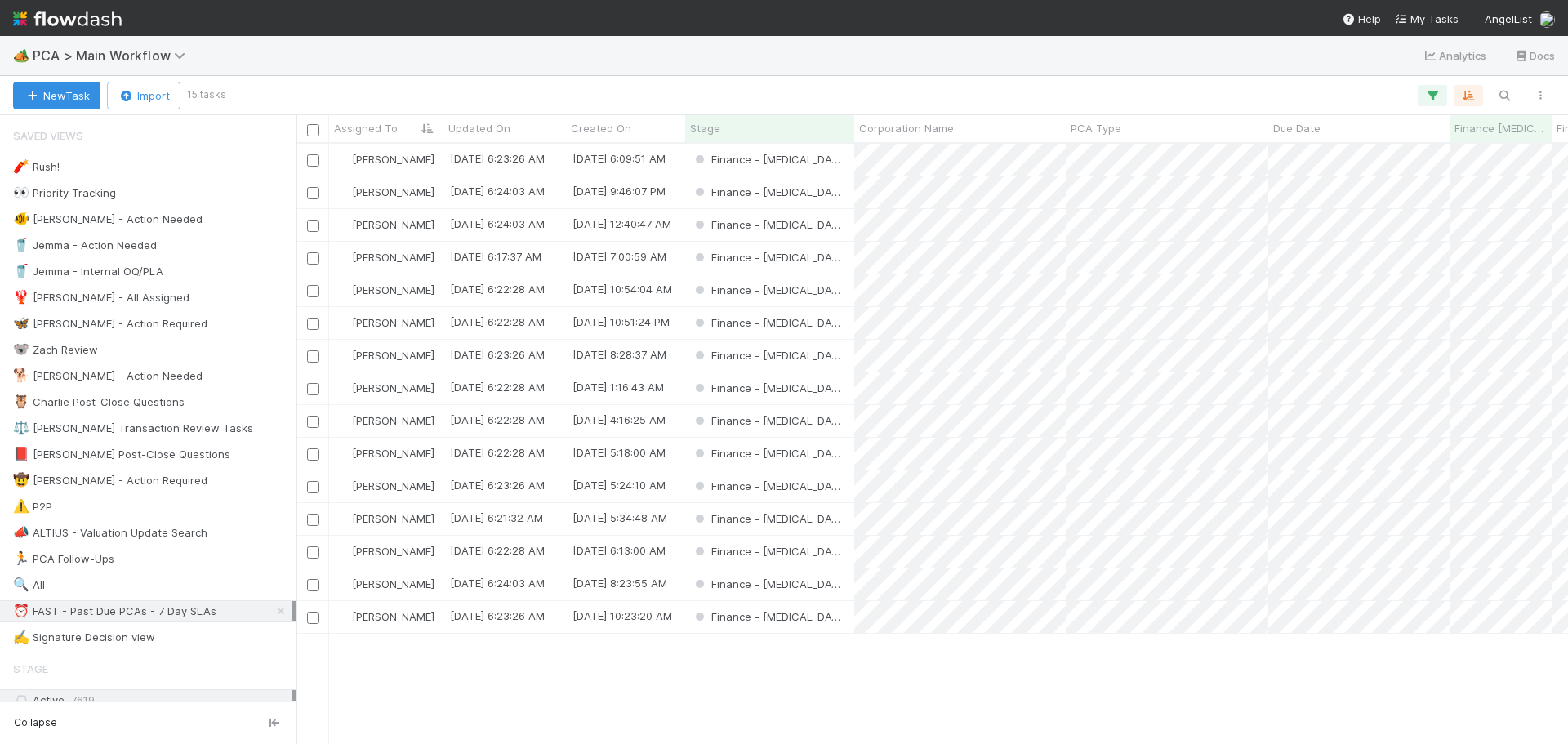
scroll to position [588, 1260]
click at [829, 485] on div "Finance - [MEDICAL_DATA]" at bounding box center [770, 487] width 169 height 32
click at [826, 518] on div "Finance - [MEDICAL_DATA]" at bounding box center [770, 519] width 169 height 32
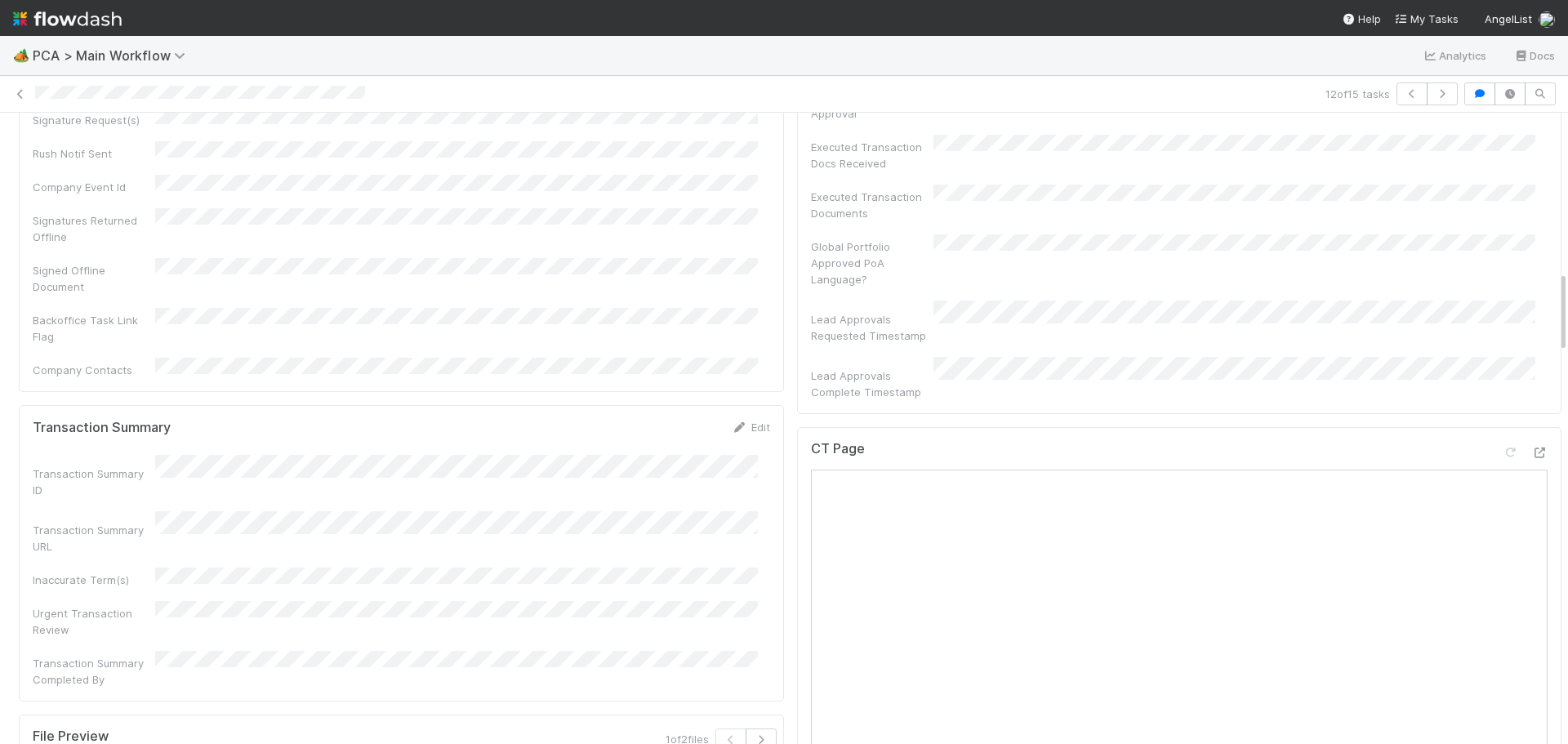
scroll to position [1225, 0]
click at [1532, 445] on div at bounding box center [1540, 453] width 17 height 17
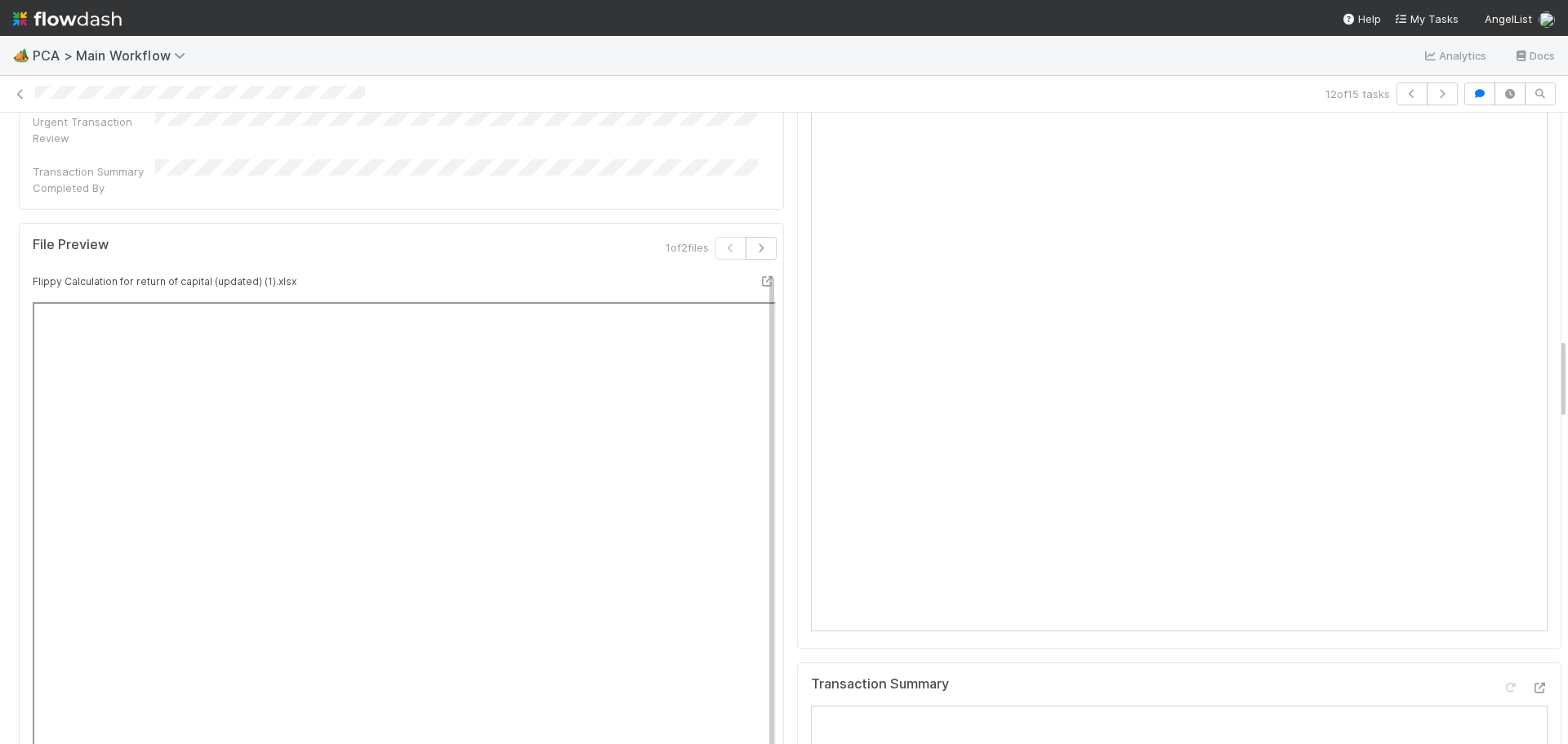
scroll to position [1797, 0]
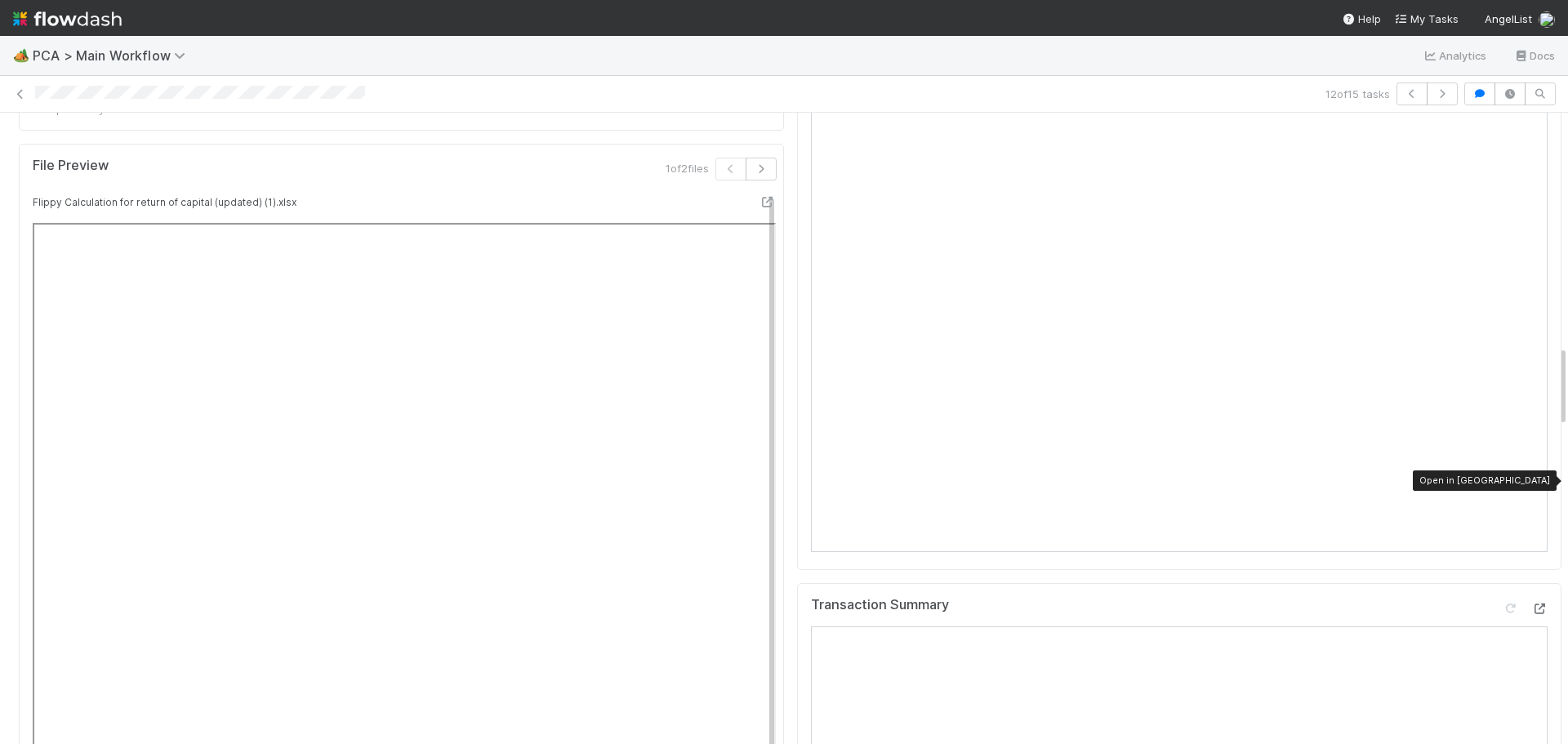
click at [1532, 604] on icon at bounding box center [1540, 609] width 17 height 11
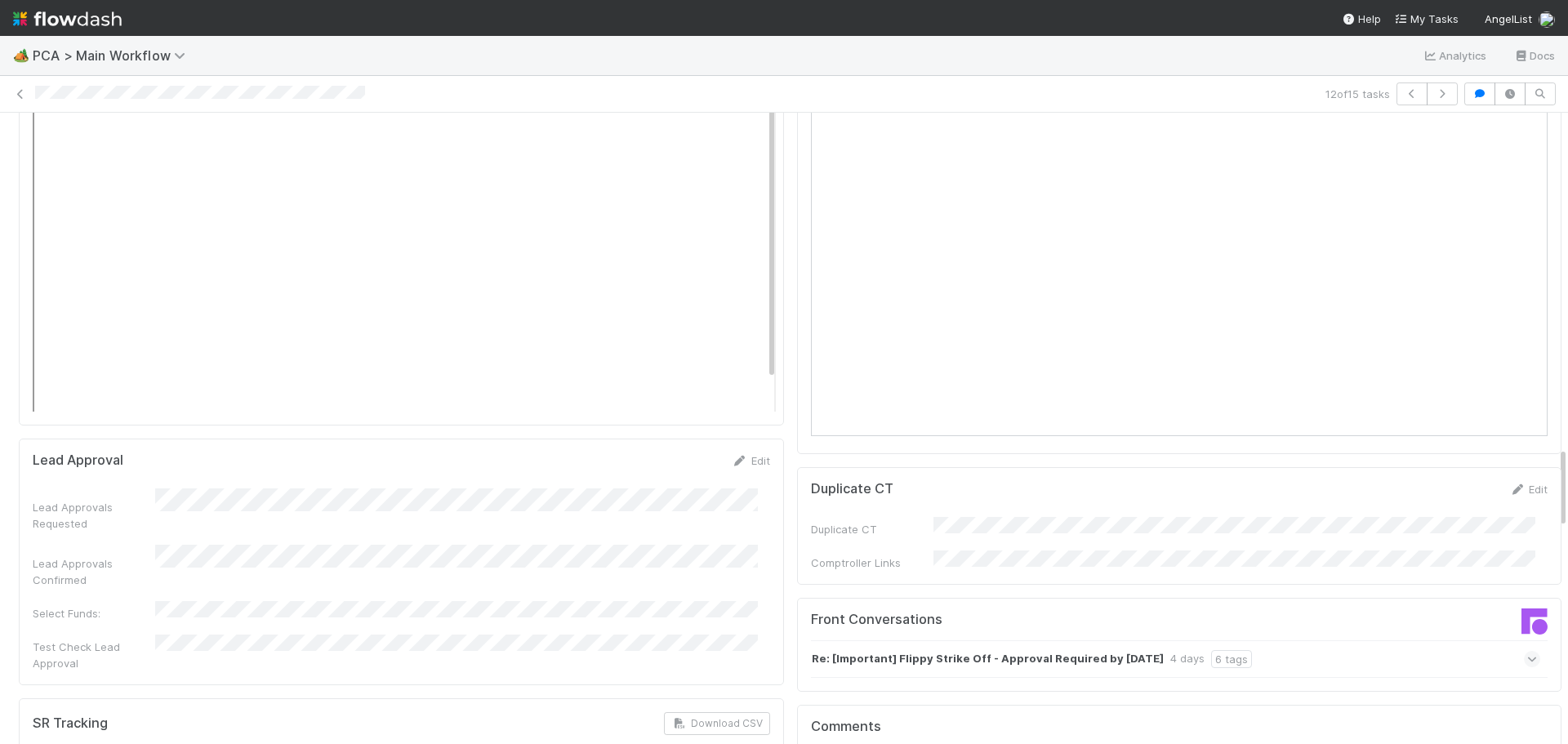
scroll to position [2615, 0]
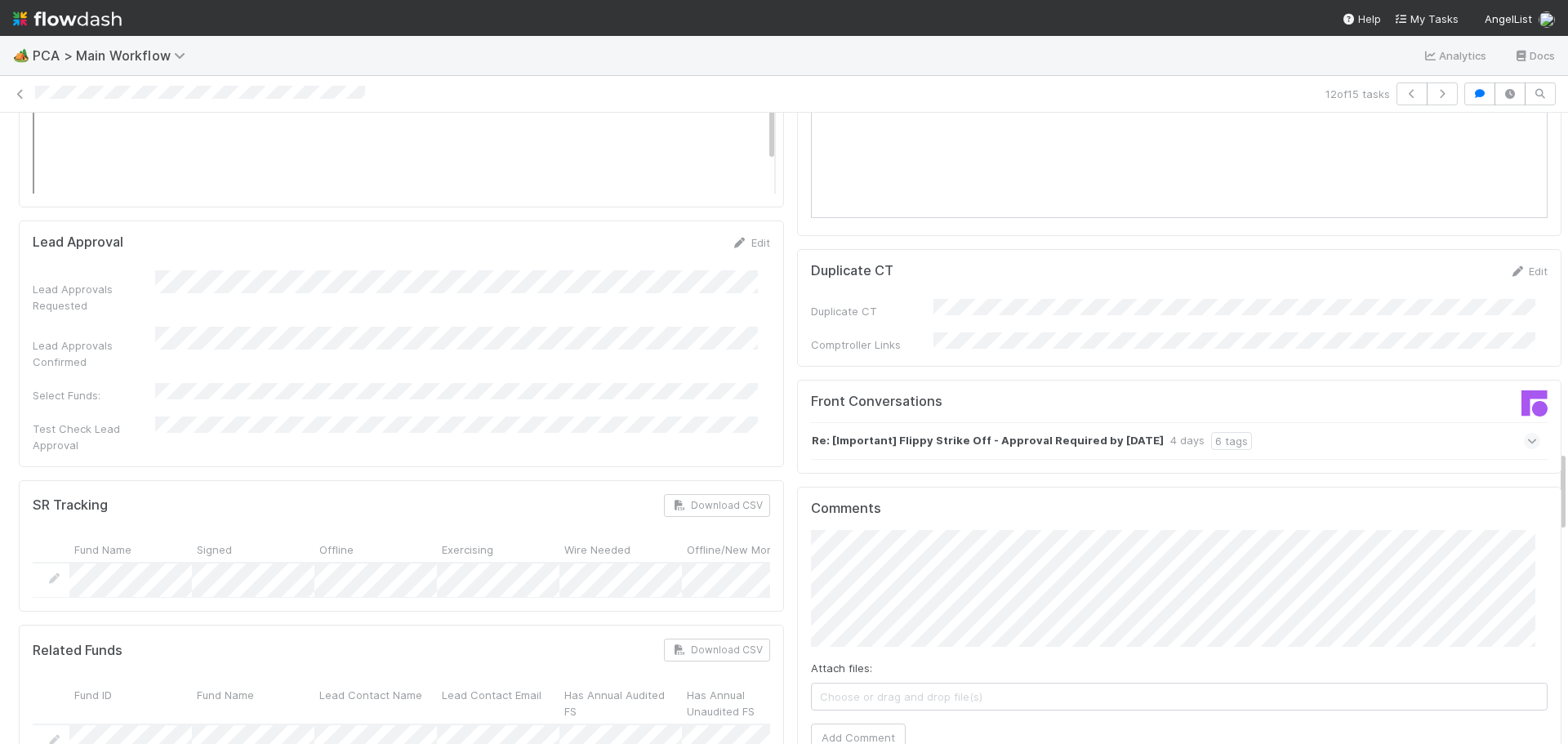
click at [1527, 433] on icon at bounding box center [1533, 441] width 11 height 17
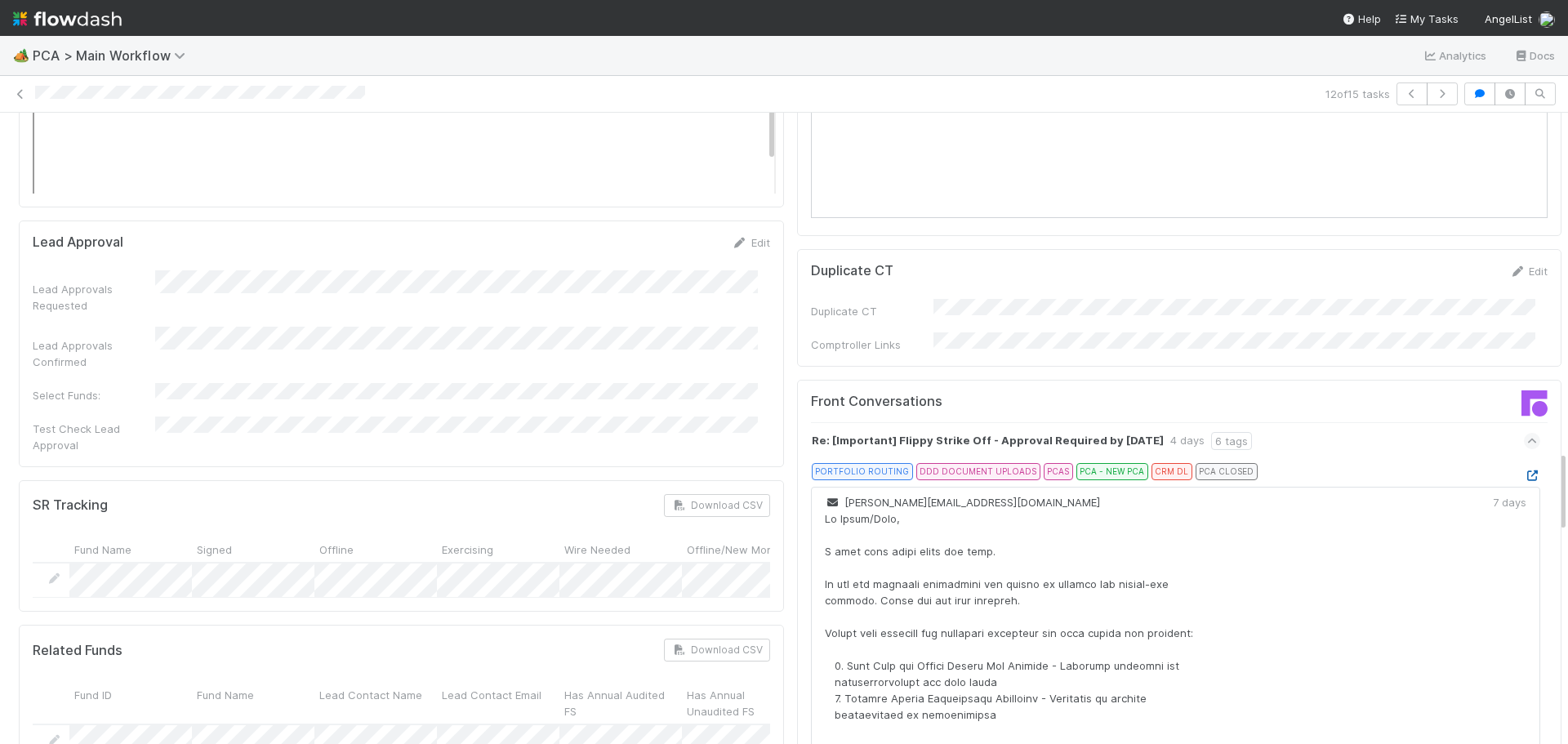
click at [1524, 471] on icon at bounding box center [1532, 476] width 17 height 11
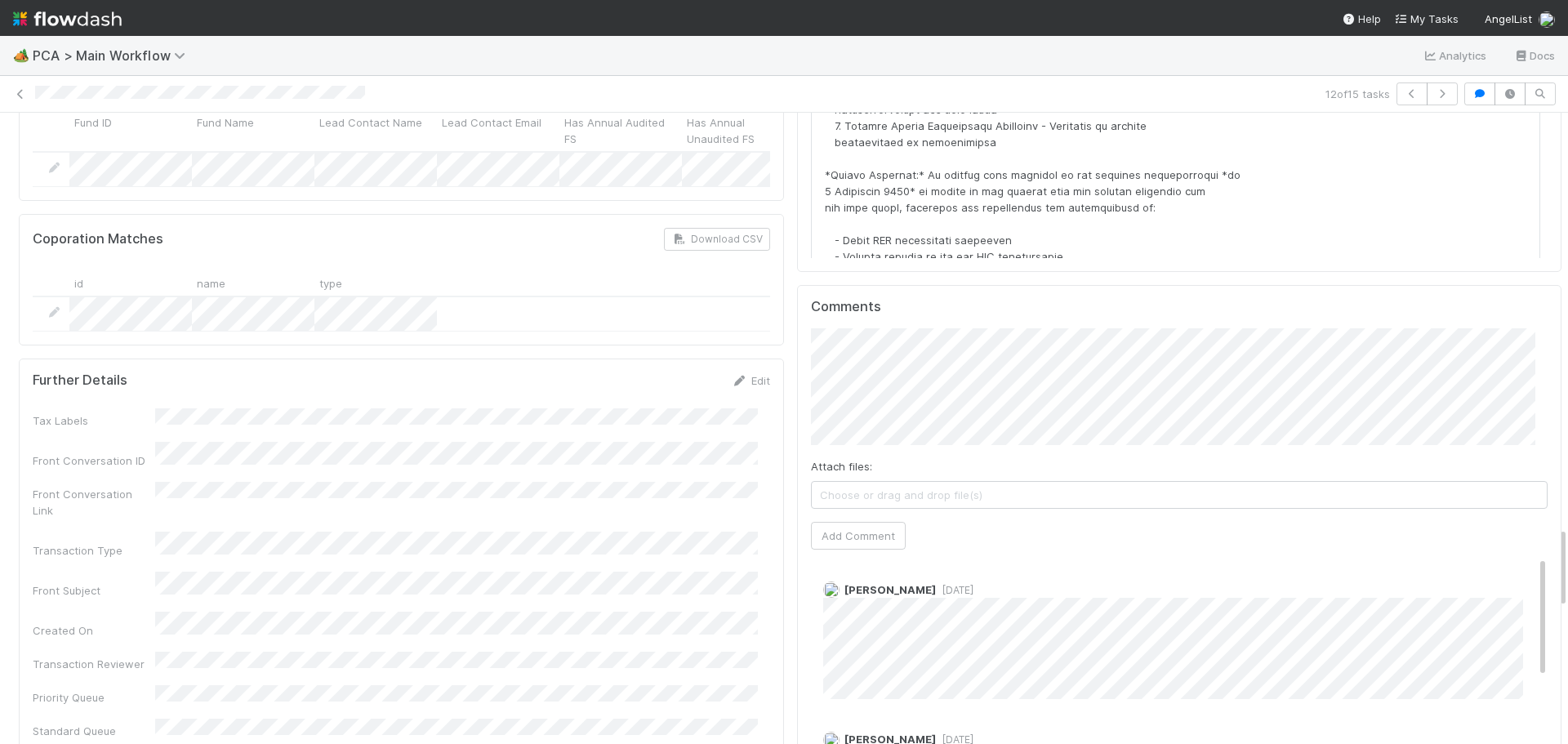
scroll to position [3186, 0]
click at [828, 523] on button "Add Comment" at bounding box center [858, 537] width 95 height 28
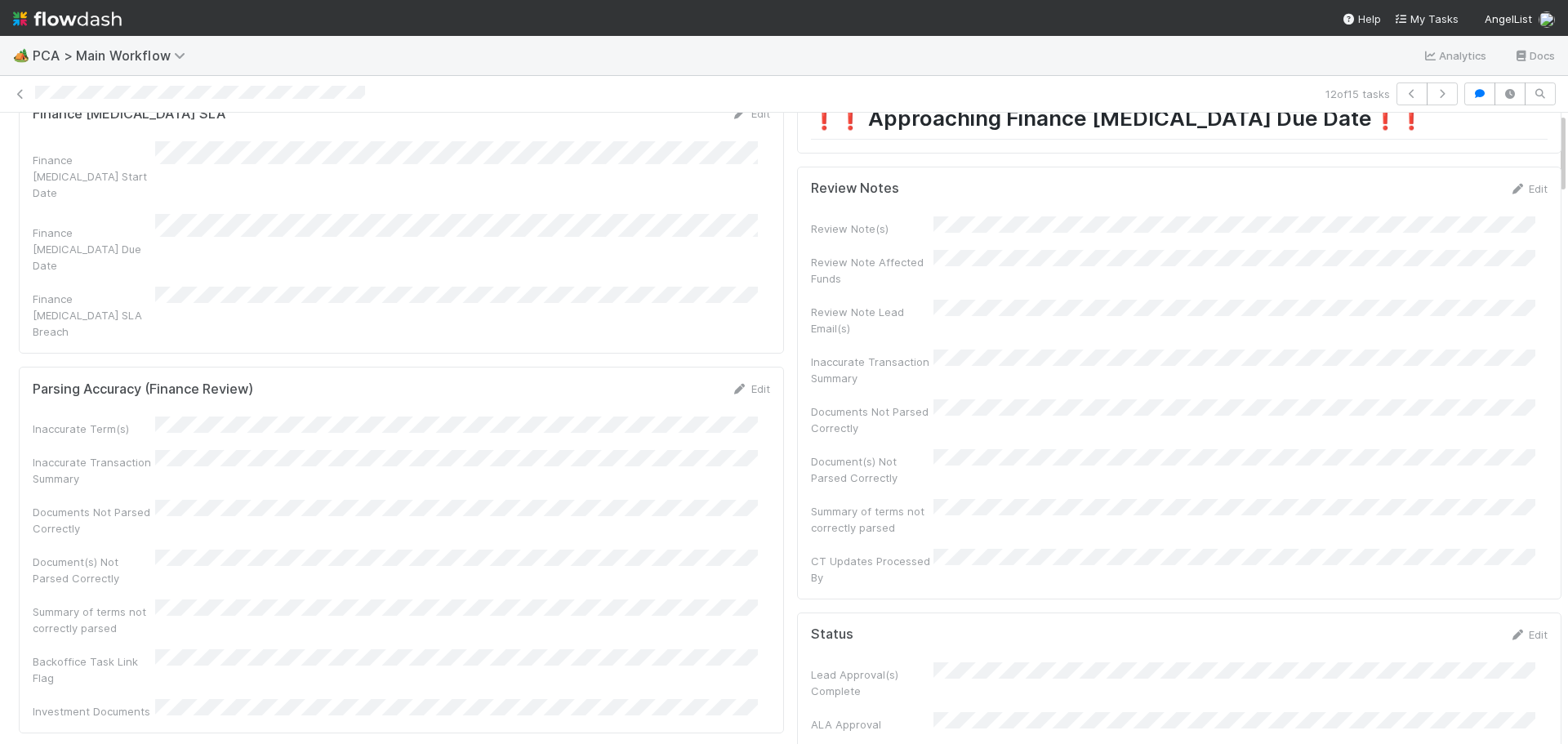
scroll to position [0, 0]
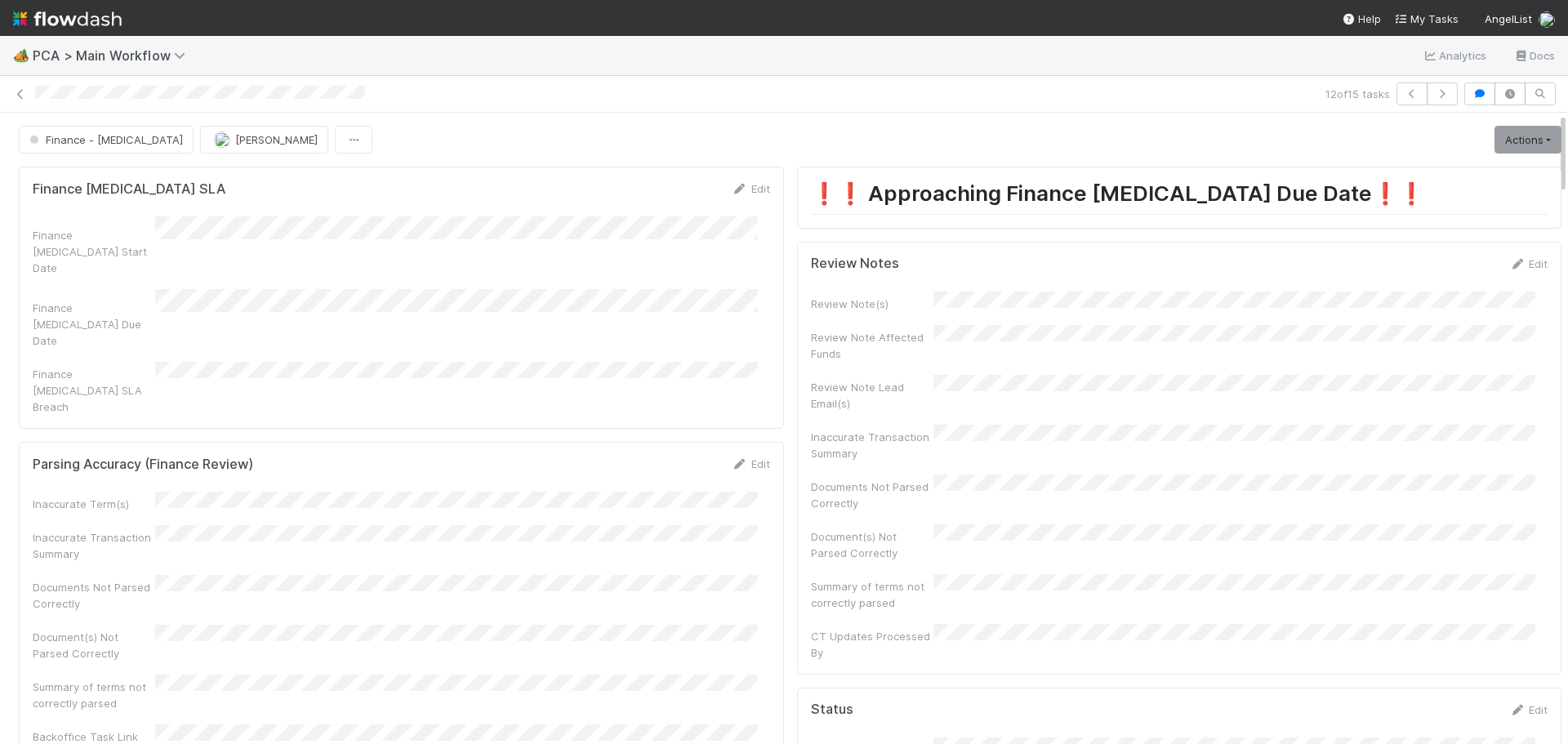
click at [1512, 257] on div "Edit" at bounding box center [1529, 264] width 39 height 17
click at [1510, 264] on link "Edit" at bounding box center [1529, 264] width 39 height 13
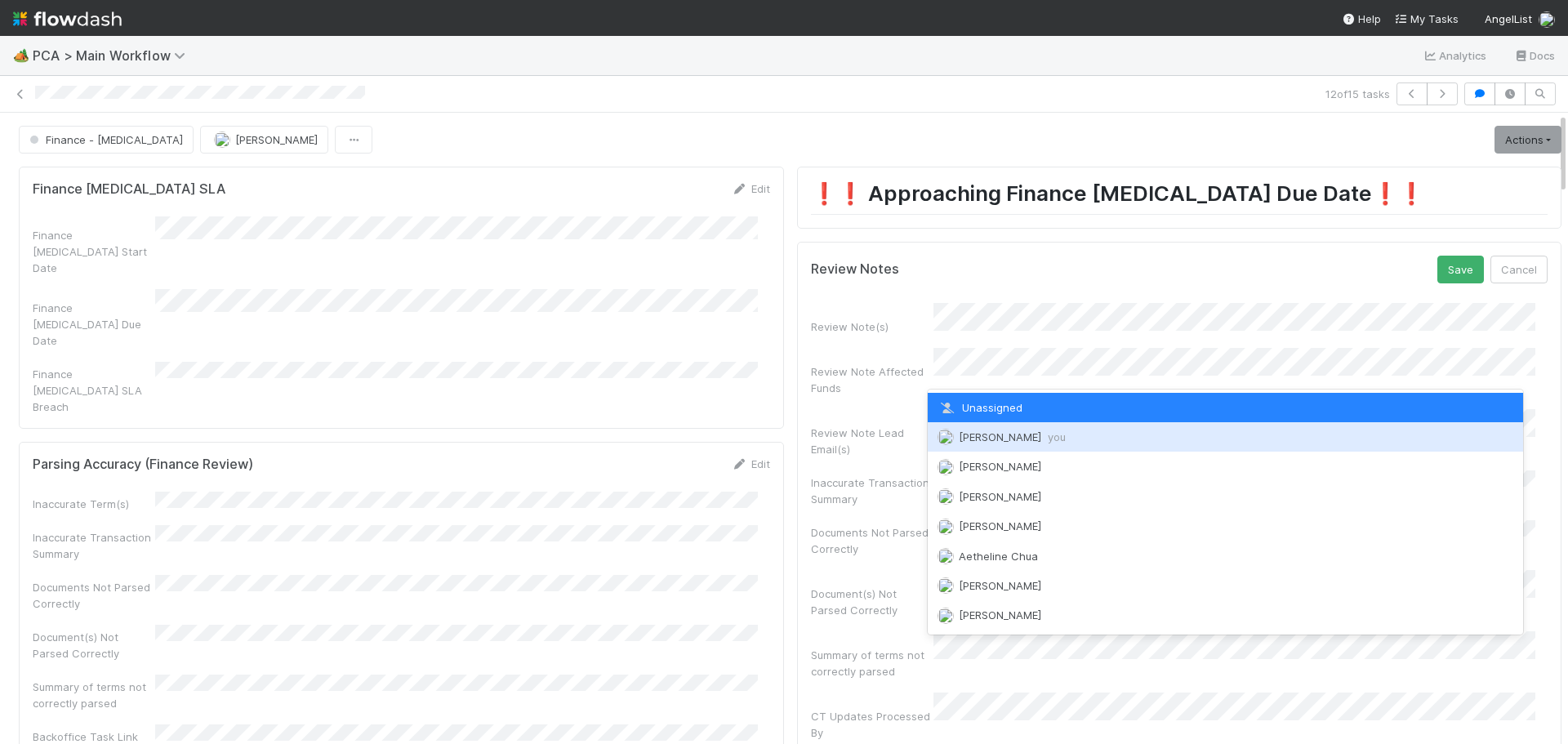
drag, startPoint x: 989, startPoint y: 436, endPoint x: 1073, endPoint y: 429, distance: 84.3
click at [989, 437] on span "Marenz Trajano you" at bounding box center [1012, 436] width 107 height 13
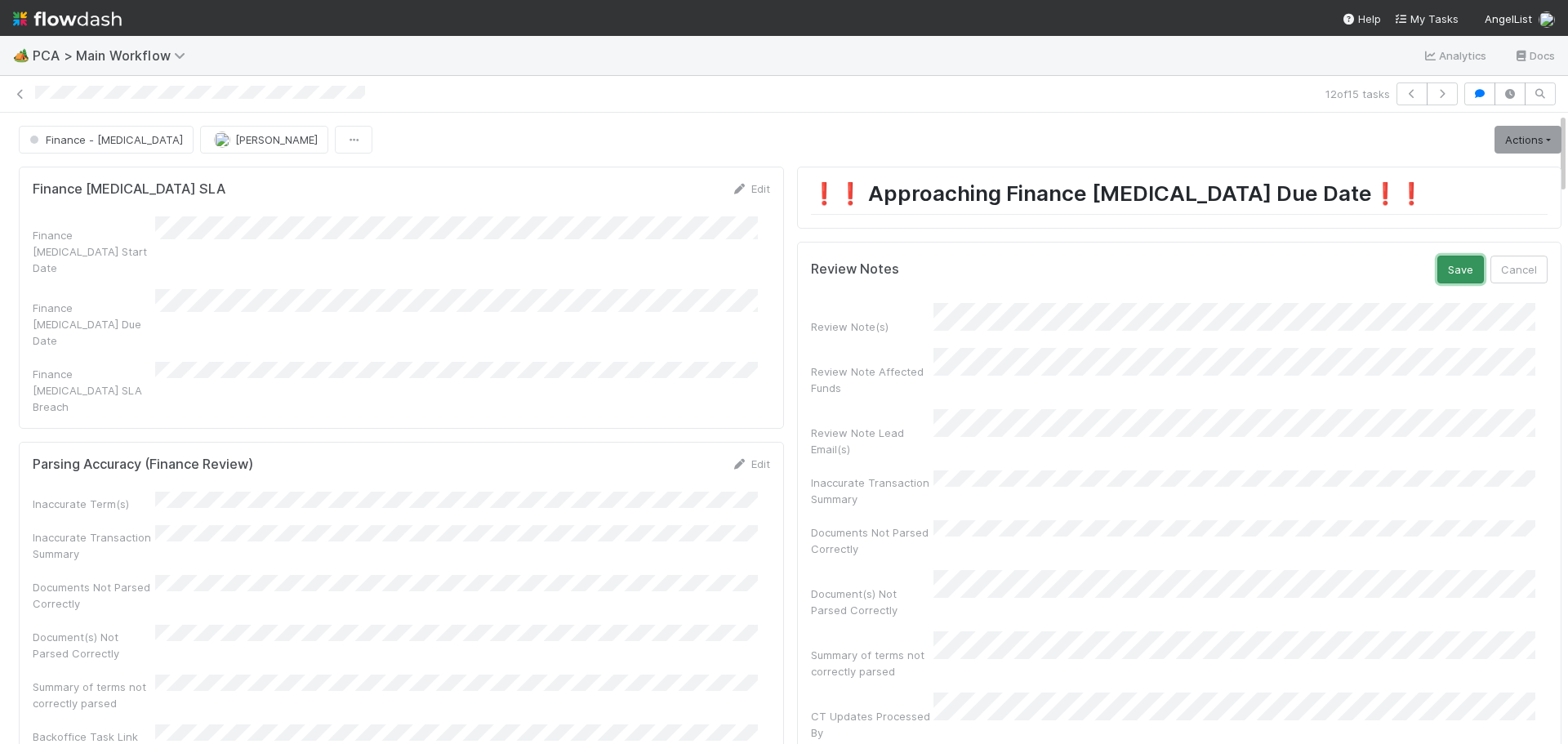
click at [1438, 268] on button "Save" at bounding box center [1460, 270] width 47 height 28
click at [1511, 137] on link "Actions" at bounding box center [1528, 140] width 67 height 28
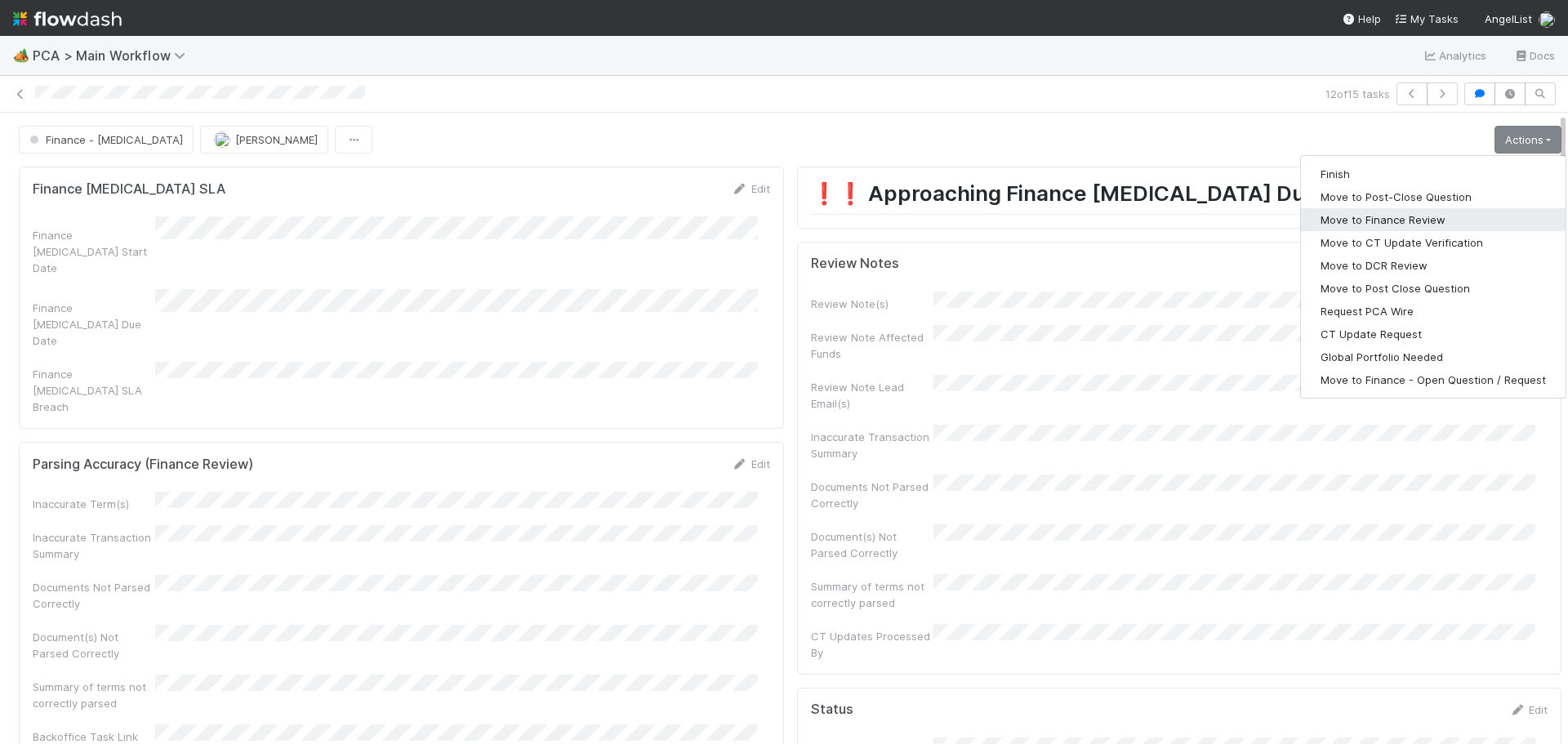
click at [1418, 212] on button "Move to Finance Review" at bounding box center [1433, 219] width 264 height 23
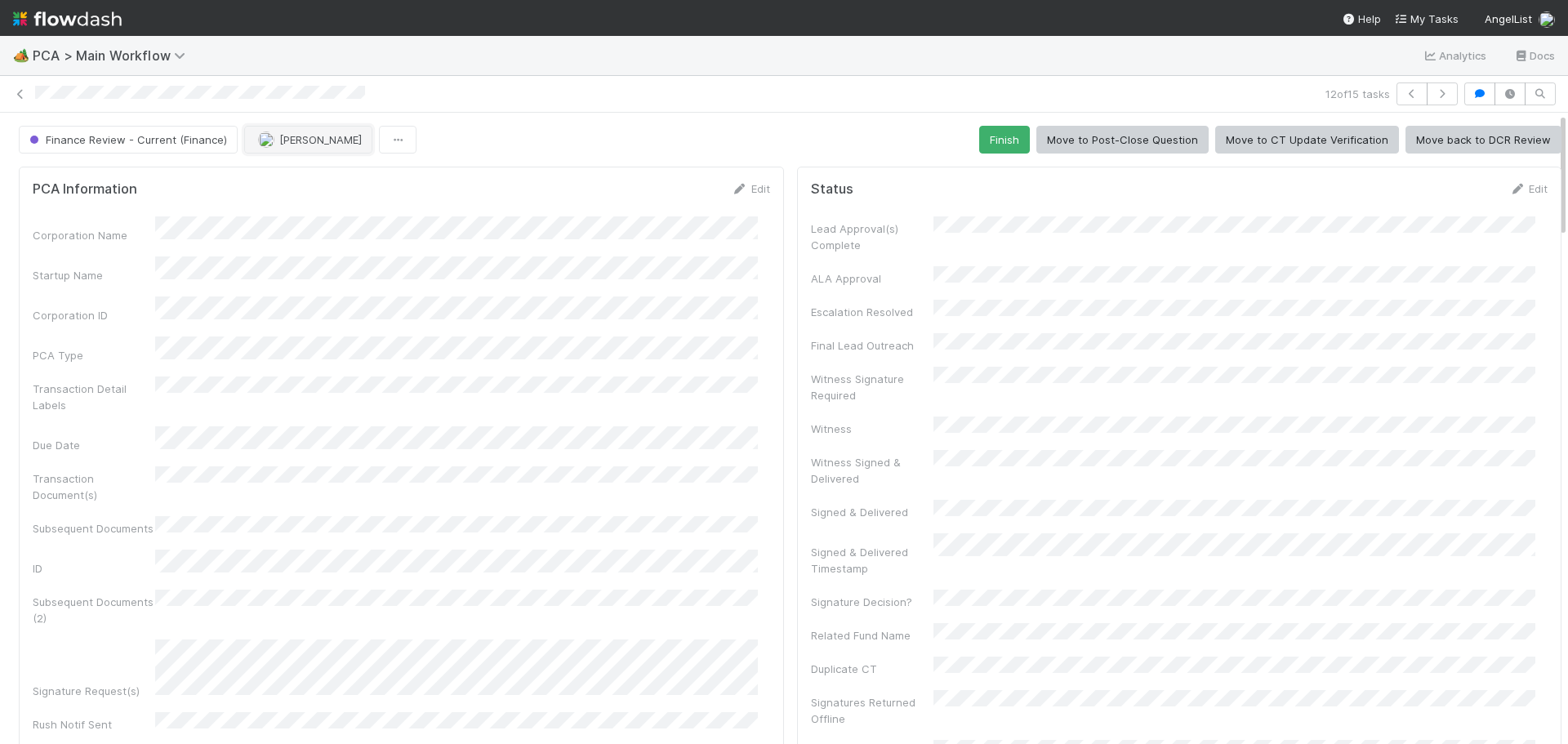
click at [290, 147] on button "[PERSON_NAME]" at bounding box center [308, 140] width 129 height 28
click at [320, 184] on span "Ronalie Nova" at bounding box center [298, 180] width 67 height 13
click at [17, 94] on icon at bounding box center [20, 94] width 17 height 11
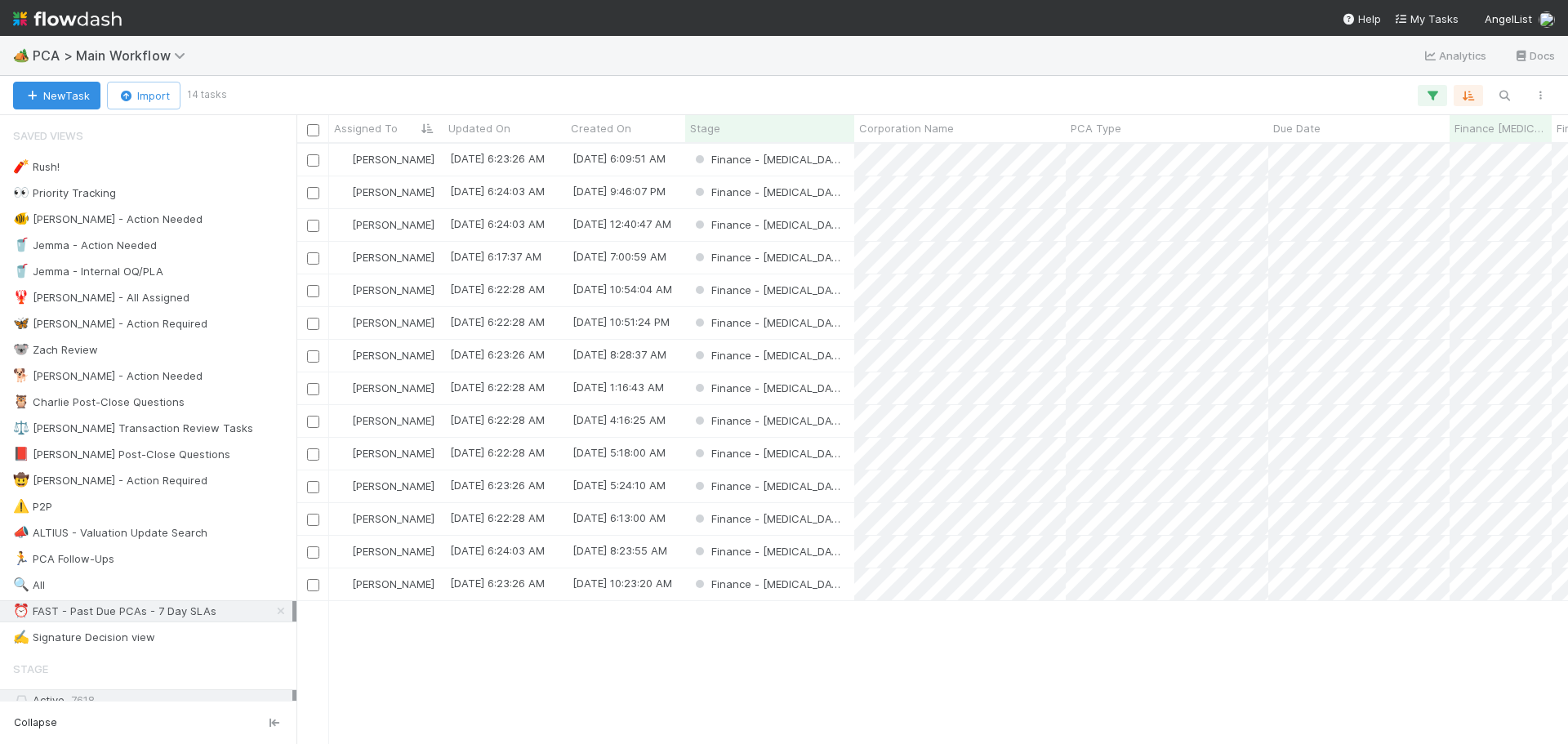
scroll to position [588, 1260]
click at [820, 478] on div "Finance - [MEDICAL_DATA]" at bounding box center [770, 487] width 169 height 32
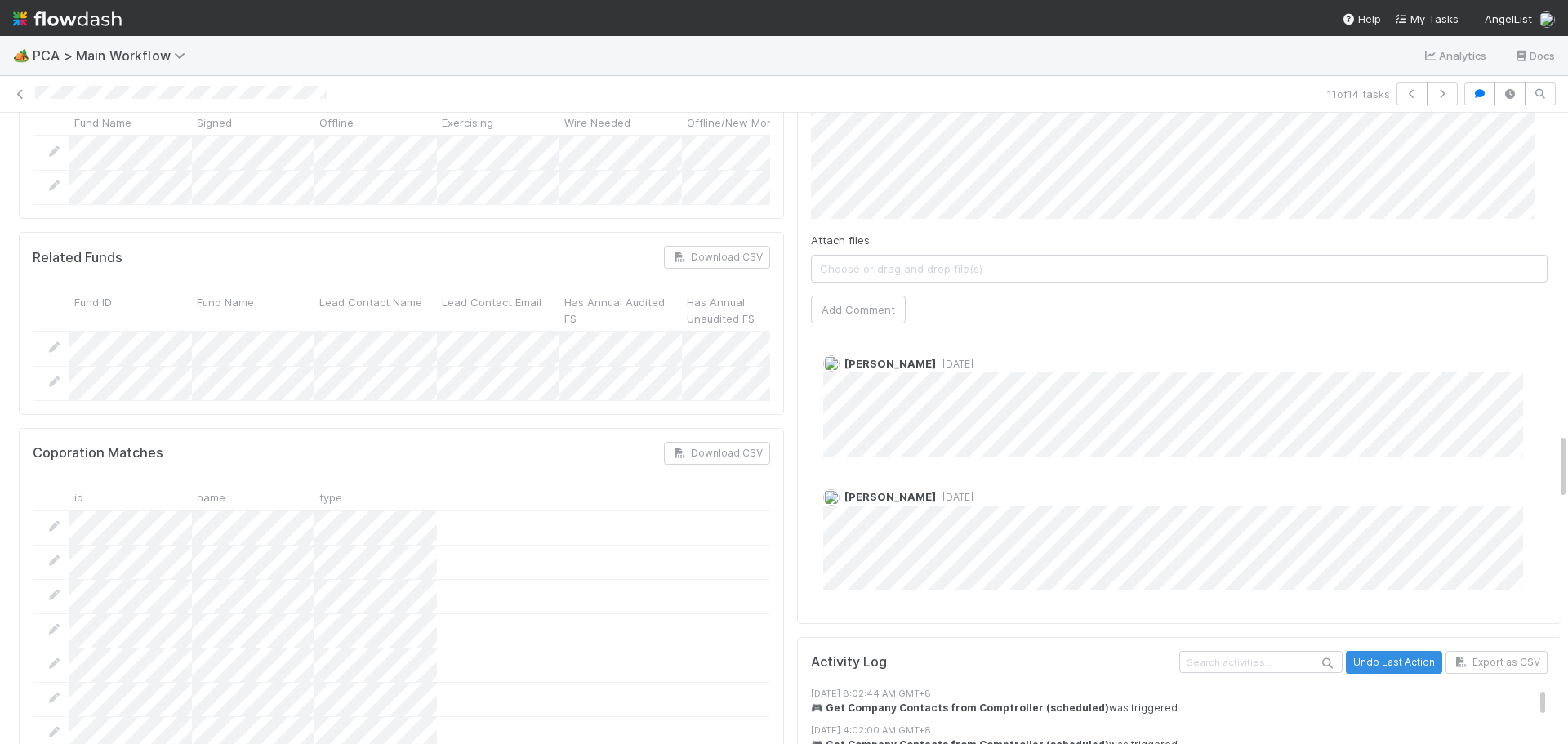
scroll to position [2941, 0]
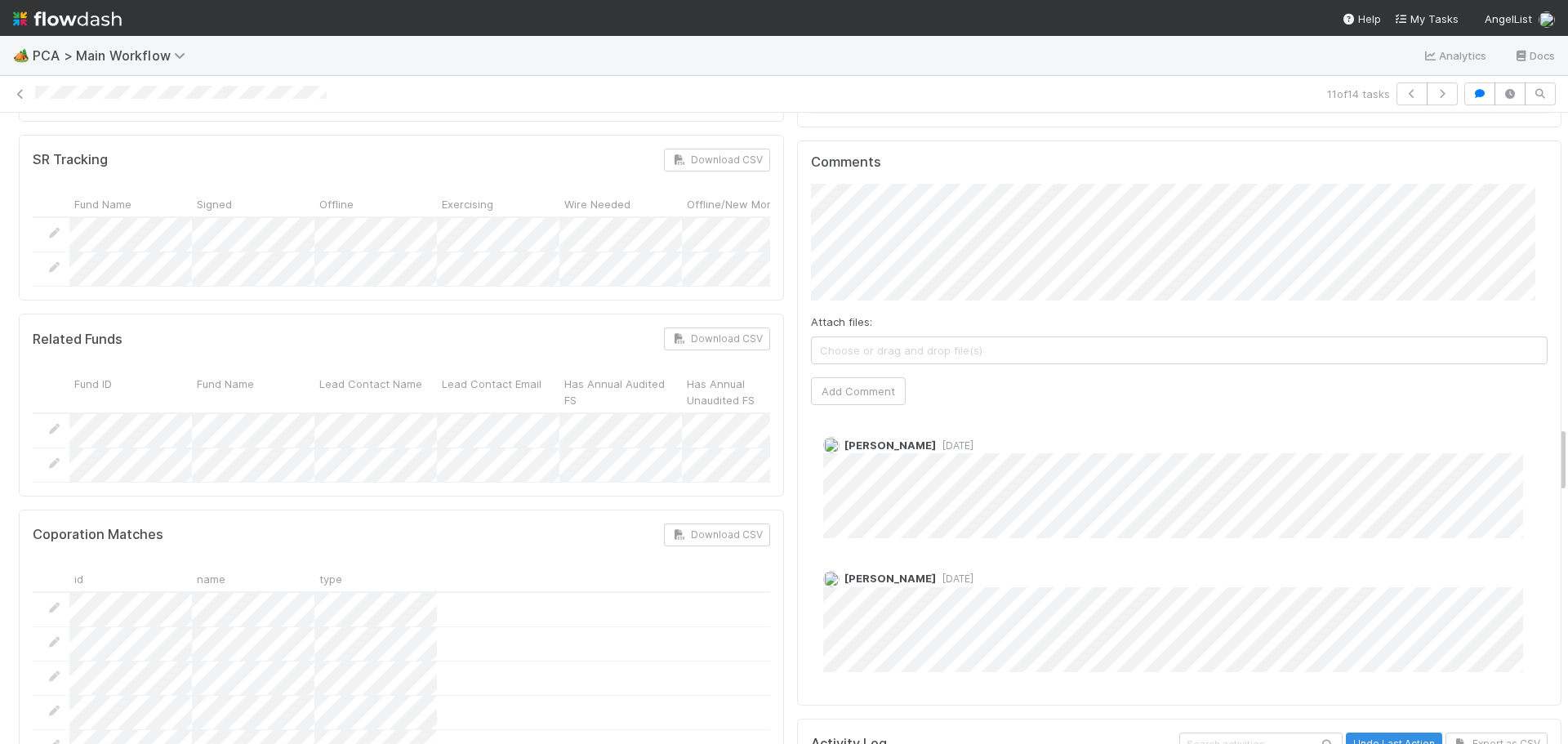
click at [941, 573] on span "1 week ago" at bounding box center [955, 579] width 38 height 12
click at [936, 573] on span "1 week ago" at bounding box center [955, 579] width 38 height 12
click at [936, 440] on span "1 week ago" at bounding box center [955, 446] width 38 height 12
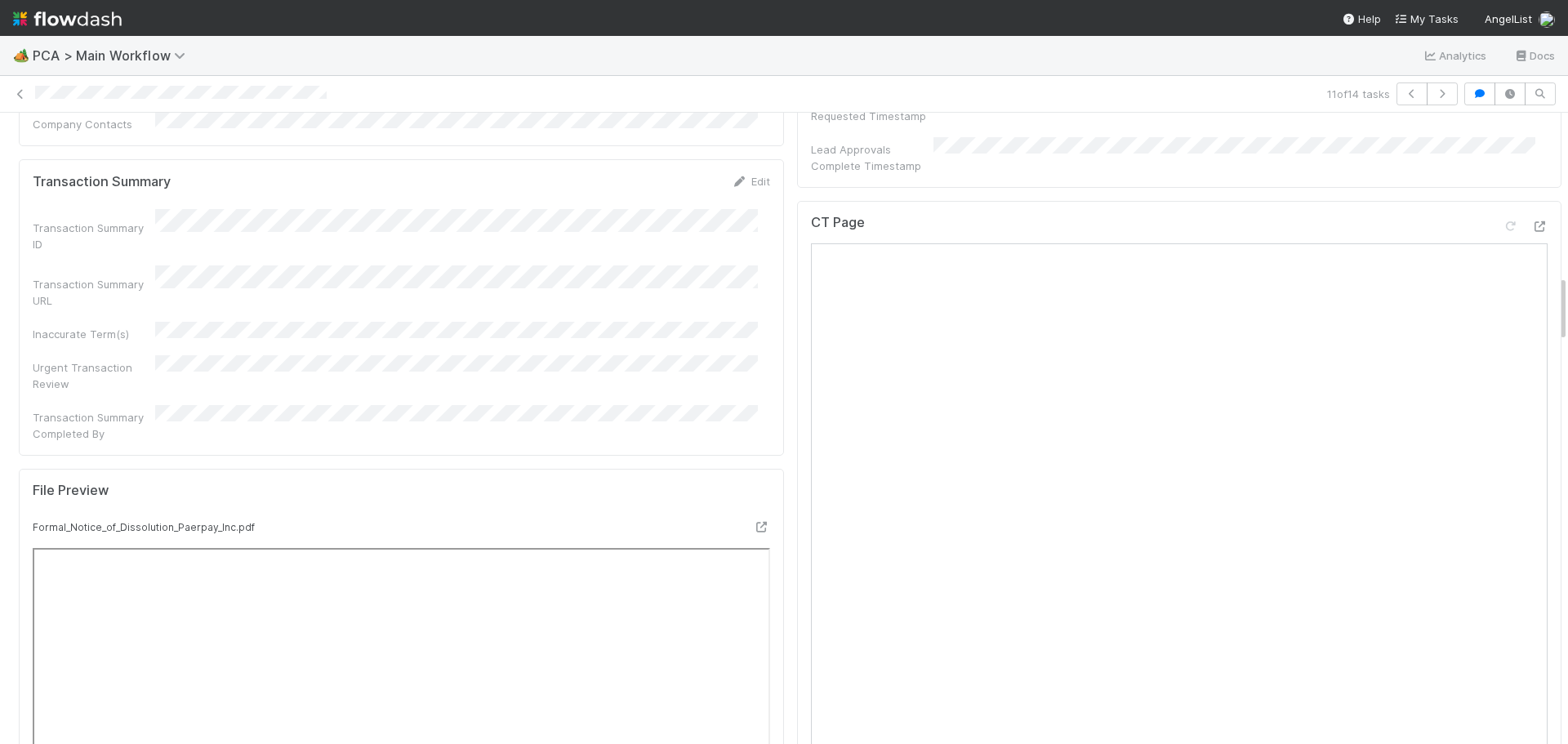
scroll to position [1307, 0]
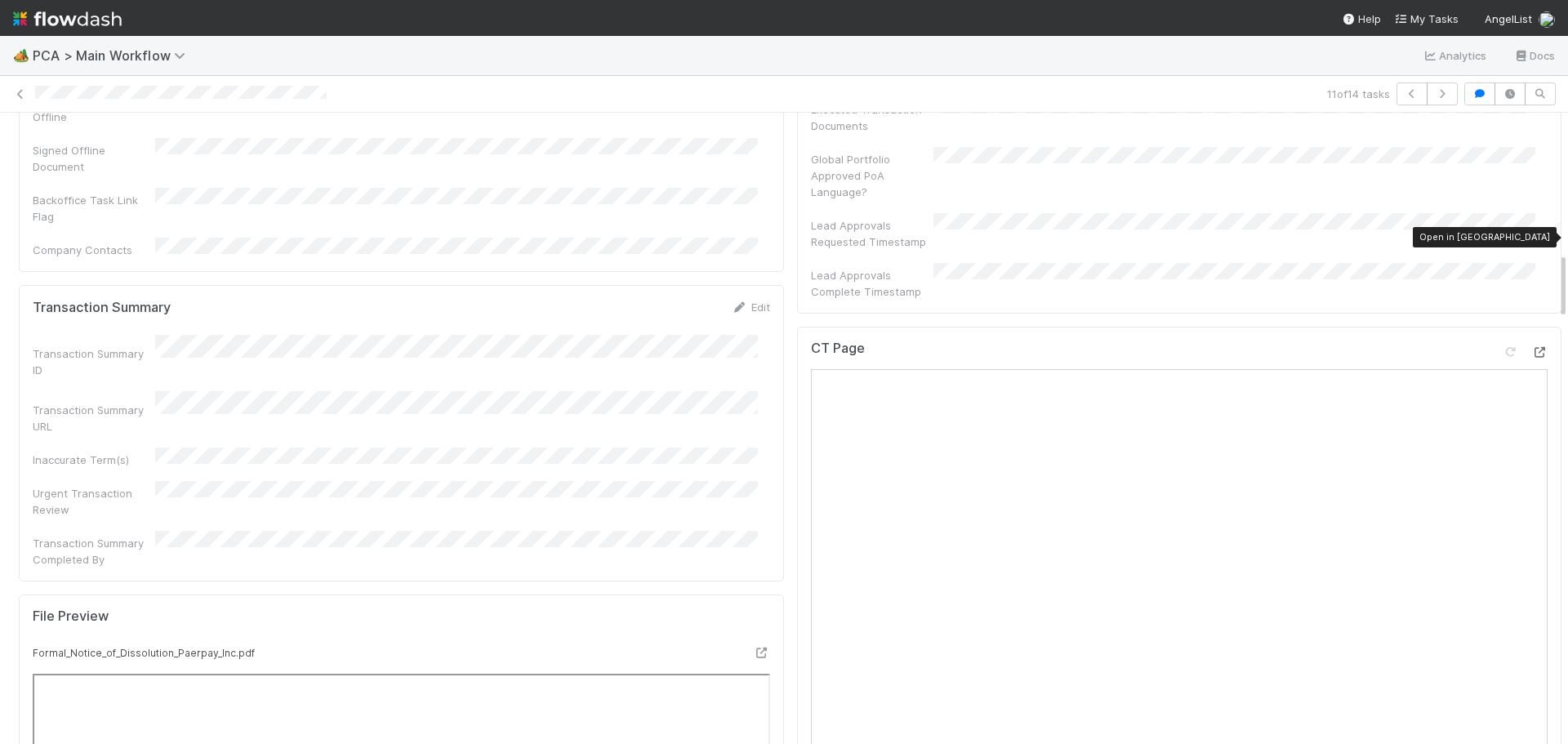
click at [1532, 347] on icon at bounding box center [1540, 353] width 17 height 11
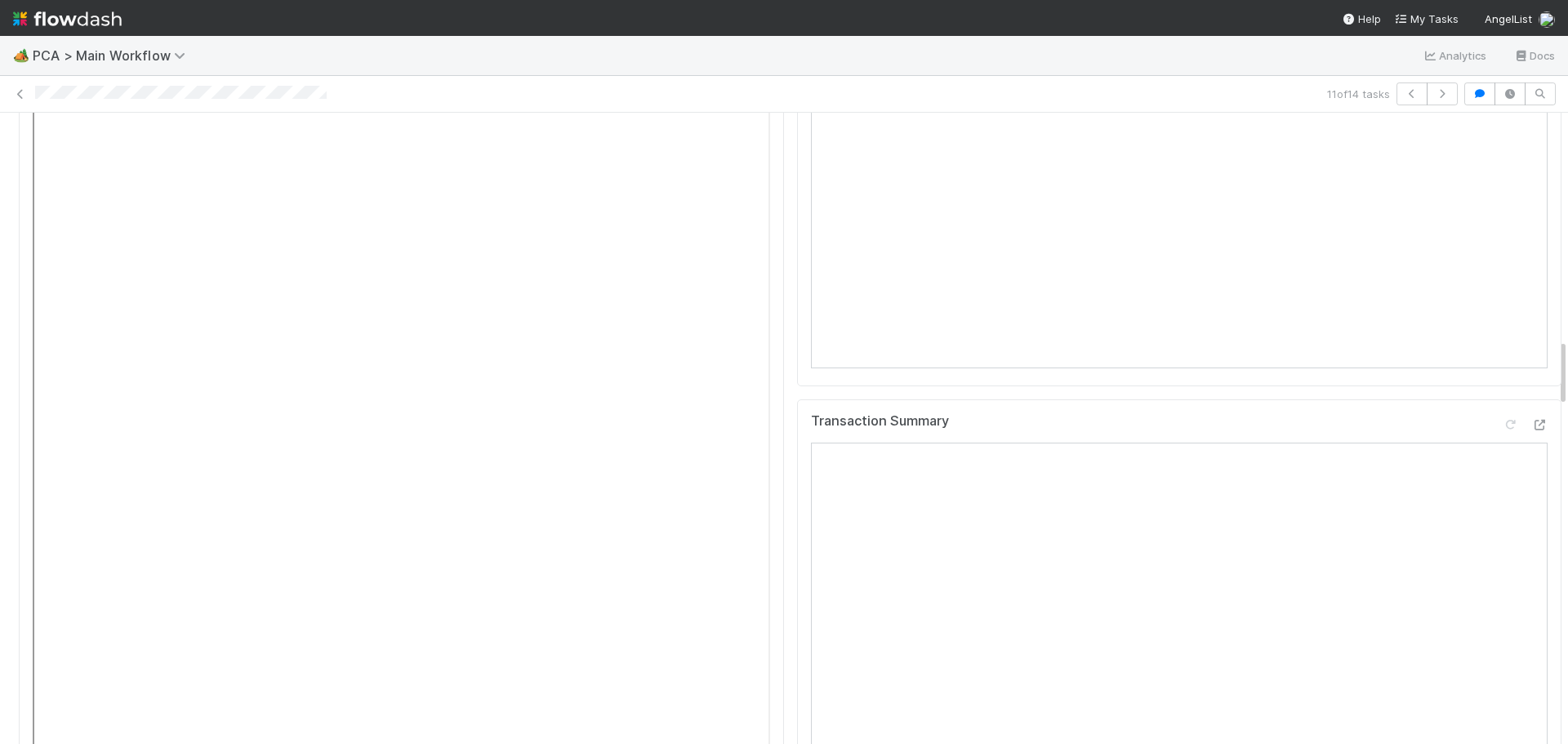
scroll to position [2124, 0]
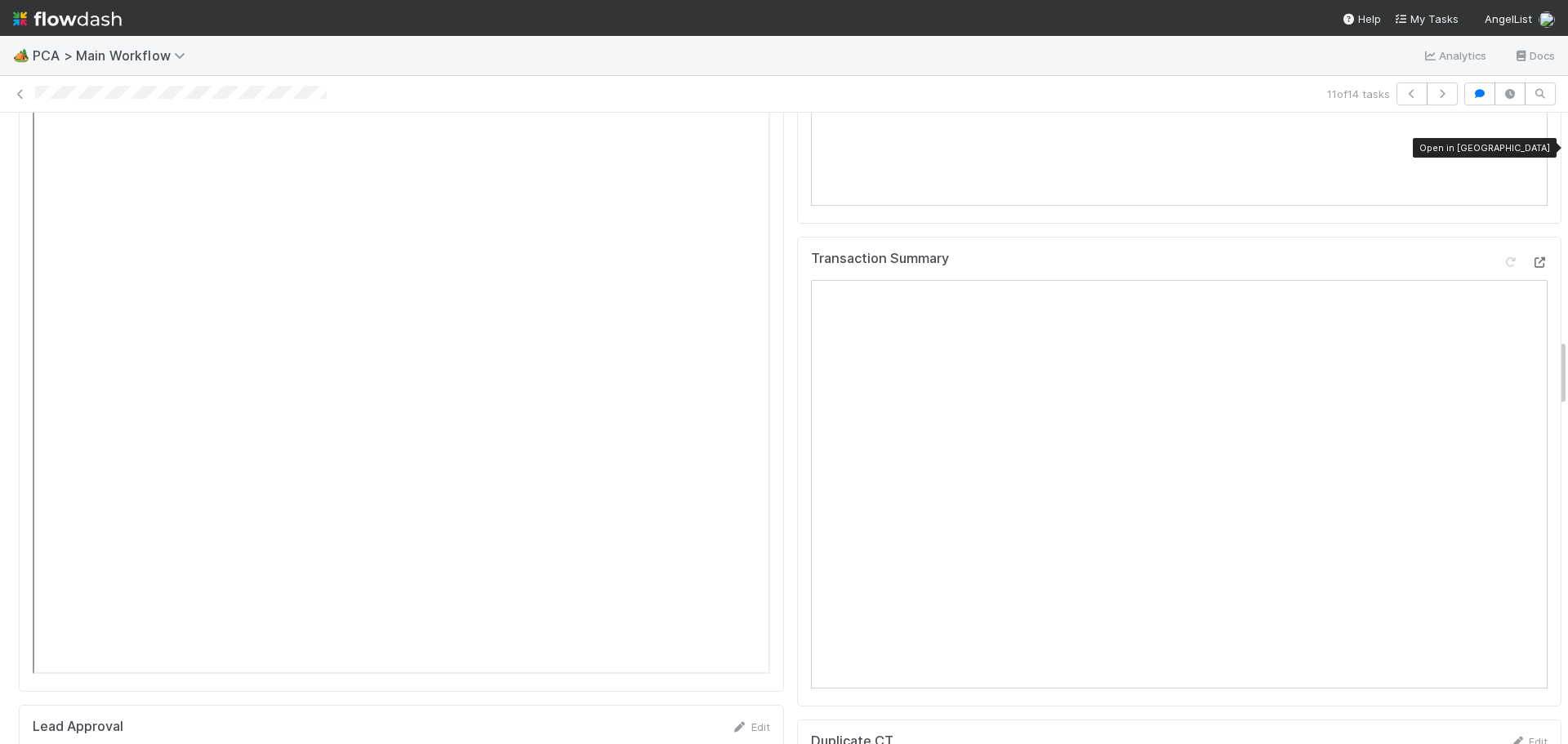
click at [1532, 257] on icon at bounding box center [1540, 263] width 17 height 11
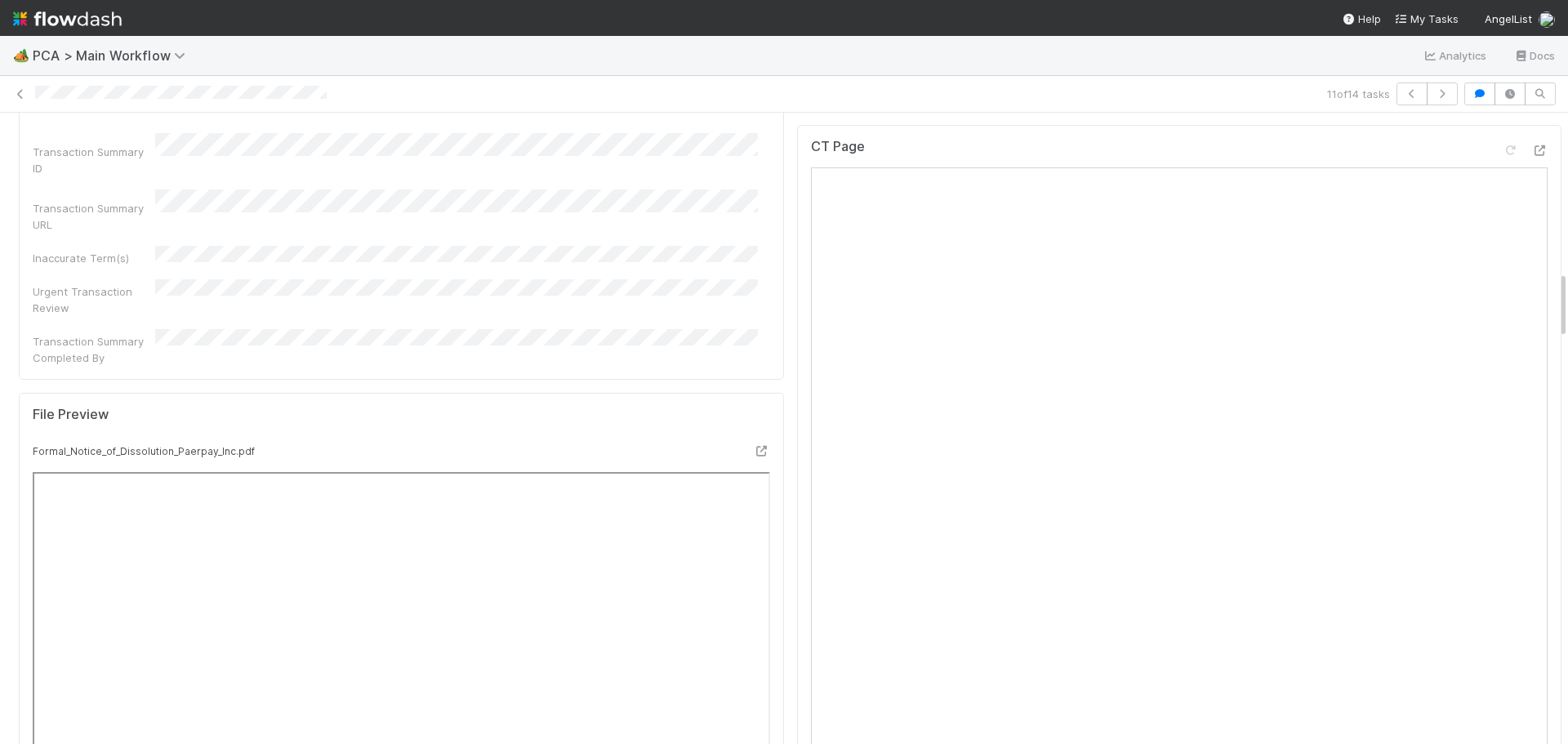
scroll to position [1470, 0]
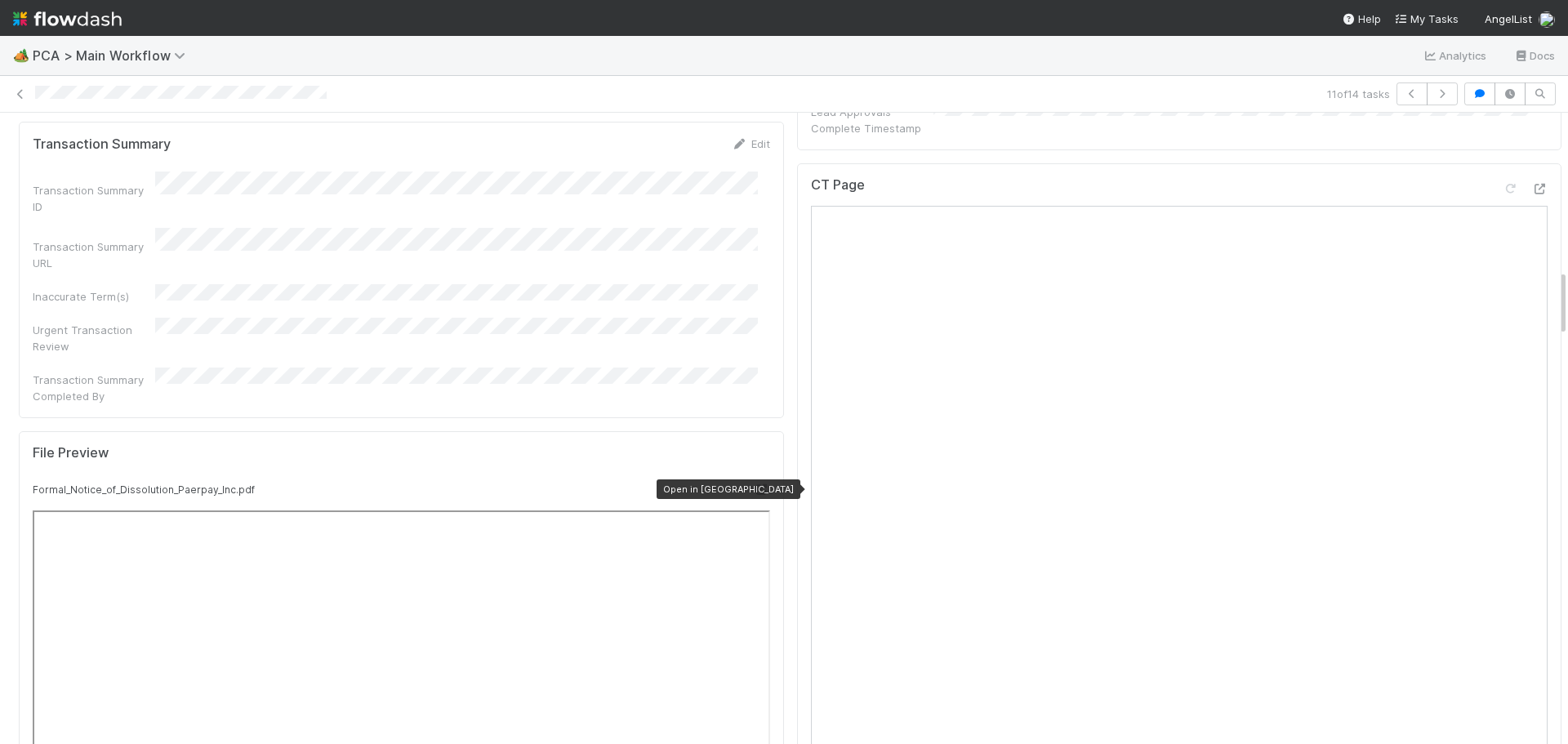
click at [754, 485] on icon at bounding box center [762, 490] width 17 height 11
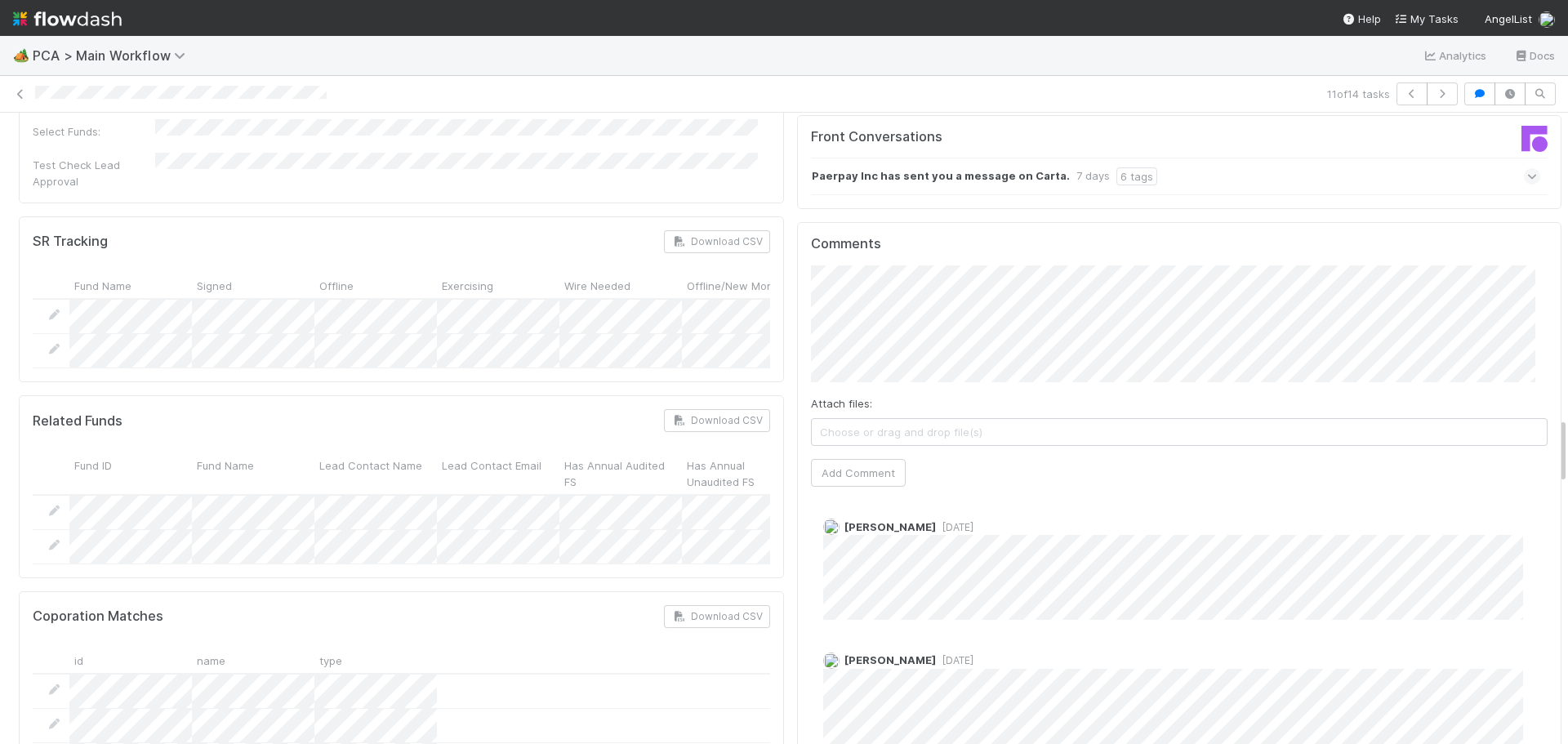
scroll to position [2615, 0]
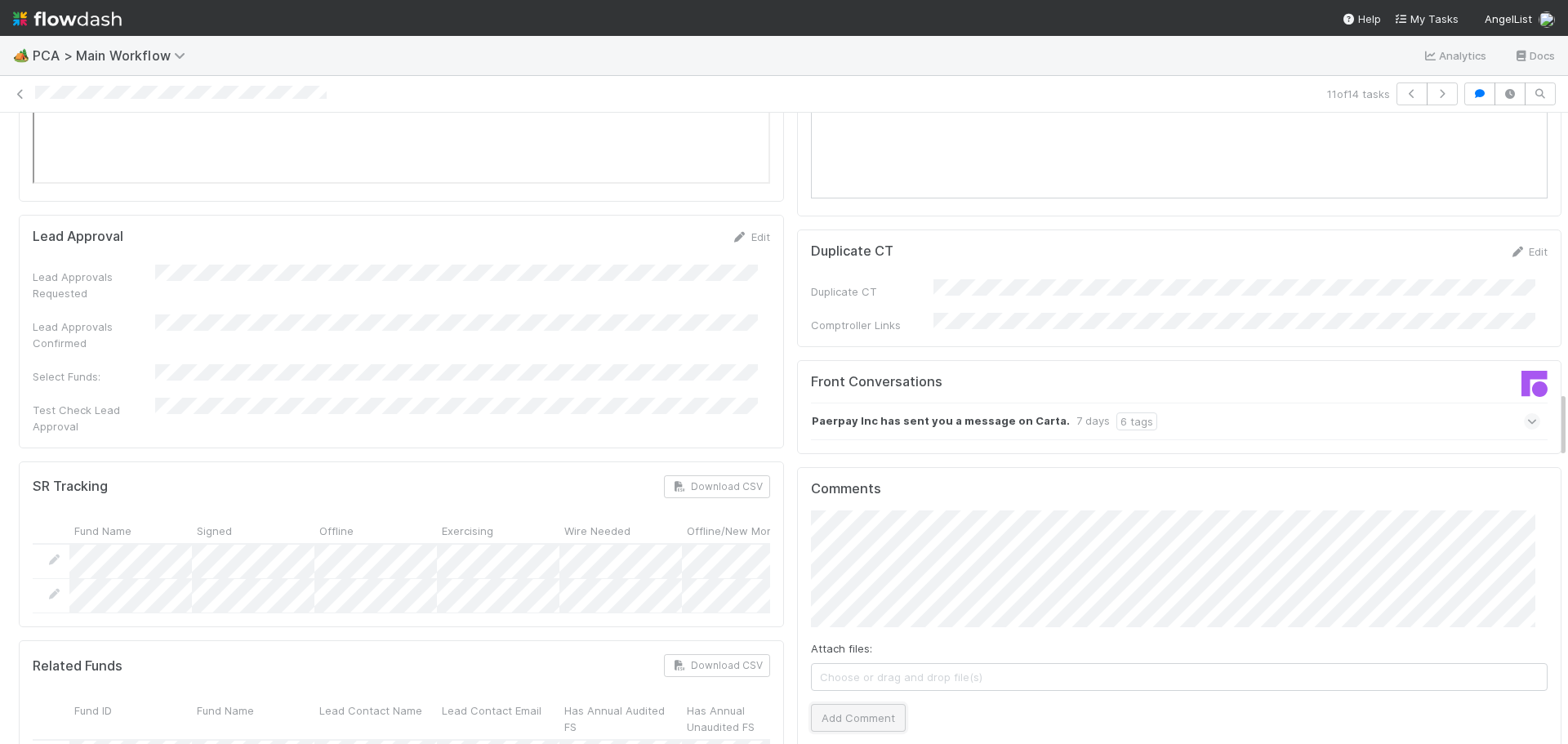
click at [866, 704] on button "Add Comment" at bounding box center [858, 718] width 95 height 28
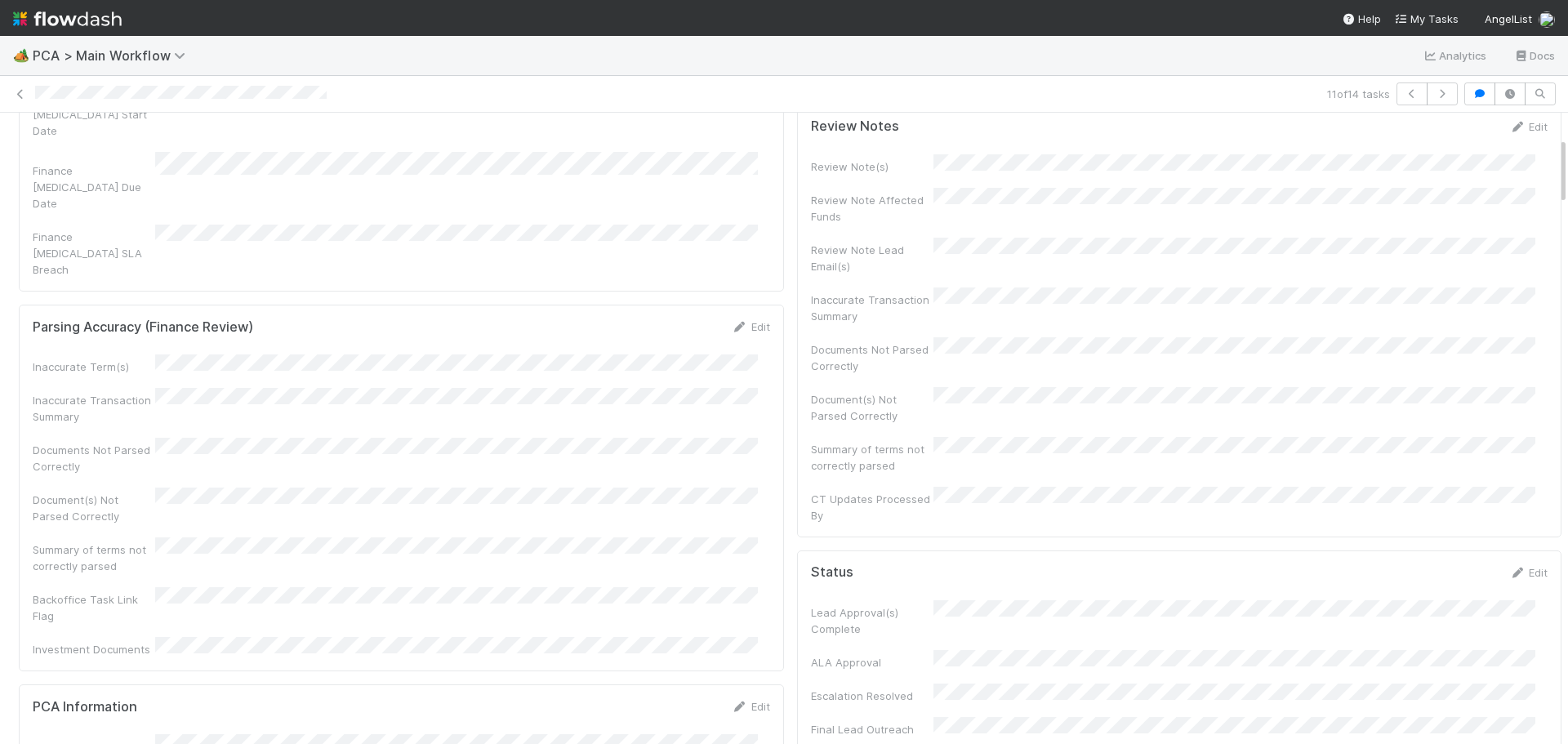
scroll to position [0, 0]
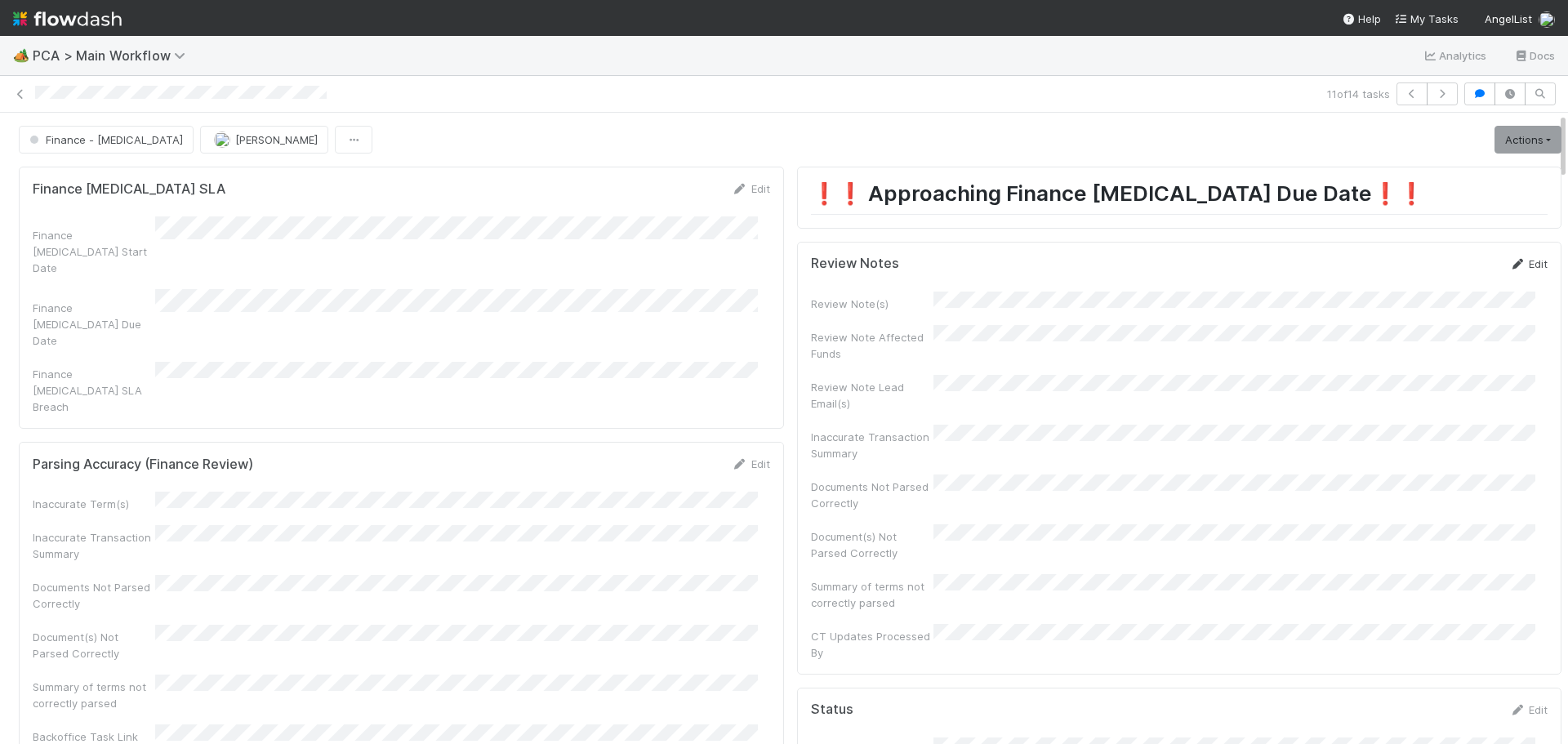
click at [1510, 270] on link "Edit" at bounding box center [1529, 264] width 39 height 13
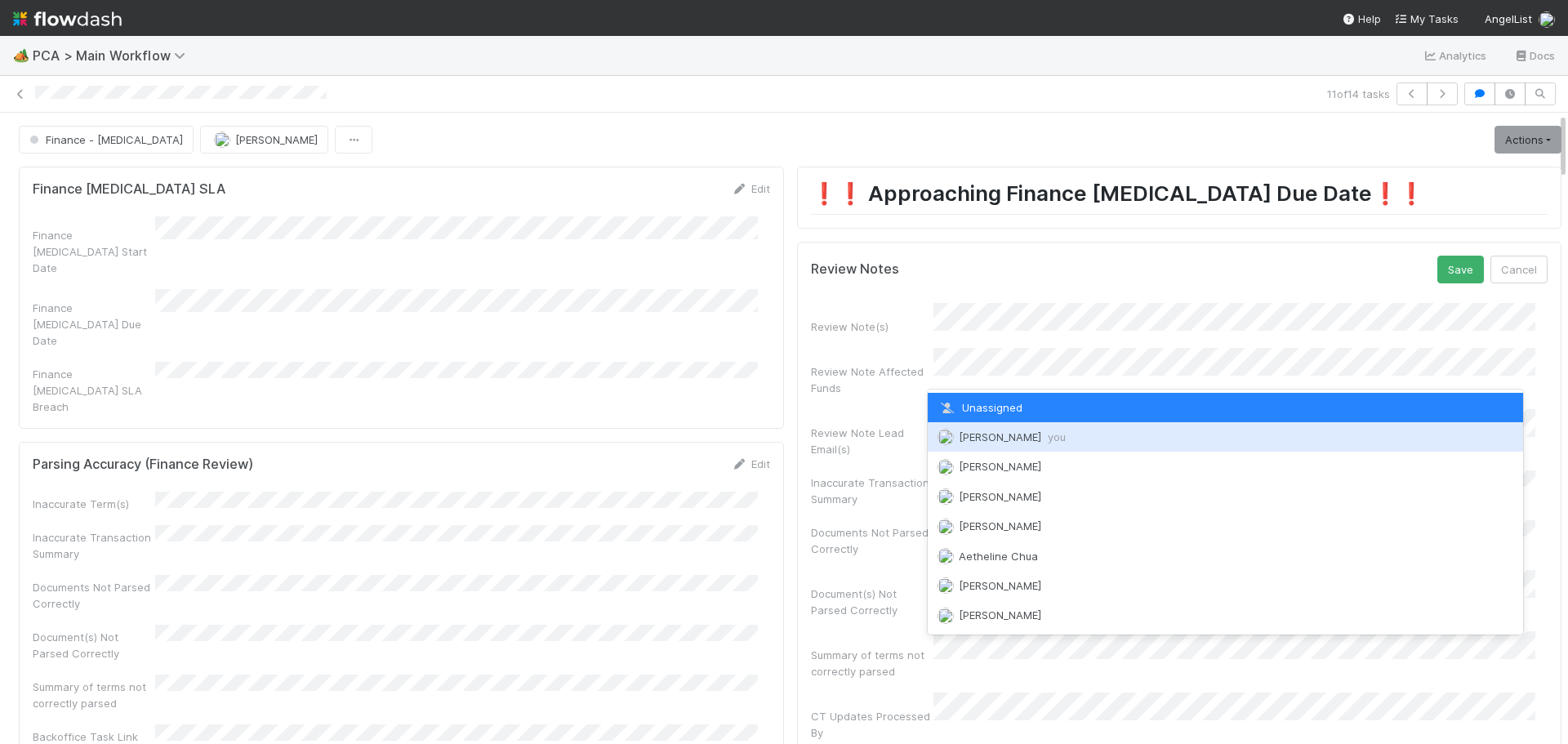
click at [989, 442] on span "Marenz Trajano you" at bounding box center [1012, 436] width 107 height 13
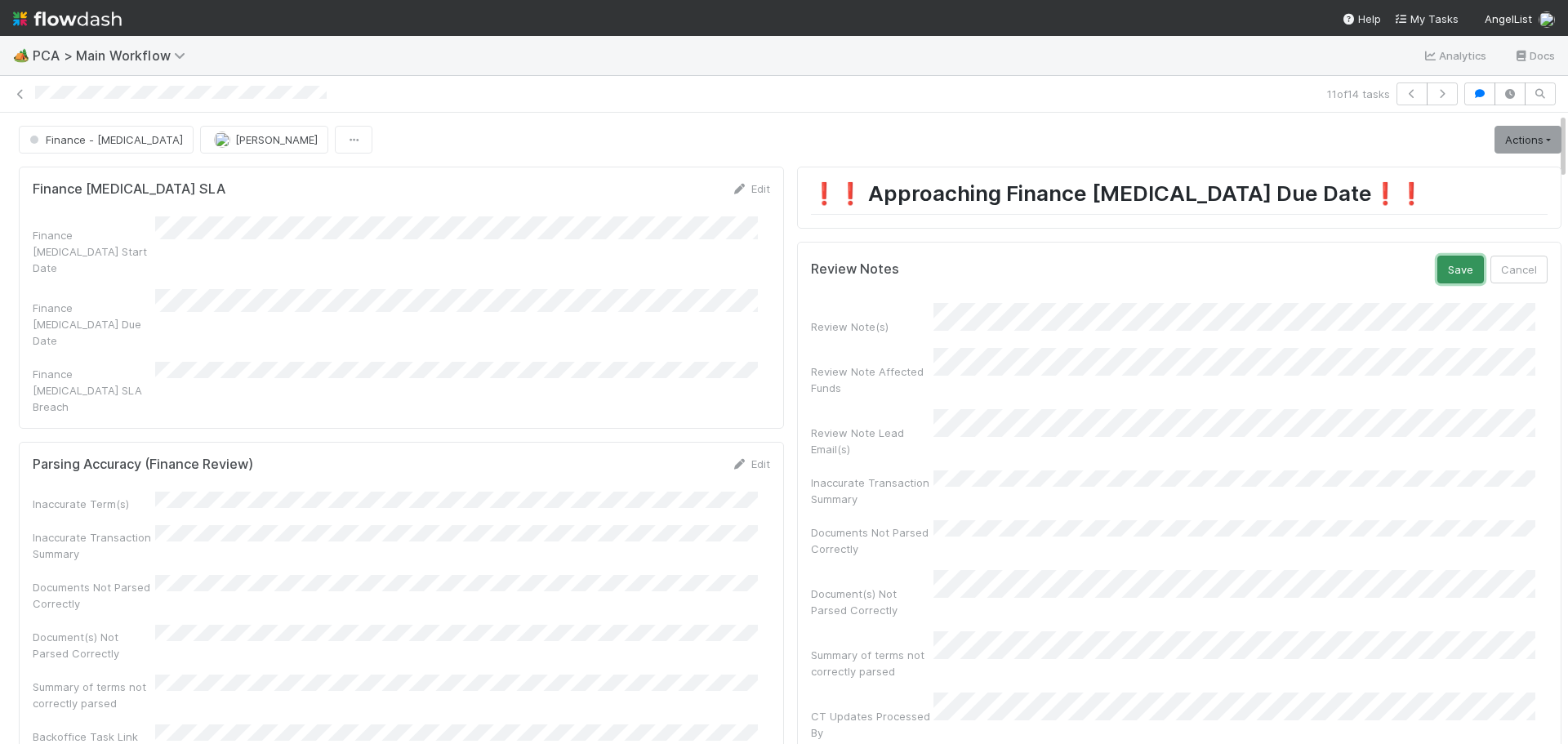
click at [1438, 268] on button "Save" at bounding box center [1460, 270] width 47 height 28
click at [1504, 144] on link "Actions" at bounding box center [1528, 140] width 67 height 28
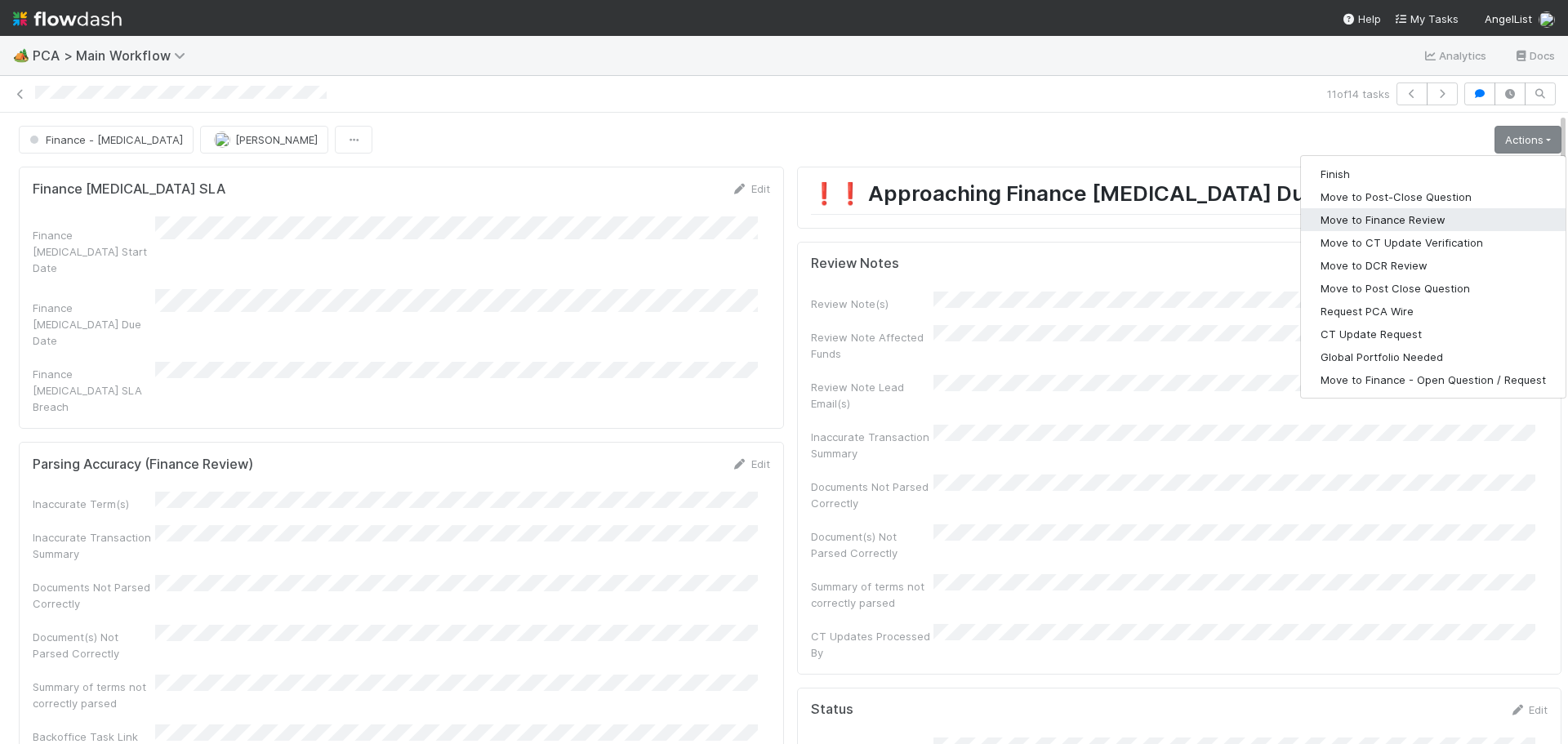
click at [1378, 218] on button "Move to Finance Review" at bounding box center [1433, 219] width 264 height 23
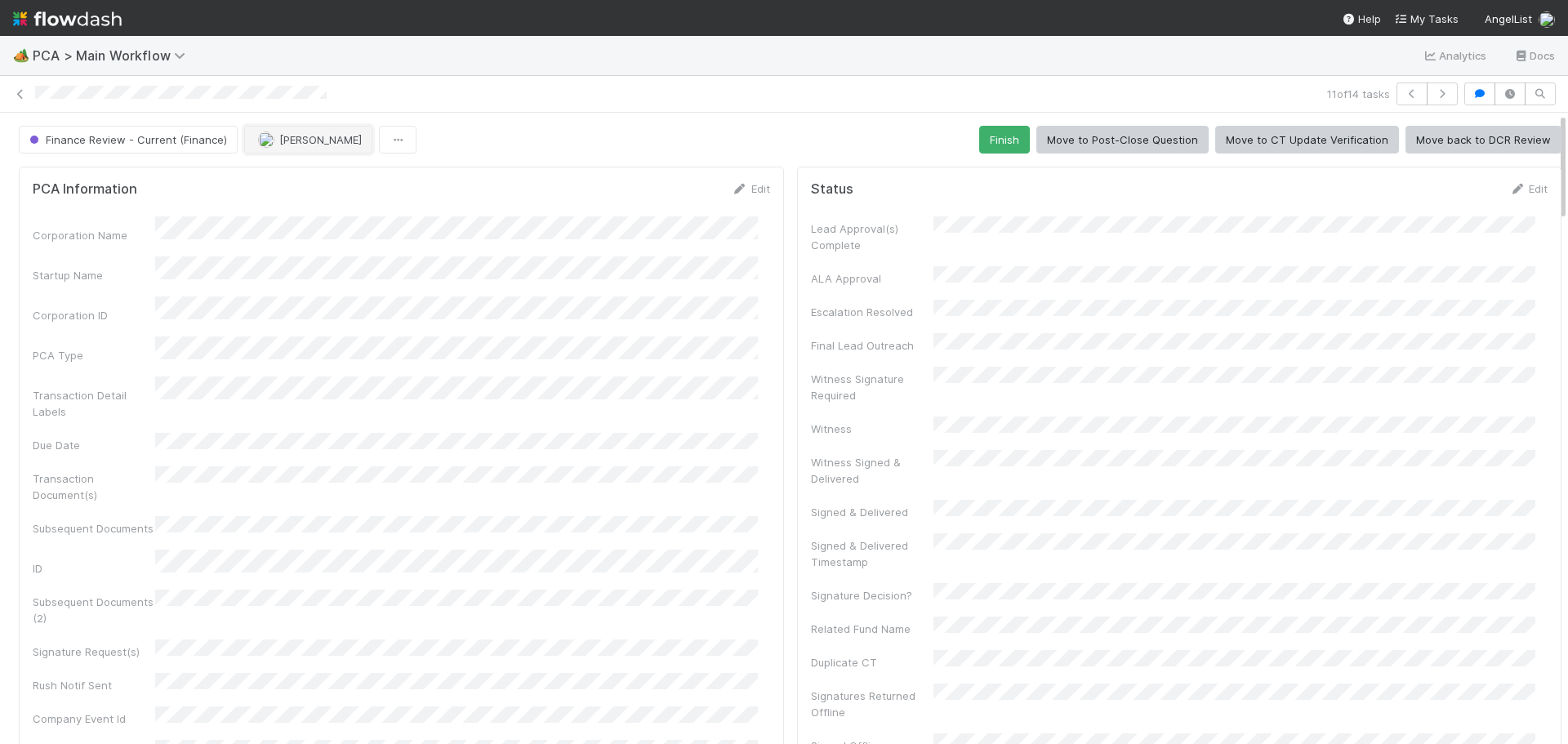
click at [307, 131] on button "[PERSON_NAME]" at bounding box center [308, 140] width 129 height 28
click at [331, 186] on div "Ronalie Nova" at bounding box center [348, 180] width 230 height 29
click at [23, 99] on icon at bounding box center [20, 94] width 17 height 11
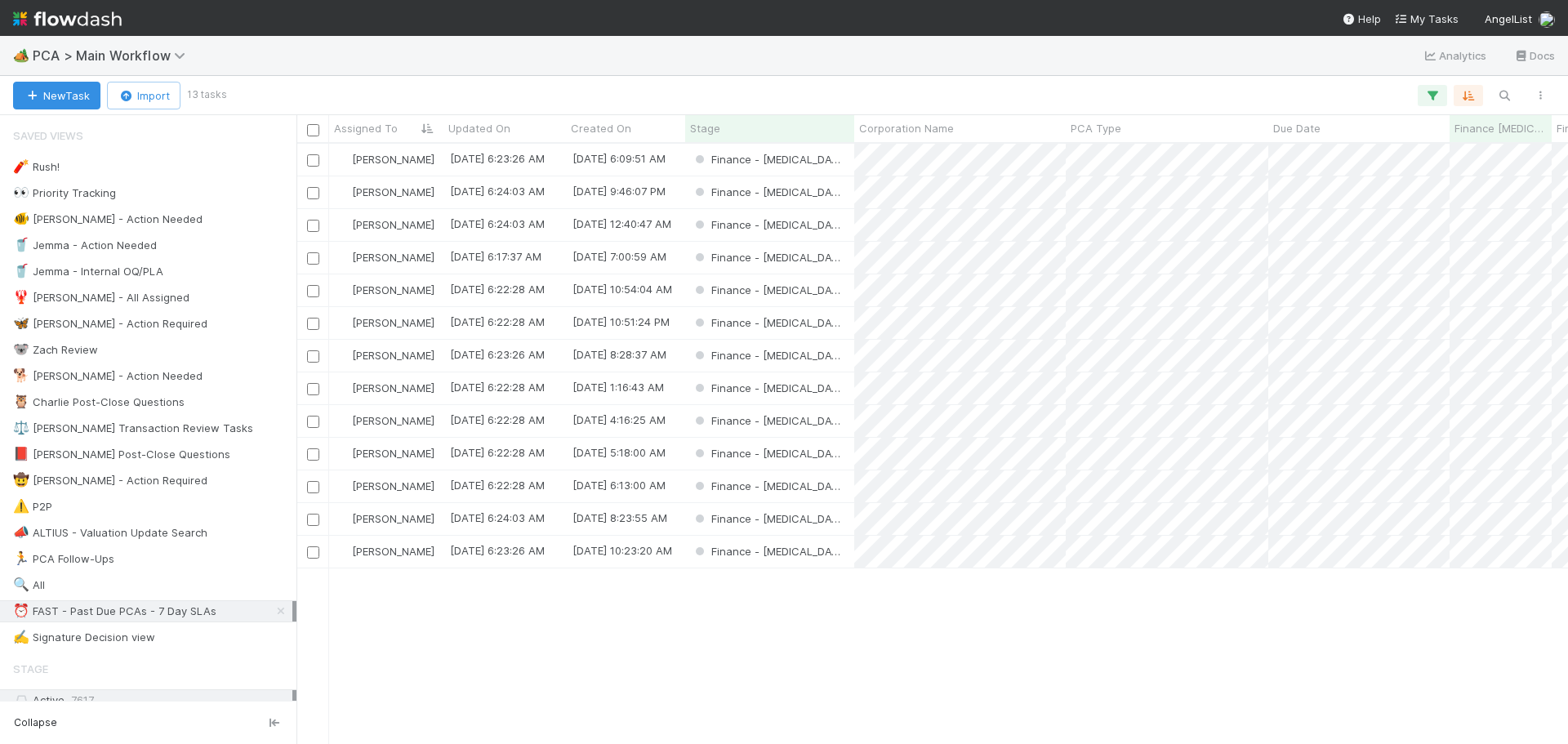
scroll to position [588, 1260]
click at [818, 227] on div "Finance - [MEDICAL_DATA]" at bounding box center [770, 225] width 169 height 32
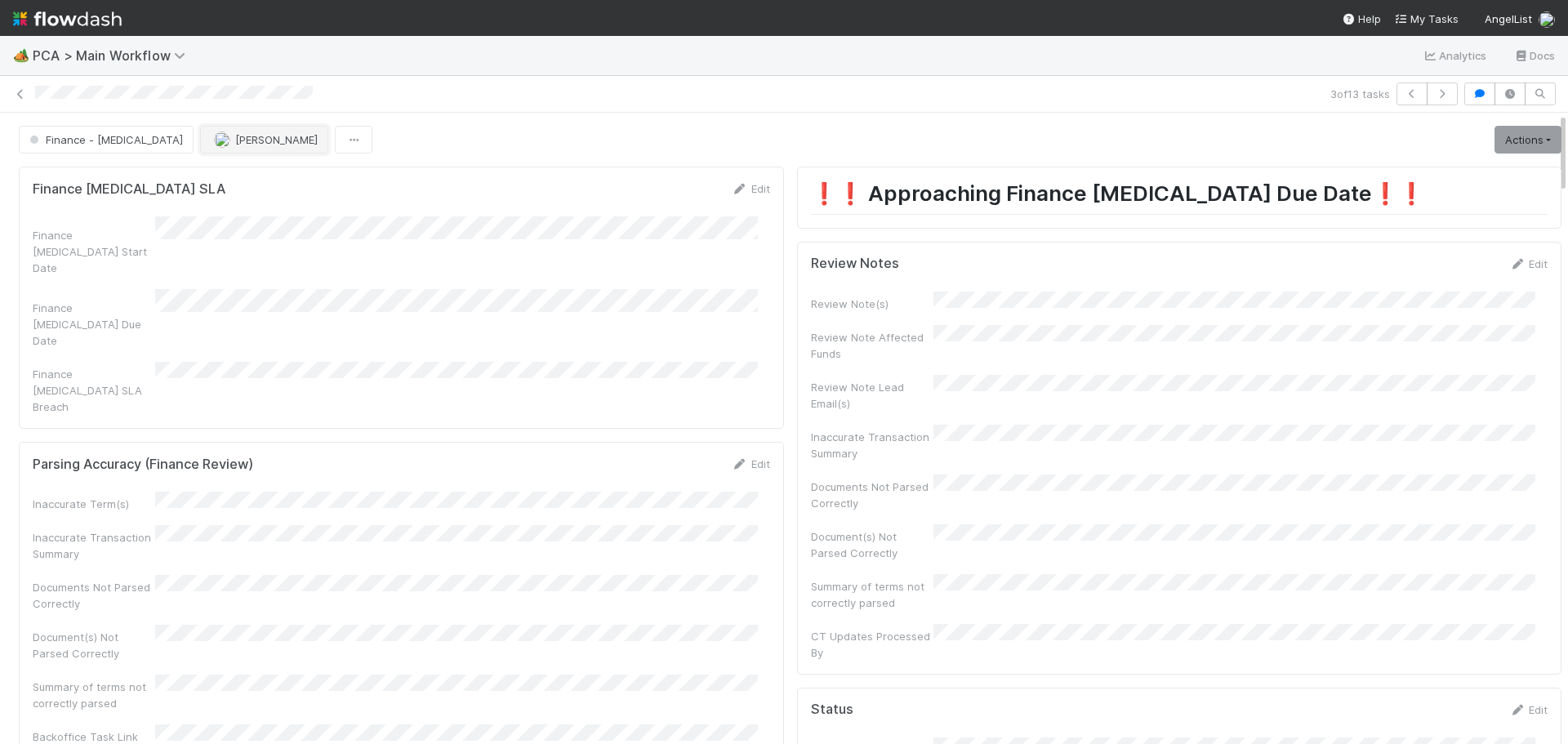
click at [235, 136] on span "[PERSON_NAME]" at bounding box center [277, 139] width 83 height 13
click at [271, 175] on div "[PERSON_NAME]" at bounding box center [241, 180] width 230 height 29
click at [23, 94] on icon at bounding box center [20, 94] width 17 height 11
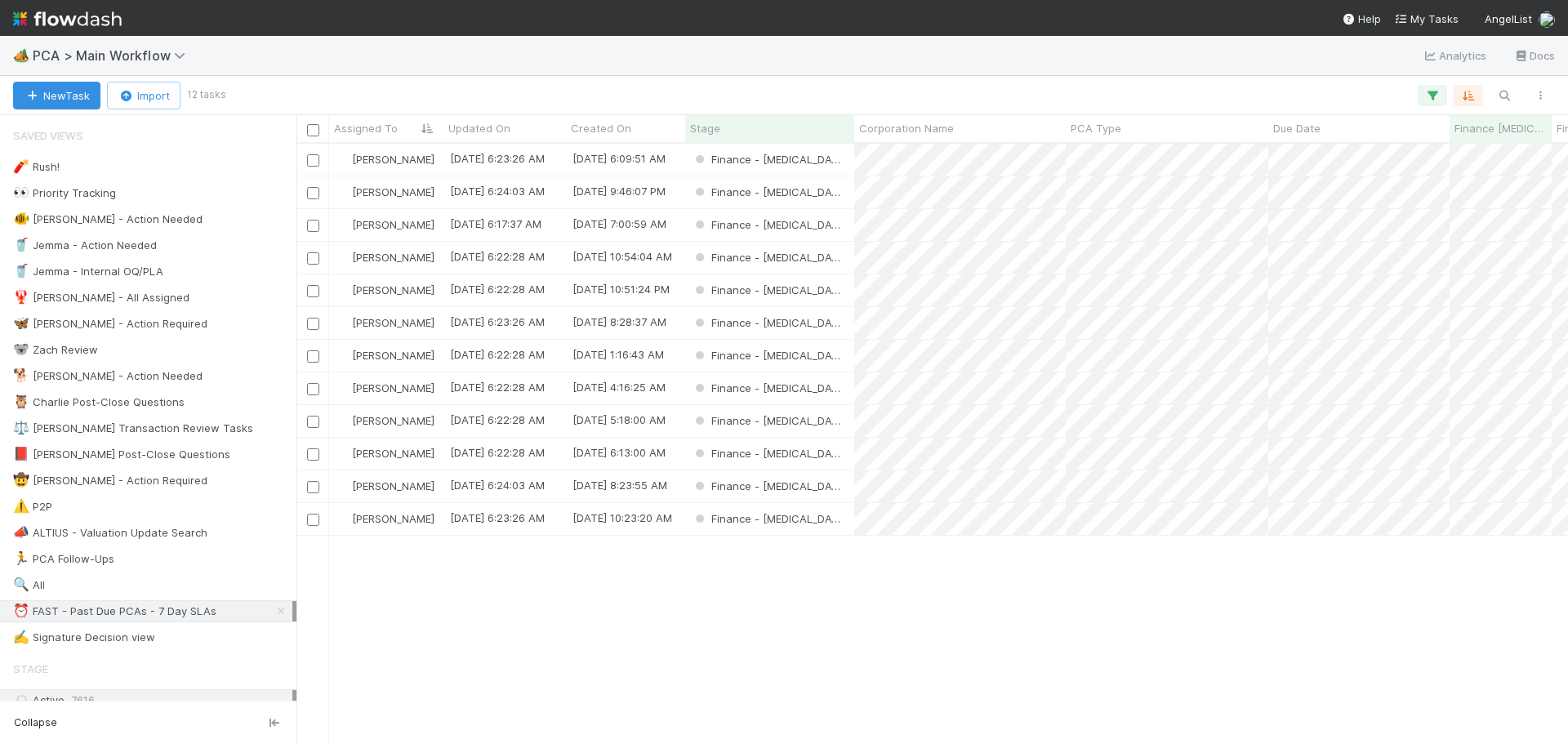
scroll to position [588, 1260]
click at [837, 197] on div "Finance - [MEDICAL_DATA]" at bounding box center [770, 192] width 169 height 32
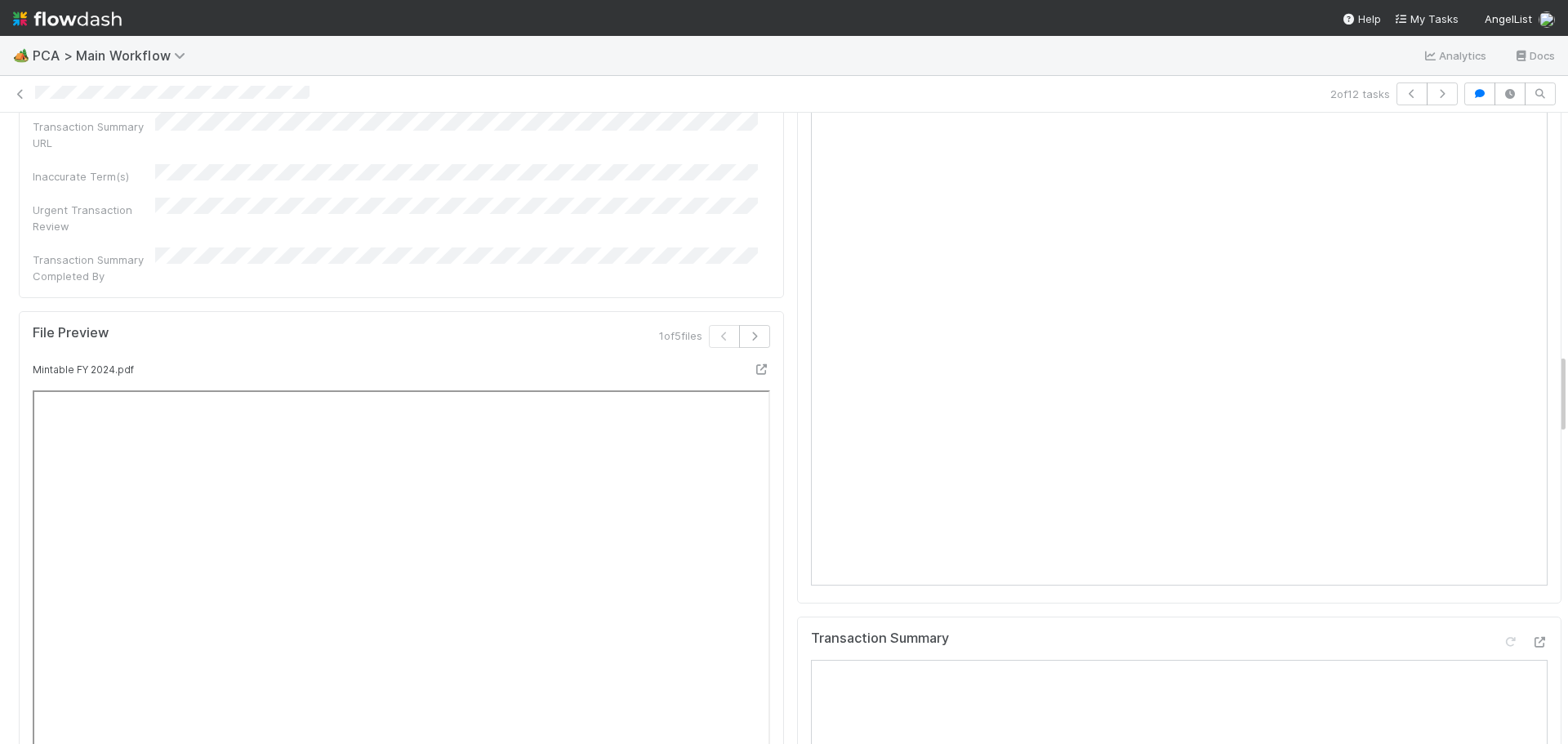
scroll to position [1879, 0]
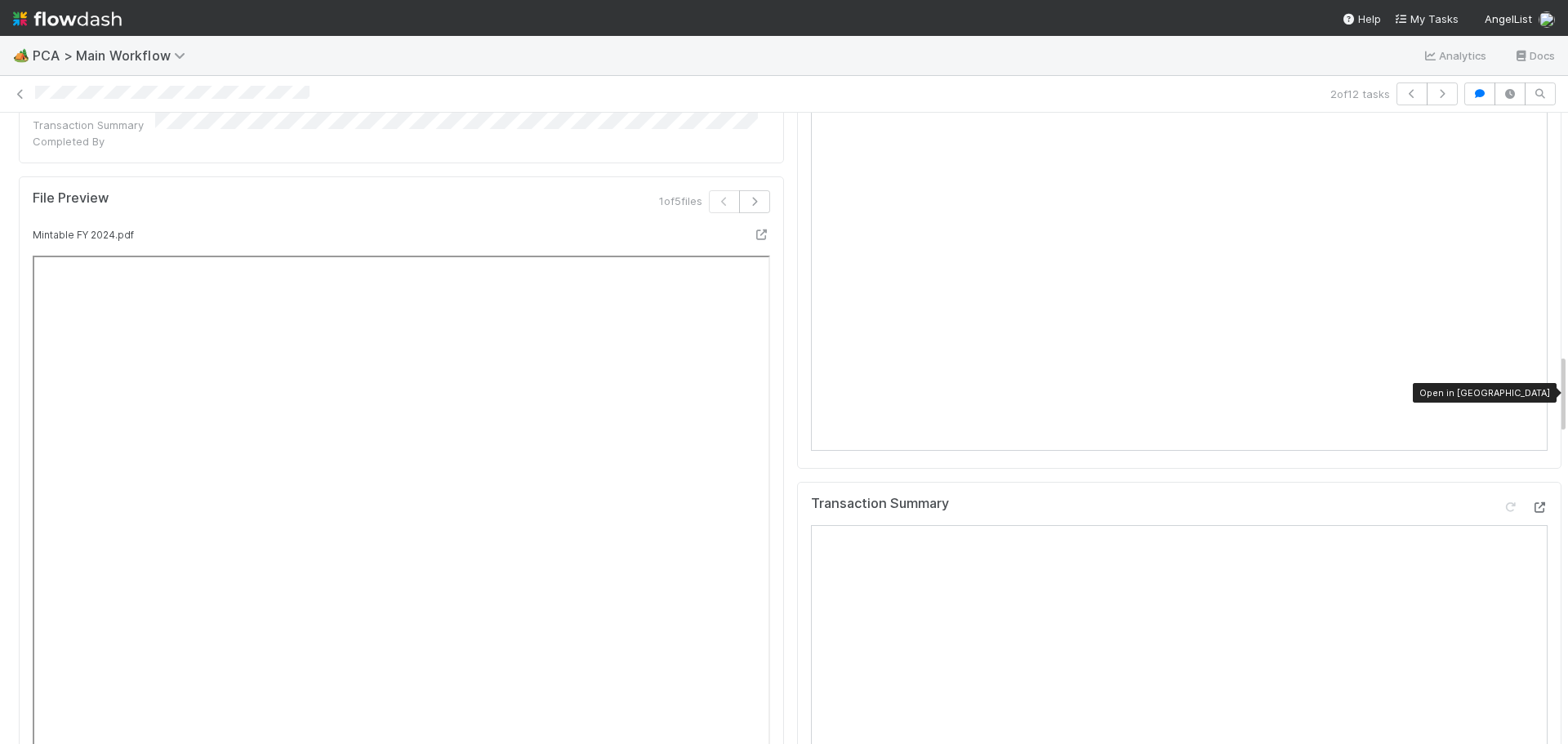
click at [1532, 502] on icon at bounding box center [1540, 508] width 17 height 11
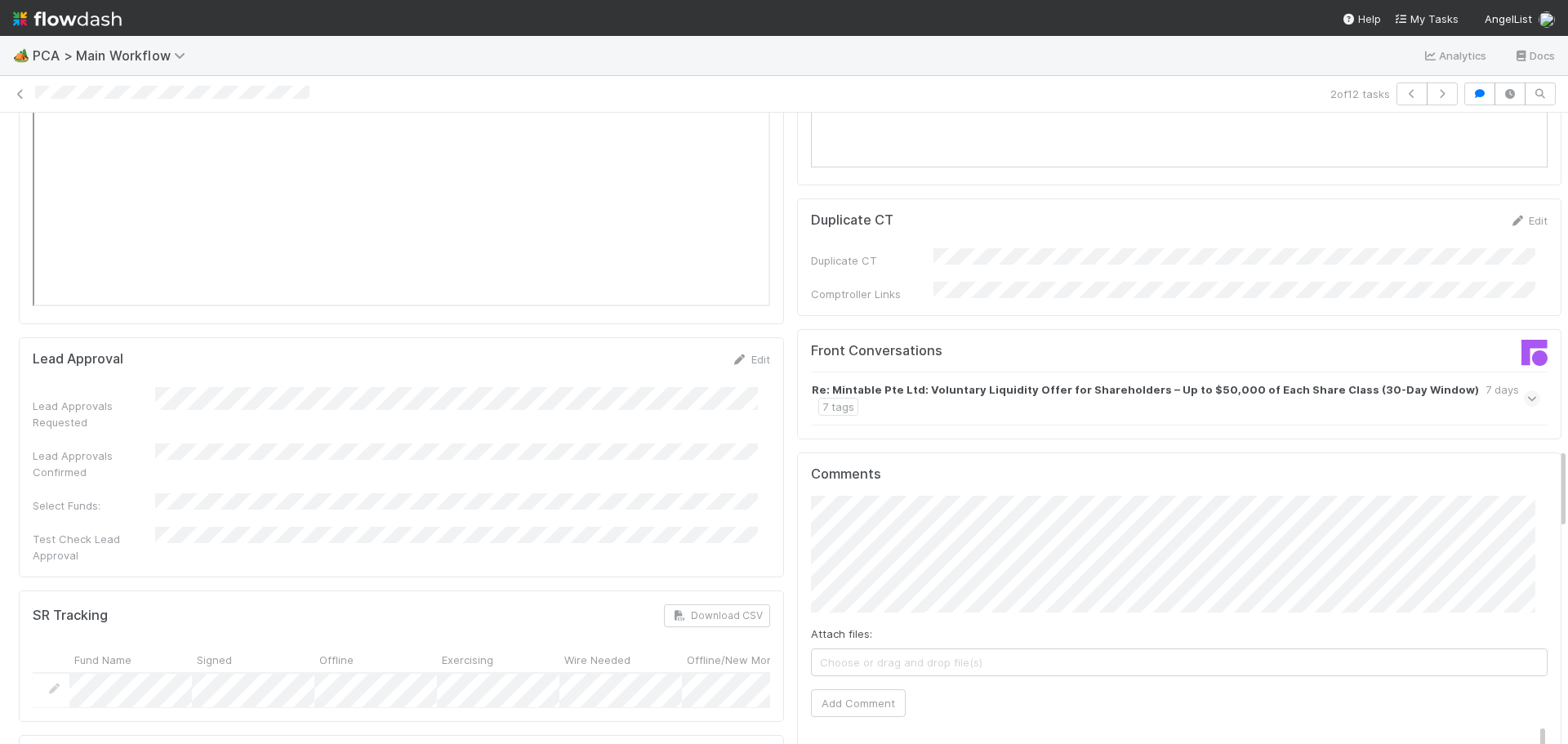
scroll to position [2615, 0]
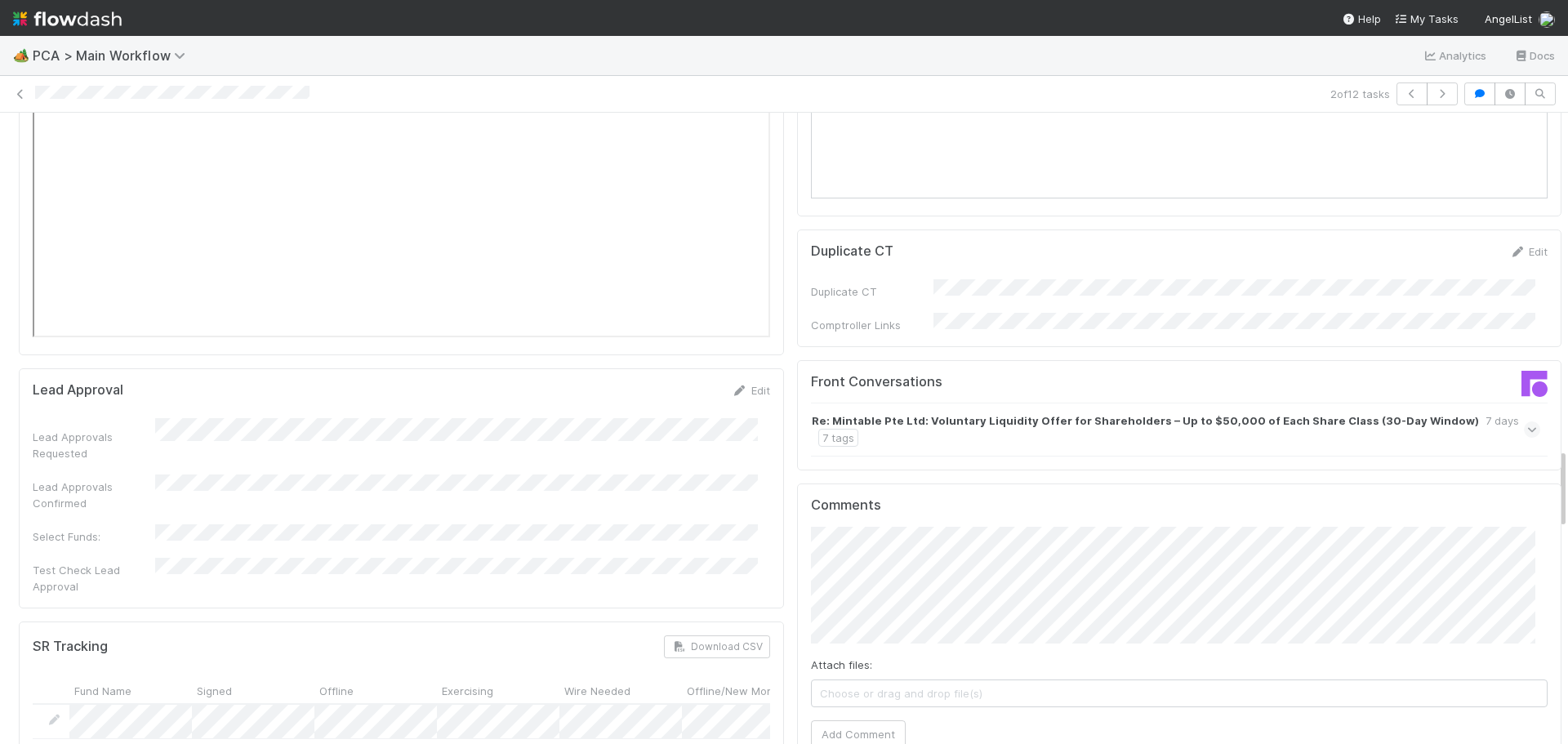
click at [1527, 421] on icon at bounding box center [1533, 429] width 11 height 17
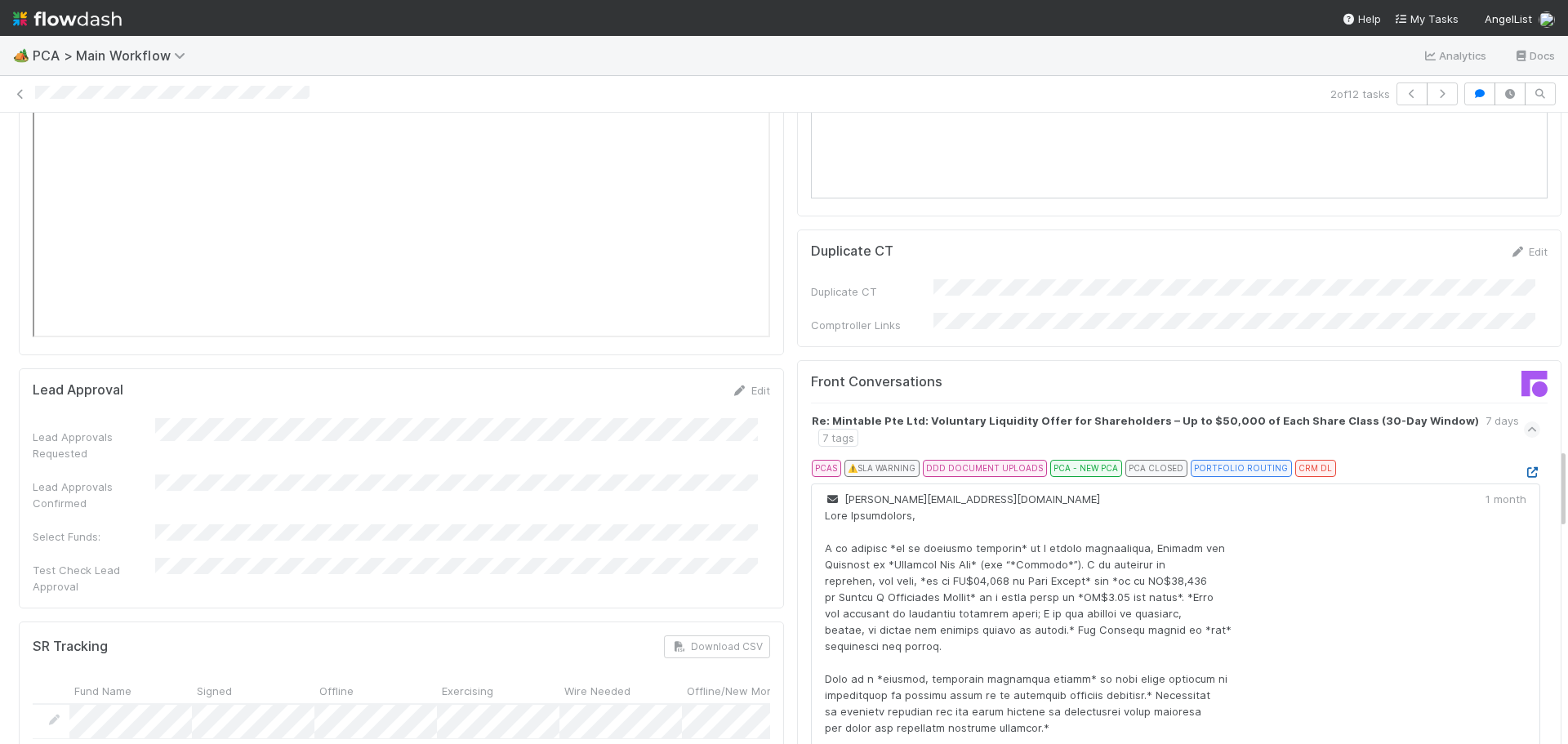
click at [1524, 467] on icon at bounding box center [1532, 472] width 17 height 11
click at [21, 89] on icon at bounding box center [20, 94] width 17 height 11
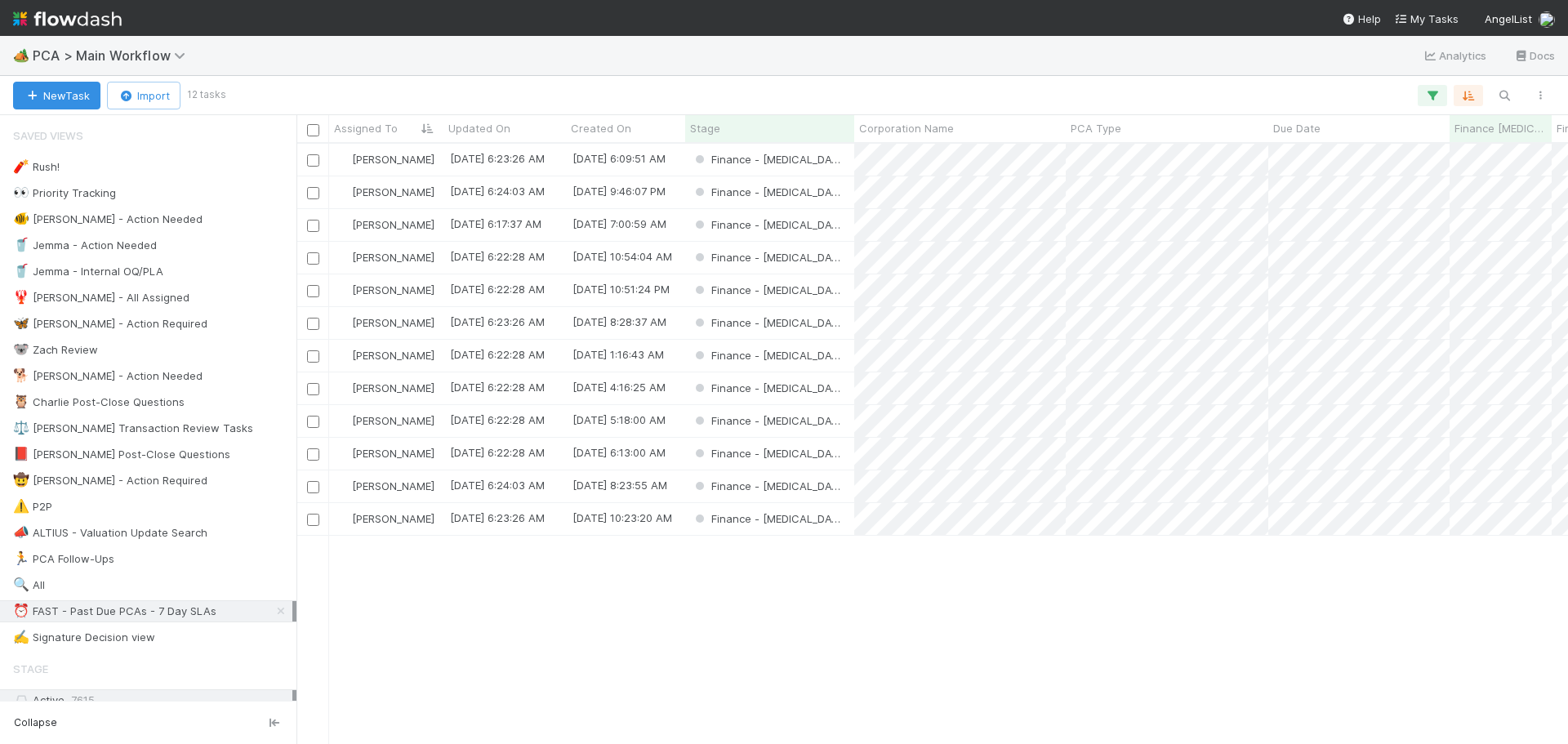
scroll to position [588, 1260]
click at [832, 262] on div "Finance - [MEDICAL_DATA]" at bounding box center [770, 257] width 169 height 32
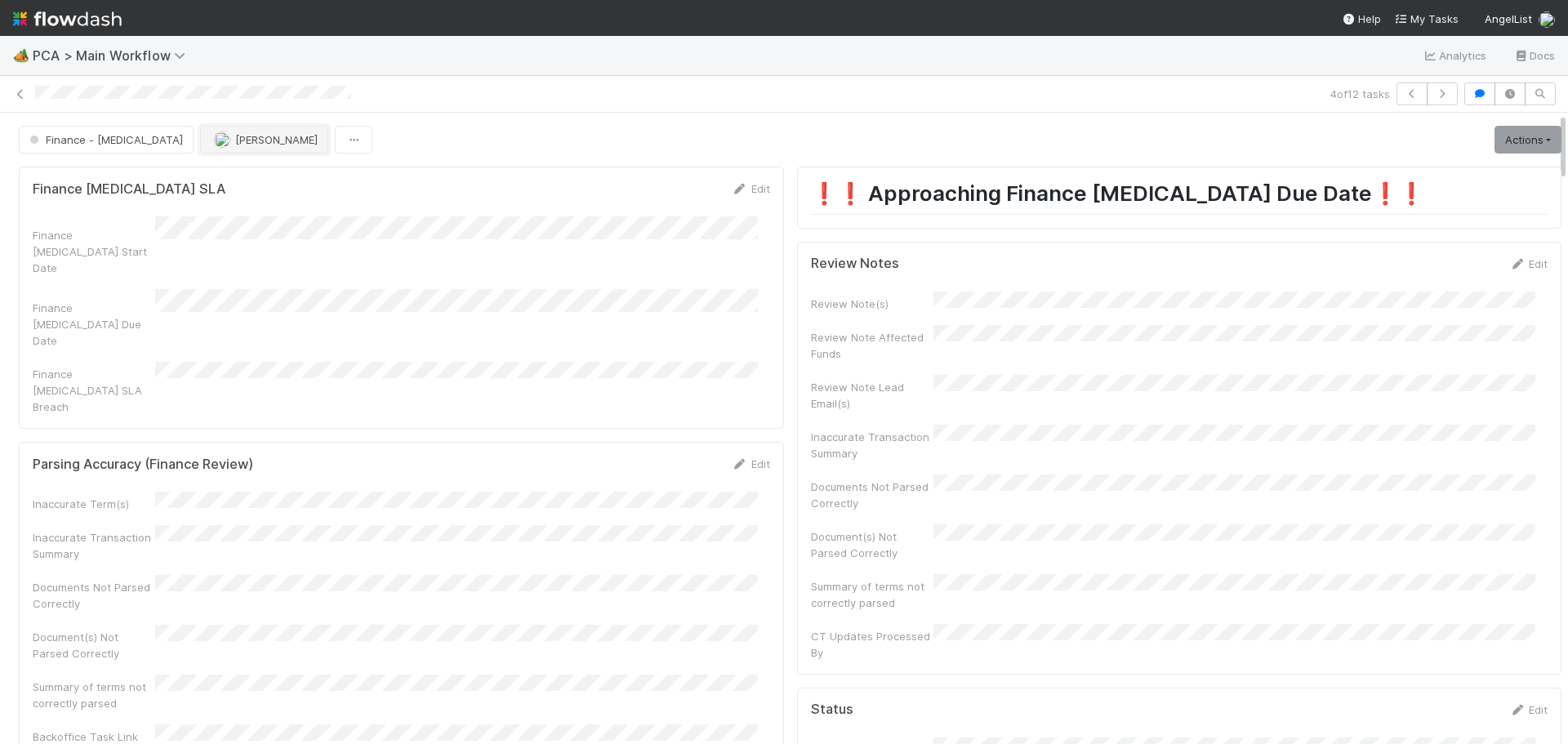
click at [235, 145] on span "[PERSON_NAME]" at bounding box center [277, 139] width 83 height 13
click at [232, 189] on div "[PERSON_NAME]" at bounding box center [241, 180] width 230 height 29
click at [17, 93] on icon at bounding box center [20, 94] width 17 height 11
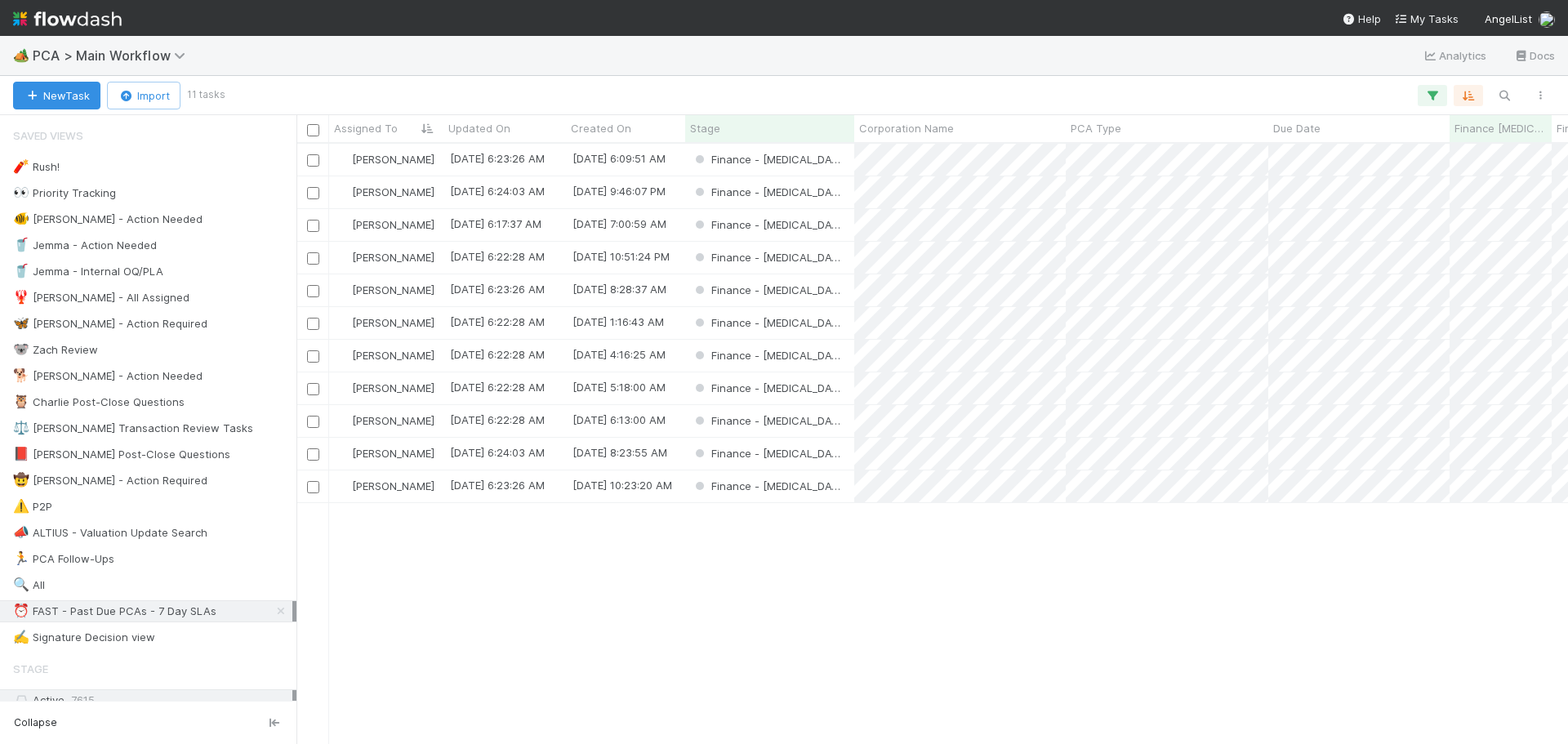
scroll to position [588, 1260]
click at [822, 250] on div "Finance - [MEDICAL_DATA]" at bounding box center [770, 257] width 169 height 32
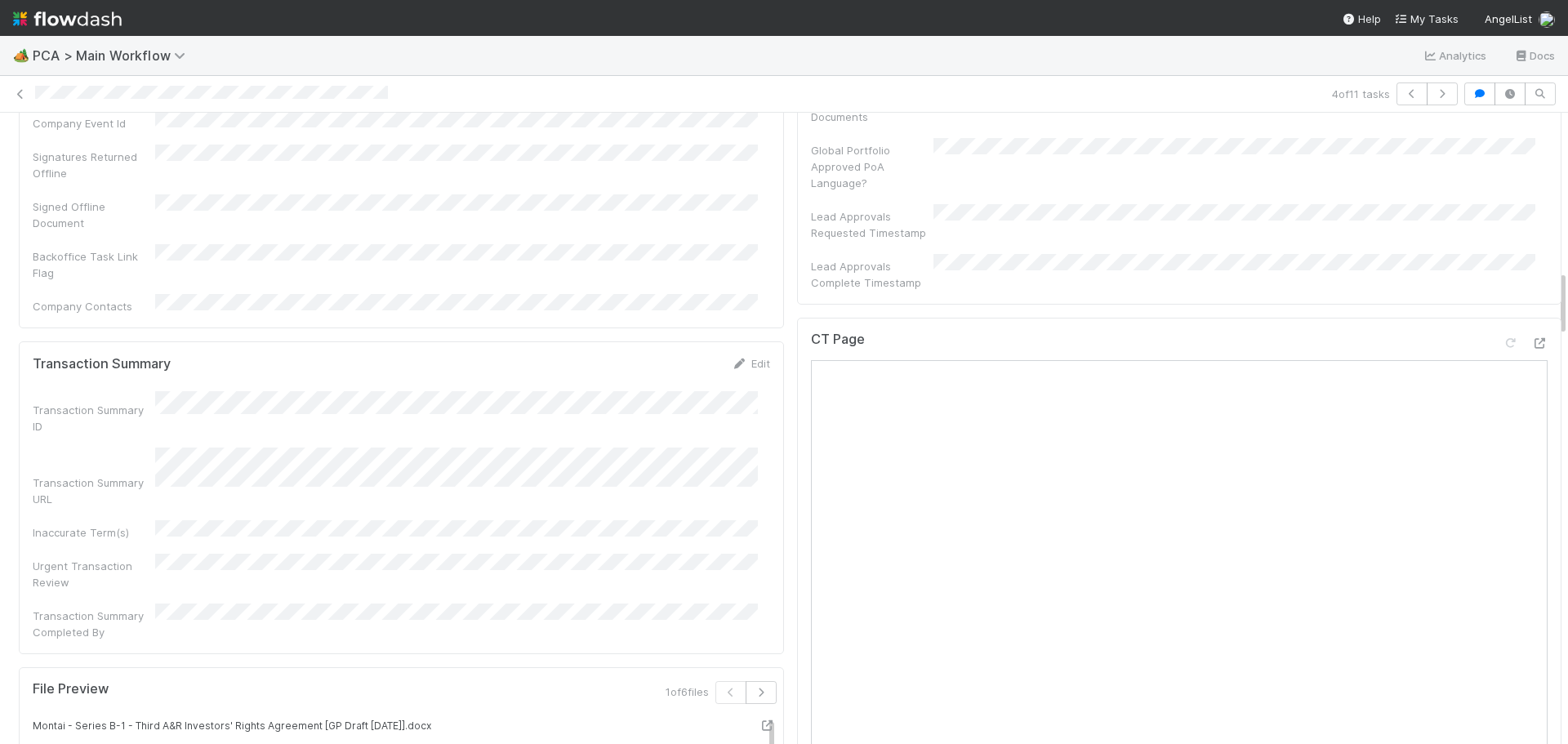
scroll to position [1172, 0]
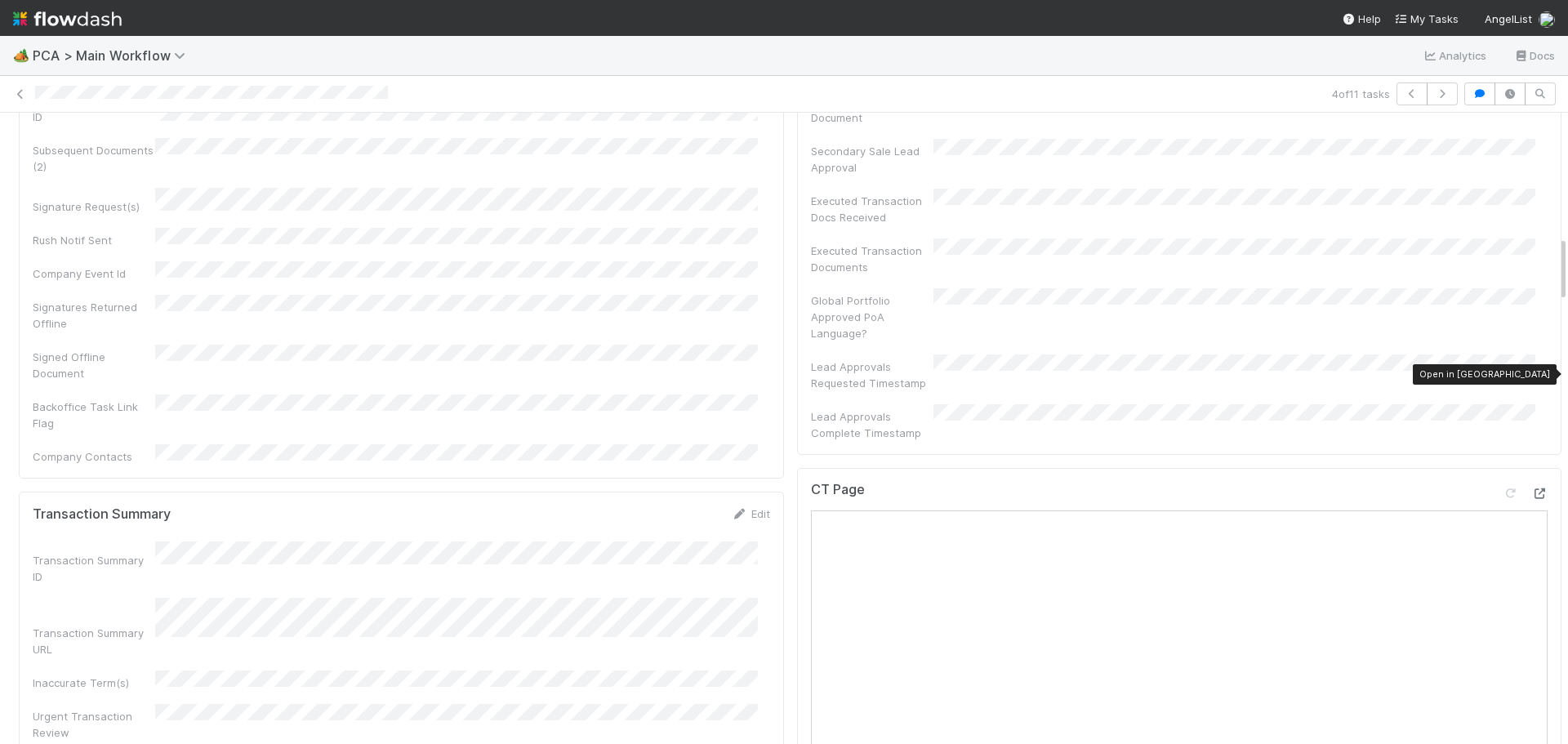
click at [1532, 488] on icon at bounding box center [1540, 494] width 17 height 11
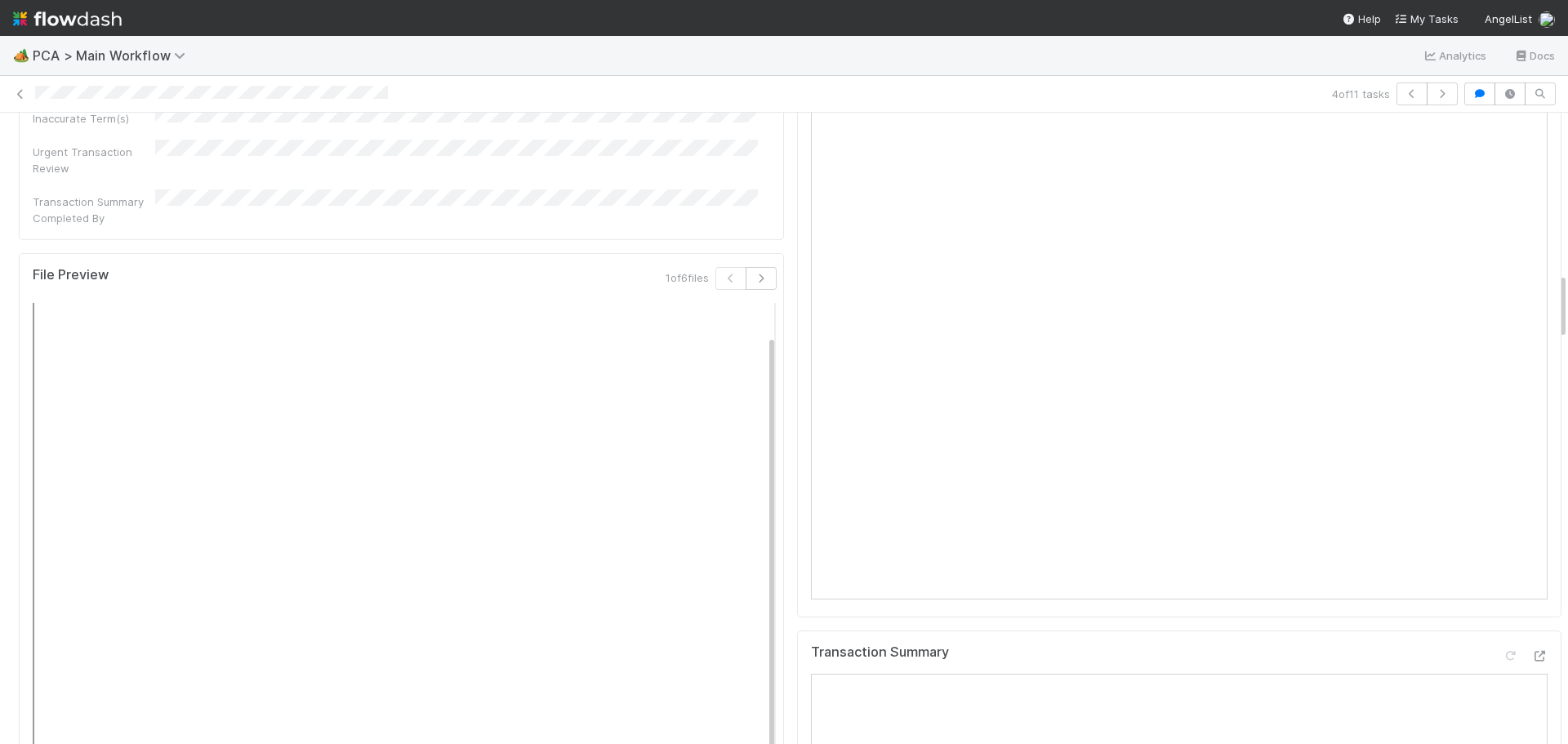
scroll to position [1908, 0]
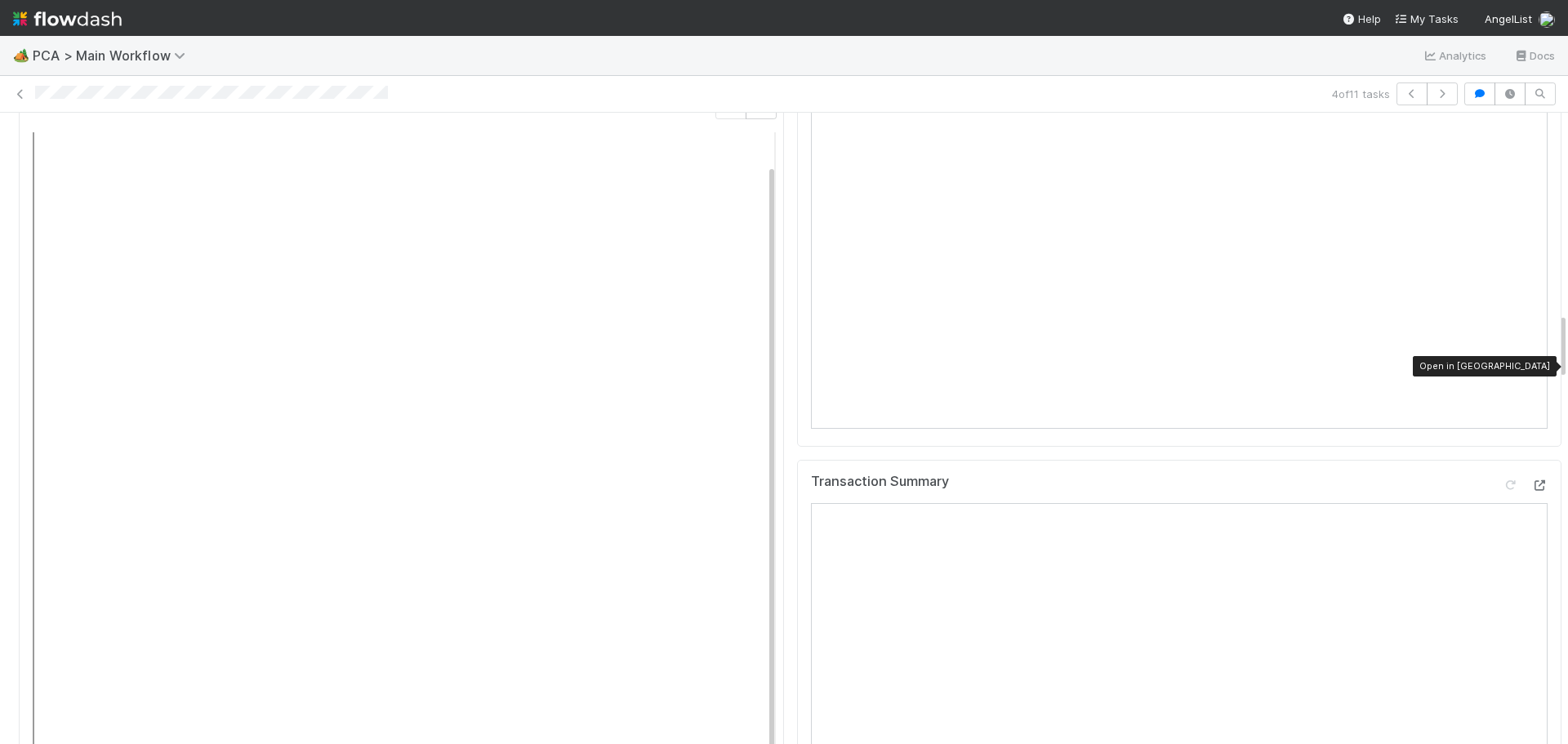
click at [1532, 480] on icon at bounding box center [1540, 486] width 17 height 11
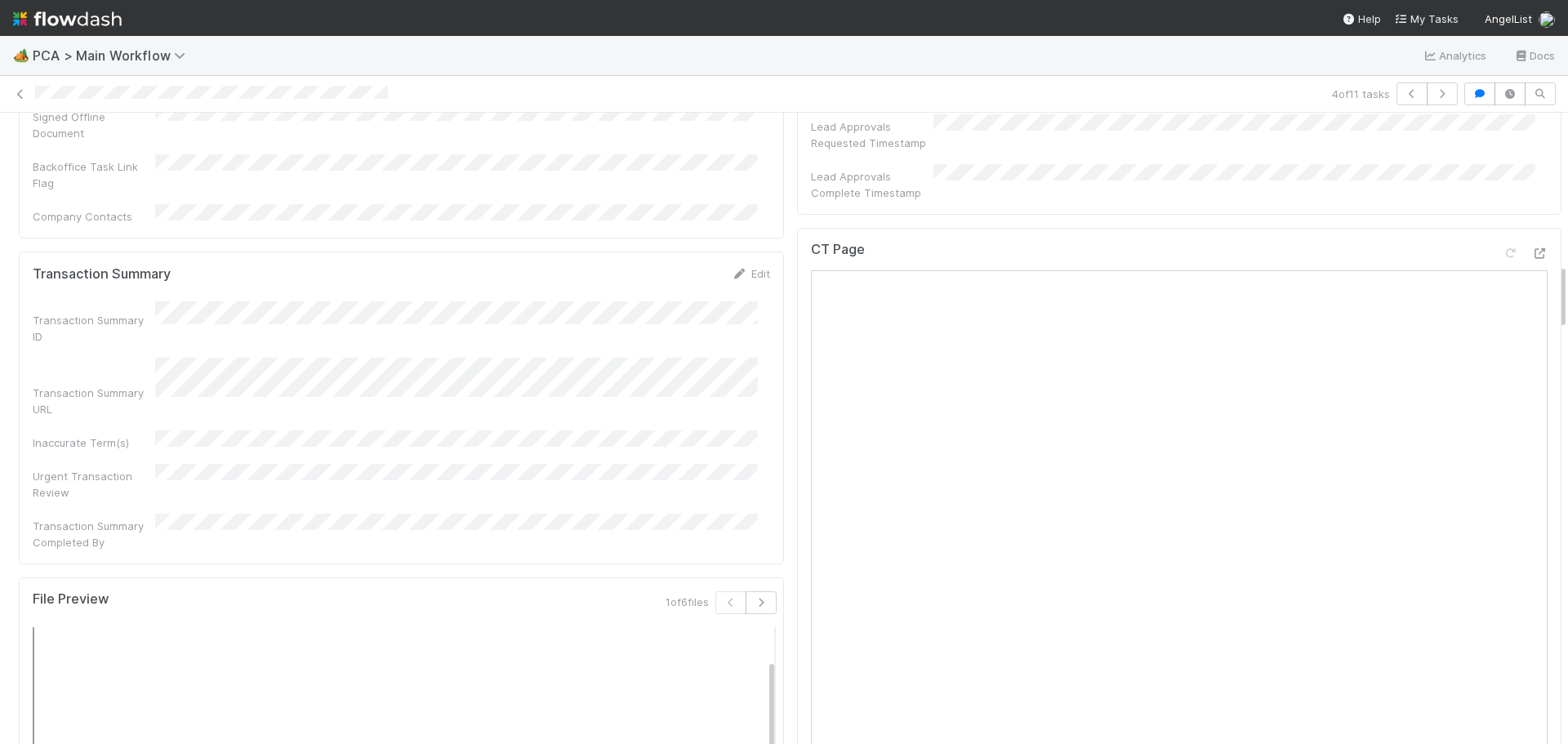
scroll to position [1172, 0]
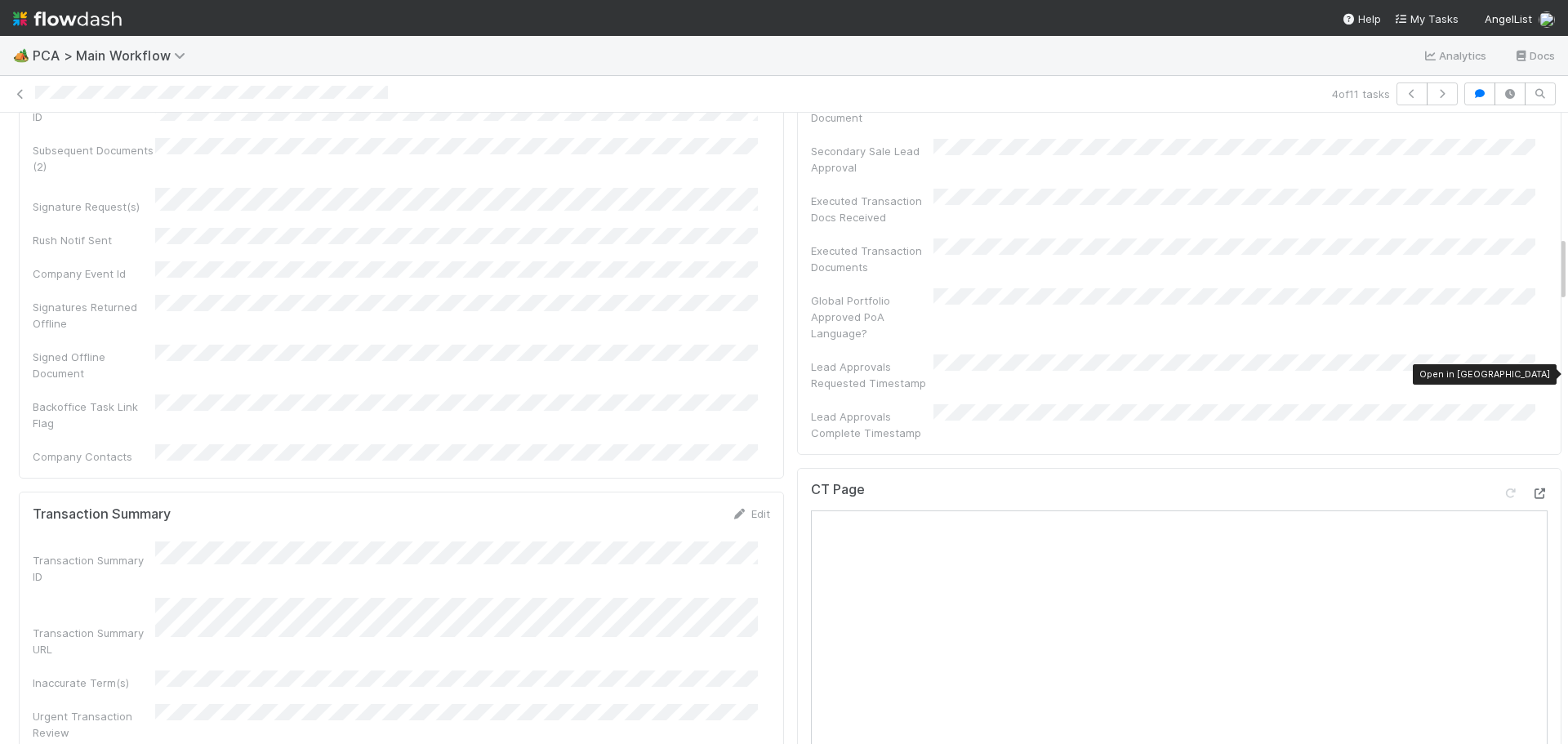
click at [1532, 488] on icon at bounding box center [1540, 494] width 17 height 11
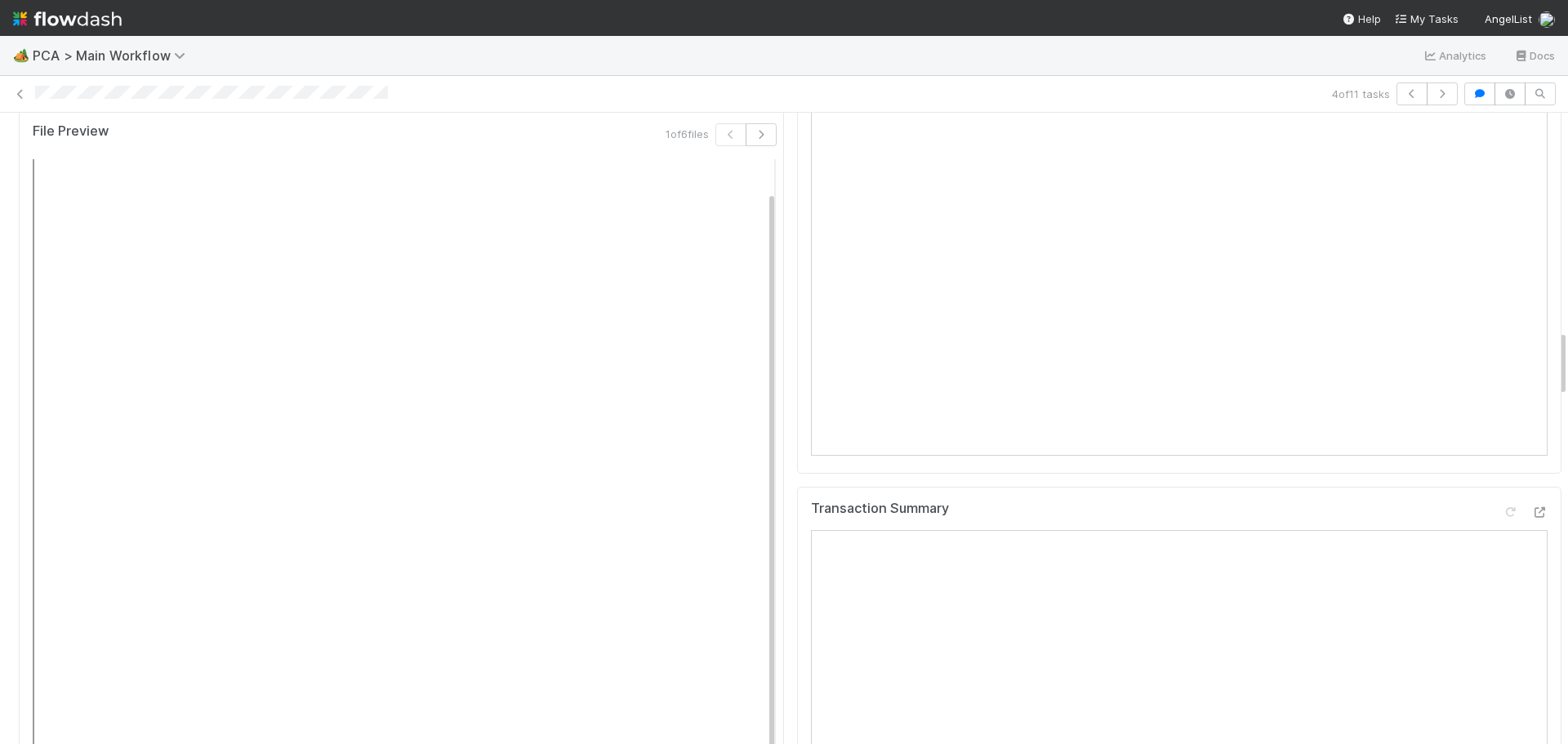
scroll to position [2071, 0]
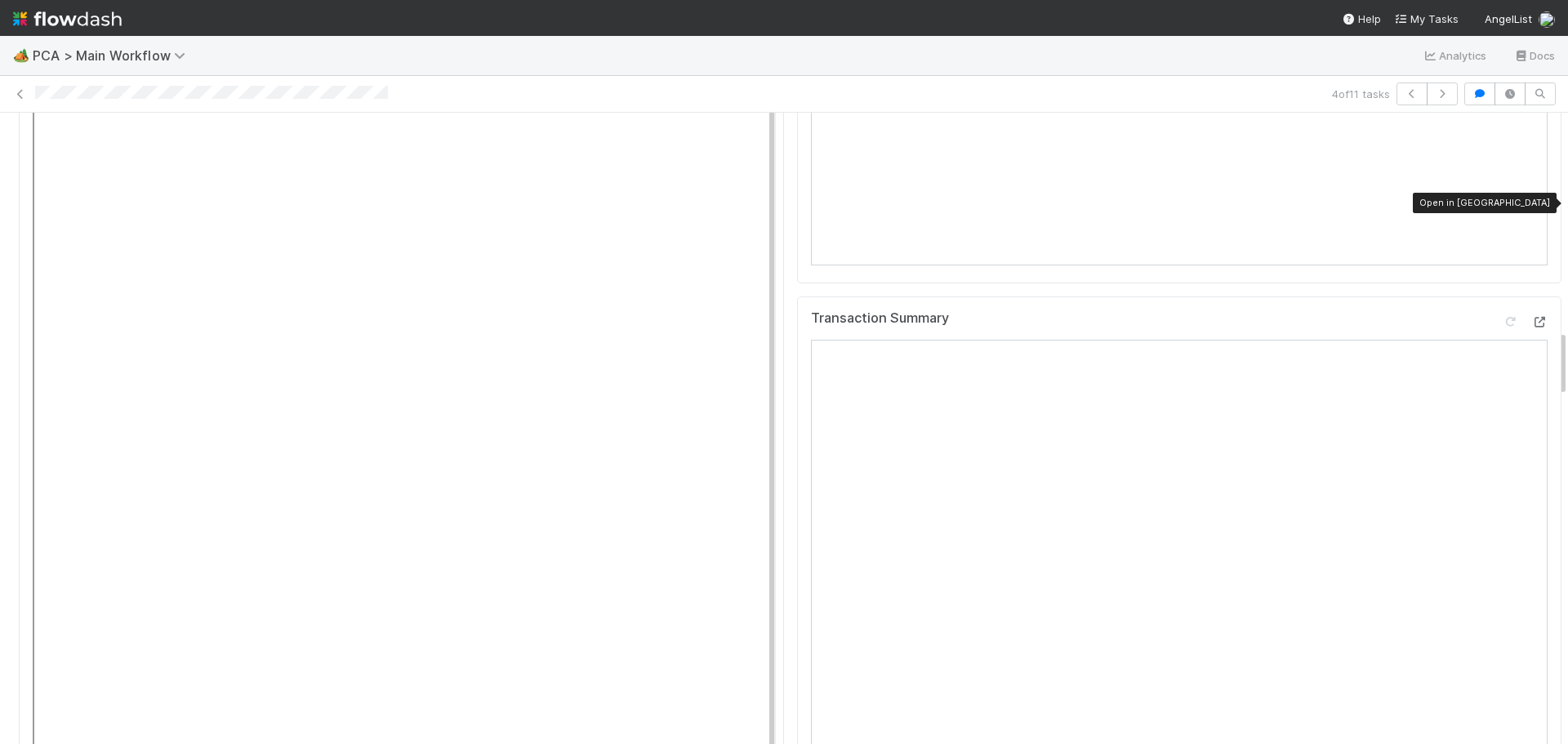
click at [1532, 317] on icon at bounding box center [1540, 323] width 17 height 11
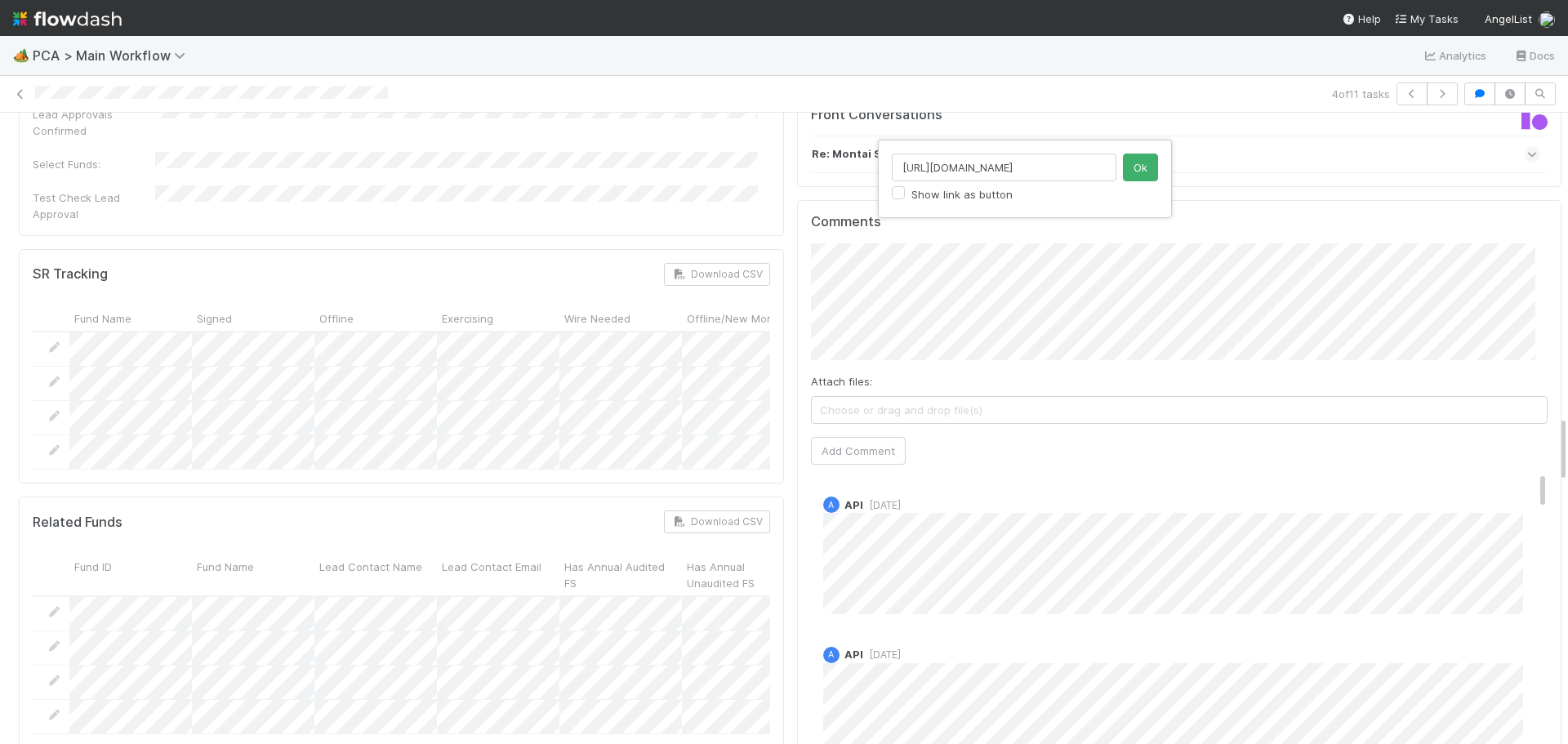
scroll to position [0, 464]
type input "https://comptroller.internal.angellist.com/v/review_data_change_requests?compan…"
click at [1142, 168] on button "Ok" at bounding box center [1141, 167] width 35 height 28
click at [865, 437] on button "Add Comment" at bounding box center [858, 451] width 95 height 28
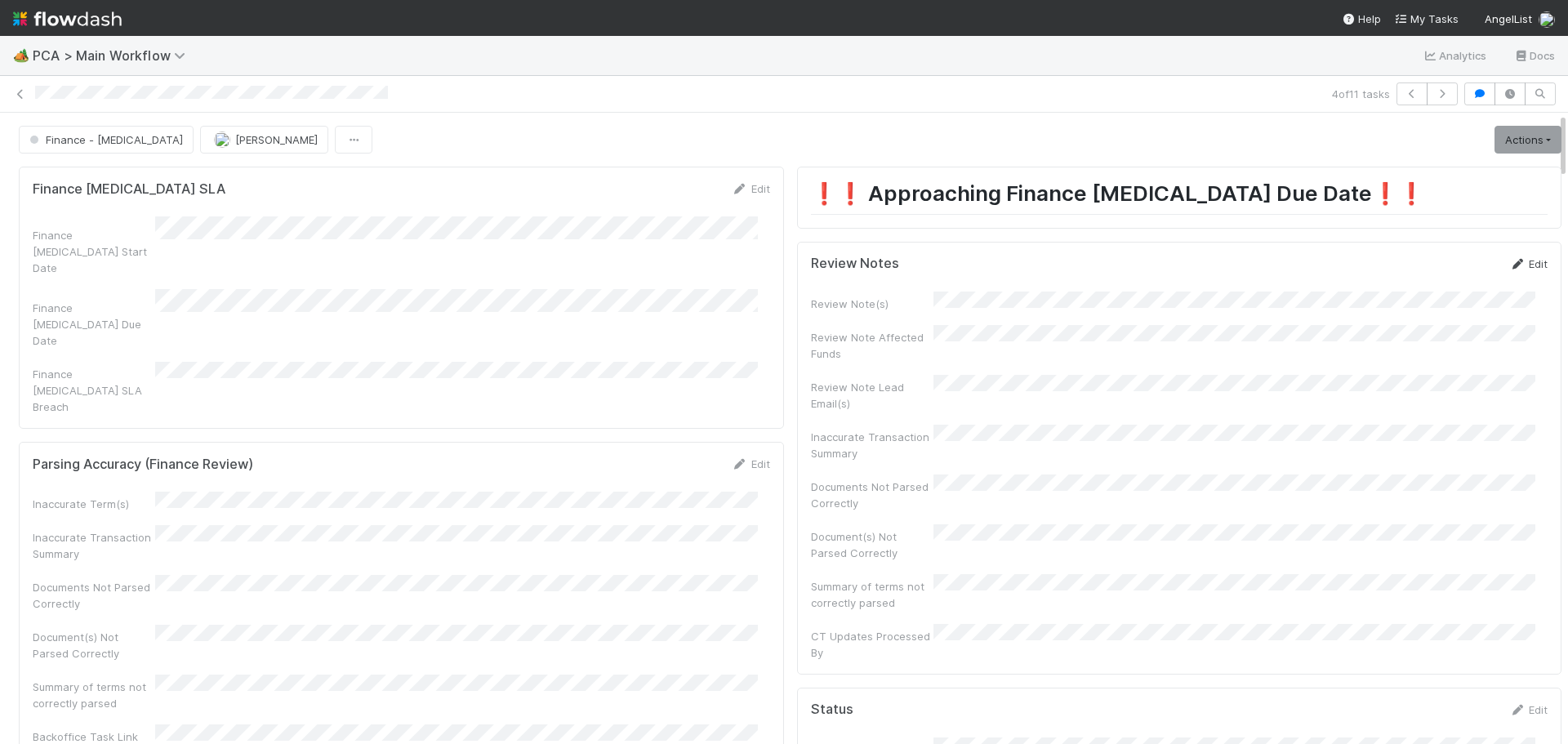
click at [1510, 257] on link "Edit" at bounding box center [1529, 264] width 39 height 13
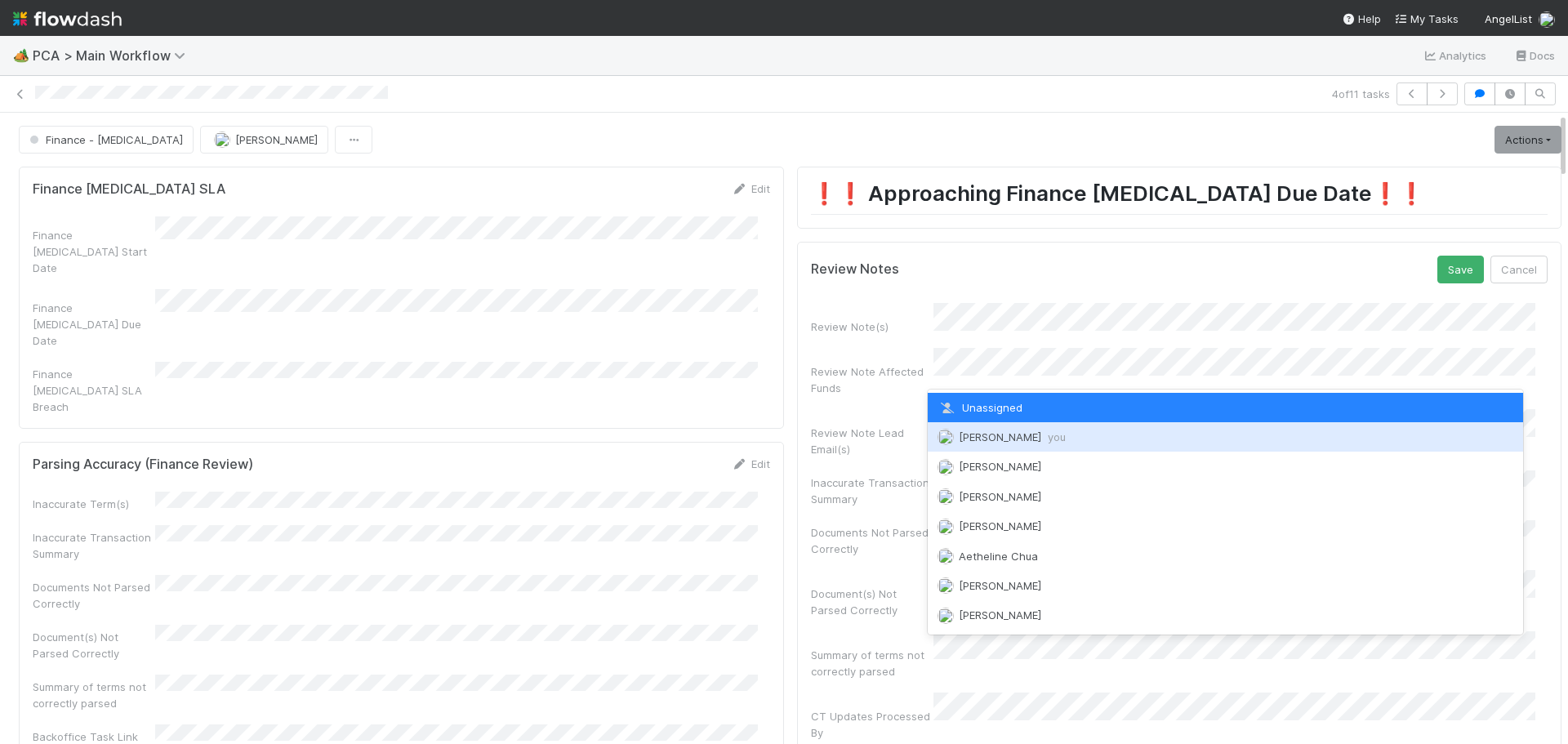
click at [989, 440] on span "Marenz Trajano you" at bounding box center [1012, 436] width 107 height 13
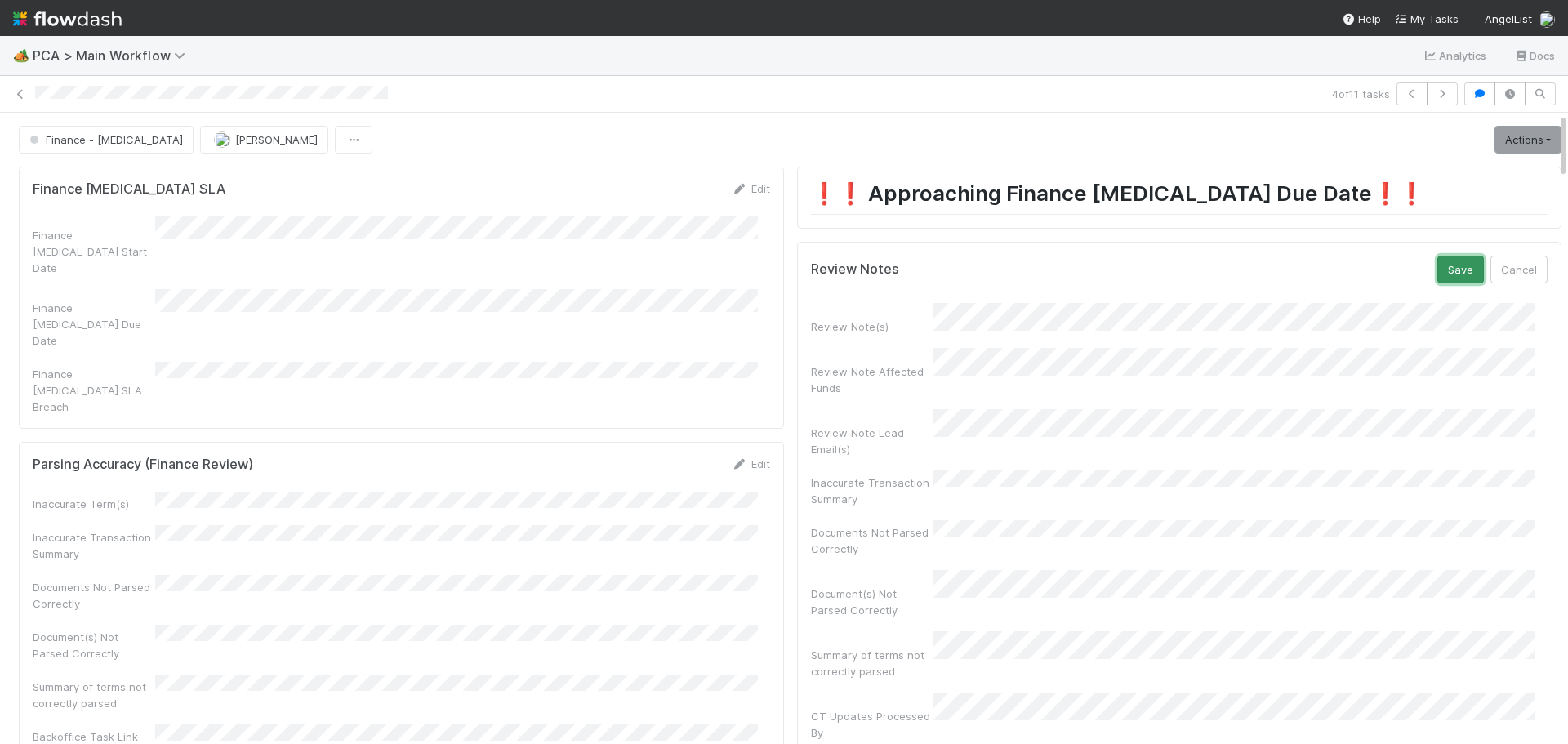
click at [1442, 273] on button "Save" at bounding box center [1460, 270] width 47 height 28
click at [1513, 133] on link "Actions" at bounding box center [1528, 140] width 67 height 28
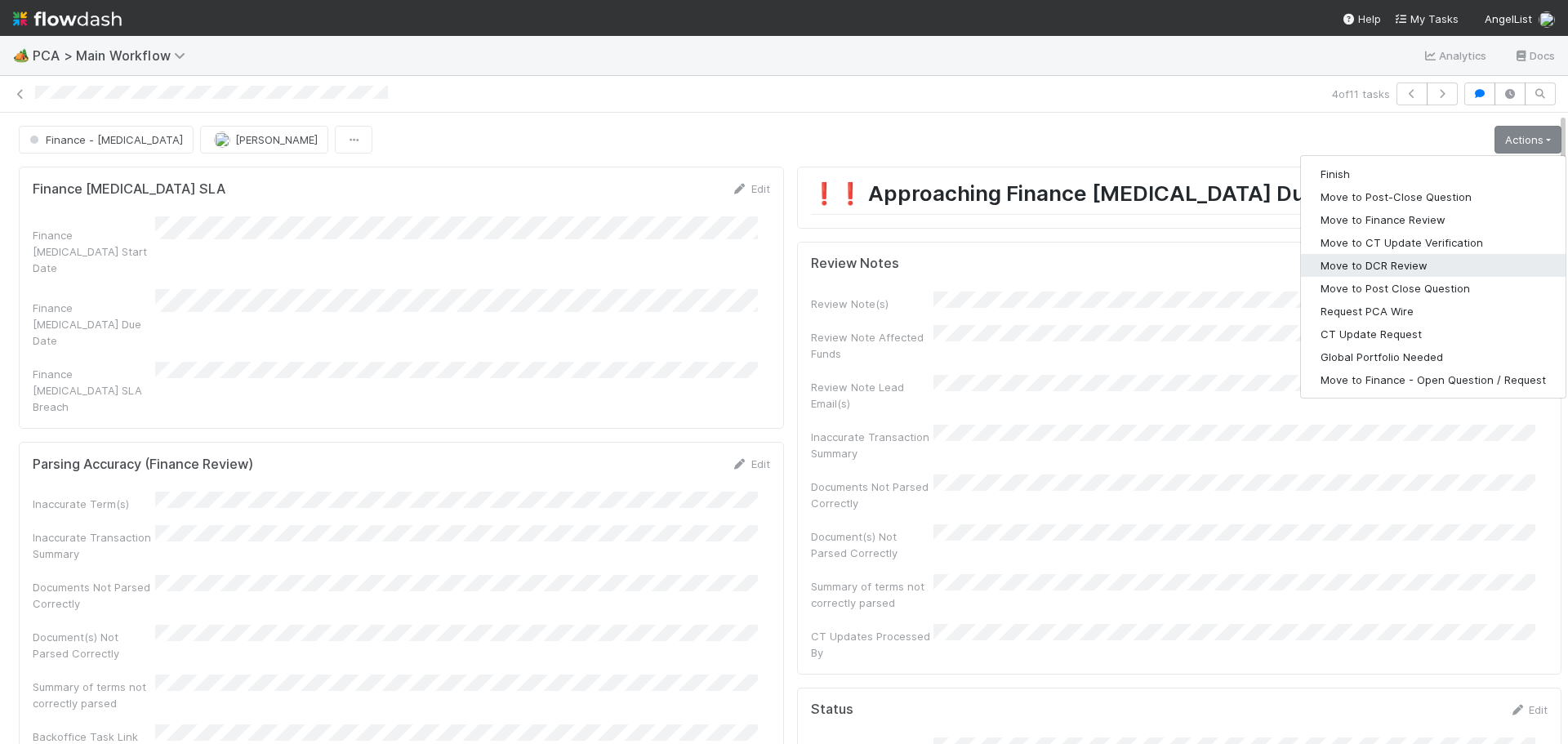
click at [1352, 269] on button "Move to DCR Review" at bounding box center [1433, 265] width 264 height 23
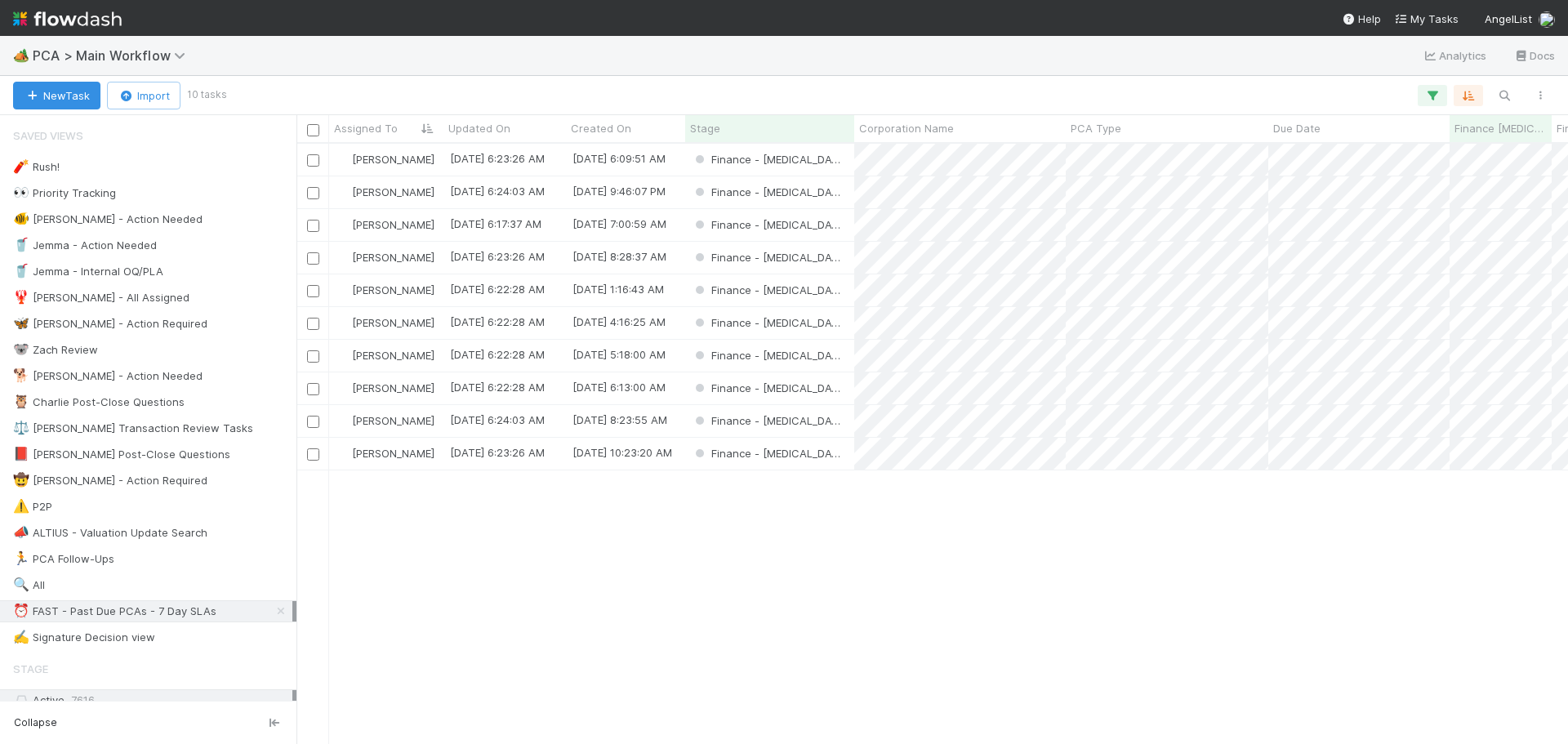
scroll to position [588, 1260]
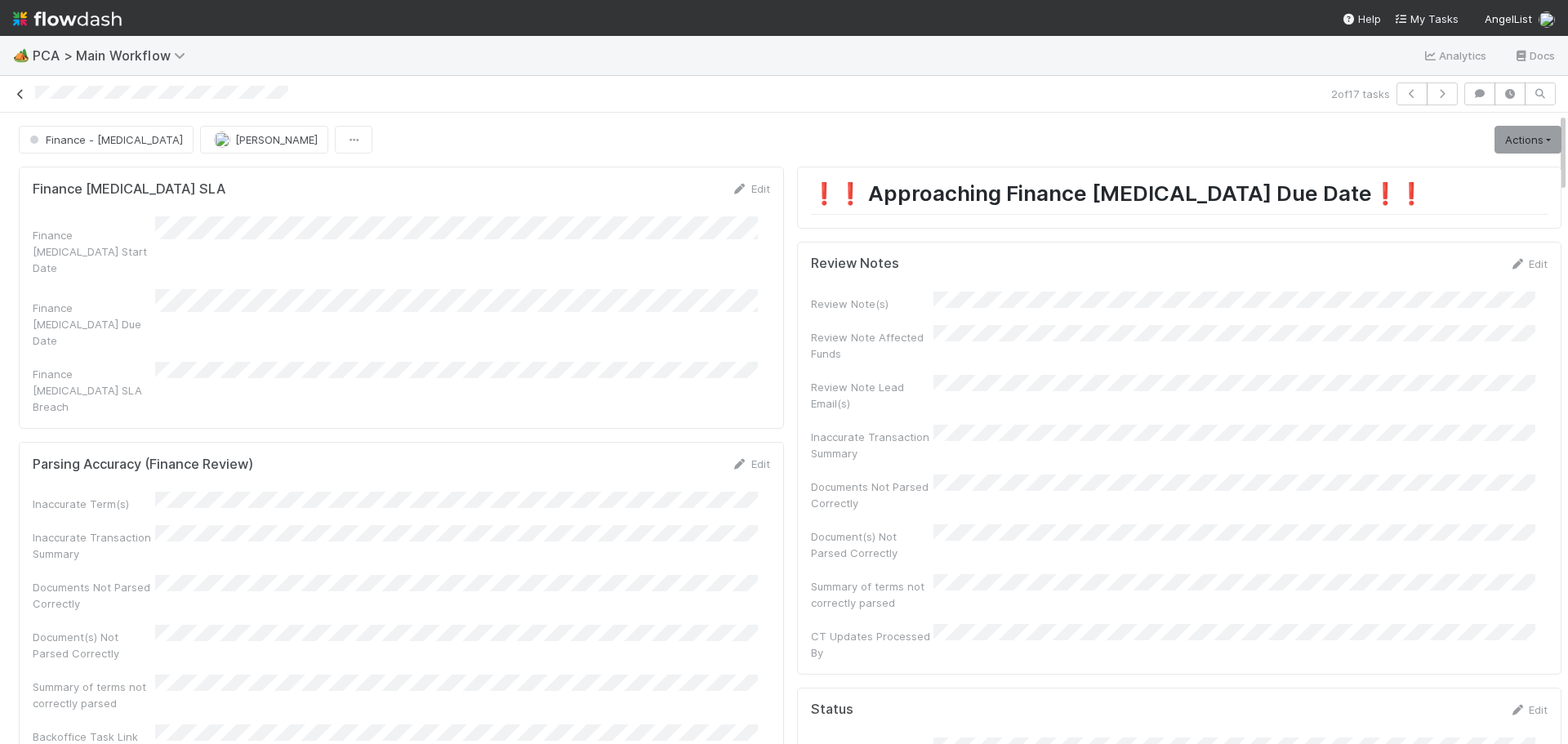
click at [20, 101] on link at bounding box center [20, 93] width 17 height 17
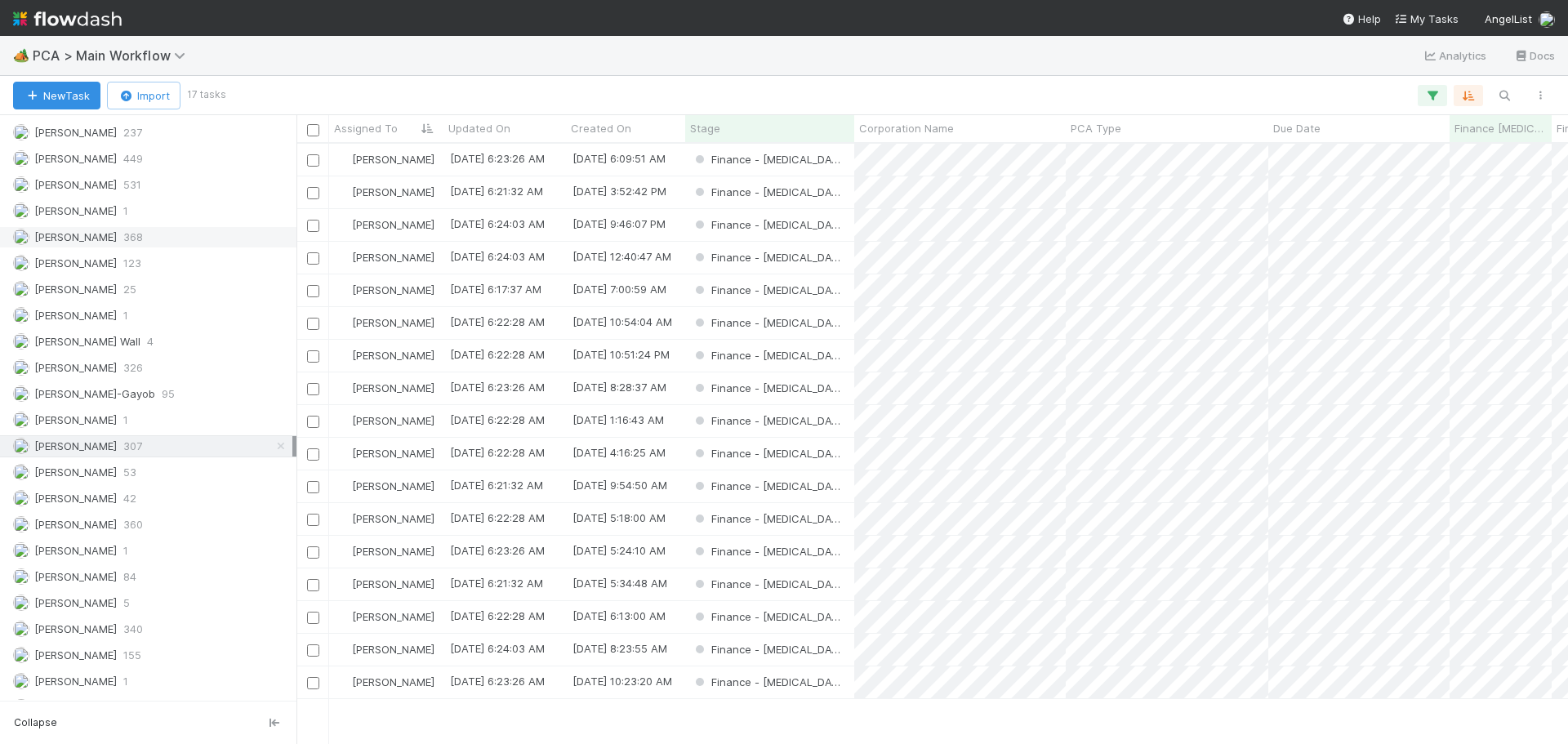
scroll to position [2378, 0]
click at [273, 325] on link at bounding box center [281, 319] width 17 height 20
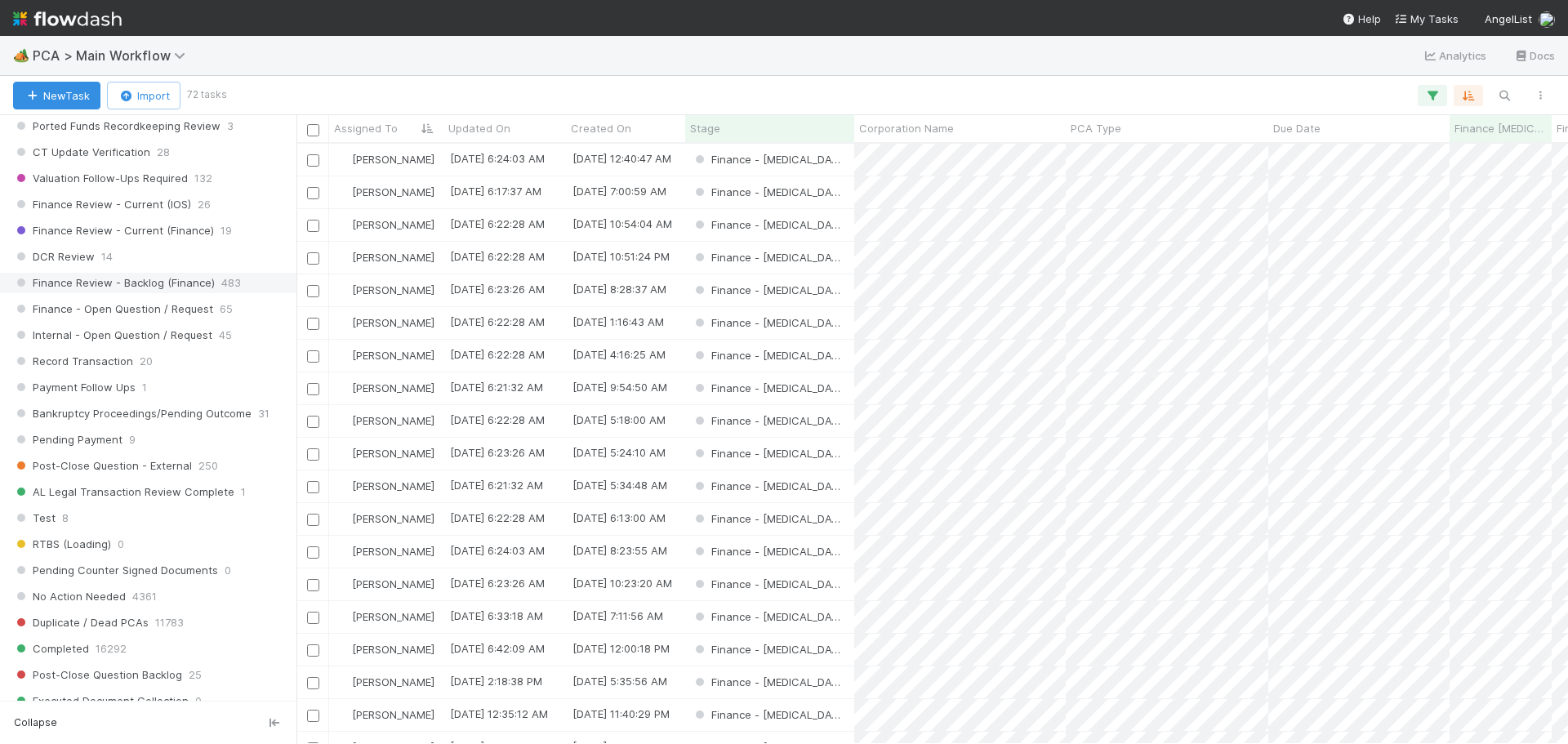
scroll to position [1225, 0]
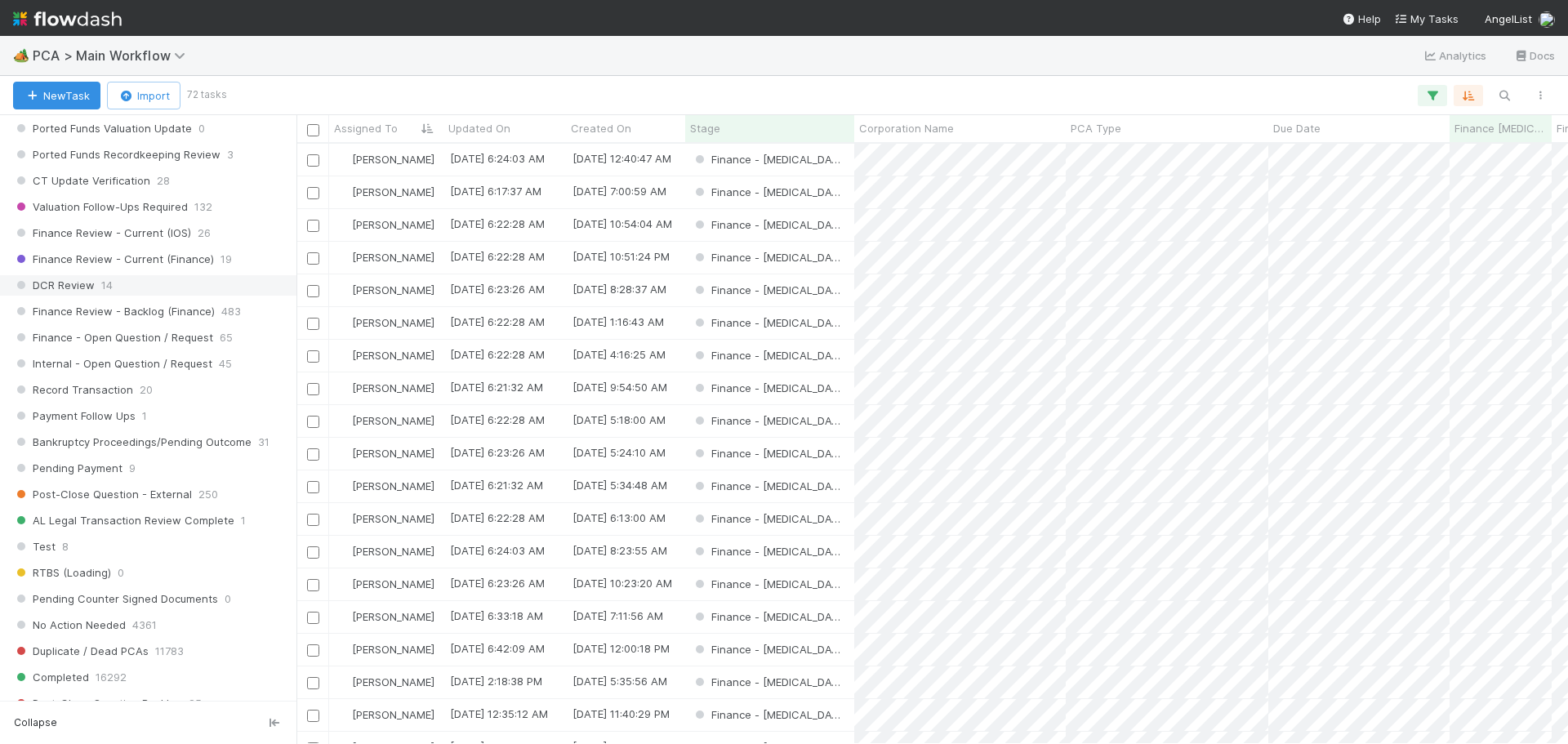
click at [101, 285] on span "14" at bounding box center [107, 285] width 11 height 20
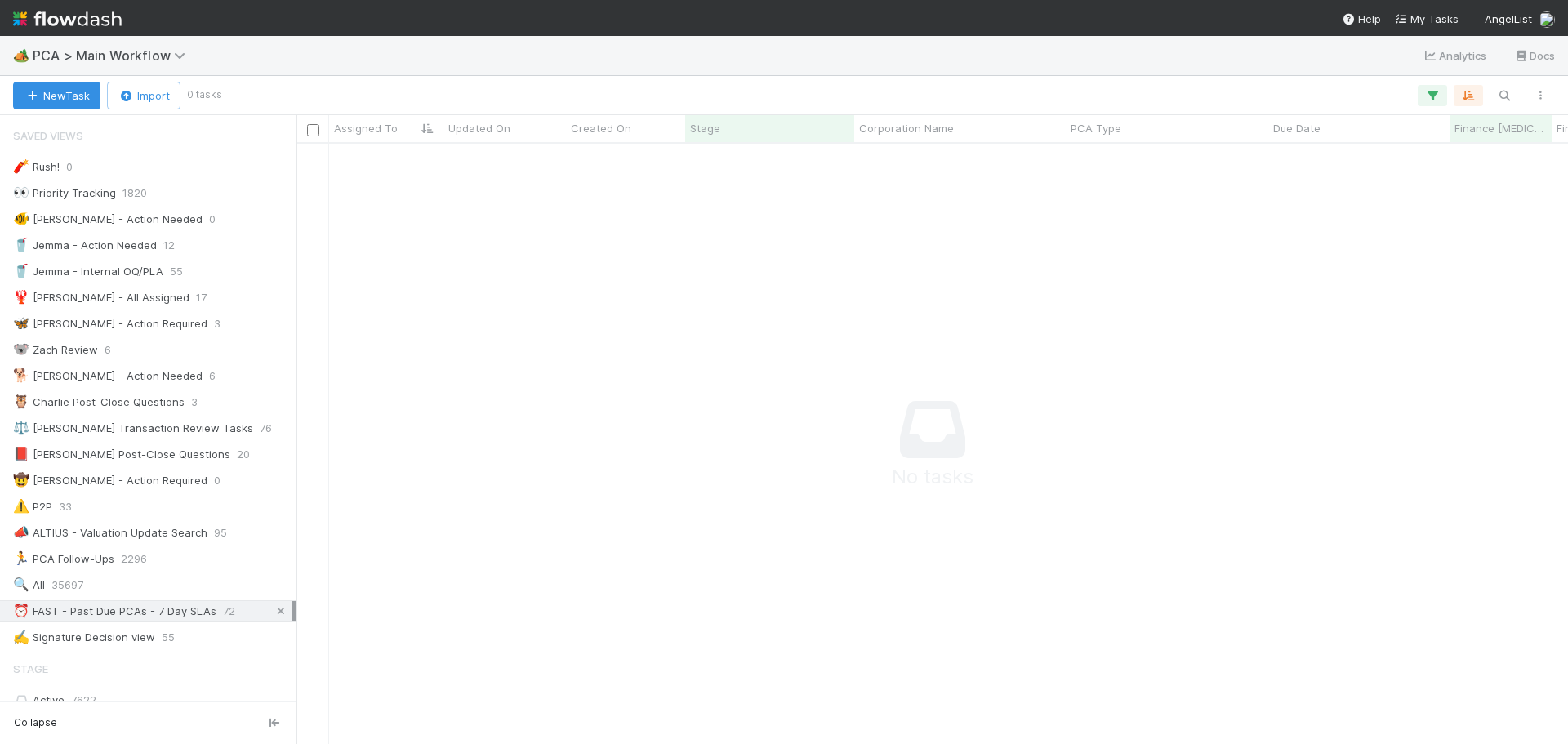
click at [276, 609] on icon at bounding box center [281, 612] width 17 height 11
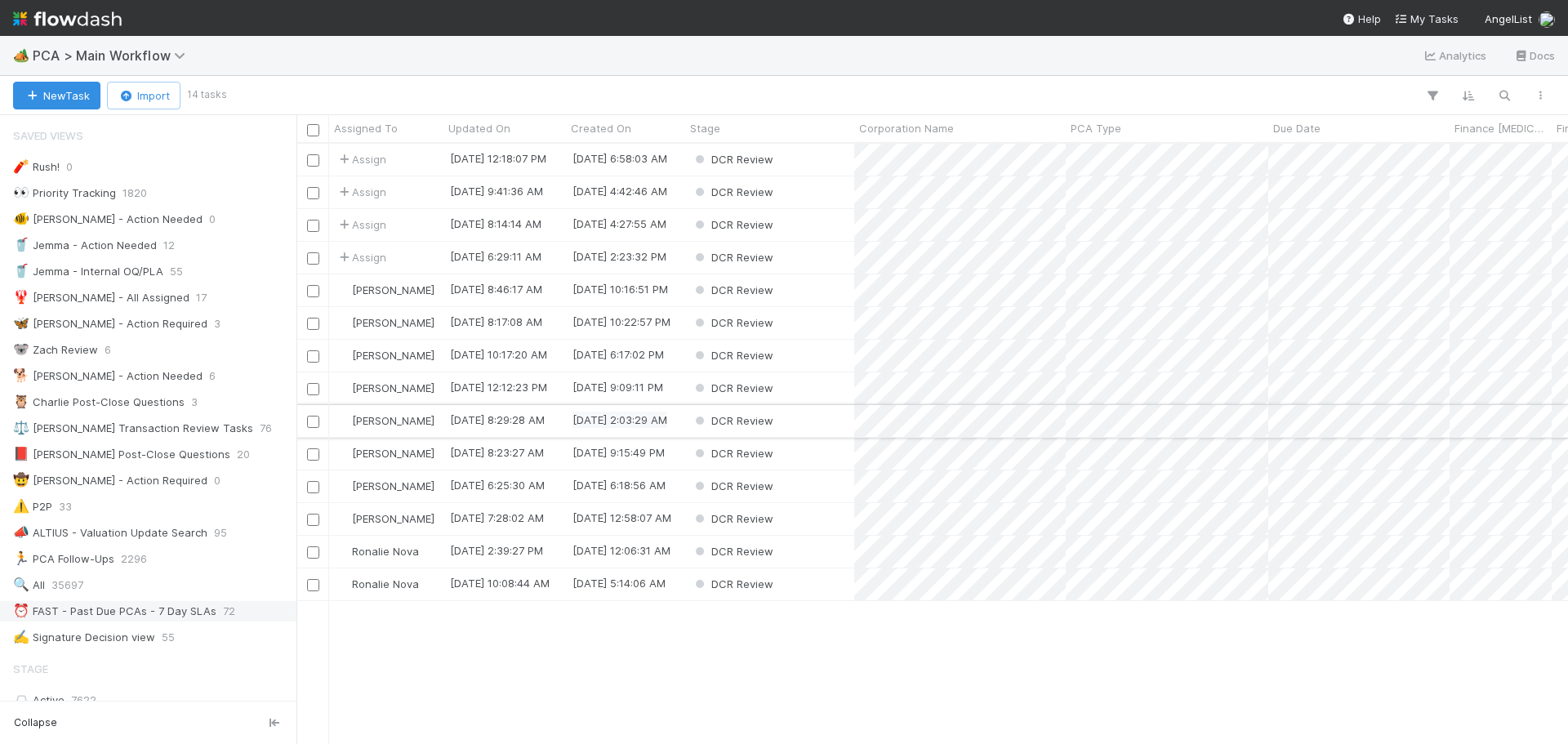
scroll to position [588, 1260]
click at [817, 485] on div "DCR Review" at bounding box center [770, 487] width 169 height 32
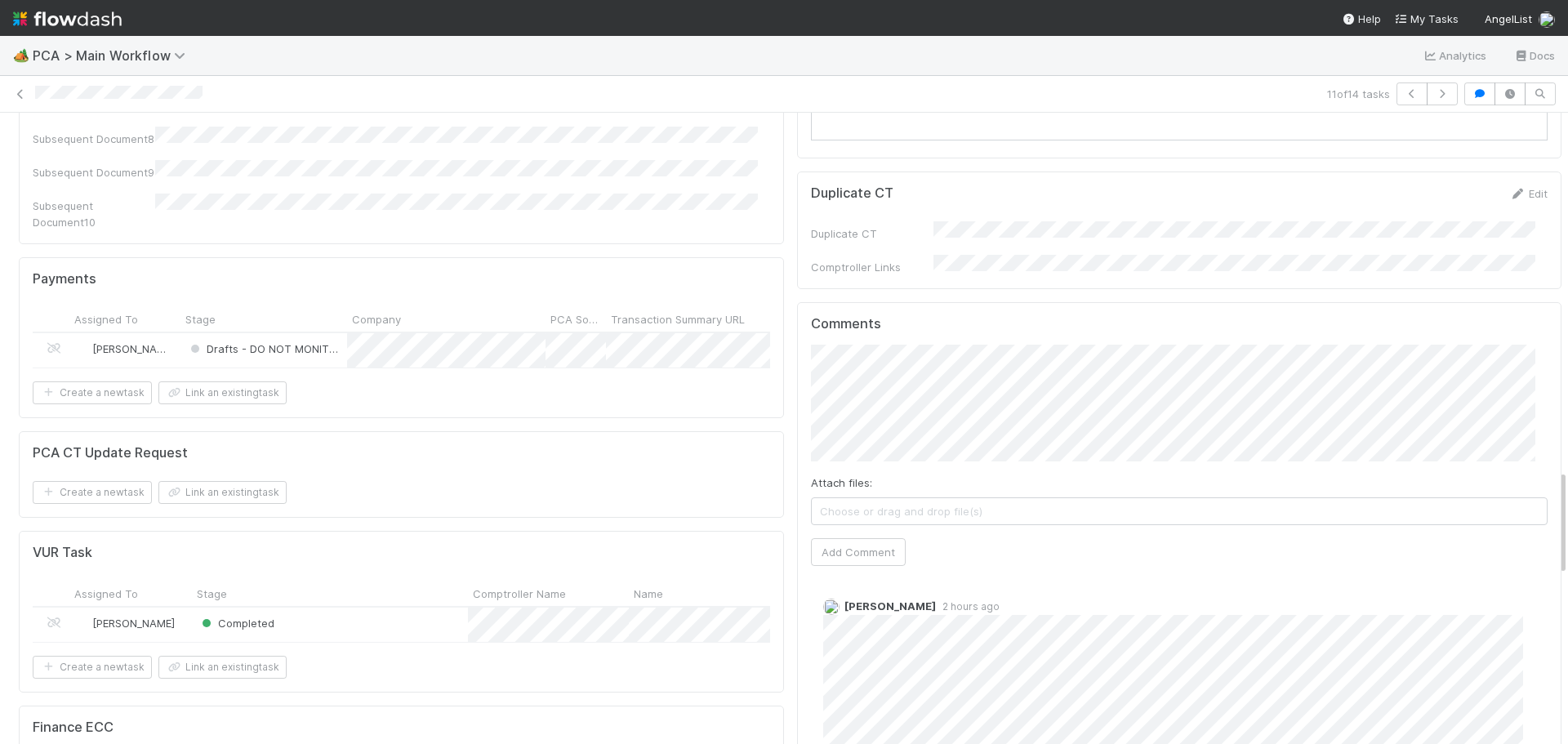
scroll to position [2124, 0]
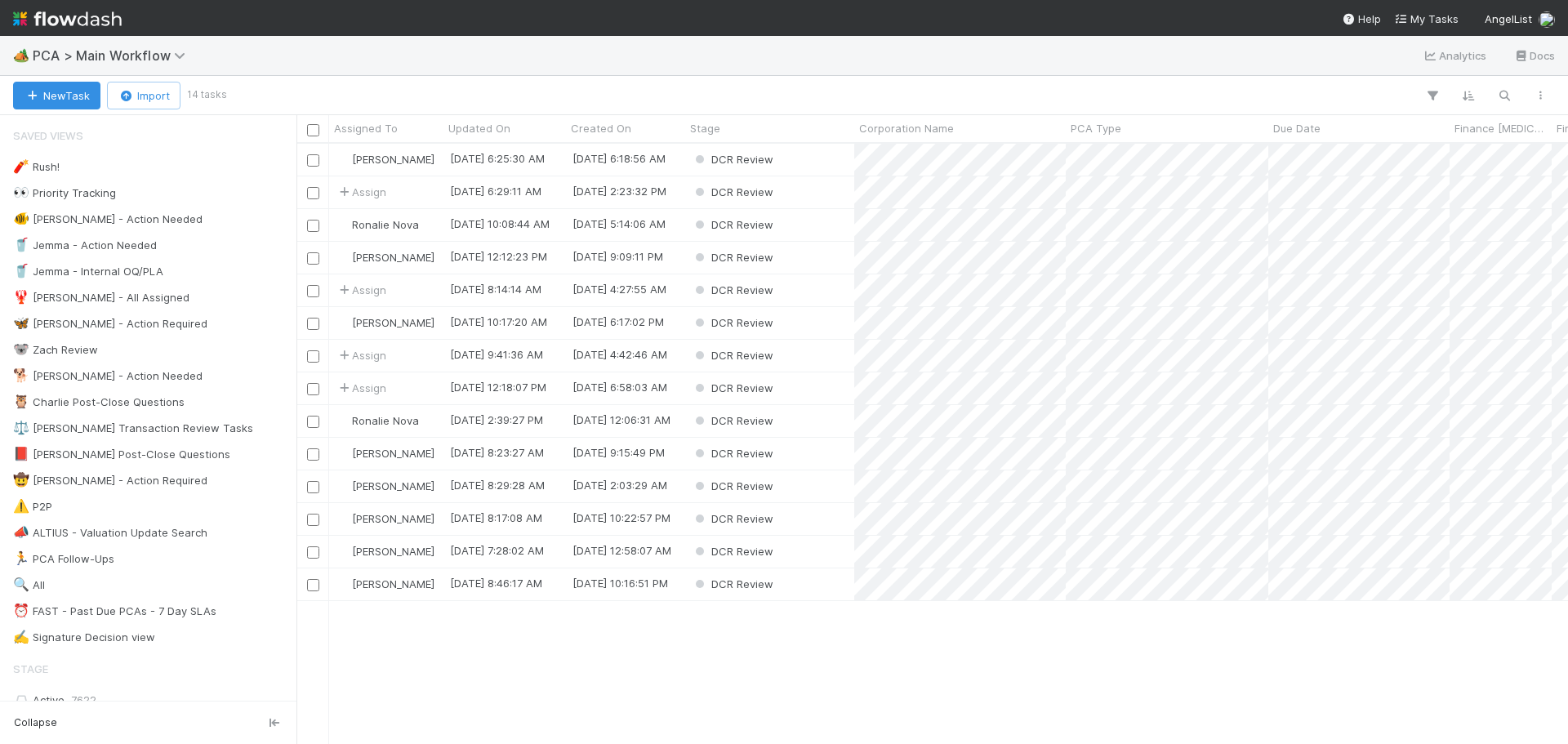
scroll to position [588, 1260]
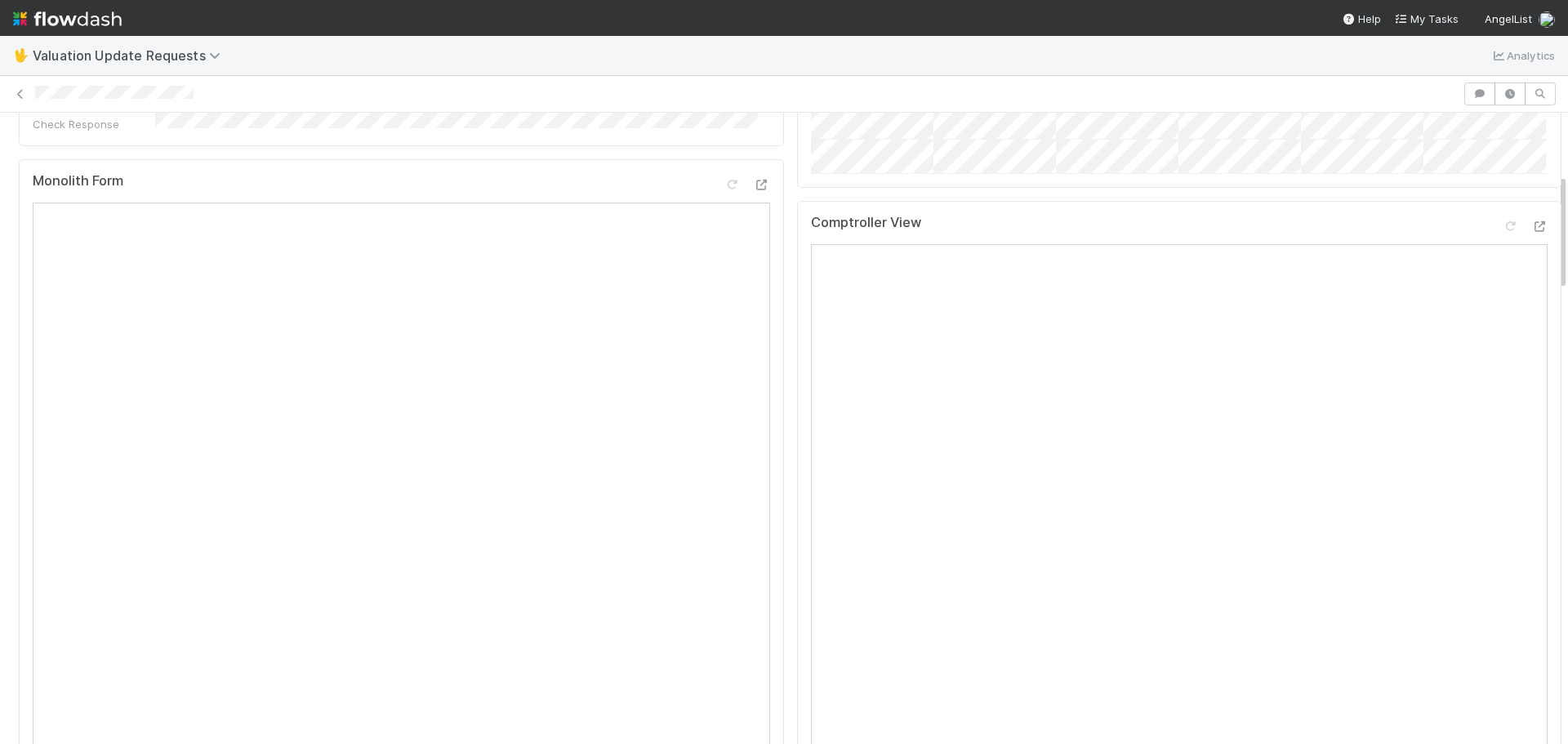
scroll to position [327, 0]
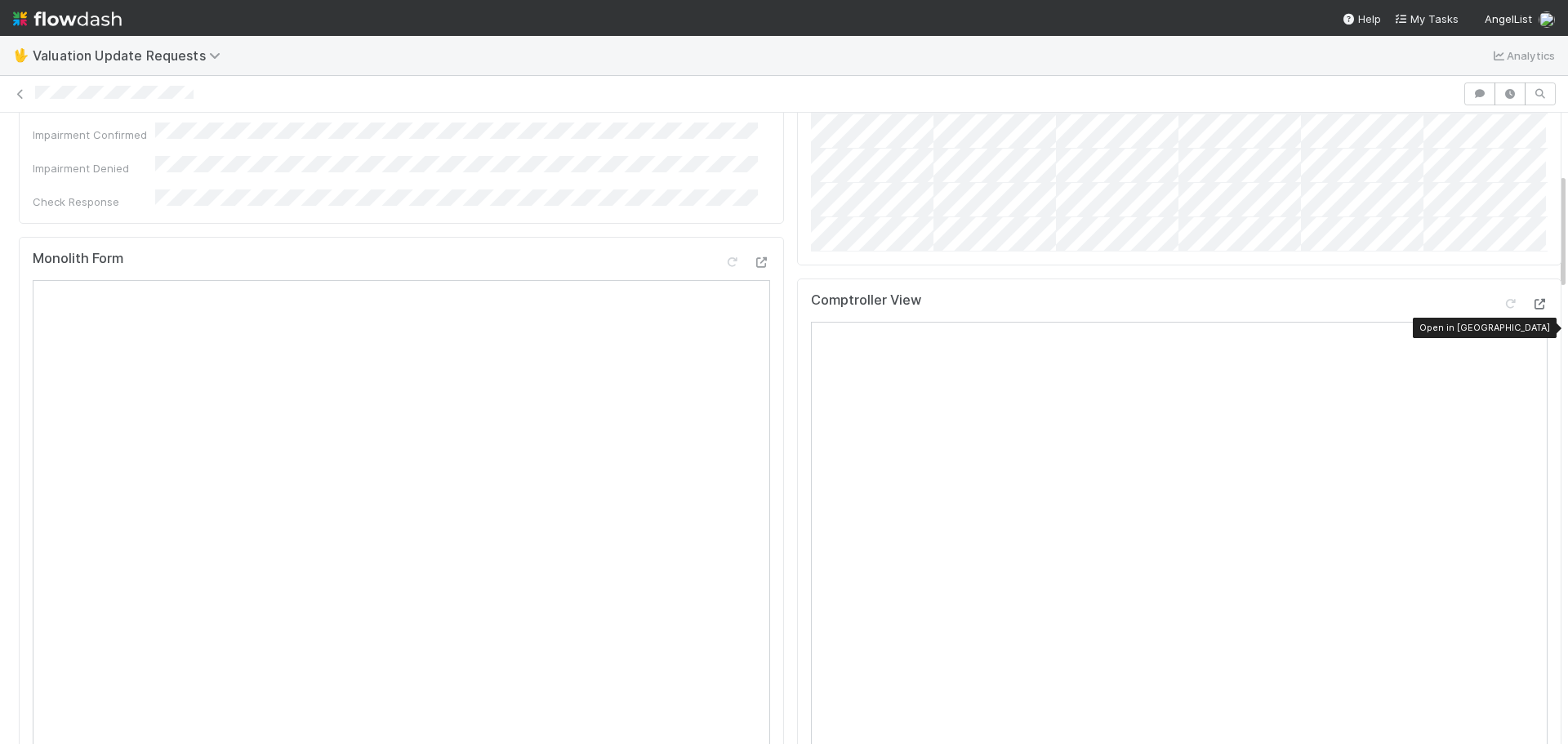
click at [1532, 309] on icon at bounding box center [1540, 304] width 17 height 11
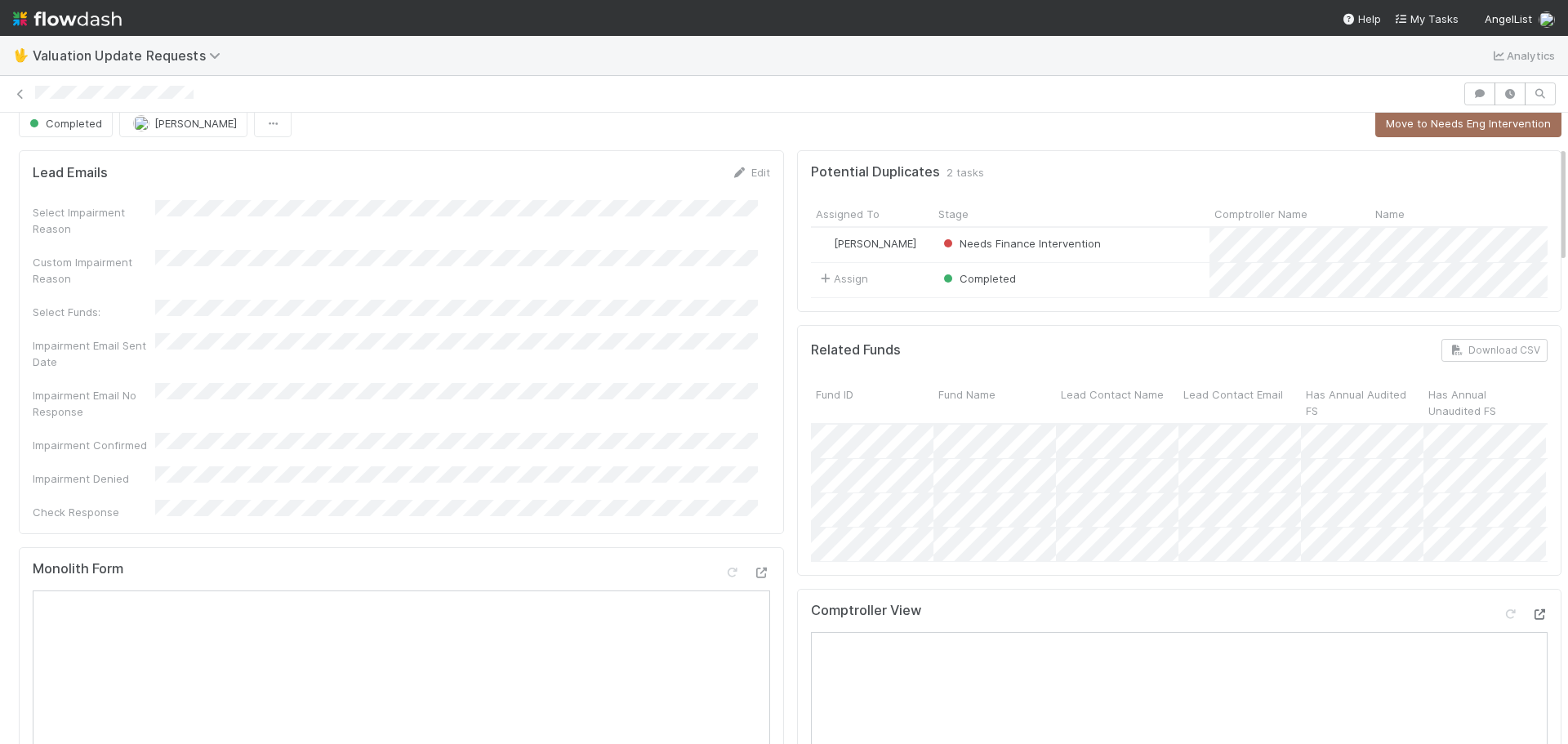
scroll to position [0, 0]
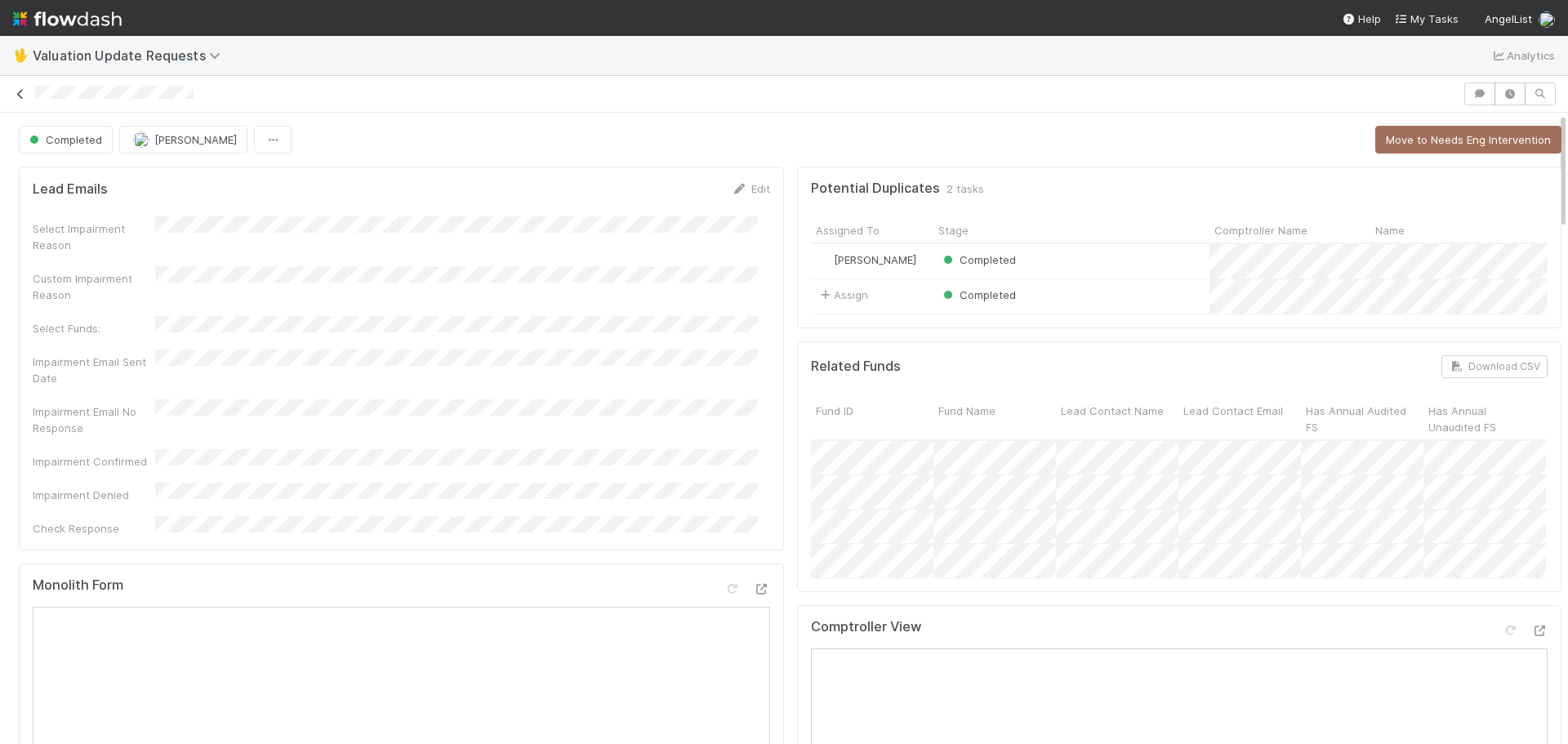
click at [14, 86] on link at bounding box center [20, 93] width 17 height 17
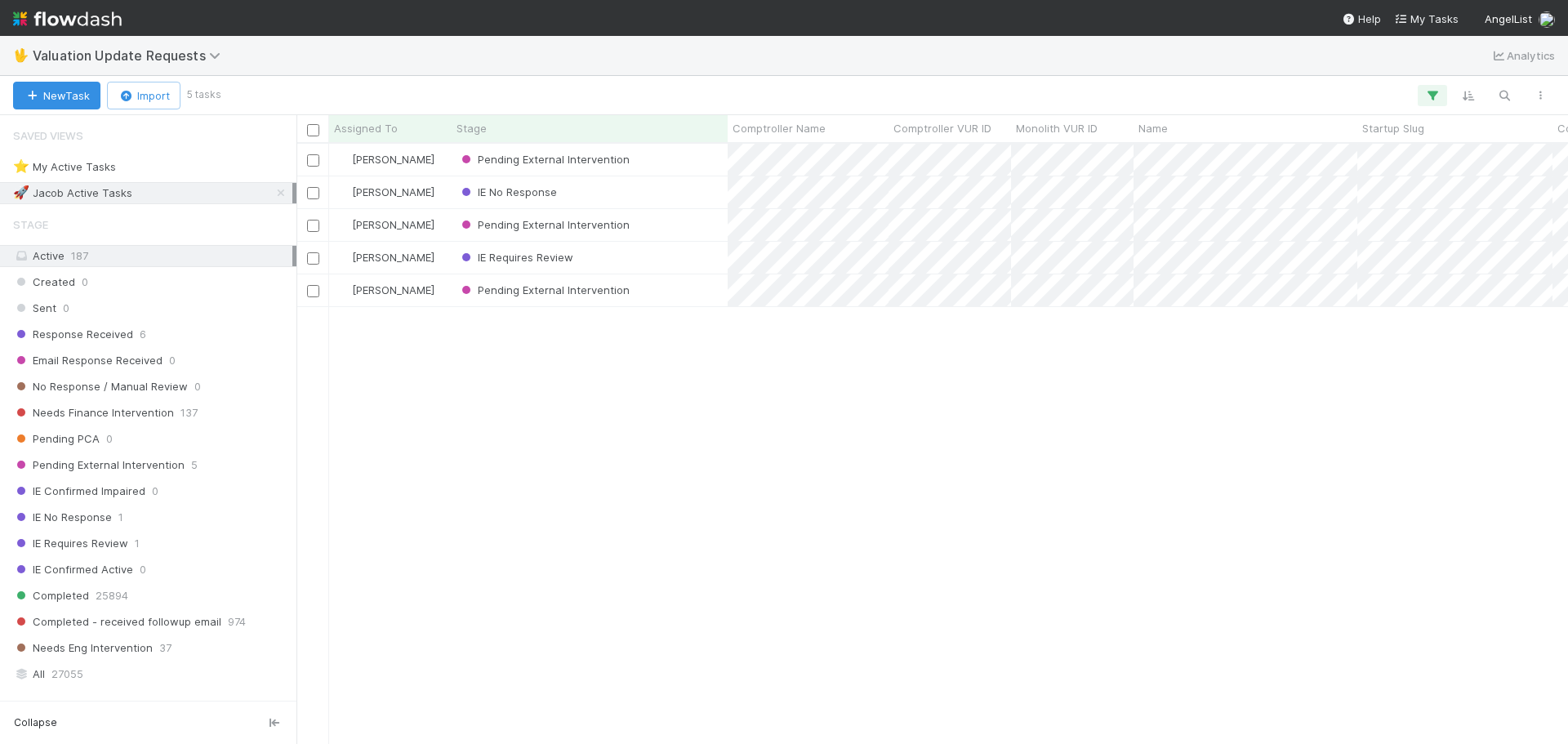
scroll to position [588, 1260]
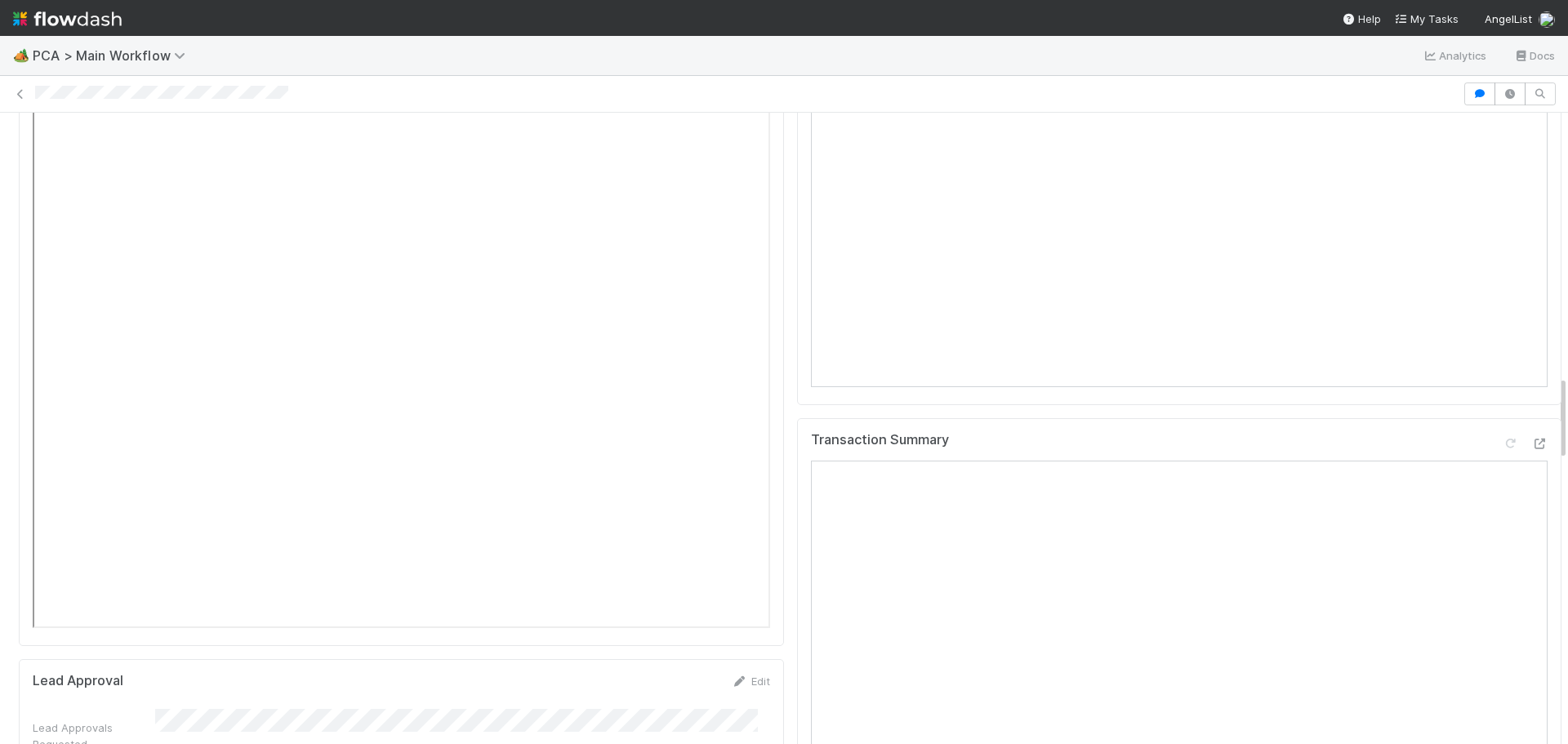
scroll to position [1960, 0]
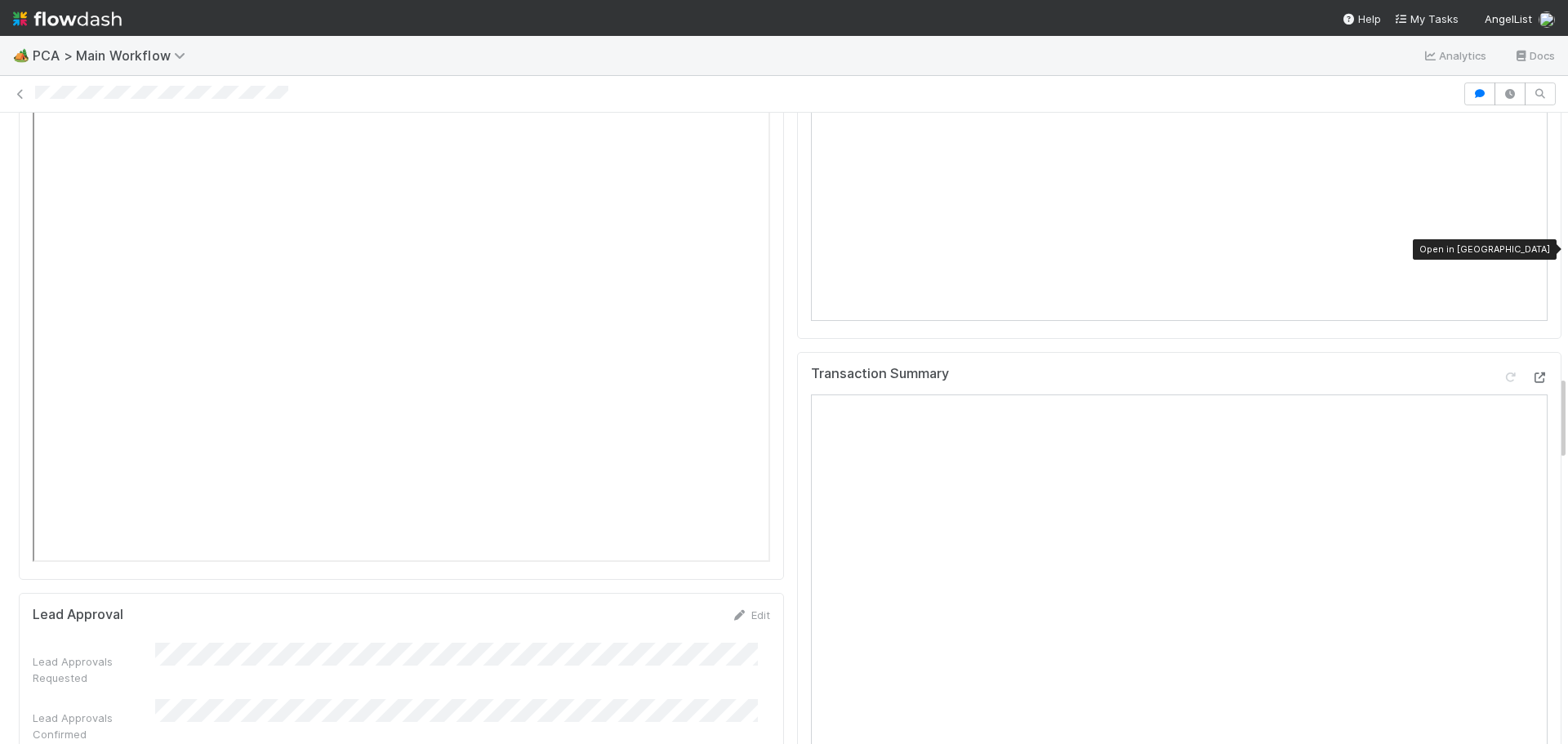
click at [1532, 373] on icon at bounding box center [1540, 378] width 17 height 11
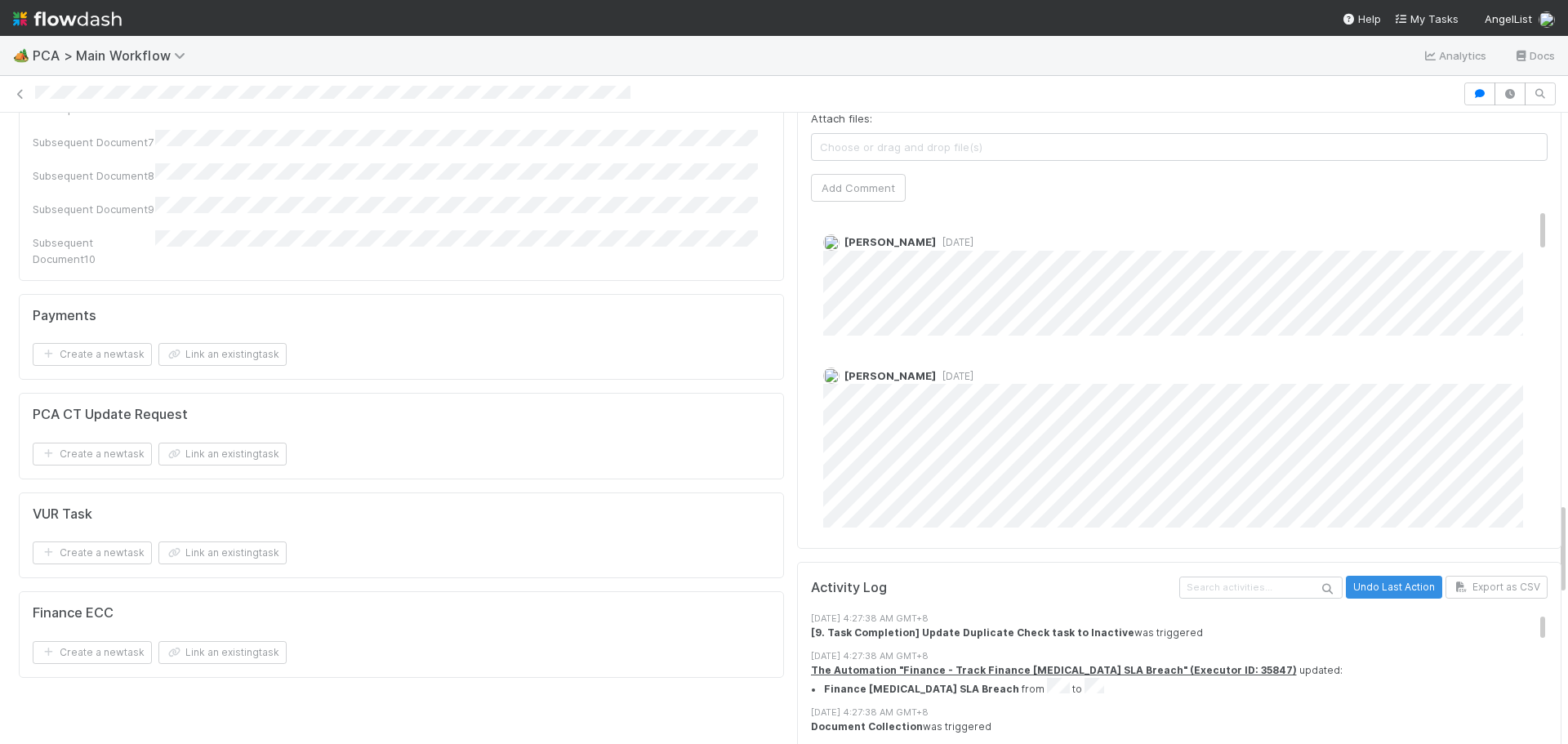
scroll to position [2615, 0]
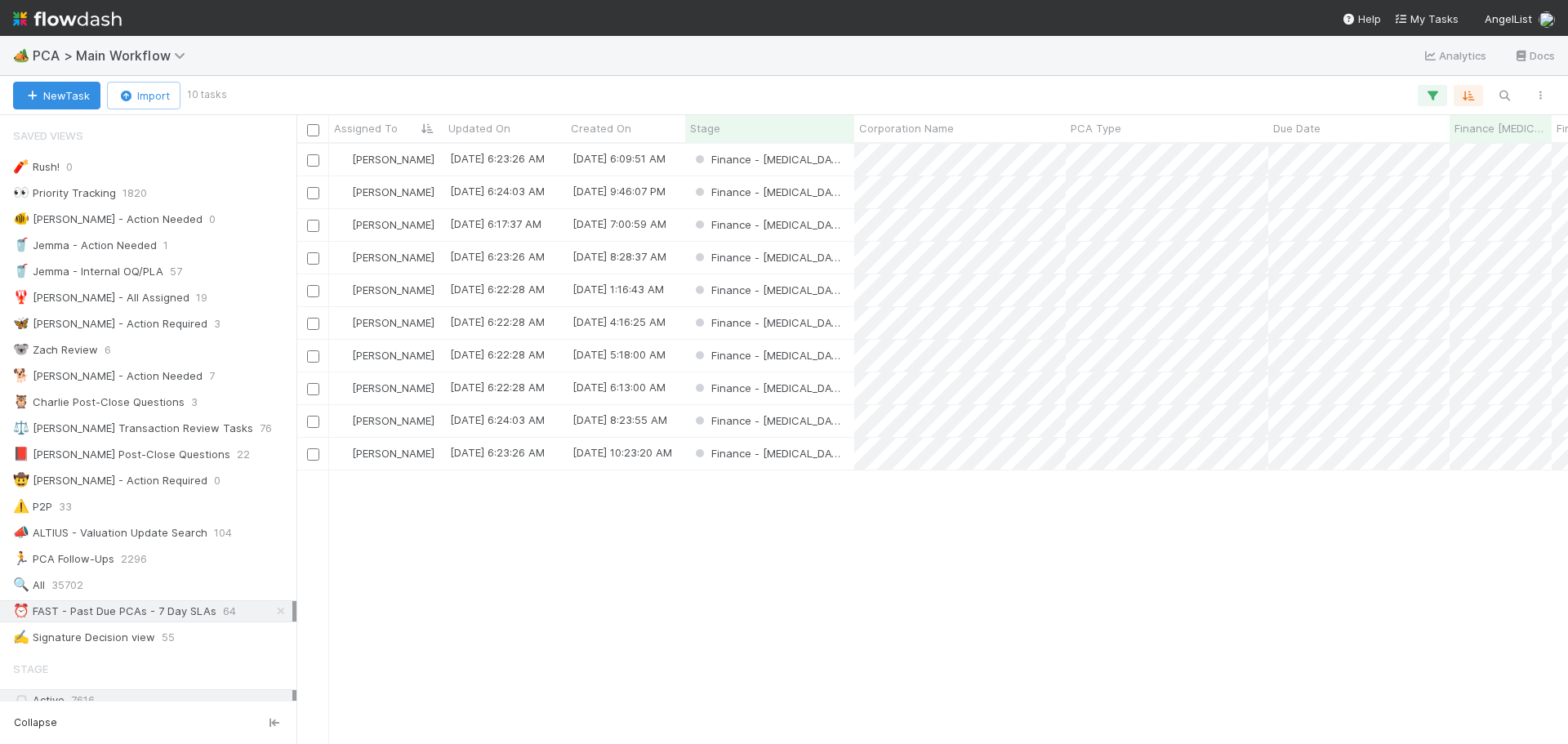
scroll to position [588, 1260]
click at [814, 291] on div "Finance - ICU" at bounding box center [770, 290] width 169 height 32
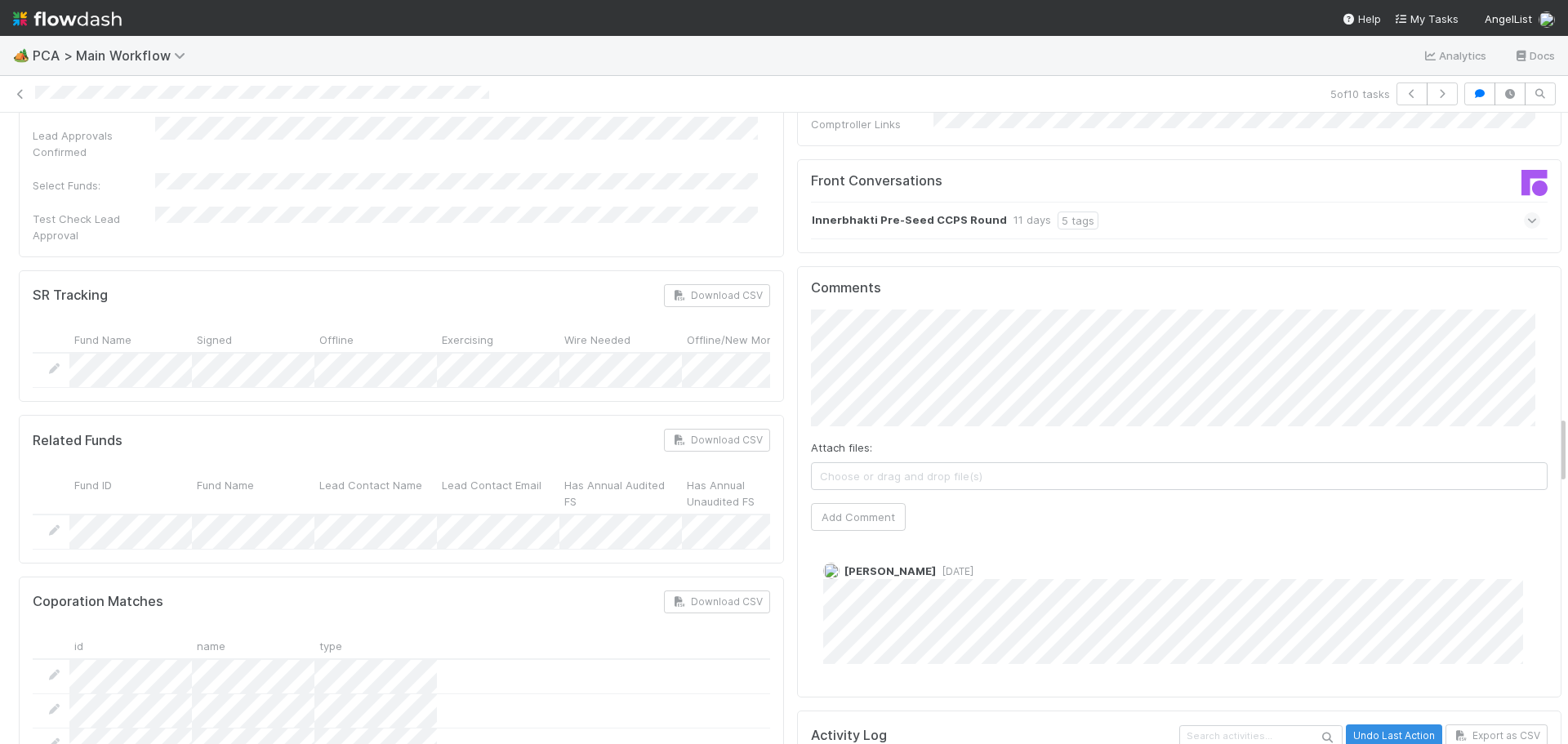
scroll to position [2696, 0]
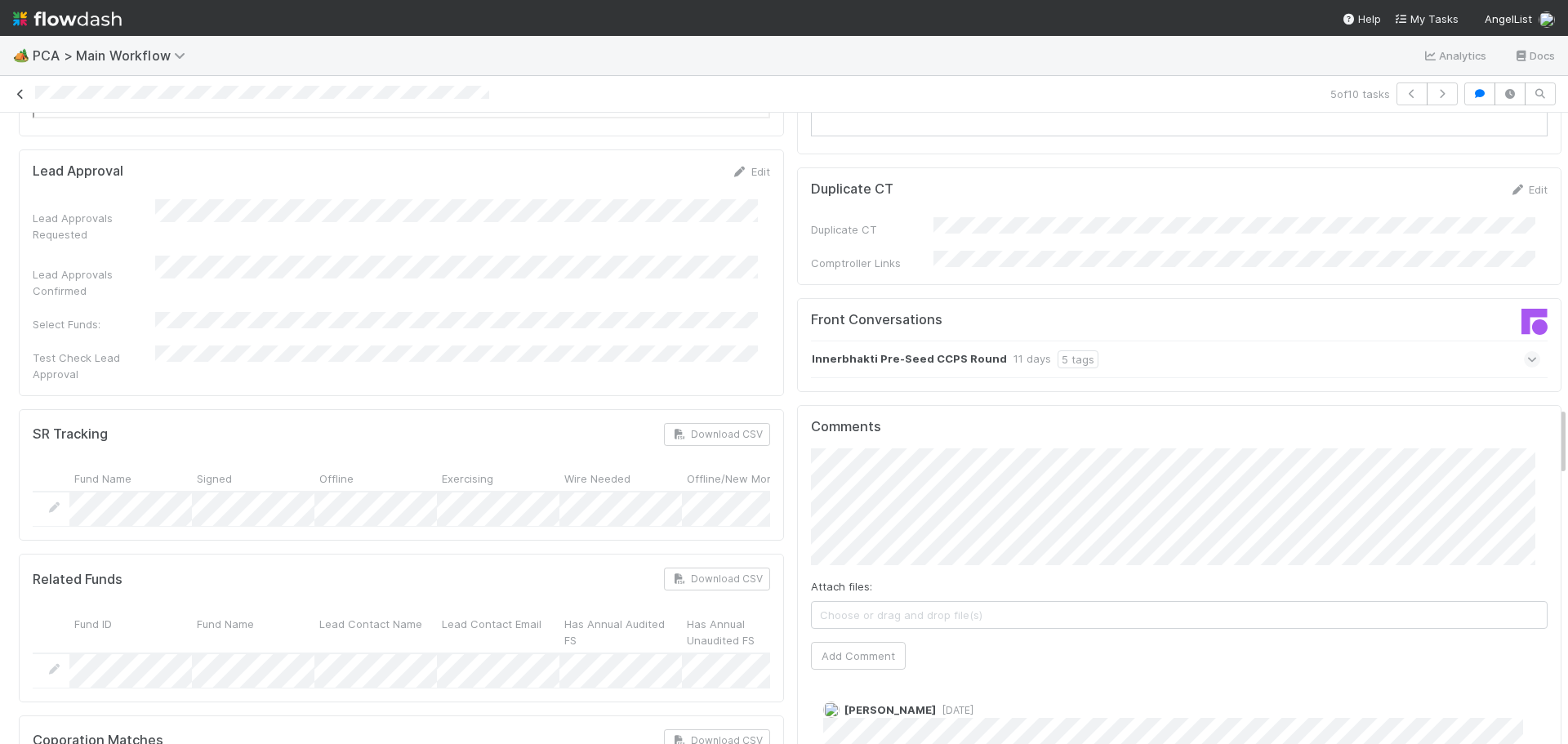
click at [23, 100] on link at bounding box center [20, 93] width 17 height 17
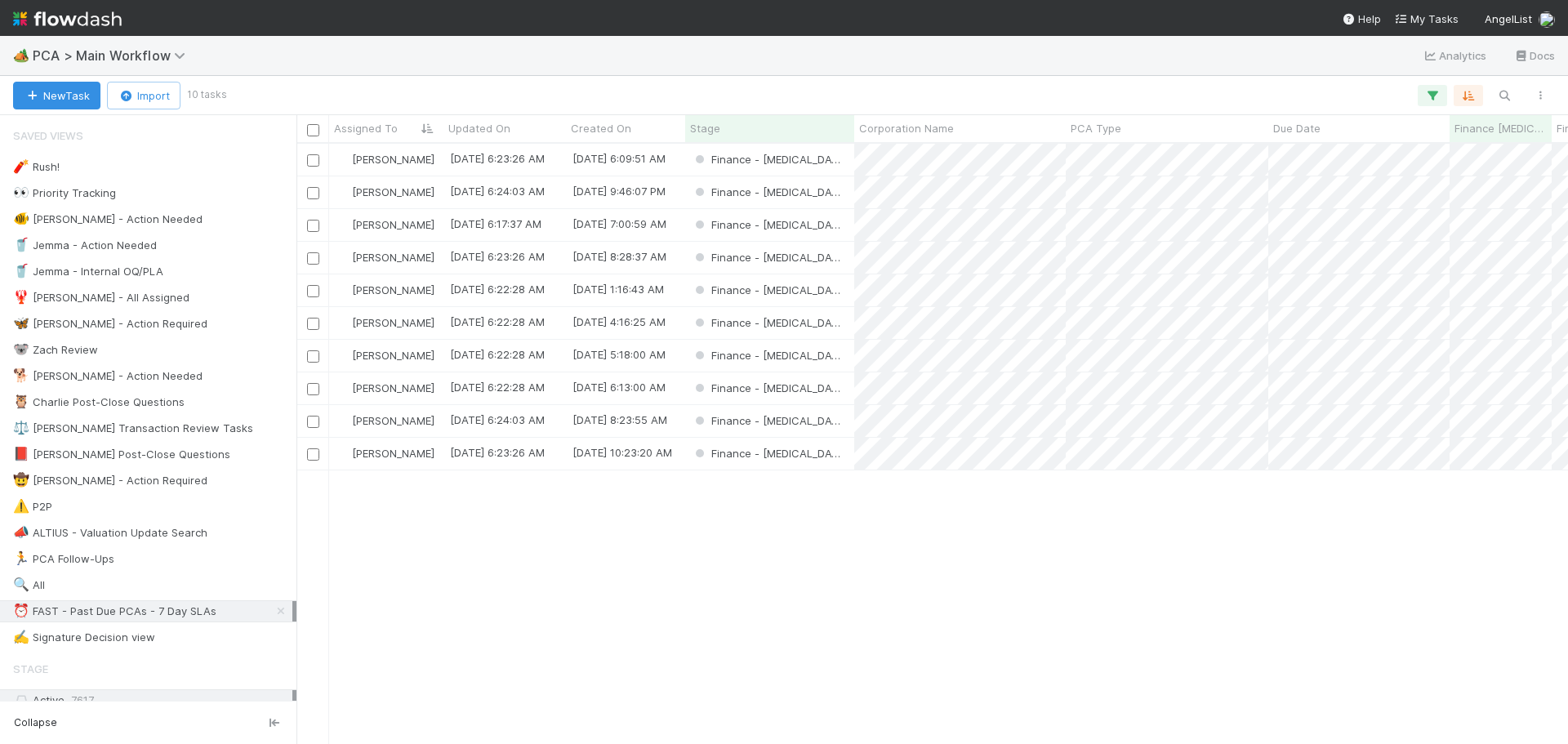
scroll to position [588, 1260]
click at [821, 329] on div "Finance - ICU" at bounding box center [770, 323] width 169 height 32
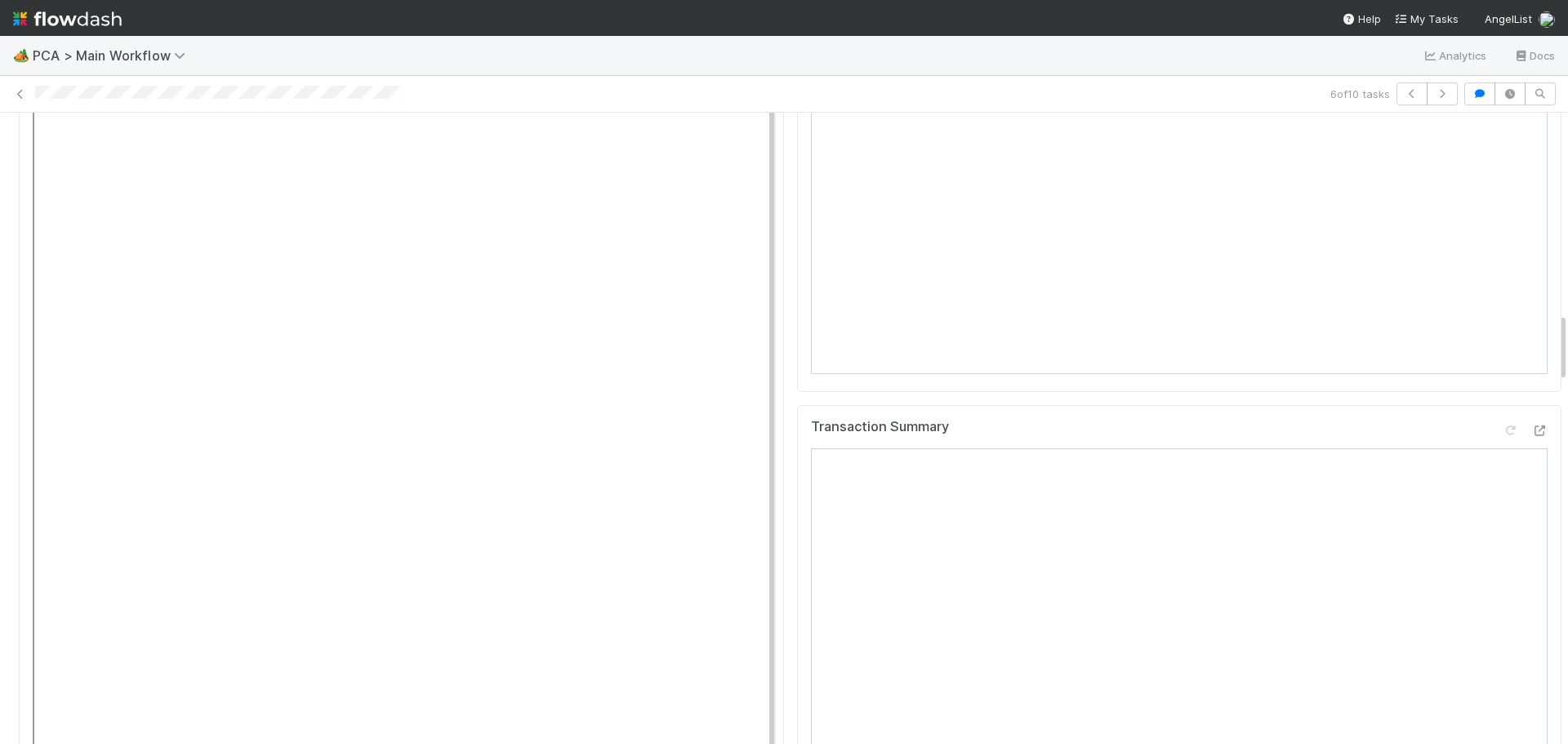
scroll to position [1826, 0]
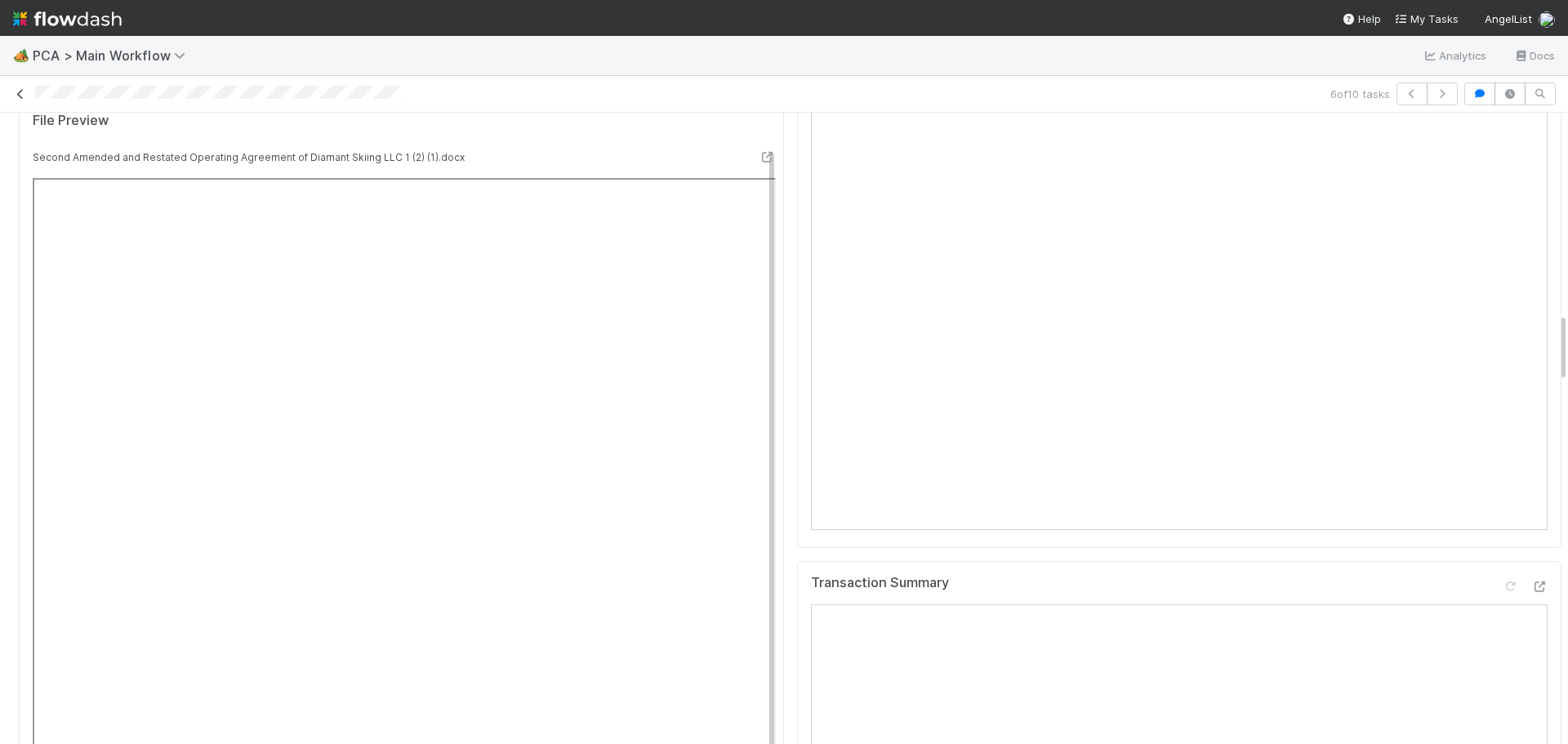
click at [17, 98] on icon at bounding box center [20, 94] width 17 height 11
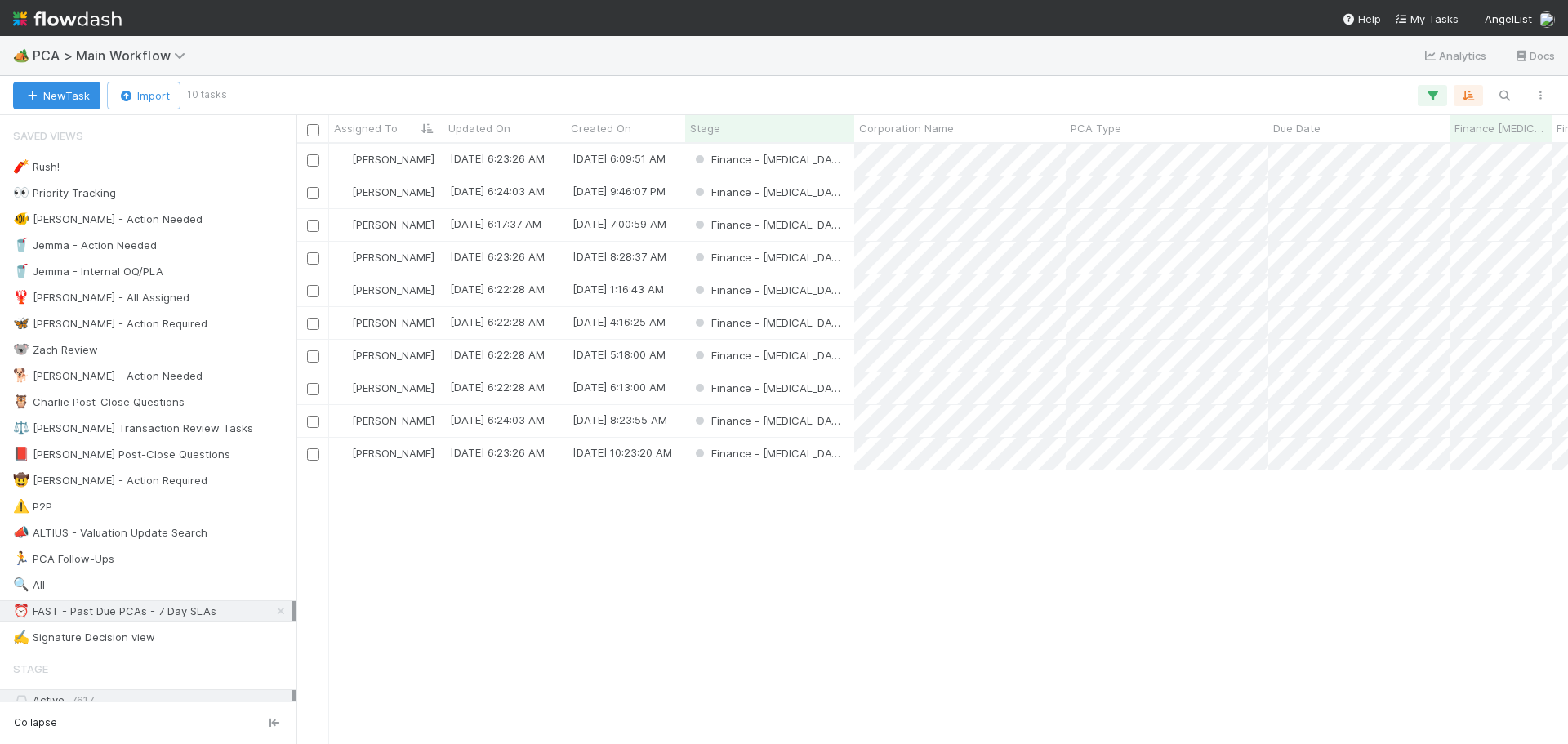
scroll to position [588, 1260]
click at [829, 352] on div "Finance - ICU" at bounding box center [770, 356] width 169 height 32
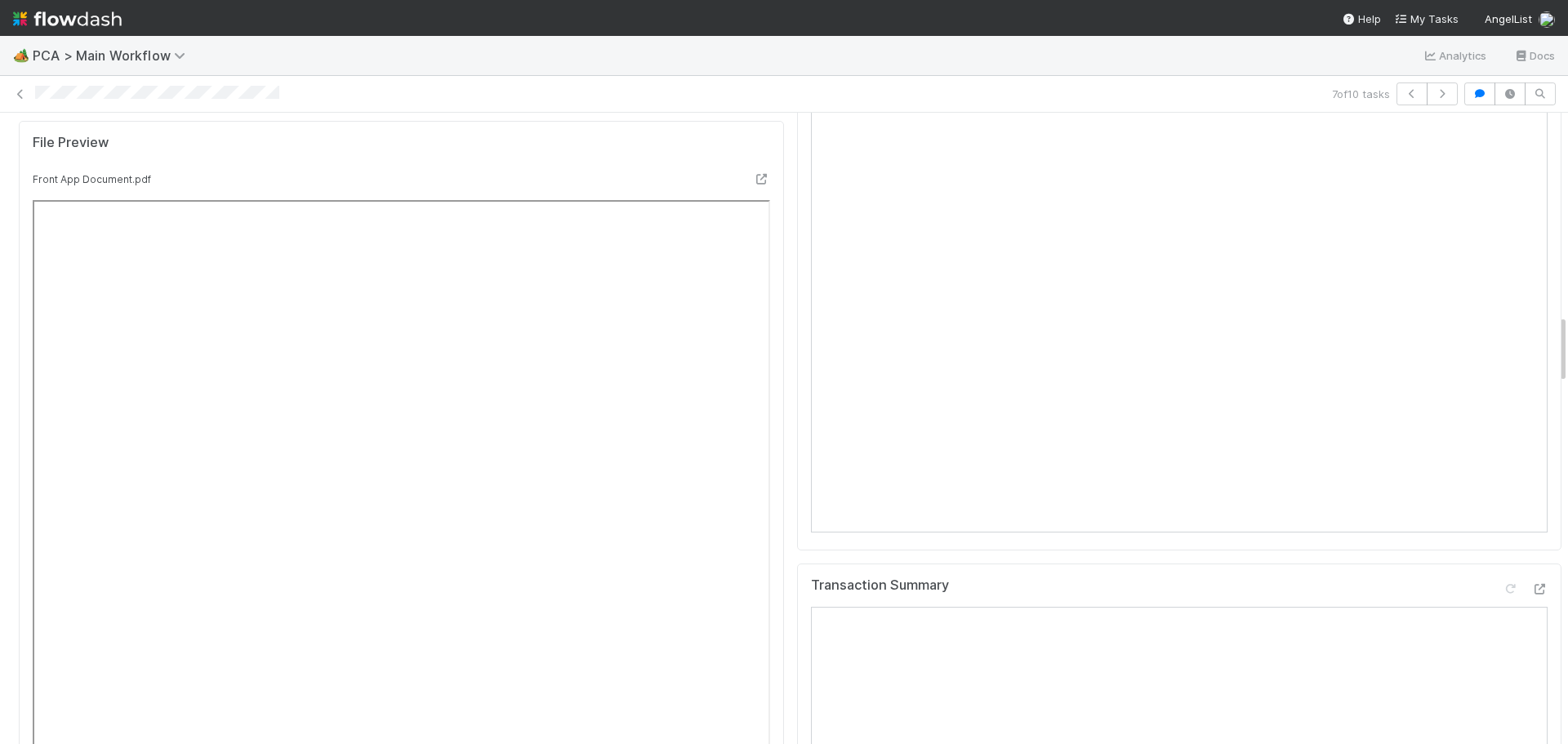
scroll to position [2042, 0]
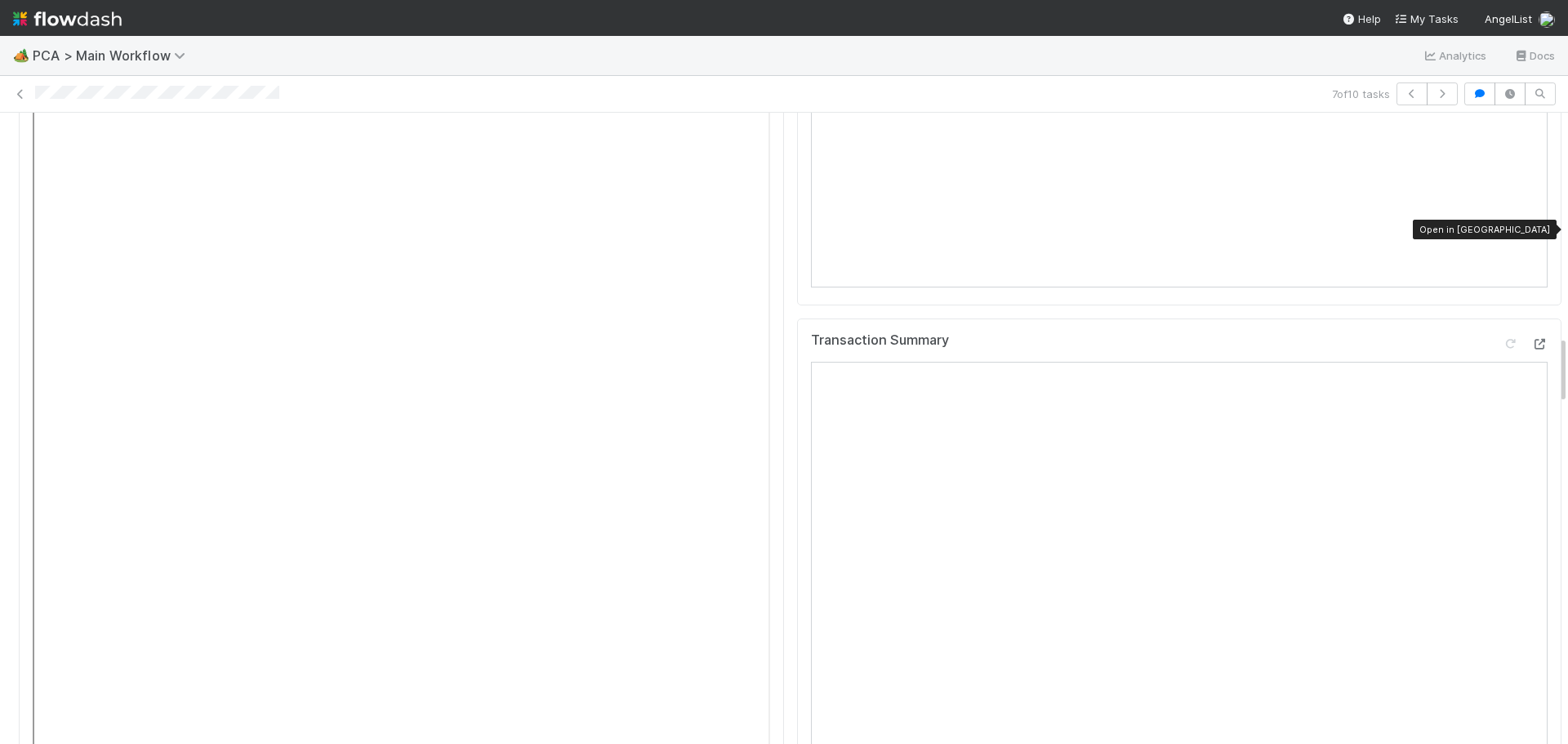
click at [1532, 339] on icon at bounding box center [1540, 345] width 17 height 11
click at [15, 93] on icon at bounding box center [20, 94] width 17 height 11
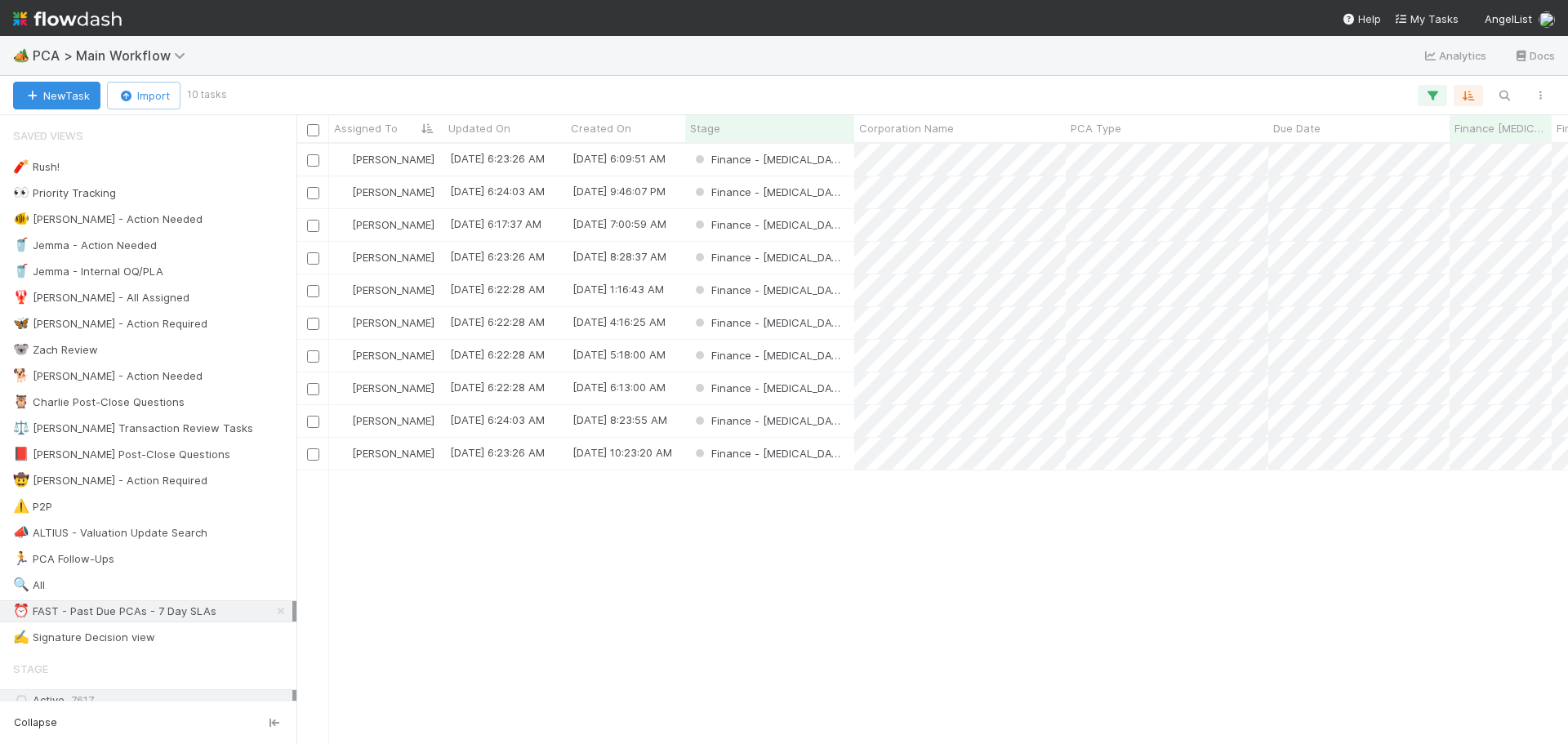
scroll to position [588, 1260]
click at [829, 400] on div "Finance - ICU" at bounding box center [770, 389] width 169 height 32
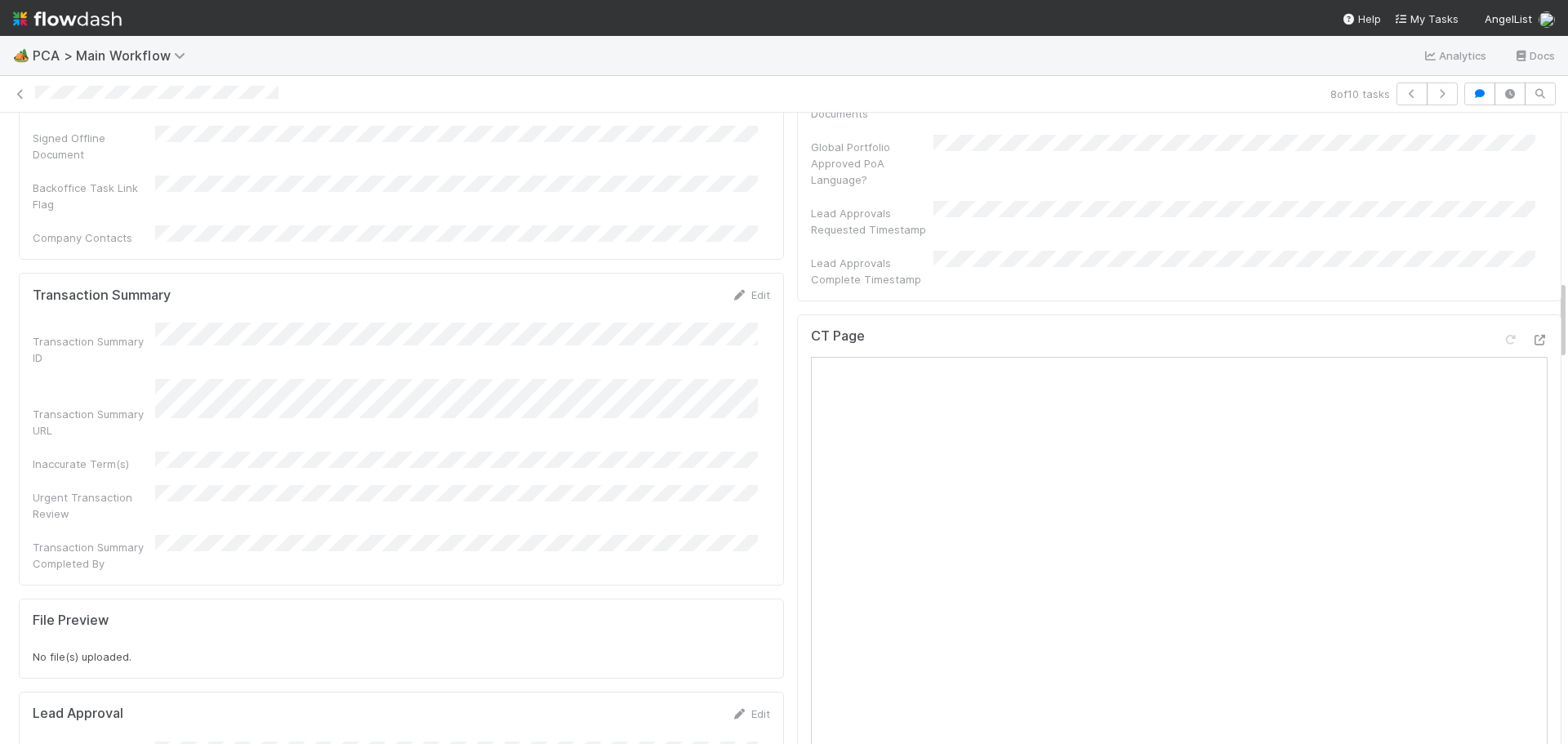
scroll to position [1307, 0]
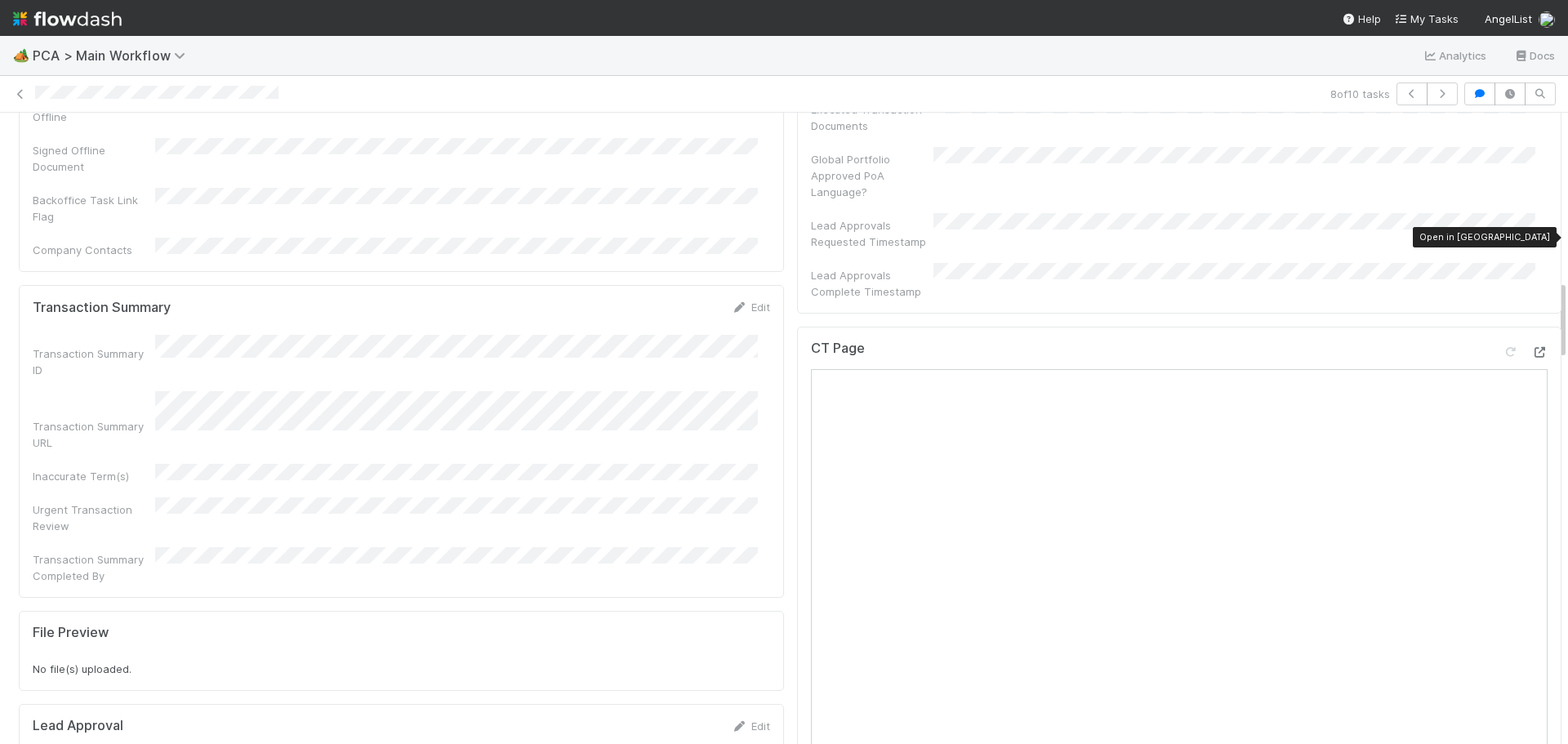
click at [1532, 347] on icon at bounding box center [1540, 353] width 17 height 11
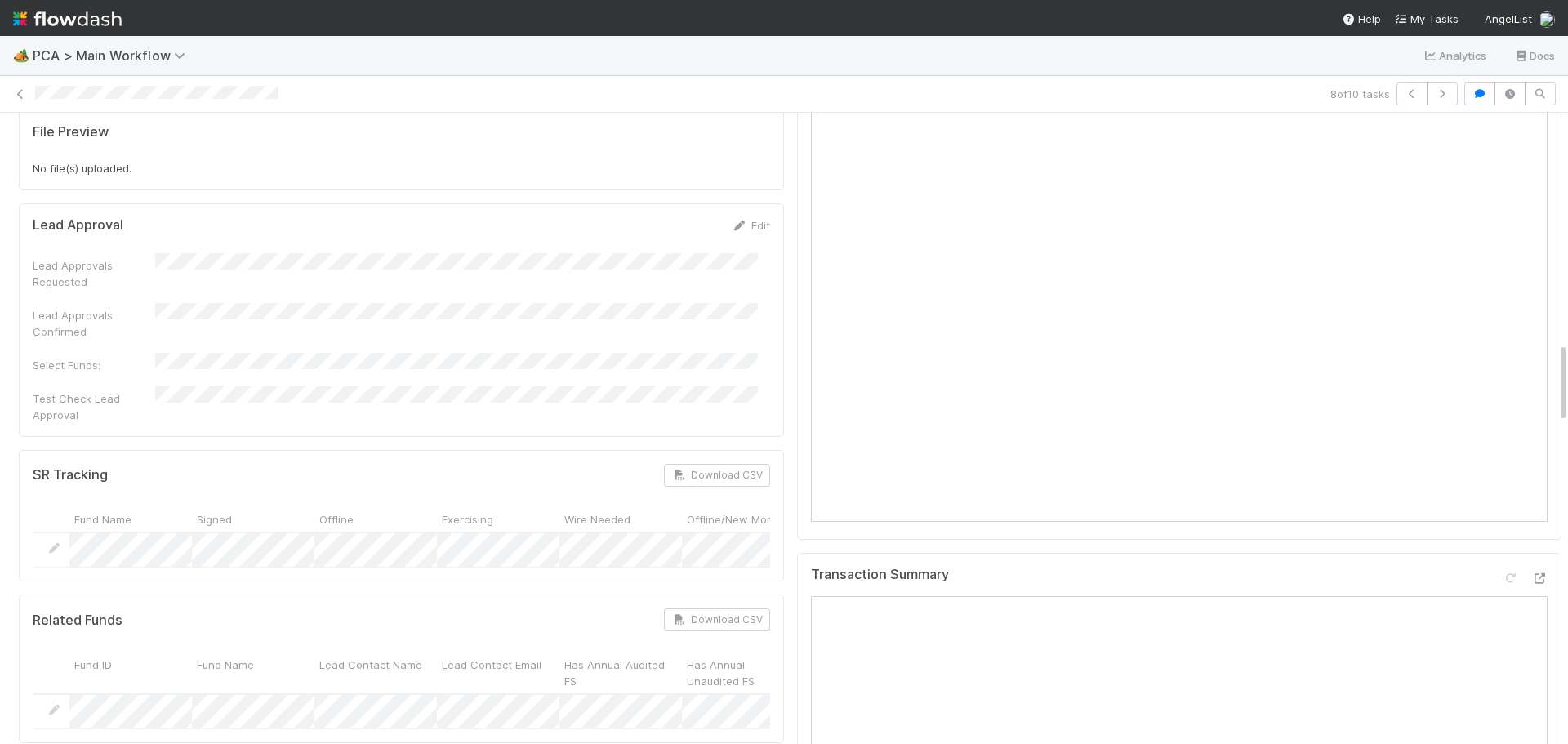
scroll to position [1797, 0]
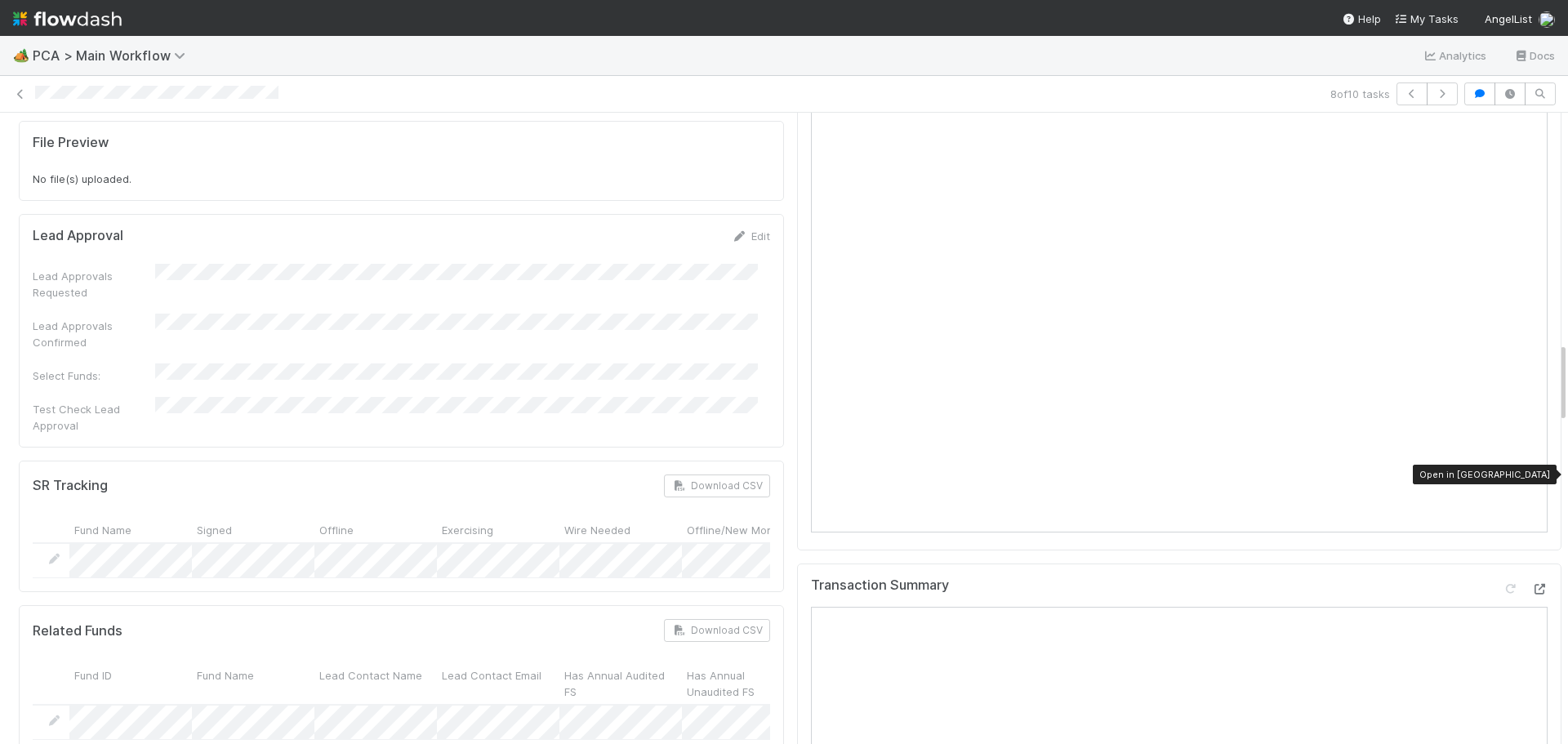
click at [1532, 584] on icon at bounding box center [1540, 590] width 17 height 11
click at [19, 93] on icon at bounding box center [20, 94] width 17 height 11
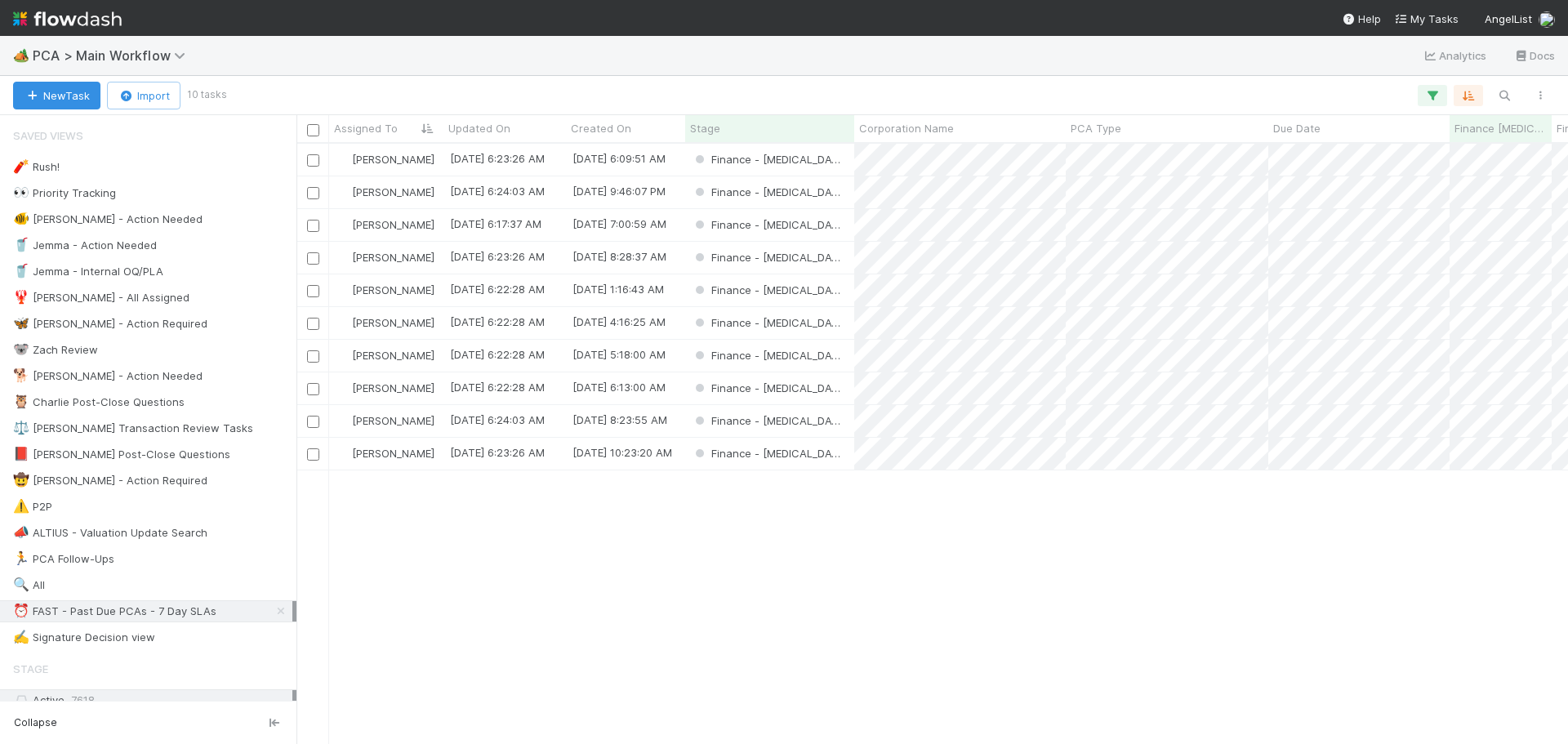
scroll to position [588, 1260]
click at [815, 422] on div "Finance - ICU" at bounding box center [770, 421] width 169 height 32
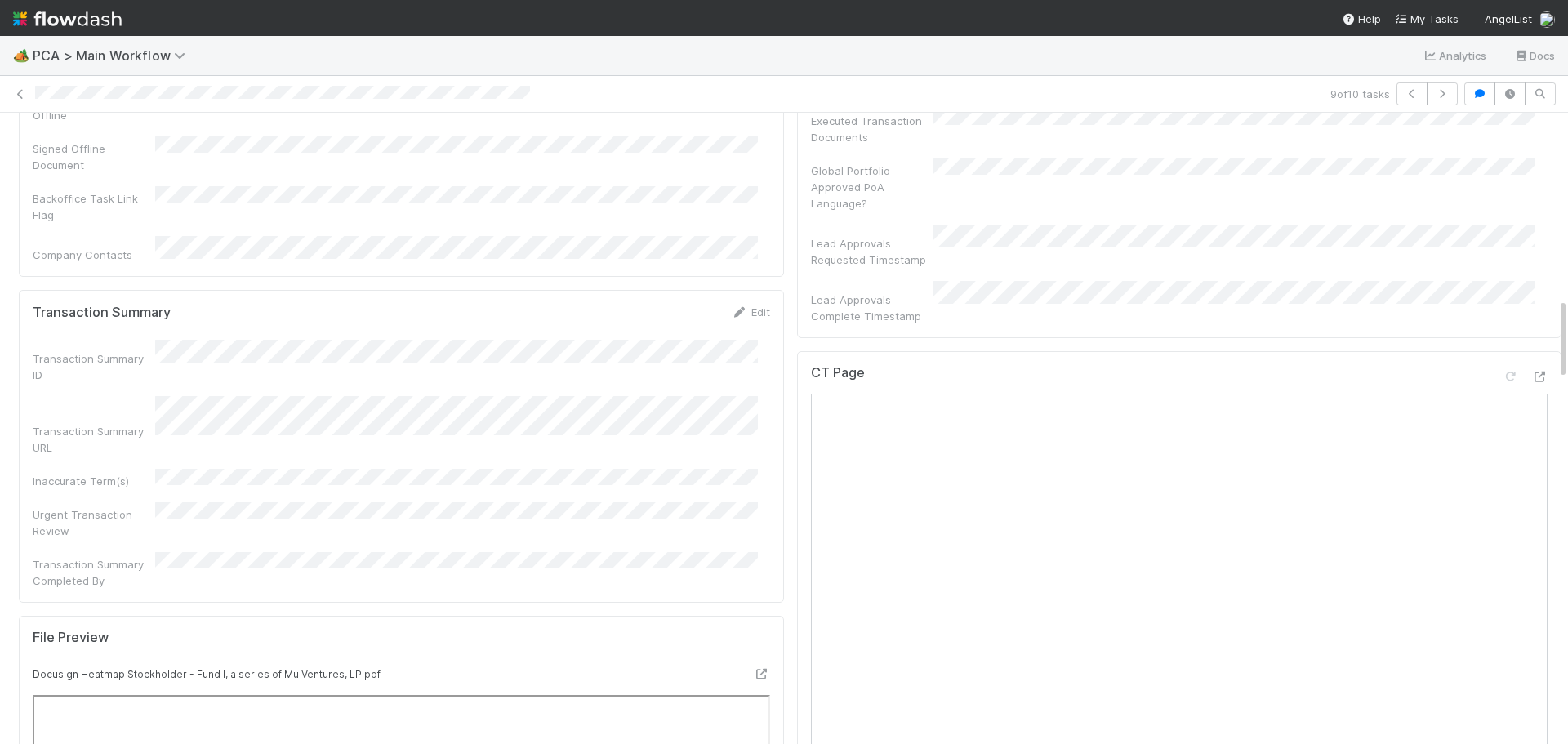
scroll to position [1307, 0]
click at [1532, 370] on div at bounding box center [1540, 378] width 17 height 17
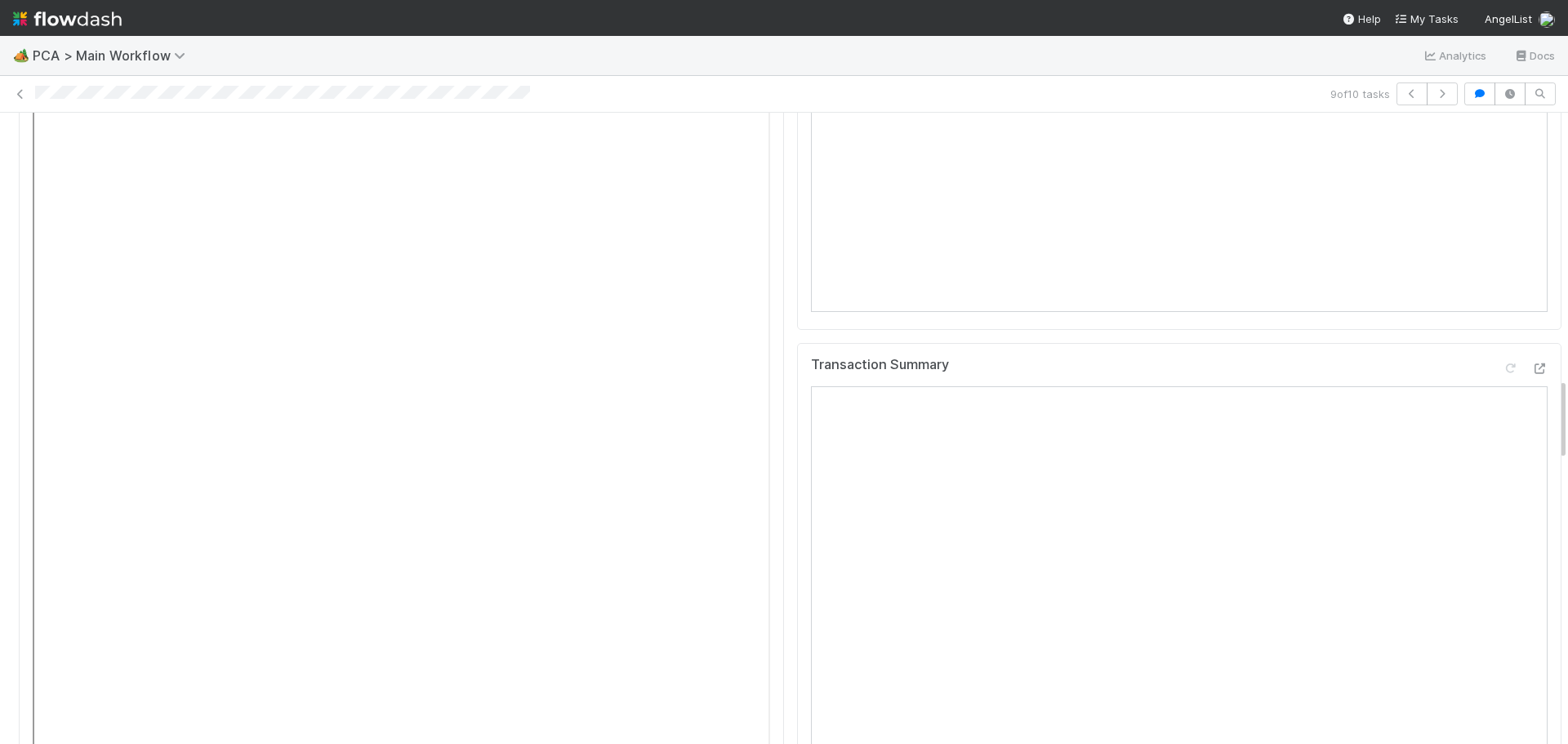
scroll to position [2042, 0]
click at [1532, 365] on icon at bounding box center [1540, 370] width 17 height 11
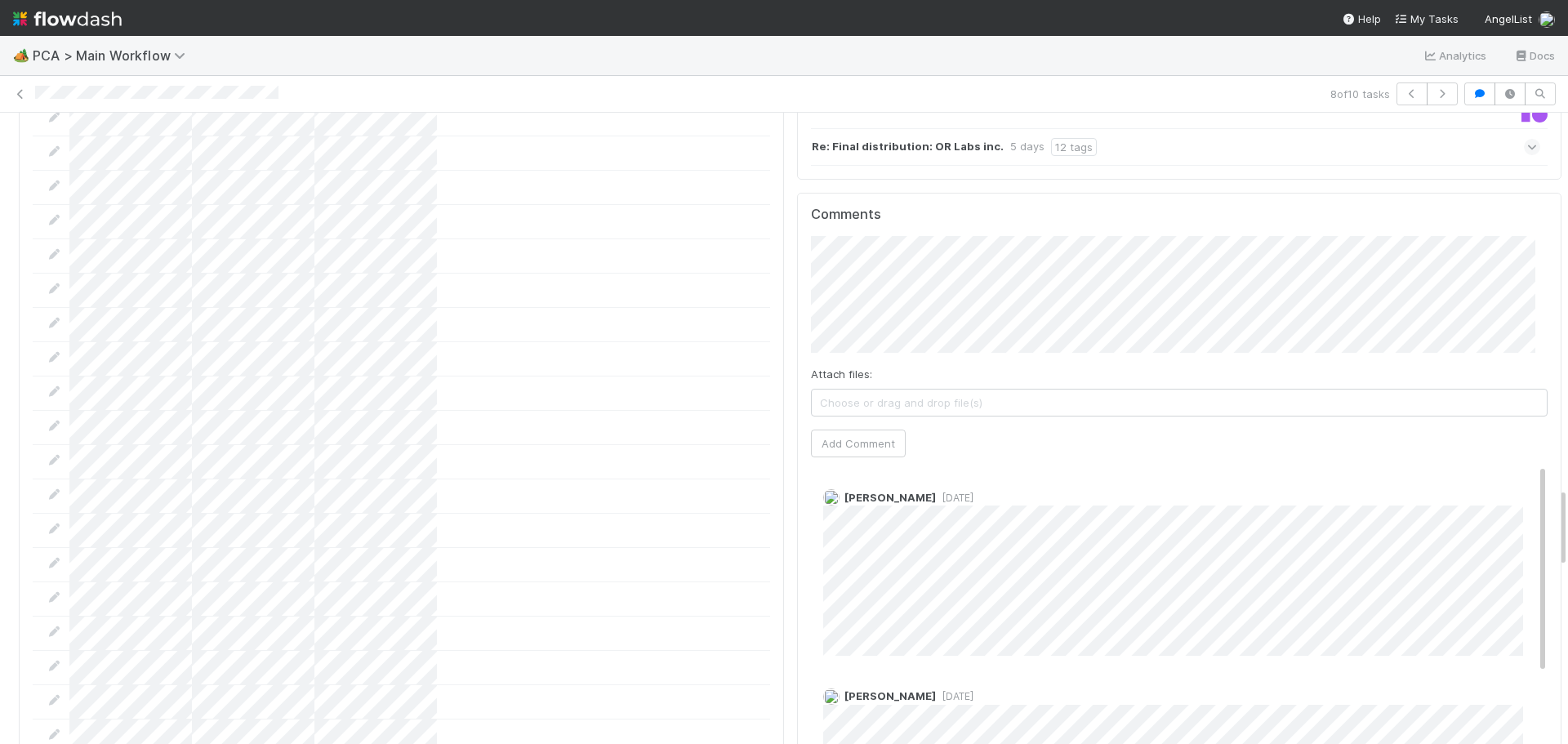
scroll to position [2778, 0]
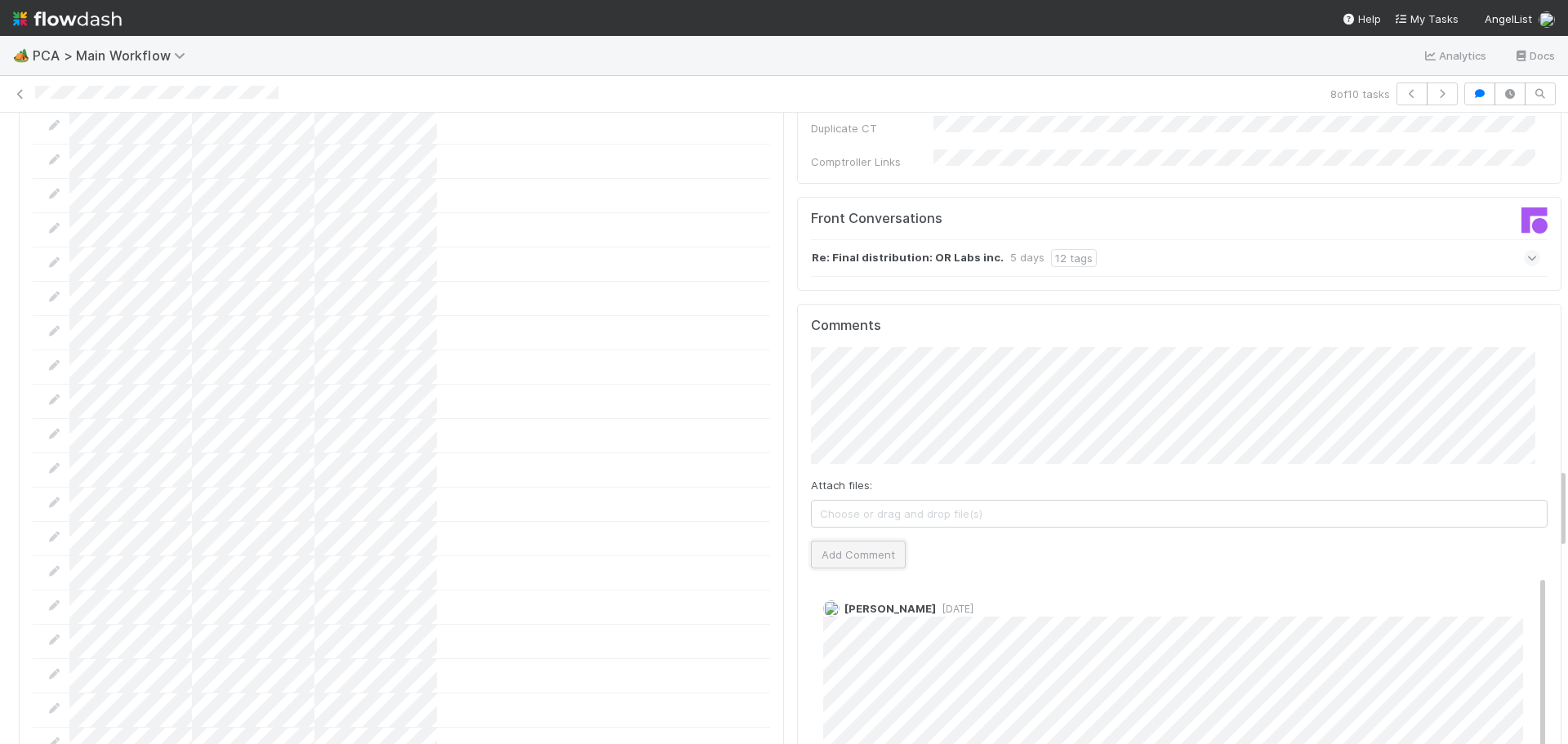
click at [843, 541] on button "Add Comment" at bounding box center [858, 555] width 95 height 28
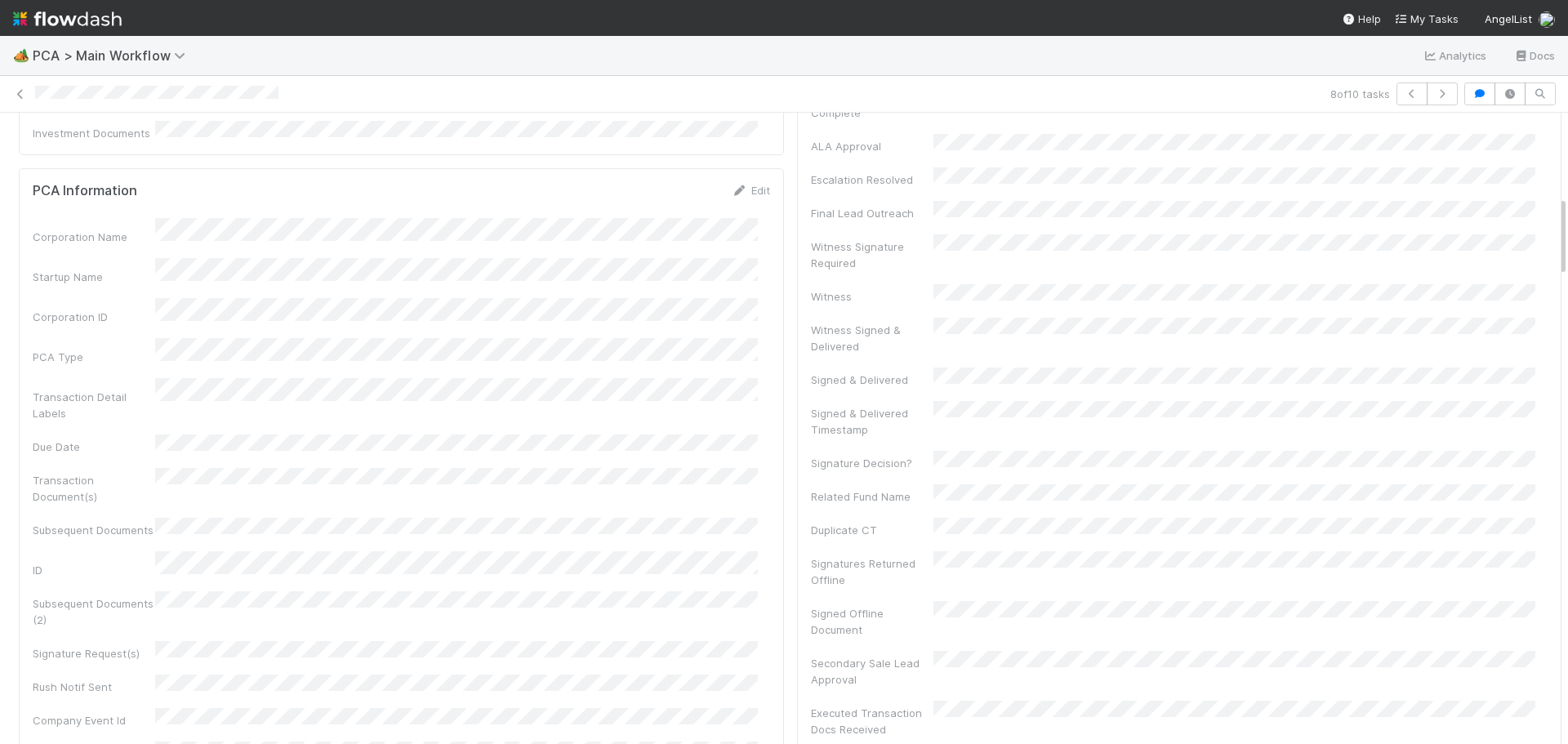
scroll to position [0, 0]
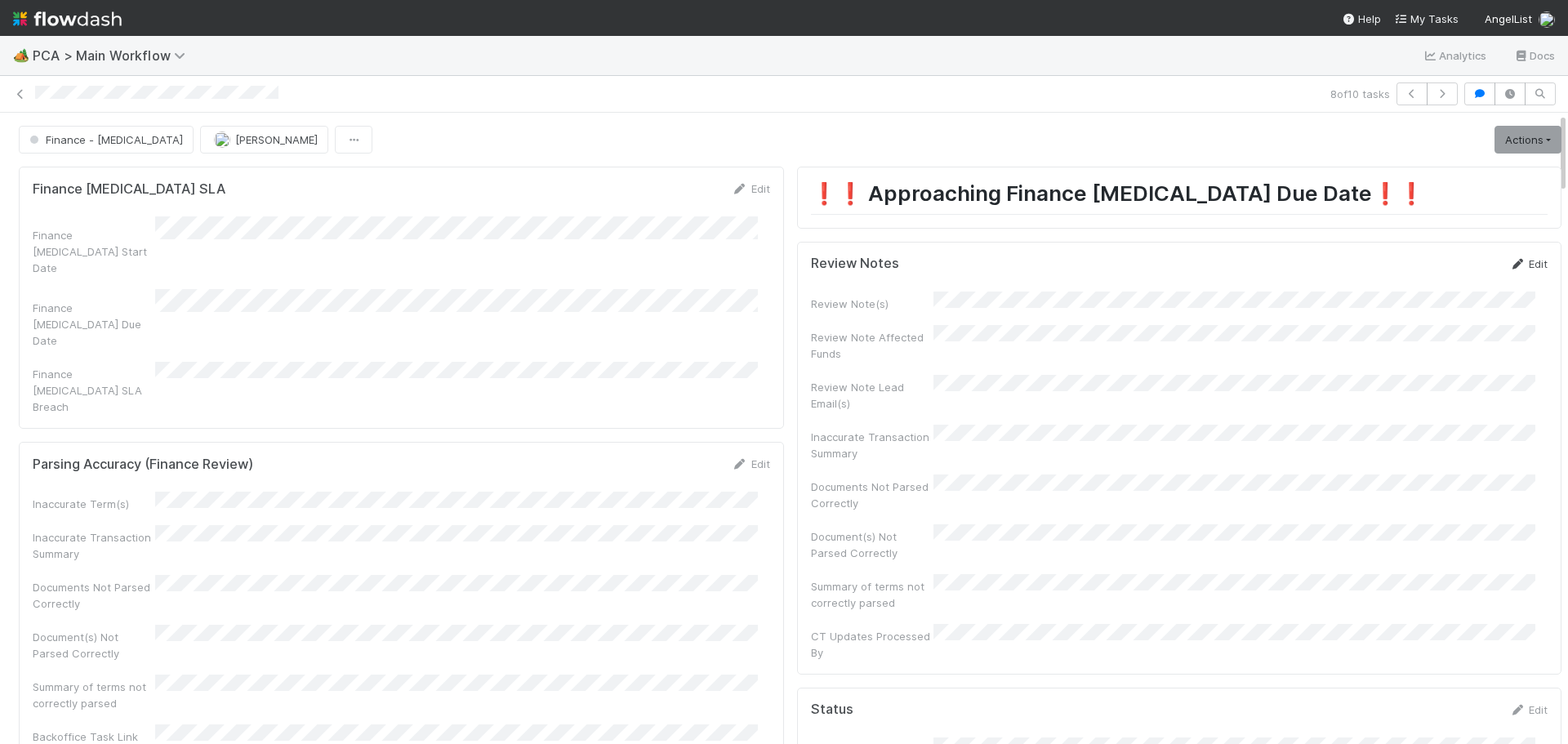
click at [1510, 269] on icon at bounding box center [1518, 264] width 17 height 11
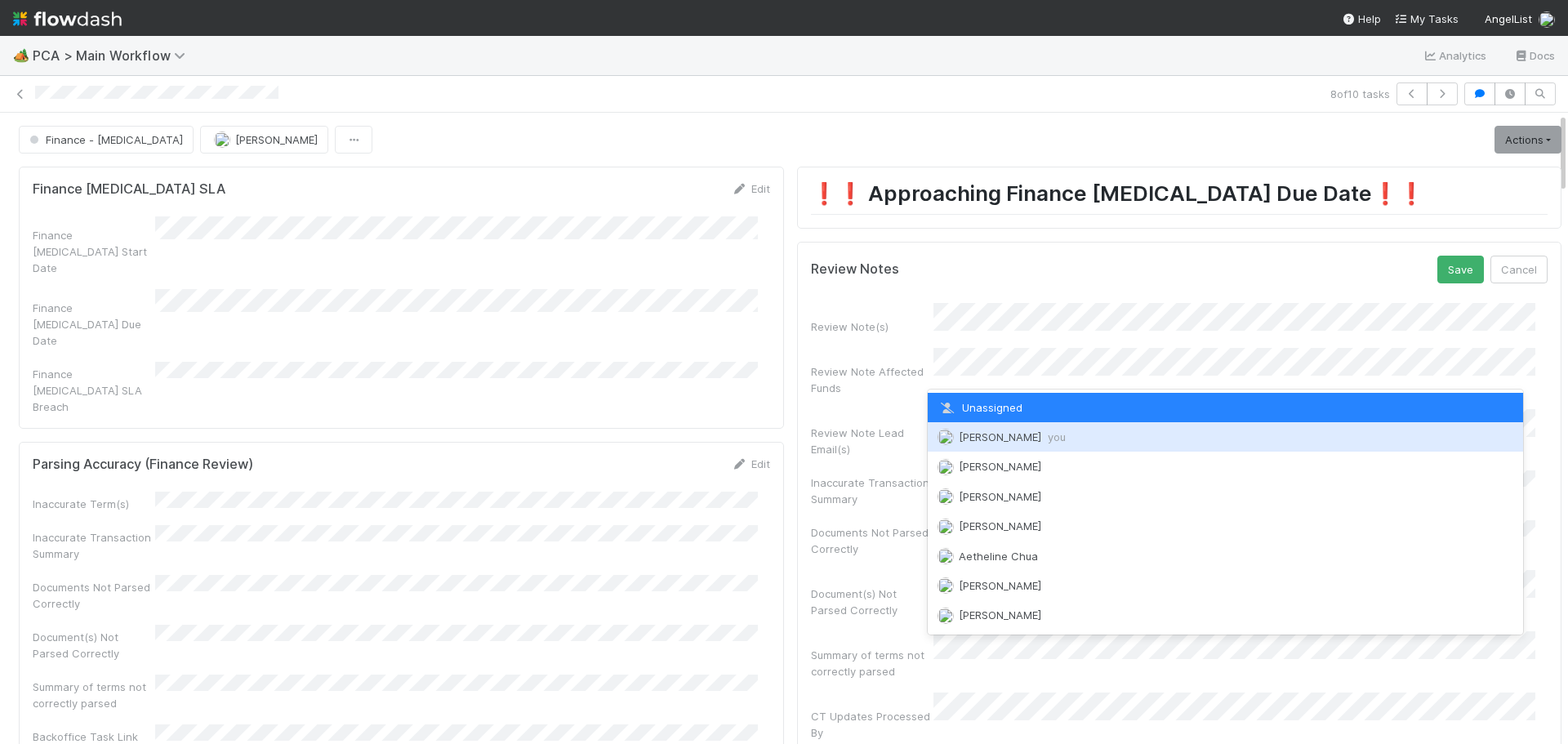
click at [965, 447] on div "Marenz Trajano you" at bounding box center [1226, 436] width 597 height 29
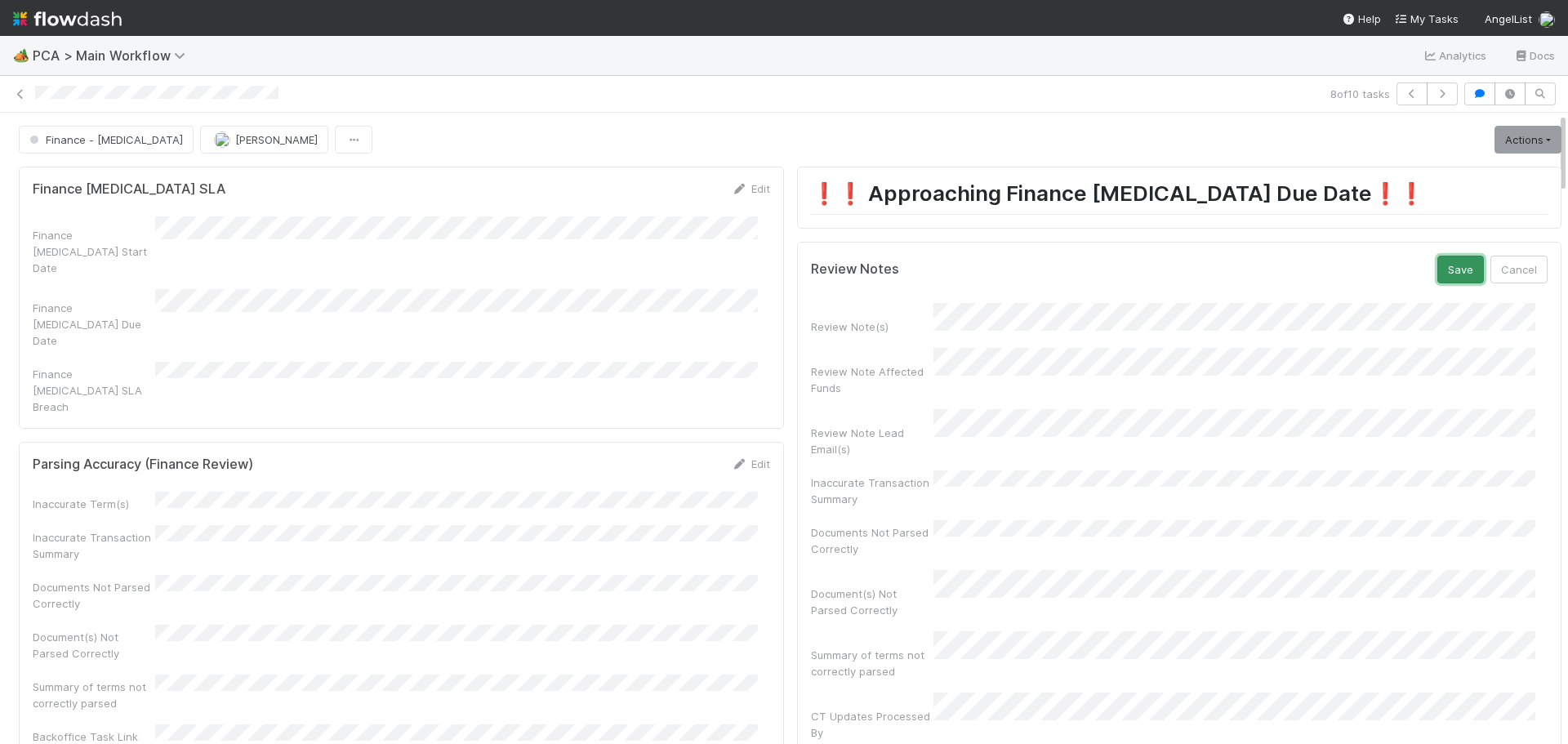
click at [1445, 268] on button "Save" at bounding box center [1460, 270] width 47 height 28
click at [1516, 143] on link "Actions" at bounding box center [1528, 140] width 67 height 28
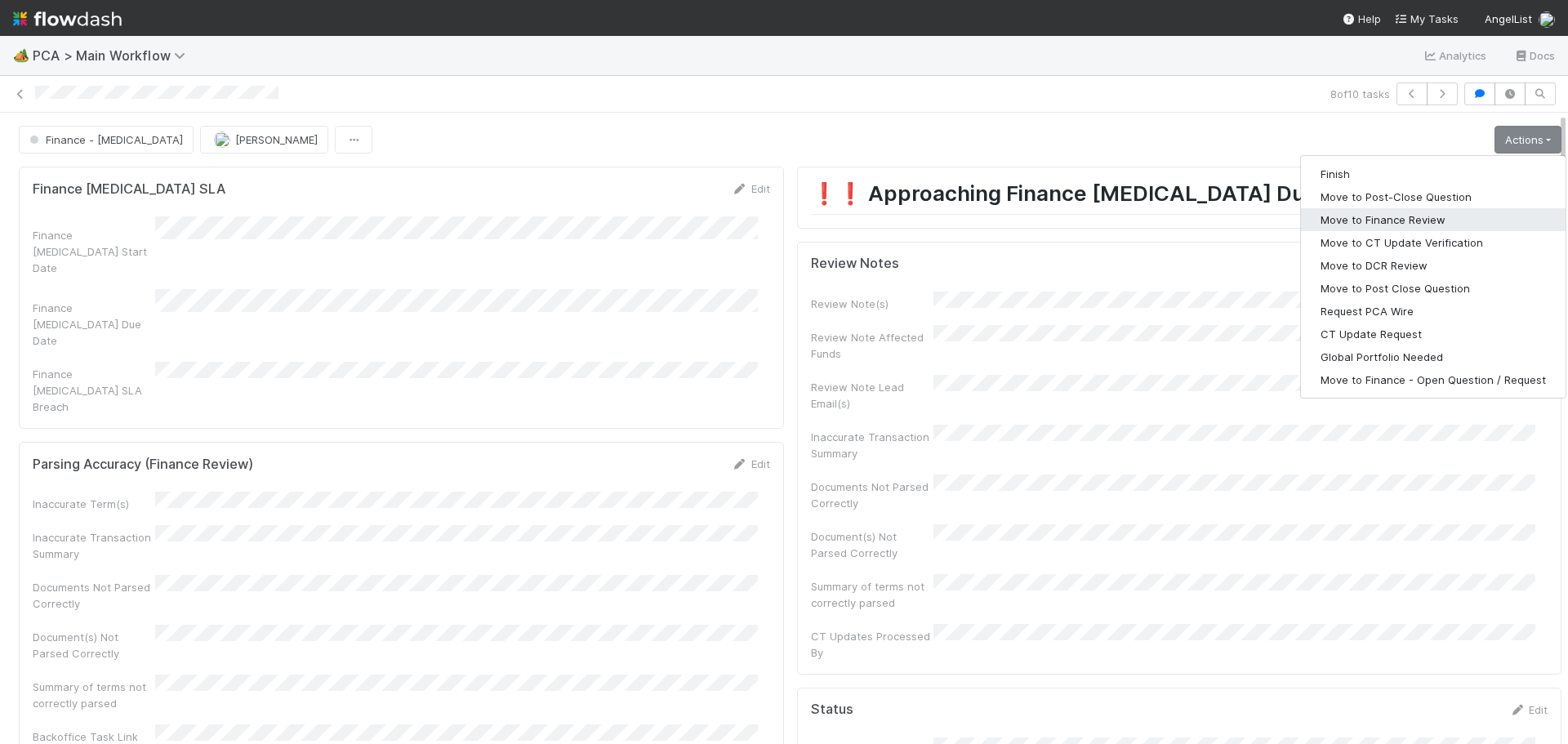
click at [1378, 227] on button "Move to Finance Review" at bounding box center [1433, 219] width 264 height 23
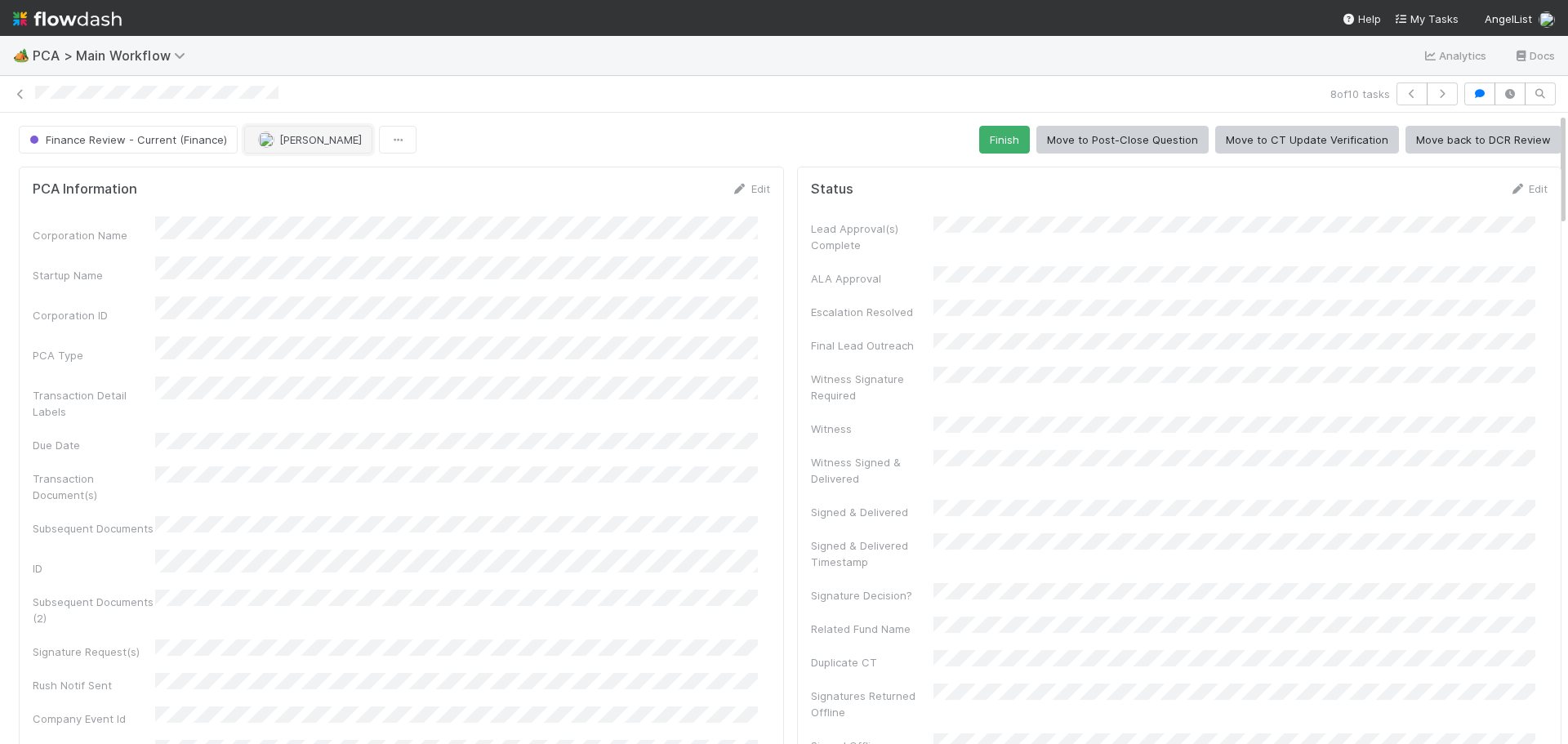
click at [286, 147] on button "[PERSON_NAME]" at bounding box center [308, 140] width 129 height 28
click at [346, 184] on div "Ronalie Nova" at bounding box center [348, 180] width 230 height 29
click at [18, 89] on icon at bounding box center [20, 94] width 17 height 11
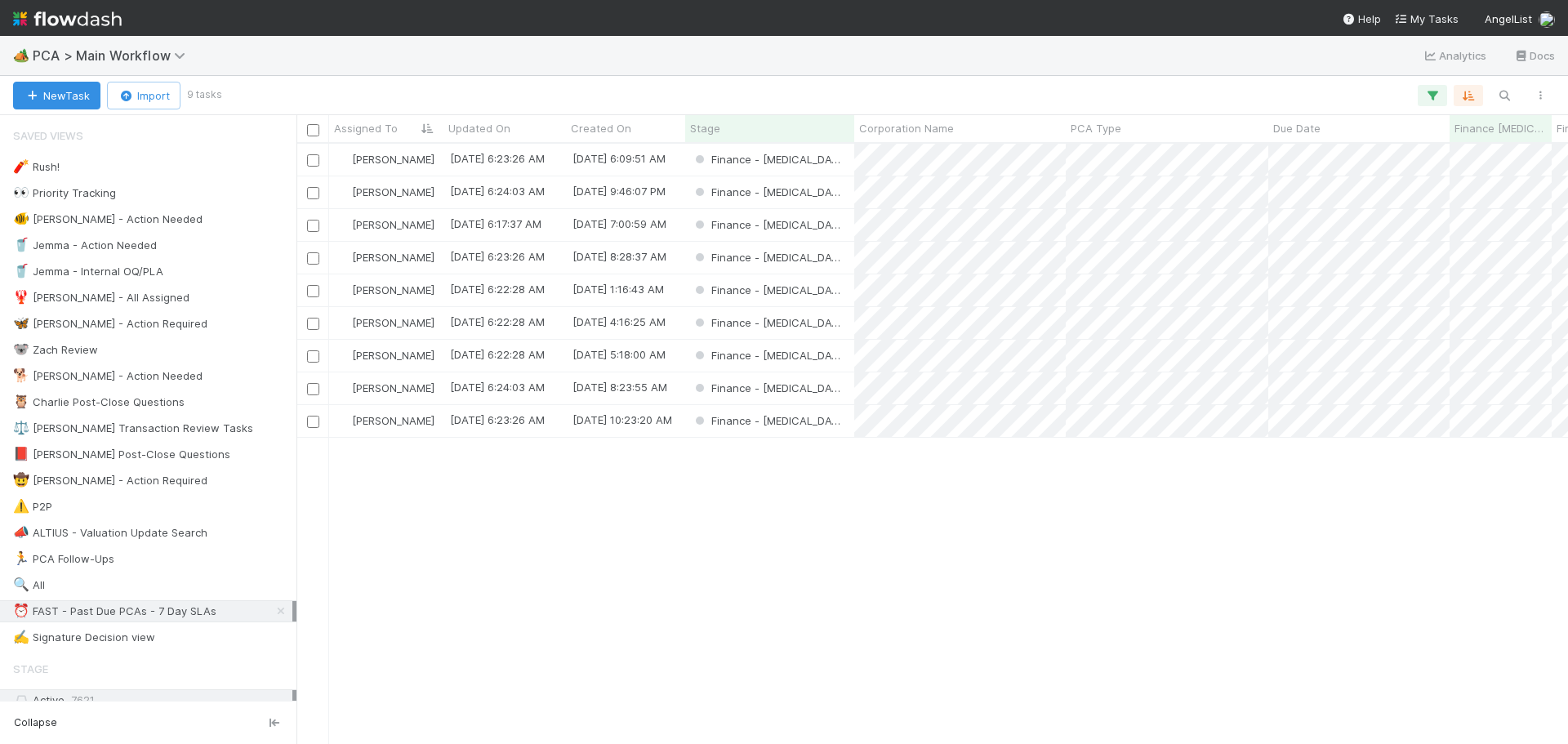
scroll to position [588, 1260]
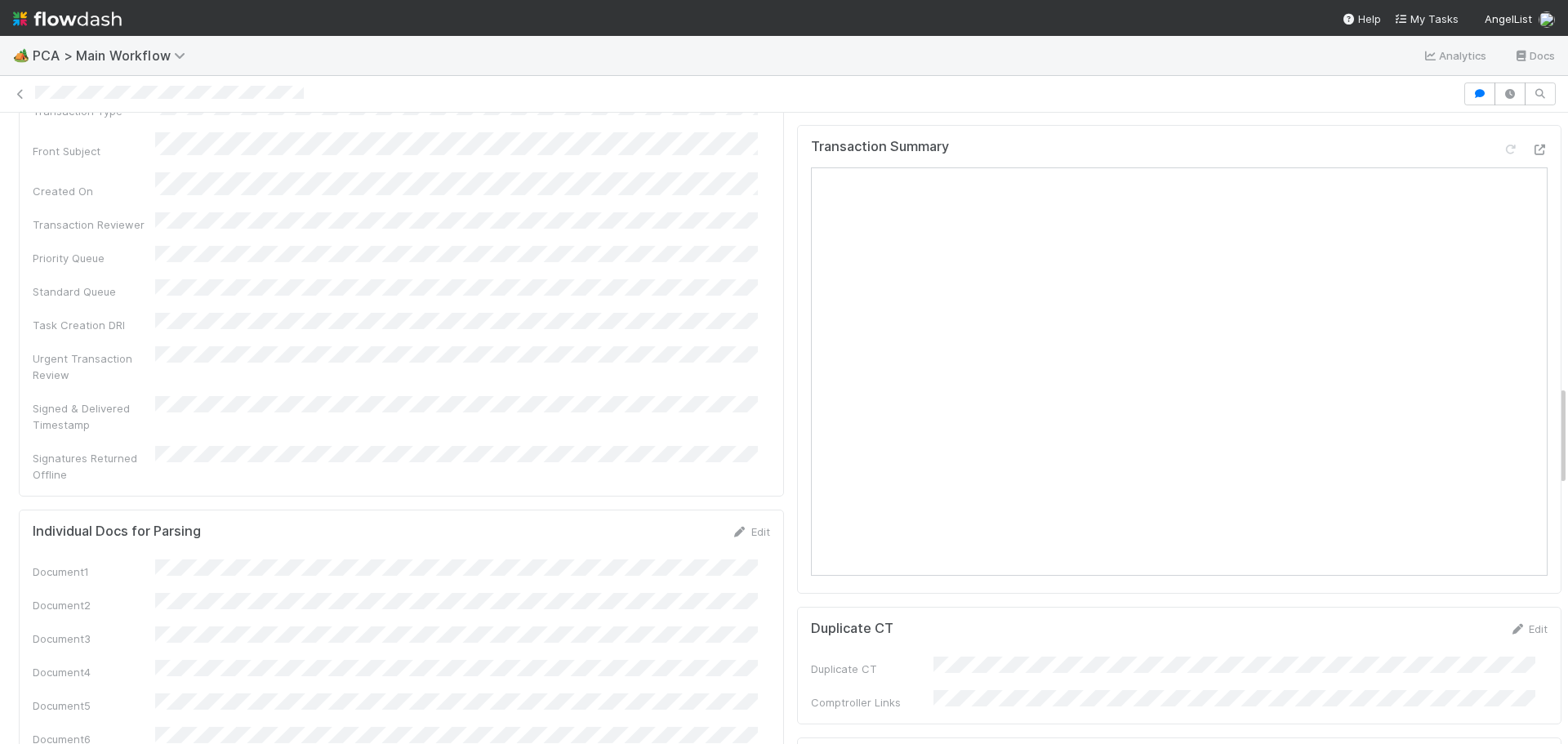
scroll to position [1470, 0]
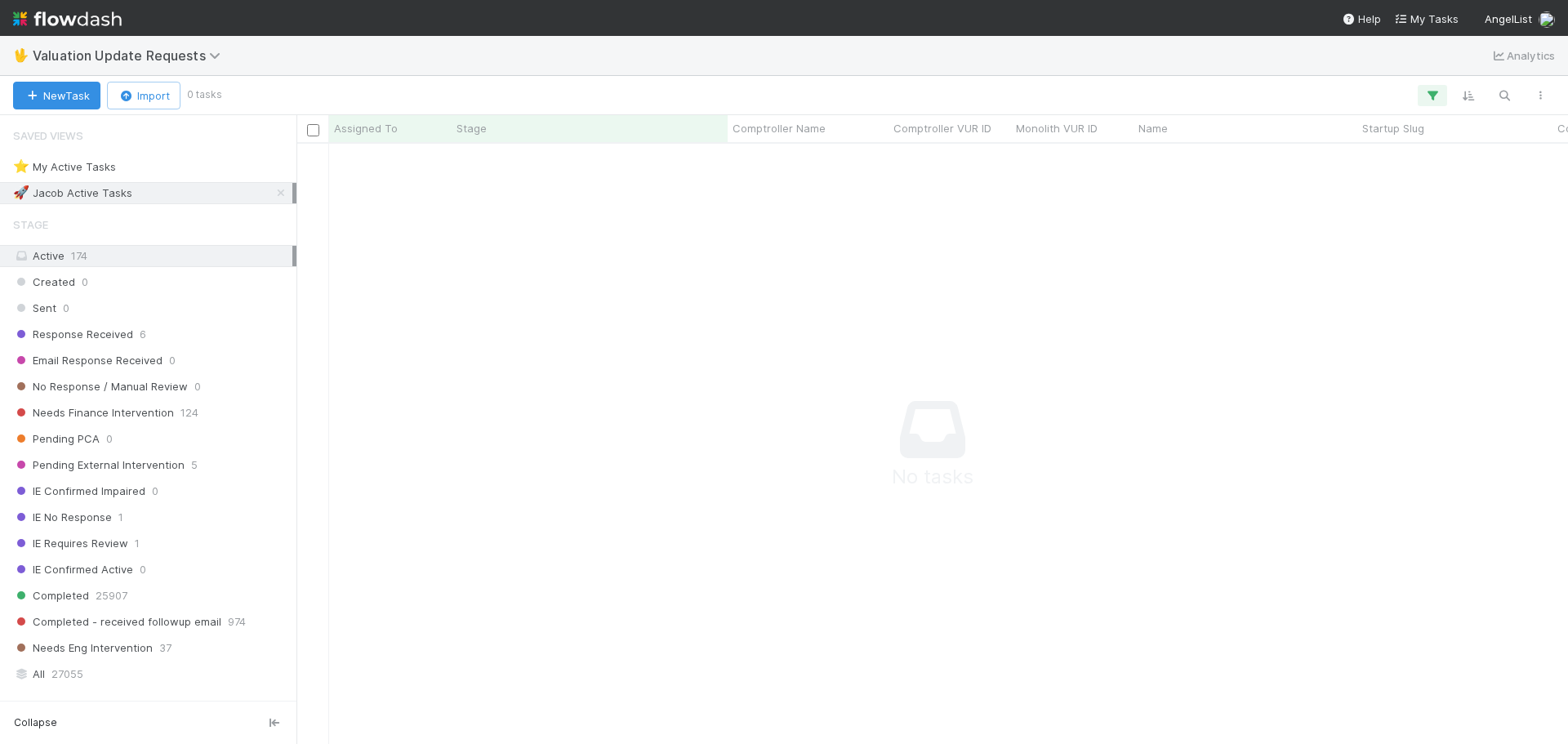
scroll to position [576, 1260]
click at [273, 196] on icon at bounding box center [281, 193] width 17 height 11
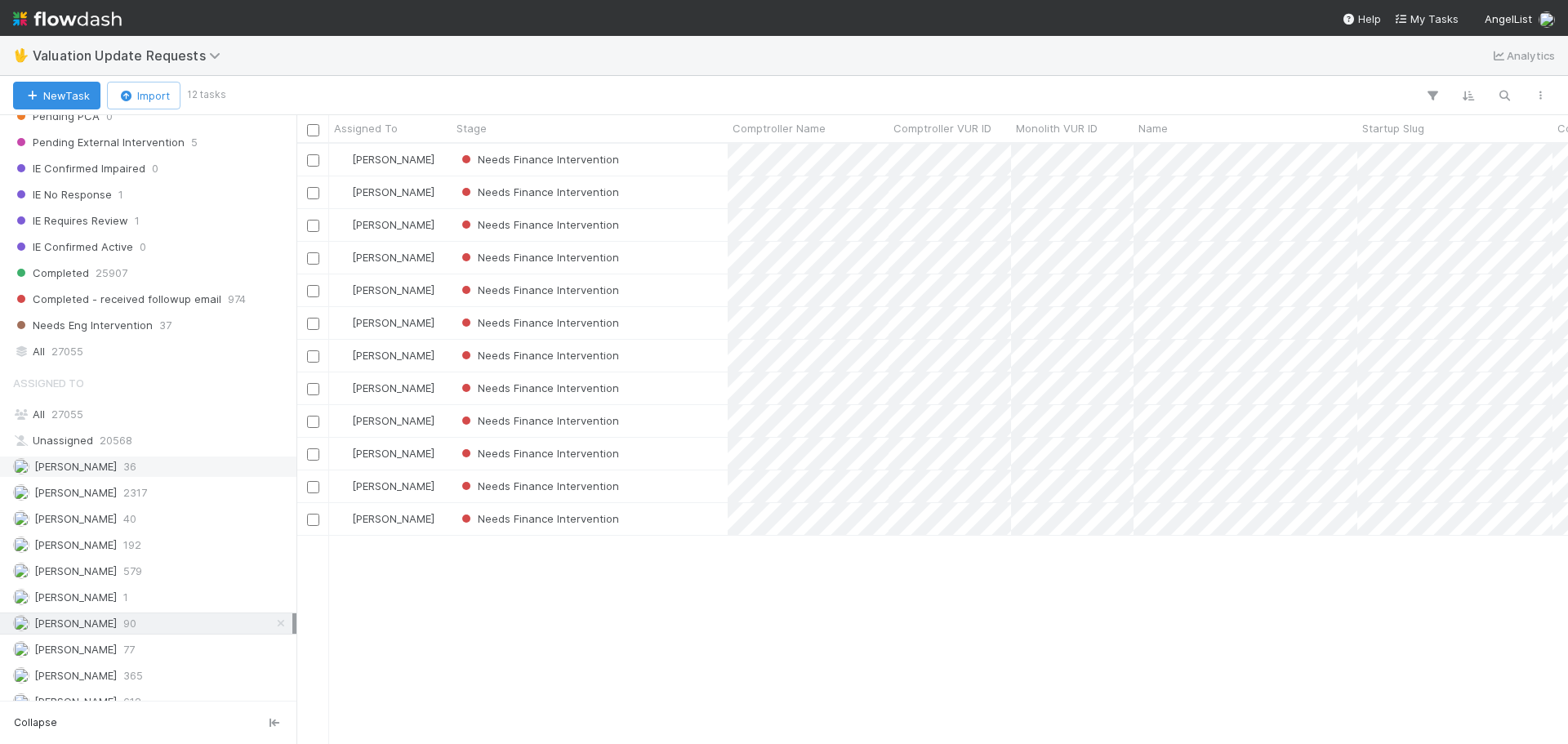
scroll to position [391, 0]
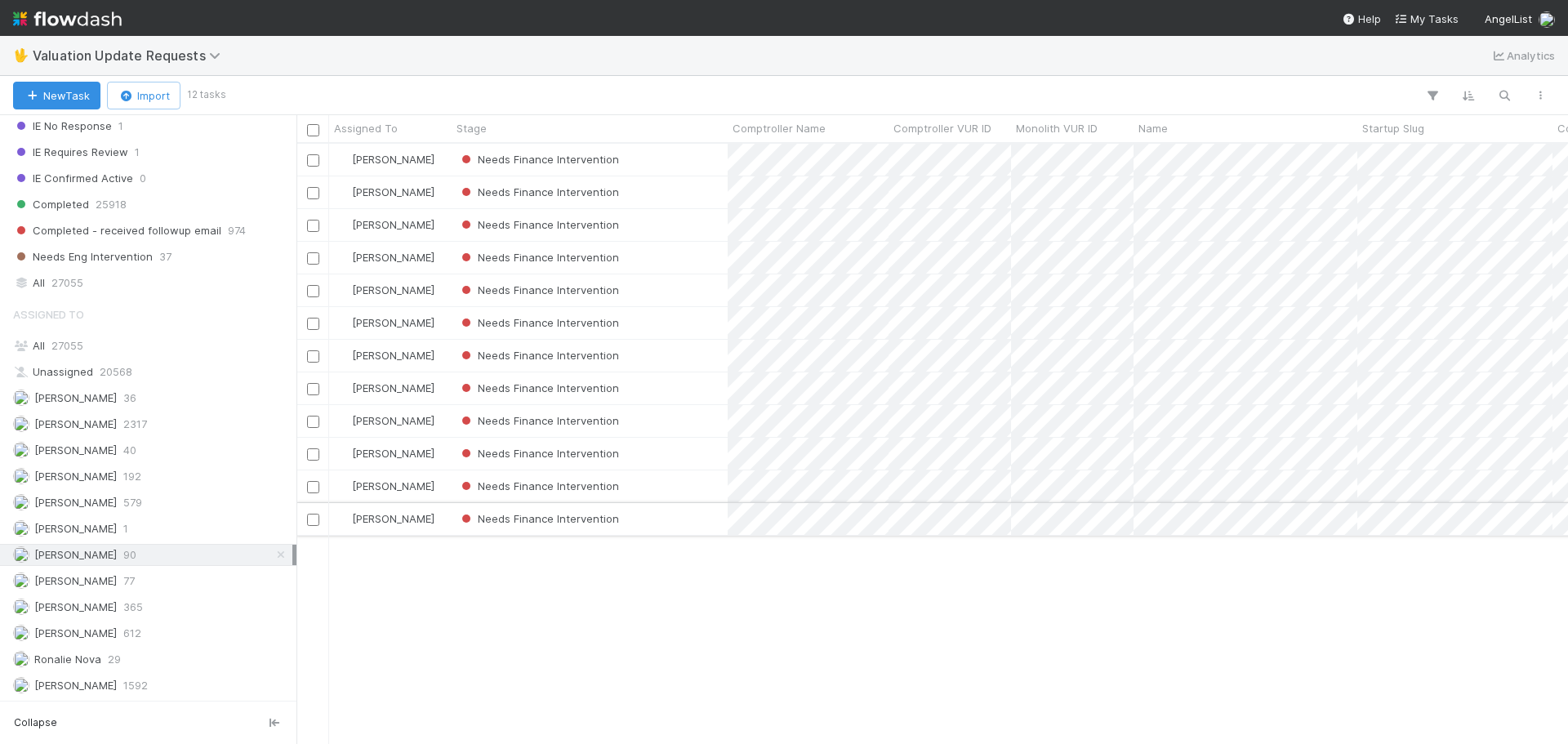
click at [702, 519] on div "Needs Finance Intervention" at bounding box center [590, 519] width 276 height 32
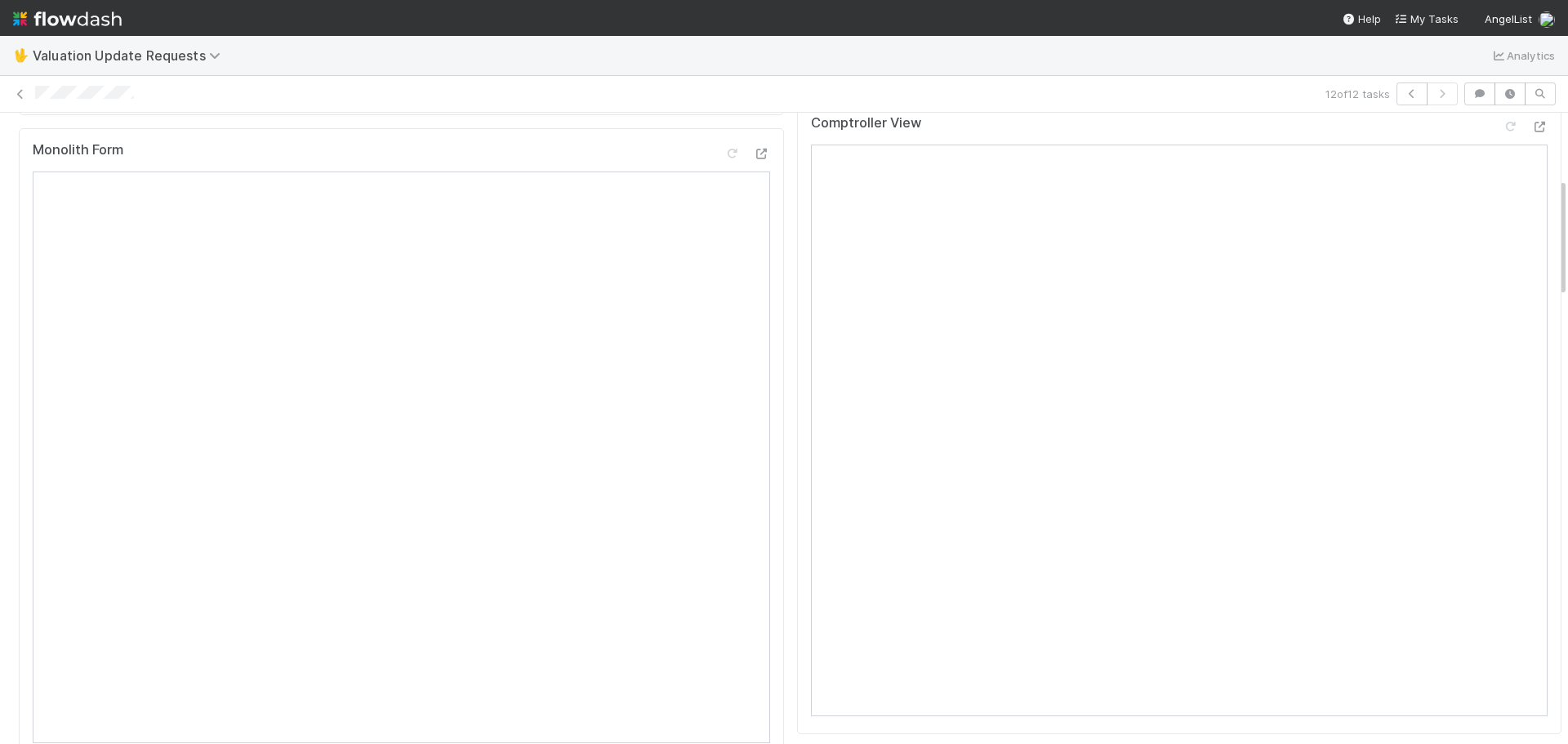
scroll to position [327, 0]
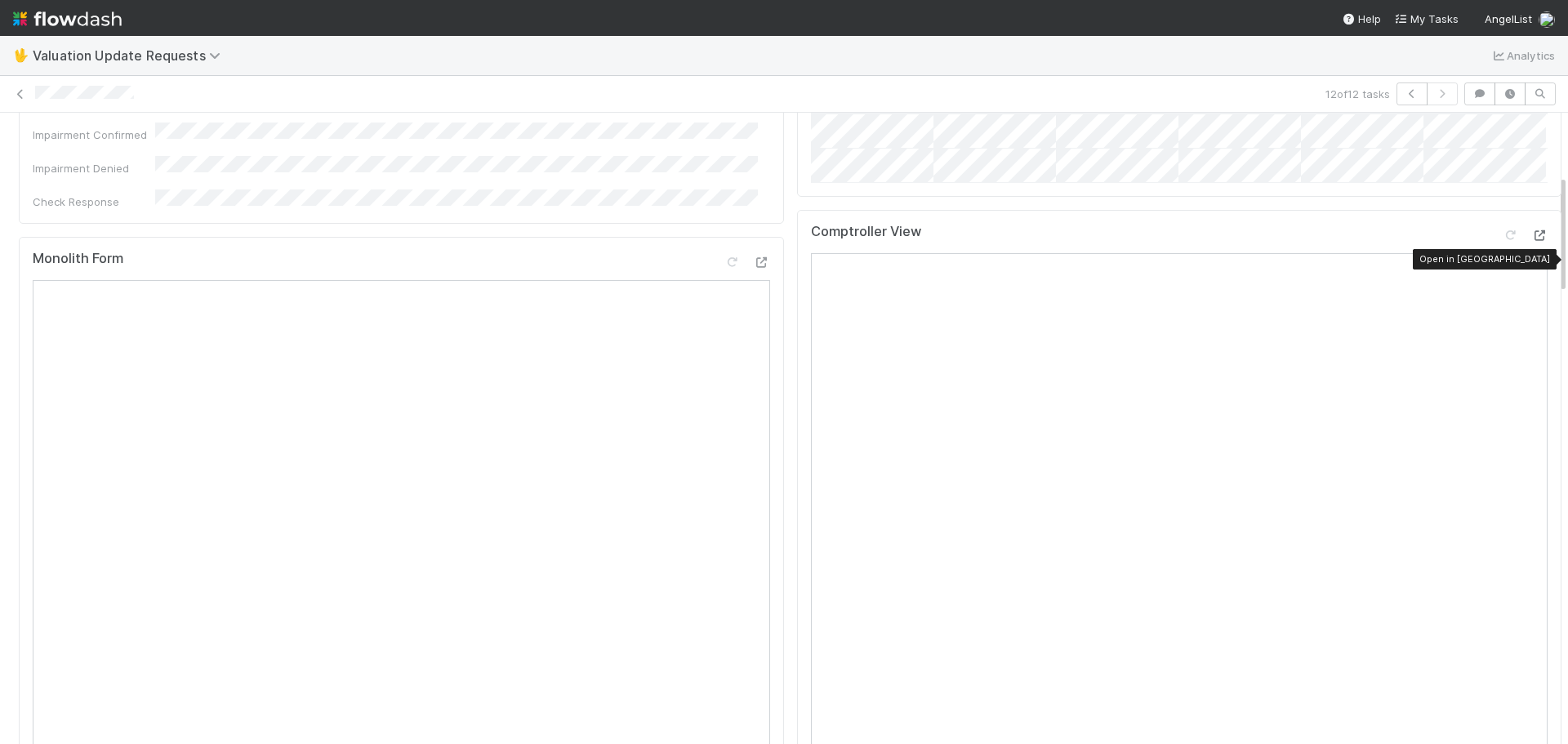
click at [1532, 241] on icon at bounding box center [1540, 235] width 17 height 11
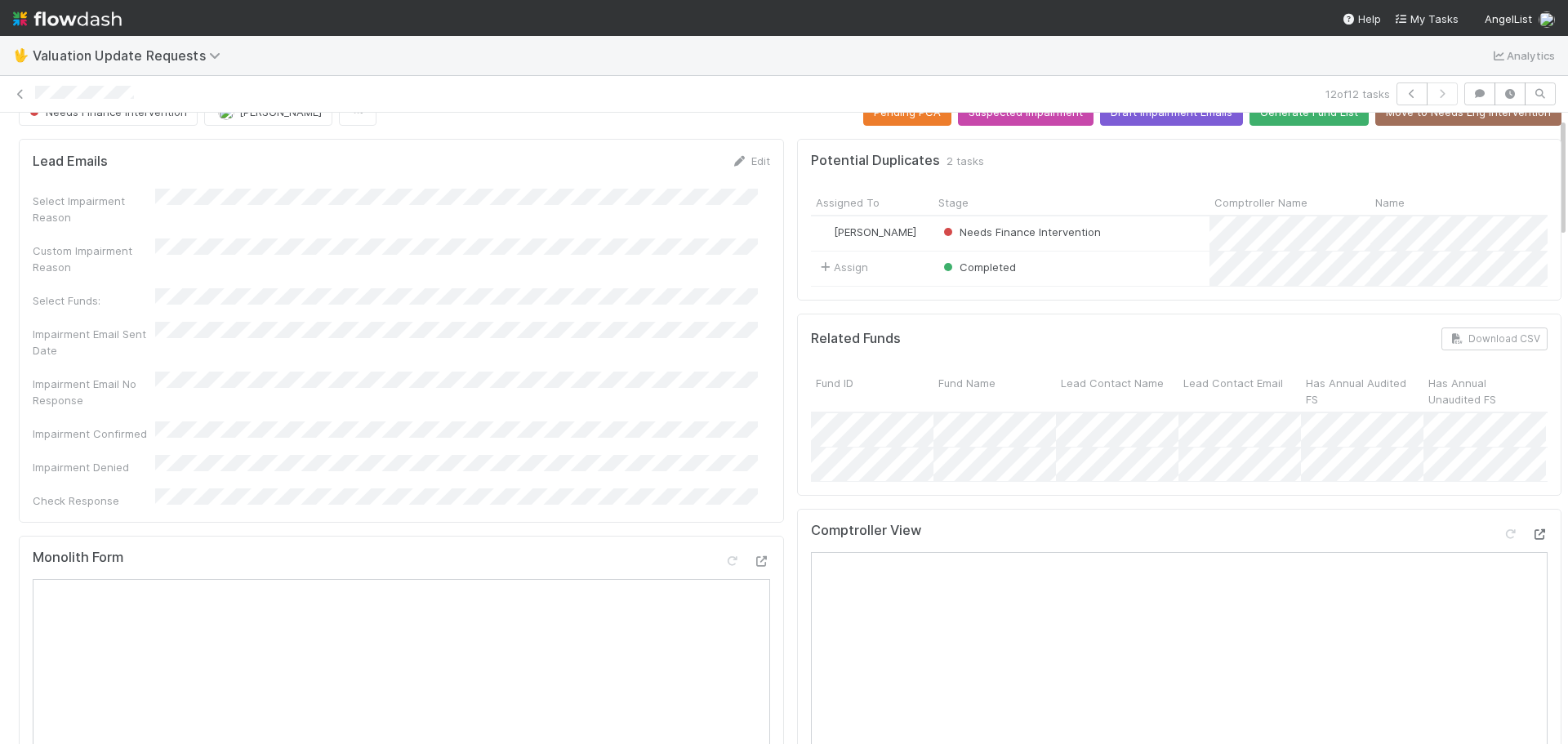
scroll to position [0, 0]
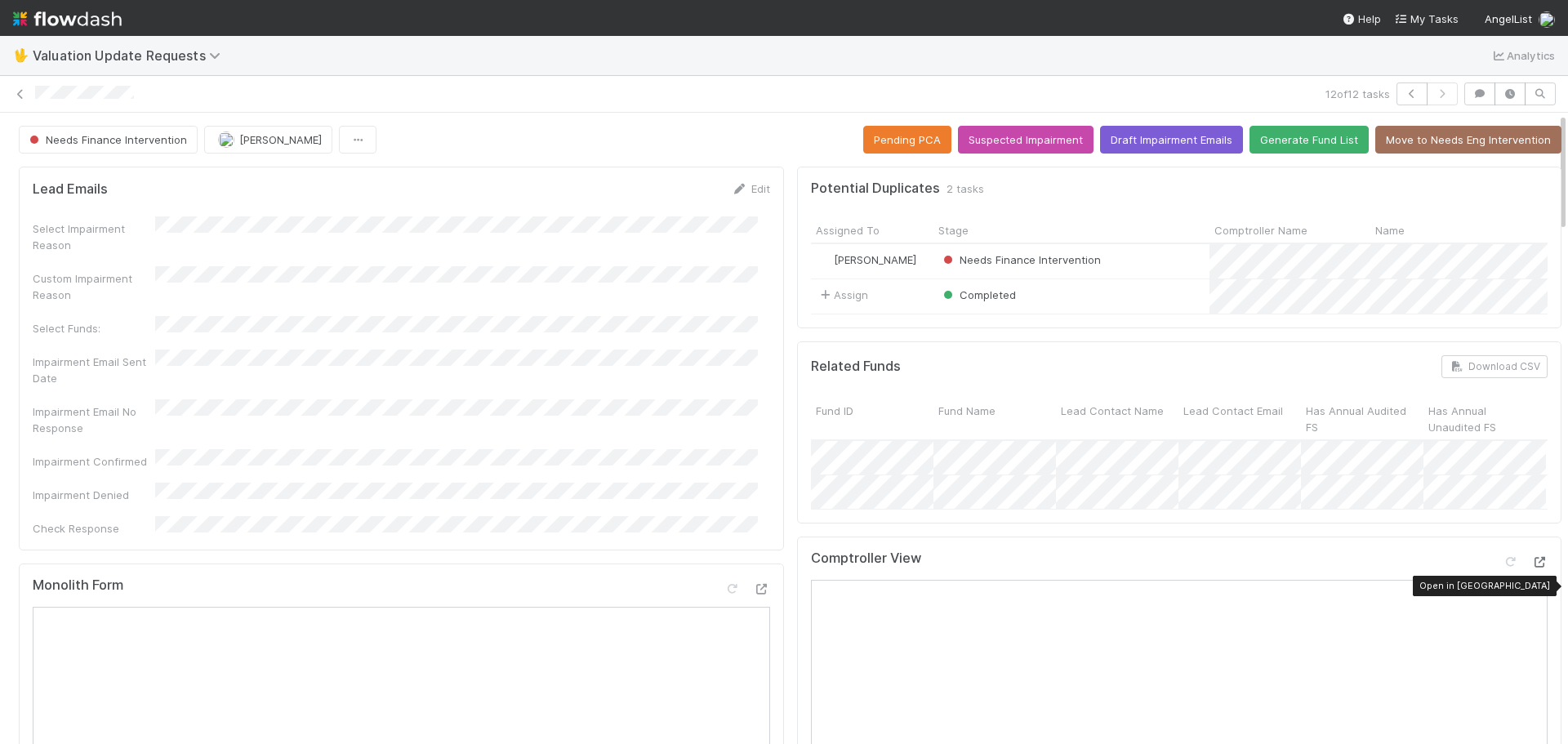
click at [1532, 570] on div at bounding box center [1540, 562] width 17 height 17
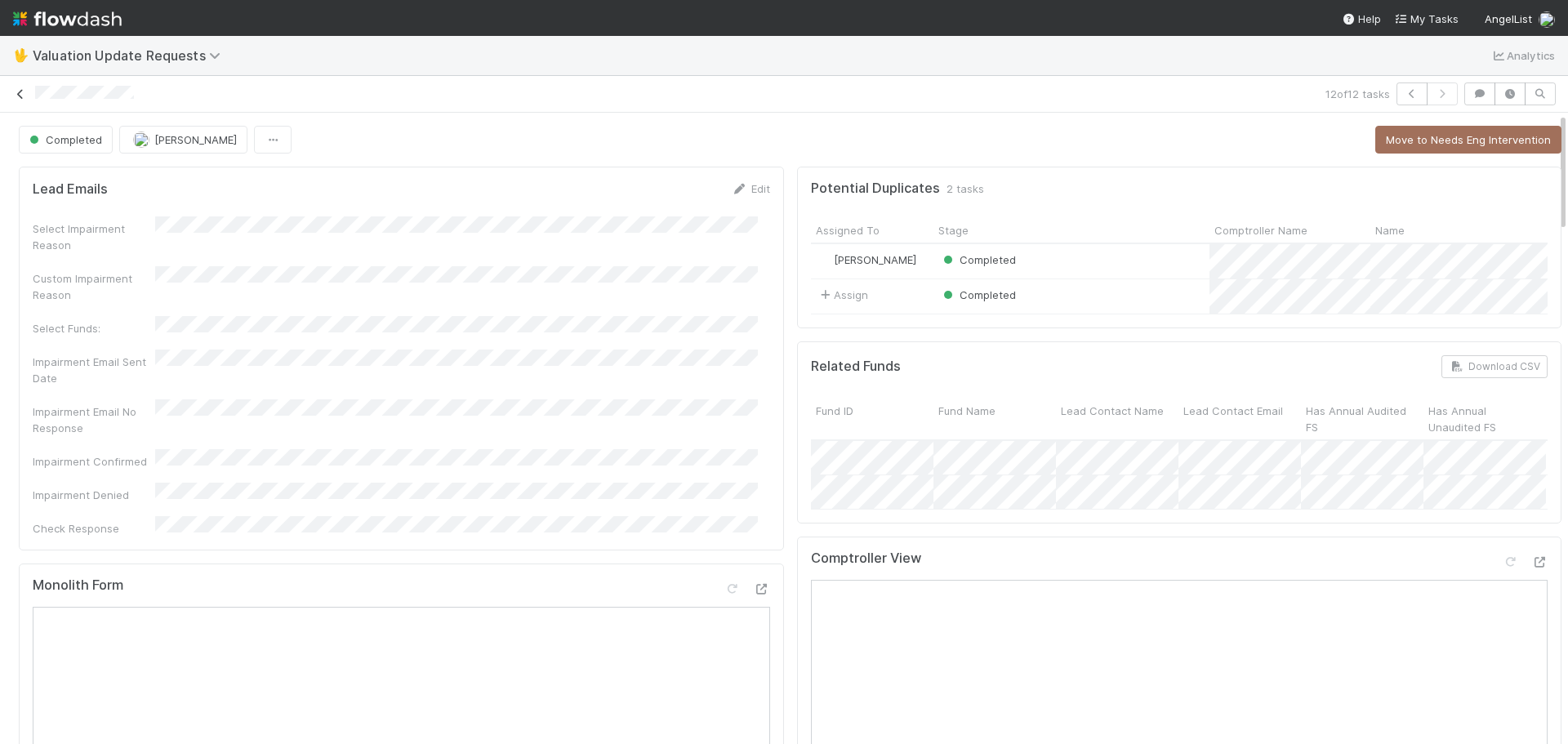
click at [20, 92] on icon at bounding box center [20, 94] width 17 height 11
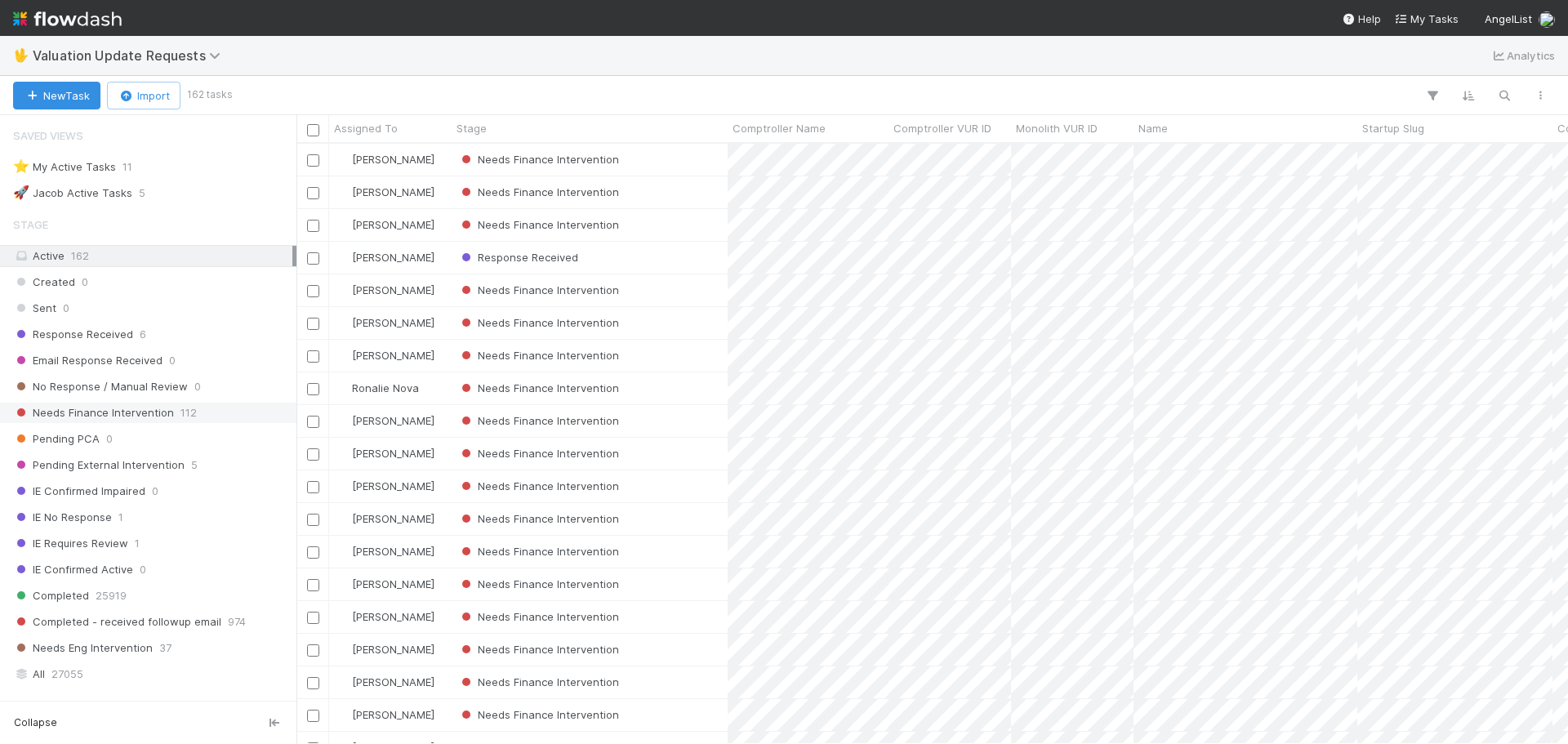
scroll to position [391, 0]
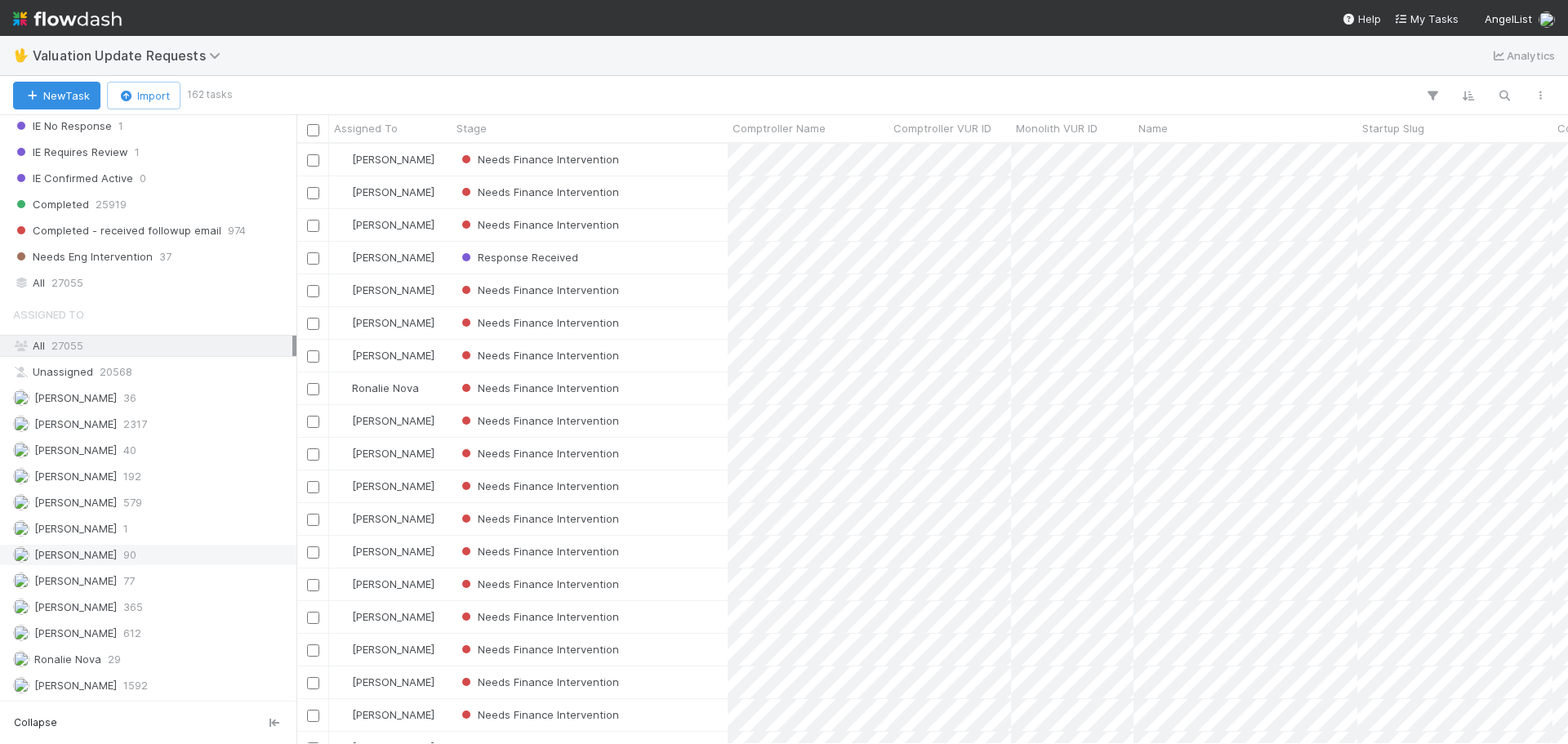
click at [108, 549] on span "[PERSON_NAME]" at bounding box center [76, 554] width 83 height 13
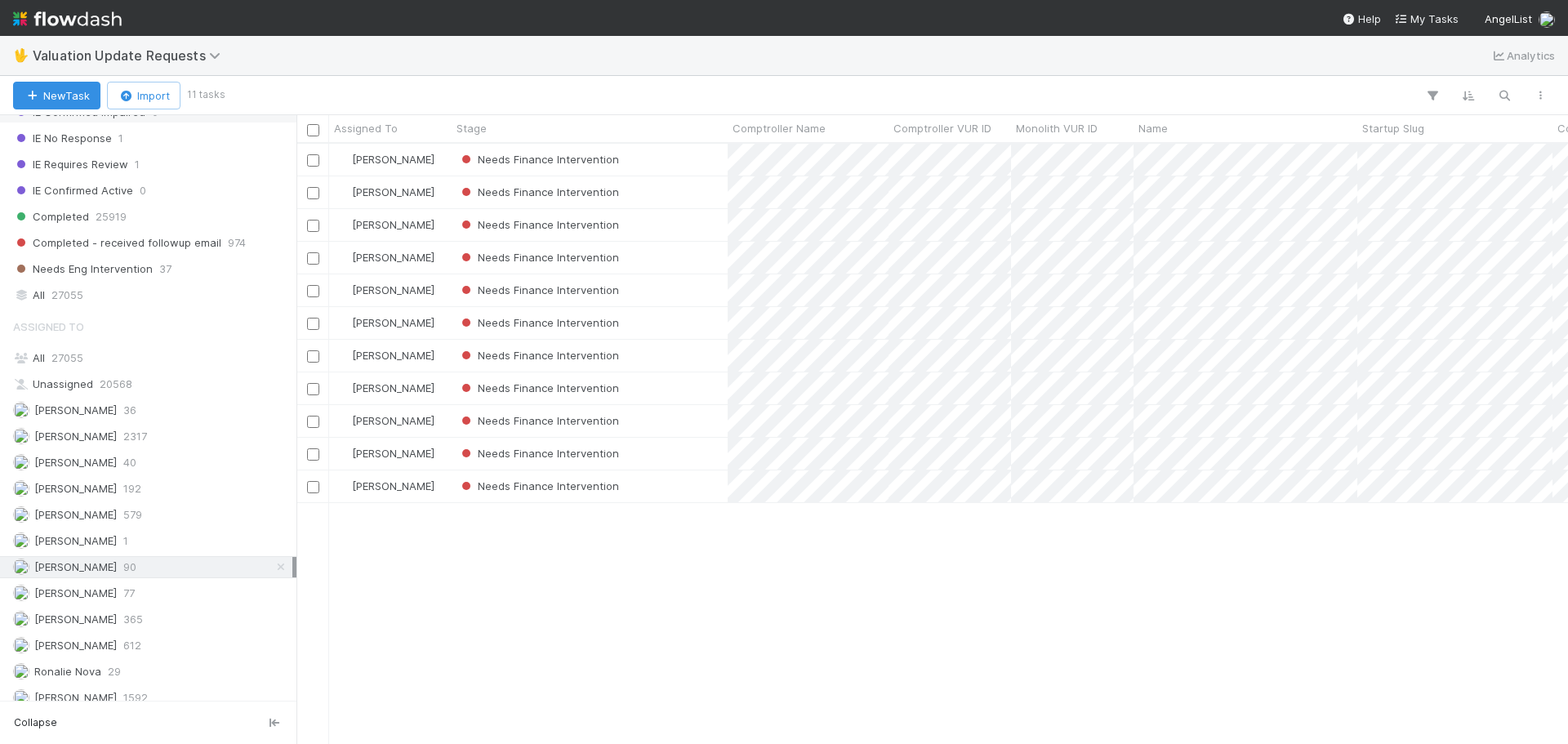
scroll to position [391, 0]
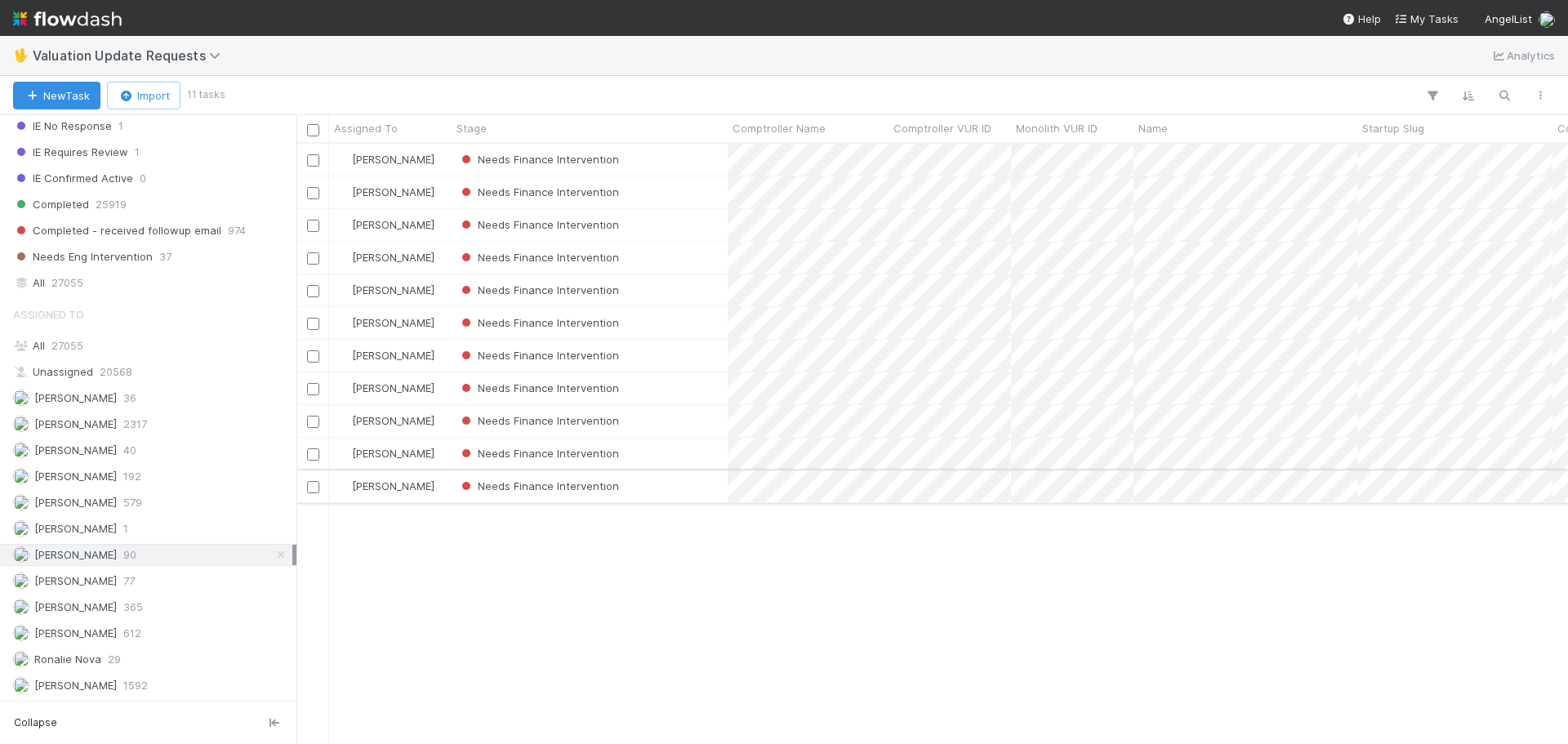
click at [698, 482] on div "Needs Finance Intervention" at bounding box center [590, 487] width 276 height 32
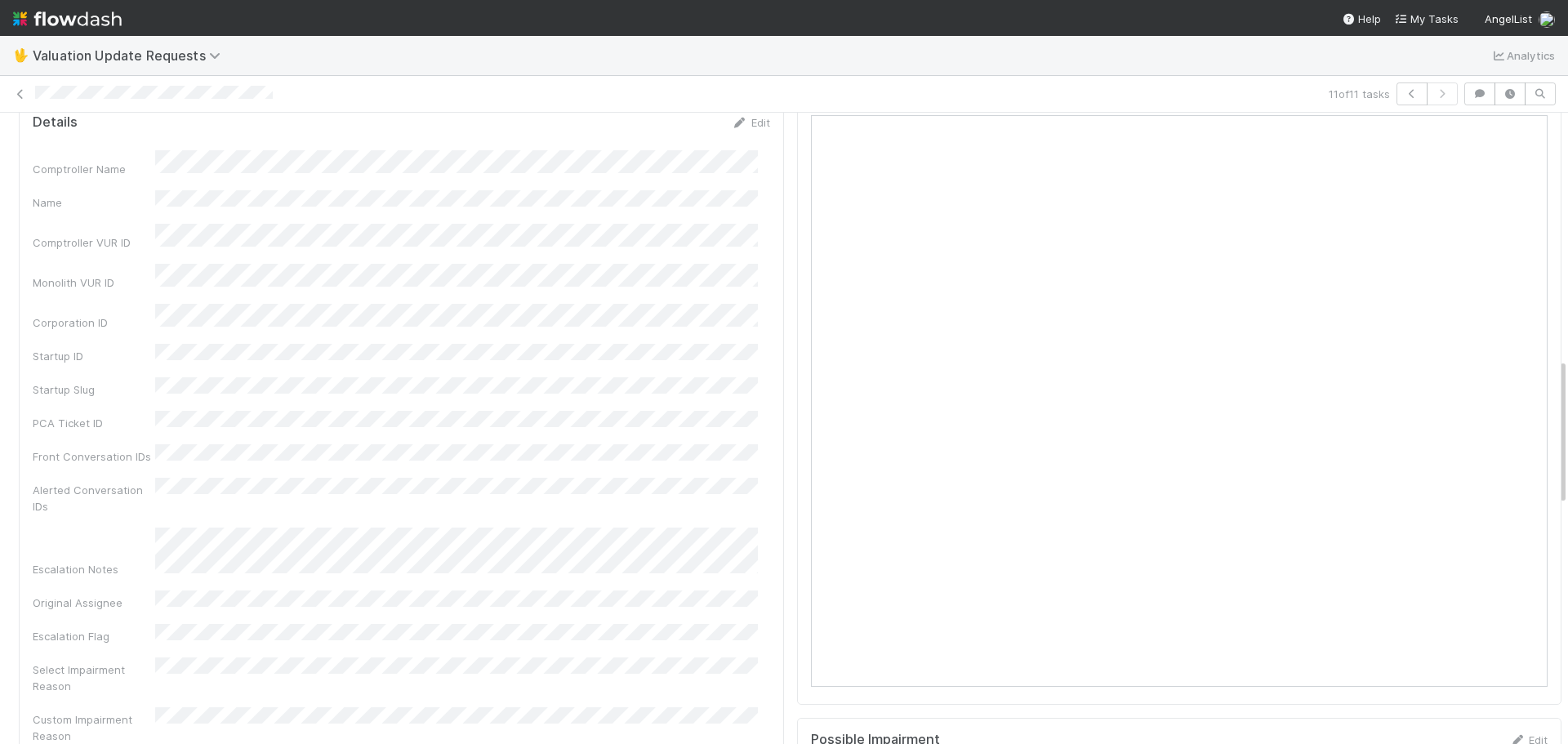
scroll to position [865, 0]
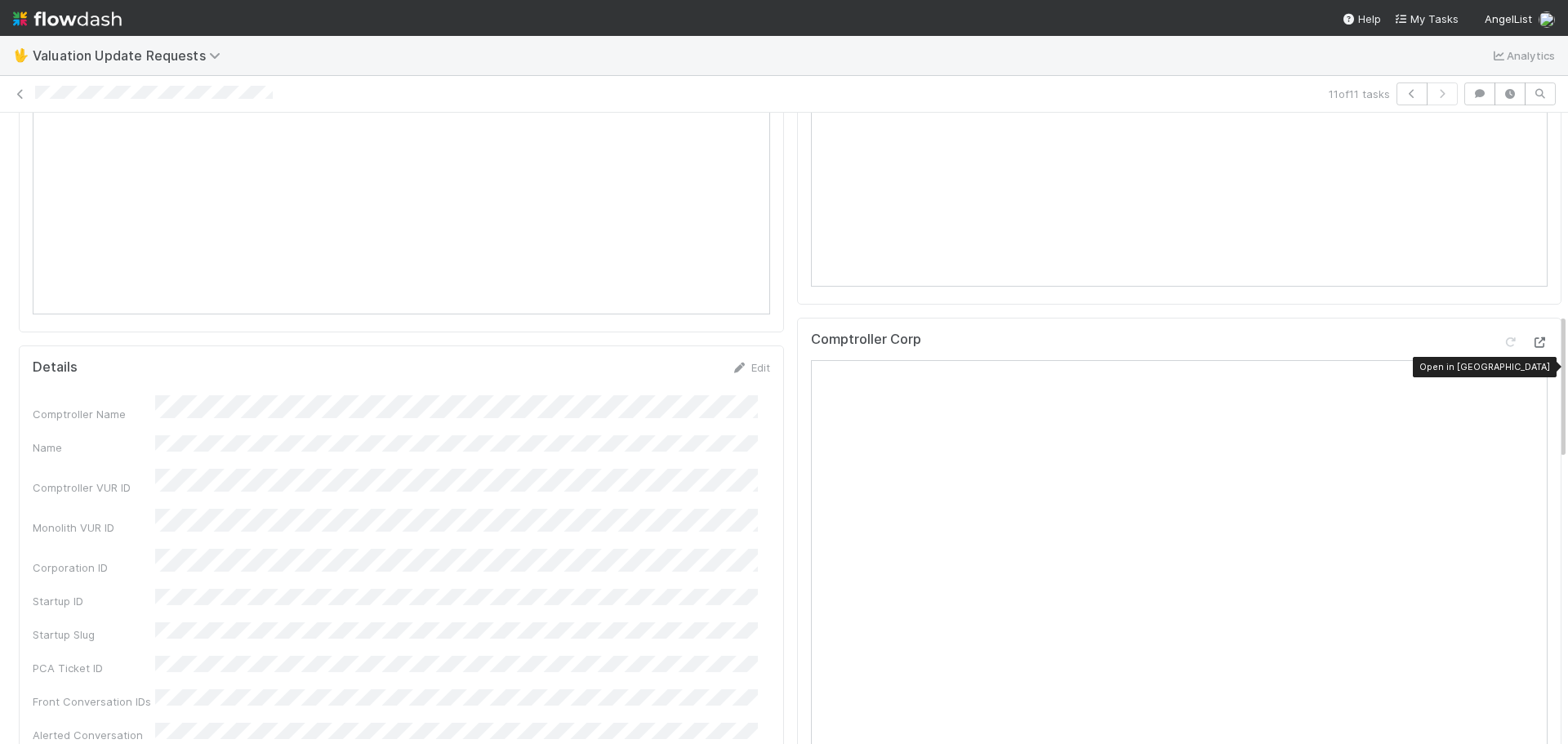
click at [1532, 348] on icon at bounding box center [1540, 343] width 17 height 11
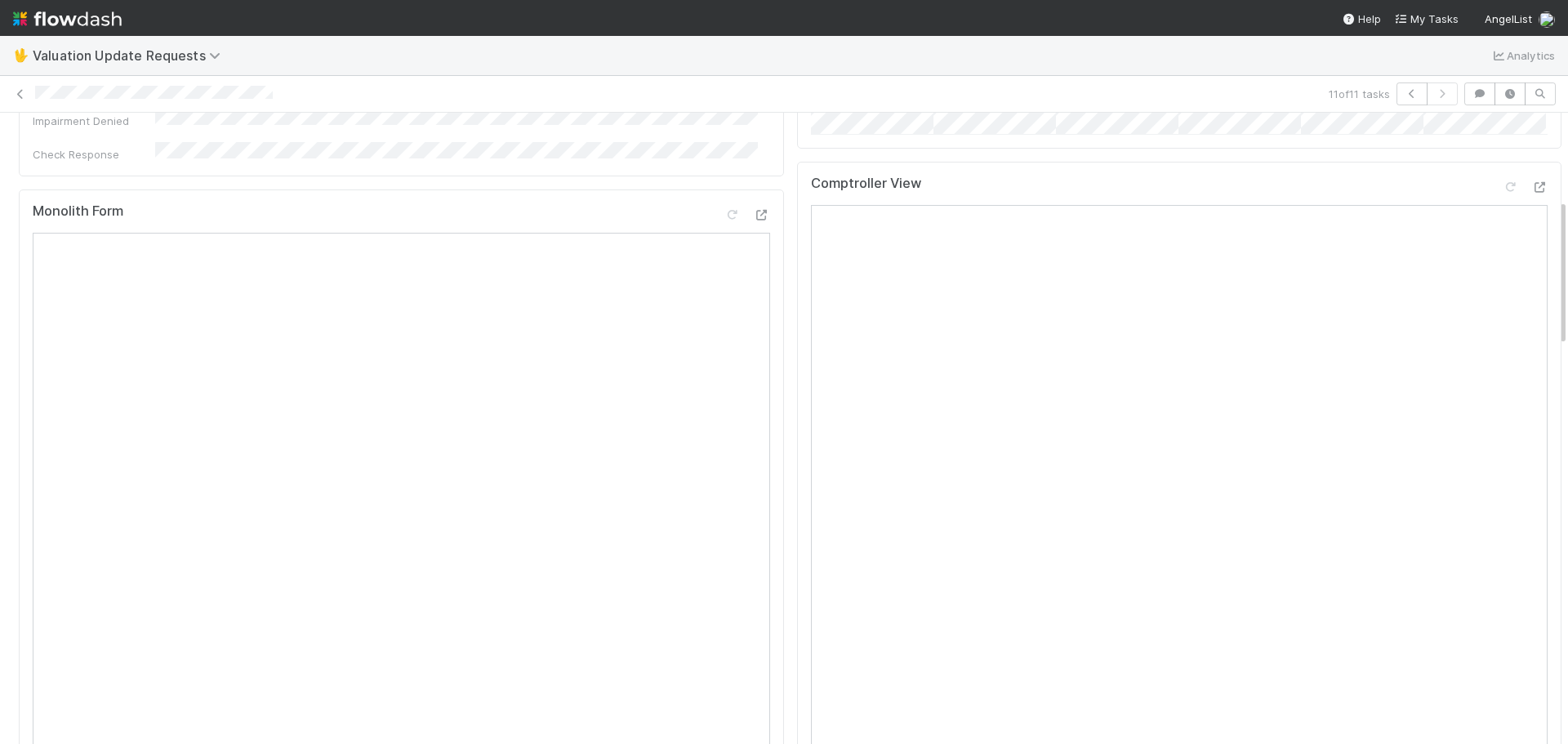
click at [187, 204] on div "Monolith Form" at bounding box center [401, 218] width 738 height 29
click at [1532, 193] on icon at bounding box center [1540, 188] width 17 height 11
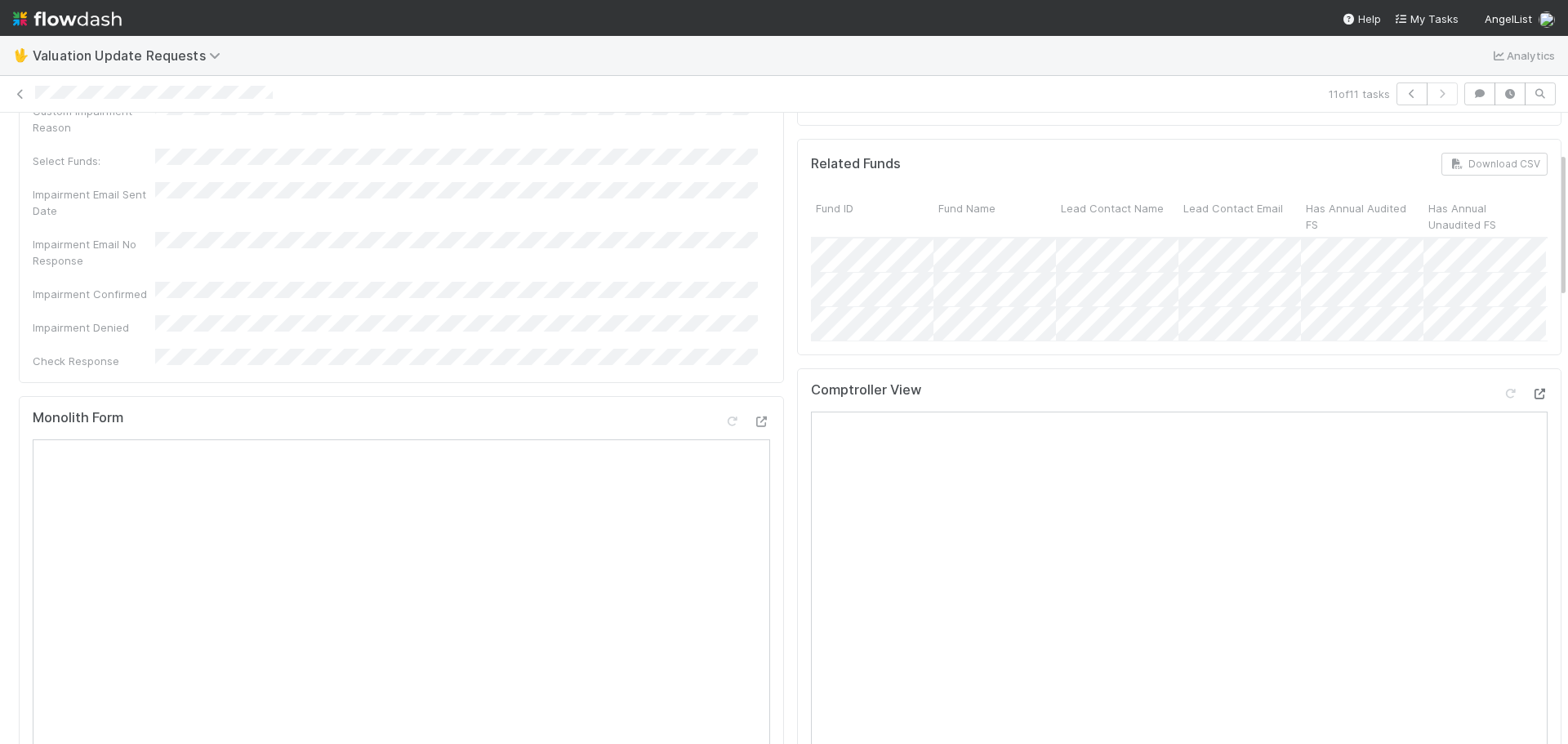
scroll to position [0, 0]
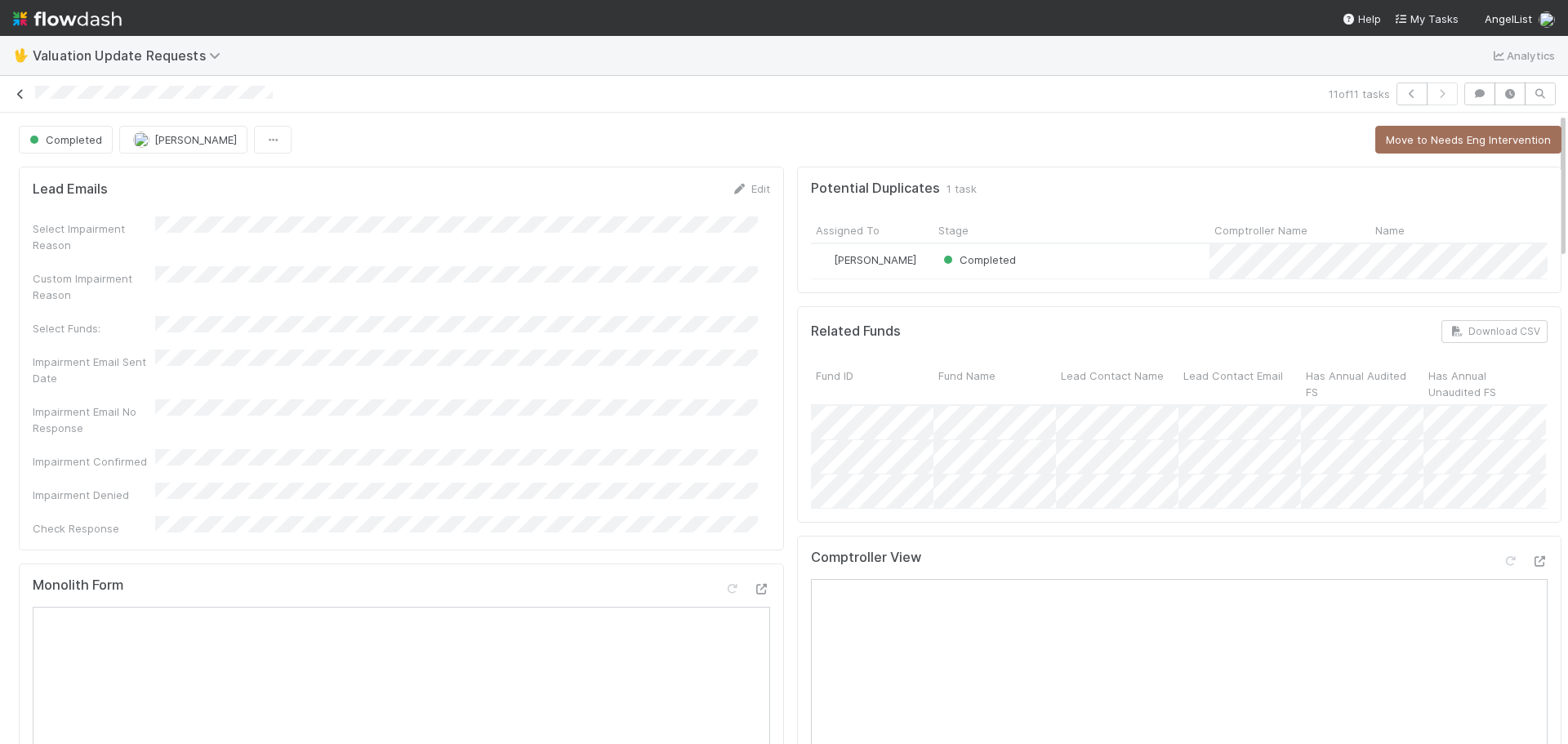
click at [12, 96] on icon at bounding box center [20, 94] width 17 height 11
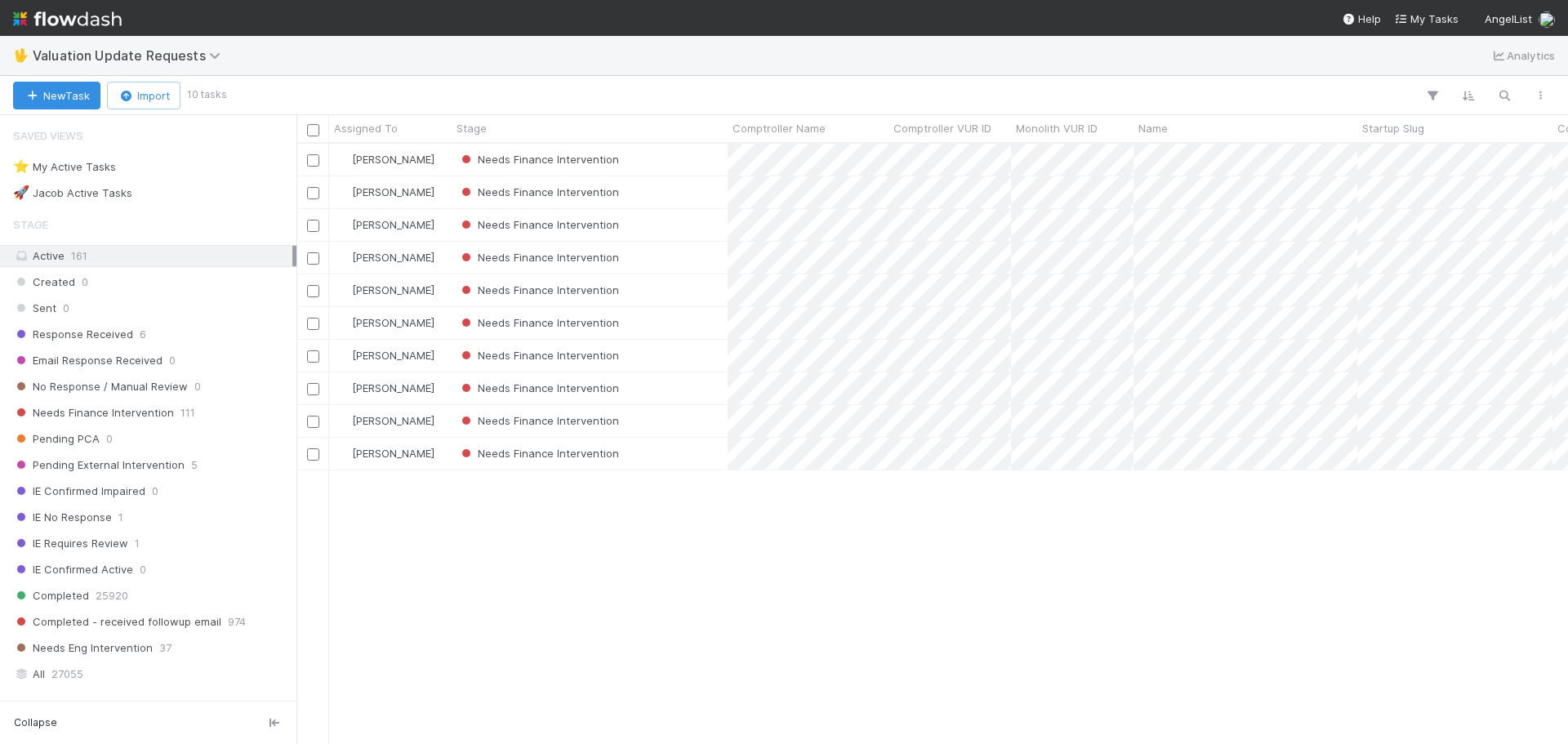
scroll to position [588, 1260]
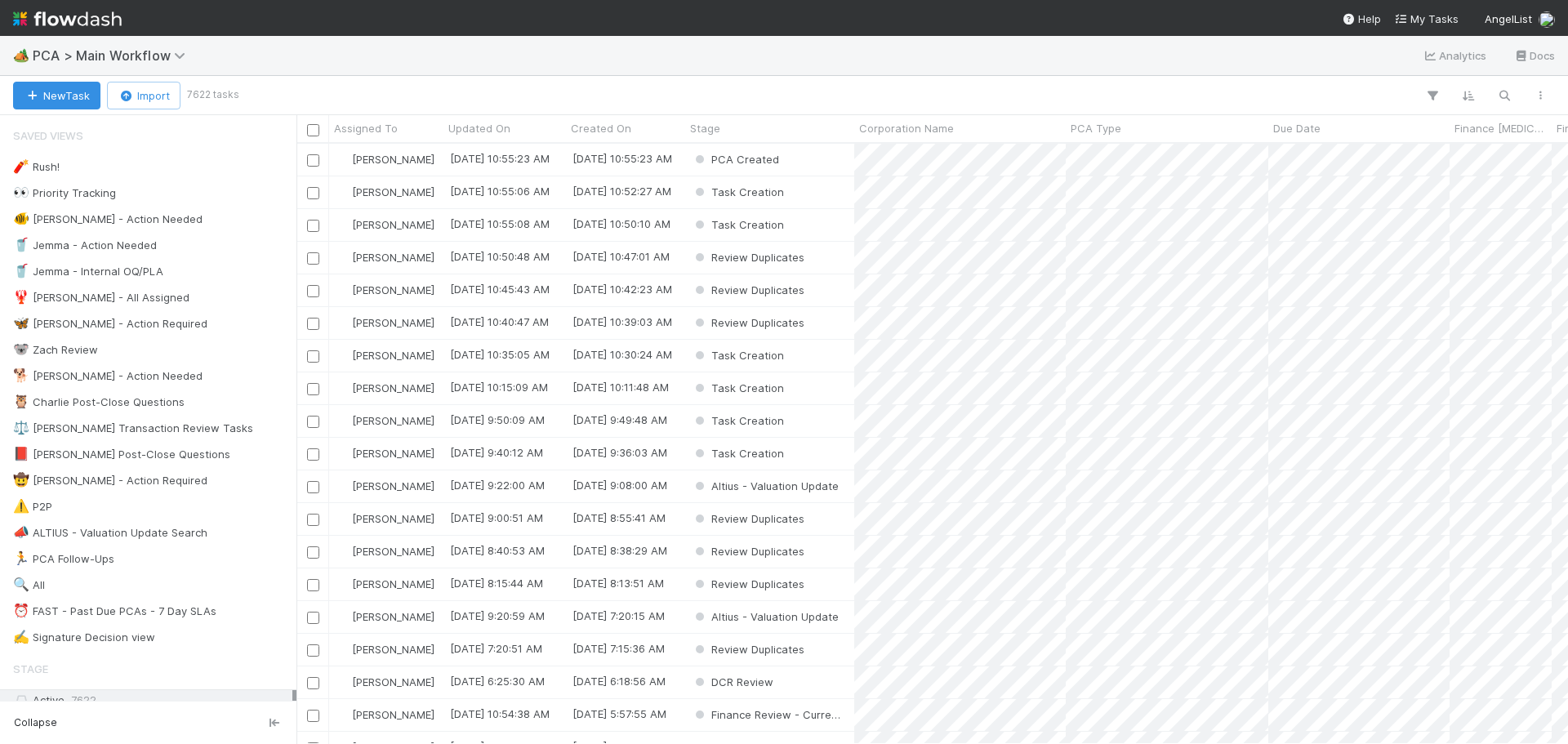
scroll to position [588, 1260]
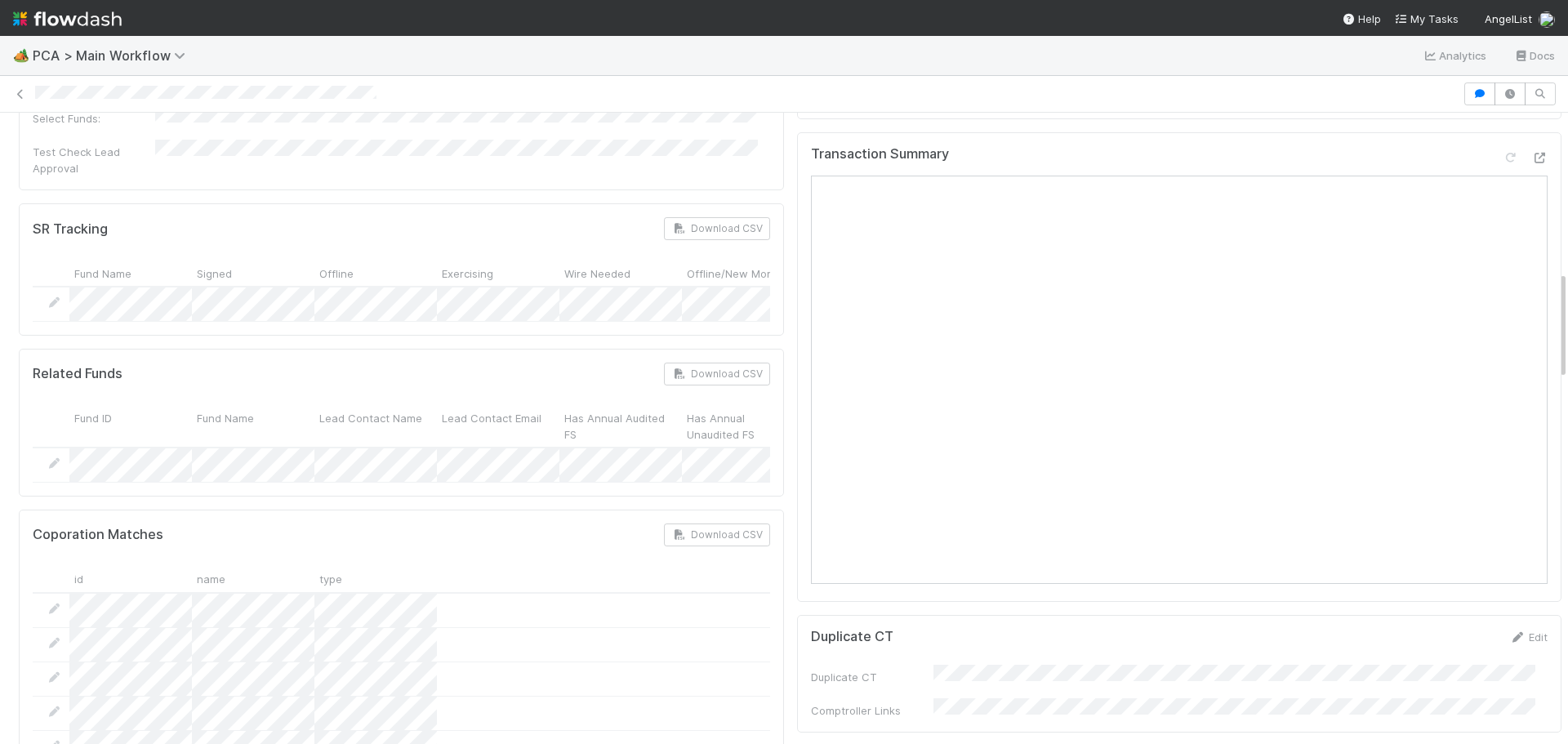
scroll to position [817, 0]
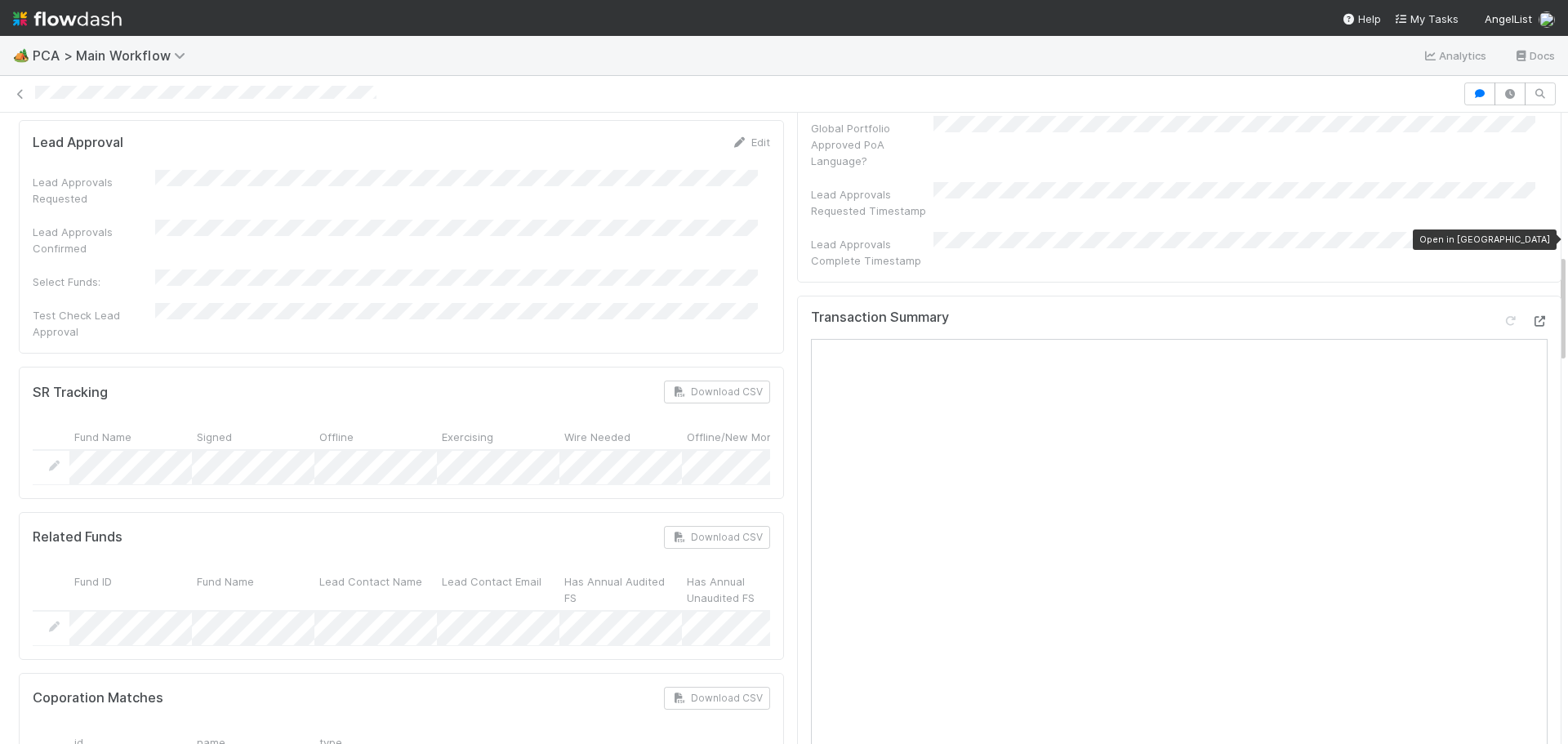
click at [1532, 316] on icon at bounding box center [1540, 322] width 17 height 11
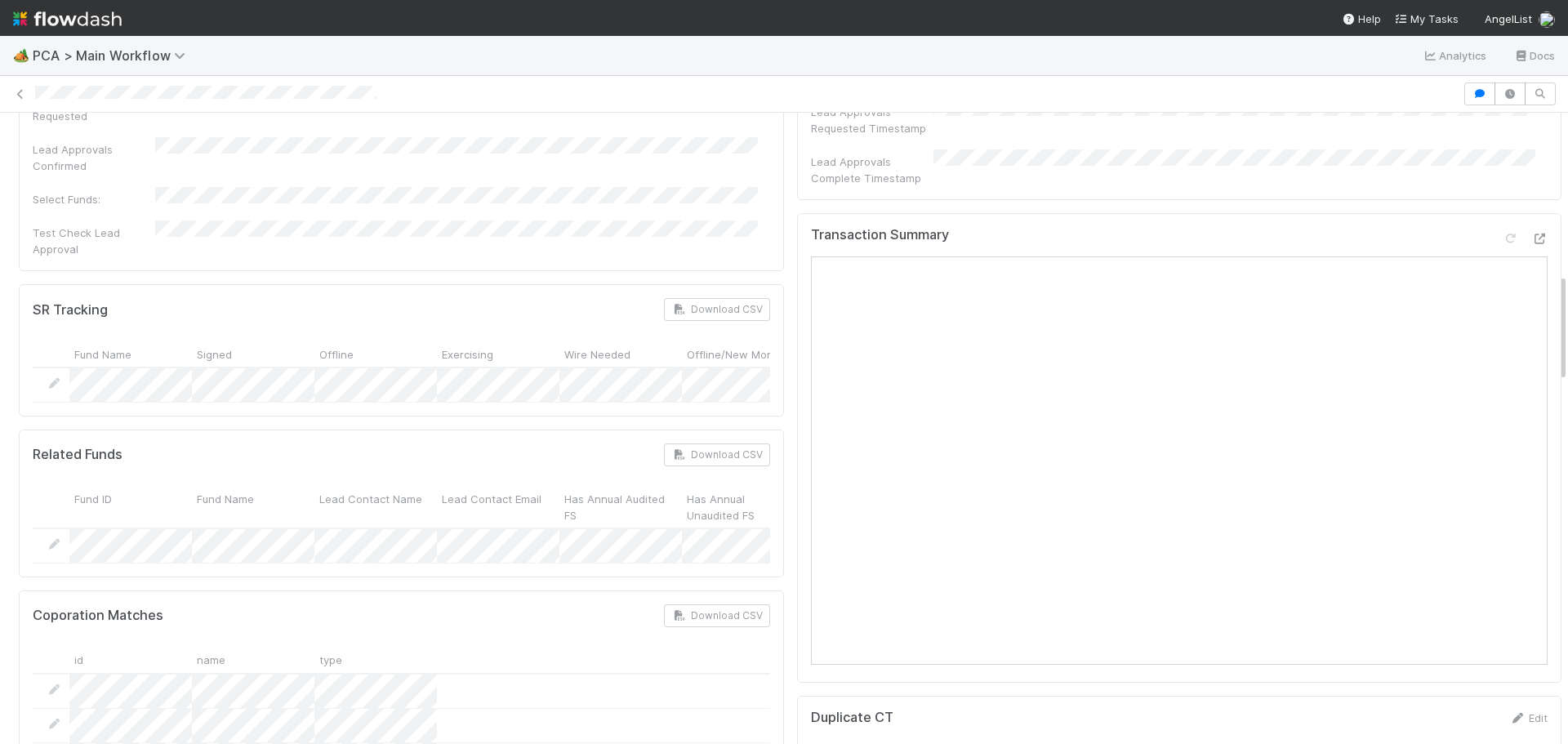
scroll to position [898, 0]
click at [1532, 234] on icon at bounding box center [1540, 240] width 17 height 11
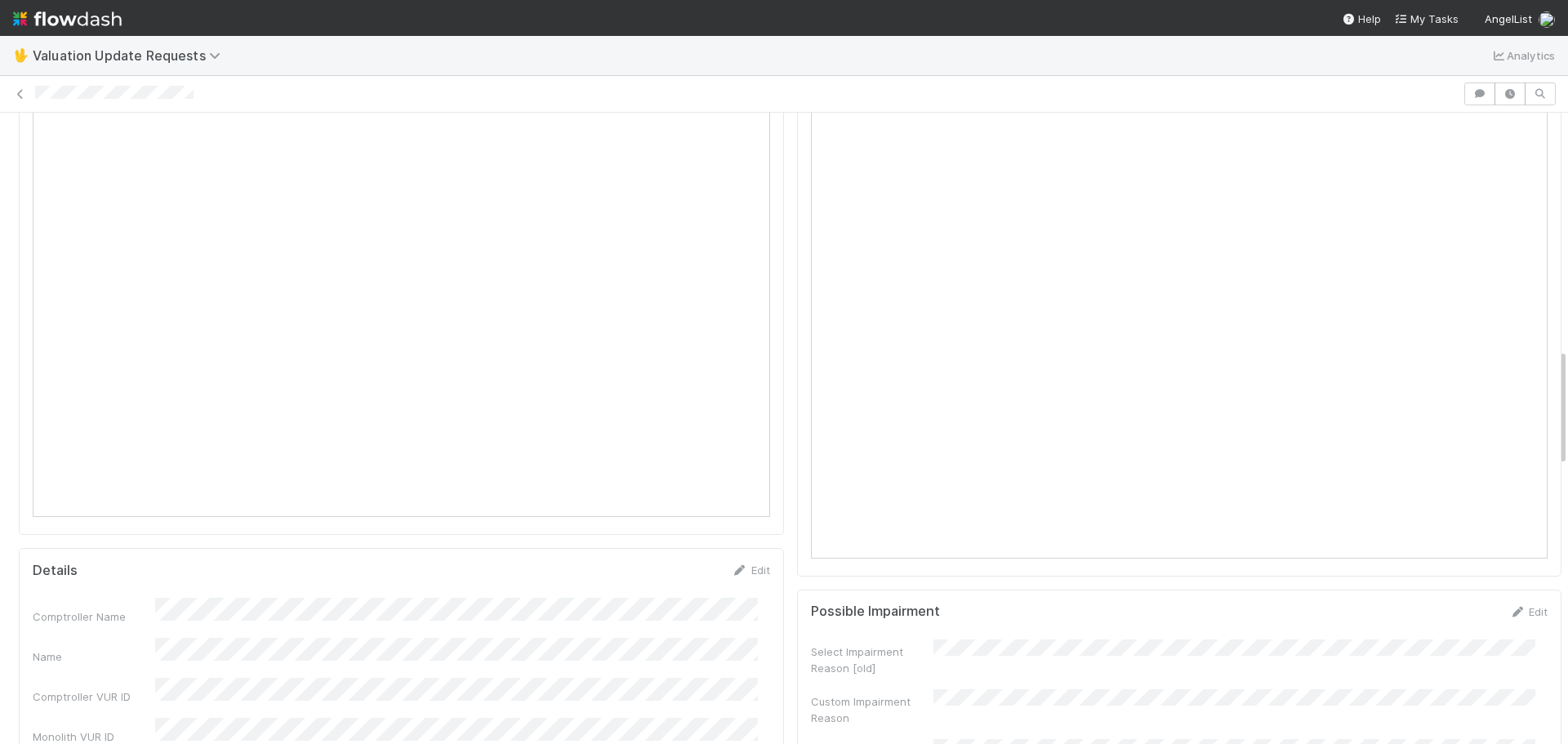
scroll to position [1144, 0]
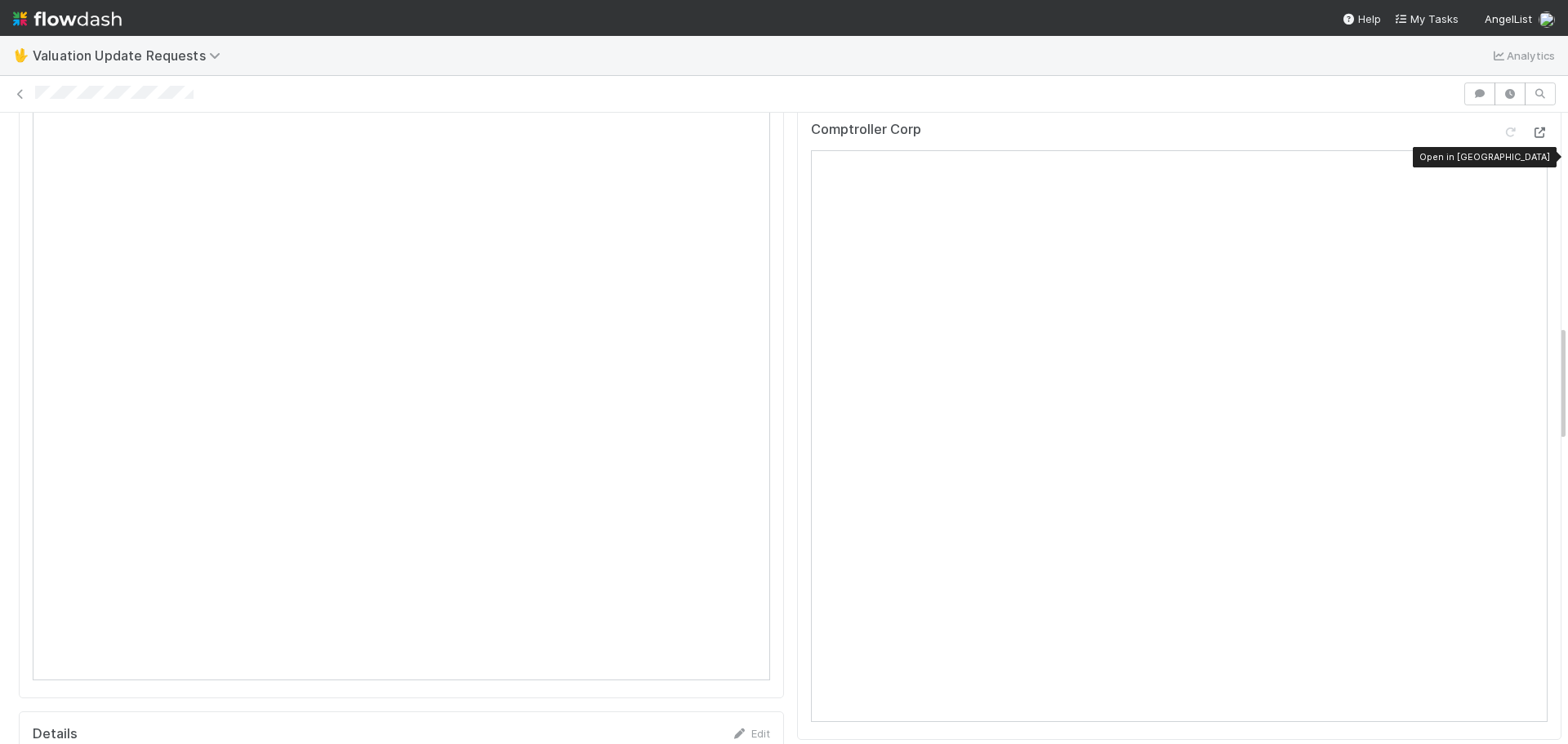
click at [1532, 138] on icon at bounding box center [1540, 133] width 17 height 11
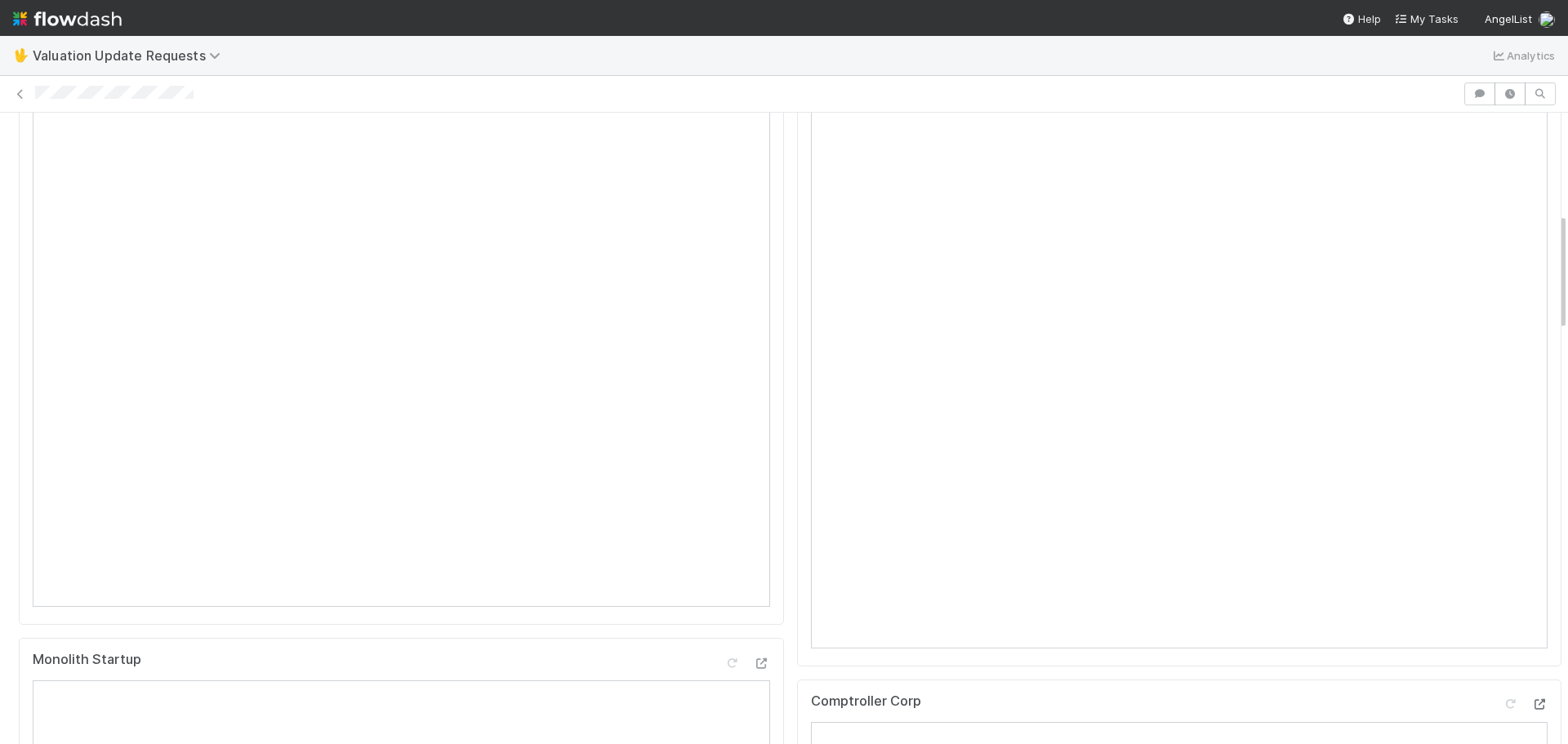
scroll to position [327, 0]
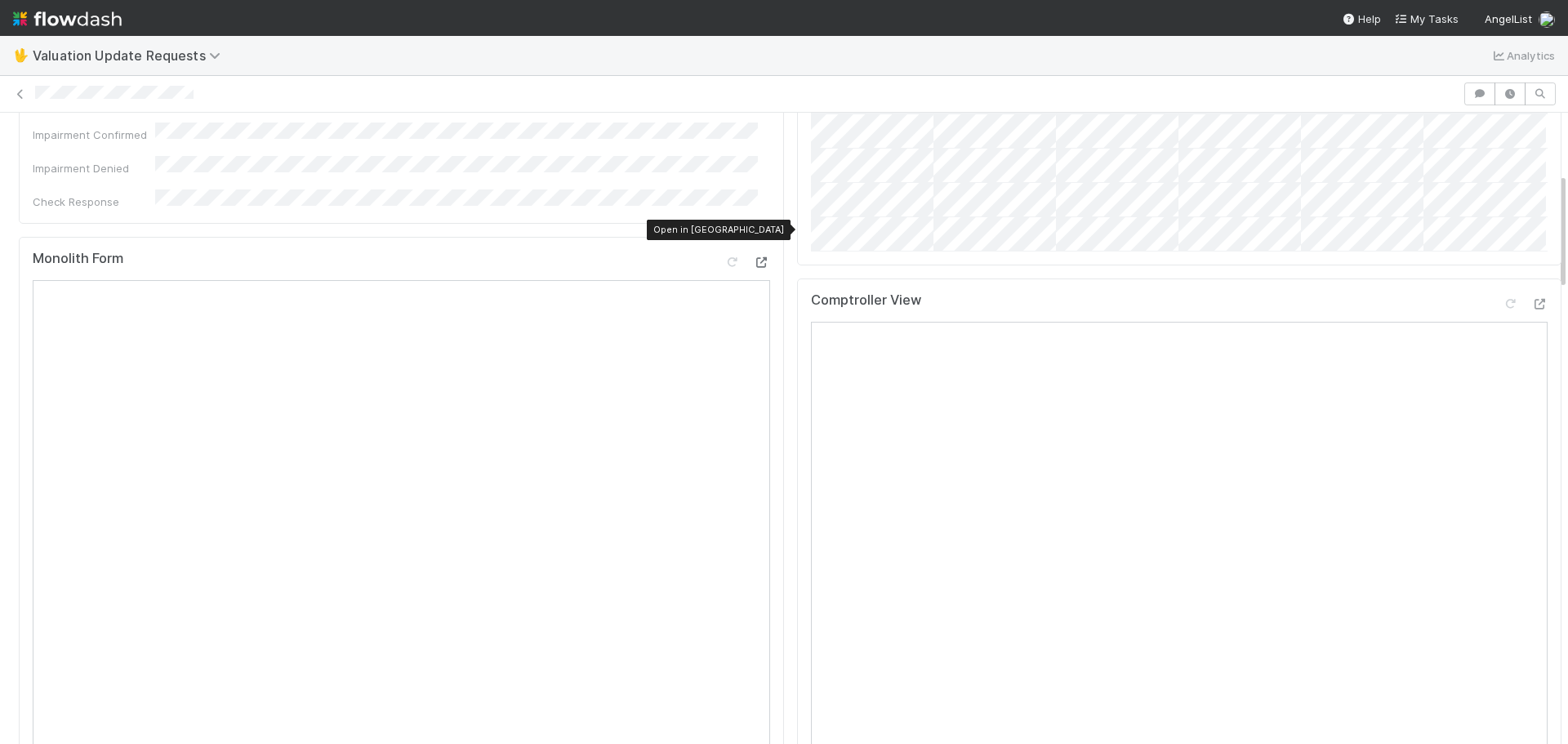
click at [754, 254] on div at bounding box center [762, 262] width 17 height 17
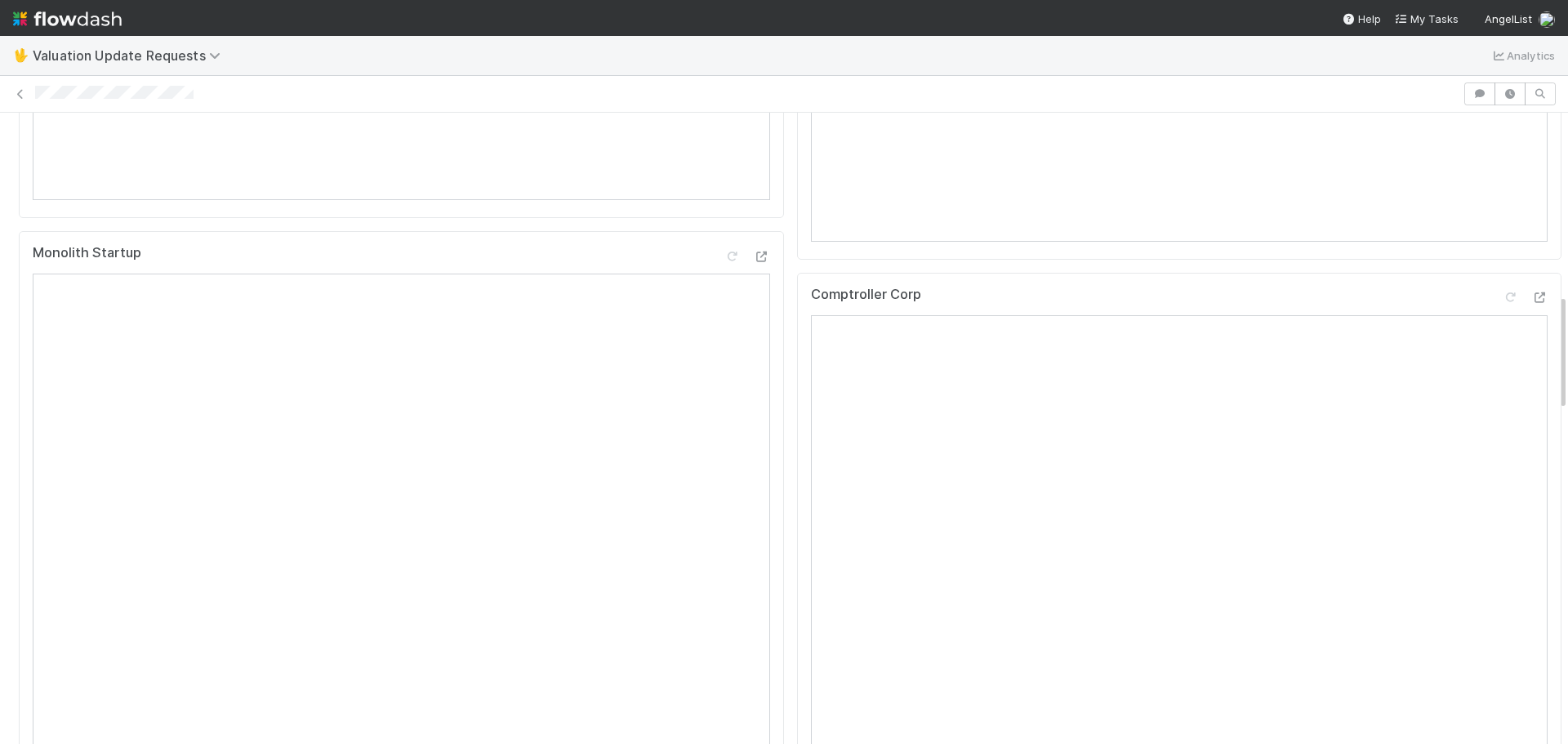
scroll to position [977, 0]
click at [1532, 305] on icon at bounding box center [1540, 300] width 17 height 11
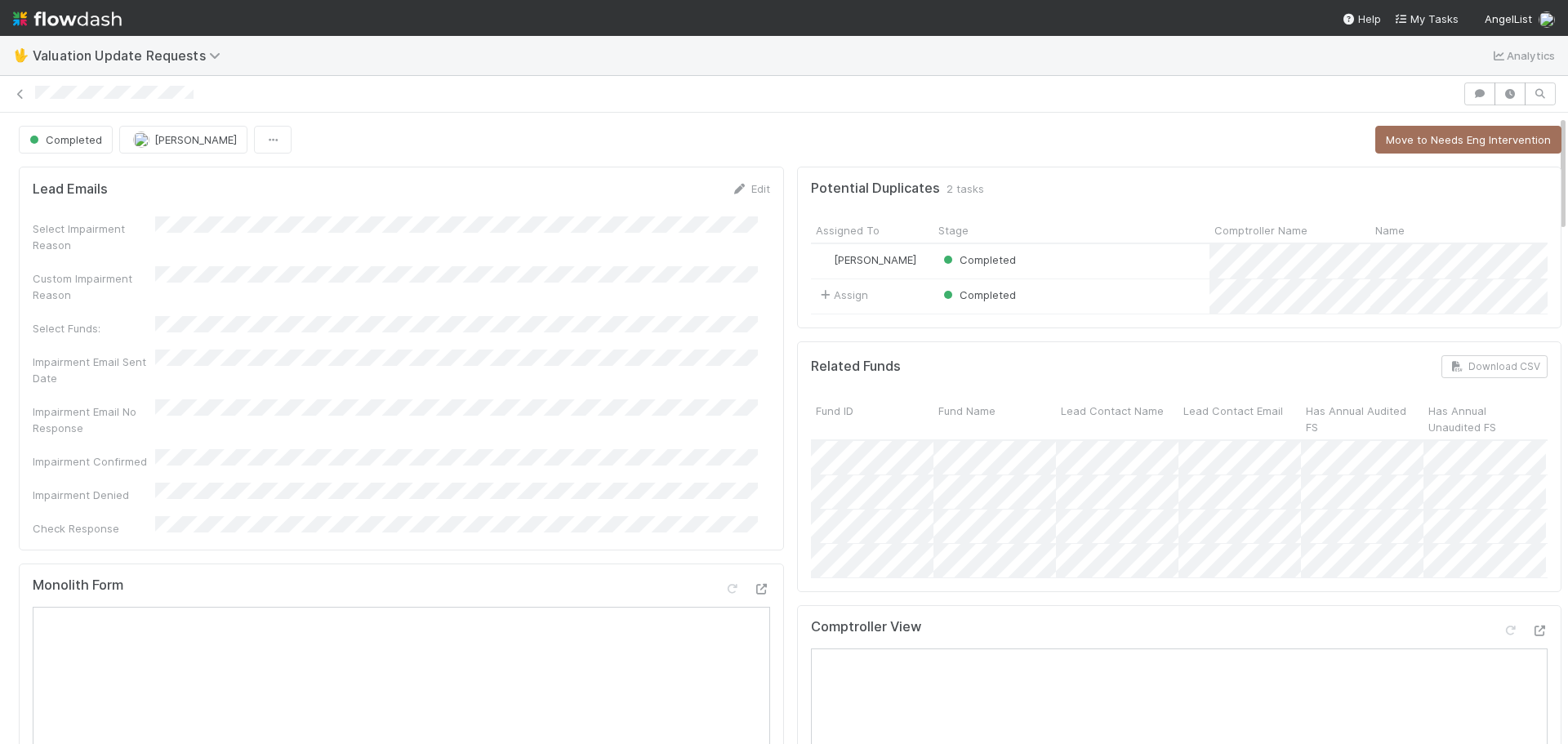
scroll to position [408, 0]
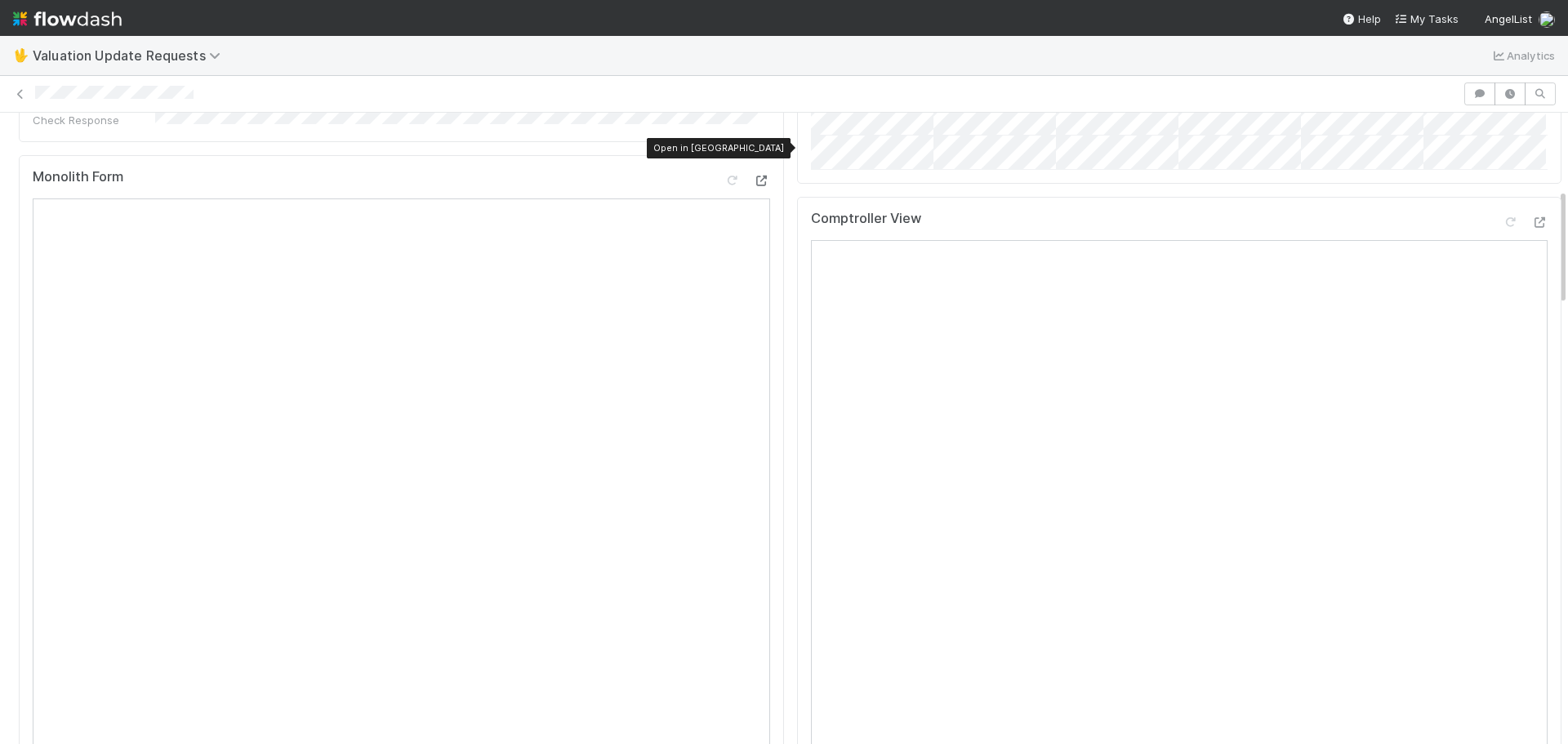
click at [754, 175] on icon at bounding box center [762, 181] width 17 height 11
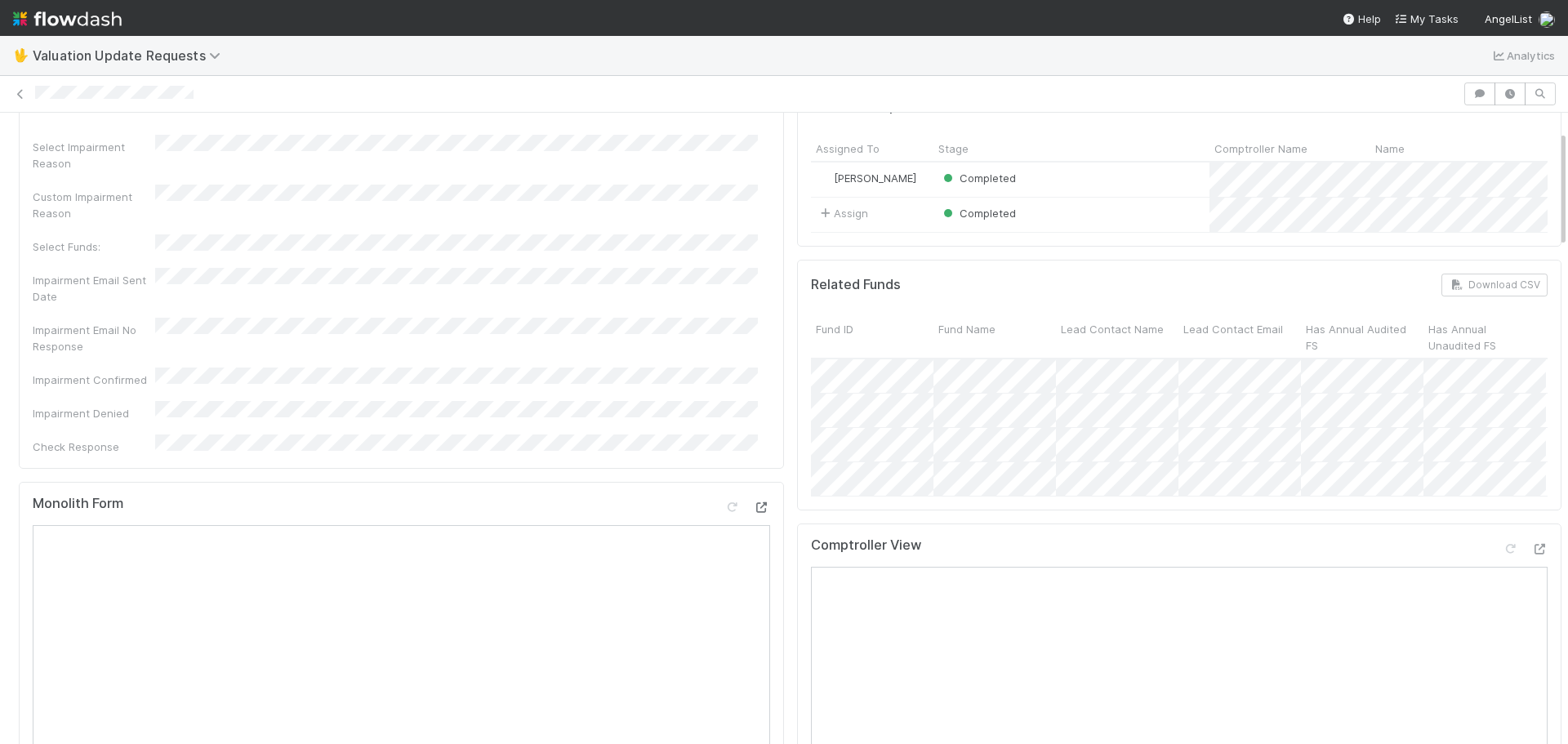
scroll to position [327, 0]
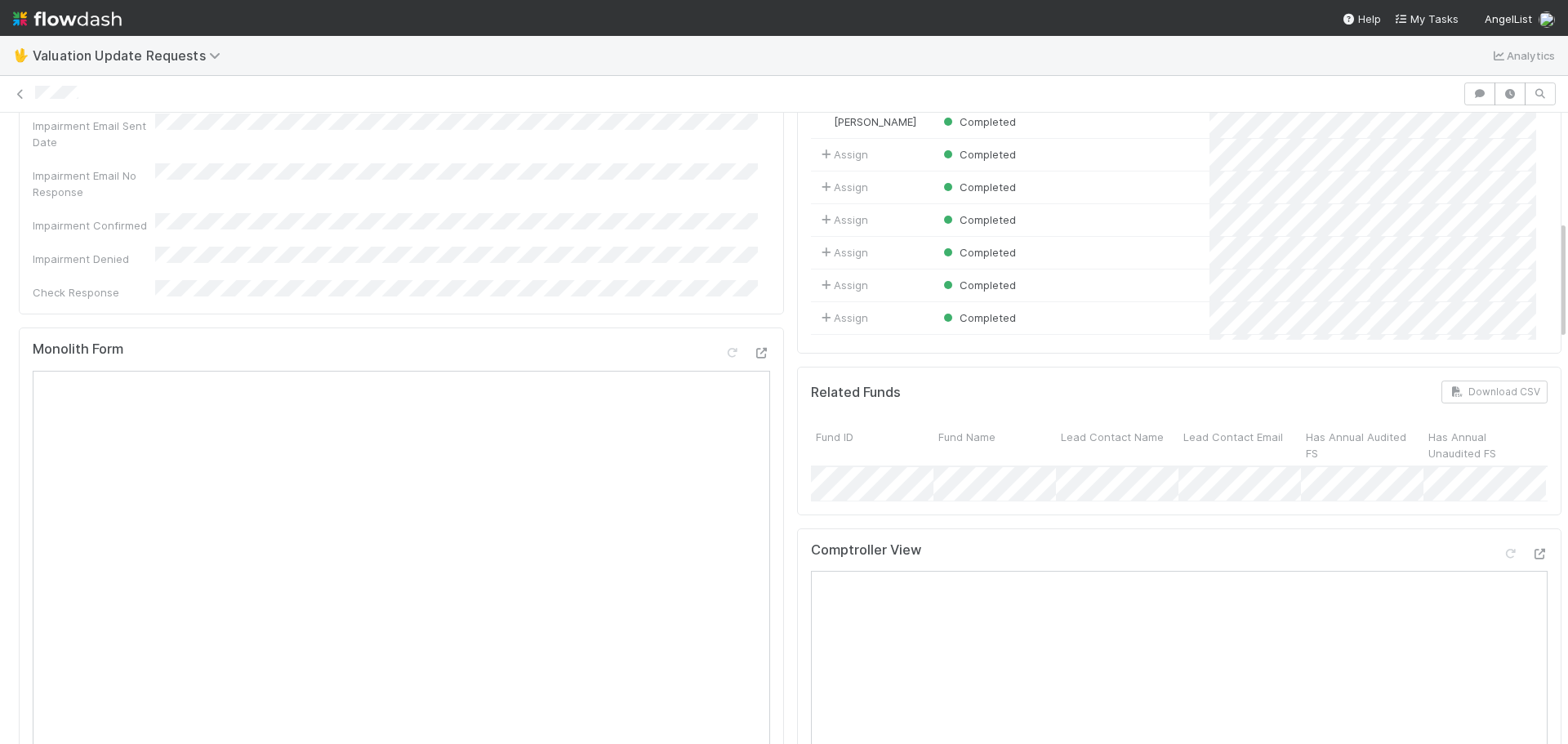
scroll to position [572, 0]
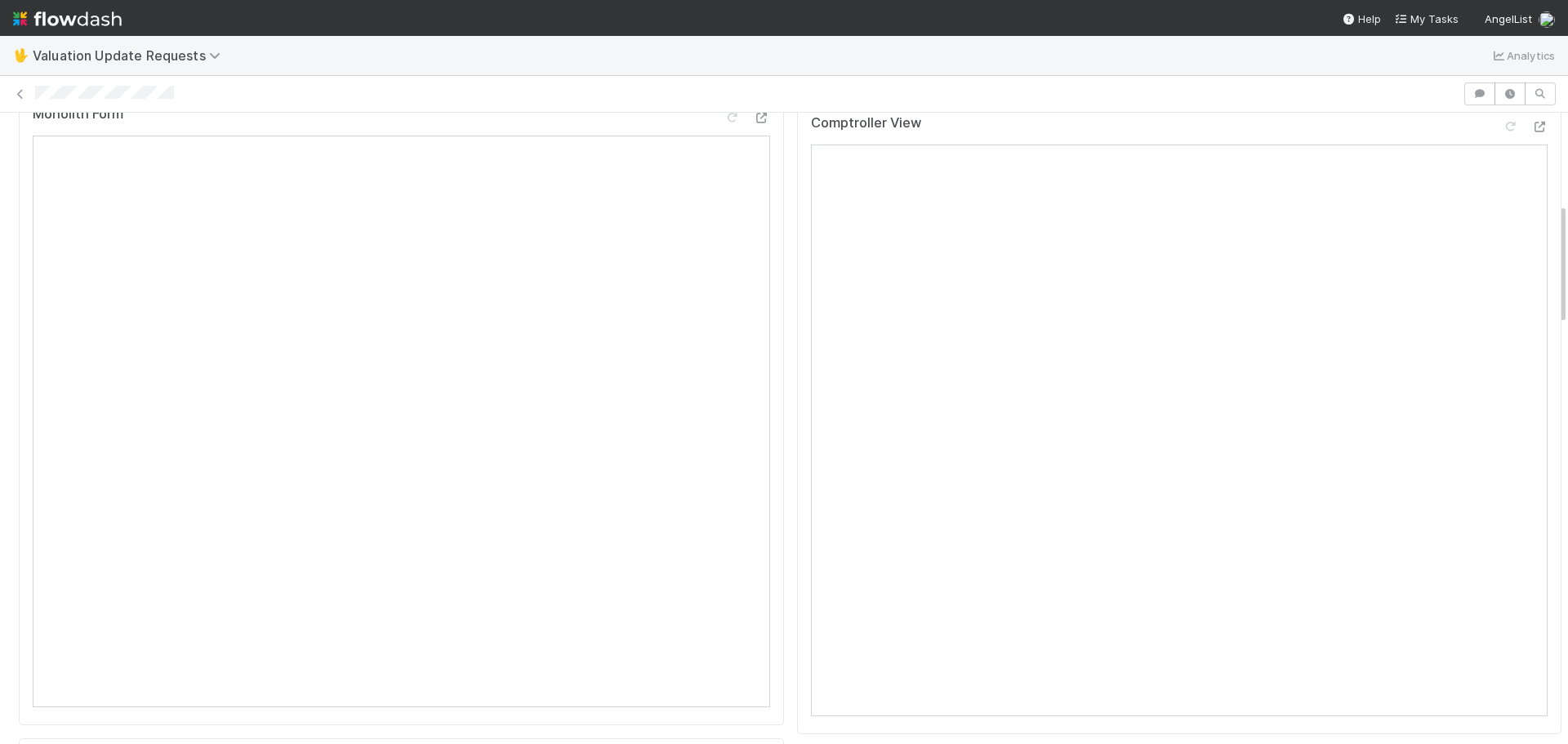
scroll to position [408, 0]
drag, startPoint x: 797, startPoint y: 506, endPoint x: 1512, endPoint y: 212, distance: 773.1
click at [1532, 196] on icon at bounding box center [1540, 190] width 17 height 11
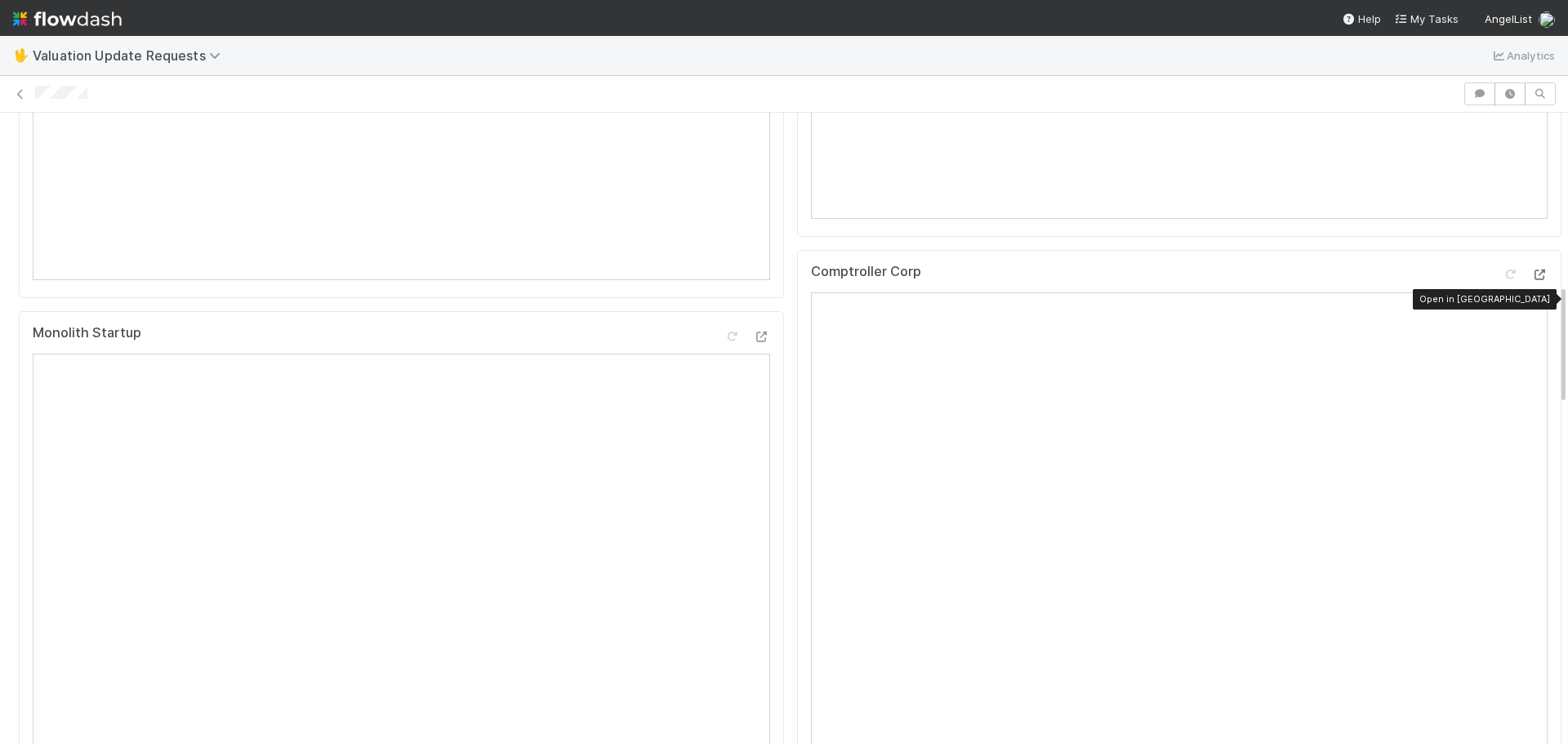
click at [1532, 283] on div at bounding box center [1540, 274] width 17 height 17
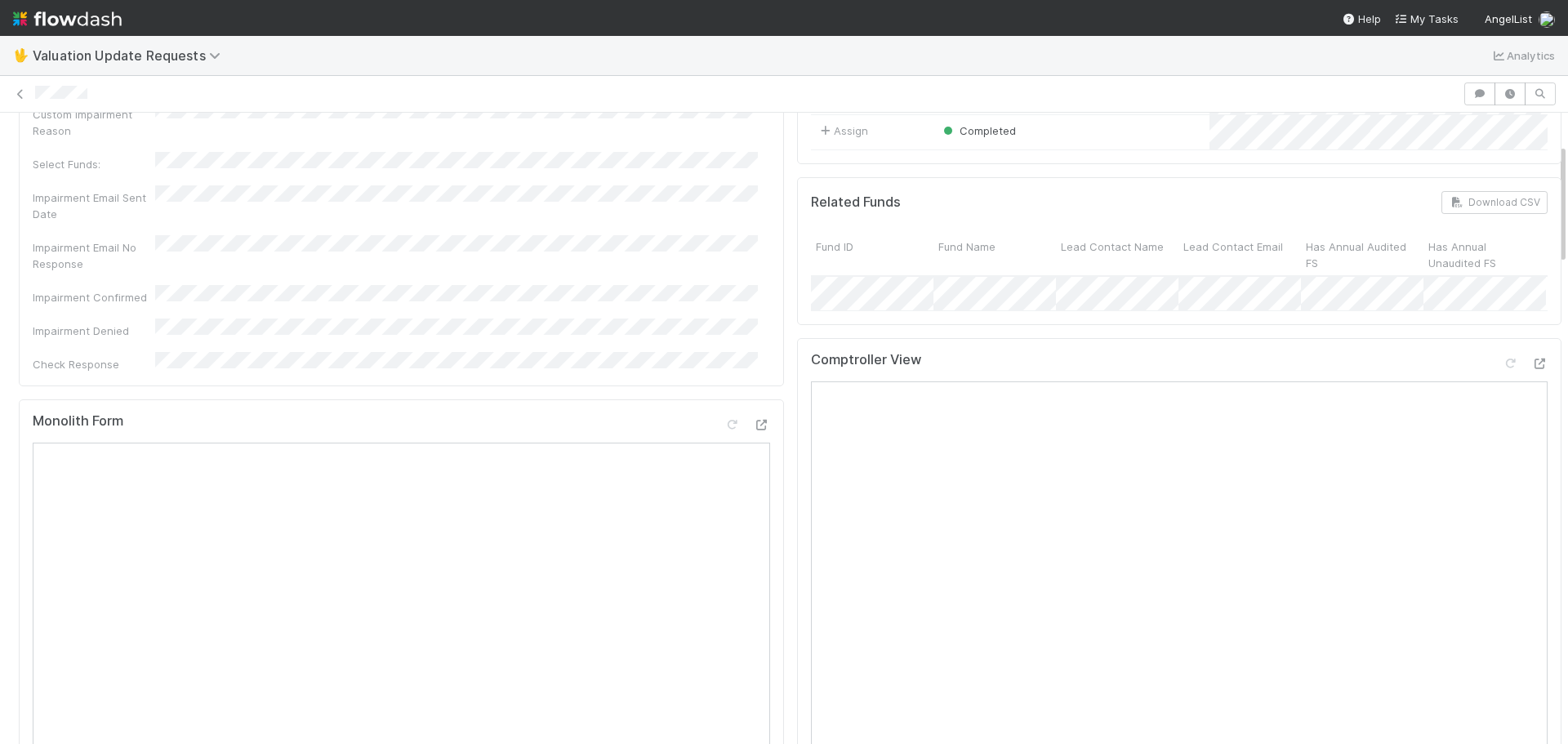
scroll to position [163, 0]
click at [754, 420] on icon at bounding box center [762, 426] width 17 height 11
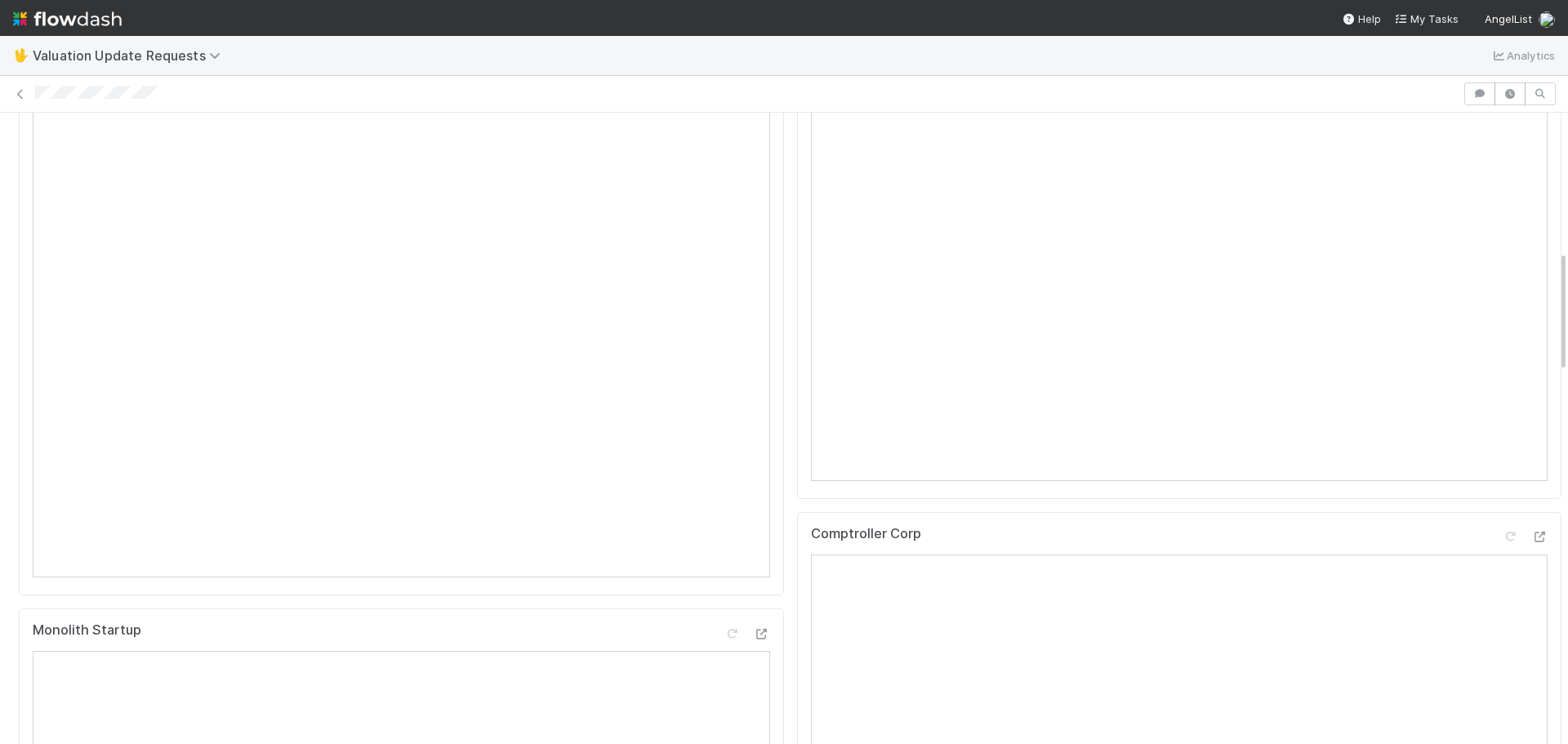
scroll to position [928, 0]
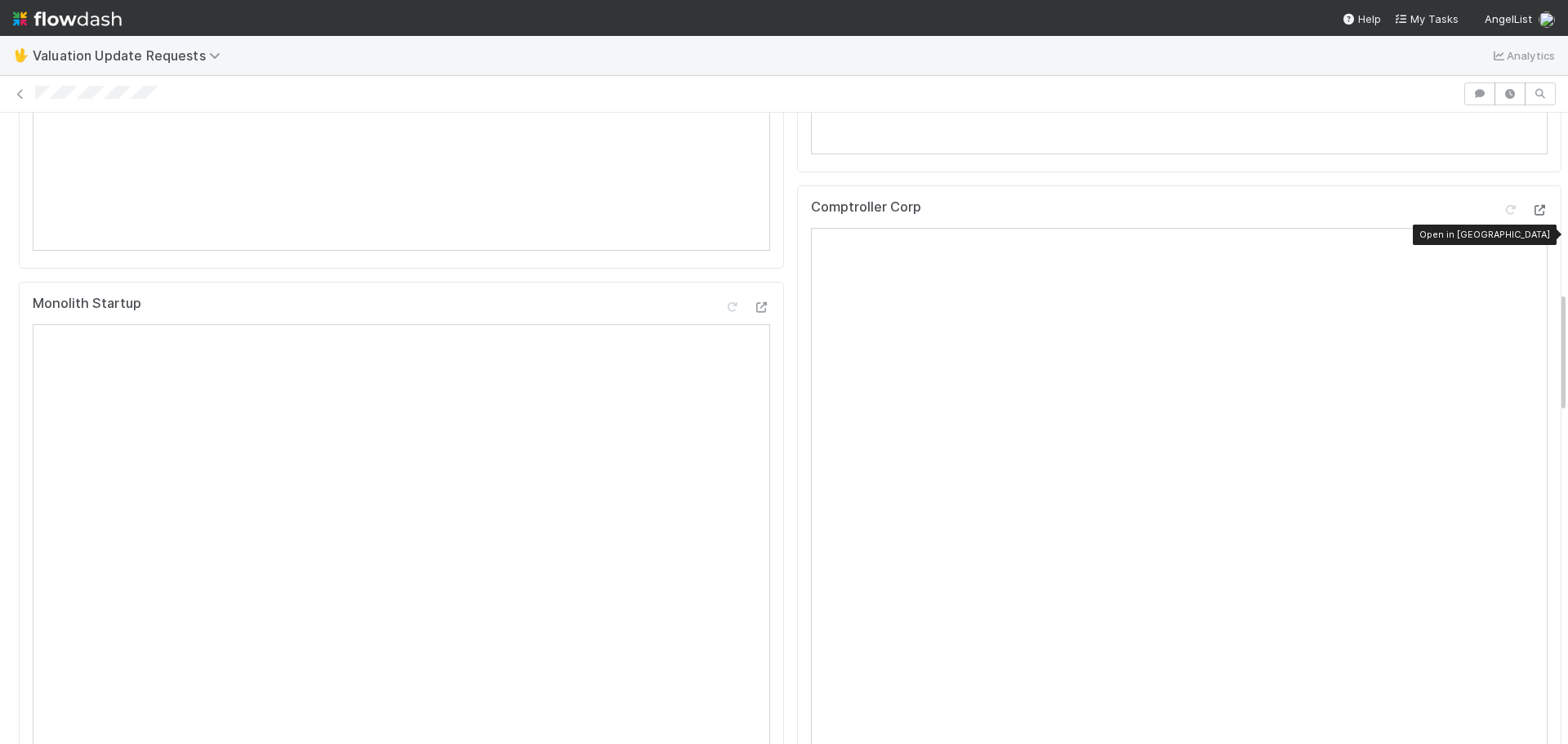
click at [1532, 216] on icon at bounding box center [1540, 211] width 17 height 11
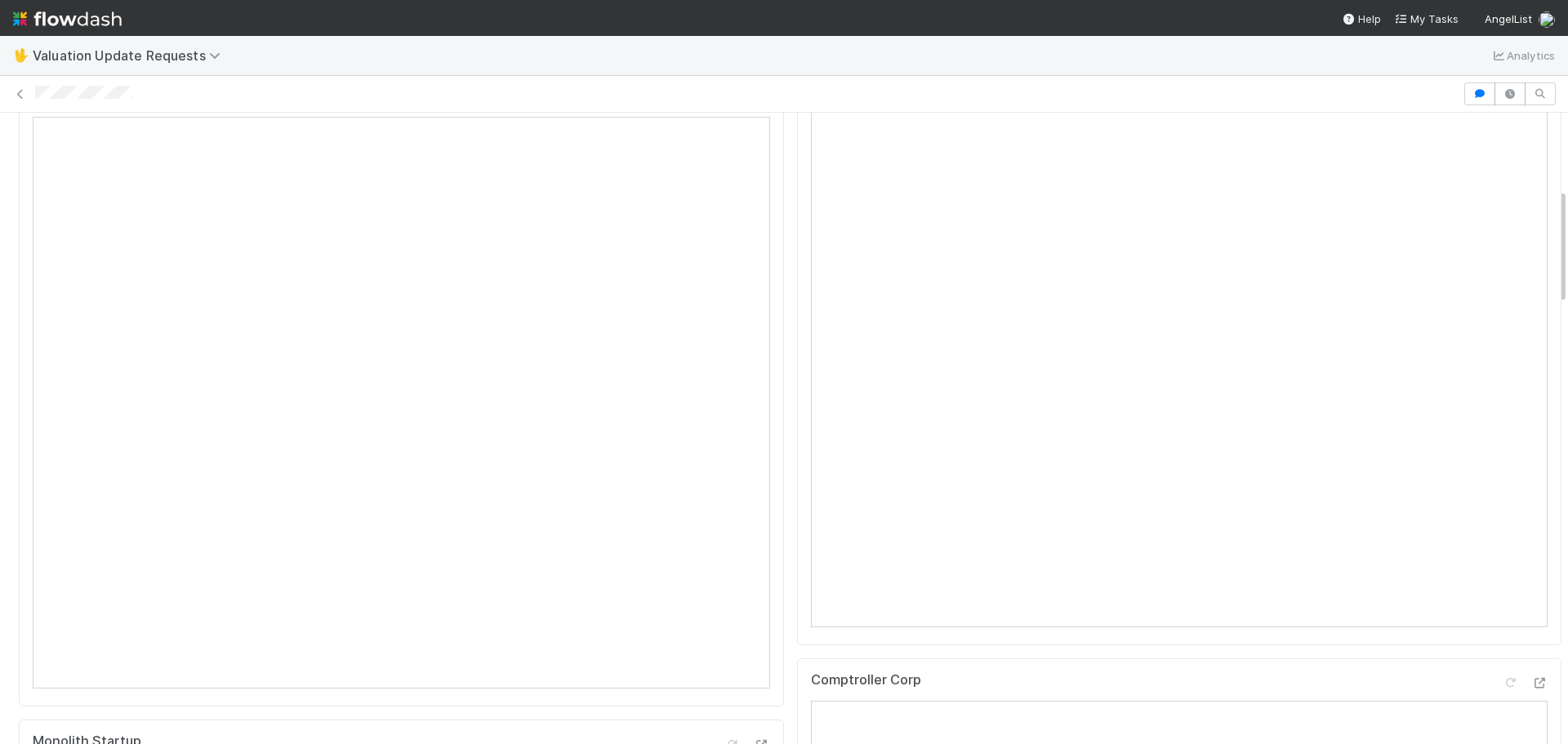
scroll to position [245, 0]
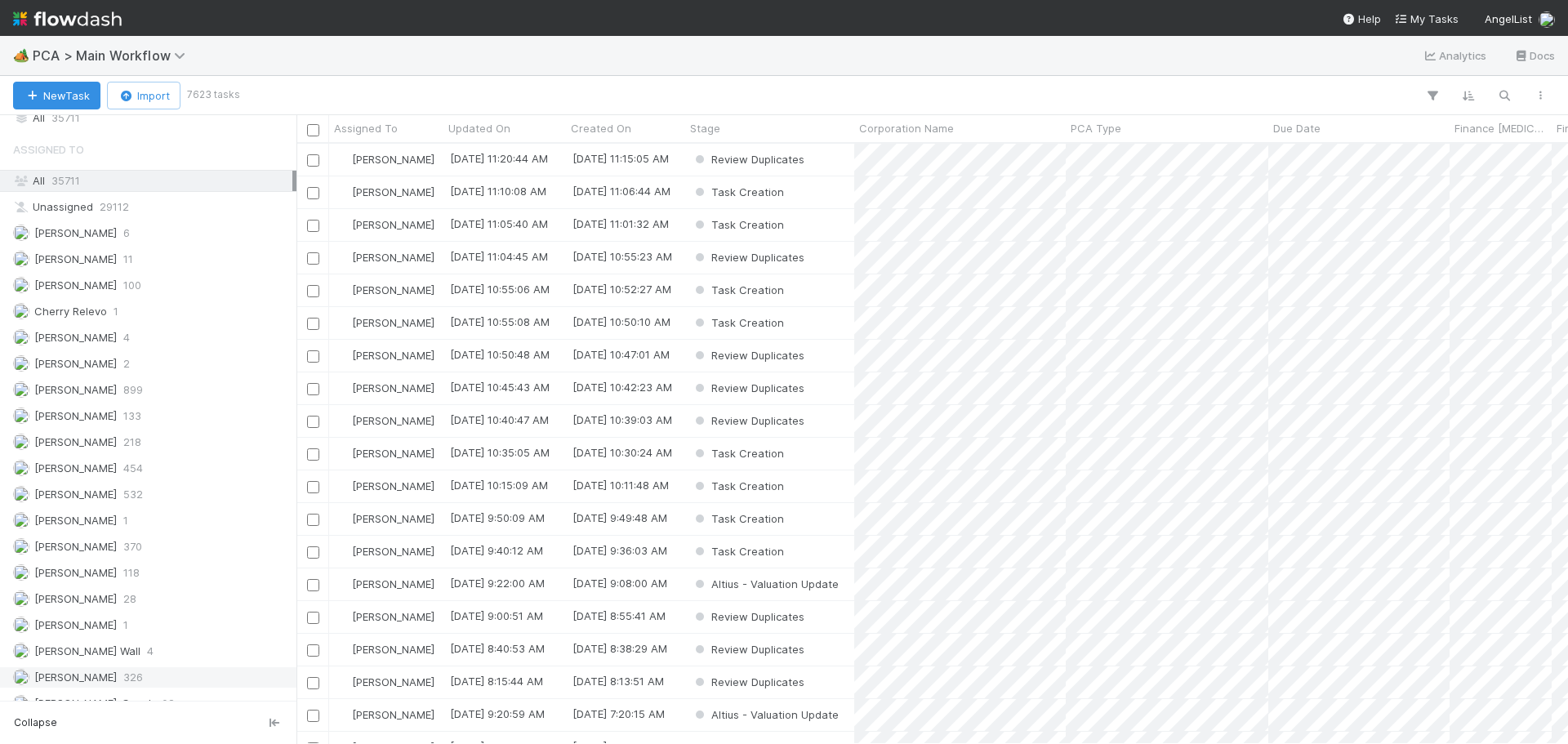
scroll to position [1797, 0]
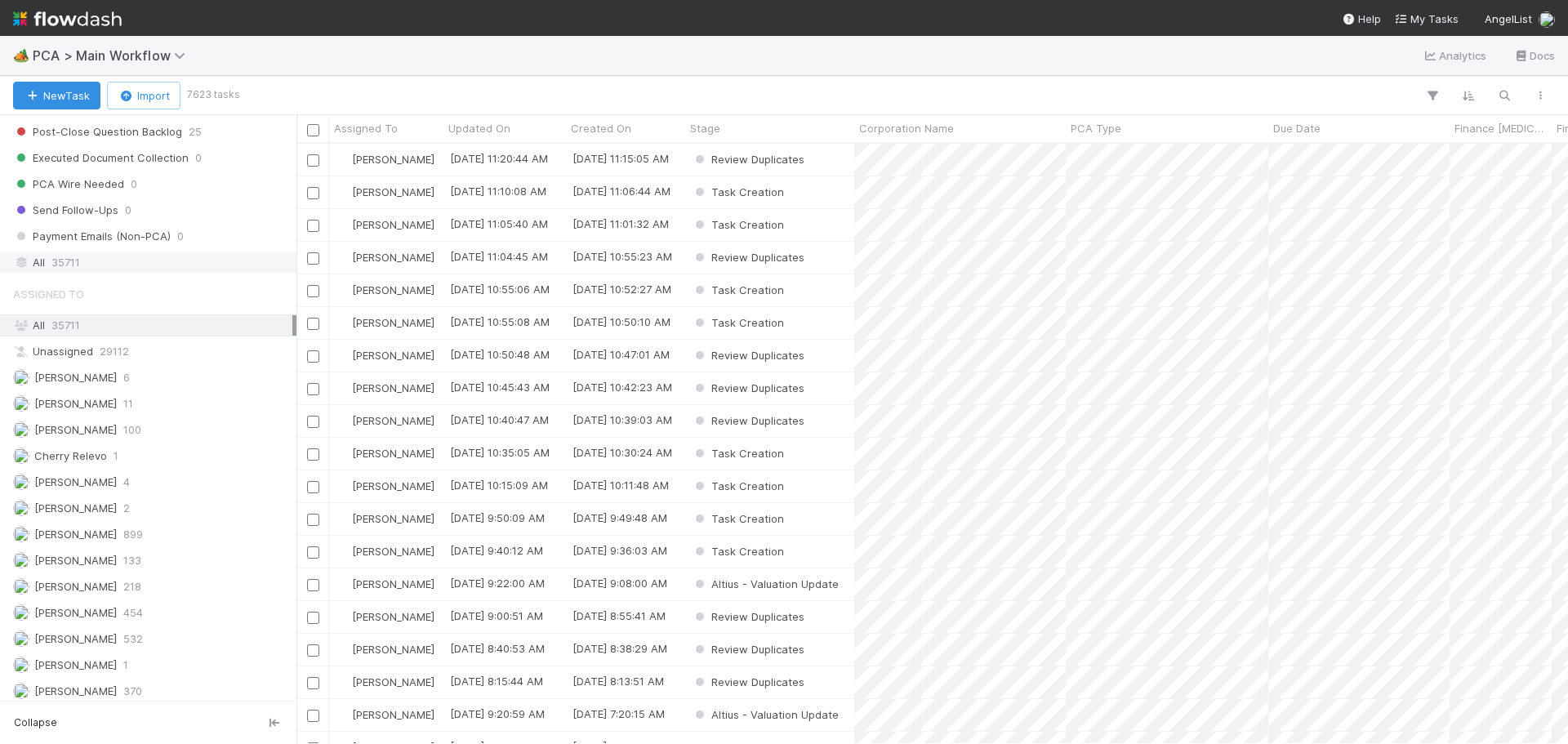
click at [79, 267] on span "35711" at bounding box center [65, 262] width 28 height 20
click at [1504, 98] on icon "button" at bounding box center [1505, 95] width 17 height 15
type input "RouteIf Corporation"
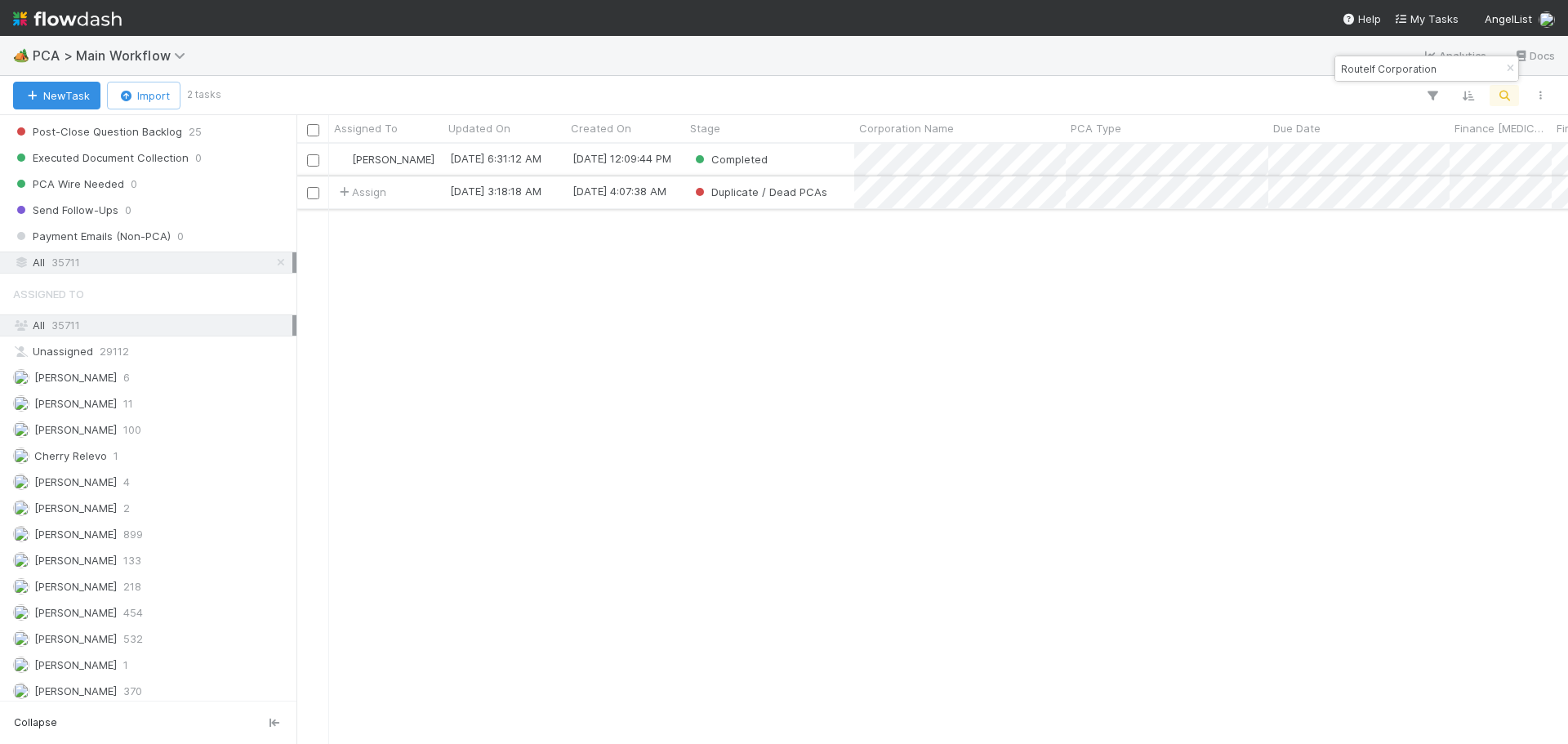
click at [837, 195] on div "Duplicate / Dead PCAs" at bounding box center [770, 192] width 169 height 32
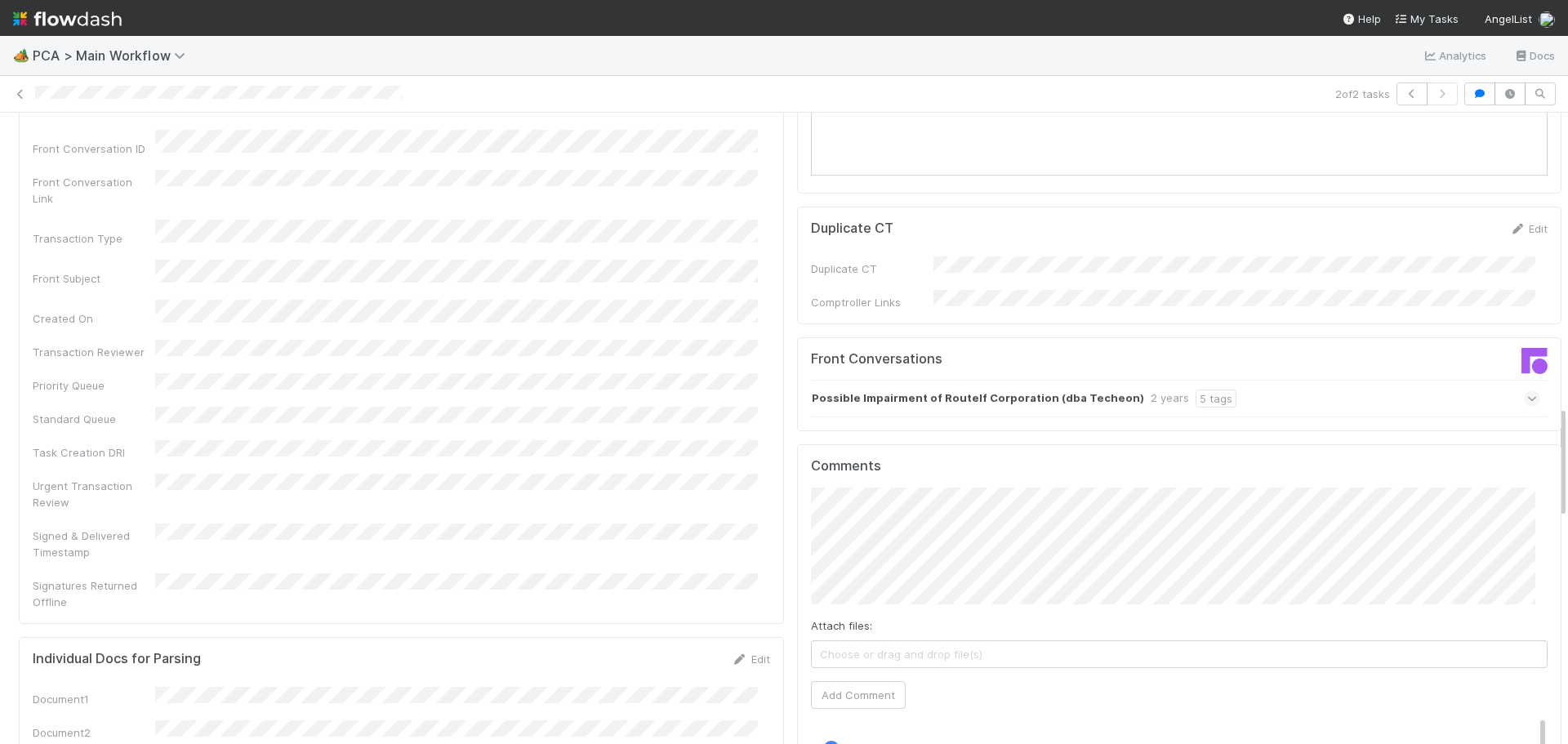
scroll to position [2206, 0]
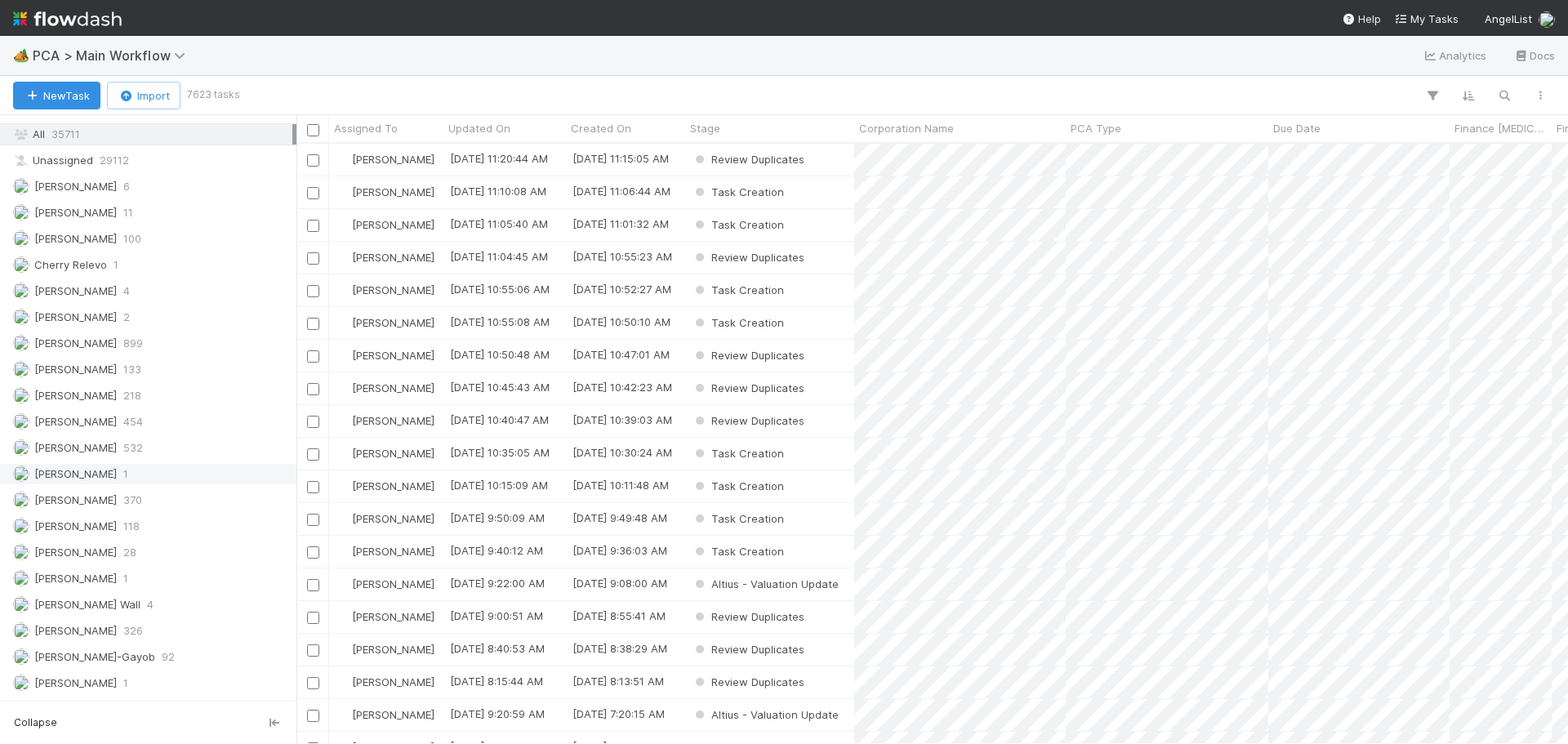
scroll to position [1797, 0]
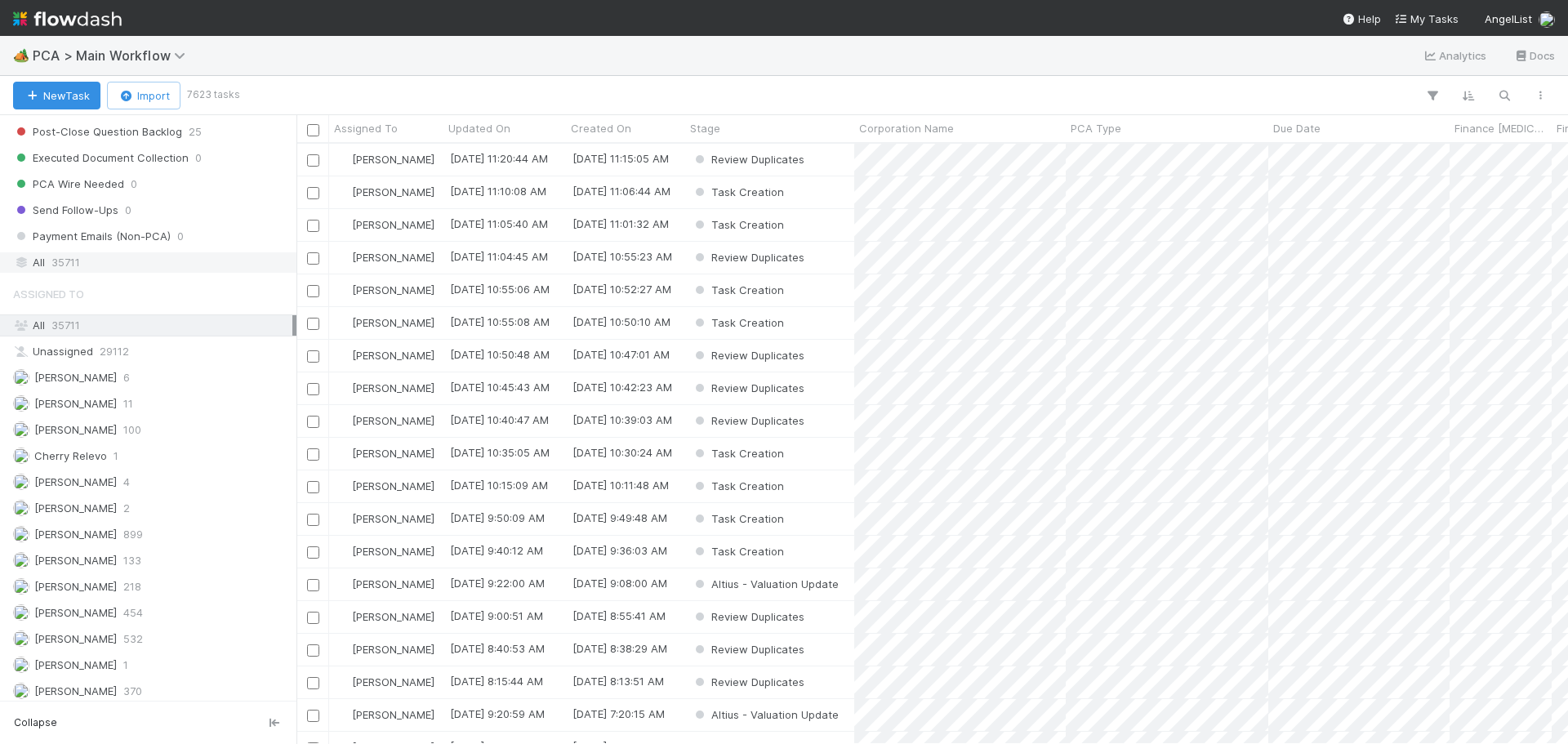
click at [91, 261] on div "All 35711" at bounding box center [152, 262] width 279 height 20
click at [1506, 93] on icon "button" at bounding box center [1505, 95] width 17 height 15
paste input "RouteIf Corporation"
type input "RouteIf Corporation"
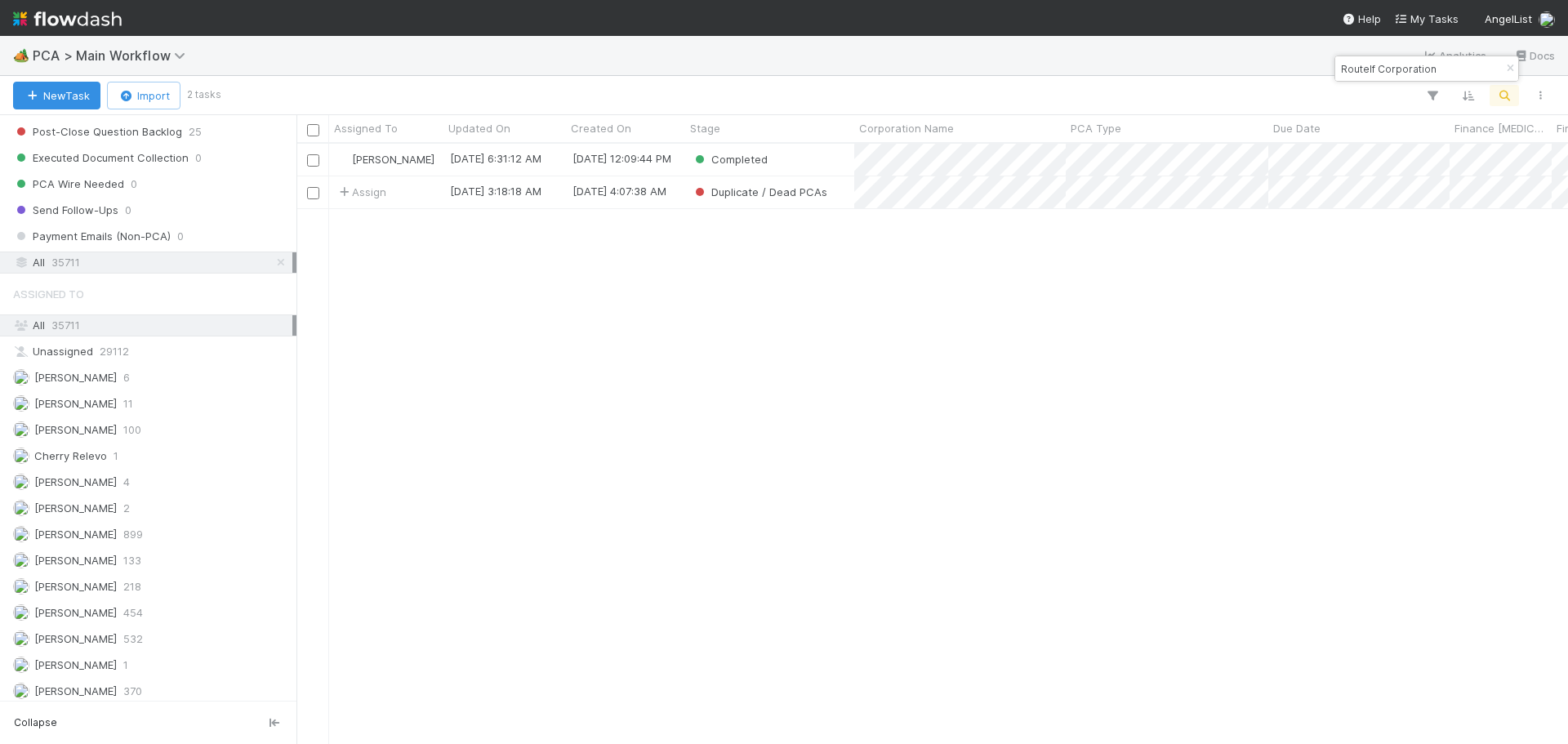
scroll to position [588, 1260]
